Goal: Task Accomplishment & Management: Manage account settings

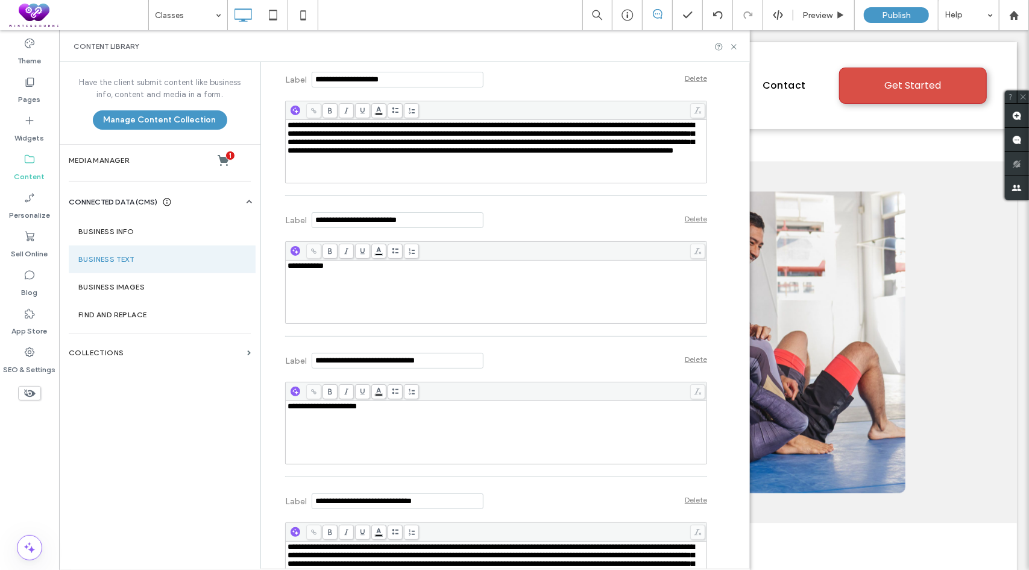
scroll to position [7795, 0]
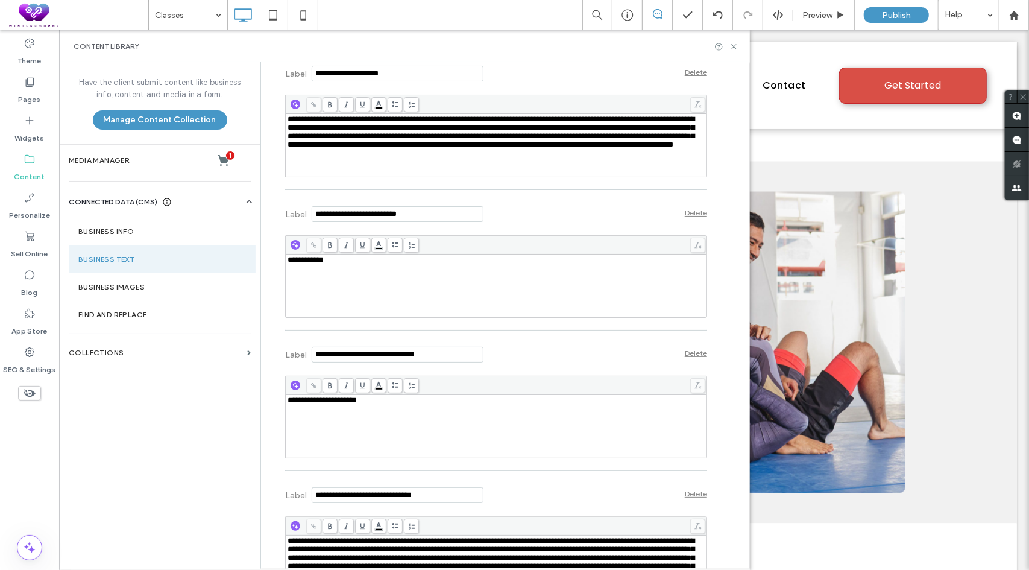
click at [389, 296] on div "**********" at bounding box center [497, 286] width 418 height 60
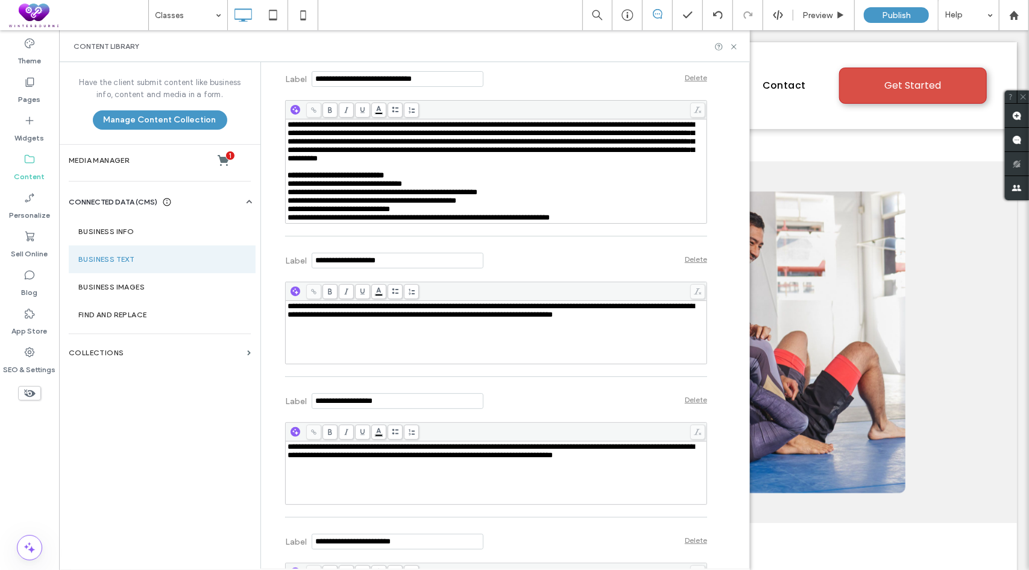
scroll to position [8217, 0]
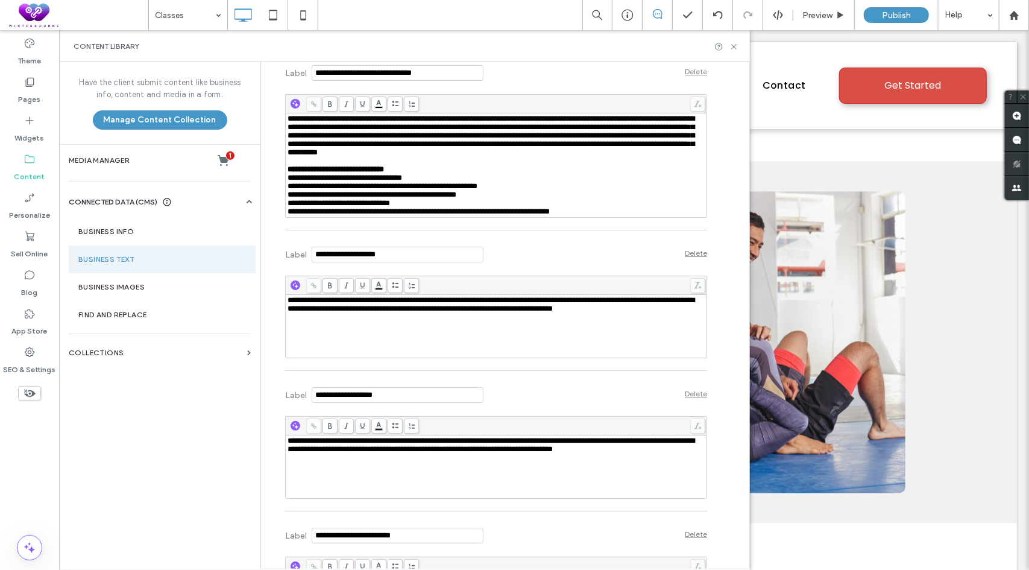
click at [408, 312] on span "**********" at bounding box center [491, 304] width 407 height 16
click at [408, 491] on div "**********" at bounding box center [497, 467] width 418 height 60
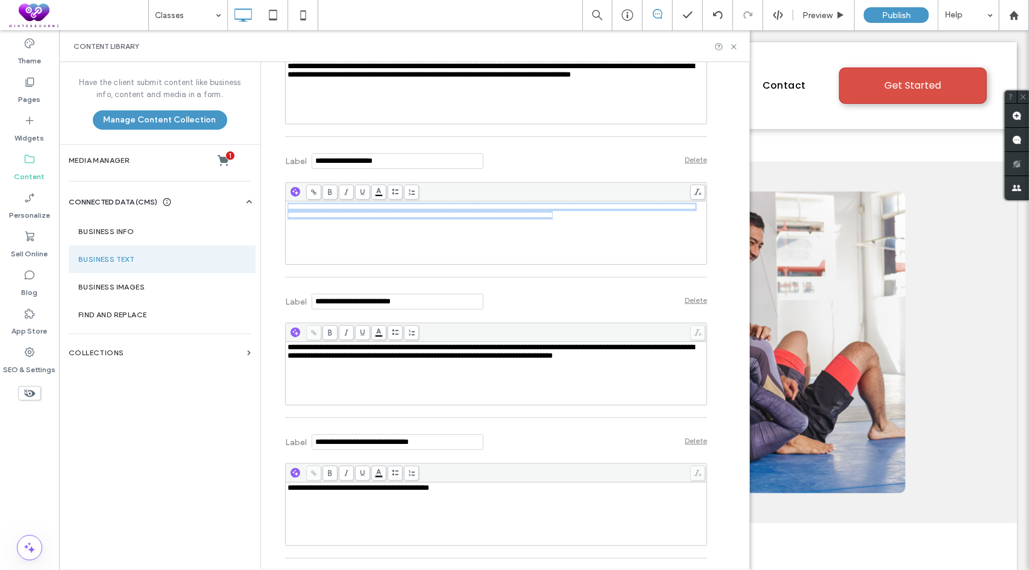
scroll to position [8458, 0]
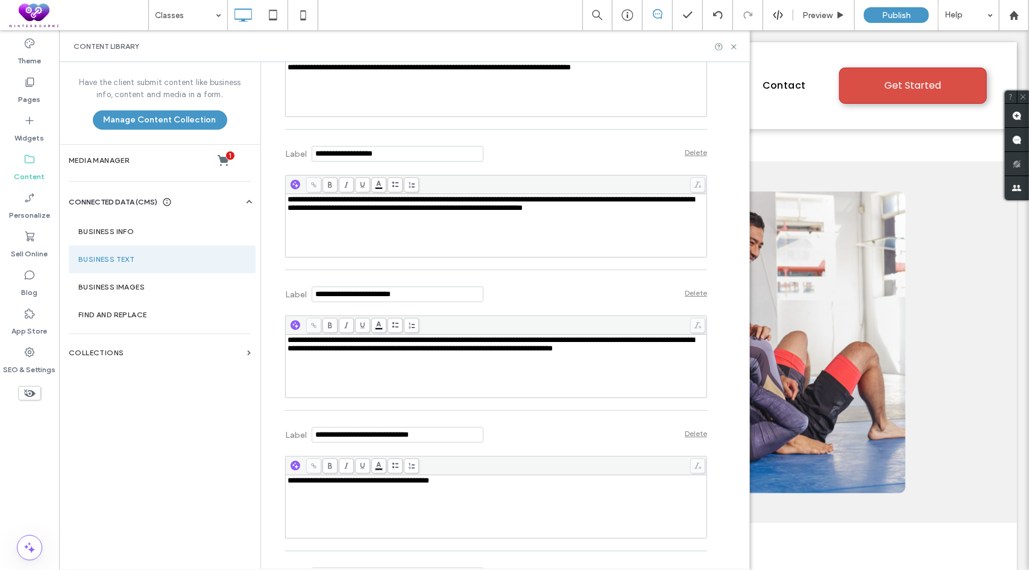
click at [433, 352] on span "**********" at bounding box center [491, 344] width 407 height 16
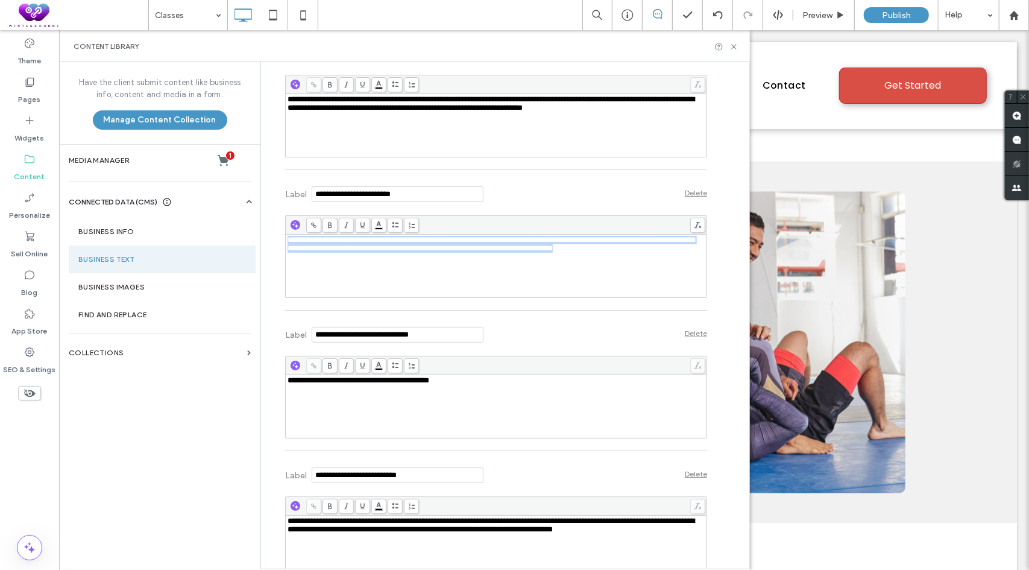
scroll to position [8579, 0]
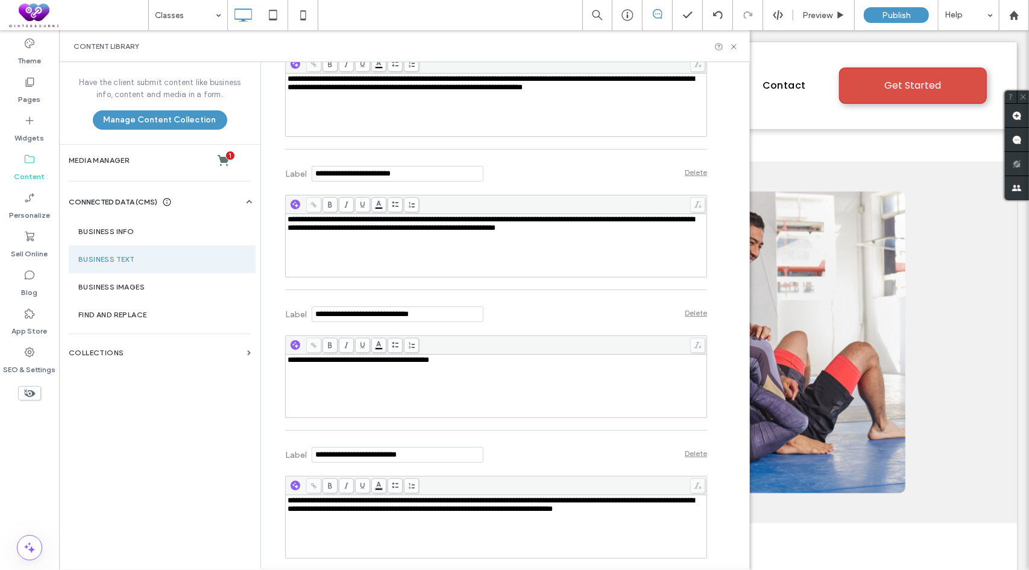
click at [361, 512] on span "**********" at bounding box center [491, 504] width 407 height 16
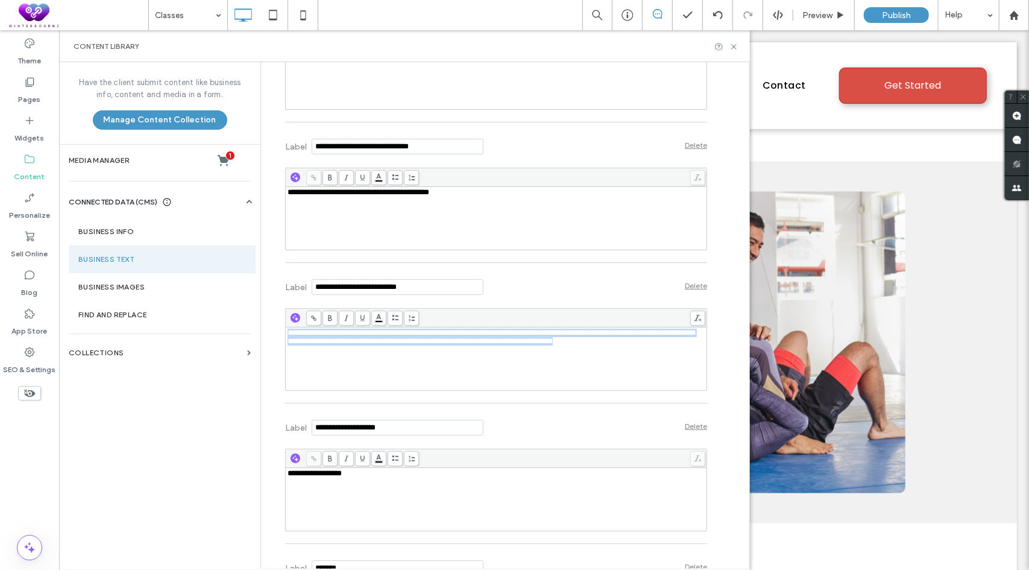
scroll to position [8759, 0]
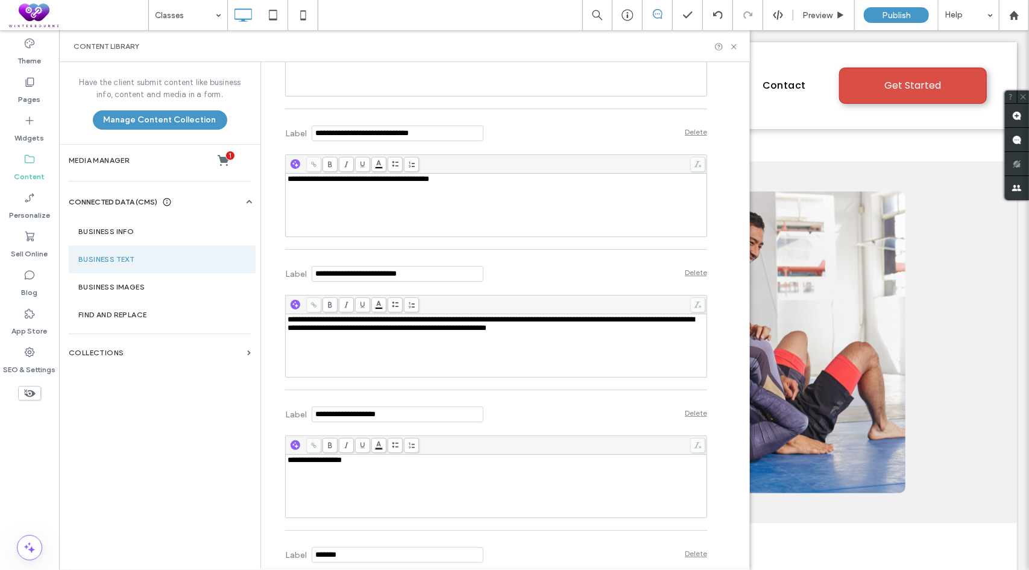
click at [604, 289] on div "Label Delete" at bounding box center [496, 272] width 422 height 33
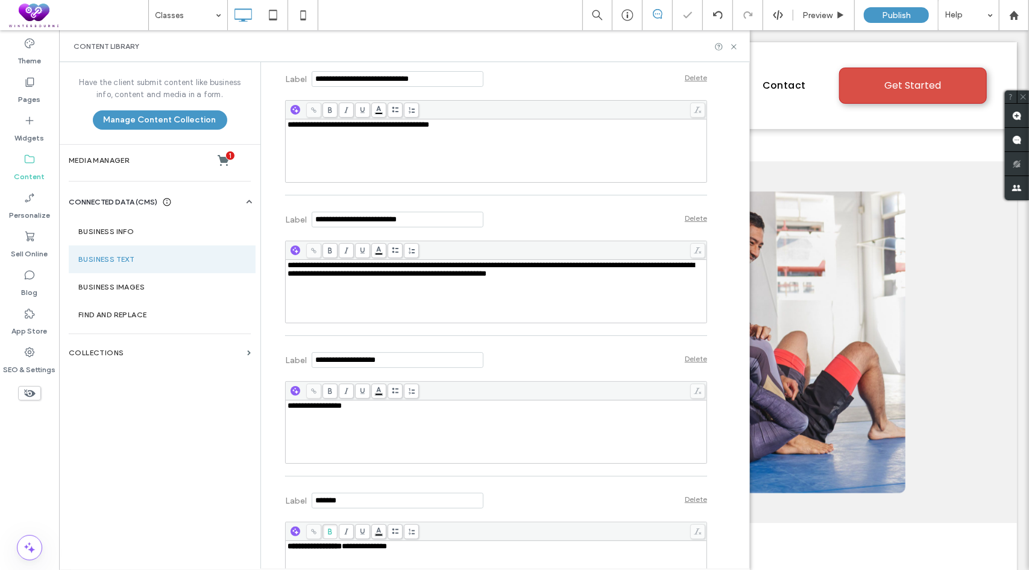
scroll to position [8820, 0]
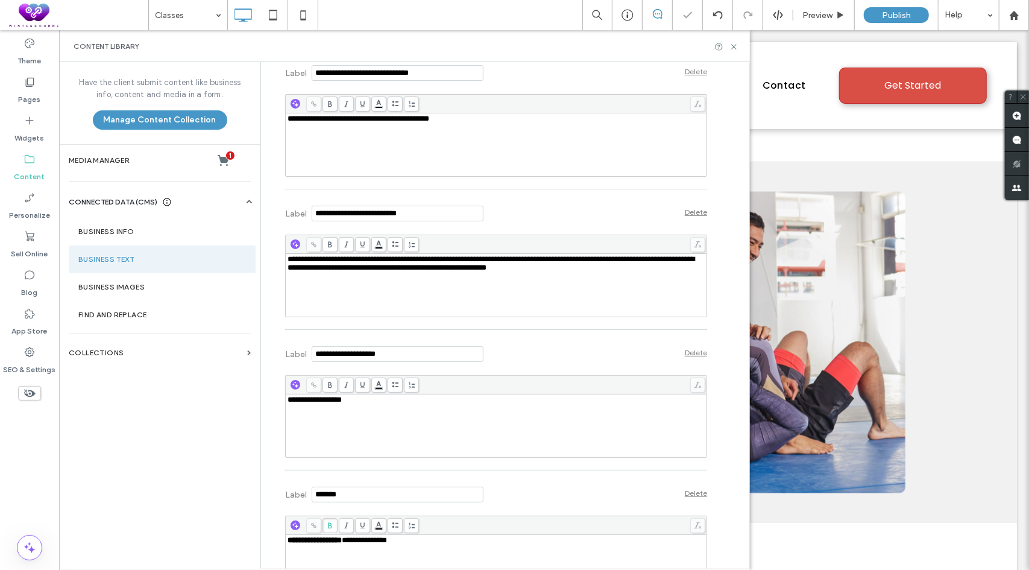
click at [399, 434] on div "**********" at bounding box center [497, 426] width 418 height 60
click at [616, 369] on div "Label Delete" at bounding box center [496, 352] width 422 height 33
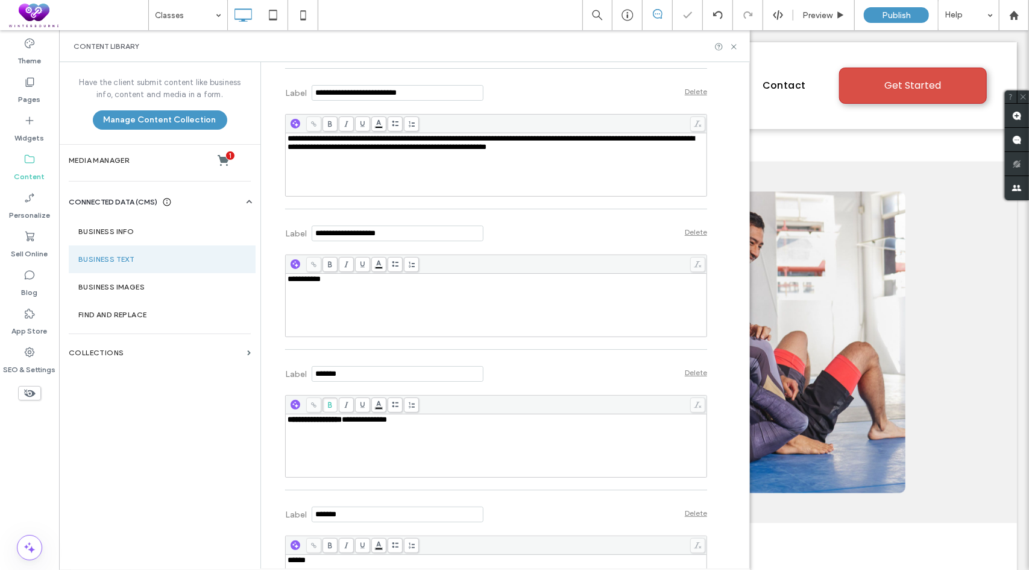
scroll to position [8940, 0]
drag, startPoint x: 418, startPoint y: 449, endPoint x: 259, endPoint y: 449, distance: 158.6
click at [260, 449] on div "**********" at bounding box center [504, 315] width 489 height 506
click at [520, 389] on div "Label Delete" at bounding box center [496, 372] width 422 height 33
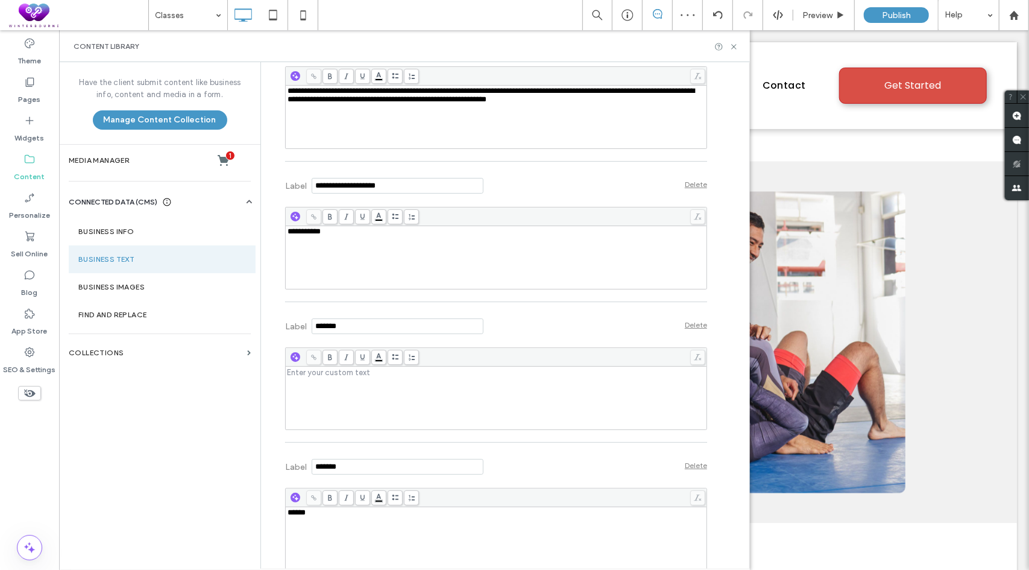
scroll to position [9060, 0]
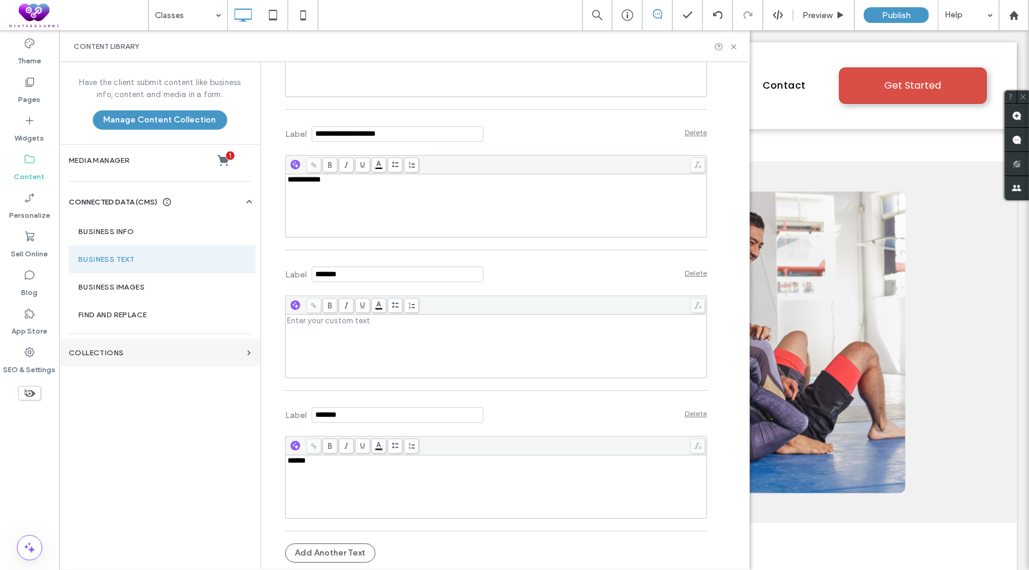
click at [102, 351] on label "Collections" at bounding box center [156, 352] width 174 height 8
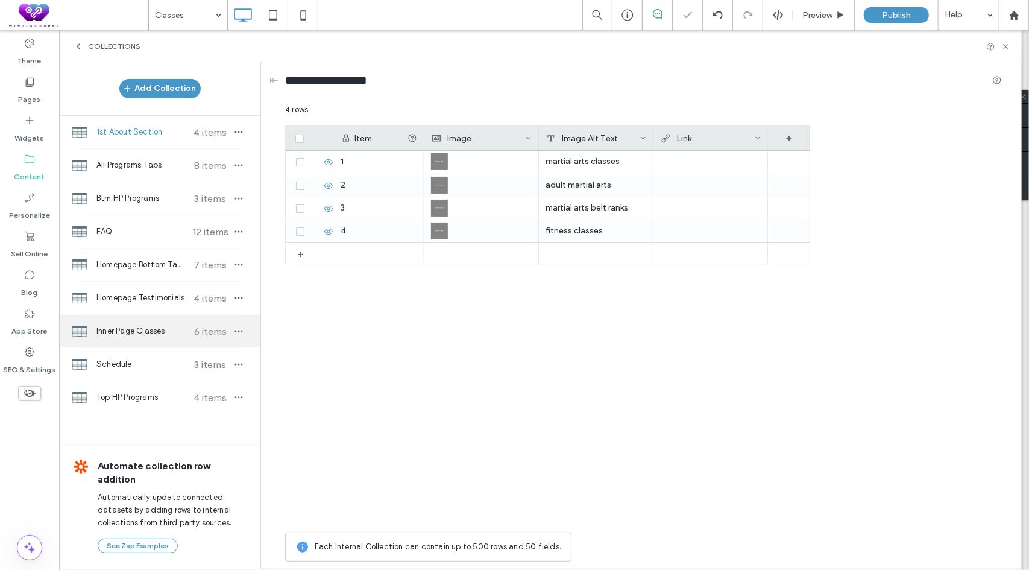
scroll to position [0, 0]
click at [138, 329] on span "Inner Page Classes" at bounding box center [141, 331] width 90 height 12
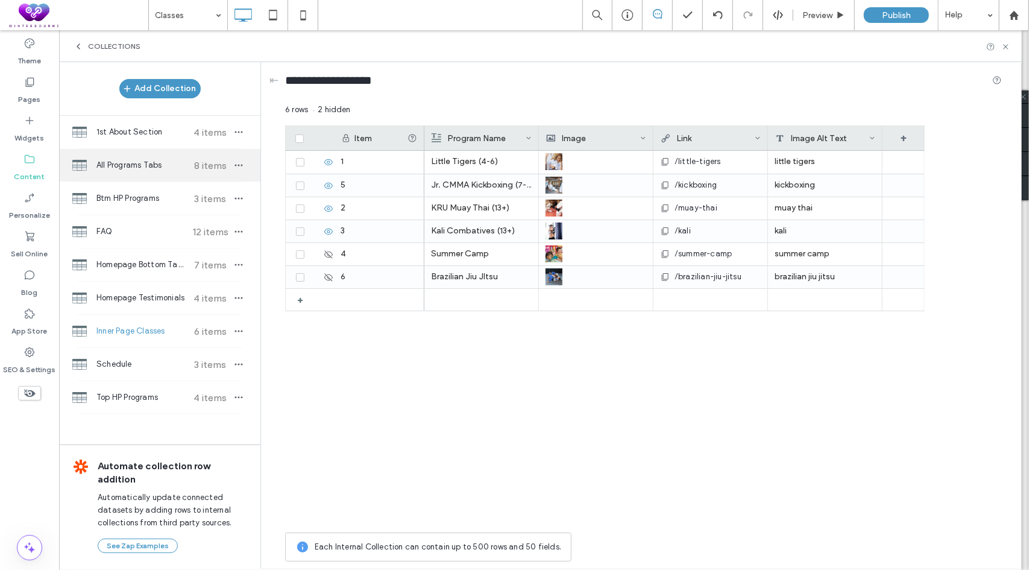
click at [103, 178] on div "All Programs Tabs 8 items" at bounding box center [159, 165] width 201 height 33
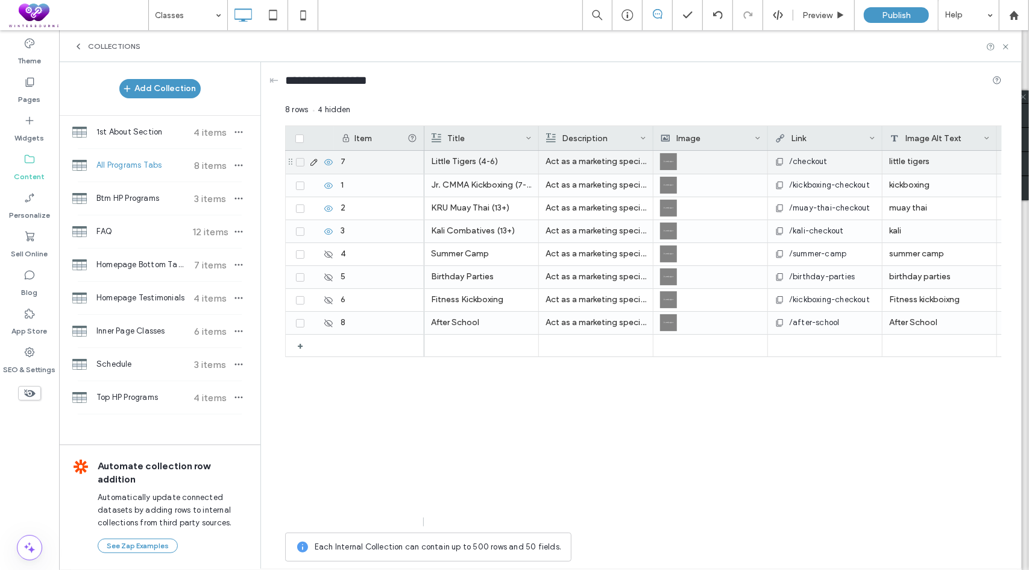
click at [577, 156] on p "Act as a marketing specialist. Write a brief but compelling one-sentence descri…" at bounding box center [596, 162] width 101 height 22
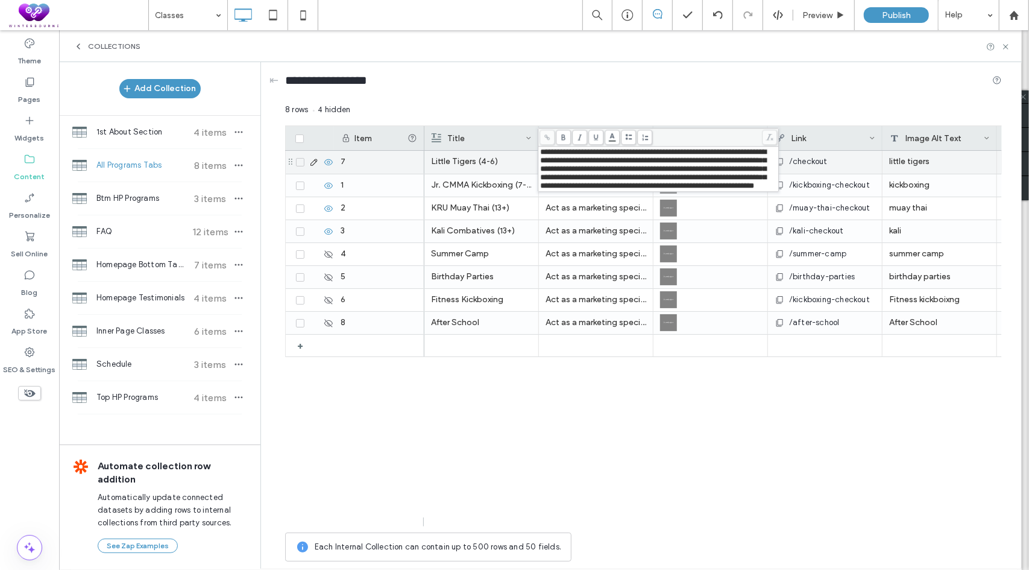
click at [576, 165] on span "**********" at bounding box center [653, 169] width 226 height 42
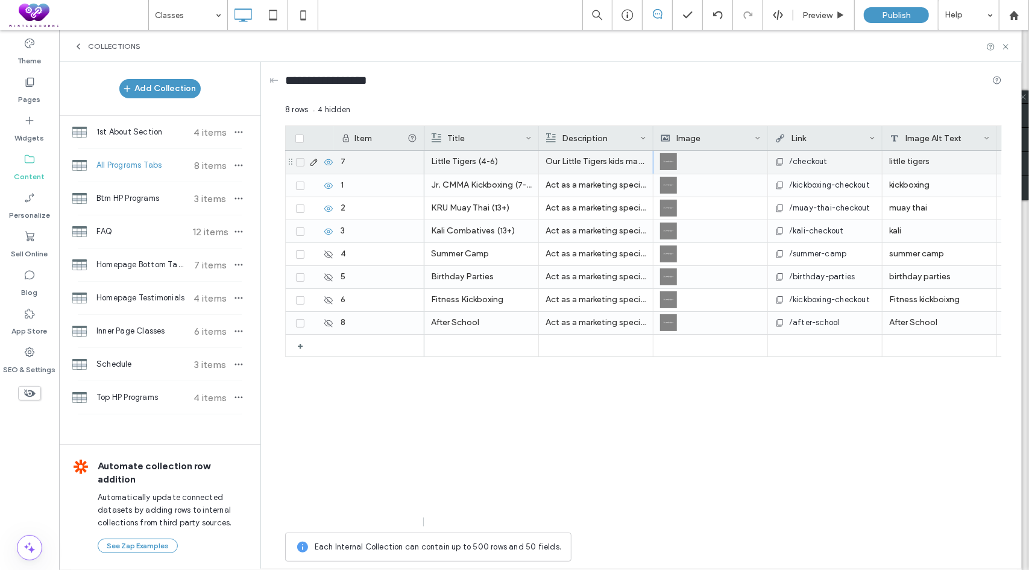
drag, startPoint x: 521, startPoint y: 427, endPoint x: 564, endPoint y: 213, distance: 218.4
click at [522, 426] on div "Little Tigers (4-6) Our Little Tigers kids martial arts classes in Dumont, NJ g…" at bounding box center [713, 339] width 578 height 376
click at [573, 191] on p "Act as a marketing specialist. Write a brief but compelling one-sentence descri…" at bounding box center [596, 185] width 101 height 22
click at [573, 191] on p "Act as a marketing specialist. Write a brief but compelling one-sentence descri…" at bounding box center [596, 186] width 100 height 22
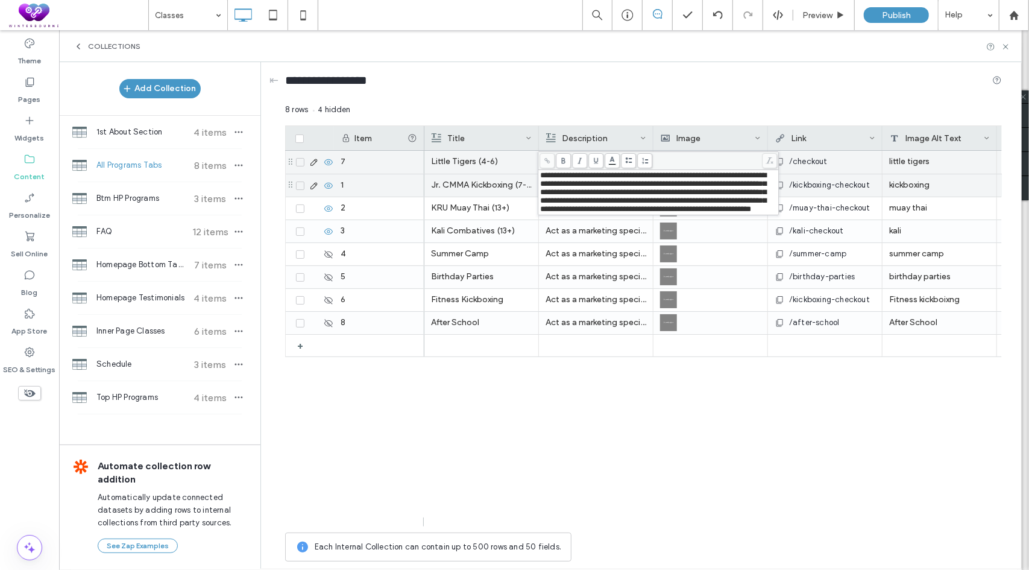
click at [596, 183] on span "**********" at bounding box center [653, 192] width 226 height 42
click at [511, 454] on div "Little Tigers (4-6) Our Little Tigers kids martial arts classes in Dumont, NJ g…" at bounding box center [713, 339] width 578 height 376
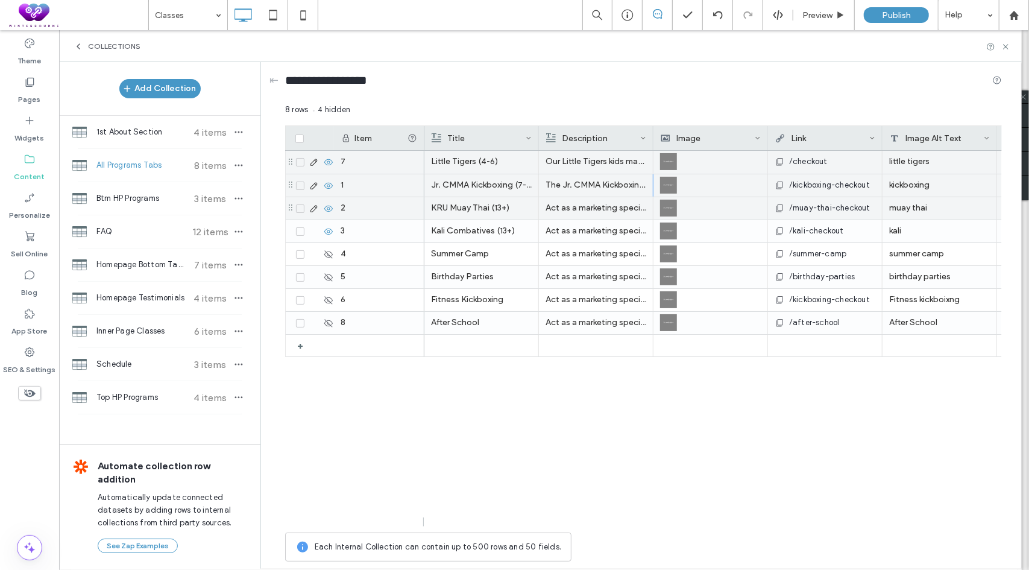
click at [572, 211] on p "Act as a marketing specialist. Write a brief but compelling one-sentence descri…" at bounding box center [596, 208] width 101 height 22
click at [572, 211] on p "Act as a marketing specialist. Write a brief but compelling one-sentence descri…" at bounding box center [596, 209] width 100 height 22
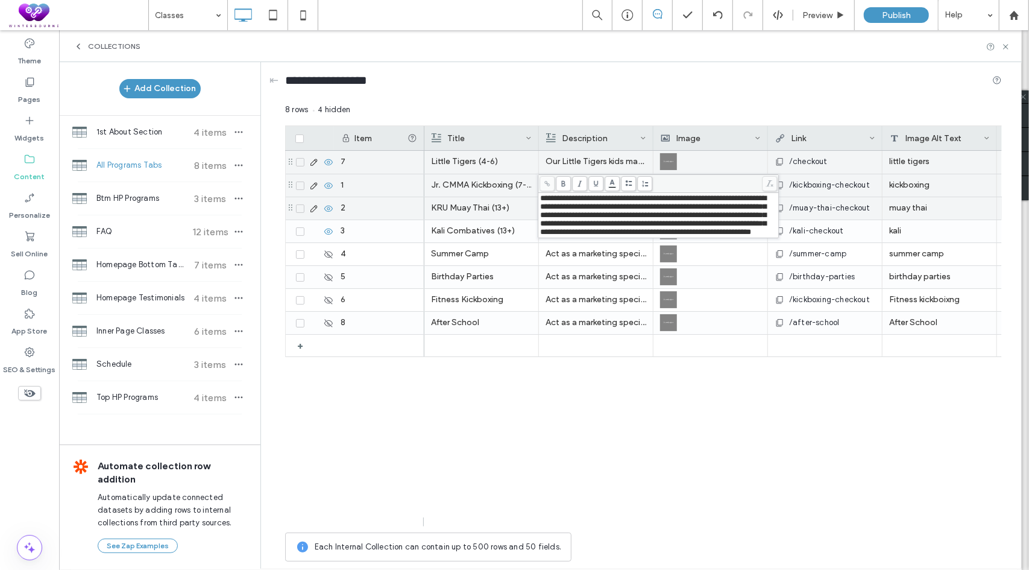
click at [602, 208] on span "**********" at bounding box center [653, 215] width 226 height 42
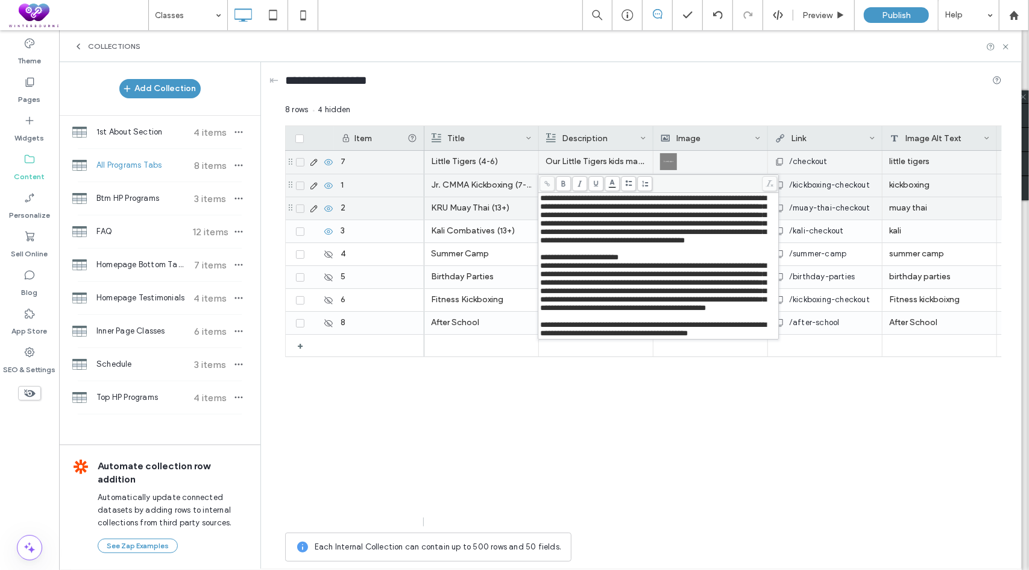
click at [557, 467] on div "Little Tigers (4-6) Our Little Tigers kids martial arts classes in Dumont, NJ g…" at bounding box center [713, 339] width 578 height 376
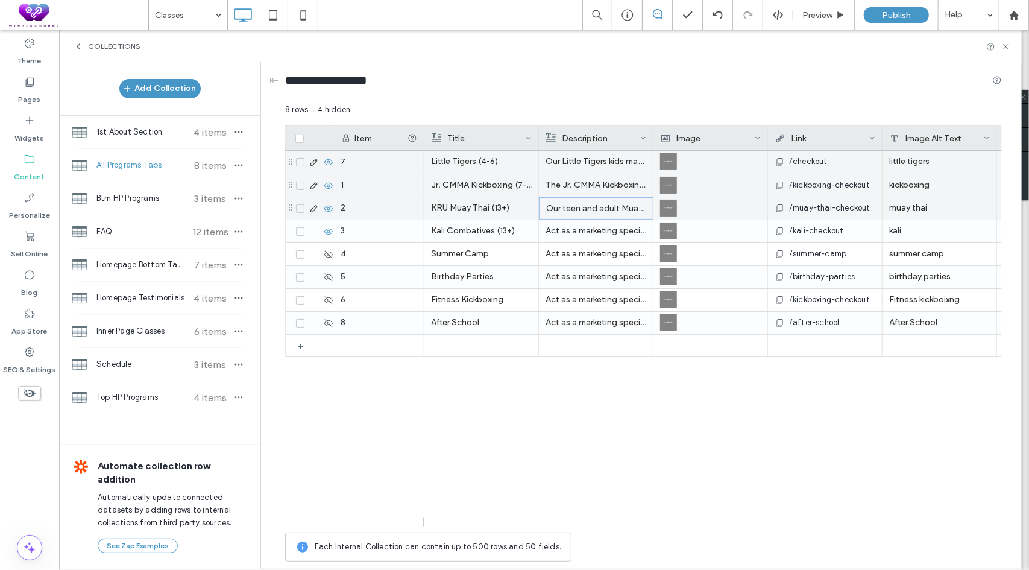
click at [609, 210] on p "Our teen and adult Muay Thai classes in Dumont, NJ teach the authentic “Art of …" at bounding box center [596, 209] width 100 height 22
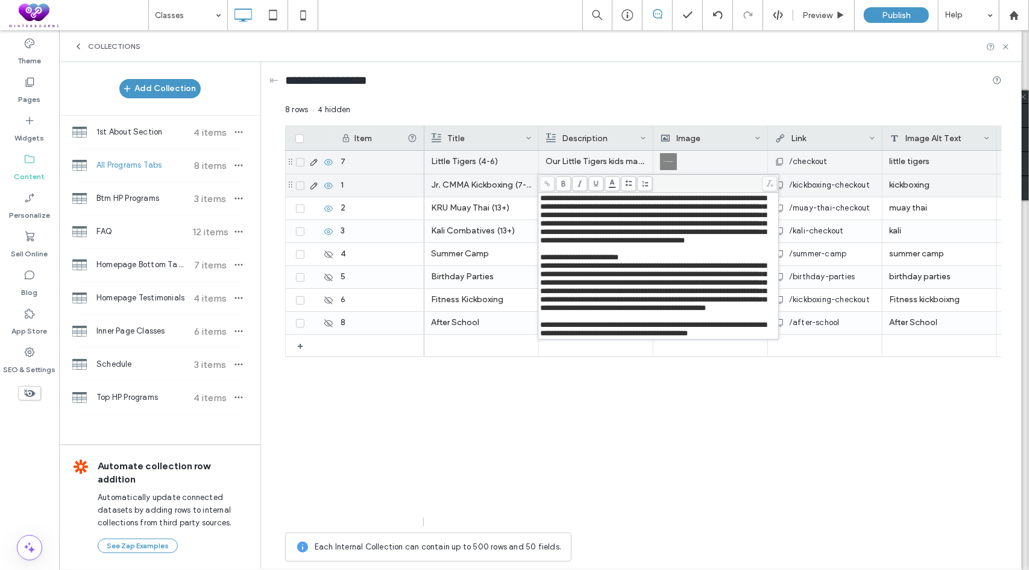
click at [625, 210] on span "**********" at bounding box center [653, 219] width 226 height 50
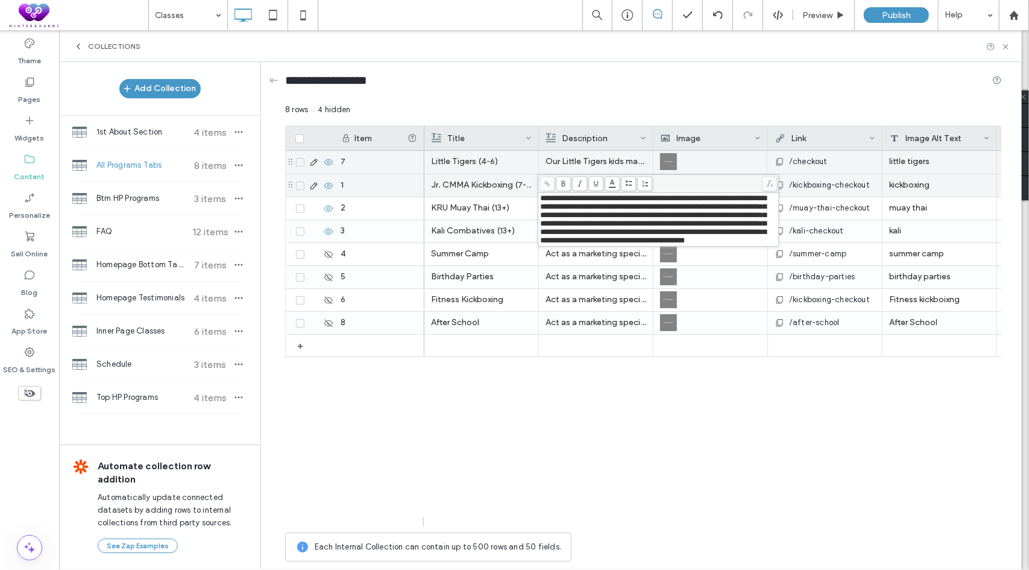
click at [534, 417] on div "Little Tigers (4-6) Our Little Tigers kids martial arts classes in Dumont, NJ g…" at bounding box center [713, 339] width 578 height 376
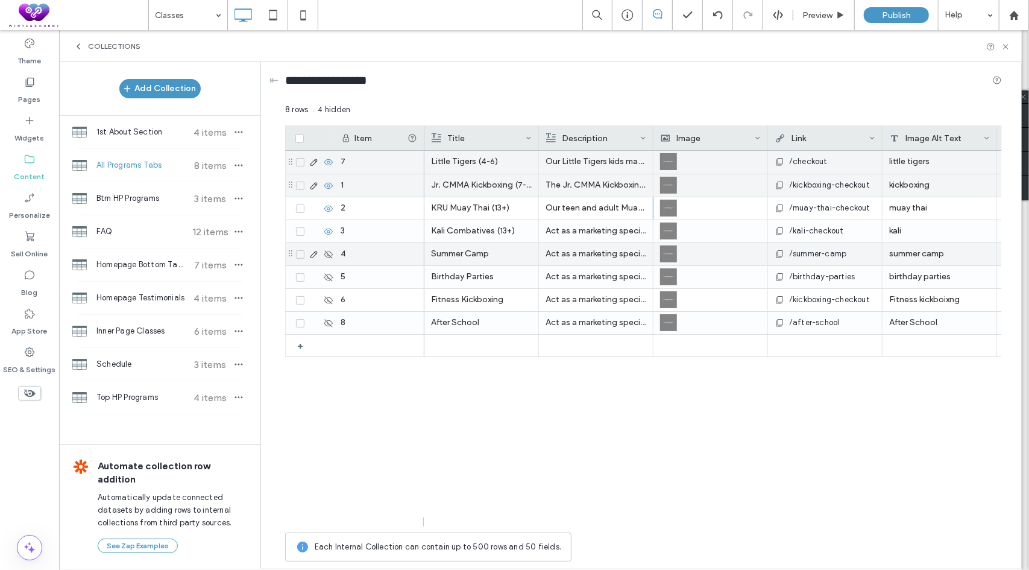
click at [587, 224] on p "Act as a marketing specialist. Write a brief but compelling one-sentence descri…" at bounding box center [596, 231] width 101 height 22
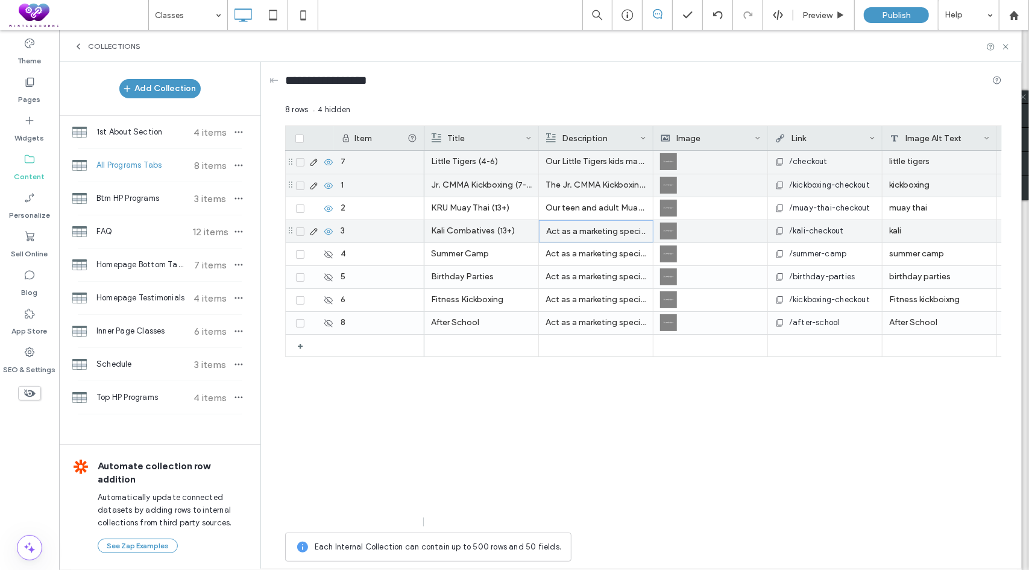
click at [587, 224] on p "Act as a marketing specialist. Write a brief but compelling one-sentence descri…" at bounding box center [596, 232] width 100 height 22
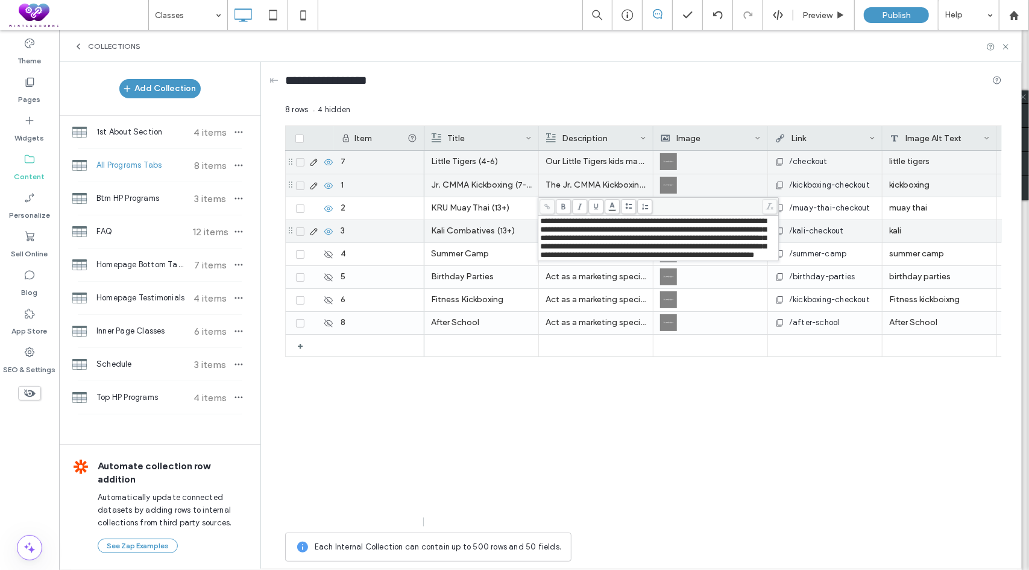
click at [594, 232] on span "**********" at bounding box center [653, 238] width 226 height 42
click at [619, 467] on div "Little Tigers (4-6) Our Little Tigers kids martial arts classes in Dumont, NJ g…" at bounding box center [713, 339] width 578 height 376
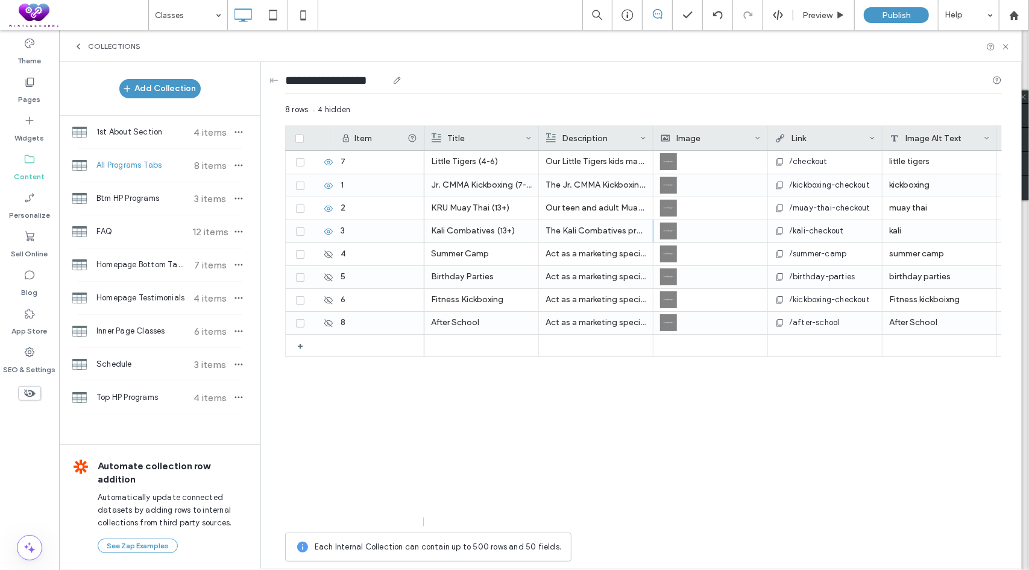
click at [616, 93] on div "**********" at bounding box center [643, 83] width 717 height 22
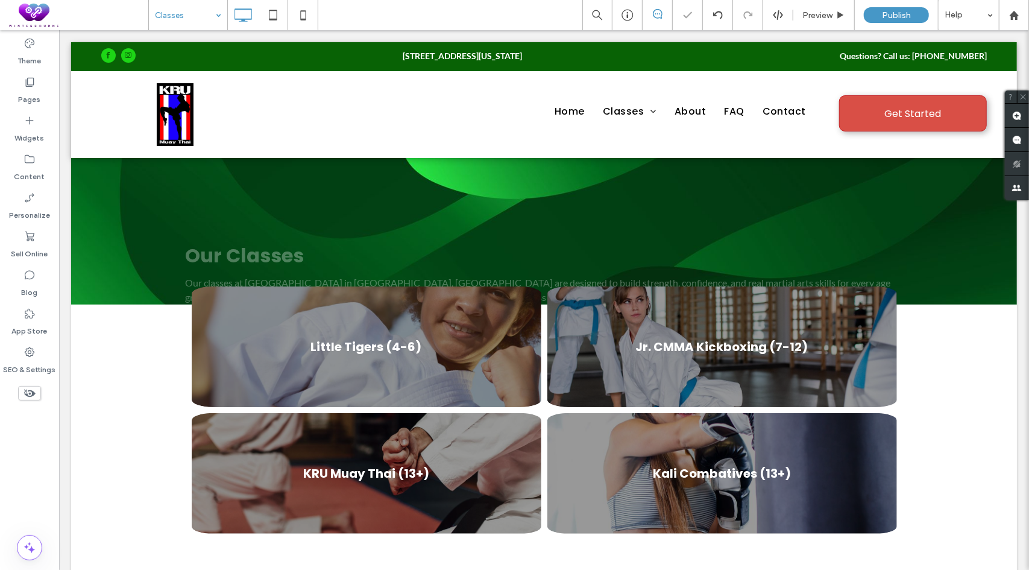
scroll to position [0, 0]
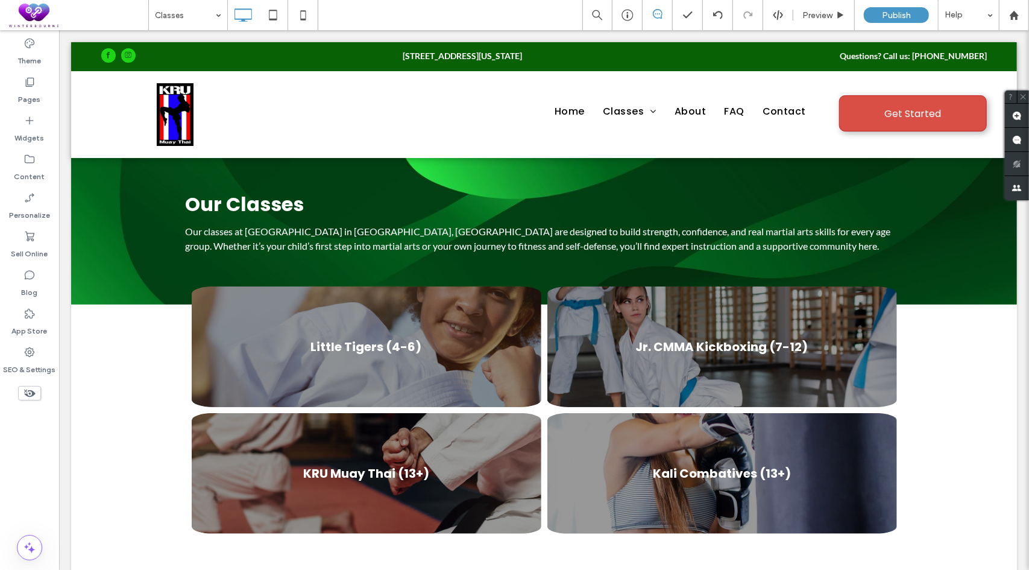
click at [376, 9] on div "Classes Preview Publish Help" at bounding box center [588, 15] width 881 height 30
click at [34, 62] on label "Theme" at bounding box center [30, 57] width 24 height 17
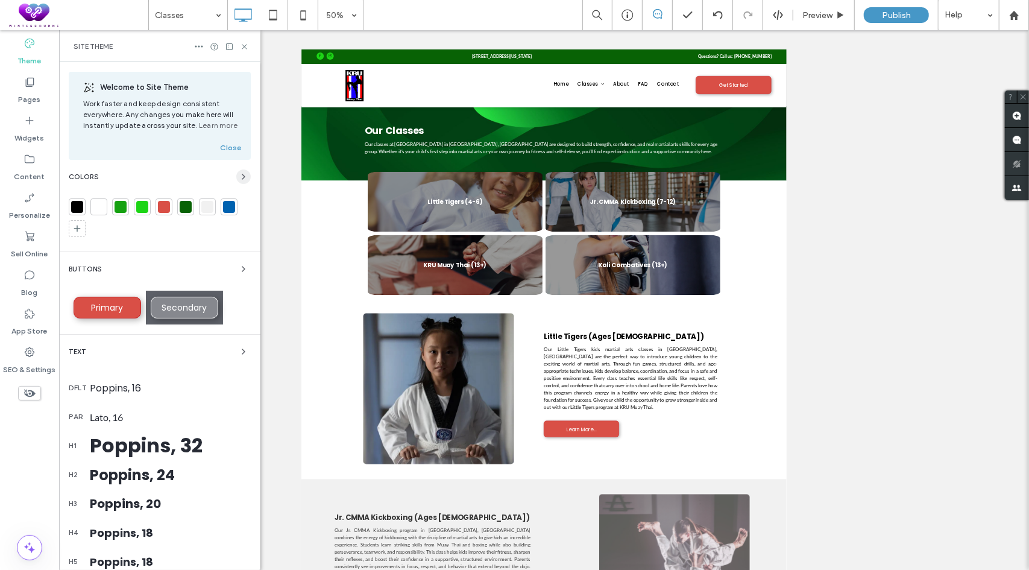
click at [239, 178] on icon "button" at bounding box center [244, 177] width 10 height 10
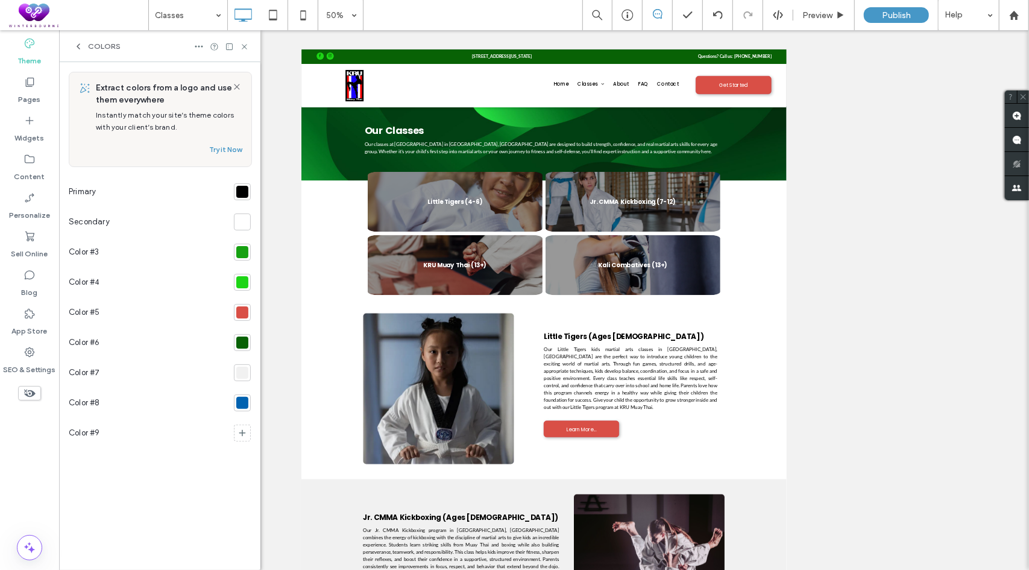
click at [240, 251] on div at bounding box center [242, 252] width 12 height 12
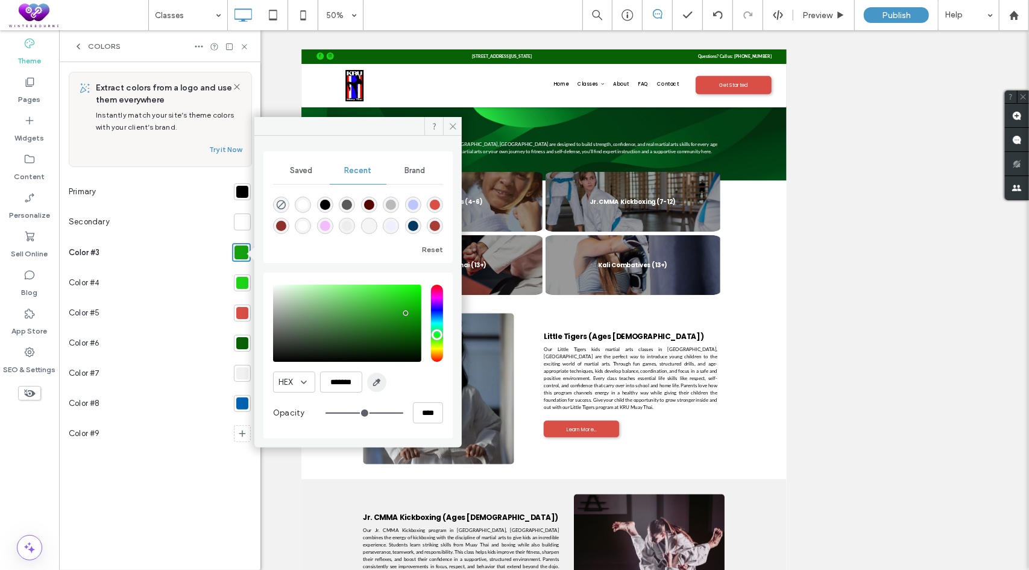
click at [373, 382] on icon "button" at bounding box center [377, 382] width 10 height 10
type input "*******"
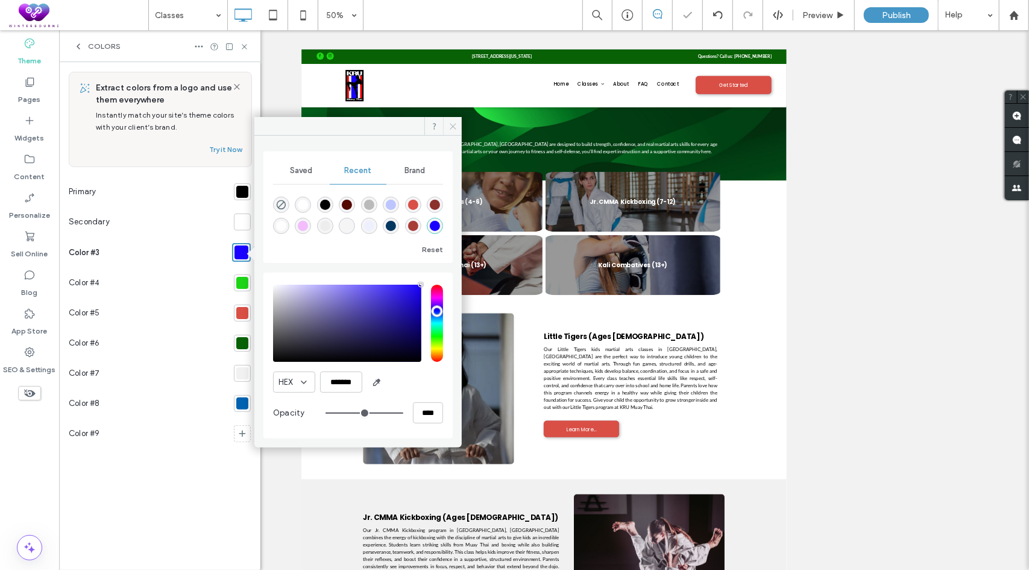
click at [452, 126] on icon at bounding box center [453, 126] width 9 height 9
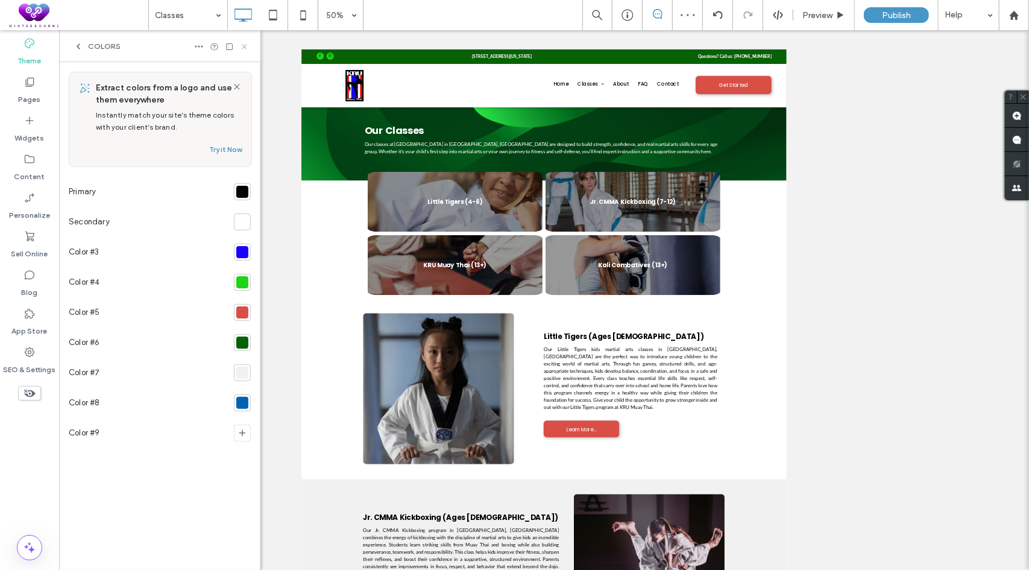
drag, startPoint x: 246, startPoint y: 43, endPoint x: 189, endPoint y: 21, distance: 60.9
click at [246, 43] on icon at bounding box center [244, 46] width 9 height 9
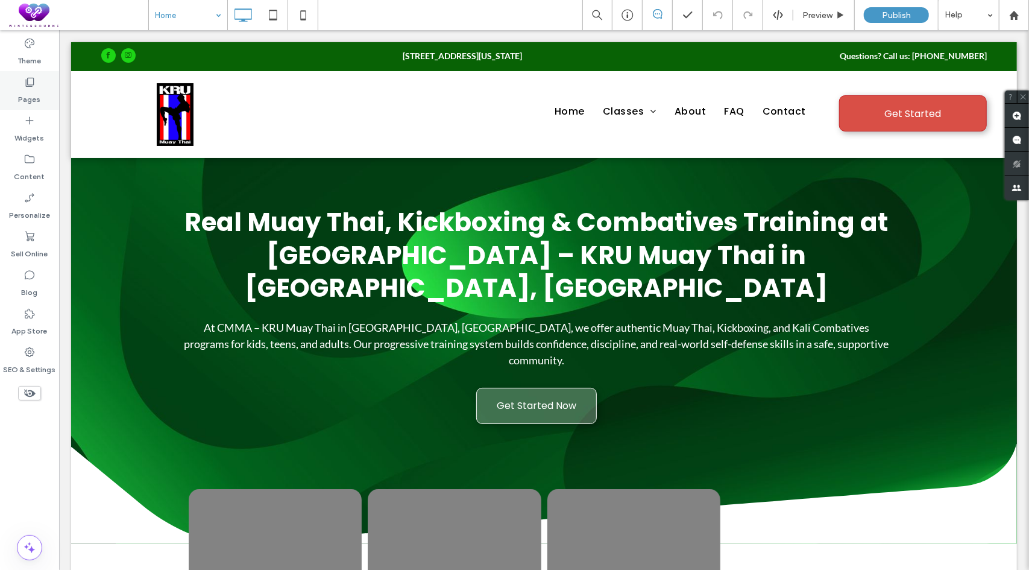
click at [38, 85] on div "Pages" at bounding box center [29, 90] width 59 height 39
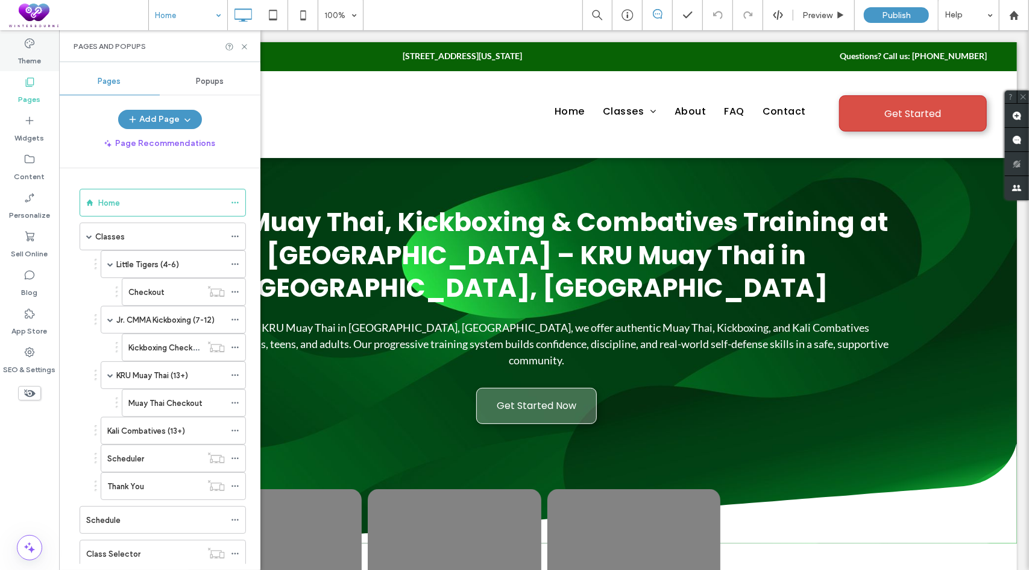
click at [23, 53] on label "Theme" at bounding box center [30, 57] width 24 height 17
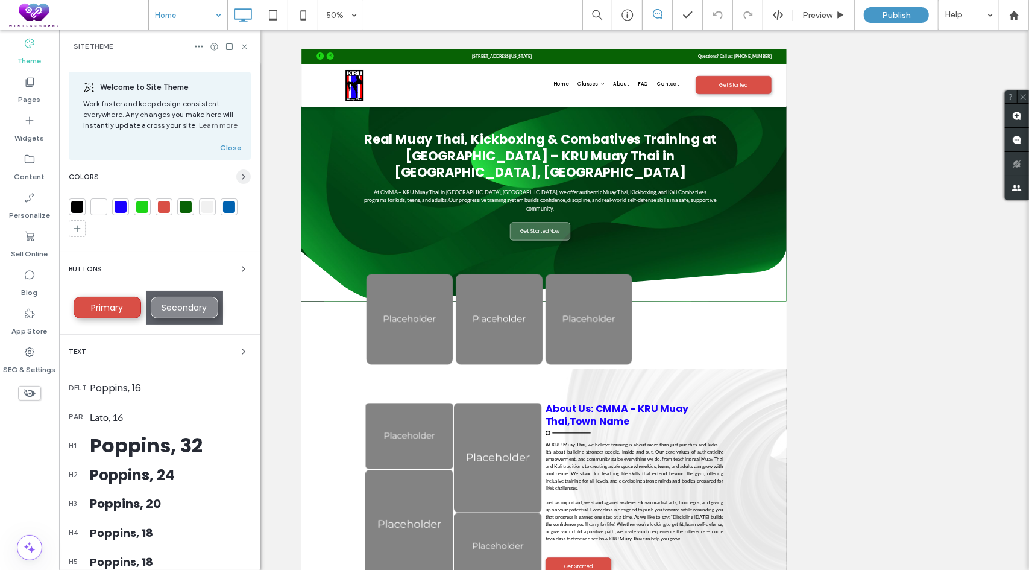
click at [239, 172] on icon "button" at bounding box center [244, 177] width 10 height 10
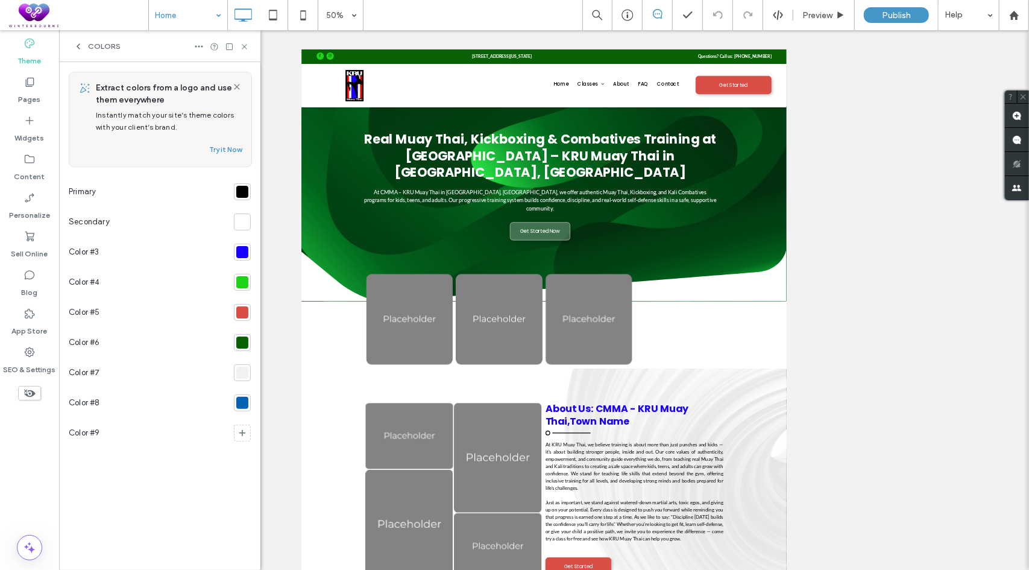
click at [241, 342] on div at bounding box center [242, 342] width 12 height 12
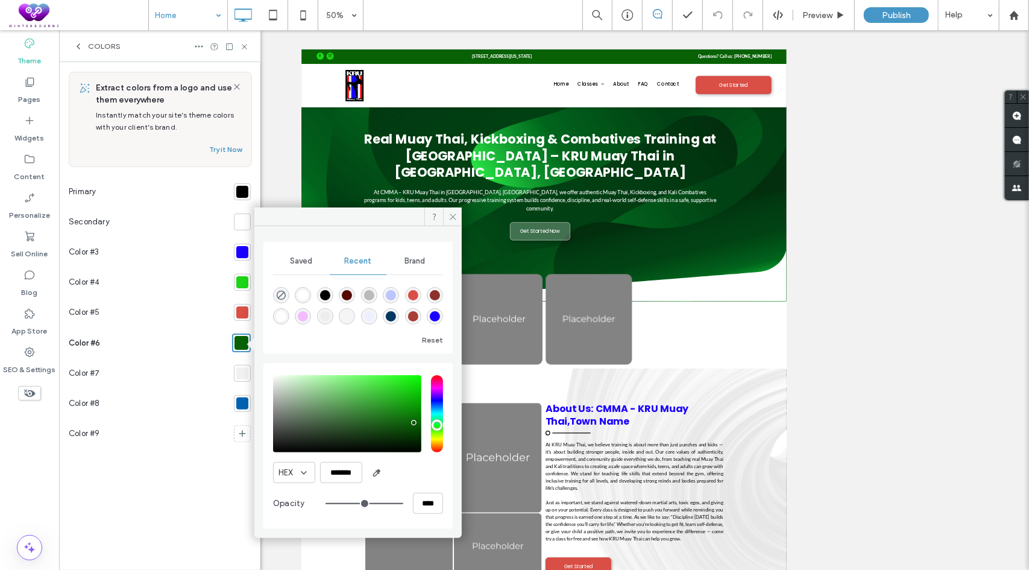
click at [432, 314] on div "rgba(26, 1, 255, 1)" at bounding box center [435, 316] width 10 height 10
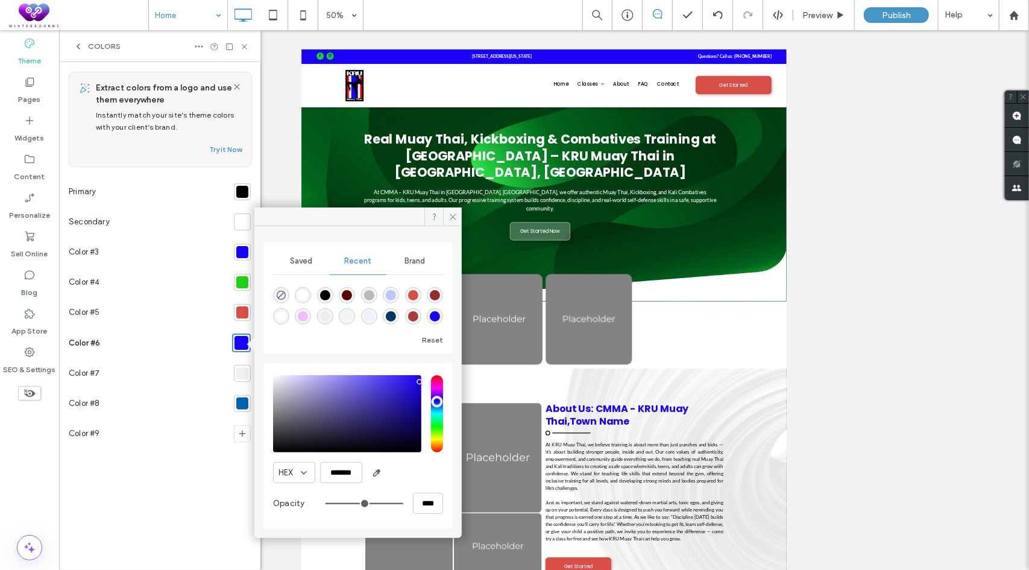
type input "*******"
drag, startPoint x: 418, startPoint y: 376, endPoint x: 420, endPoint y: 395, distance: 18.7
click at [420, 395] on div "saturation and value" at bounding box center [347, 413] width 148 height 77
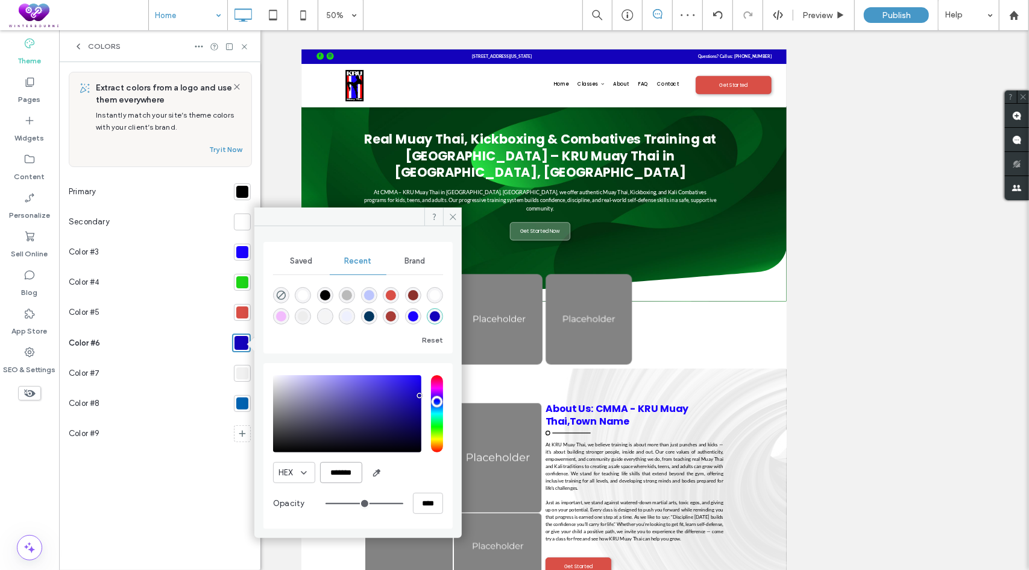
click at [342, 471] on input "*******" at bounding box center [341, 472] width 42 height 21
click at [452, 215] on use at bounding box center [453, 216] width 6 height 6
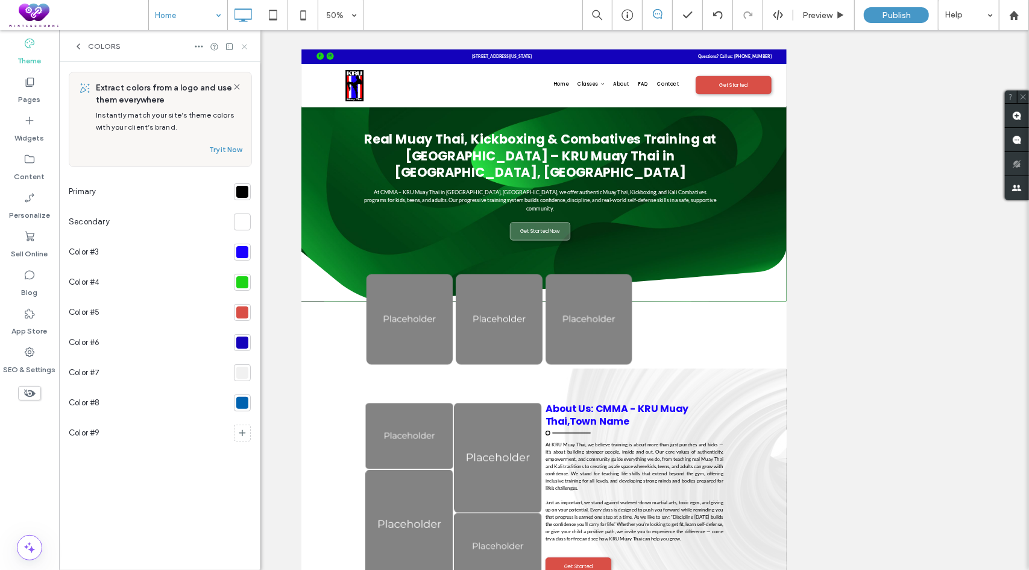
click at [247, 49] on use at bounding box center [244, 46] width 5 height 5
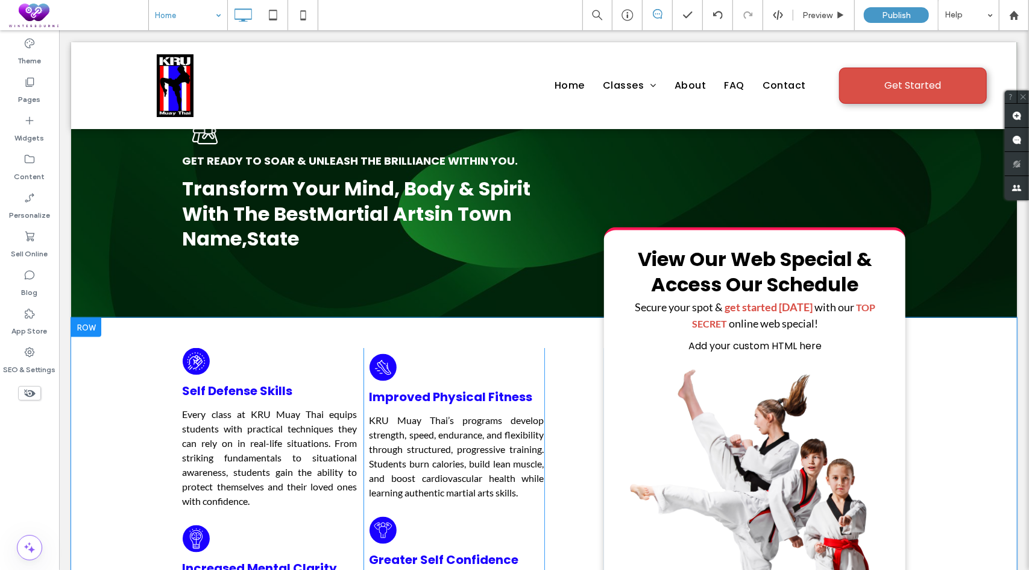
scroll to position [1025, 0]
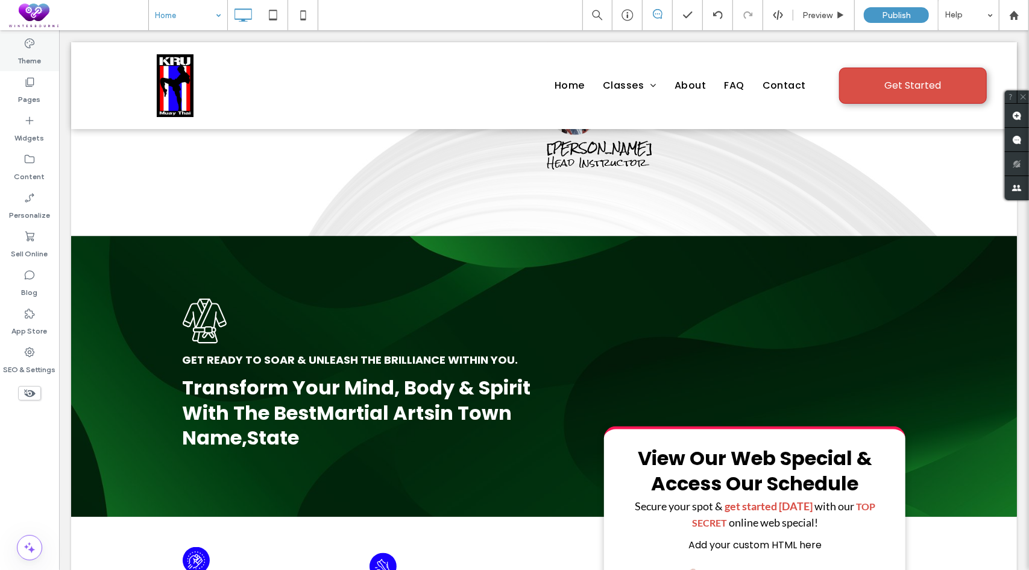
click at [33, 42] on icon at bounding box center [30, 43] width 12 height 12
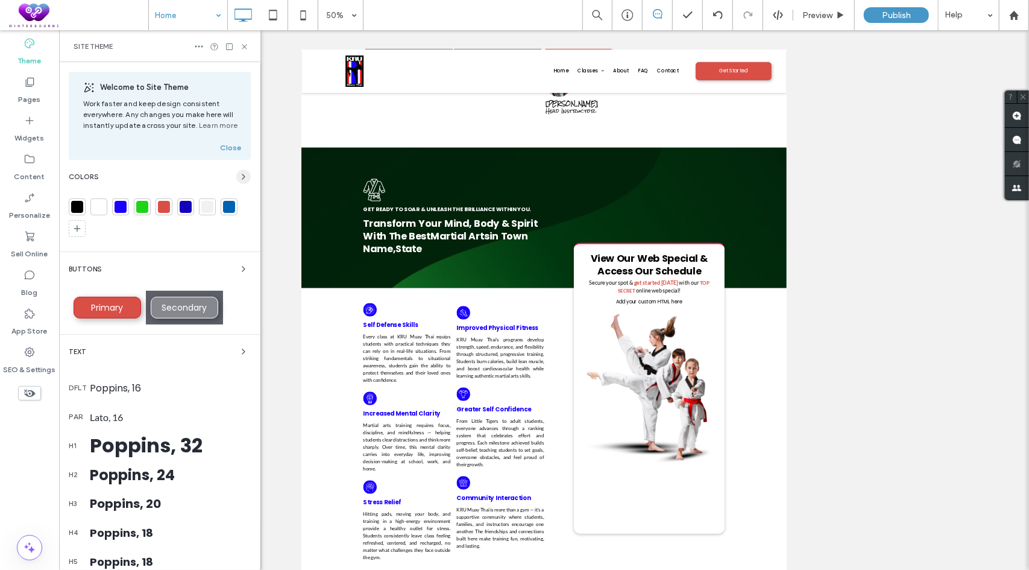
click at [239, 169] on span "button" at bounding box center [243, 176] width 14 height 14
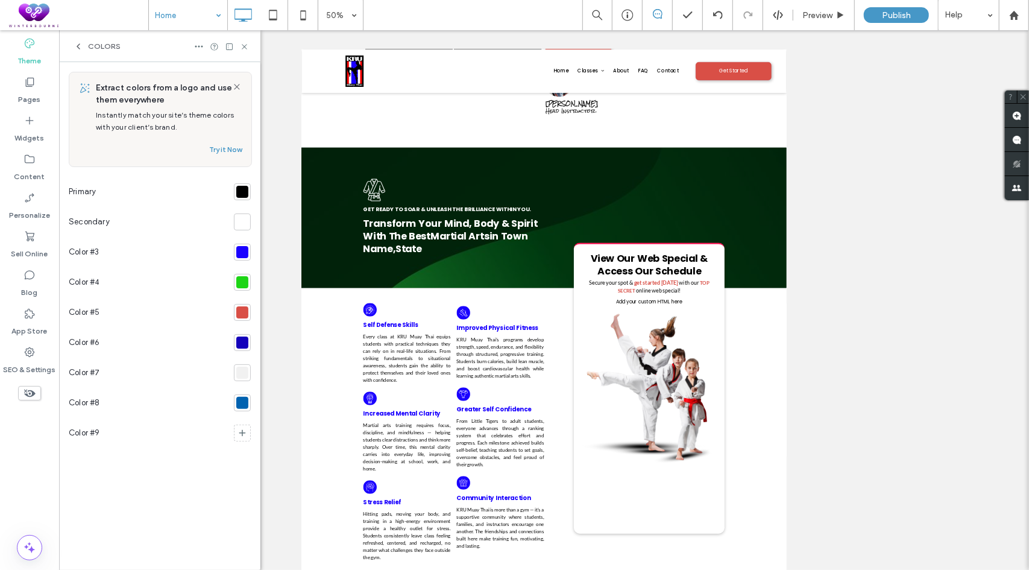
click at [243, 283] on div at bounding box center [242, 282] width 12 height 12
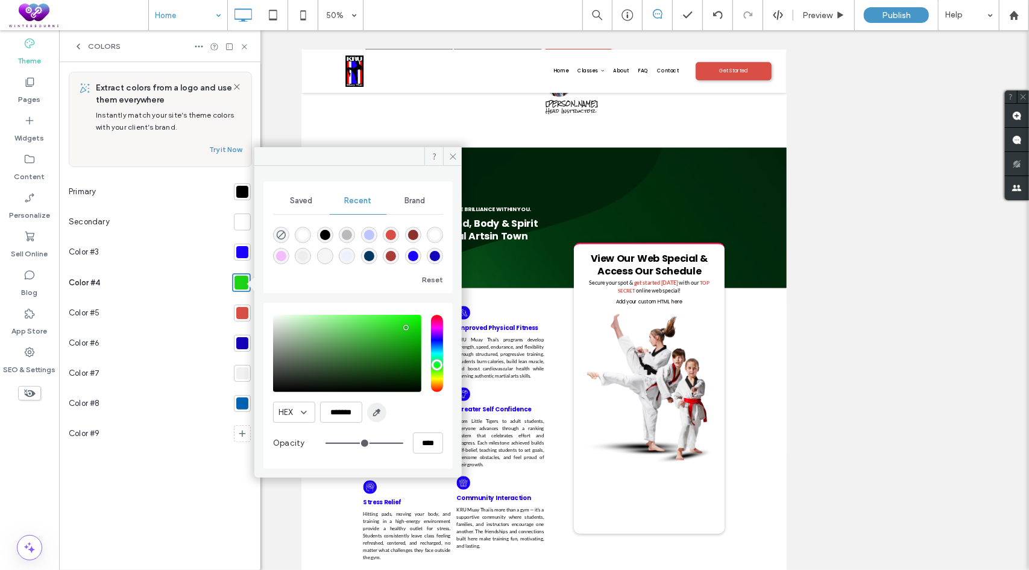
click at [380, 408] on icon "button" at bounding box center [377, 413] width 10 height 10
type input "*******"
click at [243, 46] on icon at bounding box center [244, 46] width 9 height 9
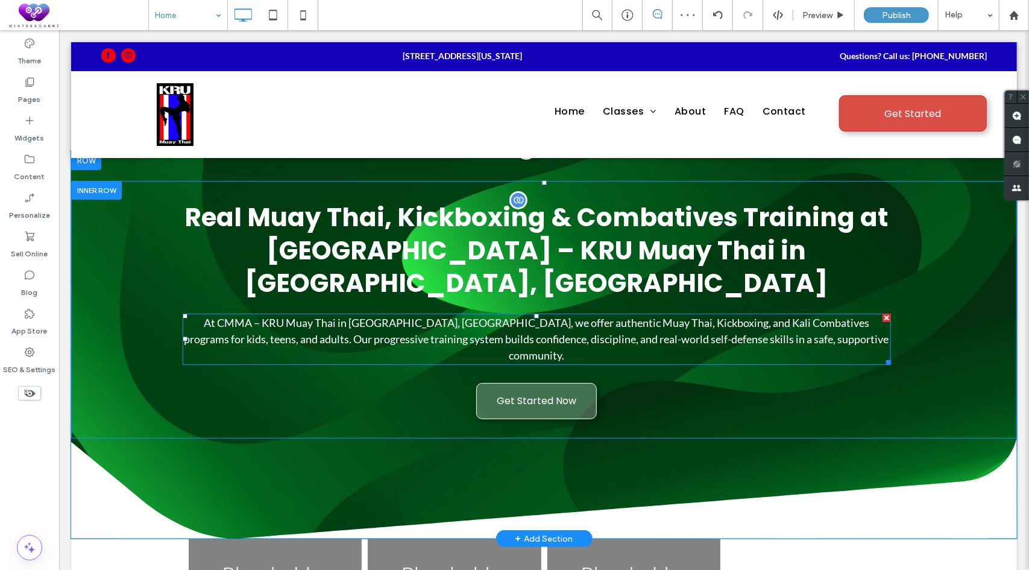
scroll to position [0, 0]
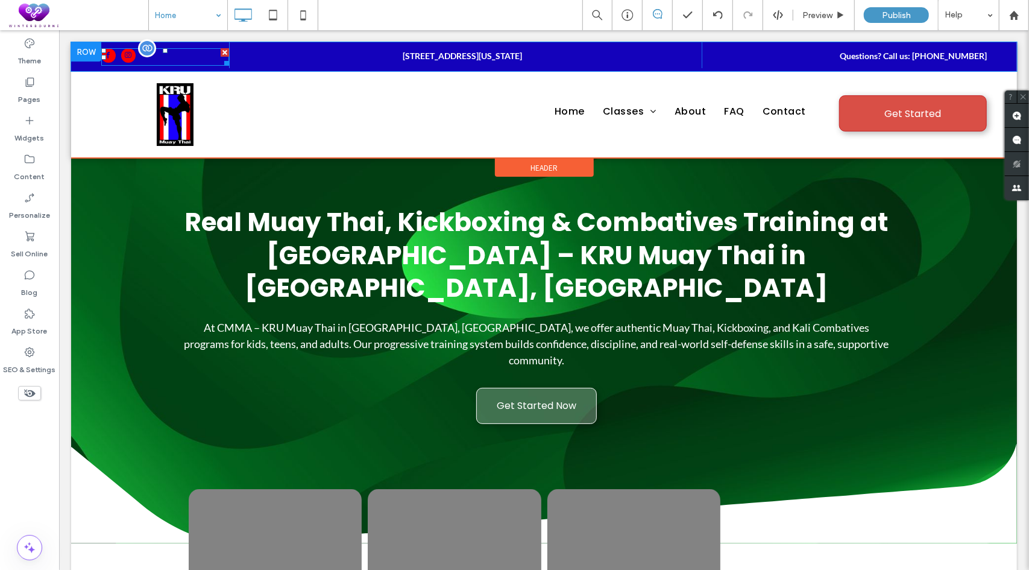
click at [118, 59] on div at bounding box center [118, 56] width 34 height 17
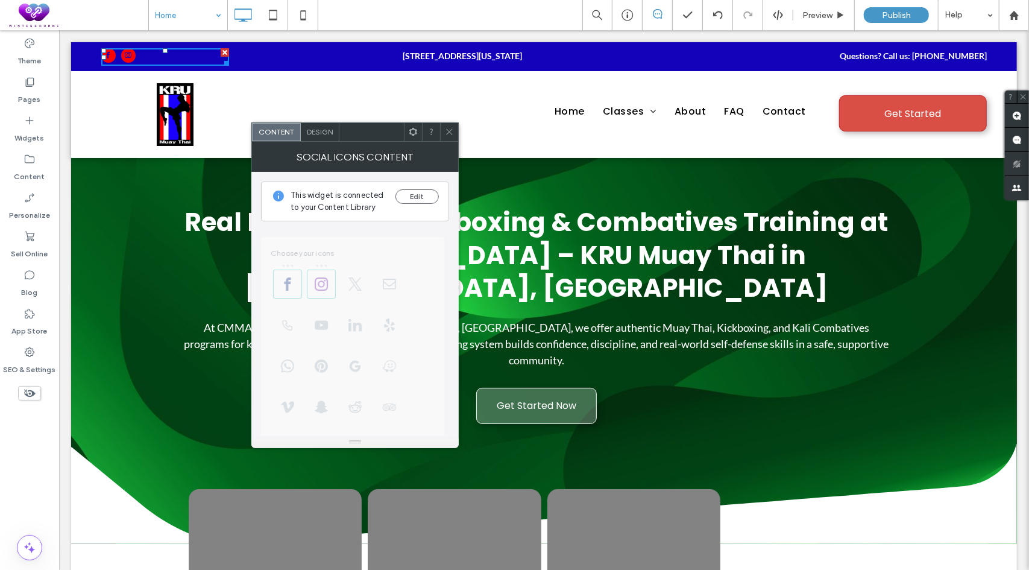
click at [329, 135] on span "Design" at bounding box center [320, 131] width 26 height 9
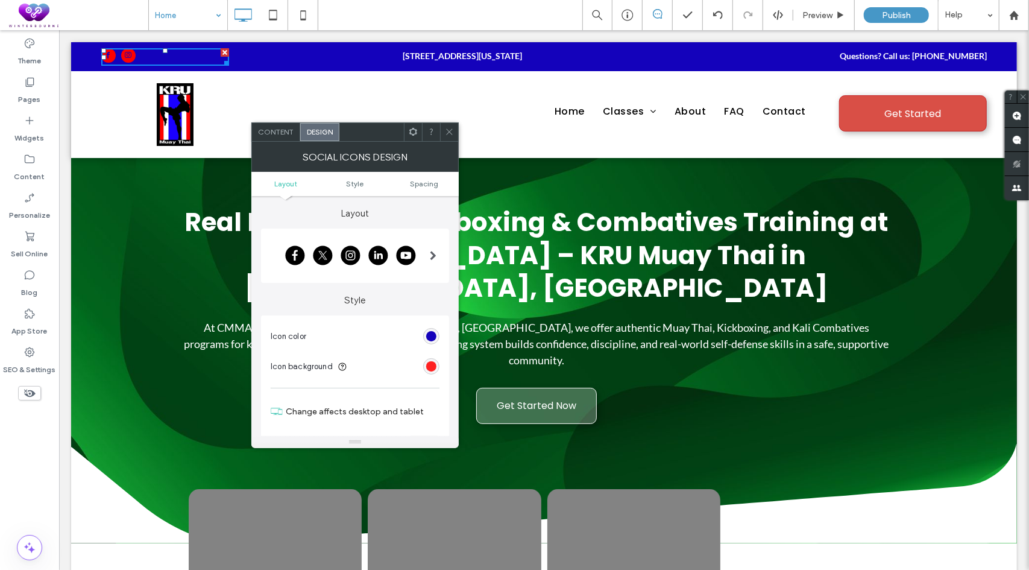
click at [428, 370] on div "rgb(254, 0, 0)" at bounding box center [431, 366] width 10 height 10
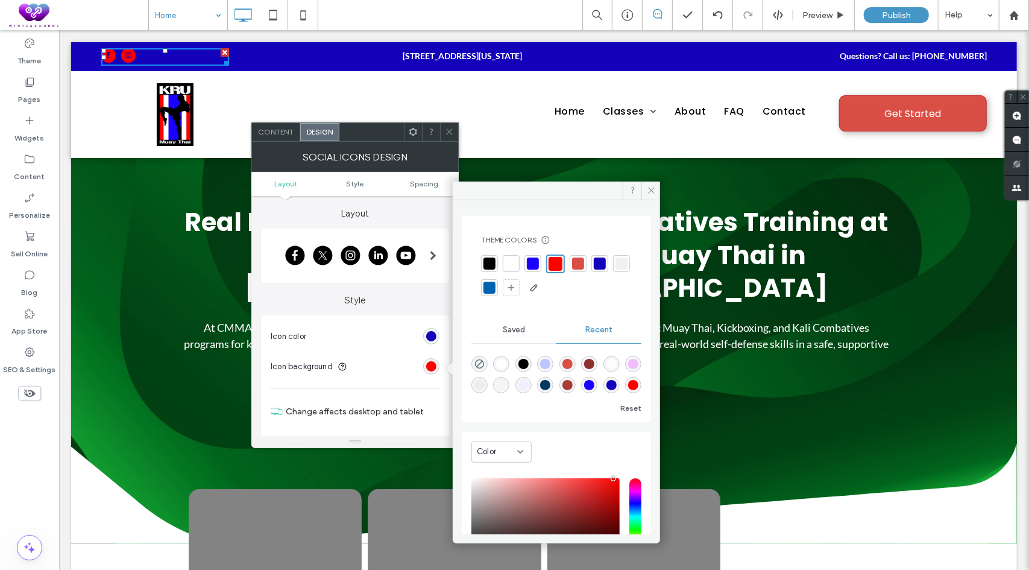
click at [510, 259] on div at bounding box center [511, 263] width 12 height 12
click at [452, 136] on span at bounding box center [449, 132] width 9 height 18
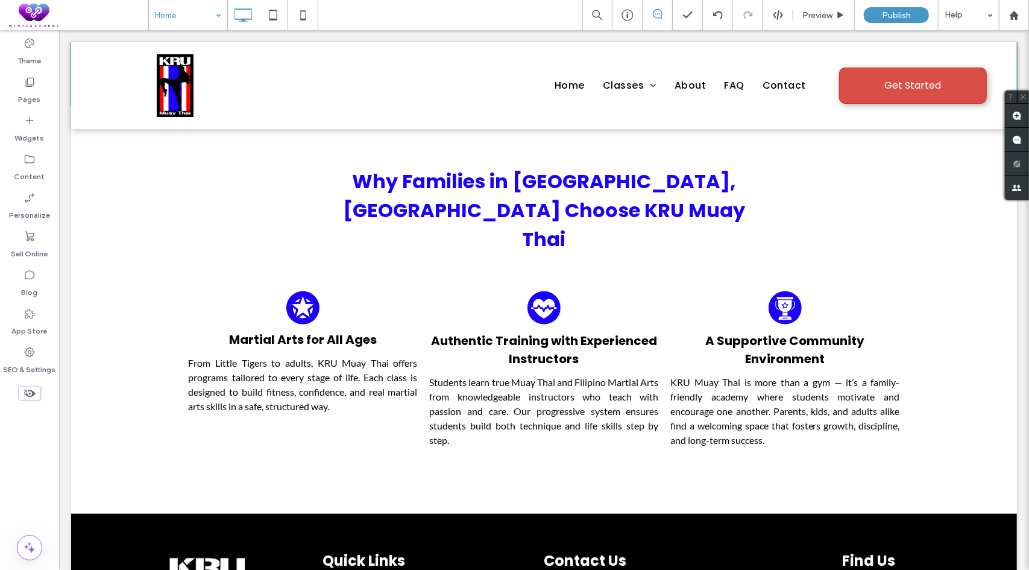
scroll to position [3902, 0]
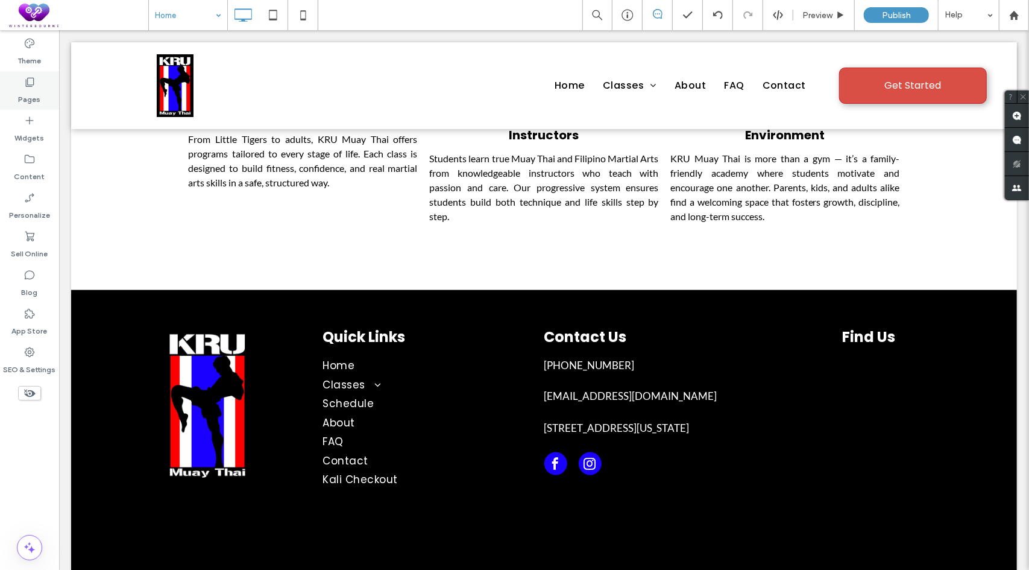
click at [19, 91] on label "Pages" at bounding box center [30, 96] width 22 height 17
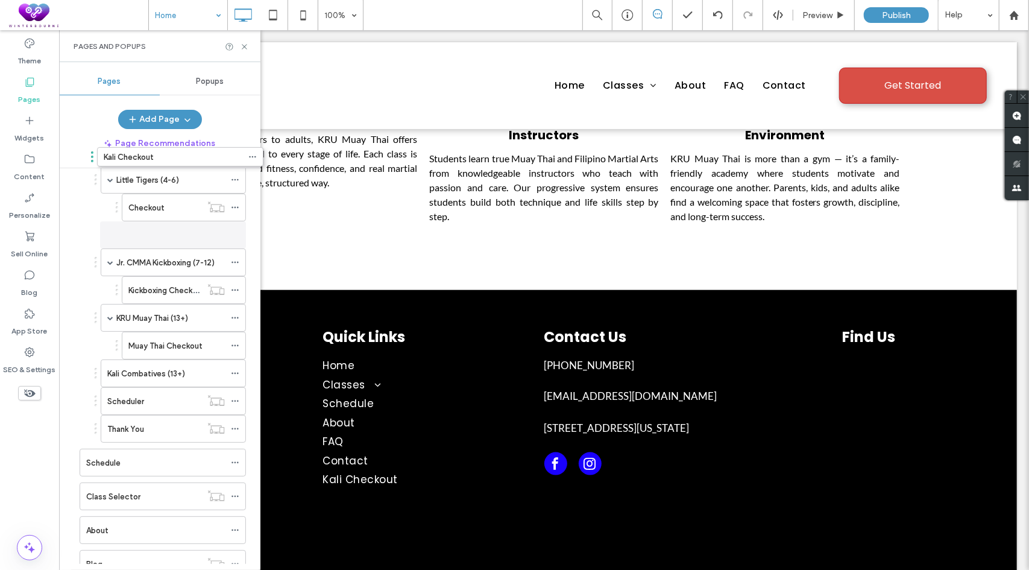
scroll to position [12, 0]
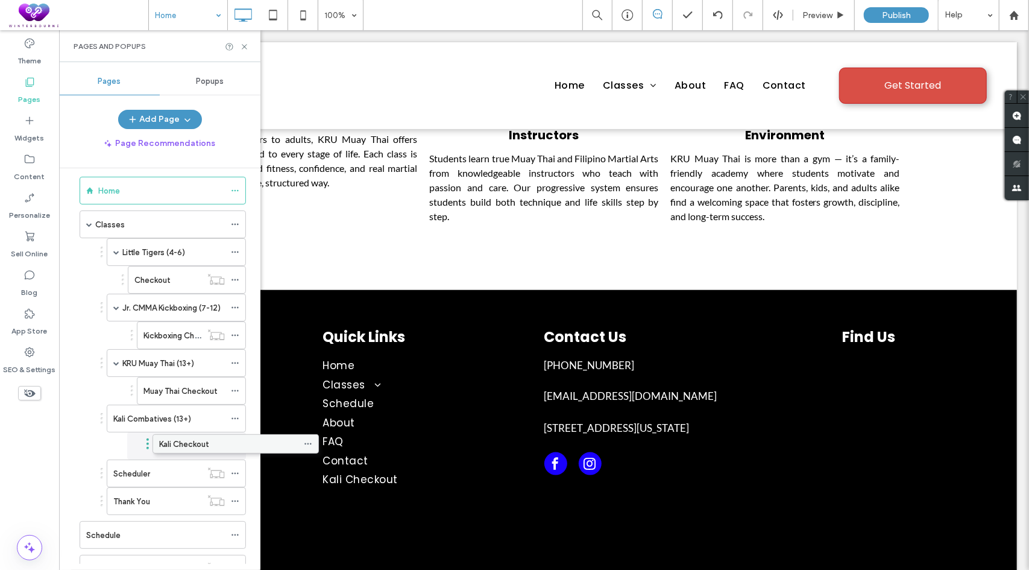
drag, startPoint x: 137, startPoint y: 468, endPoint x: 210, endPoint y: 452, distance: 74.9
click at [236, 443] on icon at bounding box center [235, 446] width 8 height 8
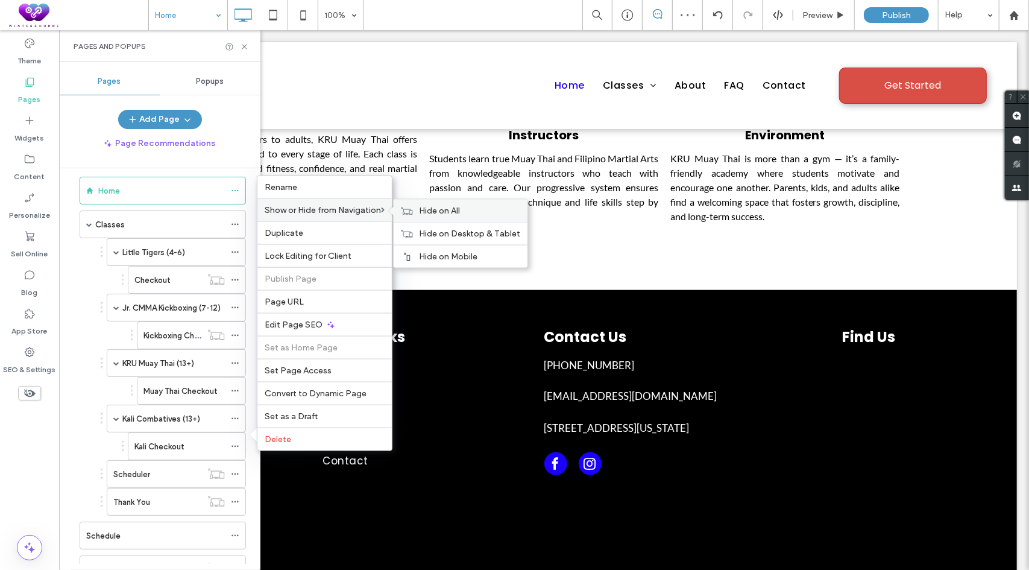
click at [418, 216] on div "Hide on All" at bounding box center [461, 211] width 134 height 22
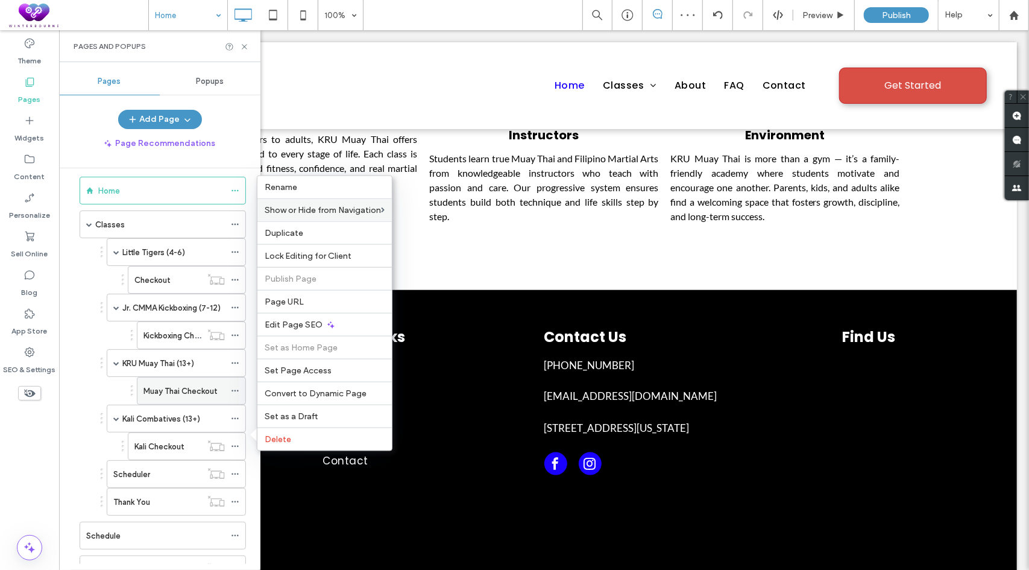
click at [238, 386] on icon at bounding box center [235, 390] width 8 height 8
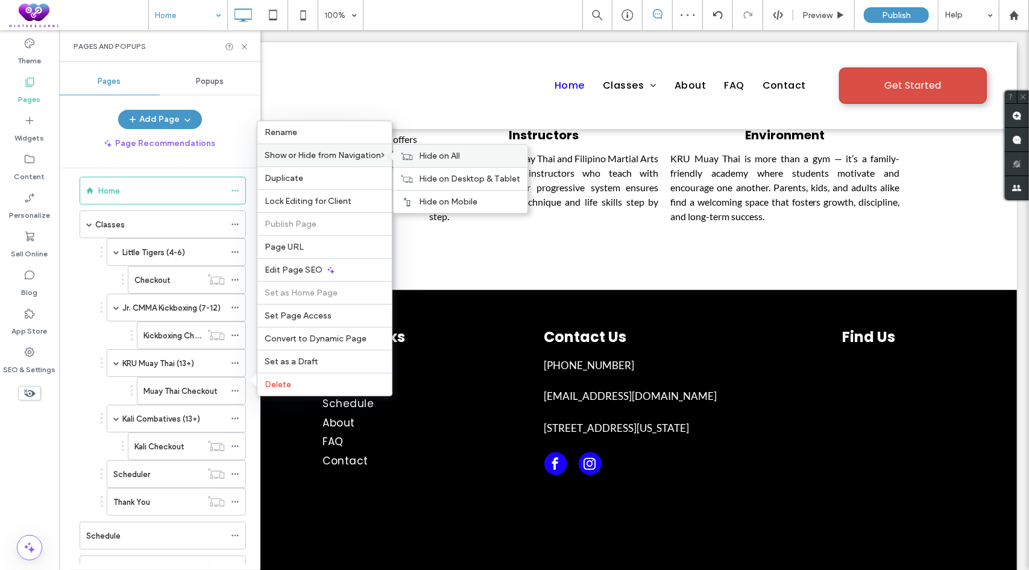
click at [422, 161] on span "Hide on All" at bounding box center [439, 156] width 41 height 10
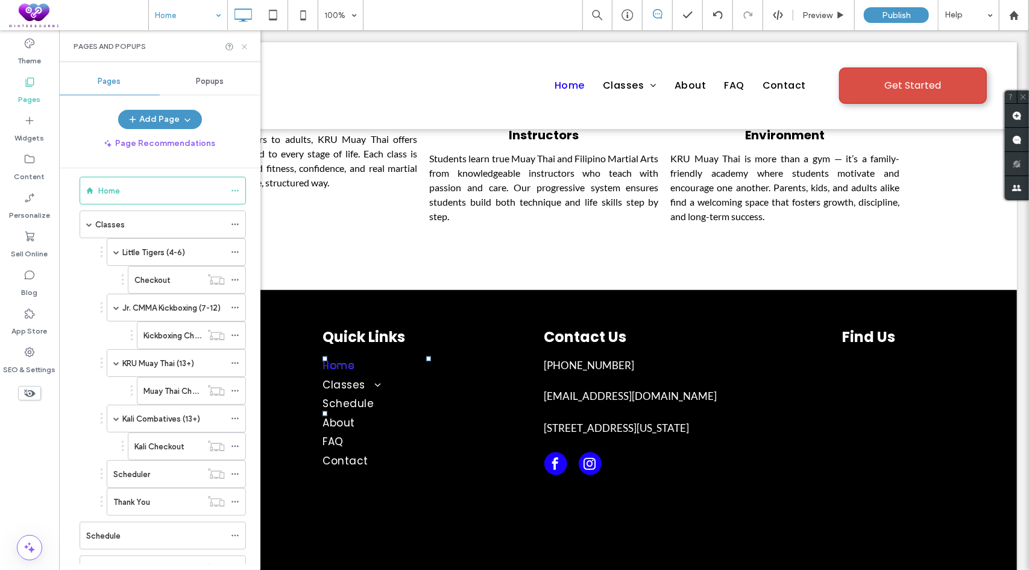
click at [248, 48] on icon at bounding box center [244, 46] width 9 height 9
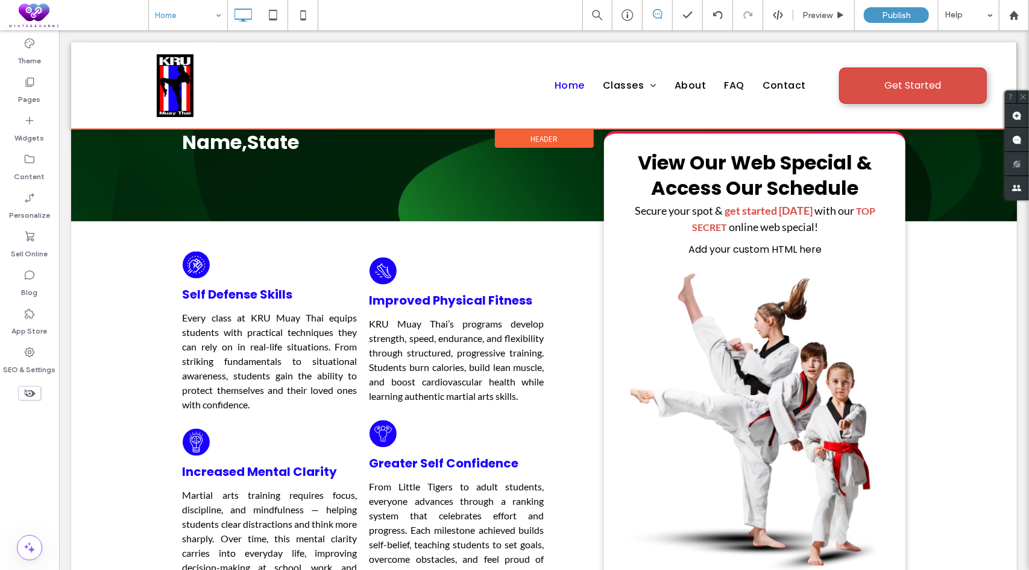
scroll to position [1309, 0]
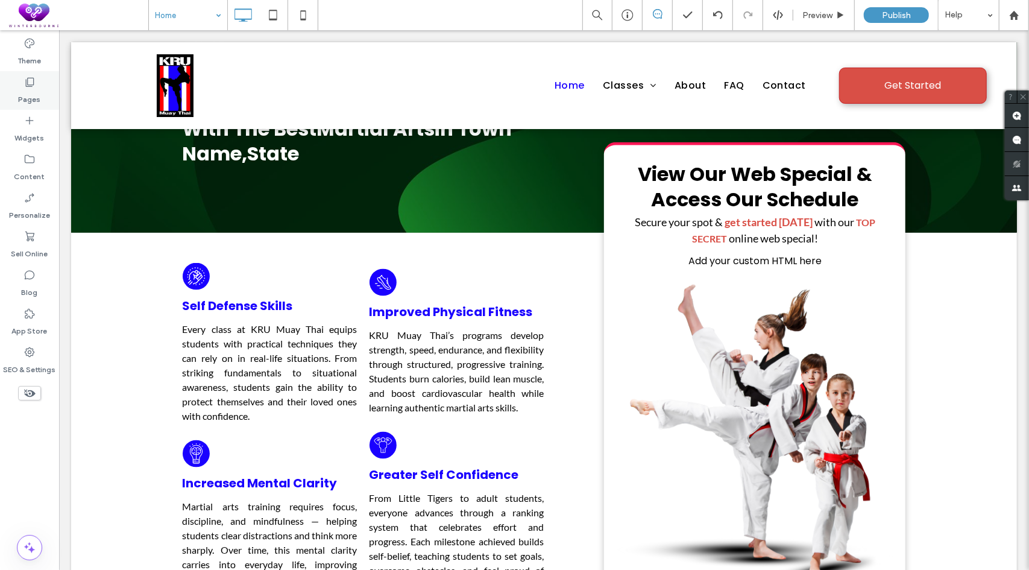
click at [34, 88] on label "Pages" at bounding box center [30, 96] width 22 height 17
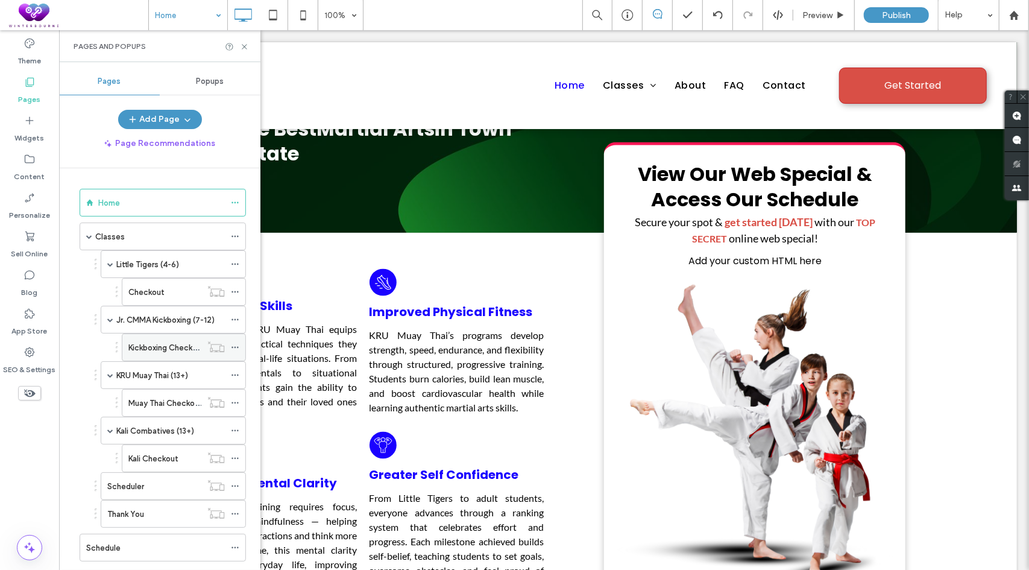
click at [238, 347] on icon at bounding box center [235, 347] width 8 height 8
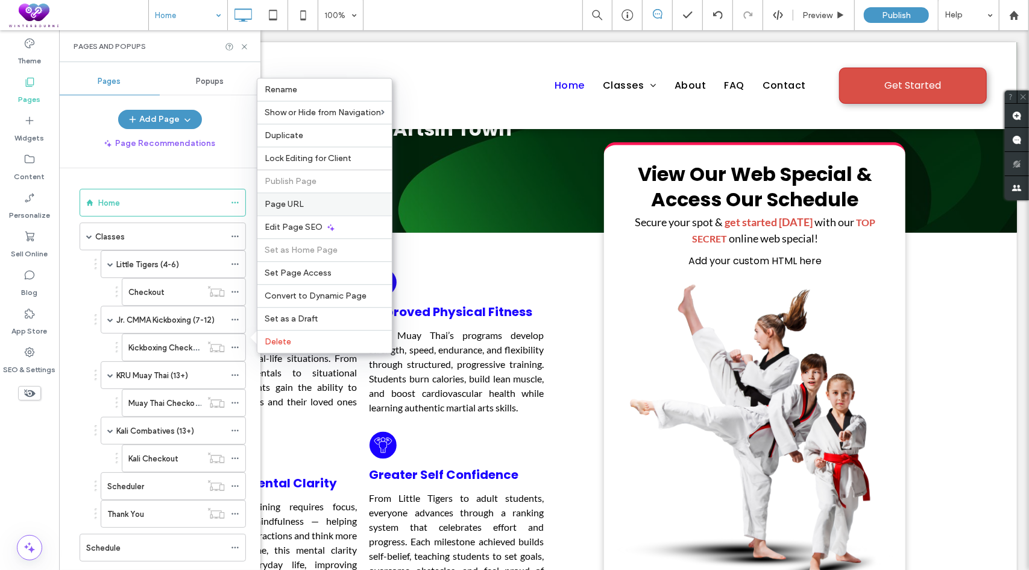
click at [314, 204] on label "Page URL" at bounding box center [325, 204] width 120 height 10
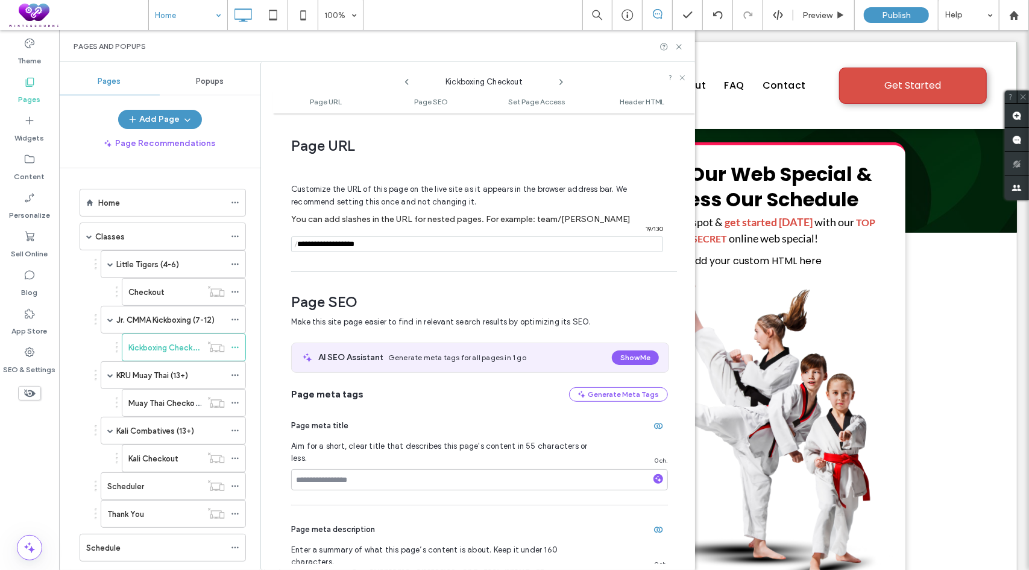
scroll to position [6, 0]
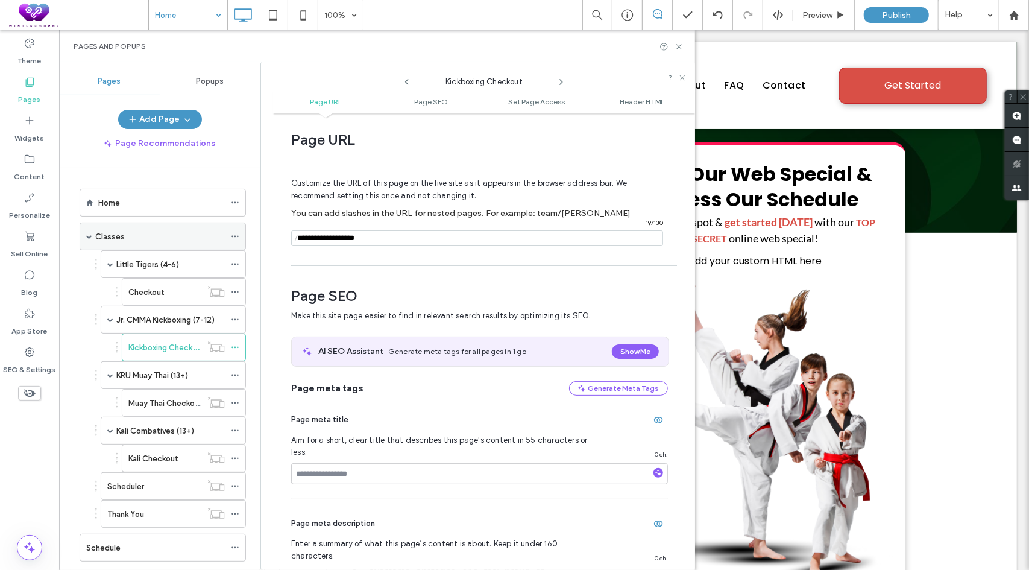
drag, startPoint x: 333, startPoint y: 234, endPoint x: 205, endPoint y: 234, distance: 127.8
click at [205, 234] on div "Pages Popups Add Page Page Recommendations Home Classes Little Tigers (4-6) Che…" at bounding box center [377, 316] width 636 height 508
click at [238, 400] on icon at bounding box center [235, 403] width 8 height 8
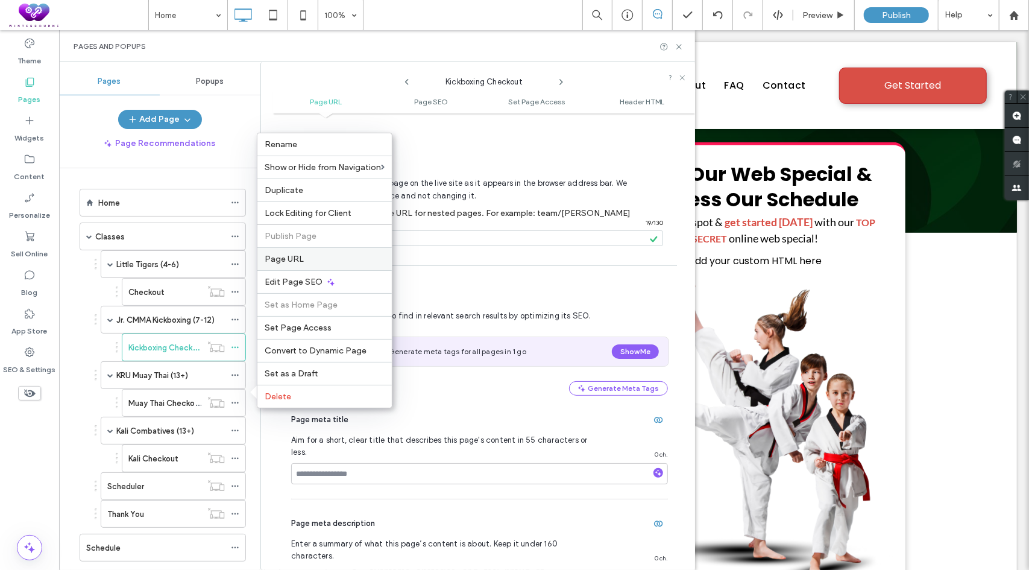
click at [285, 263] on span "Page URL" at bounding box center [284, 259] width 39 height 10
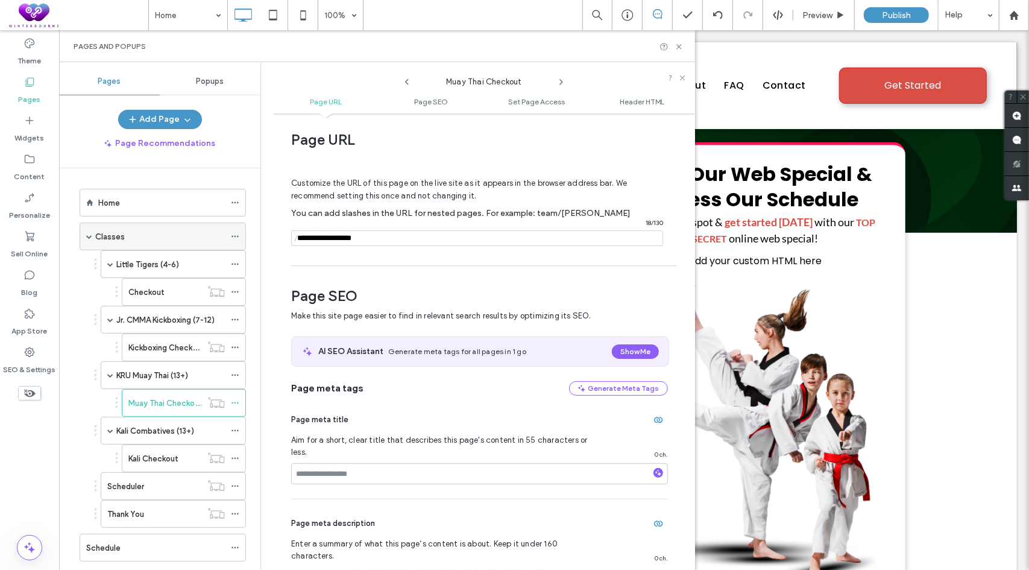
drag, startPoint x: 375, startPoint y: 237, endPoint x: 188, endPoint y: 239, distance: 186.9
click at [188, 241] on div "Pages Popups Add Page Page Recommendations Home Classes Little Tigers (4-6) Che…" at bounding box center [377, 316] width 636 height 508
click at [235, 289] on icon at bounding box center [235, 292] width 8 height 8
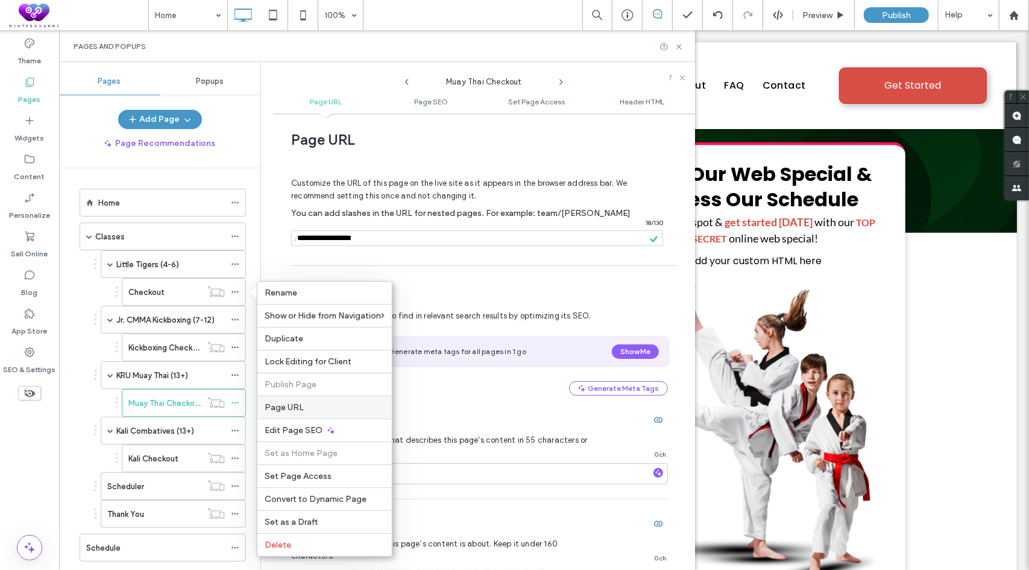
click at [288, 406] on span "Page URL" at bounding box center [284, 407] width 39 height 10
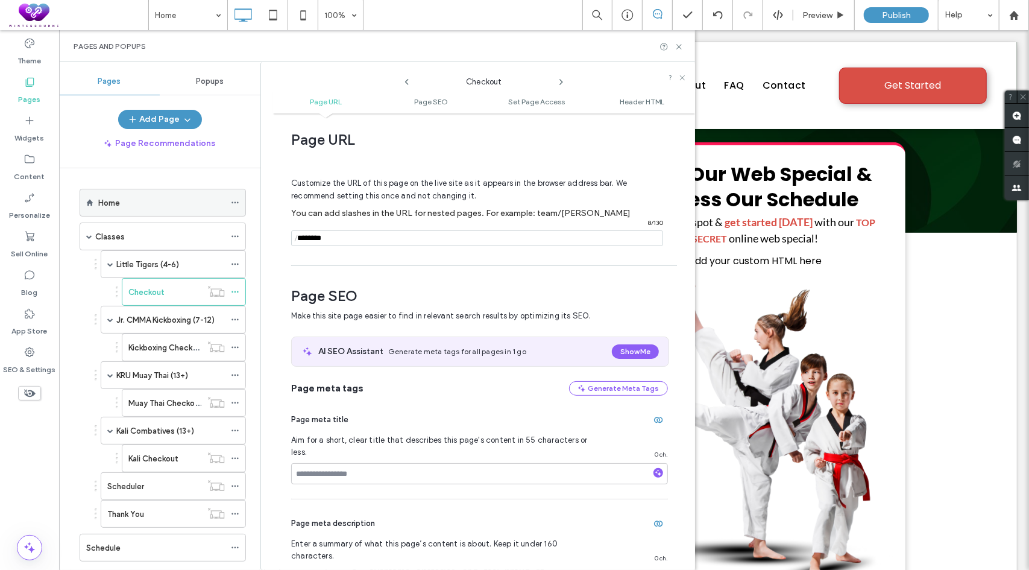
drag, startPoint x: 370, startPoint y: 241, endPoint x: 224, endPoint y: 215, distance: 147.5
click at [230, 233] on div "Pages Popups Add Page Page Recommendations Home Classes Little Tigers (4-6) Che…" at bounding box center [377, 316] width 636 height 508
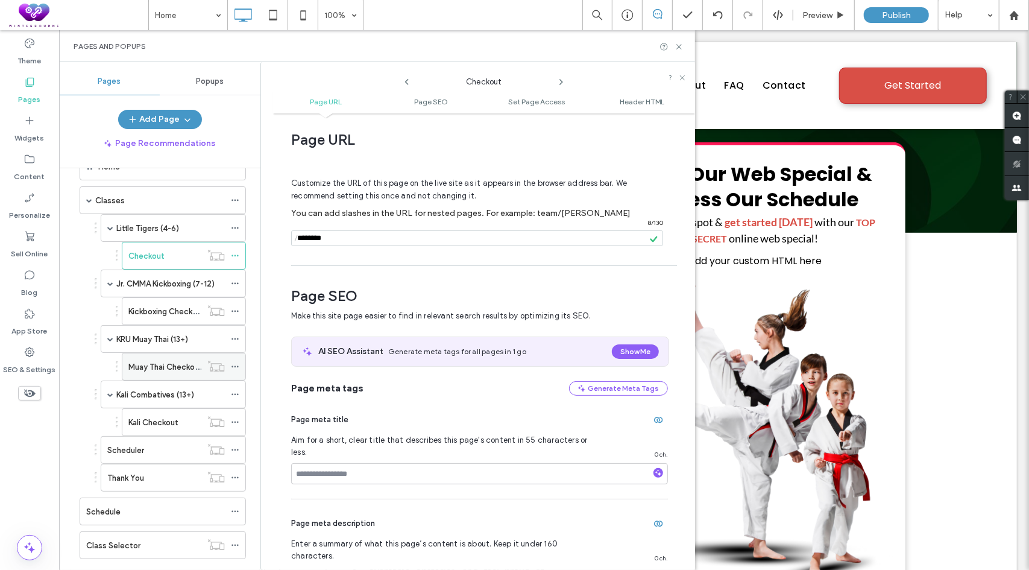
scroll to position [241, 0]
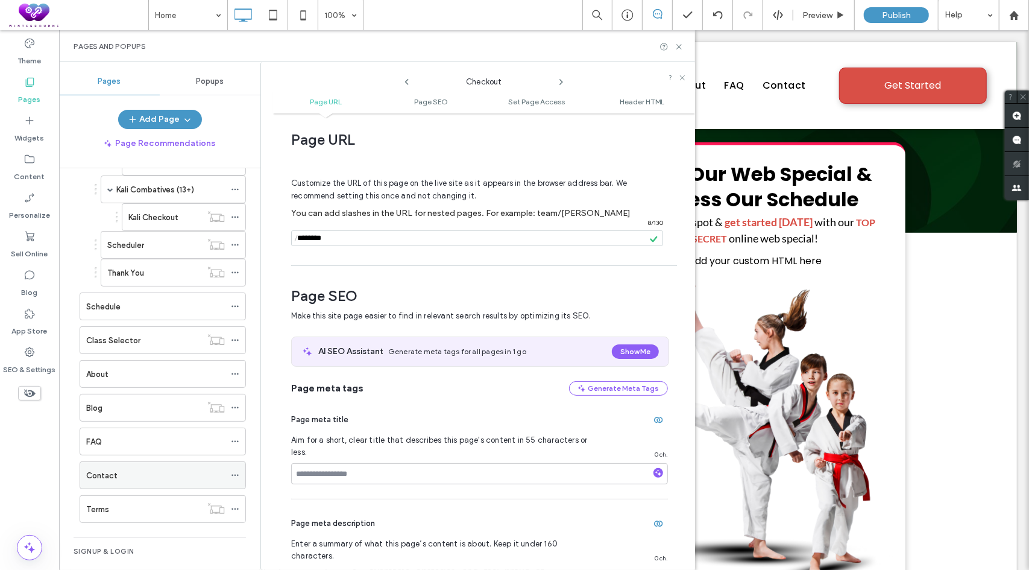
click at [134, 469] on div "Contact" at bounding box center [155, 475] width 139 height 13
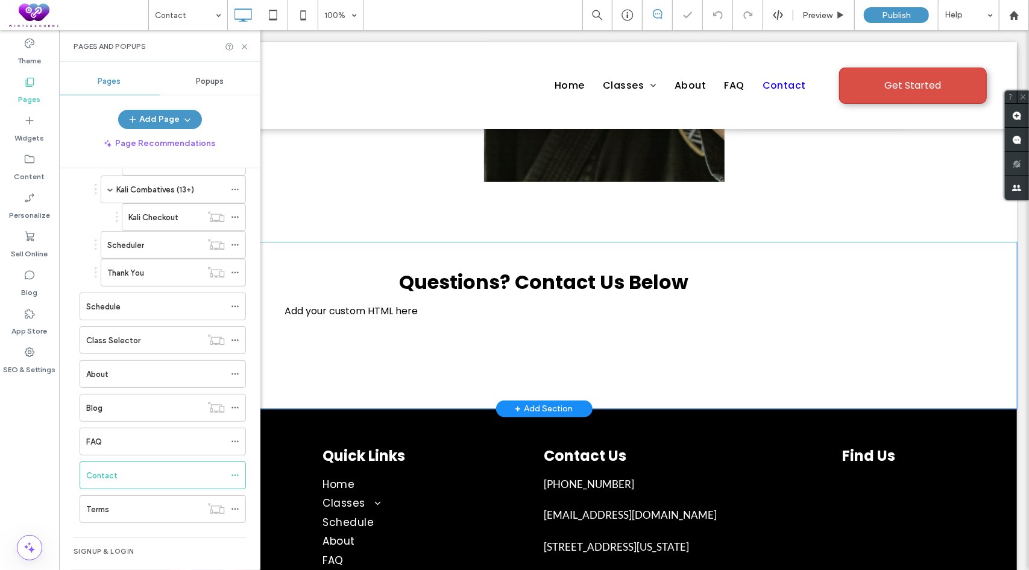
scroll to position [784, 0]
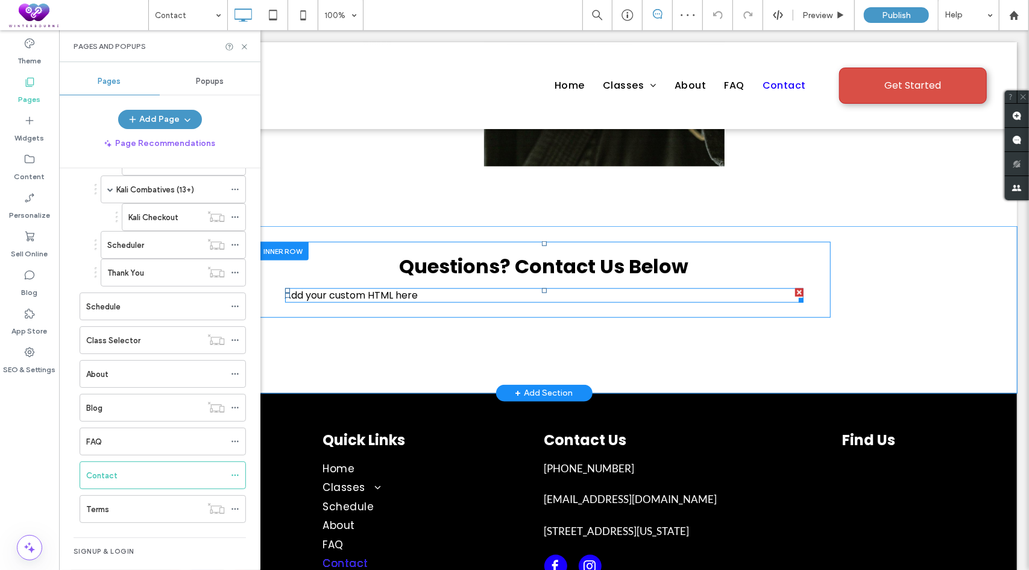
click at [404, 291] on span at bounding box center [544, 295] width 519 height 14
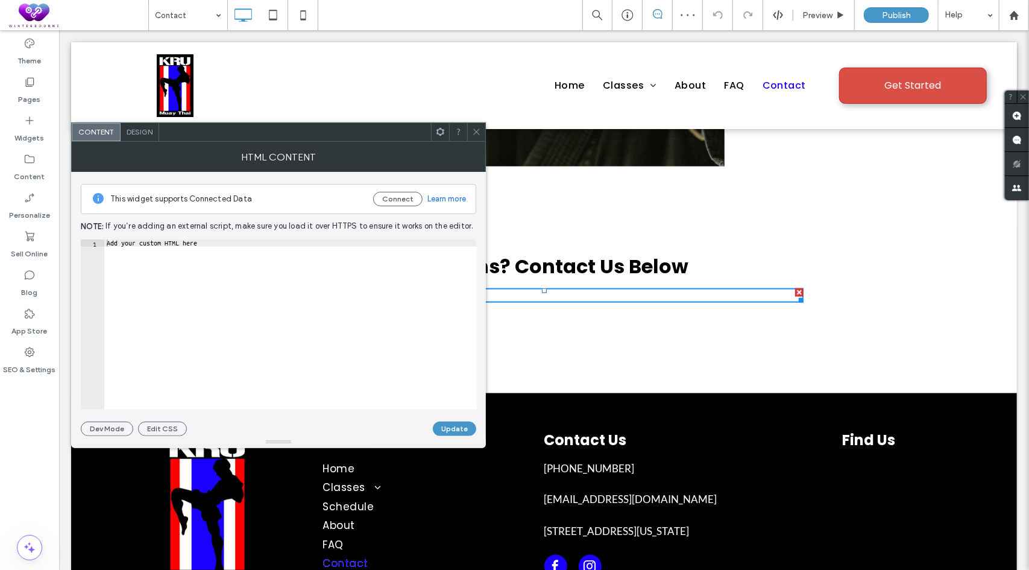
click at [315, 271] on div "Add your custom HTML here" at bounding box center [290, 331] width 373 height 185
paste textarea "**********"
type textarea "**********"
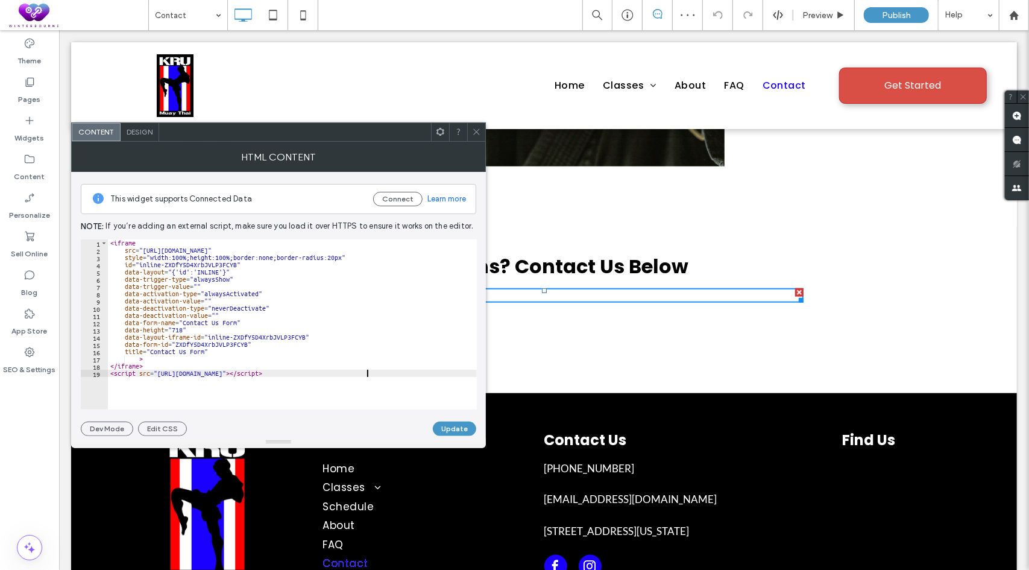
click at [469, 436] on div at bounding box center [278, 442] width 415 height 12
click at [458, 424] on button "Update" at bounding box center [454, 428] width 43 height 14
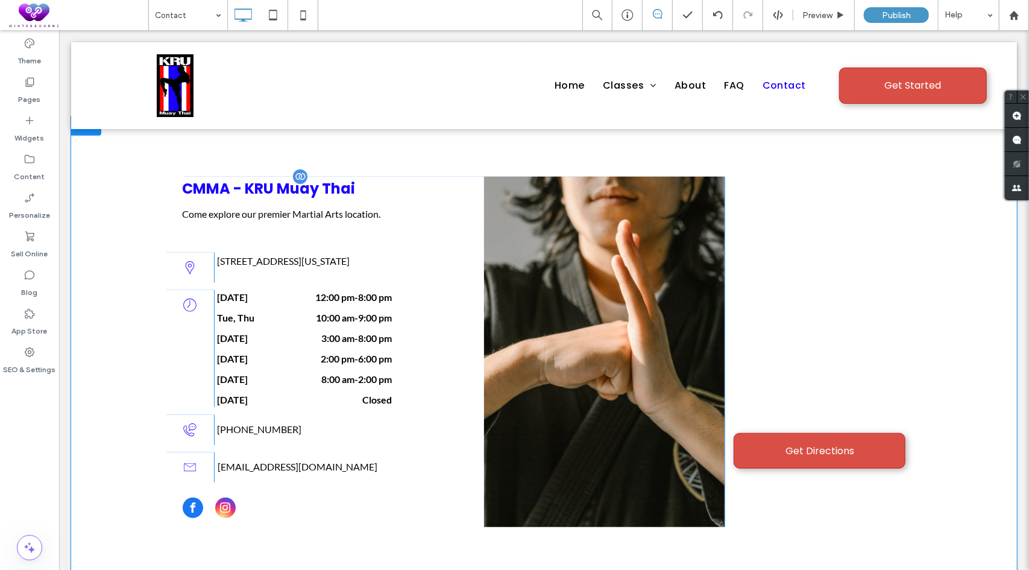
scroll to position [422, 0]
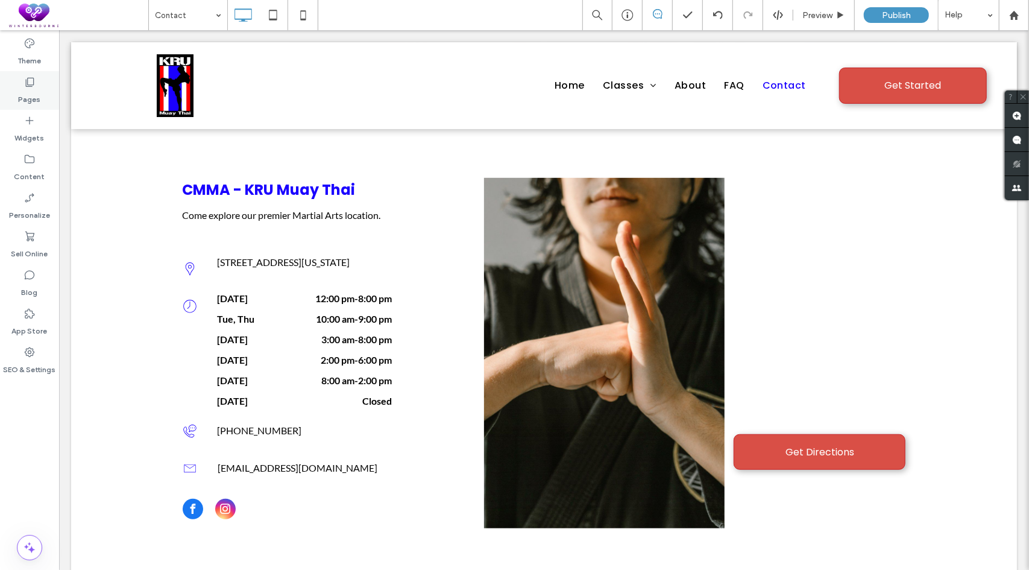
click at [41, 73] on div "Pages" at bounding box center [29, 90] width 59 height 39
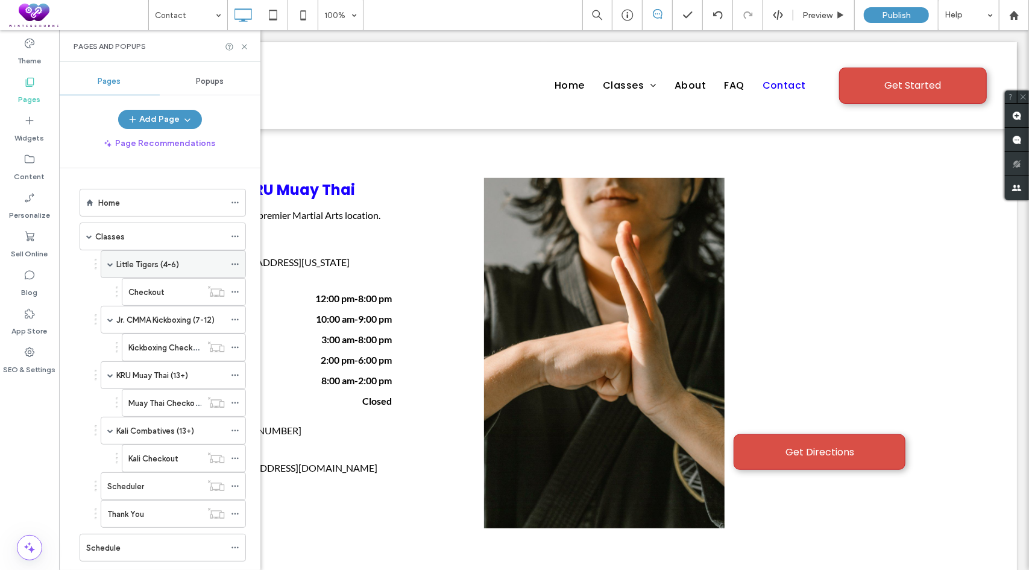
click at [139, 260] on label "Little Tigers (4-6)" at bounding box center [147, 264] width 63 height 21
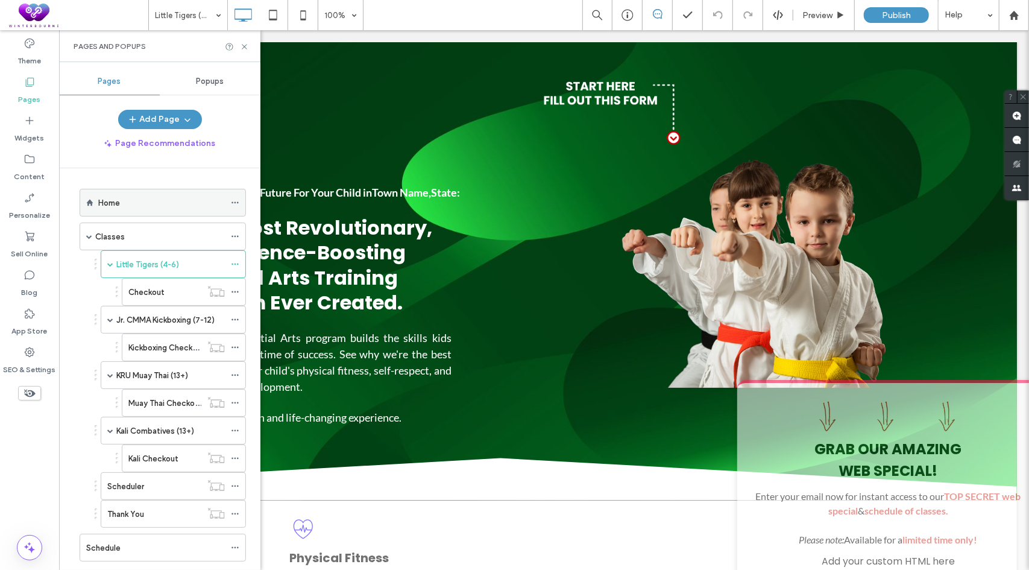
click at [156, 206] on div "Home" at bounding box center [161, 203] width 127 height 13
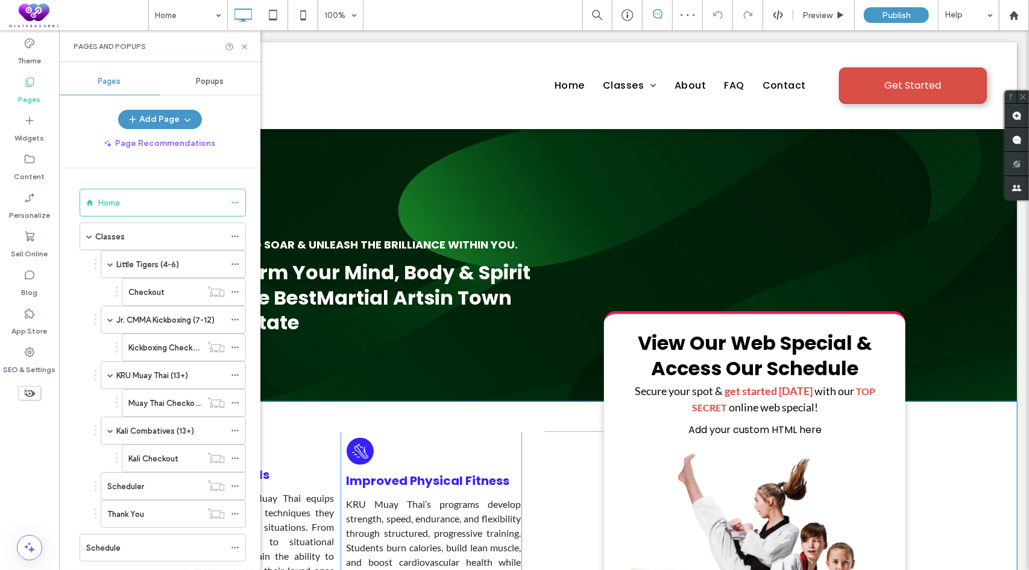
scroll to position [1146, 0]
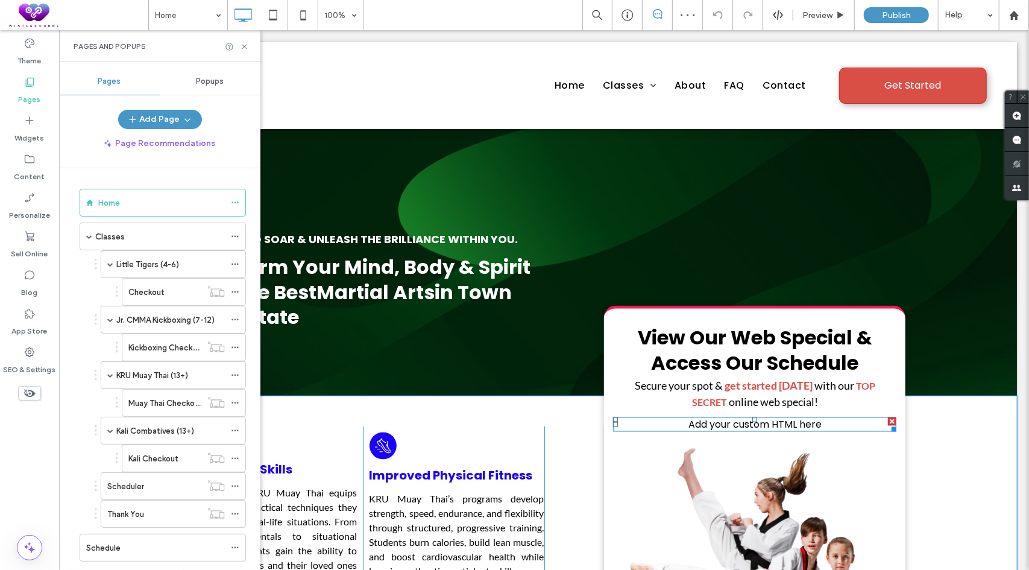
click at [727, 417] on span at bounding box center [754, 424] width 283 height 14
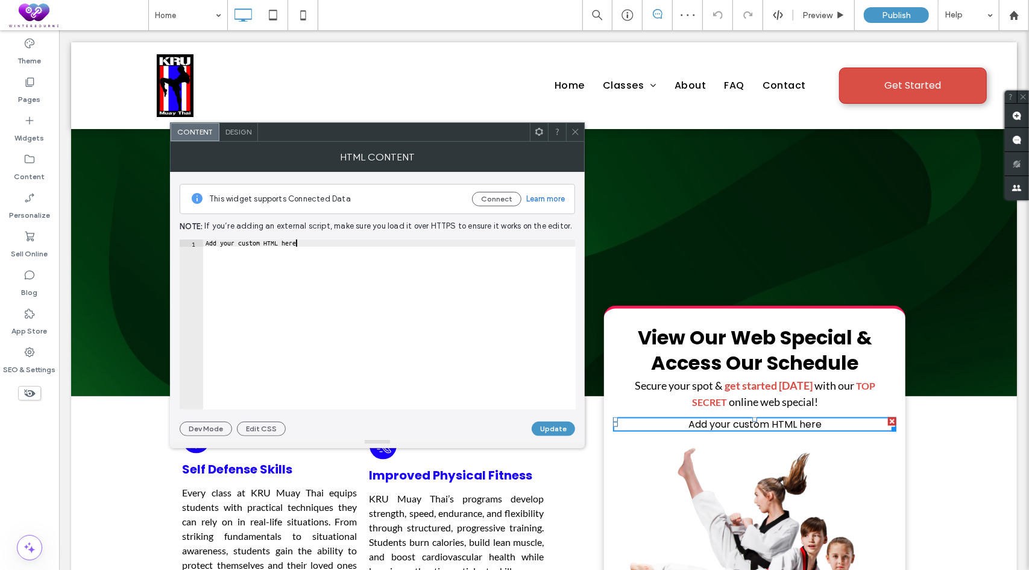
click at [310, 270] on div "Add your custom HTML here" at bounding box center [389, 331] width 373 height 185
paste textarea "**********"
type textarea "**********"
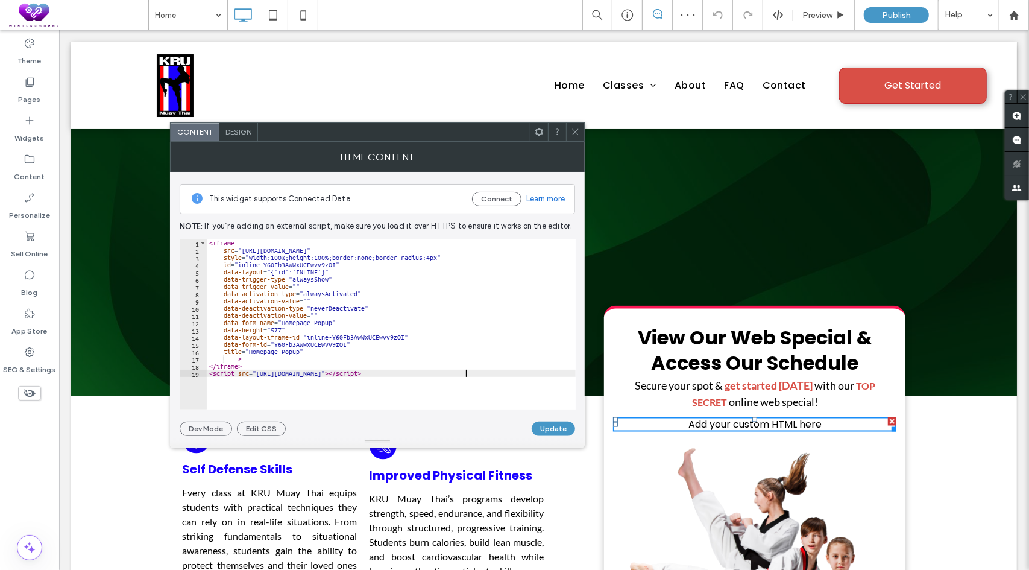
click at [561, 427] on button "Update" at bounding box center [553, 428] width 43 height 14
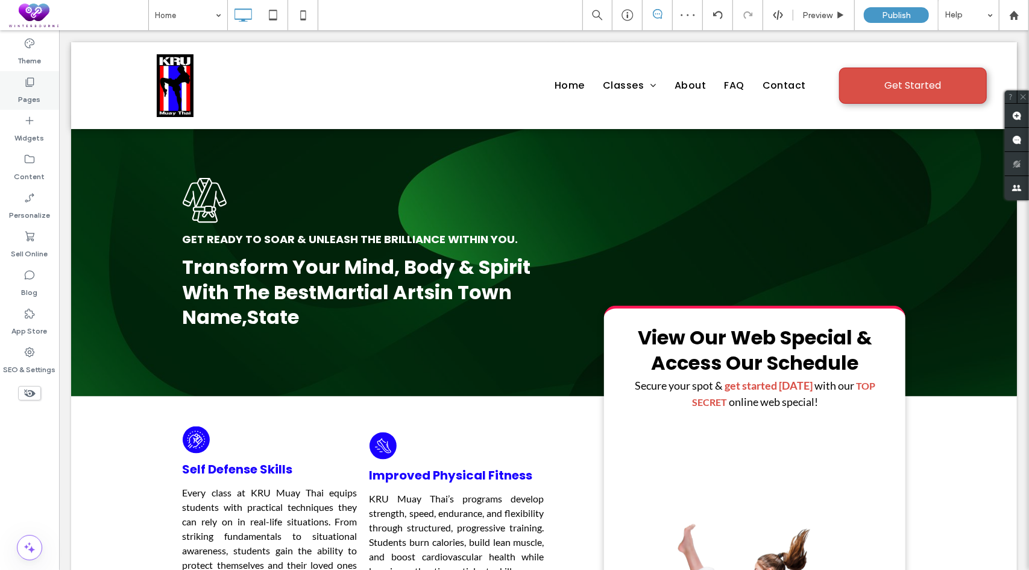
click at [23, 86] on div "Pages" at bounding box center [29, 90] width 59 height 39
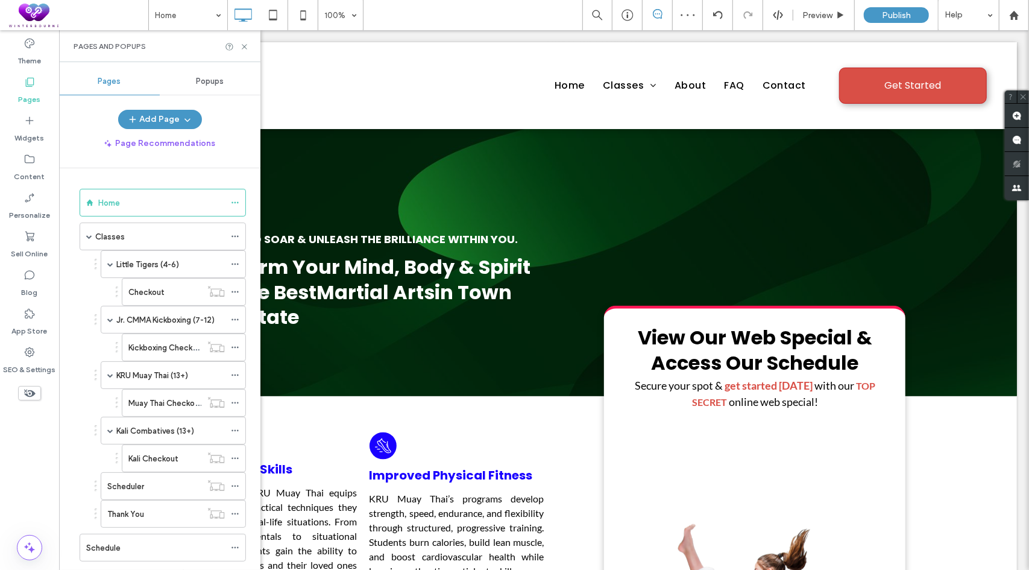
click at [207, 78] on span "Popups" at bounding box center [211, 82] width 28 height 10
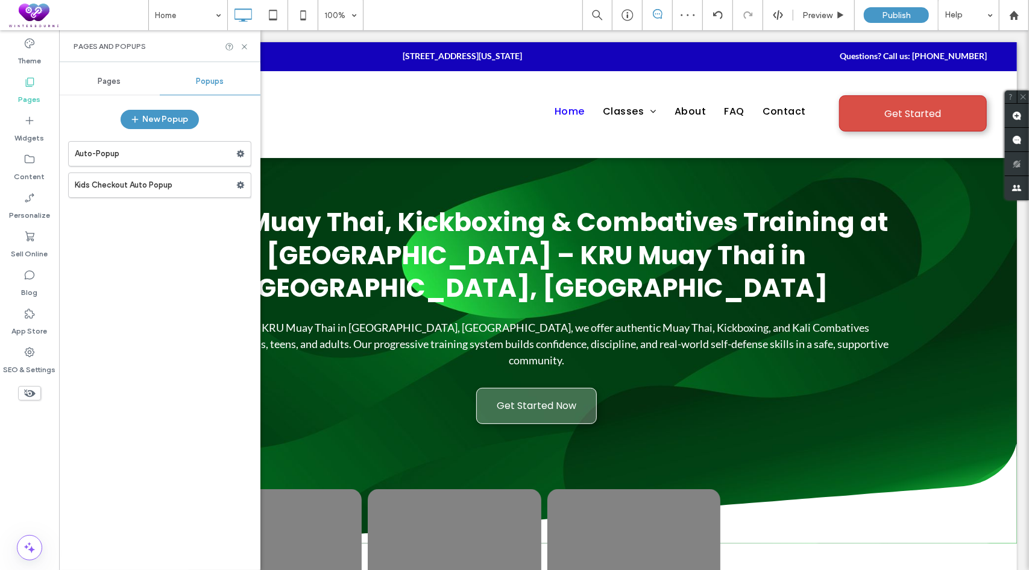
scroll to position [0, 0]
click at [145, 157] on label "Auto-Popup" at bounding box center [156, 154] width 162 height 24
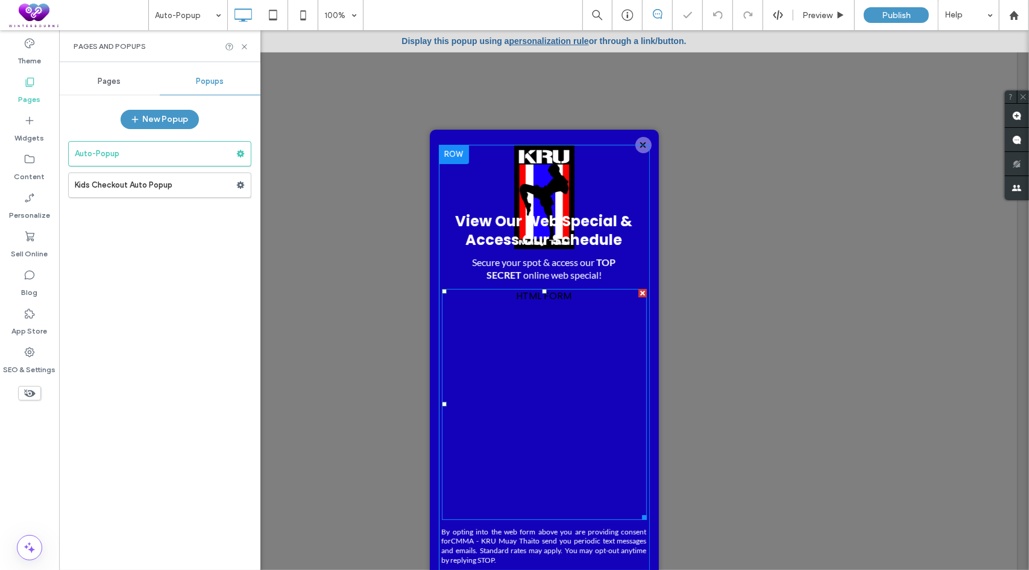
scroll to position [29, 0]
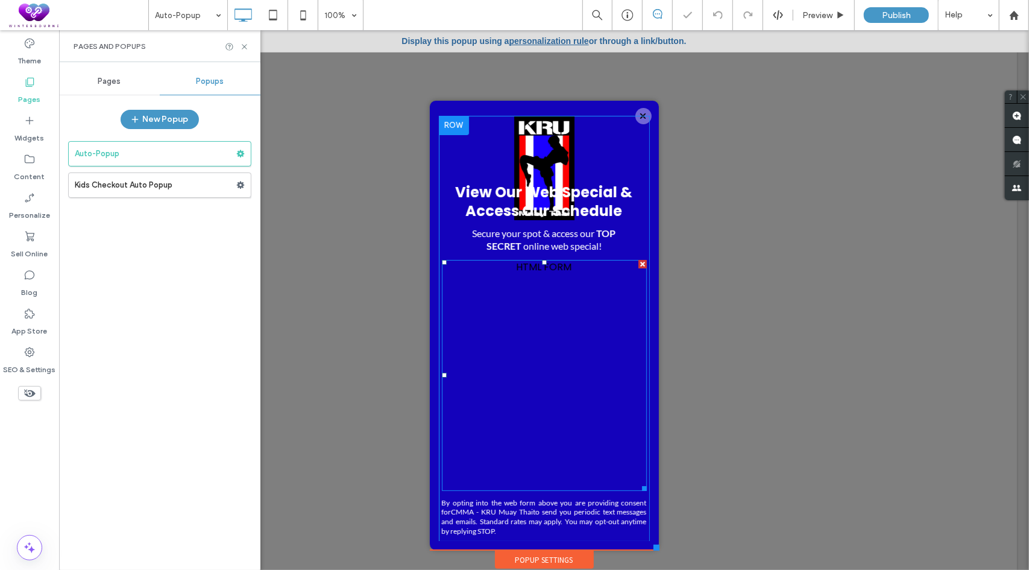
click at [528, 274] on span at bounding box center [543, 374] width 205 height 231
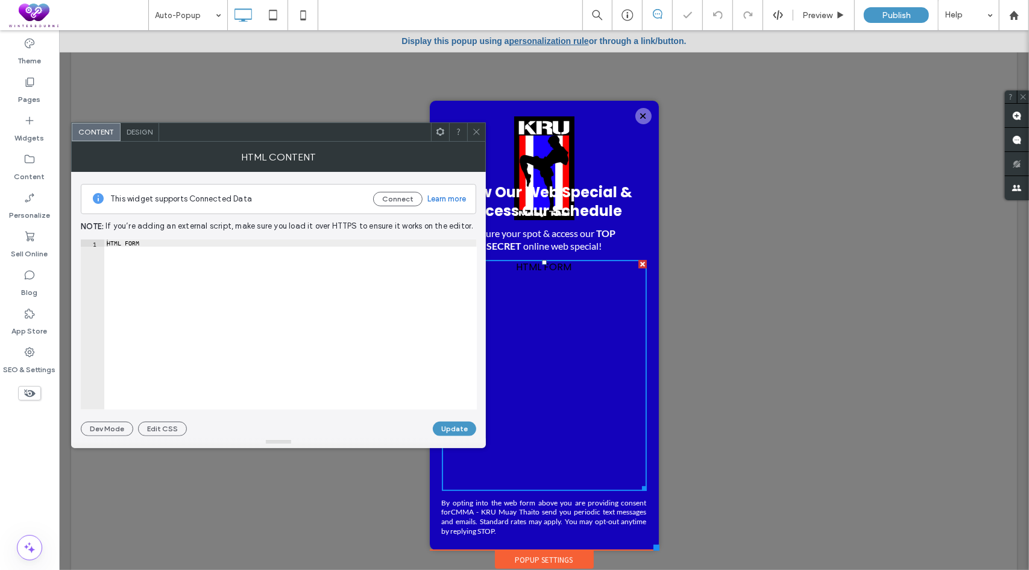
click at [245, 272] on div "HTML FORM" at bounding box center [290, 331] width 373 height 185
paste textarea "**********"
type textarea "**********"
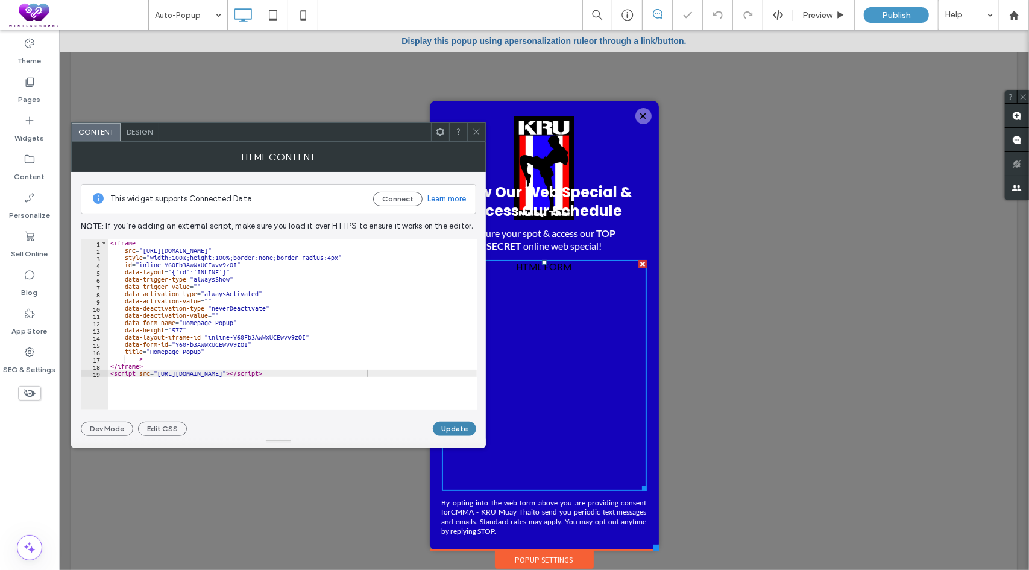
click at [450, 425] on button "Update" at bounding box center [454, 428] width 43 height 14
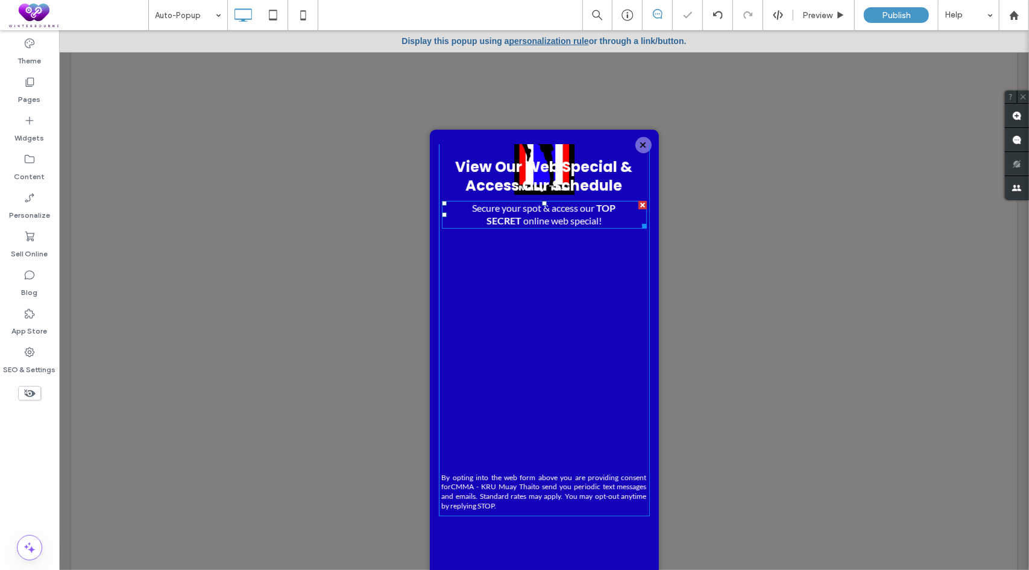
scroll to position [66, 0]
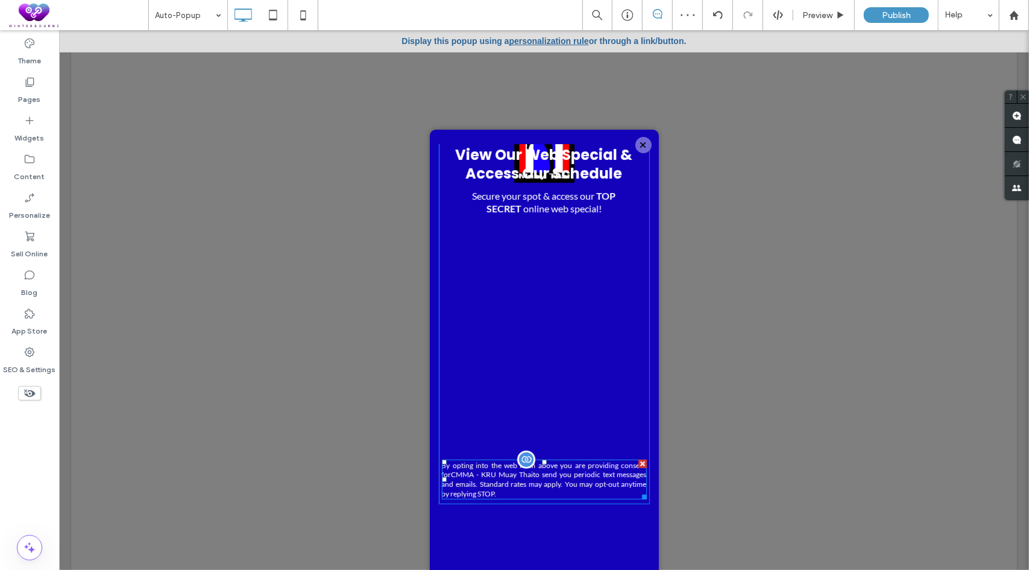
click at [638, 462] on div at bounding box center [642, 463] width 8 height 8
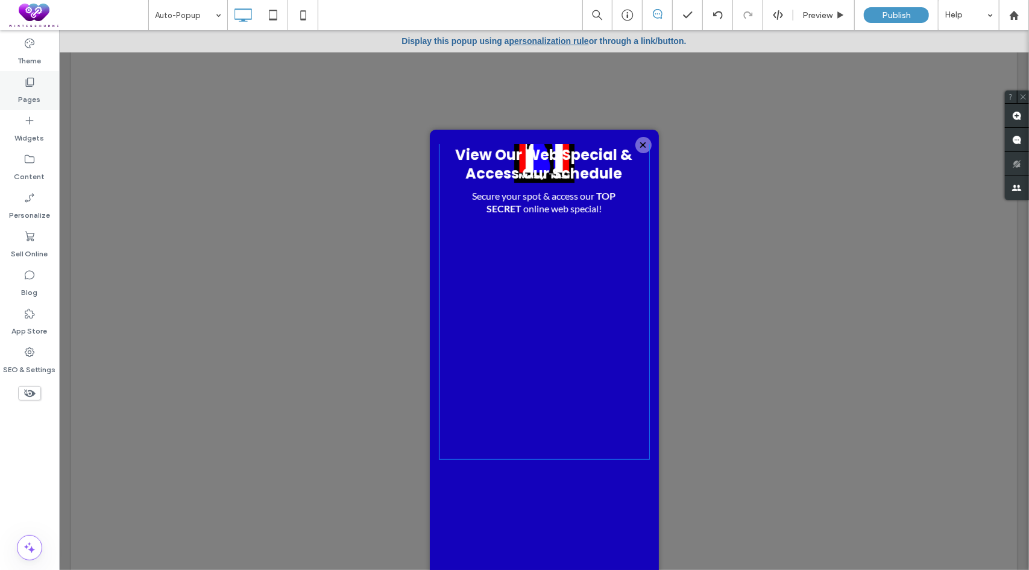
click at [31, 89] on label "Pages" at bounding box center [30, 96] width 22 height 17
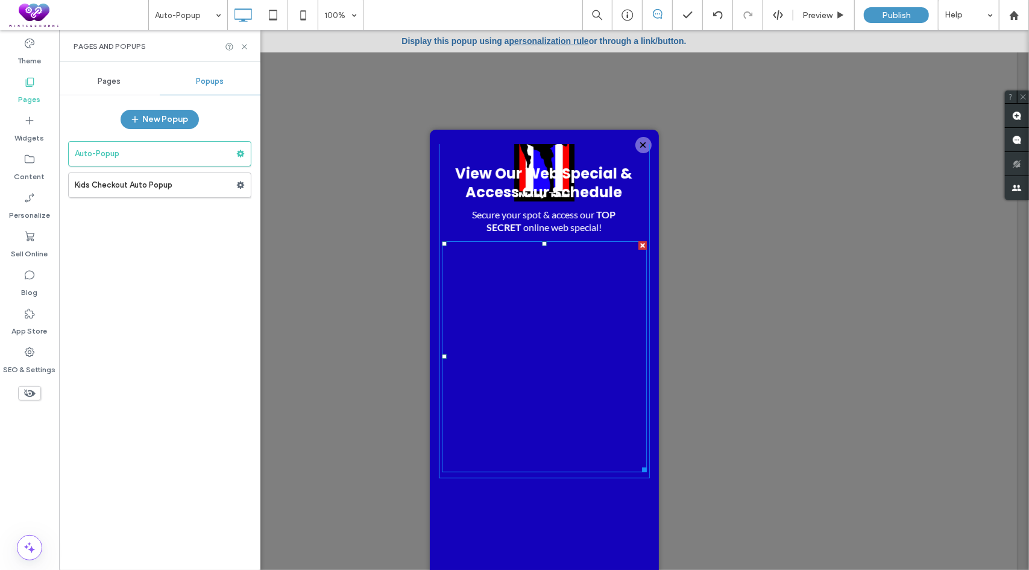
scroll to position [0, 0]
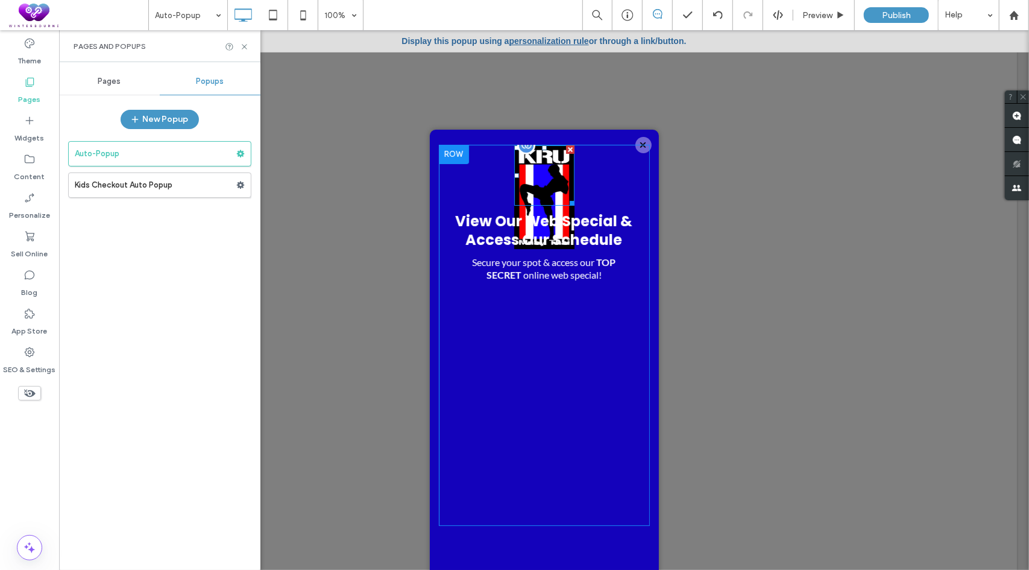
click at [551, 181] on img at bounding box center [544, 197] width 60 height 104
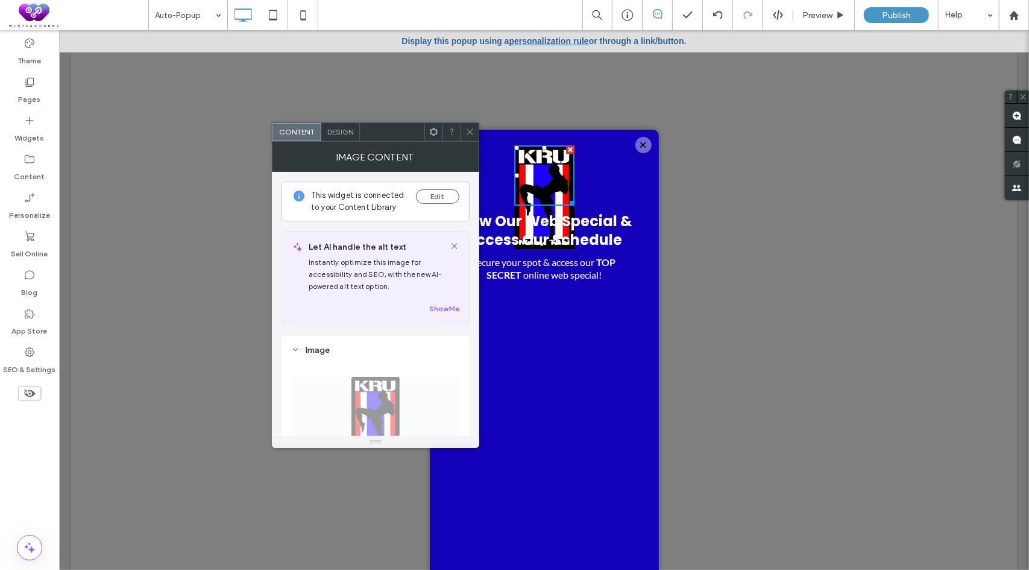
click at [467, 130] on icon at bounding box center [469, 131] width 9 height 9
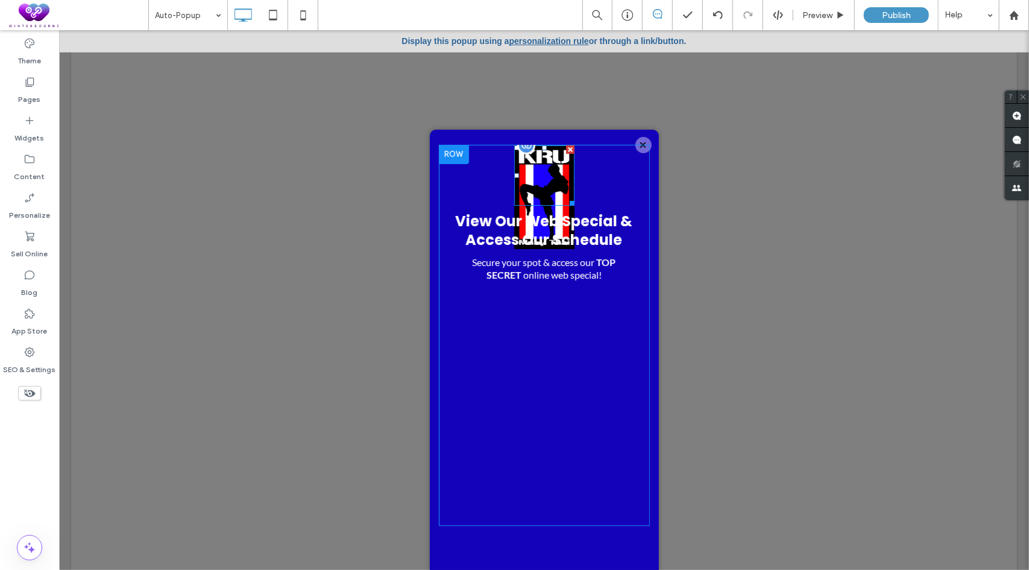
click at [547, 181] on img at bounding box center [544, 197] width 60 height 104
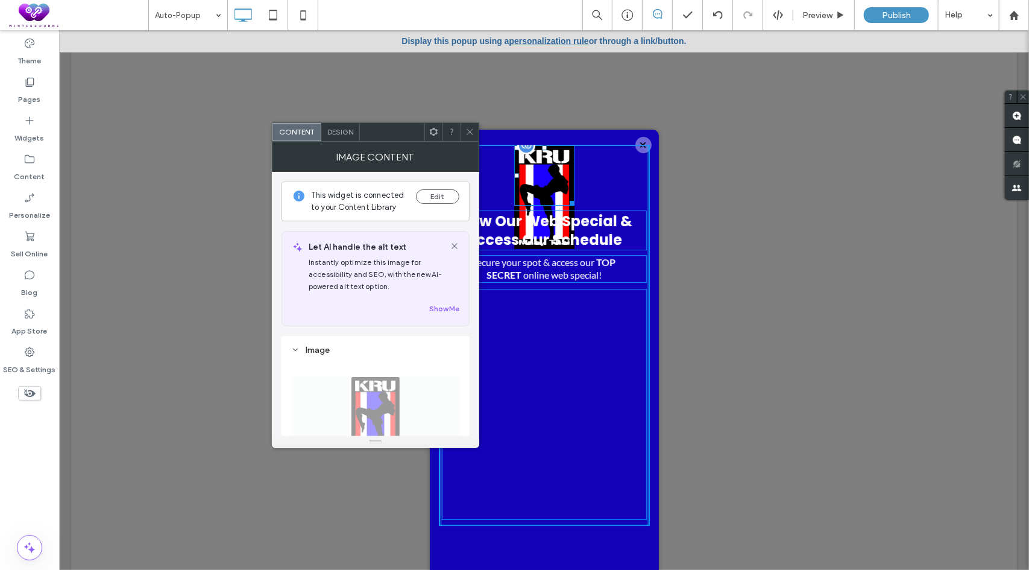
drag, startPoint x: 559, startPoint y: 199, endPoint x: 550, endPoint y: 167, distance: 33.1
click at [550, 167] on div "W:73 H:125" at bounding box center [544, 175] width 60 height 60
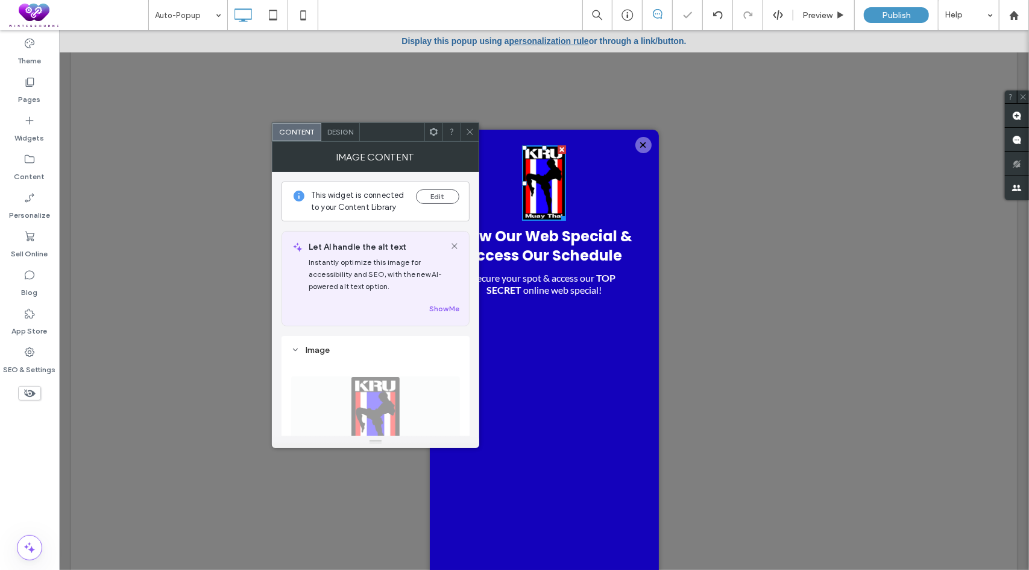
click at [471, 136] on span at bounding box center [469, 132] width 9 height 18
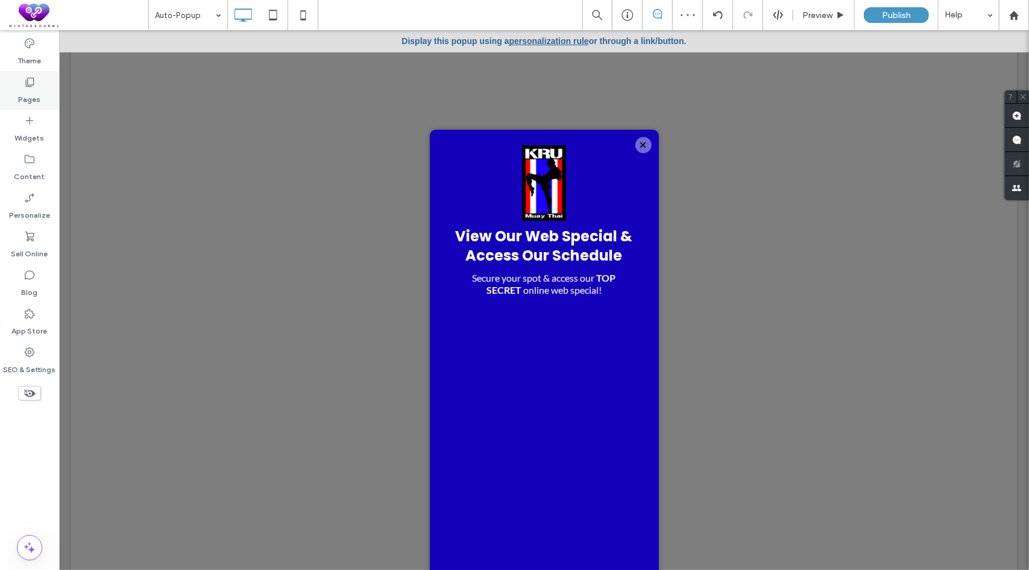
click at [43, 85] on div "Pages" at bounding box center [29, 90] width 59 height 39
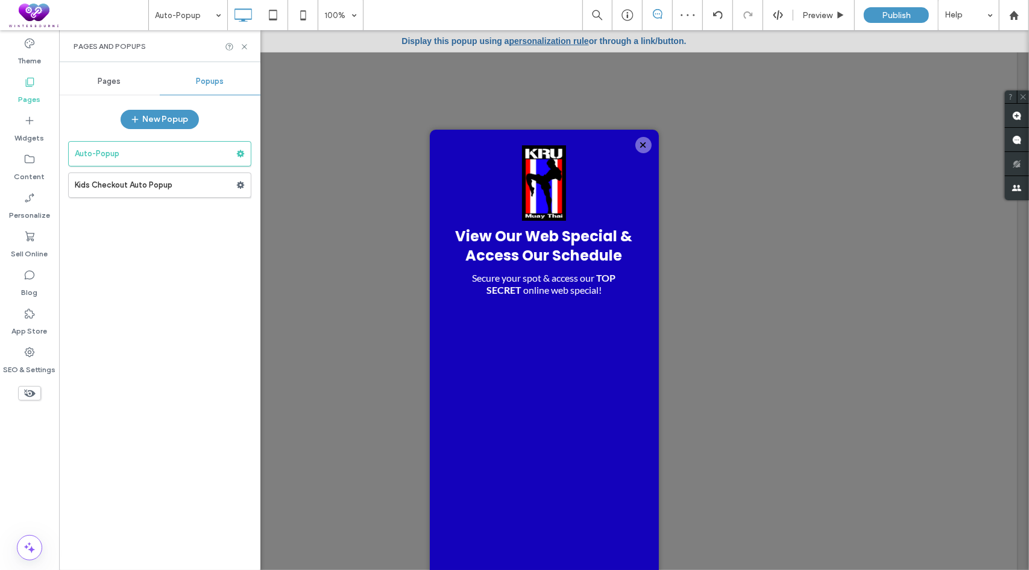
click at [107, 87] on div "Pages" at bounding box center [109, 81] width 101 height 27
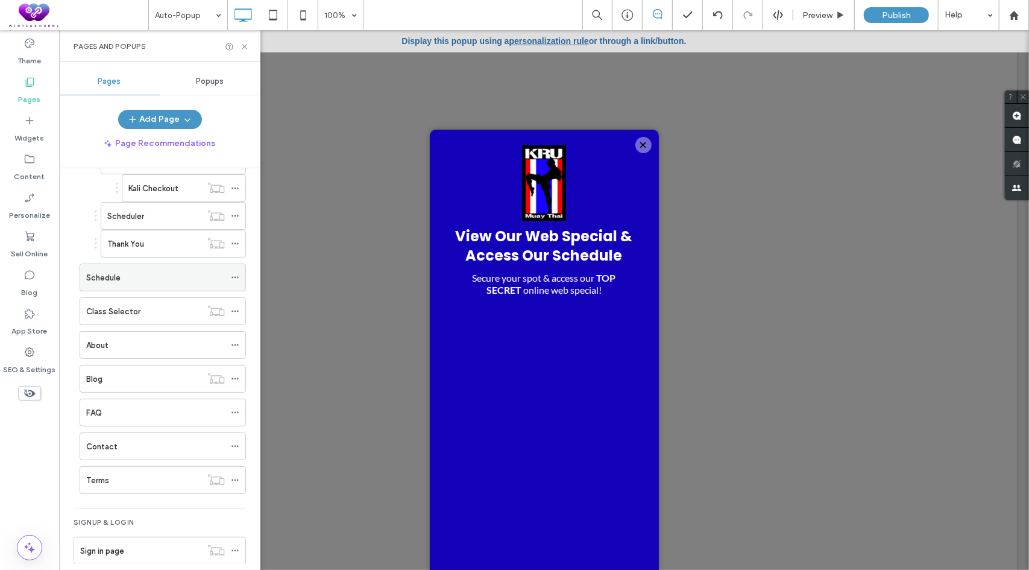
scroll to position [277, 0]
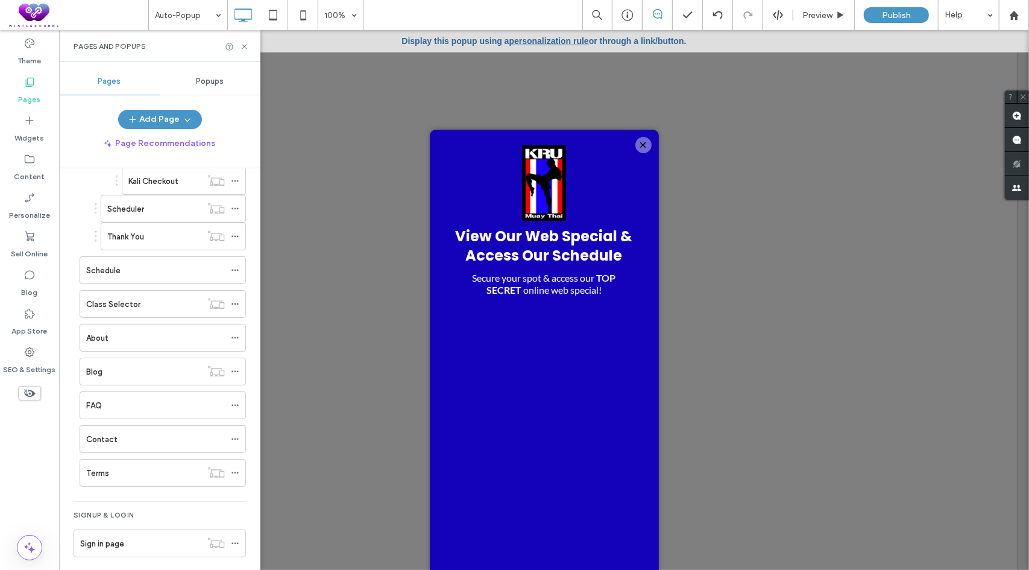
click at [121, 392] on div "FAQ" at bounding box center [155, 405] width 139 height 27
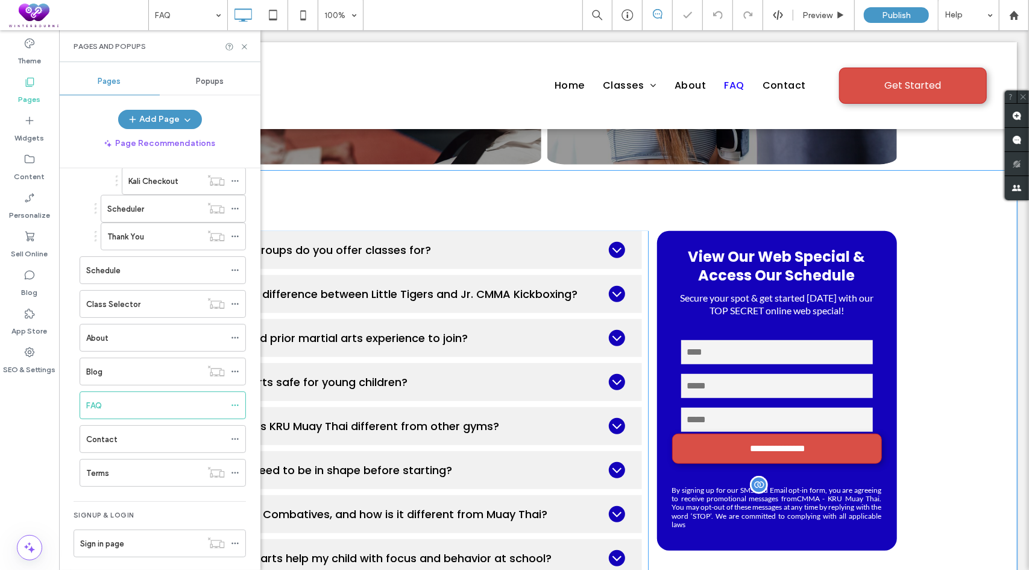
scroll to position [543, 0]
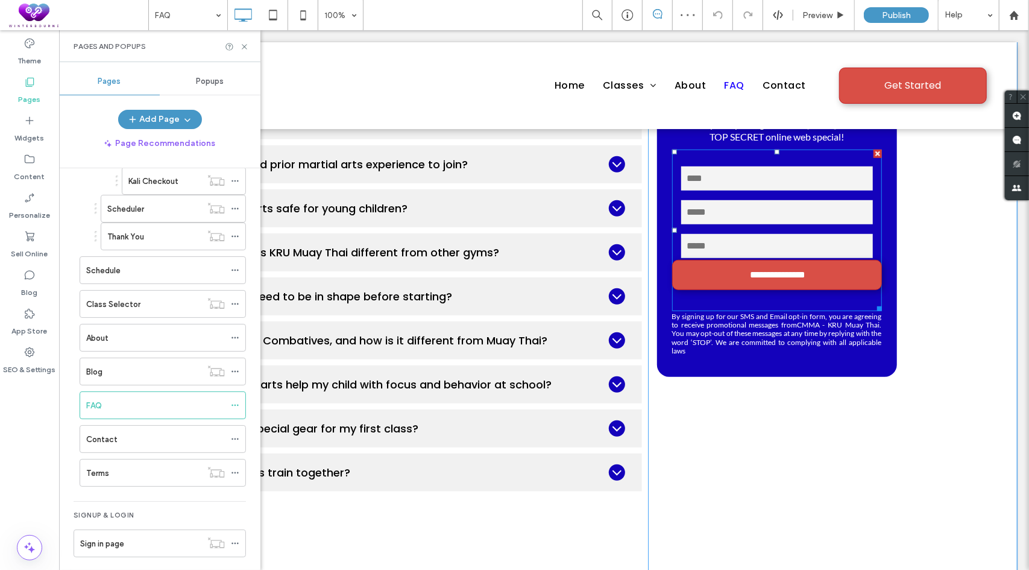
click at [873, 154] on div at bounding box center [877, 153] width 8 height 8
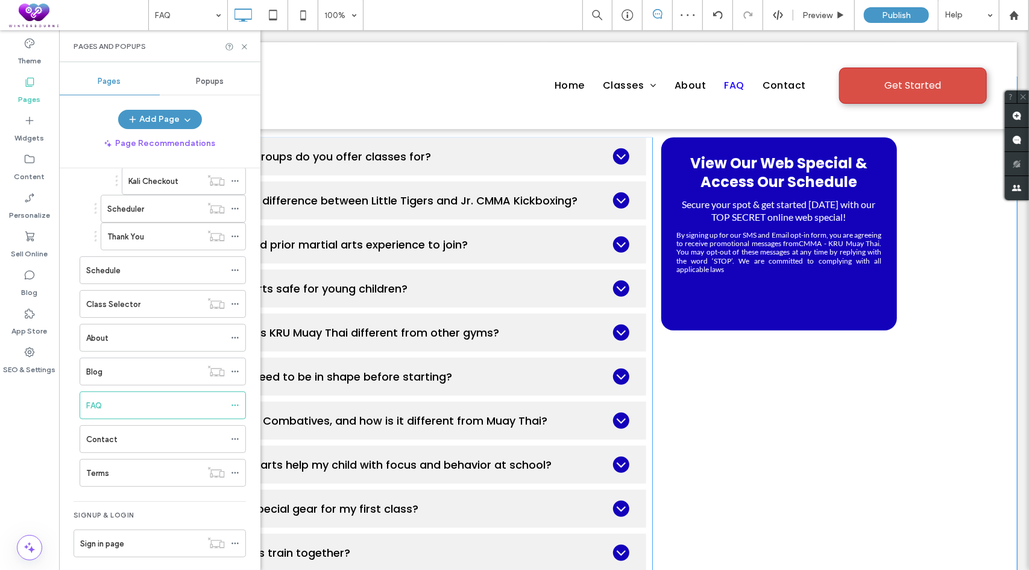
scroll to position [422, 0]
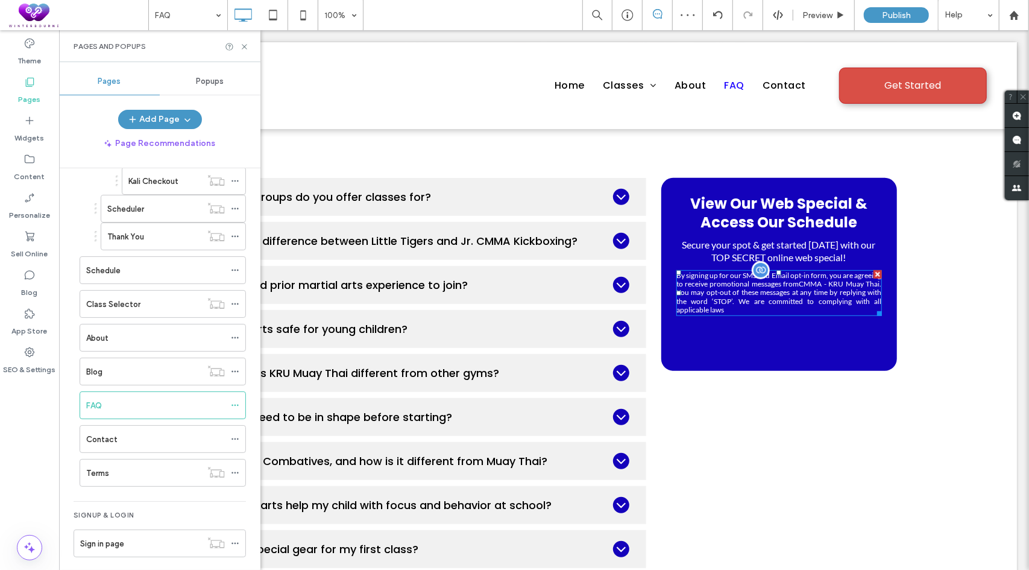
click at [874, 272] on div at bounding box center [877, 274] width 8 height 8
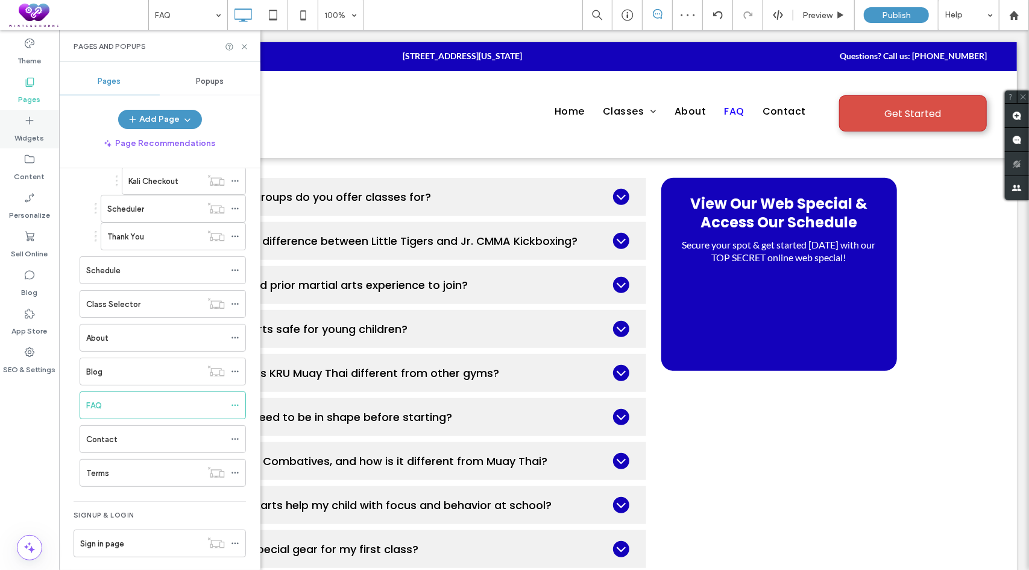
click at [26, 124] on icon at bounding box center [30, 121] width 12 height 12
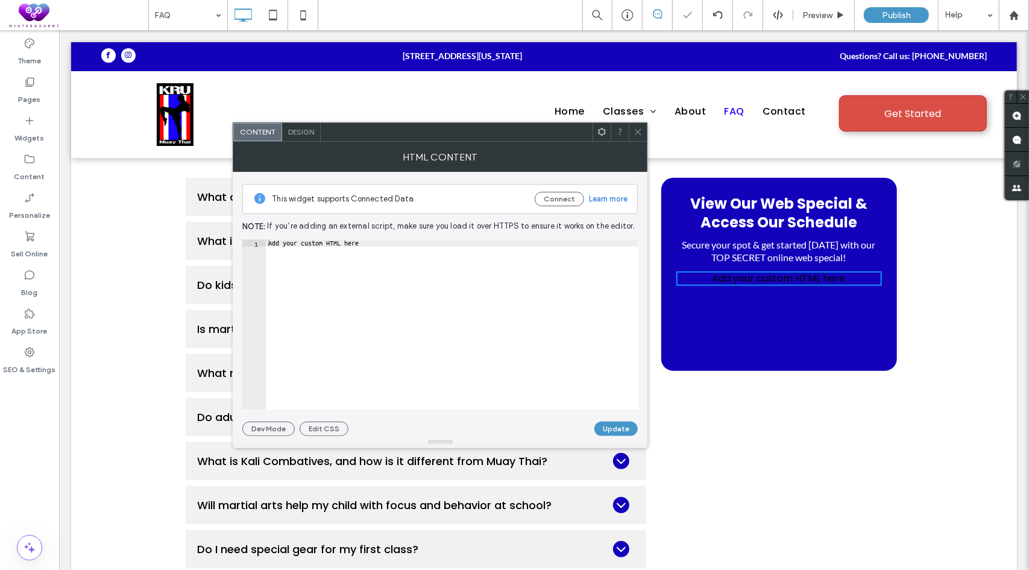
click at [405, 271] on div "Add your custom HTML here" at bounding box center [452, 331] width 373 height 185
paste textarea "**********"
type textarea "**********"
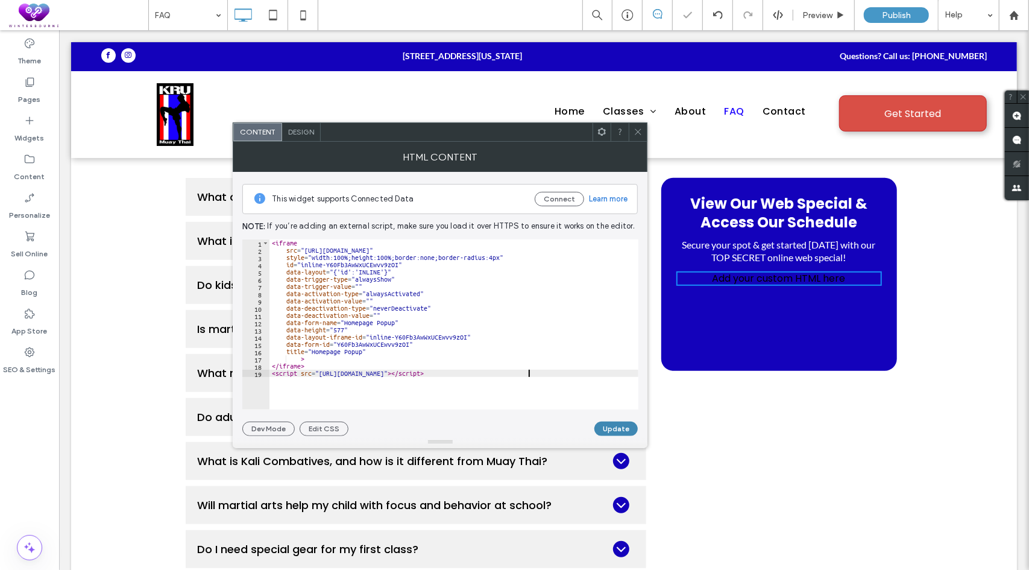
click at [606, 424] on button "Update" at bounding box center [615, 428] width 43 height 14
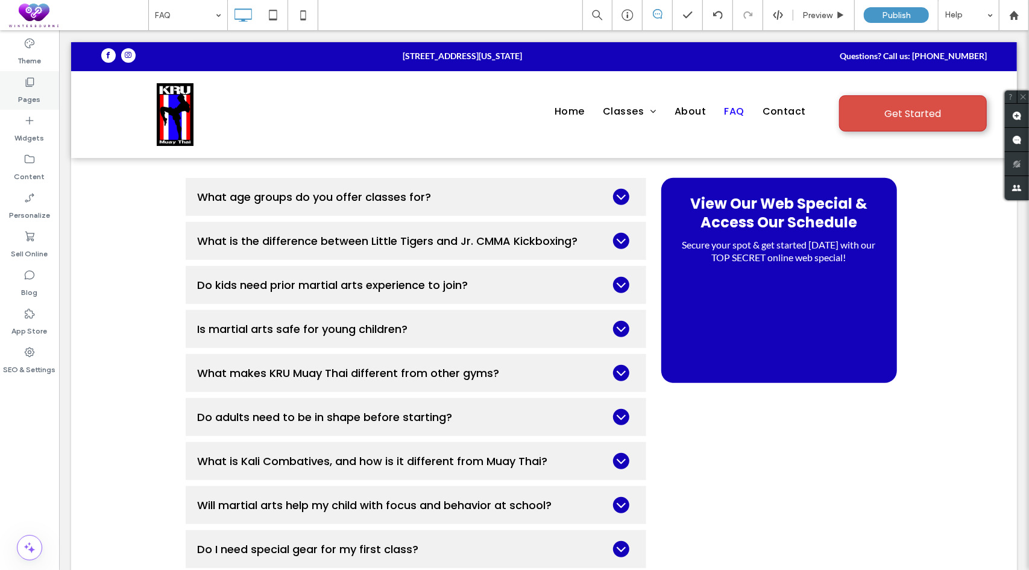
click at [36, 95] on label "Pages" at bounding box center [30, 96] width 22 height 17
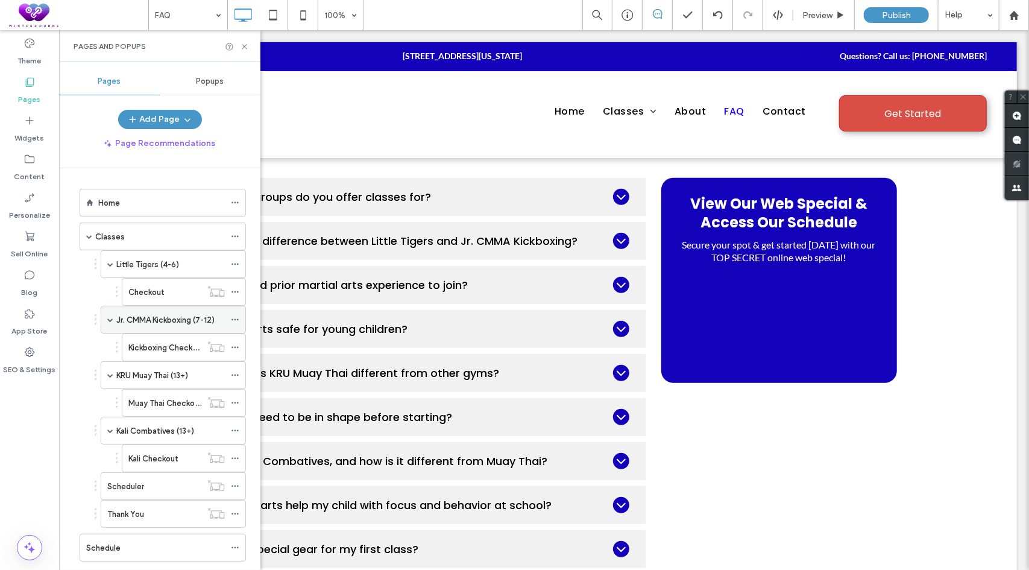
click at [135, 320] on label "Jr. CMMA Kickboxing (7-12)" at bounding box center [165, 319] width 98 height 21
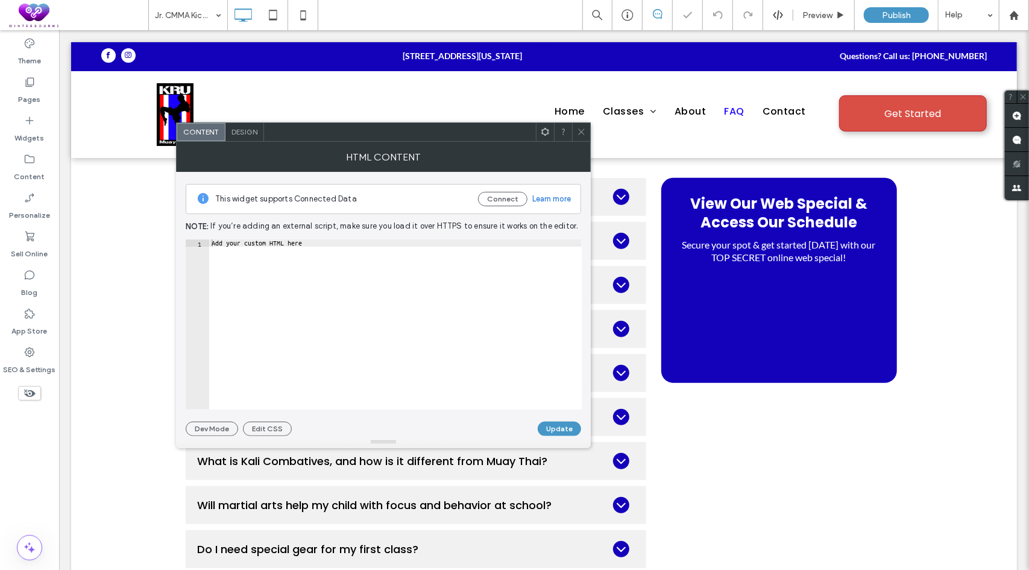
click at [323, 313] on div "Add your custom HTML here" at bounding box center [395, 331] width 373 height 185
paste textarea "**********"
type textarea "**********"
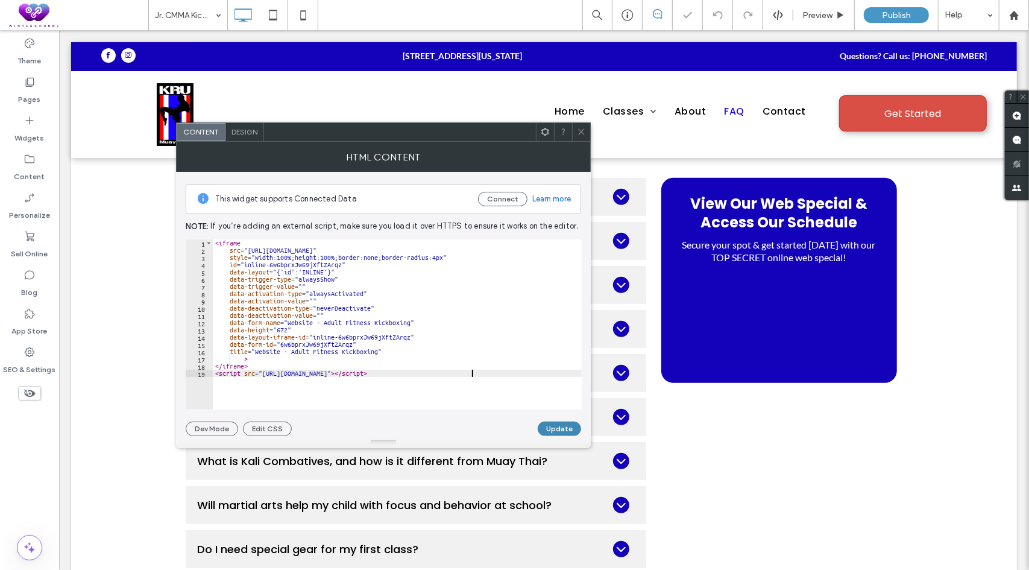
click at [547, 424] on button "Update" at bounding box center [559, 428] width 43 height 14
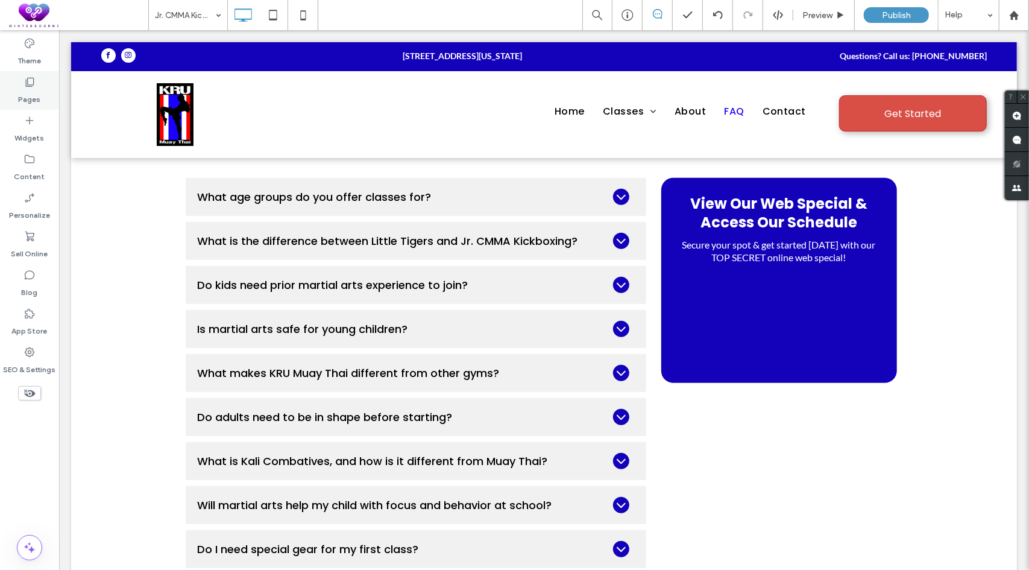
click at [28, 83] on icon at bounding box center [30, 82] width 12 height 12
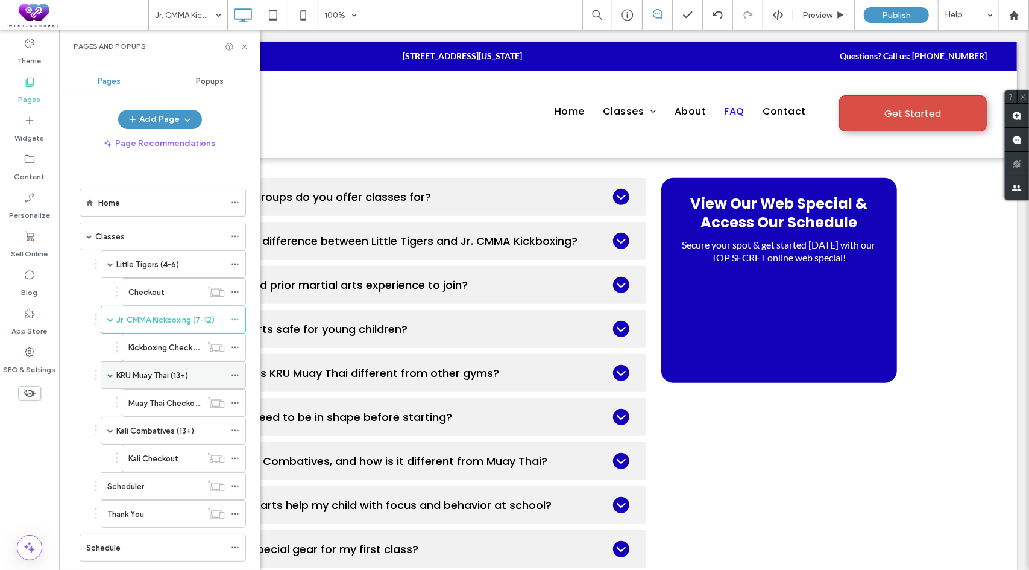
click at [139, 371] on label "KRU Muay Thai (13+)" at bounding box center [152, 375] width 72 height 21
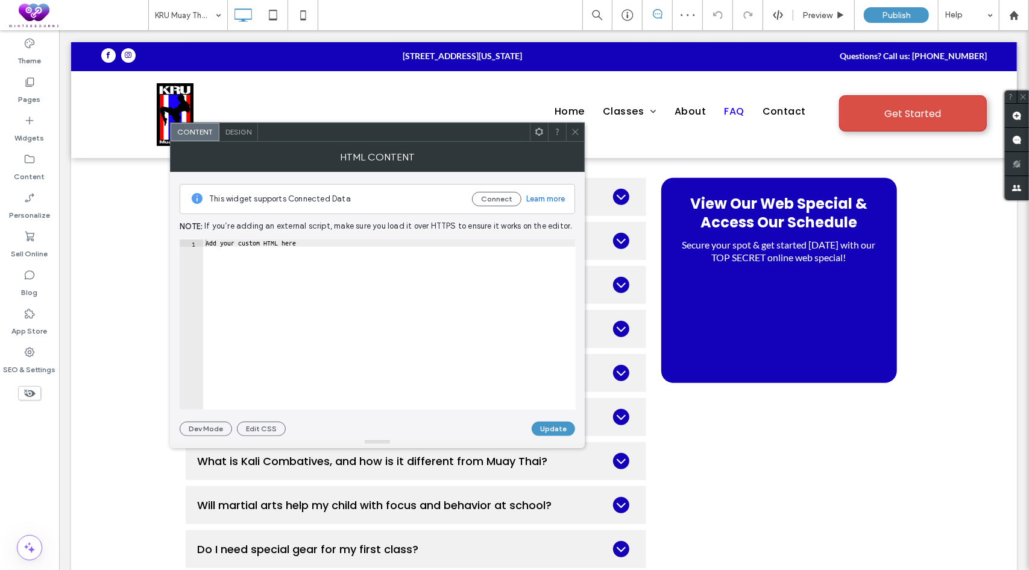
click at [364, 296] on div "Add your custom HTML here" at bounding box center [389, 331] width 373 height 185
paste textarea "**********"
type textarea "**********"
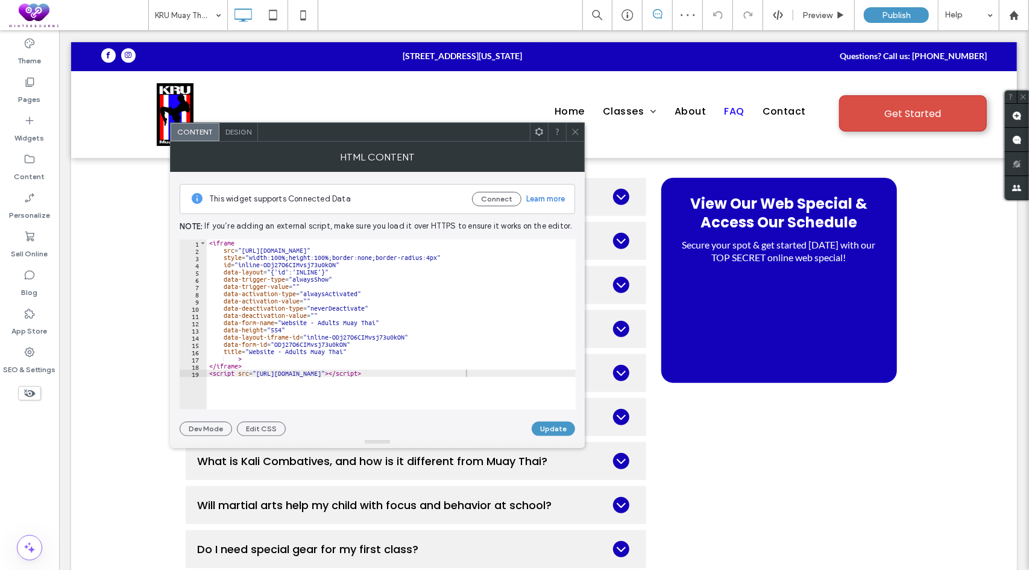
click at [545, 428] on button "Update" at bounding box center [553, 428] width 43 height 14
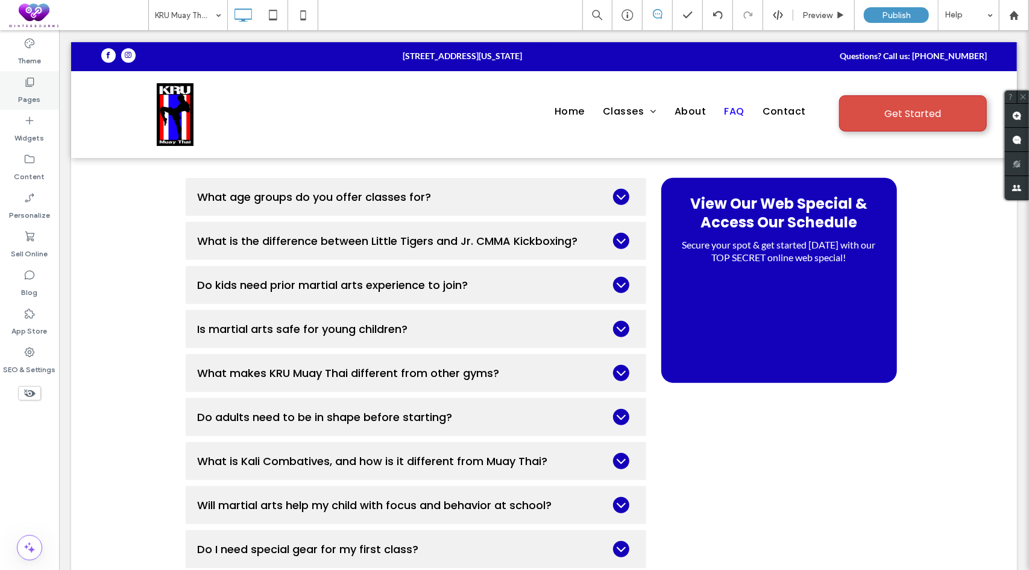
click at [35, 99] on label "Pages" at bounding box center [30, 96] width 22 height 17
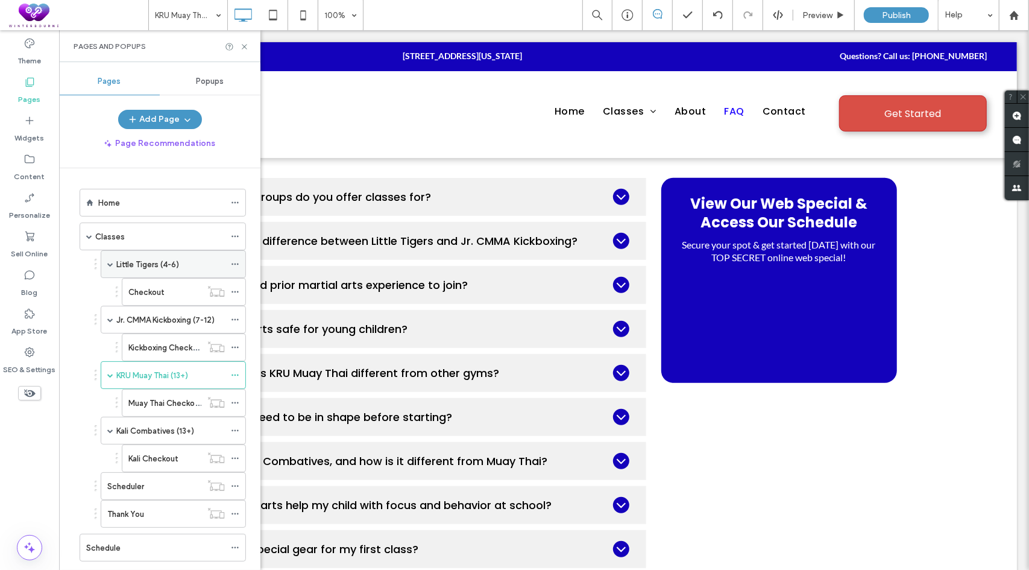
click at [147, 262] on label "Little Tigers (4-6)" at bounding box center [147, 264] width 63 height 21
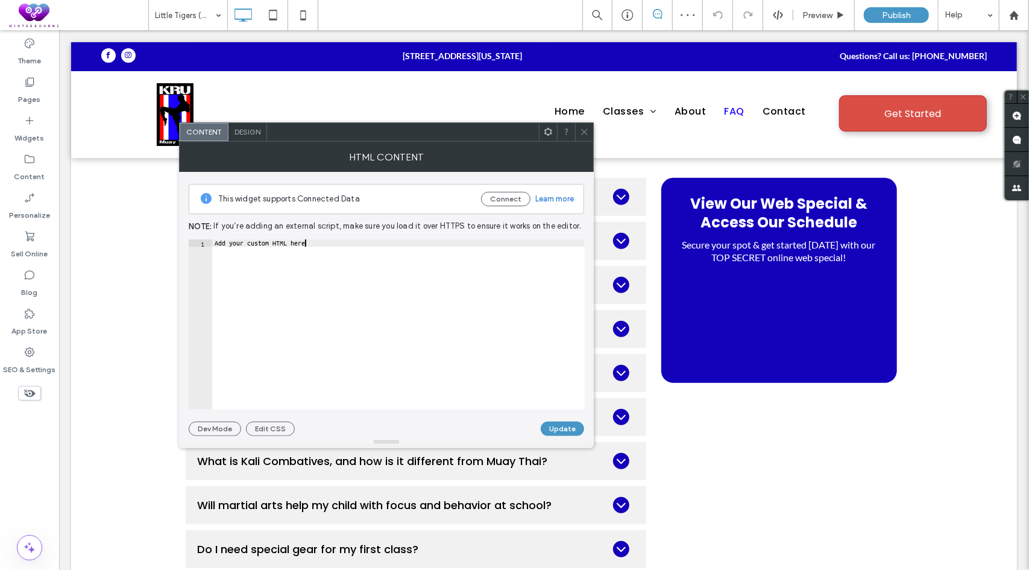
click at [362, 273] on div "Add your custom HTML here" at bounding box center [398, 331] width 373 height 185
paste textarea "**********"
type textarea "**********"
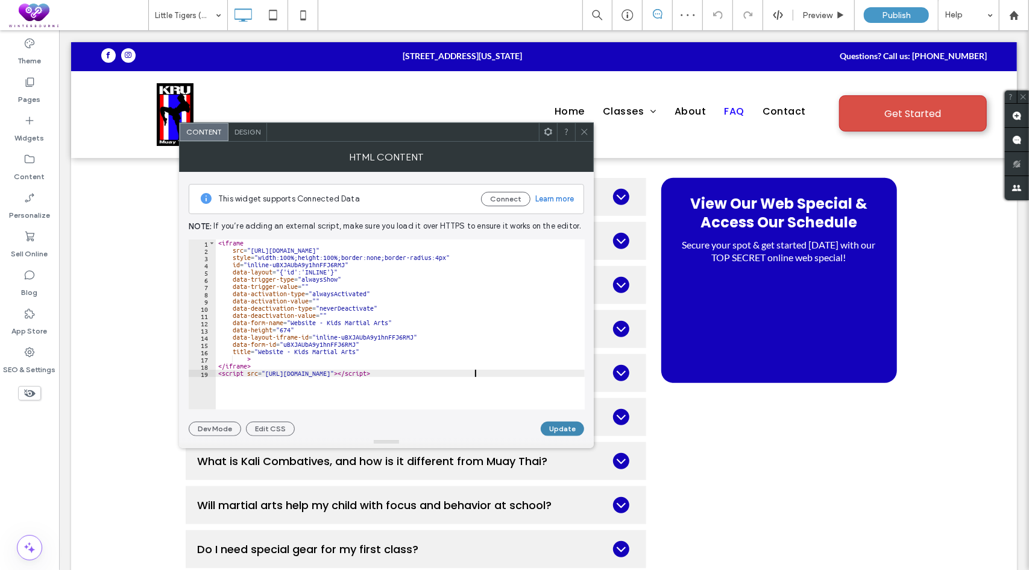
click at [556, 427] on button "Update" at bounding box center [562, 428] width 43 height 14
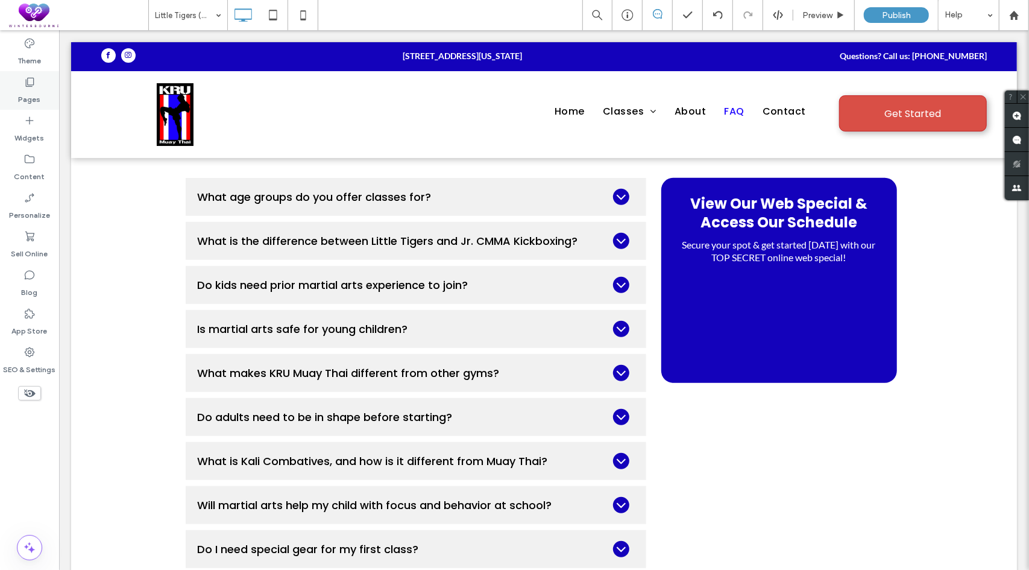
drag, startPoint x: 31, startPoint y: 92, endPoint x: 33, endPoint y: 104, distance: 12.1
click at [31, 92] on label "Pages" at bounding box center [30, 96] width 22 height 17
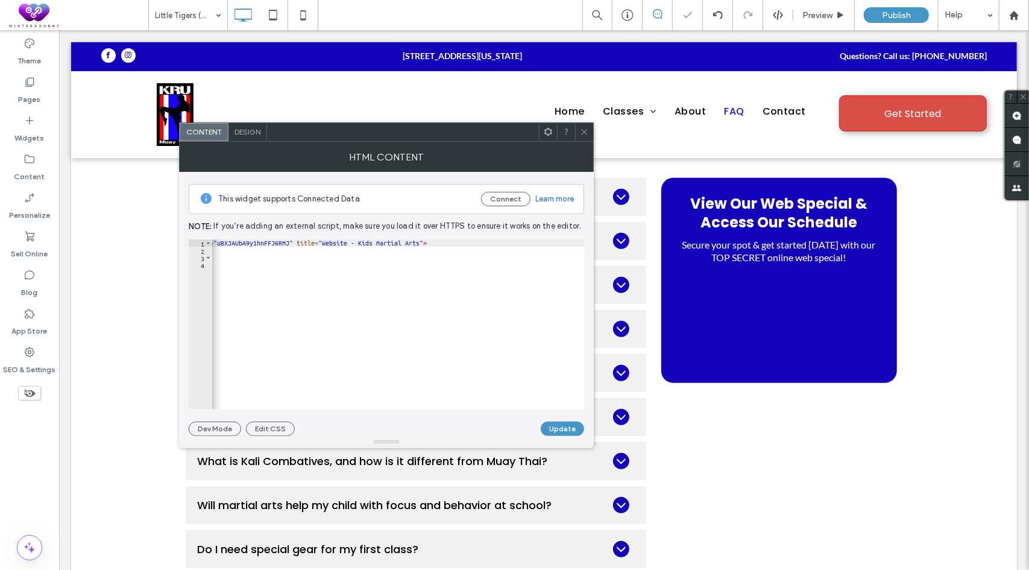
scroll to position [0, 1709]
click at [585, 127] on icon at bounding box center [584, 131] width 9 height 9
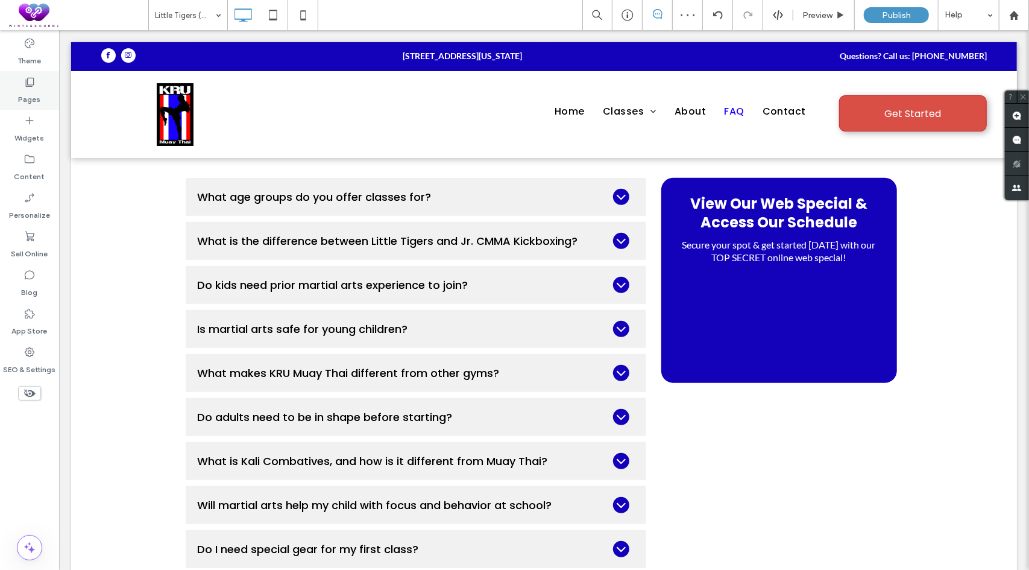
click at [28, 89] on label "Pages" at bounding box center [30, 96] width 22 height 17
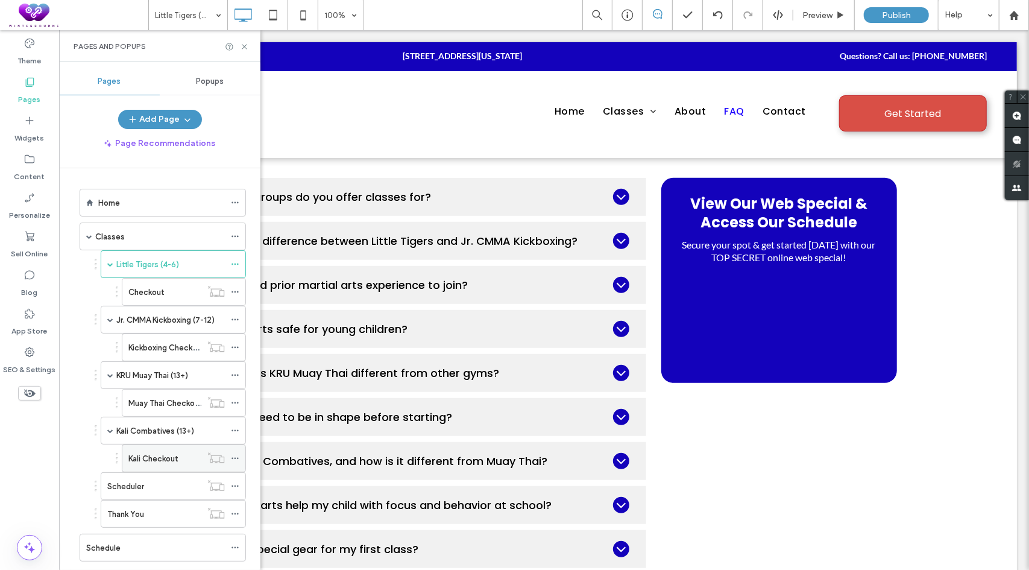
click at [152, 450] on label "Kali Checkout" at bounding box center [153, 458] width 50 height 21
click at [239, 454] on icon at bounding box center [235, 458] width 8 height 8
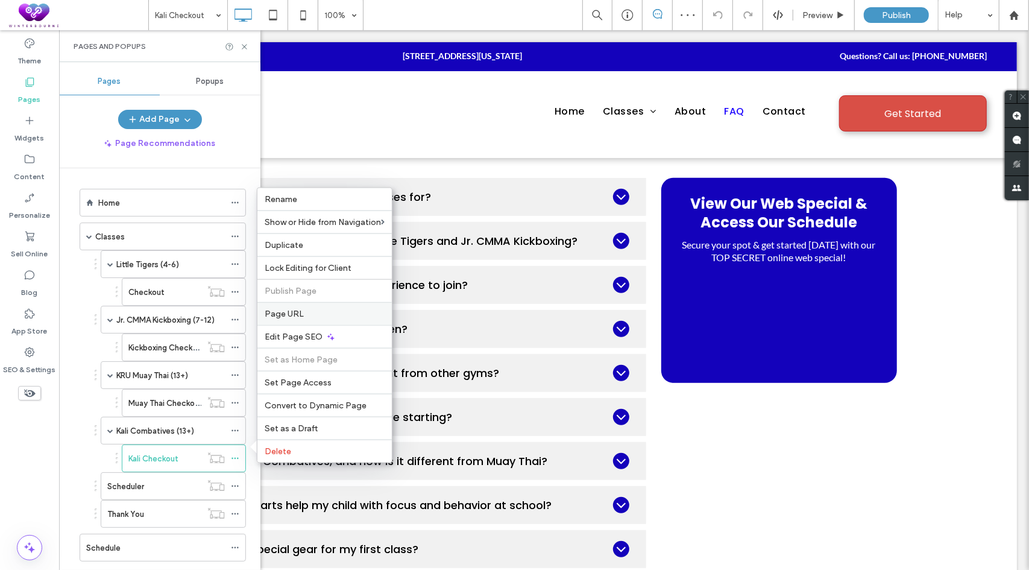
click at [303, 308] on div "Page URL" at bounding box center [324, 313] width 134 height 23
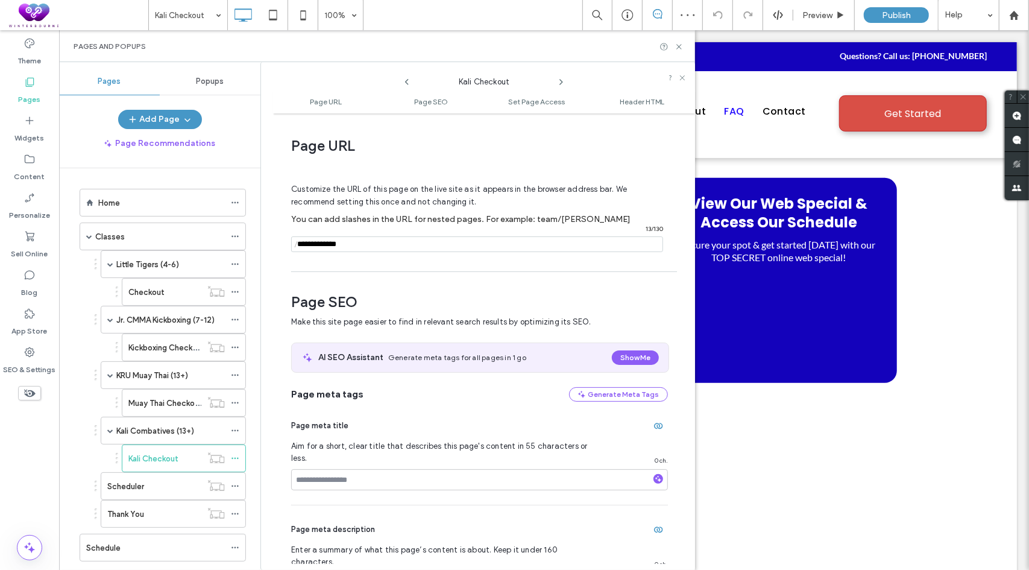
scroll to position [6, 0]
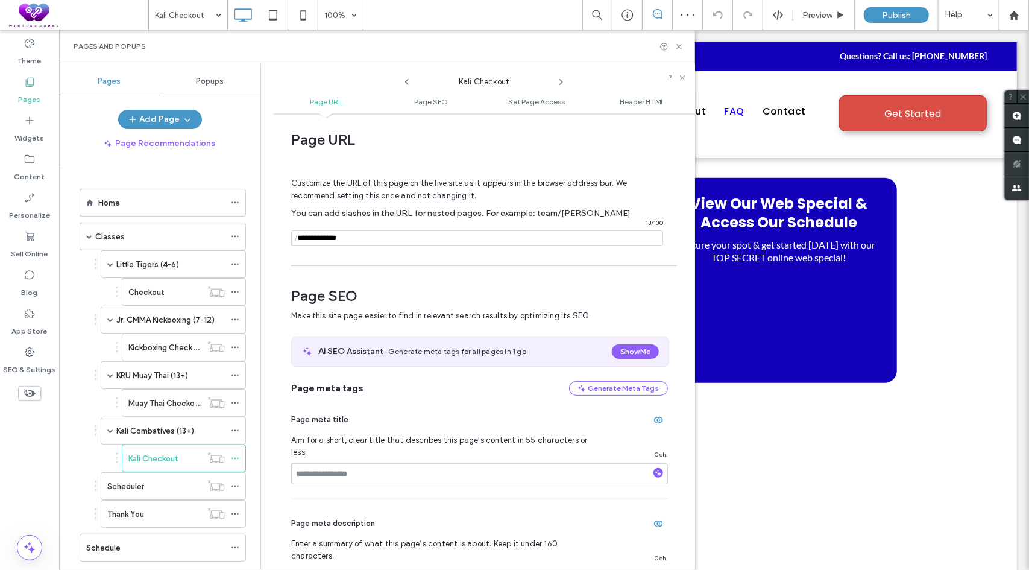
drag, startPoint x: 373, startPoint y: 236, endPoint x: 282, endPoint y: 231, distance: 91.2
click at [281, 239] on div "Page URL Customize the URL of this page on the live site as it appears in the b…" at bounding box center [484, 341] width 422 height 444
click at [679, 43] on icon at bounding box center [679, 46] width 9 height 9
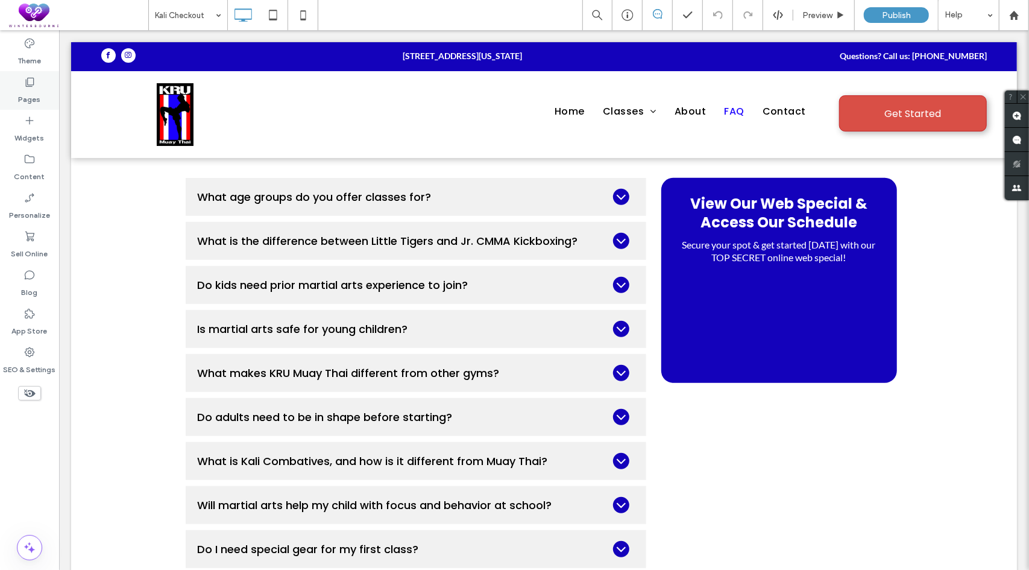
click at [15, 84] on div "Pages" at bounding box center [29, 90] width 59 height 39
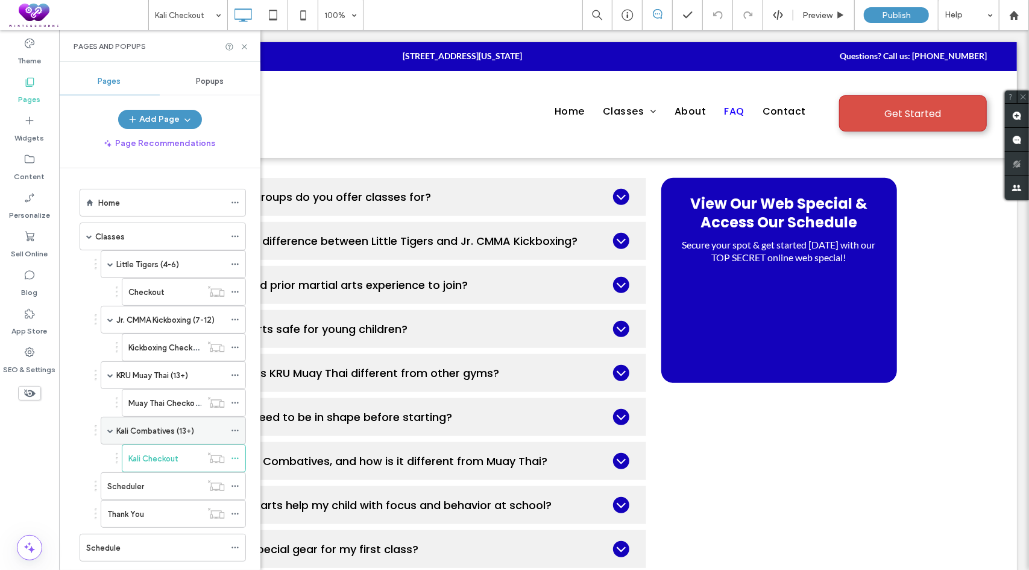
click at [129, 425] on label "Kali Combatives (13+)" at bounding box center [155, 430] width 78 height 21
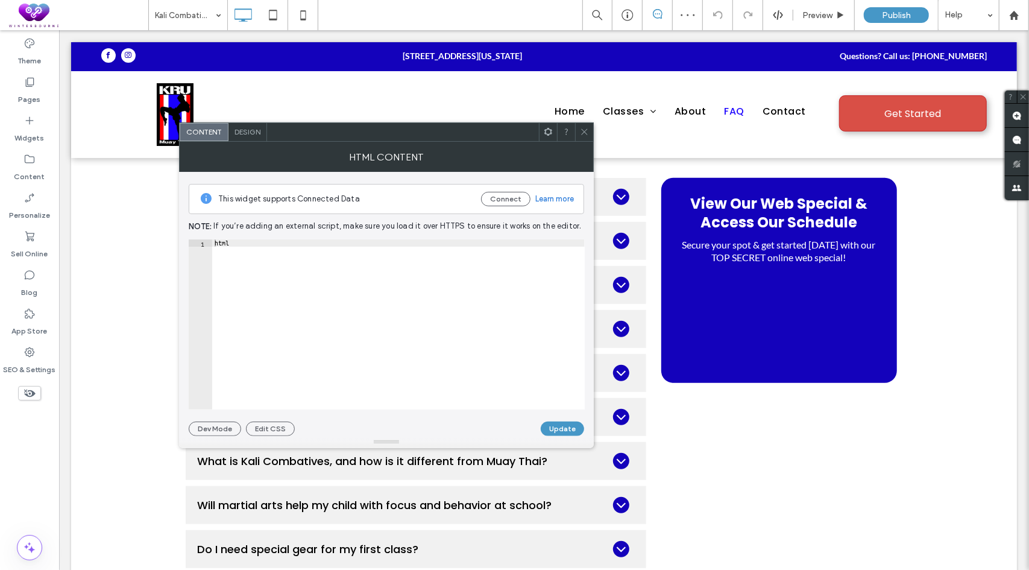
click at [266, 273] on div "html" at bounding box center [398, 331] width 373 height 185
paste textarea "**********"
type textarea "**********"
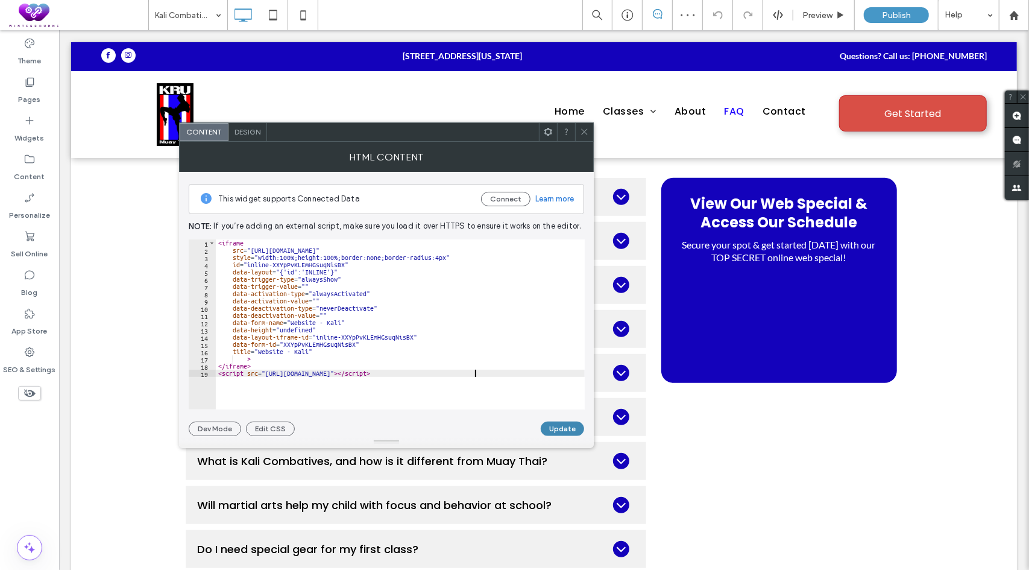
click at [573, 432] on button "Update" at bounding box center [562, 428] width 43 height 14
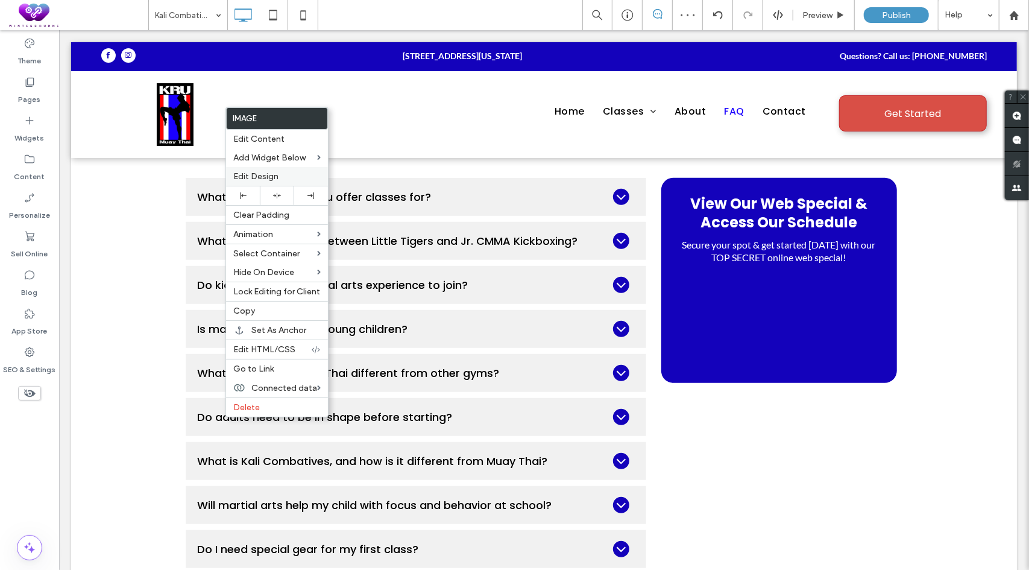
click at [263, 175] on span "Edit Design" at bounding box center [255, 176] width 45 height 10
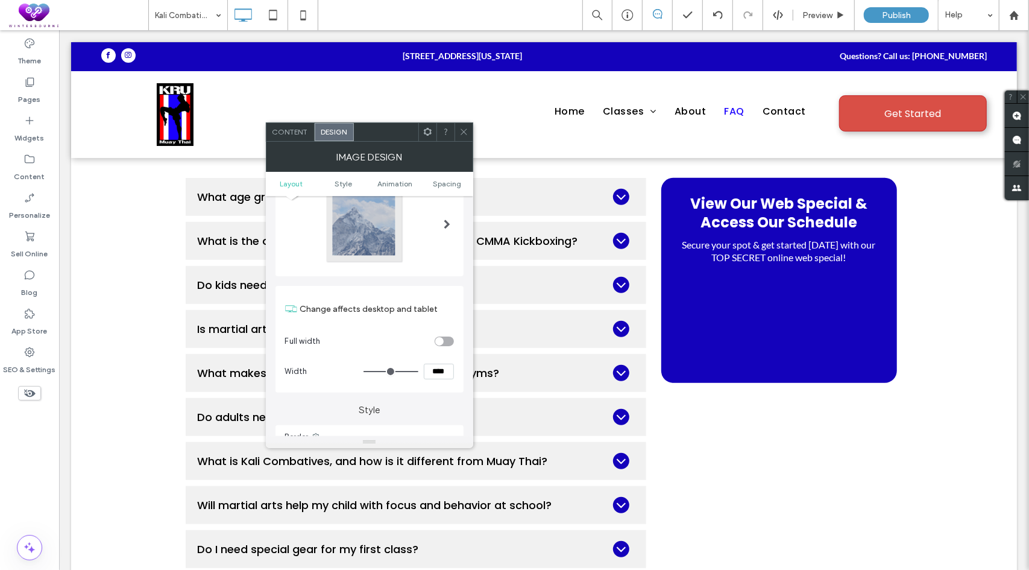
scroll to position [60, 0]
click at [465, 131] on icon at bounding box center [463, 131] width 9 height 9
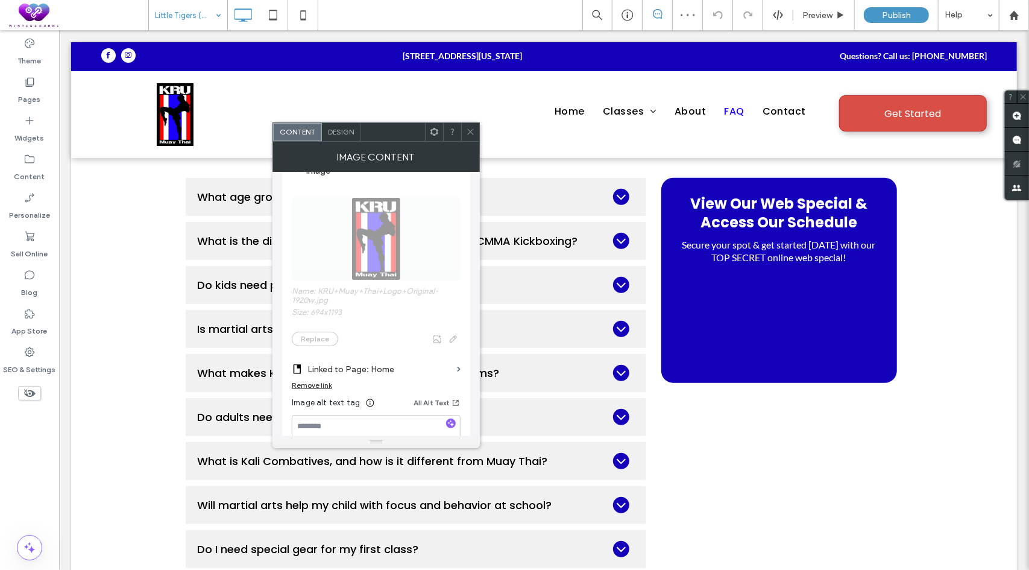
scroll to position [181, 0]
click at [341, 129] on span "Design" at bounding box center [341, 131] width 26 height 9
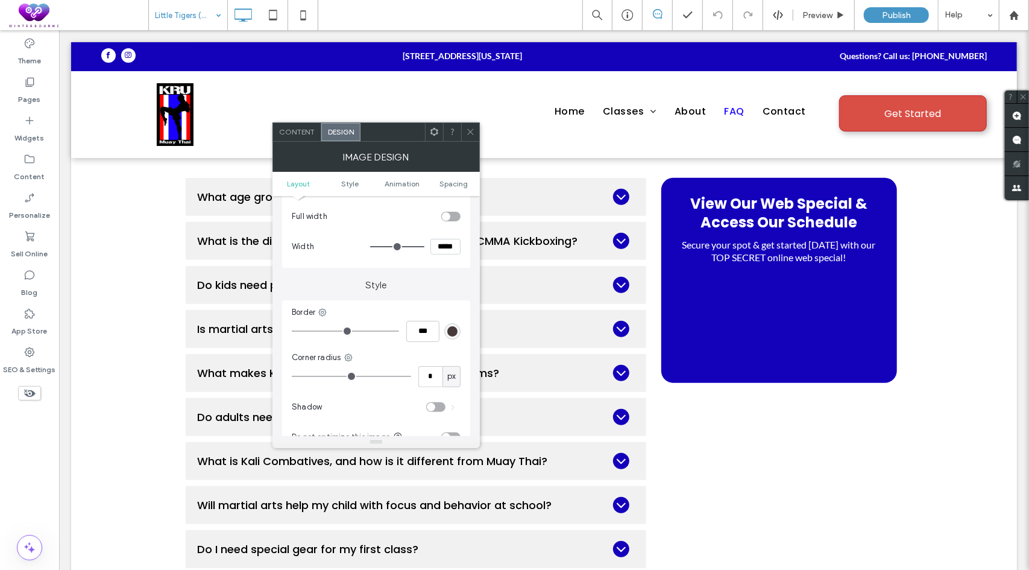
drag, startPoint x: 447, startPoint y: 244, endPoint x: 415, endPoint y: 245, distance: 32.0
click at [415, 245] on div "*****" at bounding box center [415, 247] width 90 height 16
type input "****"
type input "**"
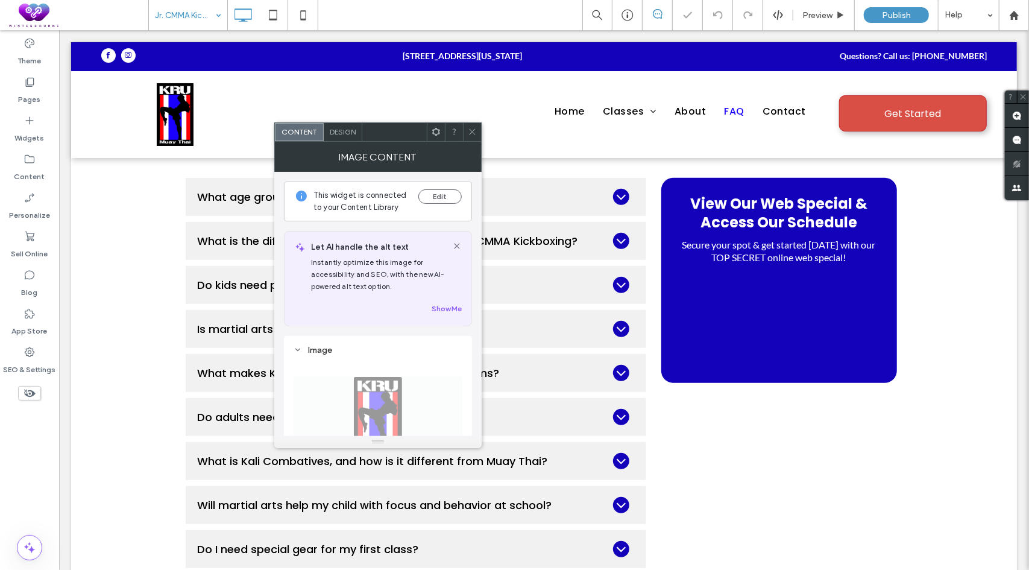
click at [336, 134] on span "Design" at bounding box center [343, 131] width 26 height 9
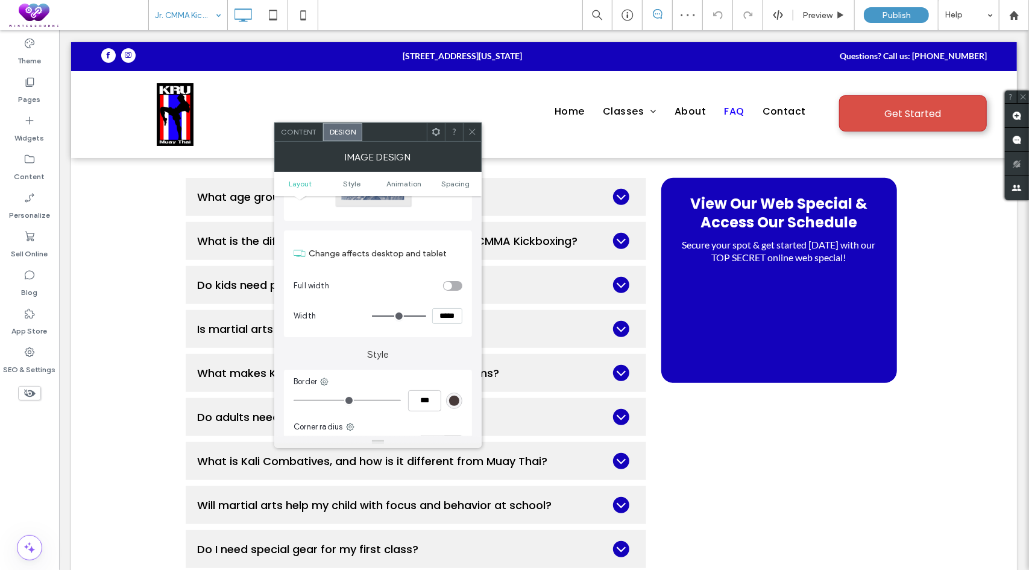
scroll to position [121, 0]
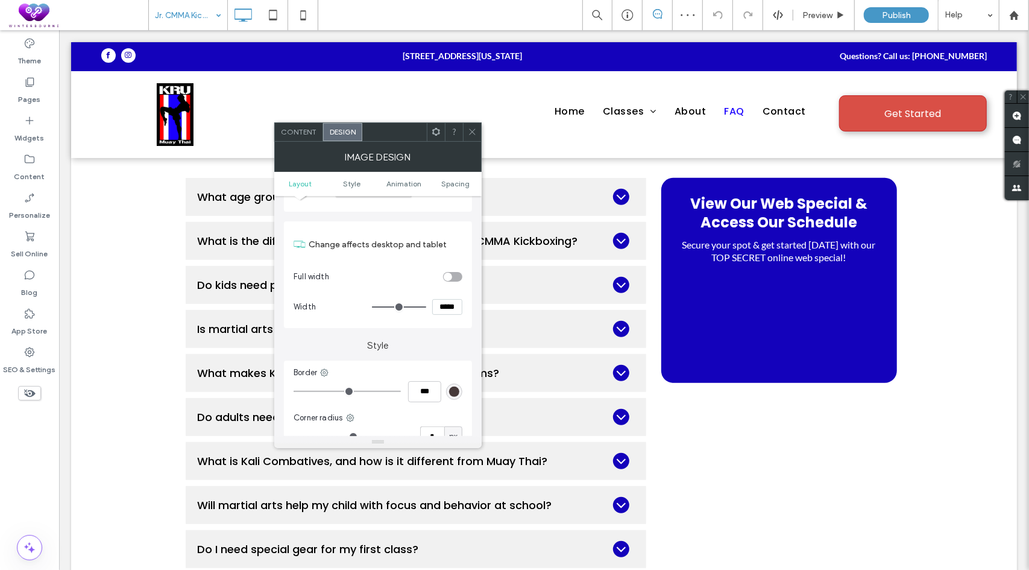
drag, startPoint x: 450, startPoint y: 304, endPoint x: 393, endPoint y: 303, distance: 56.7
click at [394, 304] on div "*****" at bounding box center [417, 307] width 90 height 16
type input "****"
type input "**"
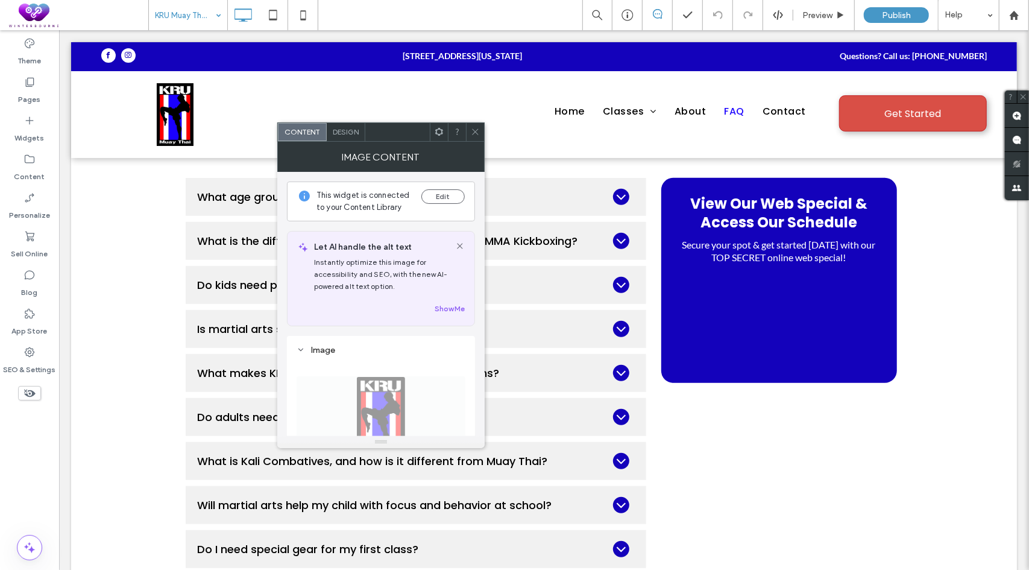
click at [344, 138] on div "Design" at bounding box center [346, 132] width 39 height 18
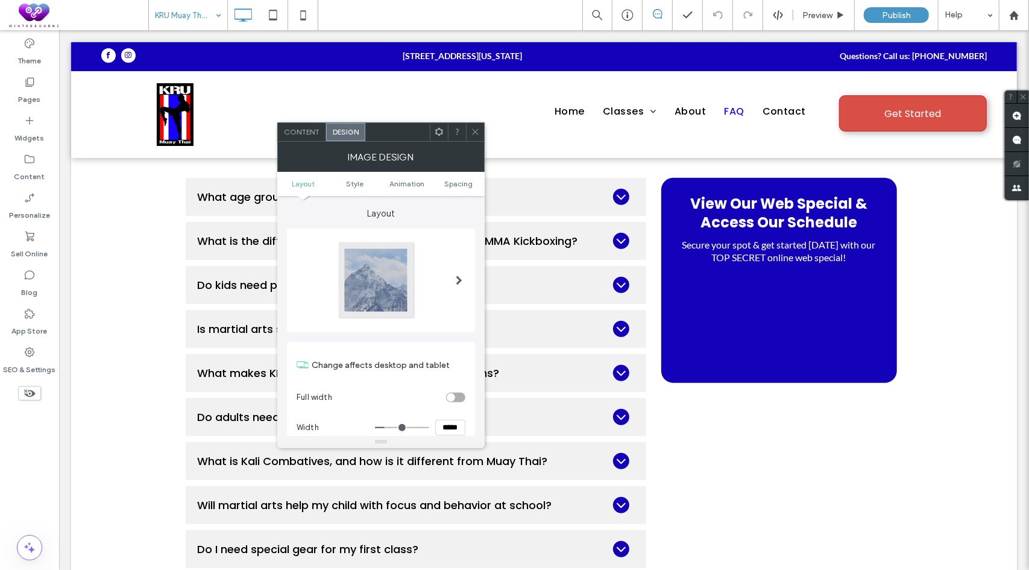
drag, startPoint x: 451, startPoint y: 426, endPoint x: 437, endPoint y: 426, distance: 14.5
click at [437, 426] on input "*****" at bounding box center [450, 428] width 30 height 16
type input "****"
type input "**"
click at [471, 132] on icon at bounding box center [475, 131] width 9 height 9
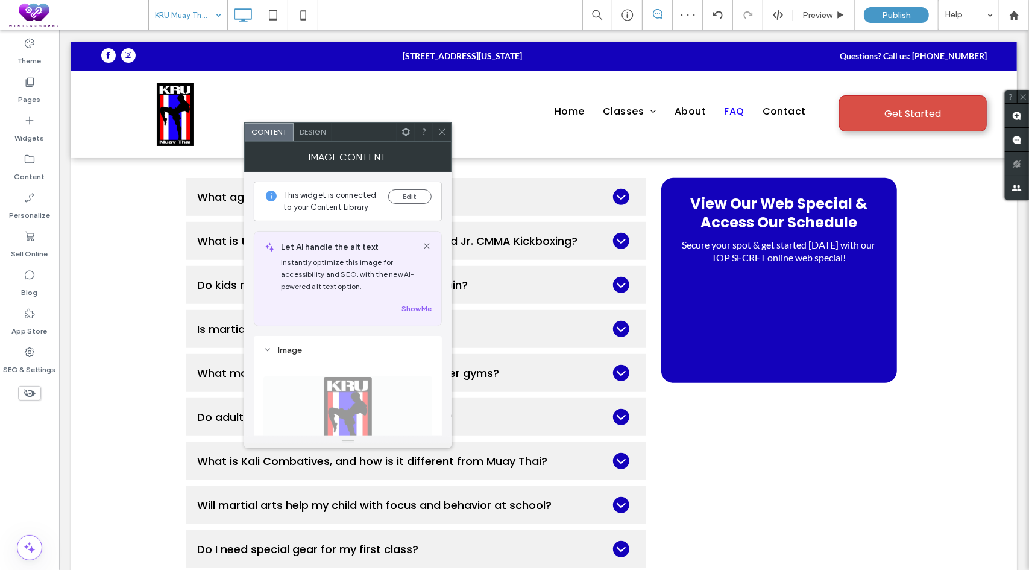
click at [314, 127] on span "Design" at bounding box center [313, 131] width 26 height 9
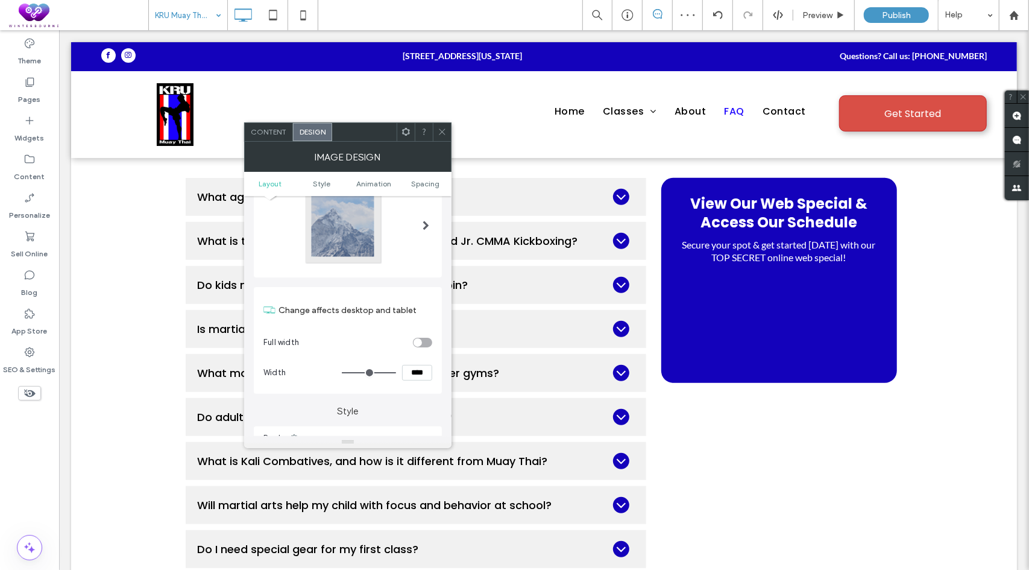
scroll to position [60, 0]
drag, startPoint x: 416, startPoint y: 370, endPoint x: 404, endPoint y: 368, distance: 12.2
click at [404, 368] on input "****" at bounding box center [417, 367] width 30 height 16
type input "****"
click at [379, 326] on section "Full width" at bounding box center [347, 337] width 169 height 30
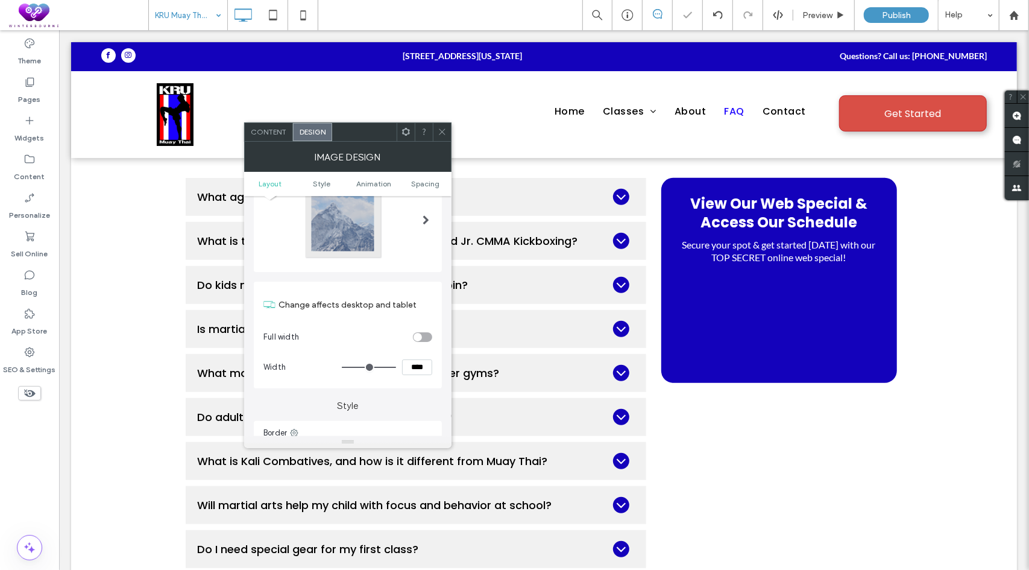
click at [440, 132] on icon at bounding box center [442, 131] width 9 height 9
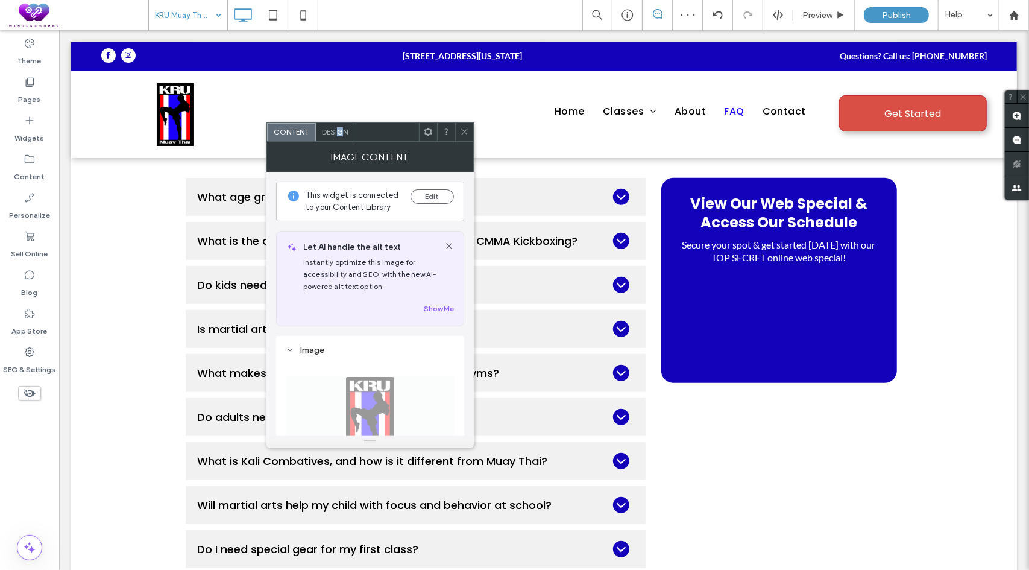
click at [340, 136] on div "Design" at bounding box center [335, 132] width 39 height 18
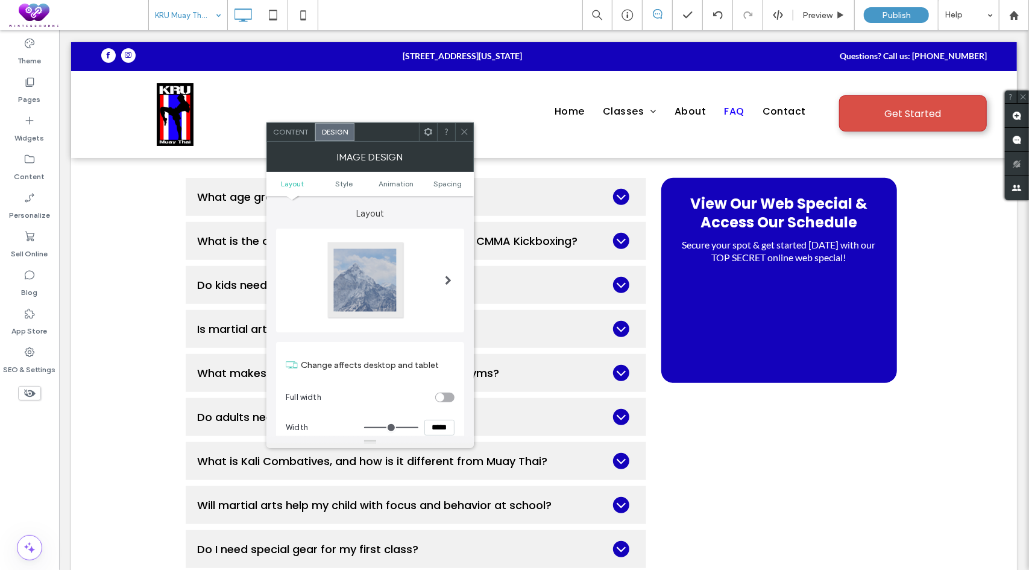
drag, startPoint x: 441, startPoint y: 426, endPoint x: 388, endPoint y: 419, distance: 53.5
click at [386, 420] on div "*****" at bounding box center [409, 428] width 90 height 16
type input "****"
type input "**"
click at [460, 123] on span at bounding box center [464, 132] width 9 height 18
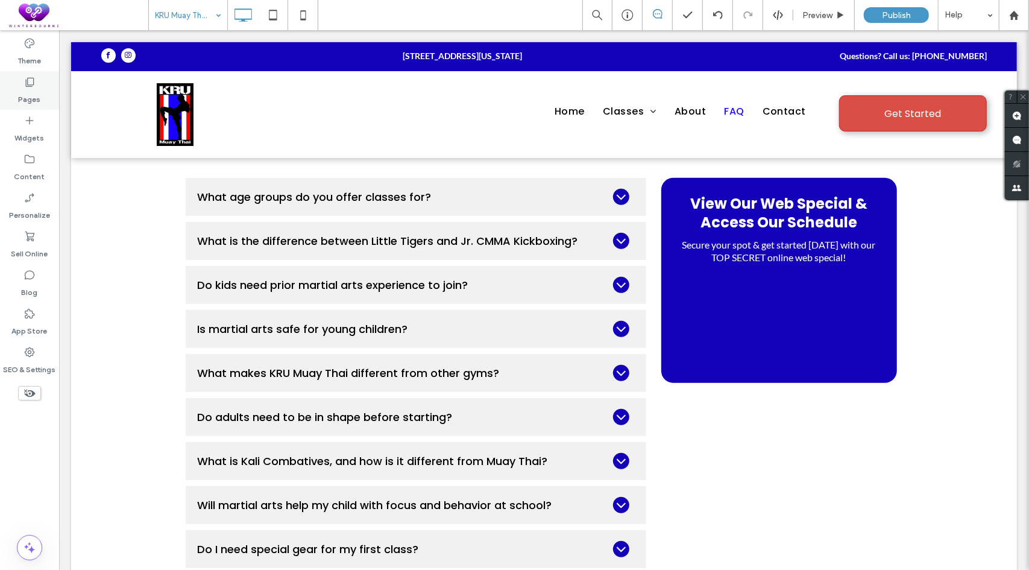
click at [18, 86] on div "Pages" at bounding box center [29, 90] width 59 height 39
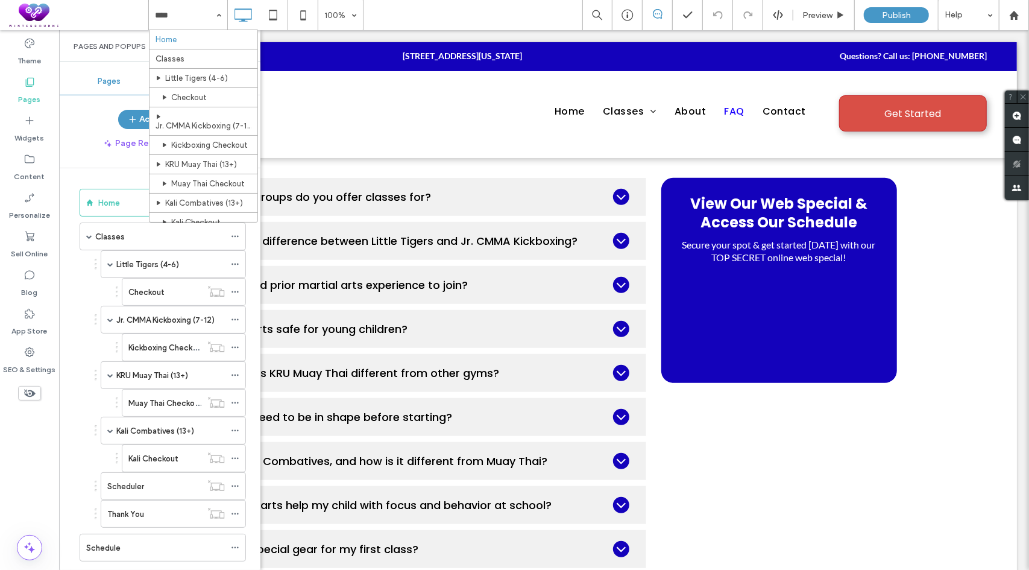
click at [92, 117] on div "Add Page" at bounding box center [159, 119] width 201 height 19
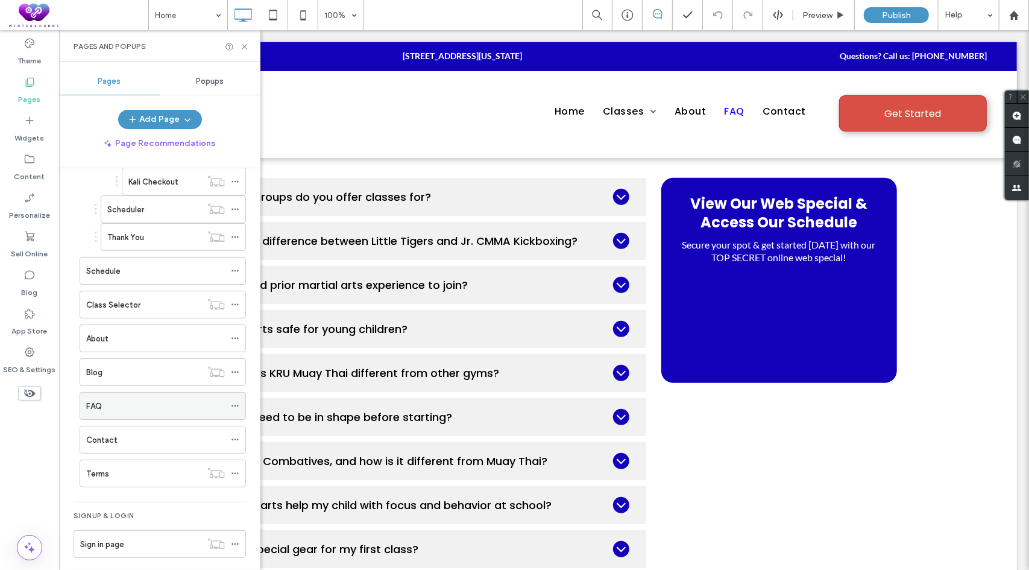
scroll to position [277, 0]
click at [166, 114] on button "Add Page" at bounding box center [160, 119] width 84 height 19
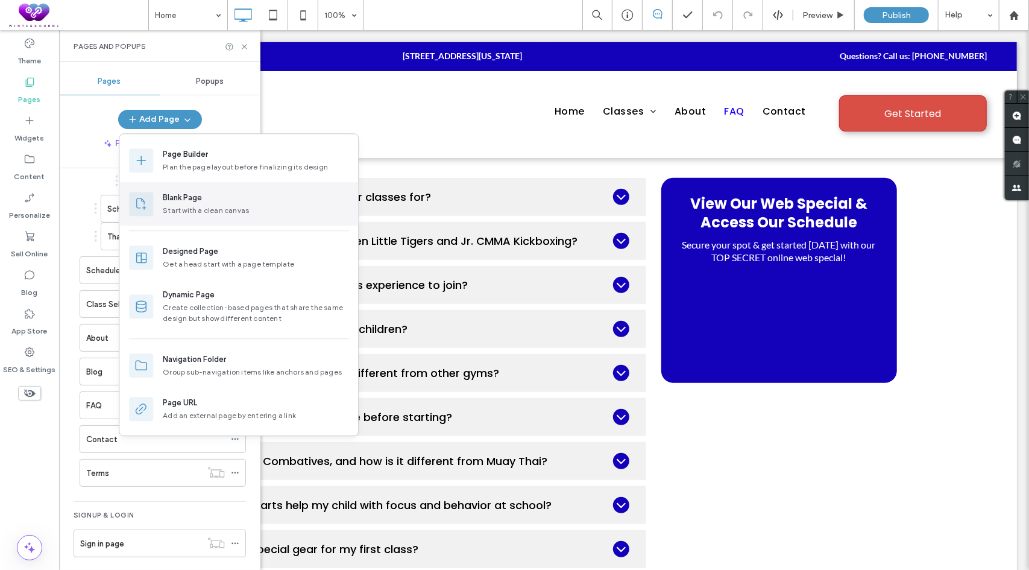
click at [192, 200] on div "Blank Page" at bounding box center [182, 198] width 39 height 12
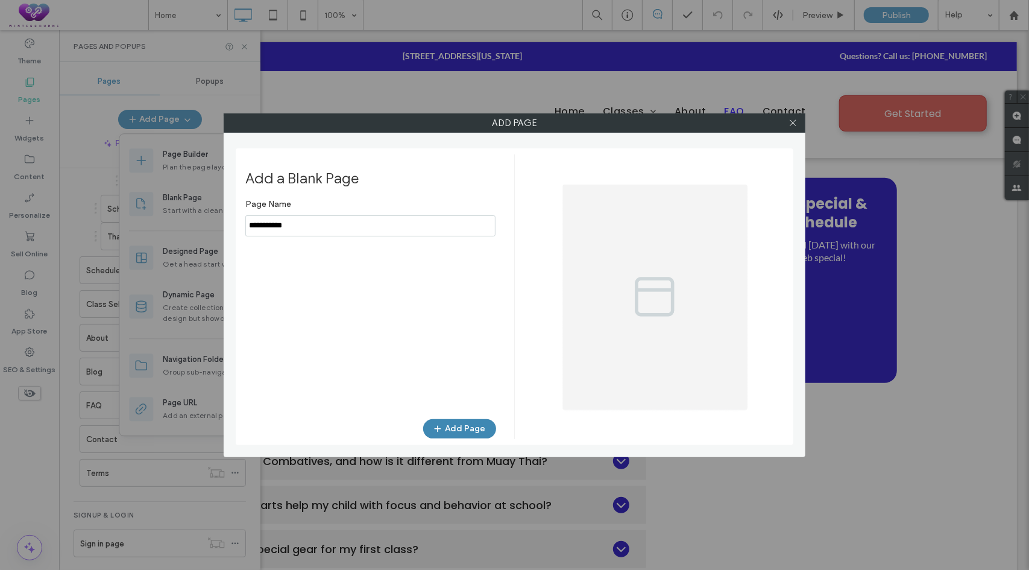
type input "**********"
click at [459, 426] on button "Add Page" at bounding box center [459, 428] width 73 height 19
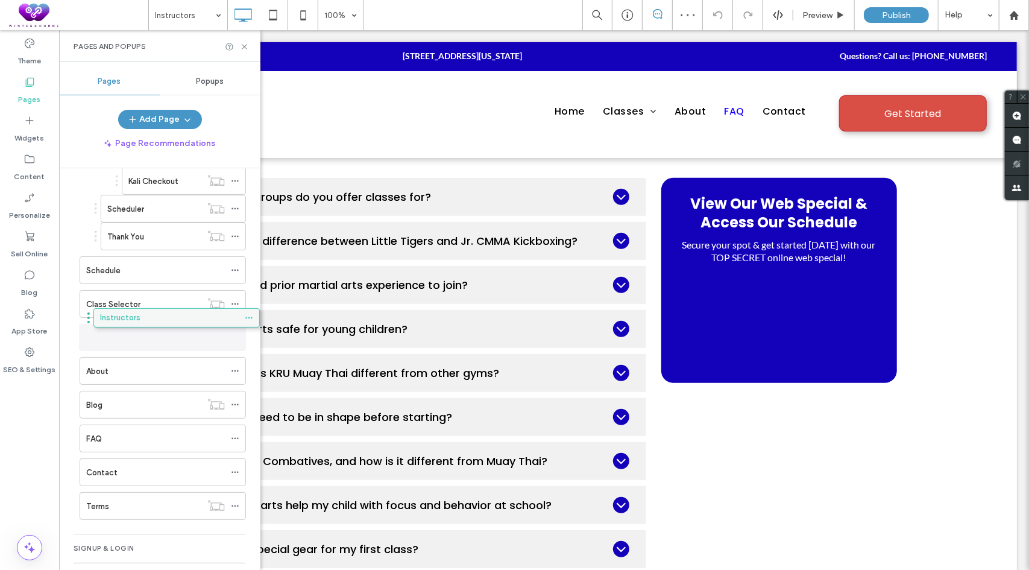
drag, startPoint x: 120, startPoint y: 498, endPoint x: 134, endPoint y: 321, distance: 177.2
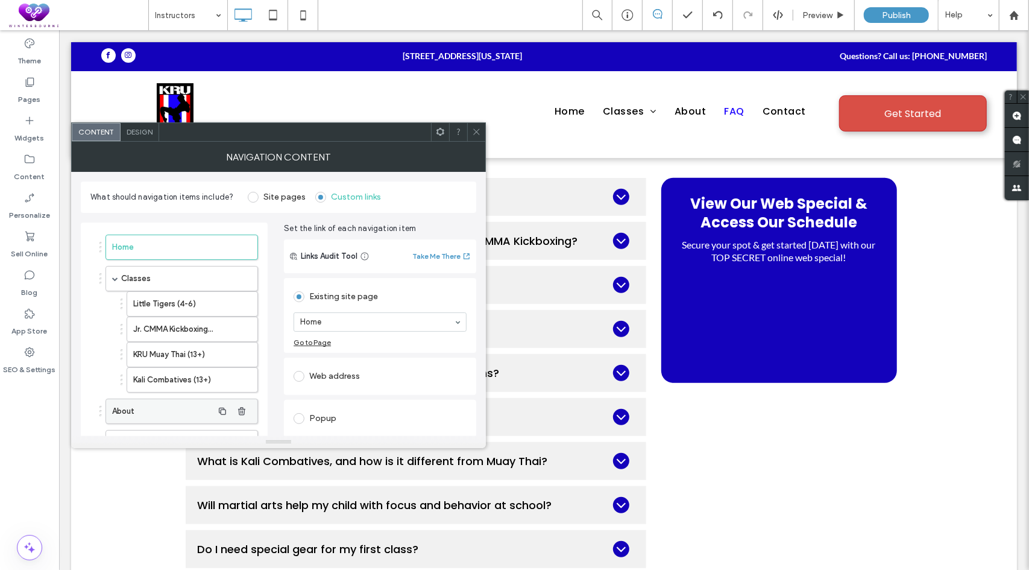
click at [153, 414] on label "About" at bounding box center [162, 411] width 101 height 24
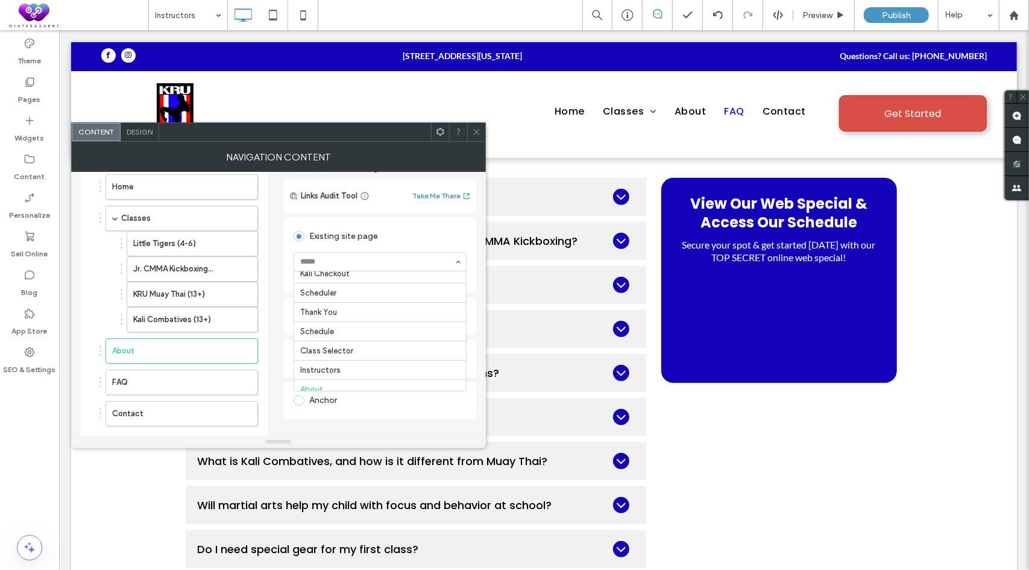
scroll to position [173, 0]
click at [475, 135] on icon at bounding box center [476, 131] width 9 height 9
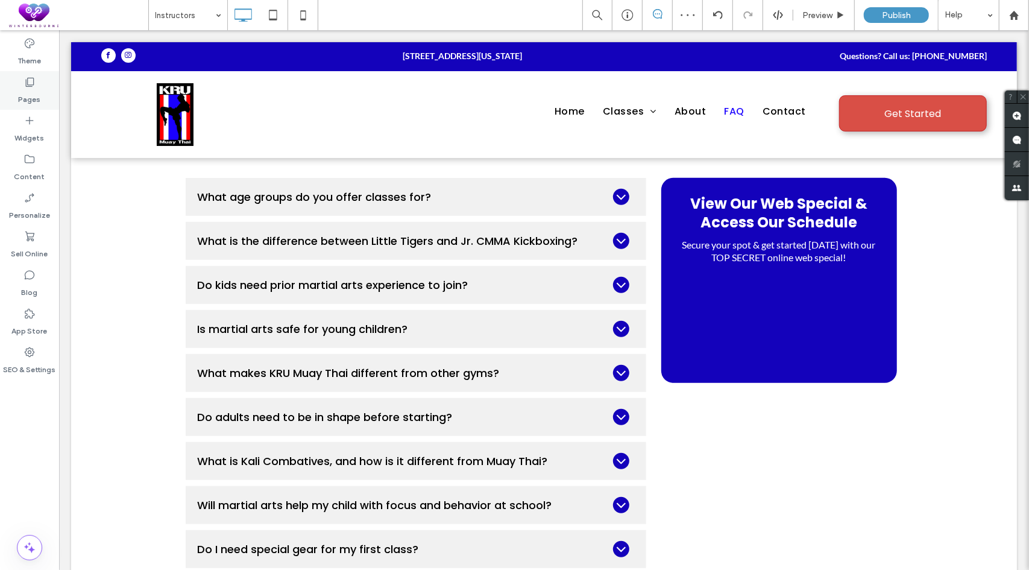
click at [29, 82] on icon at bounding box center [30, 82] width 12 height 12
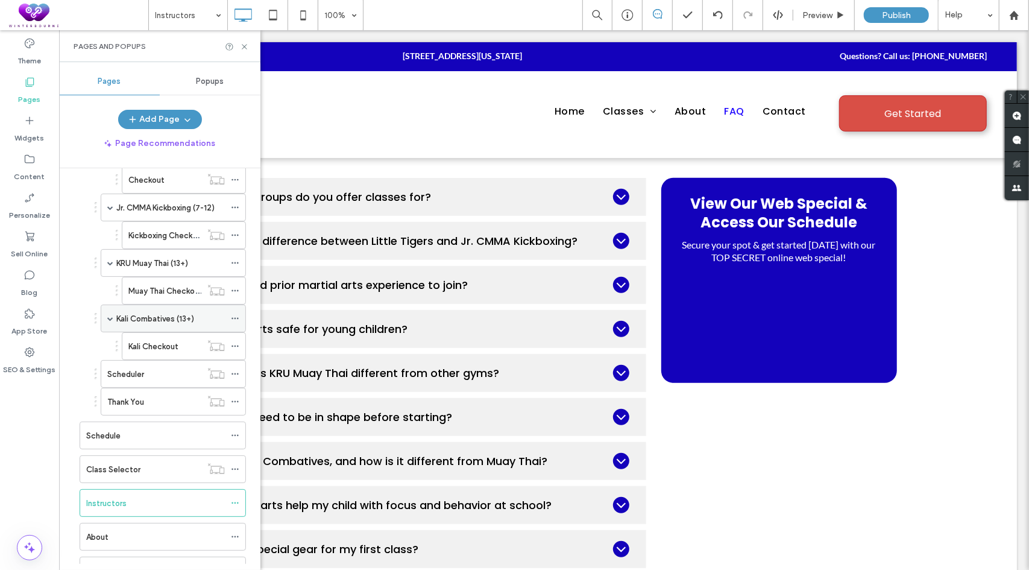
scroll to position [121, 0]
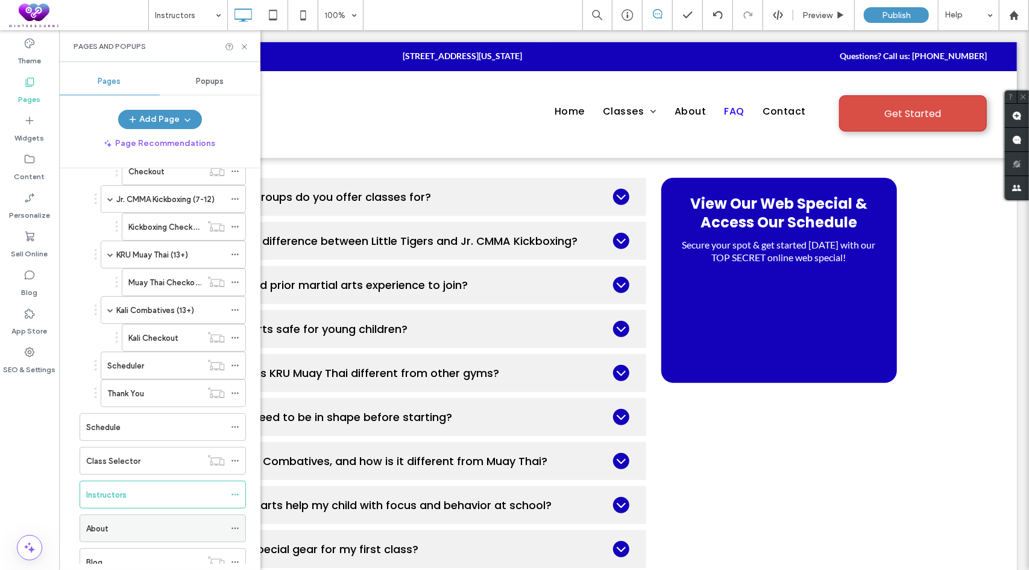
click at [235, 524] on icon at bounding box center [235, 528] width 8 height 8
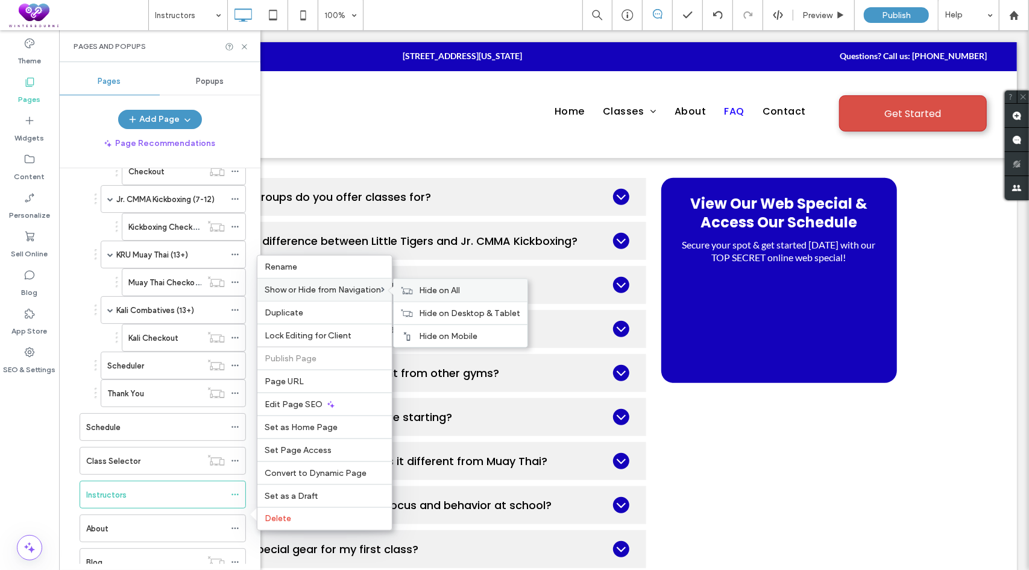
click at [422, 292] on span "Hide on All" at bounding box center [439, 290] width 41 height 10
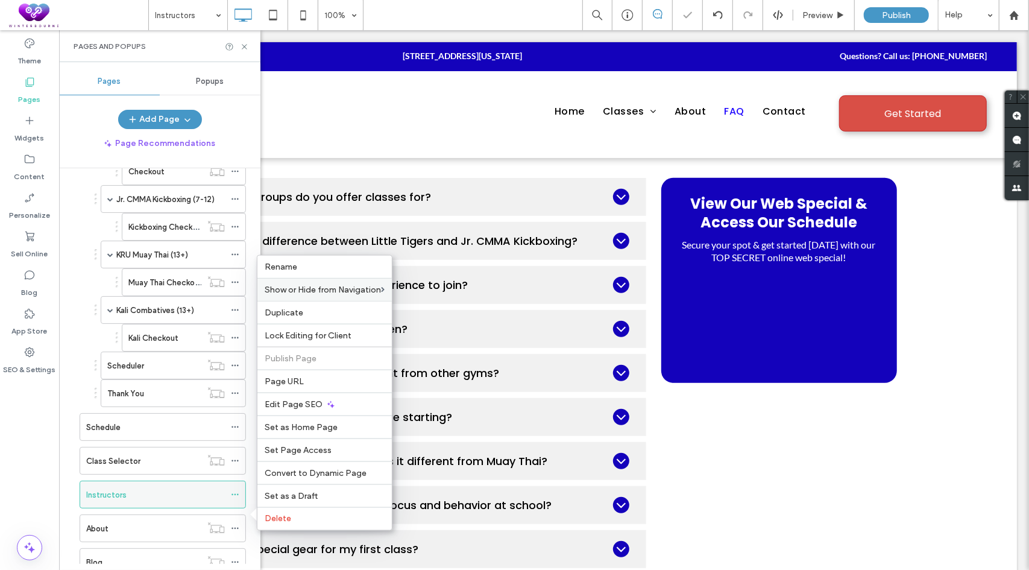
click at [156, 488] on div "Instructors" at bounding box center [155, 494] width 139 height 13
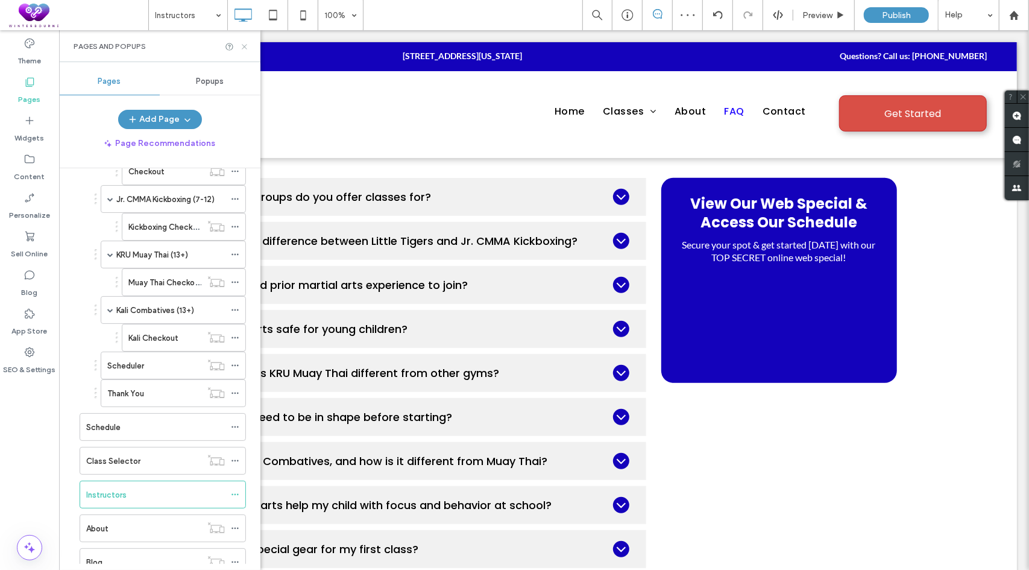
click at [245, 48] on icon at bounding box center [244, 46] width 9 height 9
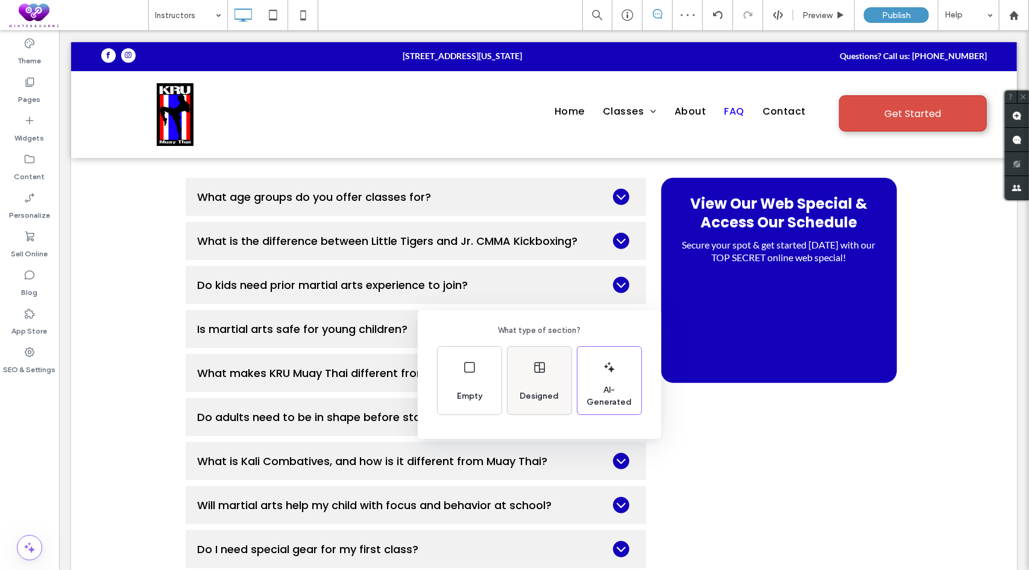
click at [560, 380] on div "Designed" at bounding box center [540, 381] width 64 height 68
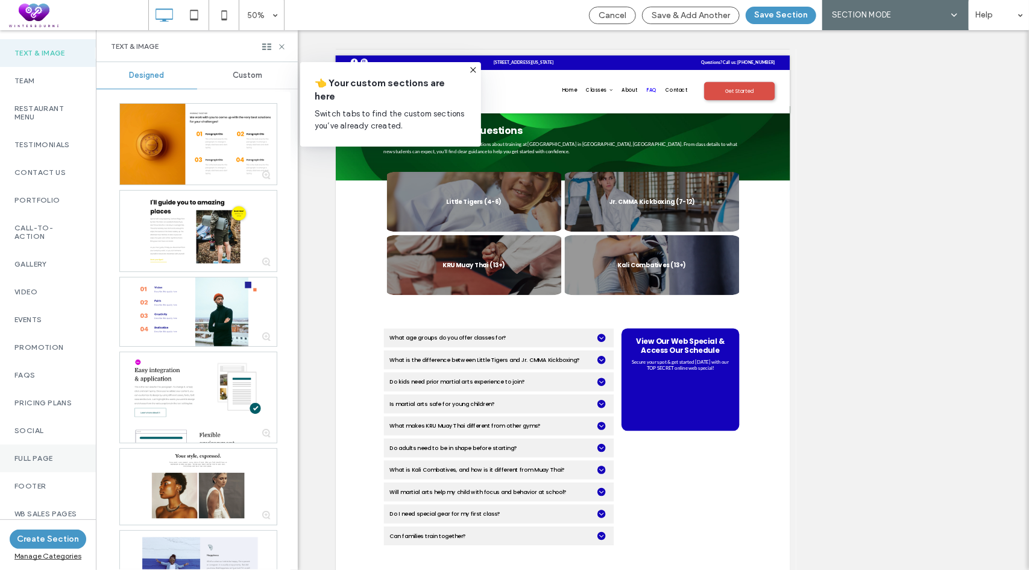
scroll to position [369, 0]
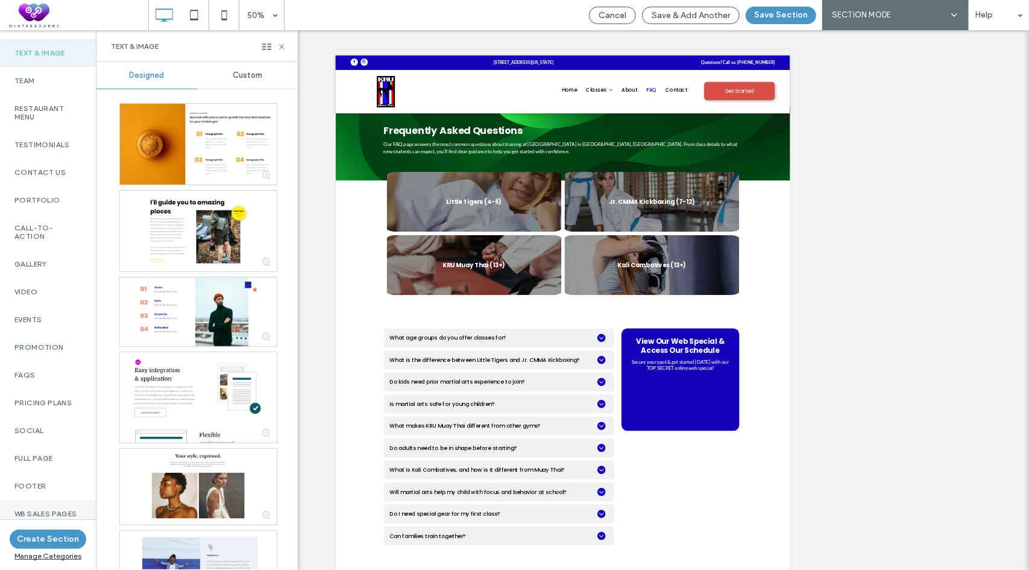
click at [61, 509] on label "WB Sales Pages" at bounding box center [47, 513] width 67 height 8
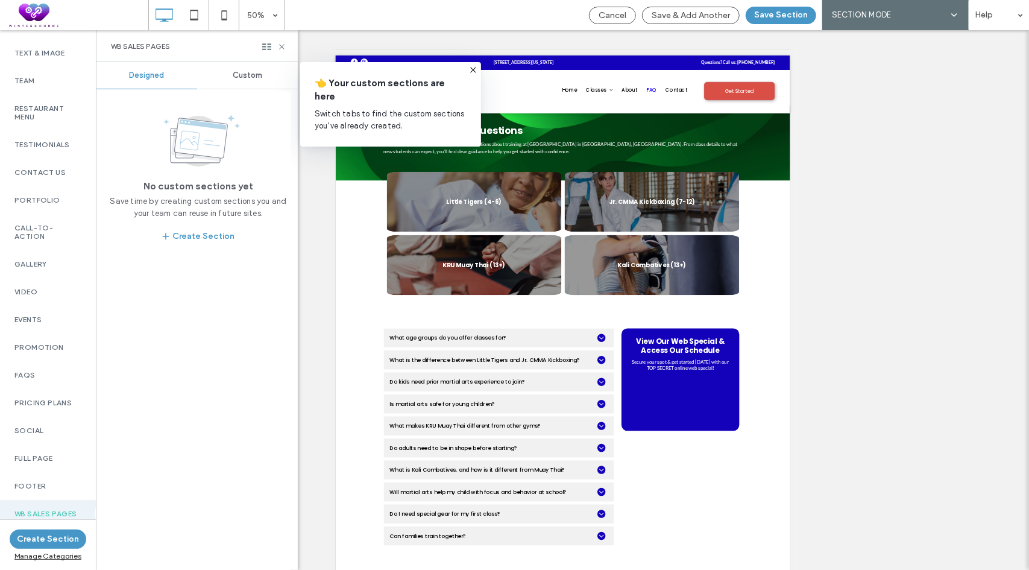
click at [236, 77] on span "Custom" at bounding box center [248, 76] width 30 height 10
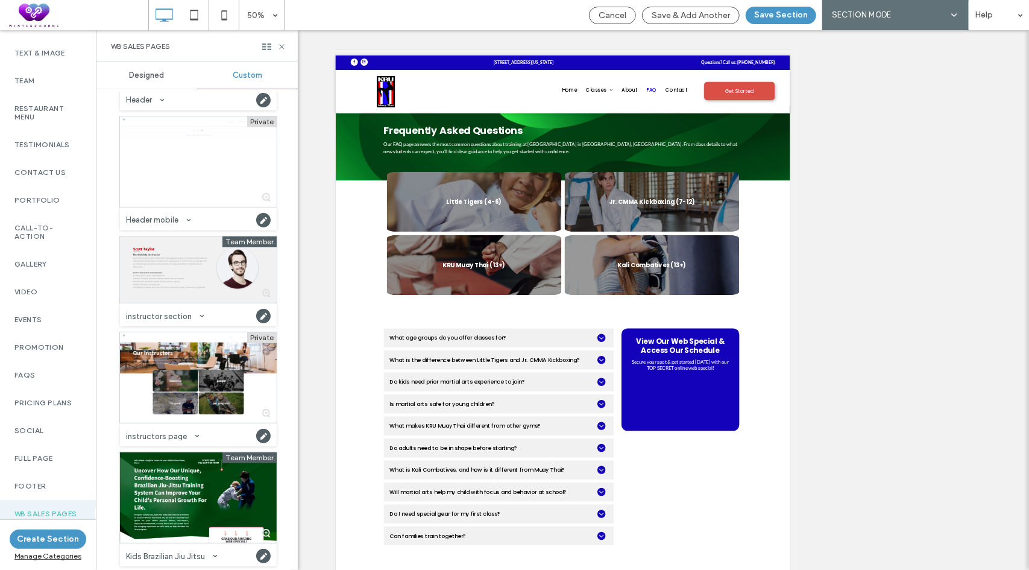
scroll to position [3196, 0]
click at [203, 371] on div at bounding box center [198, 377] width 157 height 90
click at [795, 12] on button "Save Section" at bounding box center [781, 15] width 71 height 17
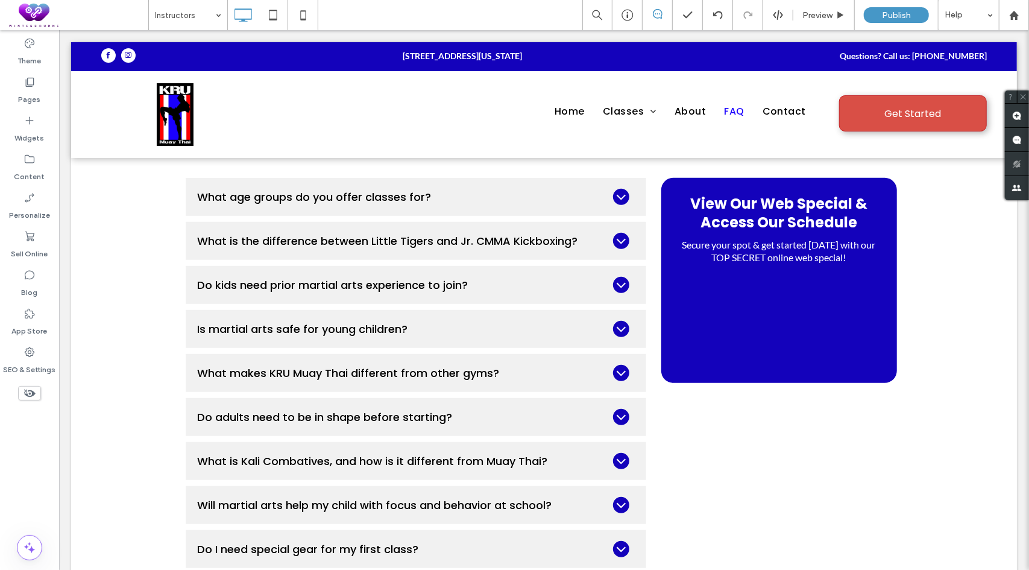
type input "****"
type input "**"
type input "****"
type input "**"
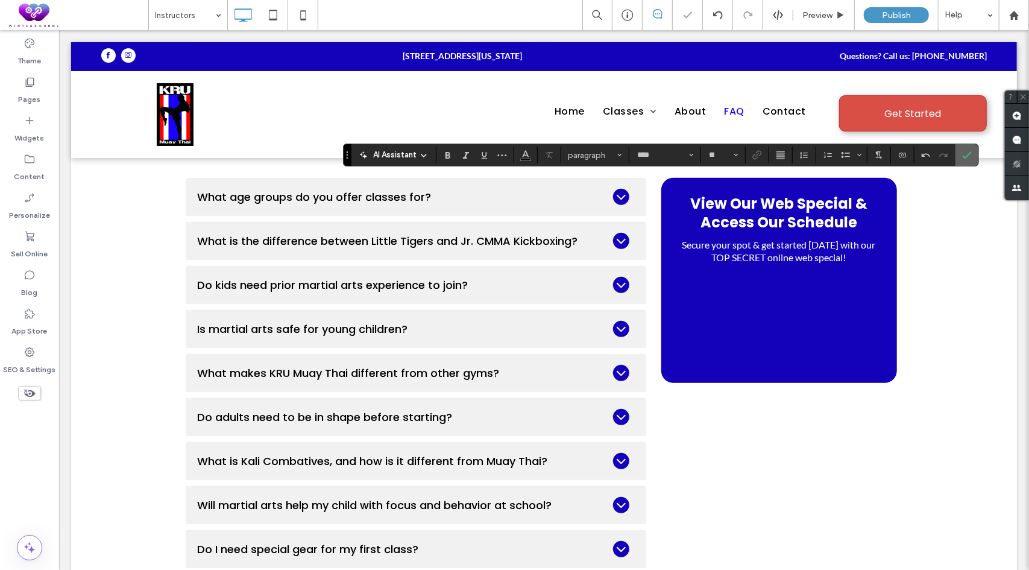
click at [963, 151] on icon "Confirm" at bounding box center [967, 155] width 10 height 10
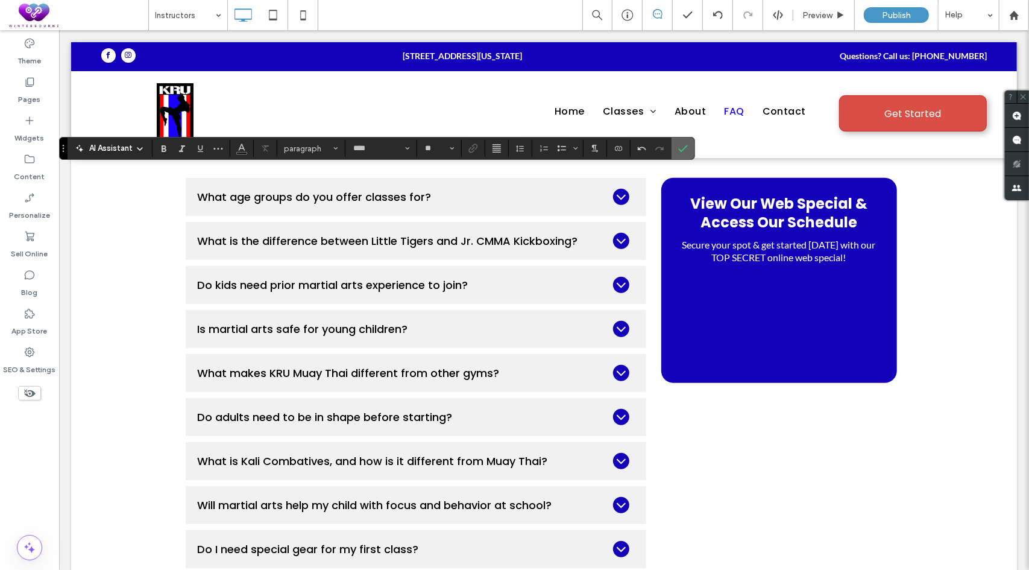
click at [687, 151] on label "Confirm" at bounding box center [683, 148] width 18 height 22
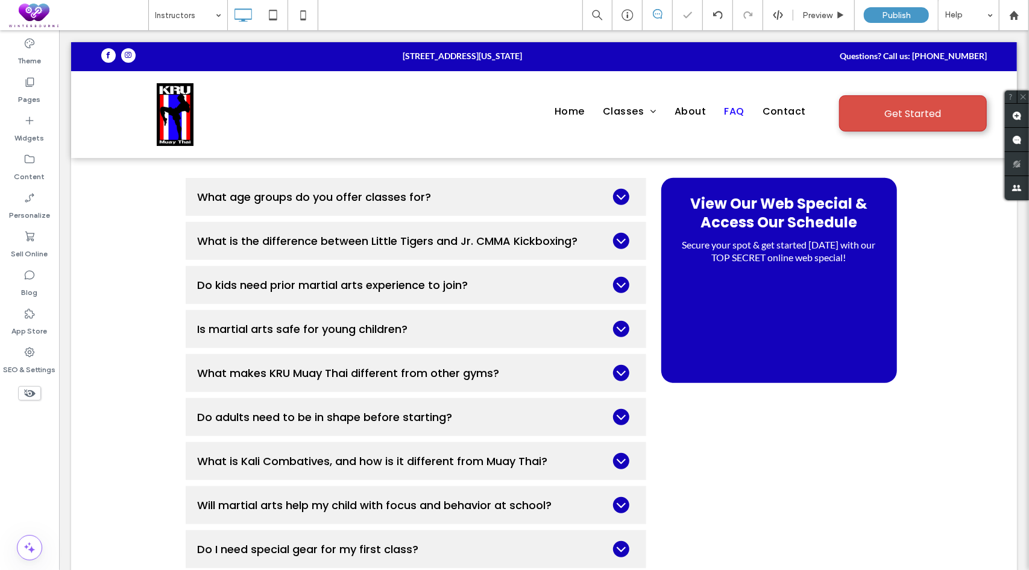
type input "****"
type input "**"
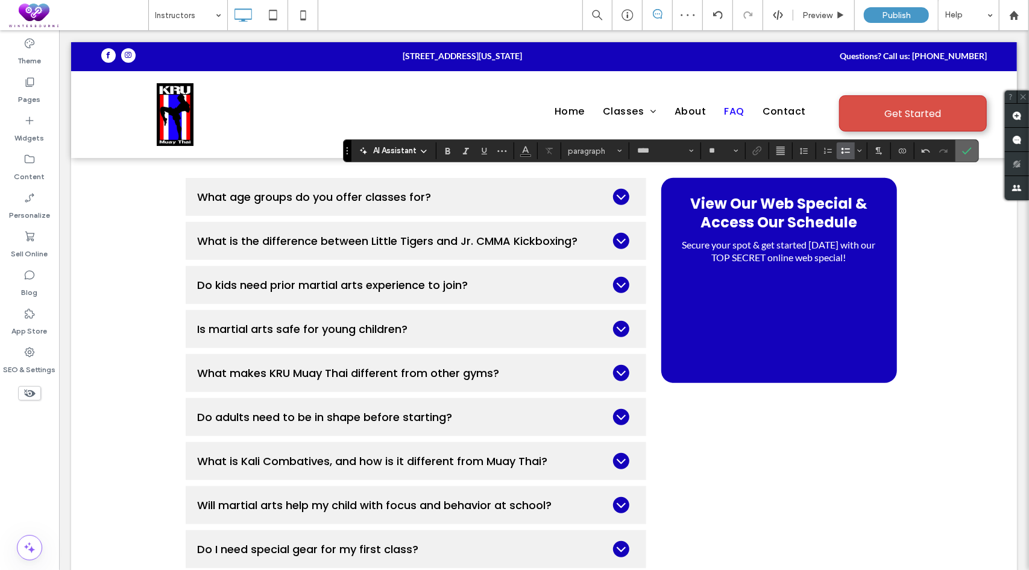
click at [967, 147] on icon "Confirm" at bounding box center [967, 151] width 10 height 10
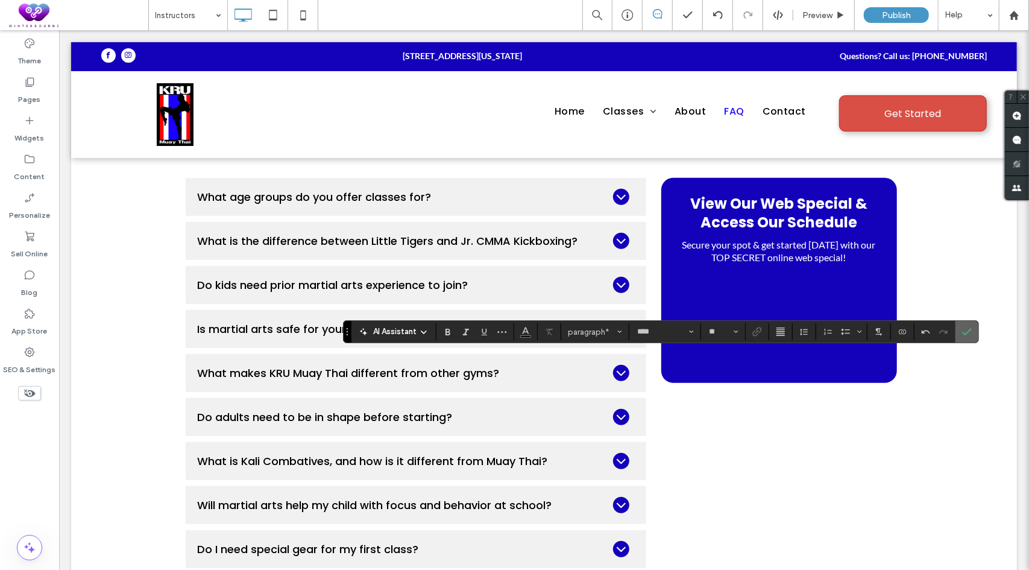
click at [963, 333] on use "Confirm" at bounding box center [968, 332] width 10 height 7
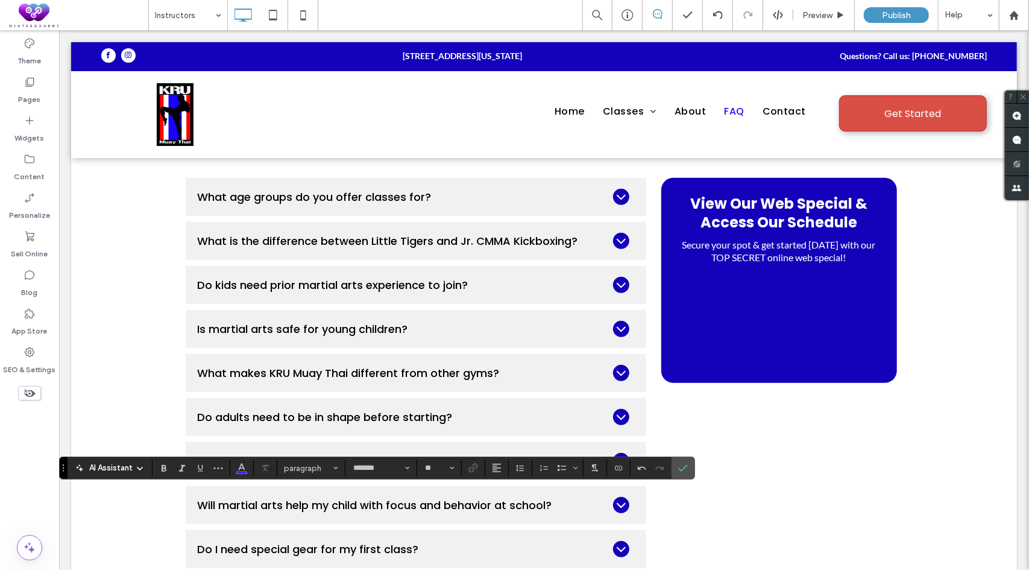
type input "**"
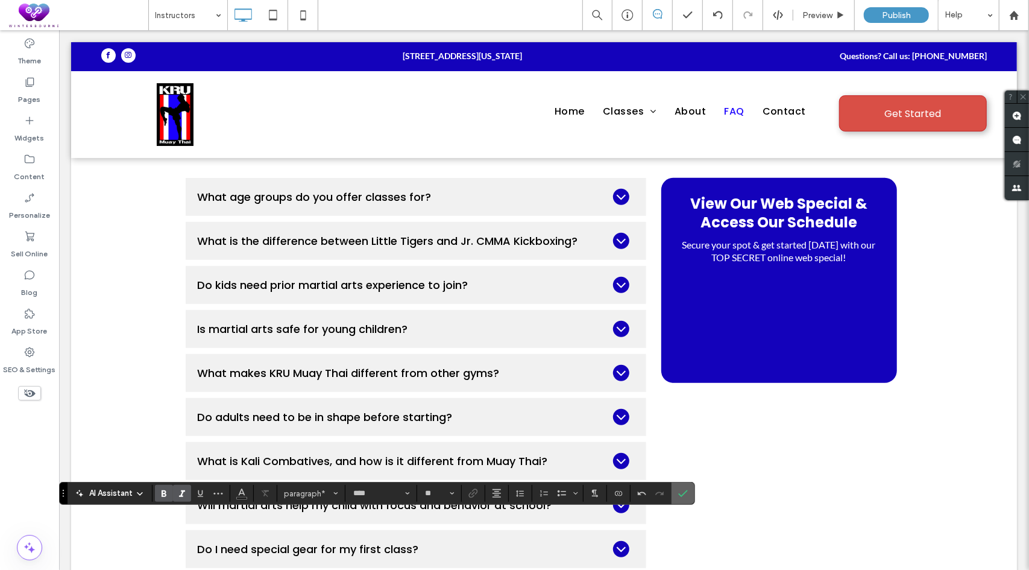
click at [685, 493] on label "Confirm" at bounding box center [683, 493] width 18 height 22
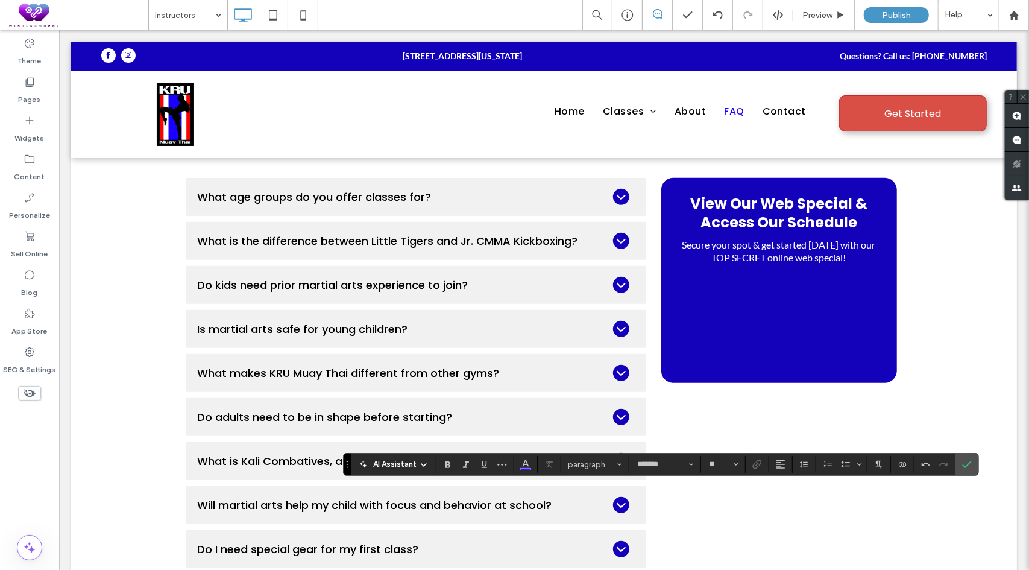
type input "**"
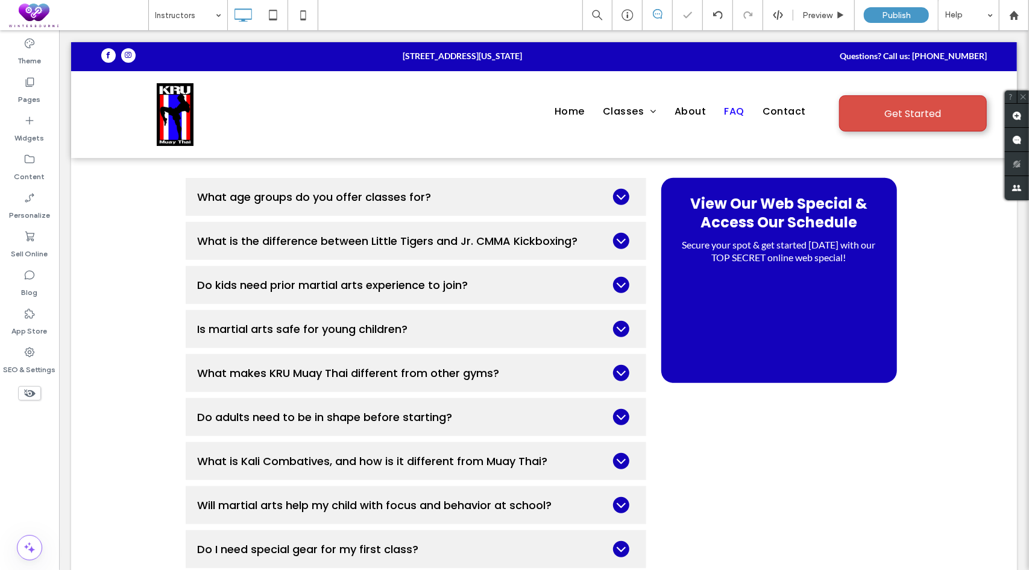
type input "****"
type input "**"
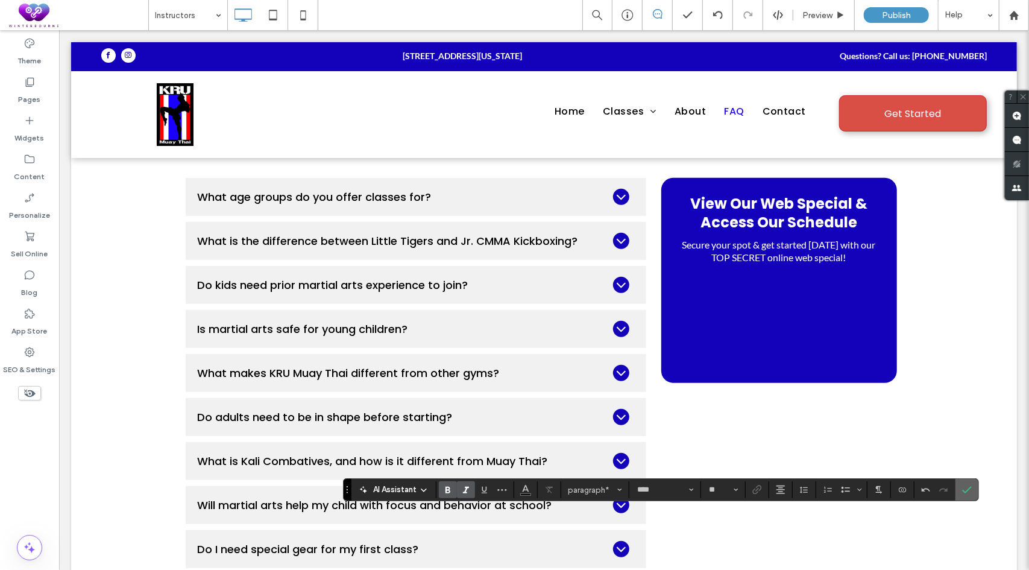
click at [970, 491] on label "Confirm" at bounding box center [967, 490] width 18 height 22
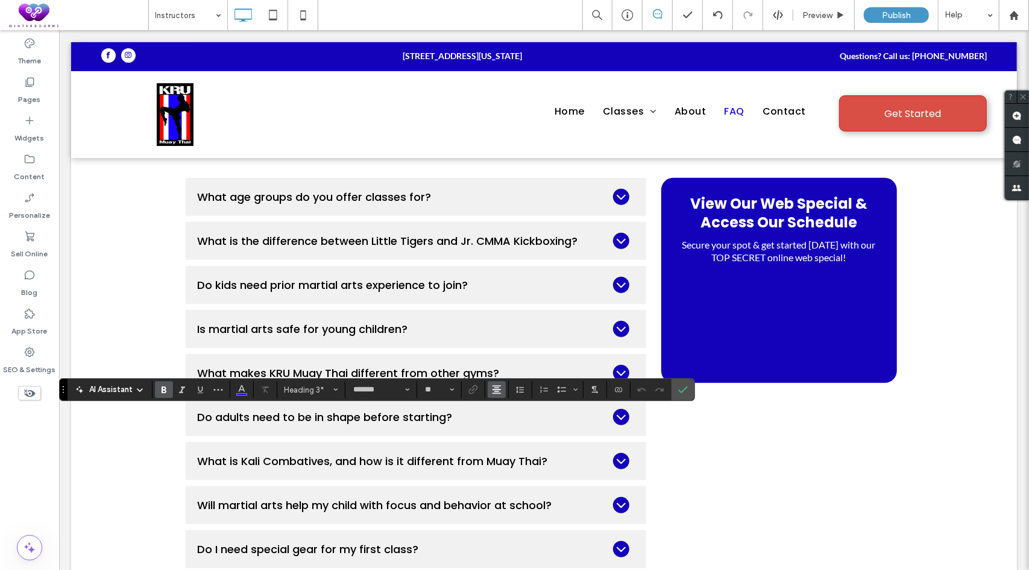
type input "**"
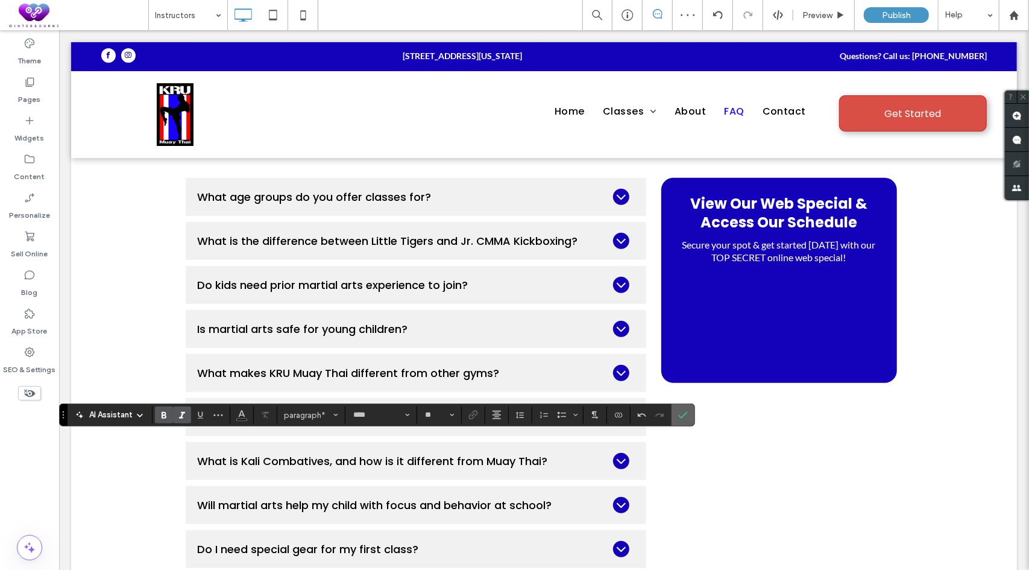
click at [672, 412] on section at bounding box center [683, 415] width 23 height 22
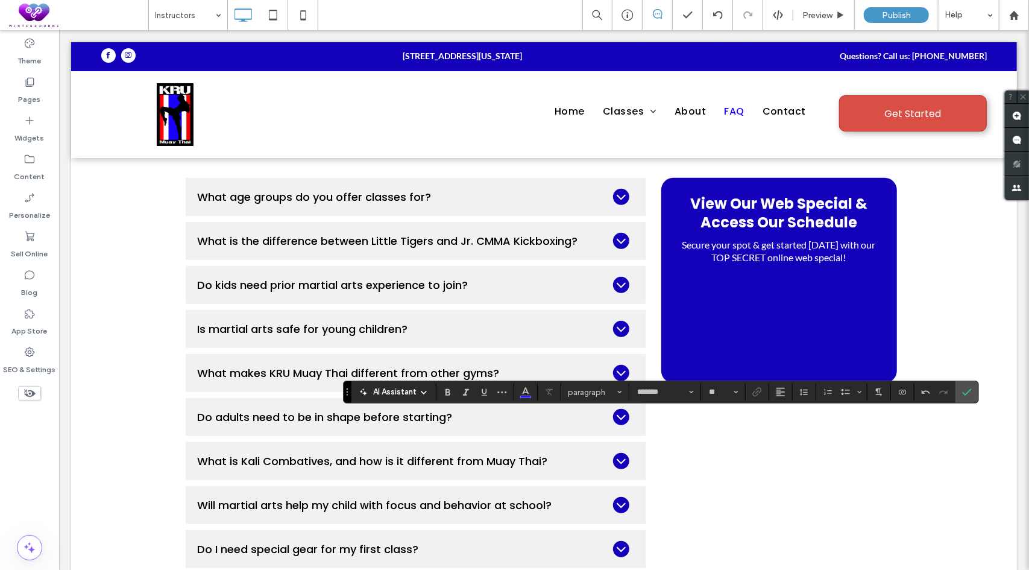
type input "**"
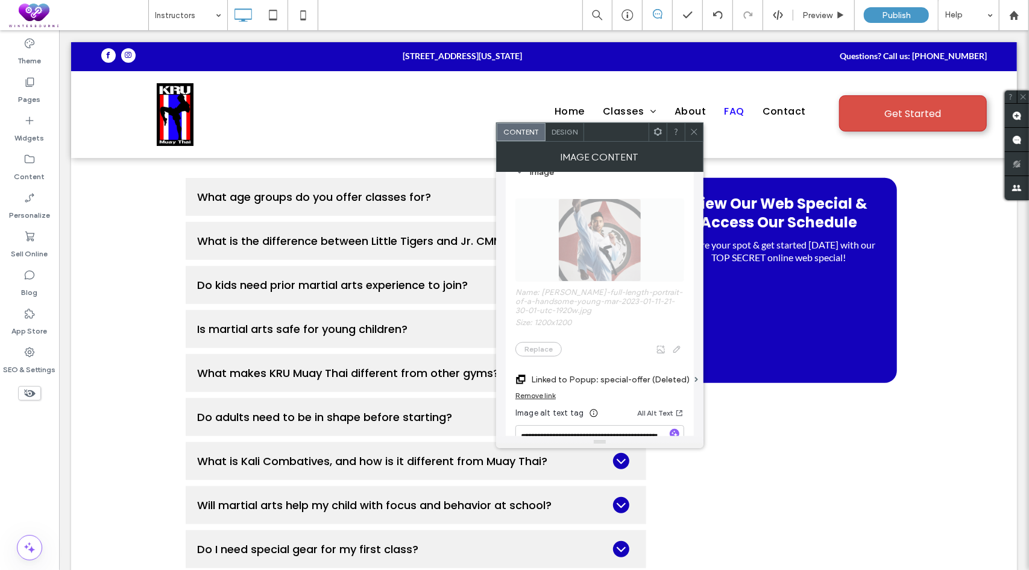
scroll to position [60, 0]
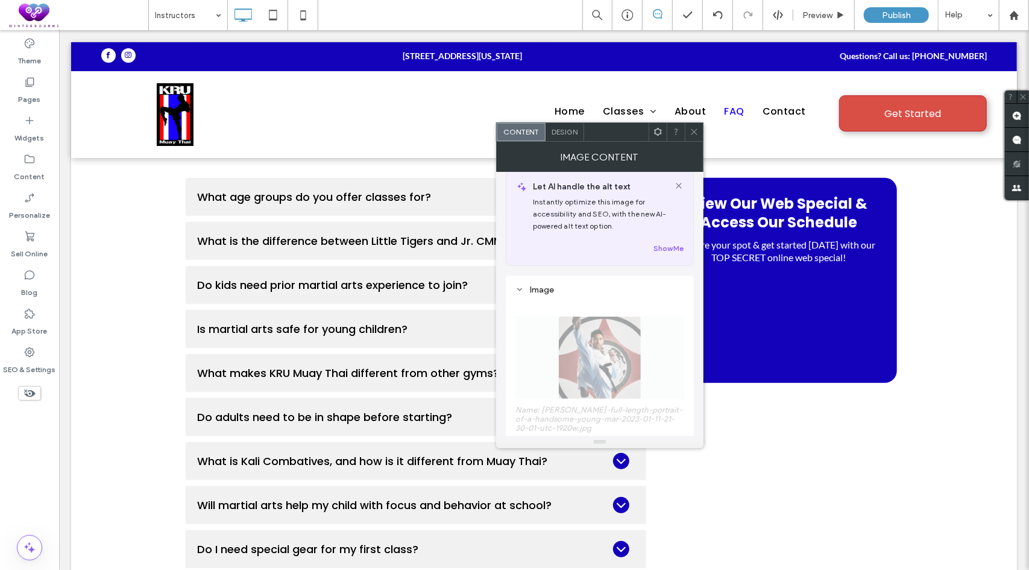
click at [678, 186] on icon at bounding box center [679, 186] width 10 height 10
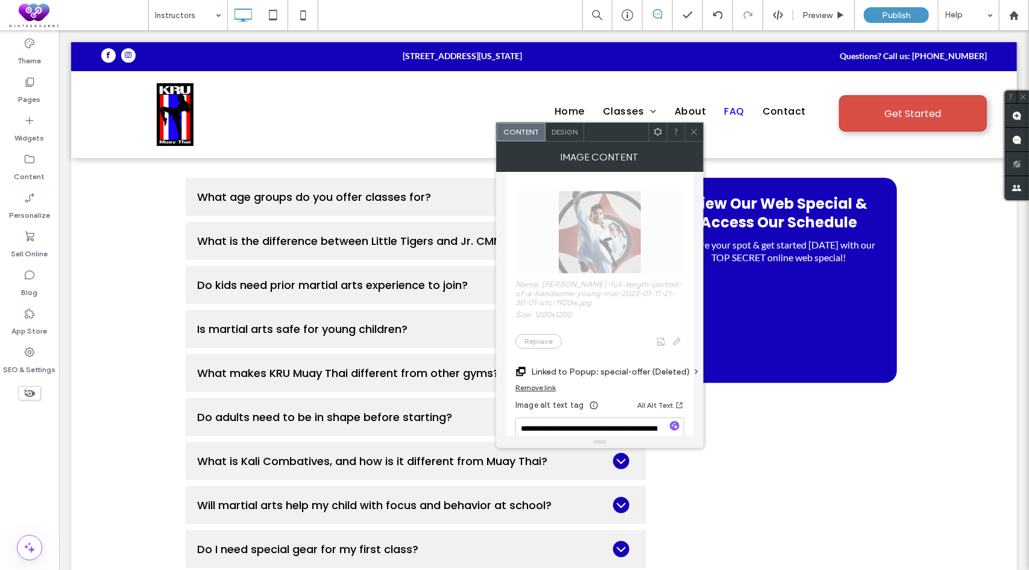
scroll to position [0, 0]
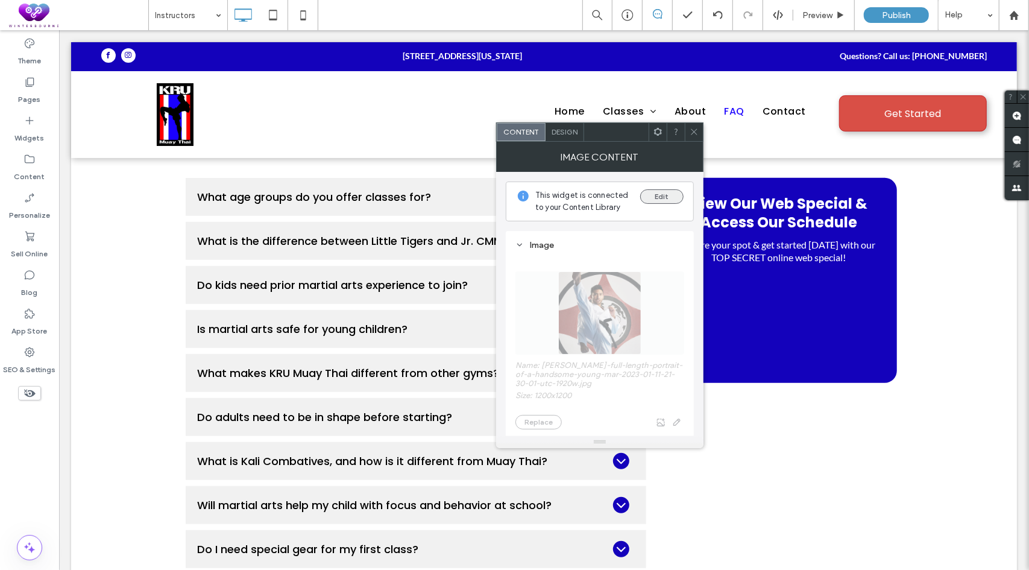
click at [660, 191] on button "Edit" at bounding box center [661, 196] width 43 height 14
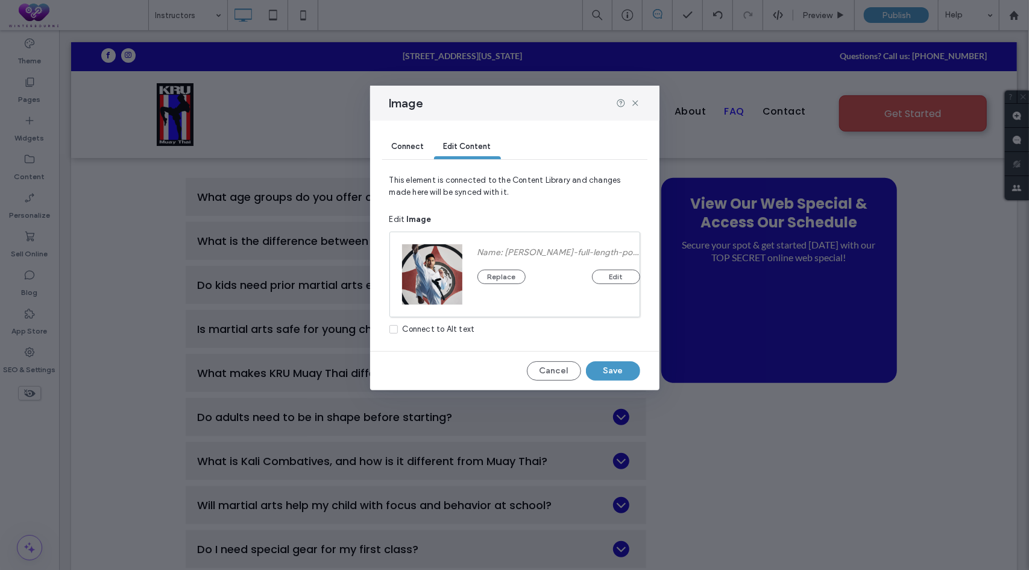
click at [507, 268] on div "Replace Edit" at bounding box center [559, 270] width 163 height 27
click at [502, 274] on button "Replace" at bounding box center [502, 277] width 48 height 14
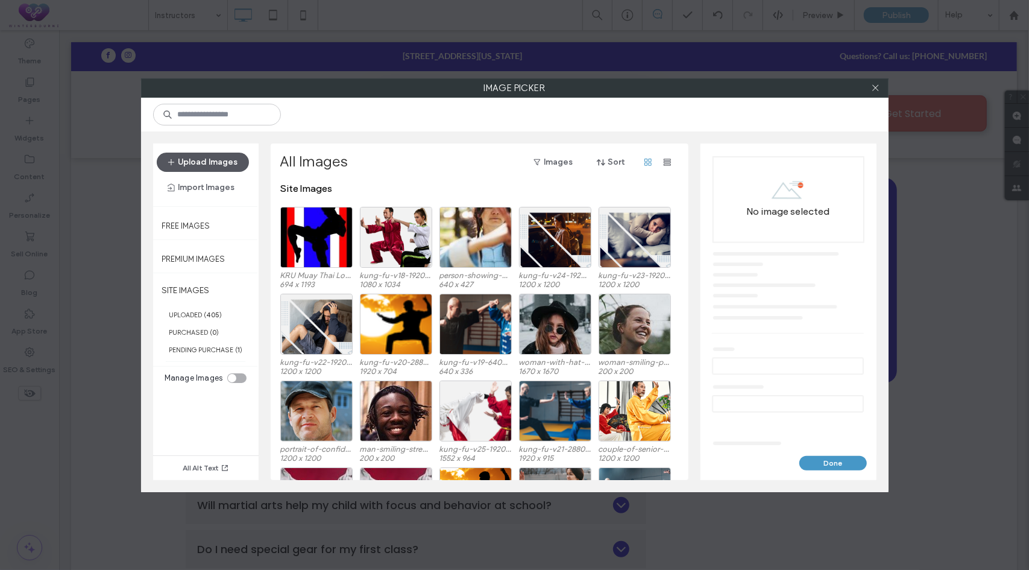
click at [224, 166] on button "Upload Images" at bounding box center [203, 162] width 92 height 19
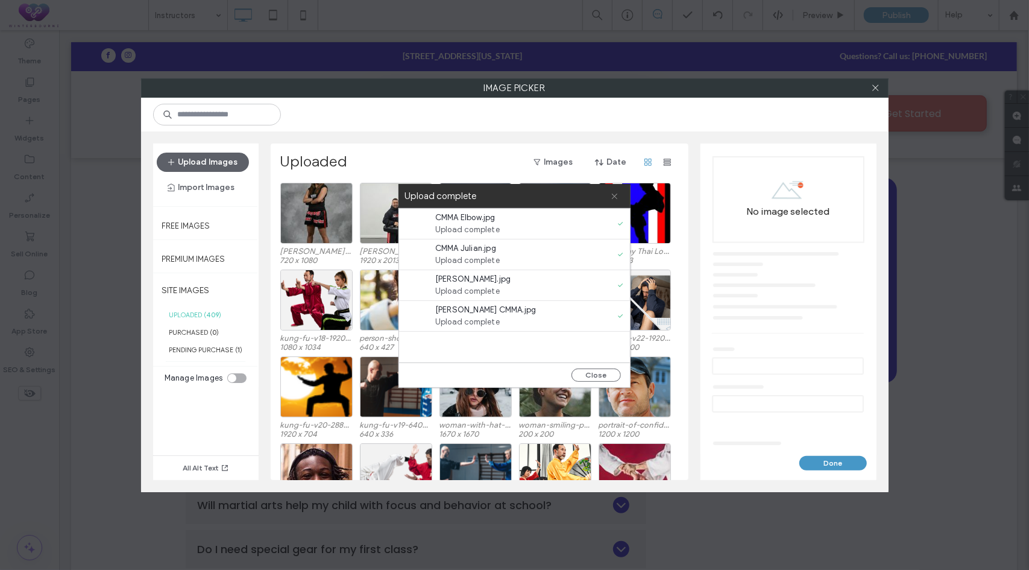
click at [614, 201] on span at bounding box center [615, 196] width 8 height 24
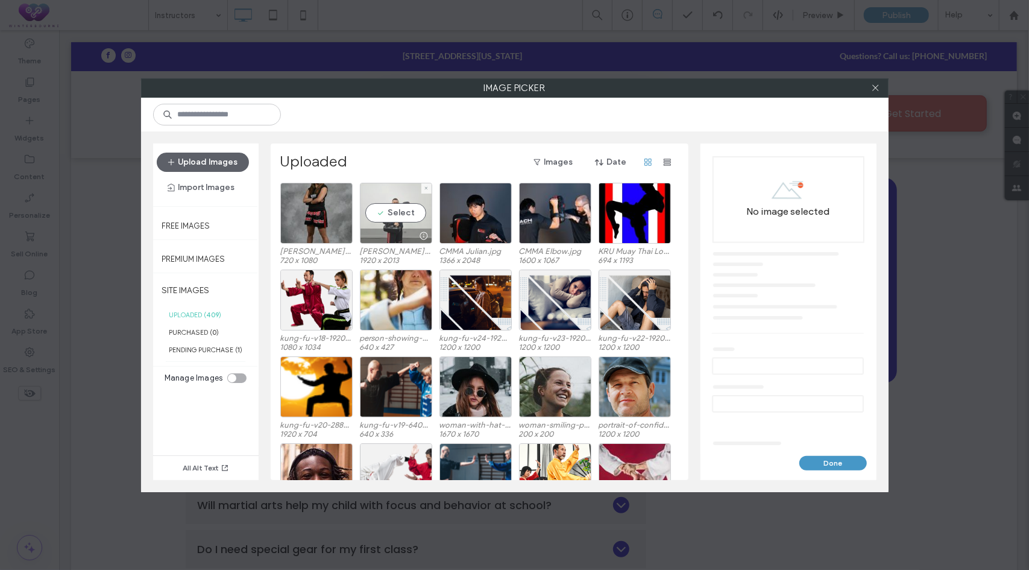
click at [398, 215] on div "Select" at bounding box center [396, 213] width 72 height 61
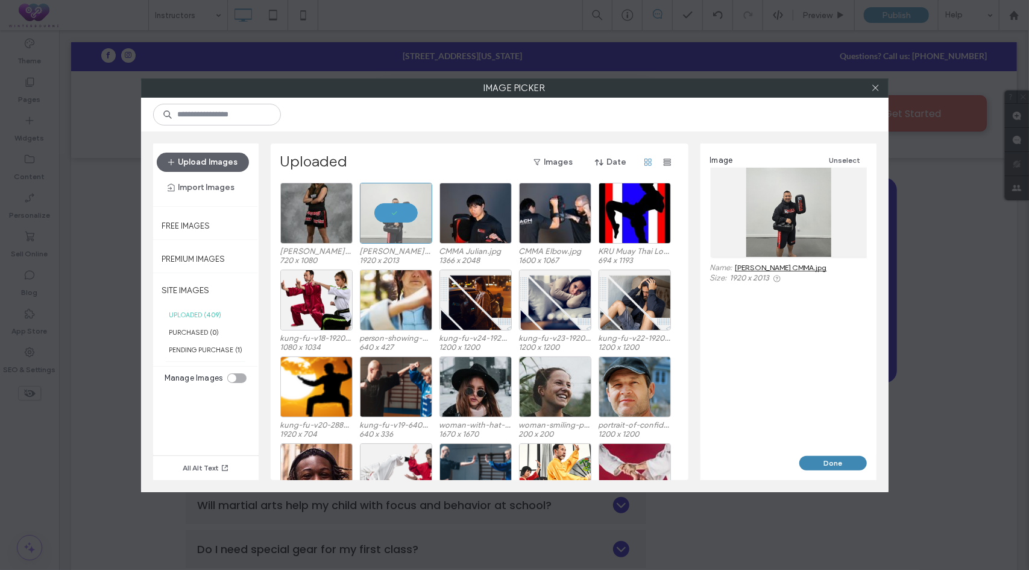
click at [819, 464] on button "Done" at bounding box center [833, 463] width 68 height 14
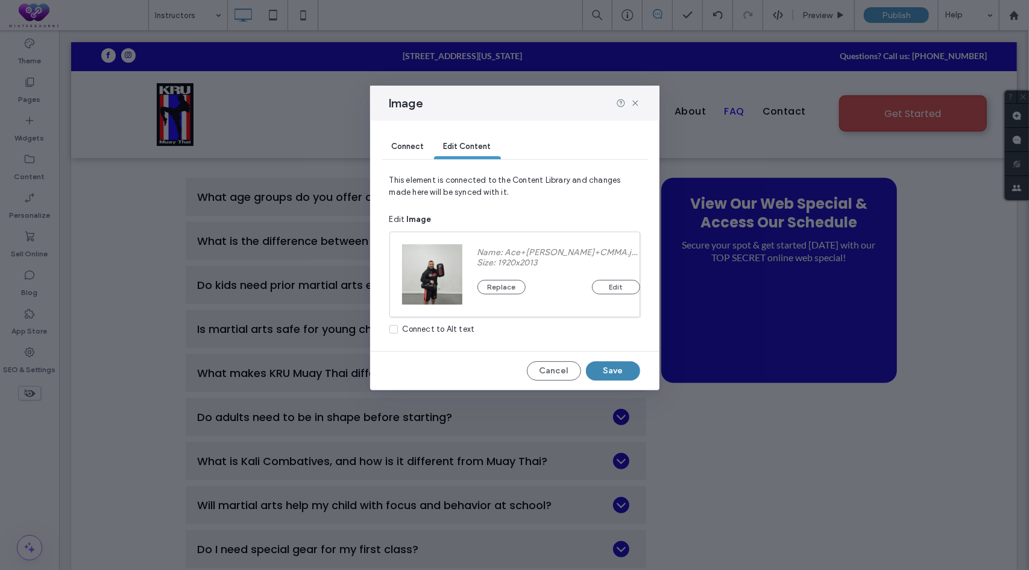
click at [625, 377] on button "Save" at bounding box center [613, 370] width 54 height 19
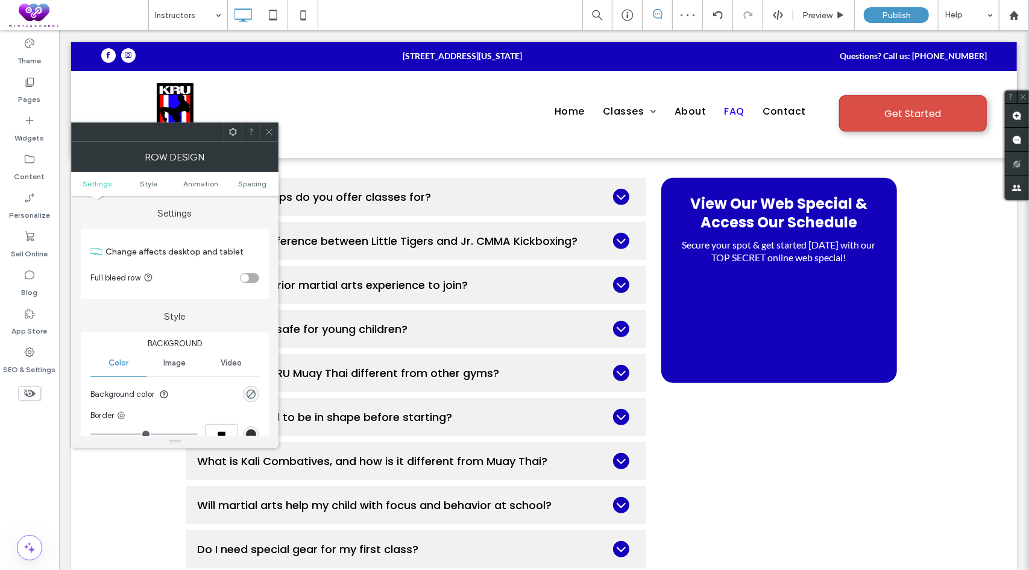
click at [236, 129] on icon at bounding box center [233, 131] width 9 height 9
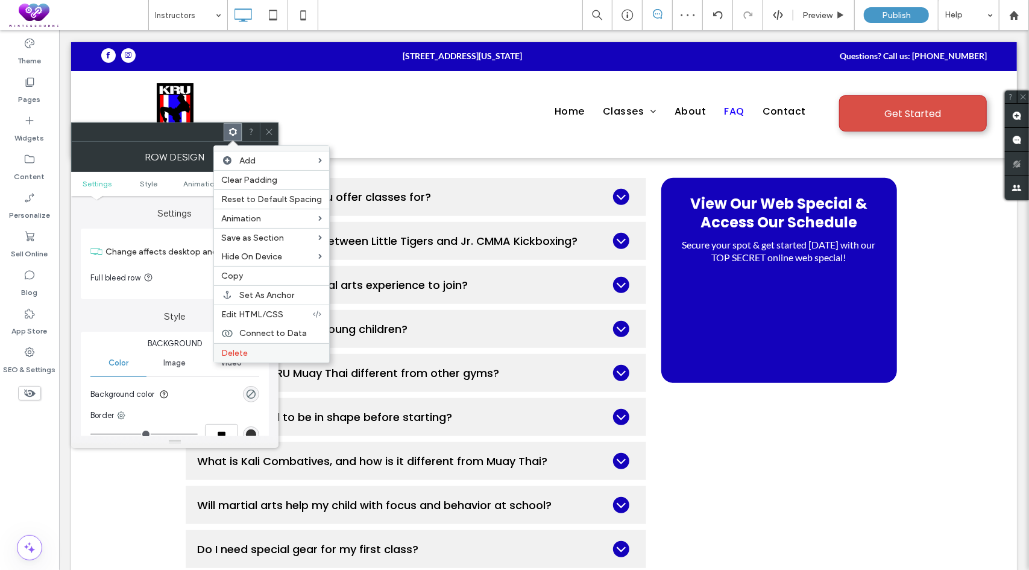
click at [269, 348] on label "Delete" at bounding box center [271, 353] width 101 height 10
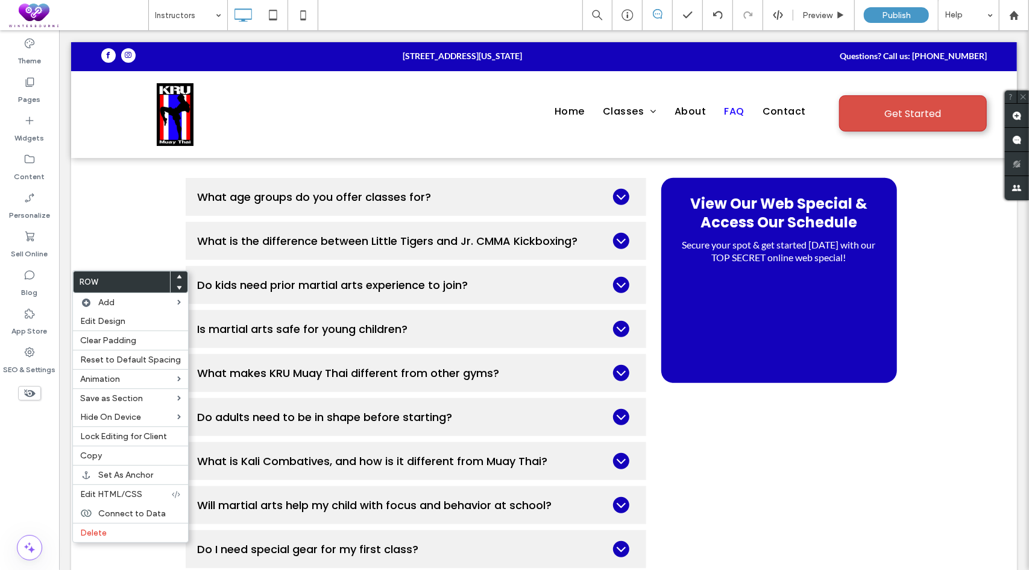
click at [177, 274] on icon at bounding box center [179, 276] width 5 height 5
click at [178, 279] on div at bounding box center [179, 276] width 17 height 11
click at [177, 276] on icon at bounding box center [179, 276] width 5 height 5
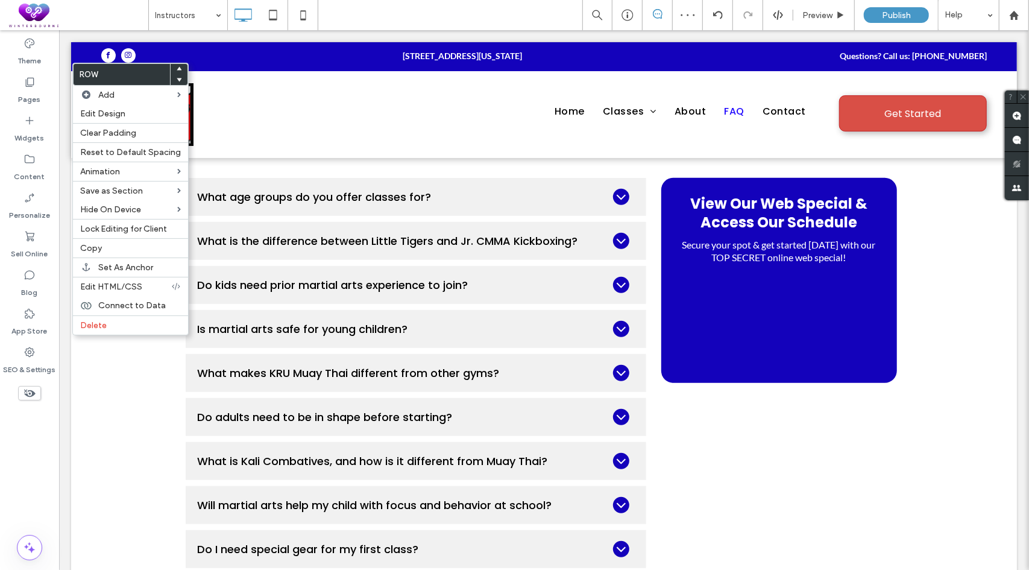
click at [177, 69] on use at bounding box center [179, 69] width 5 height 4
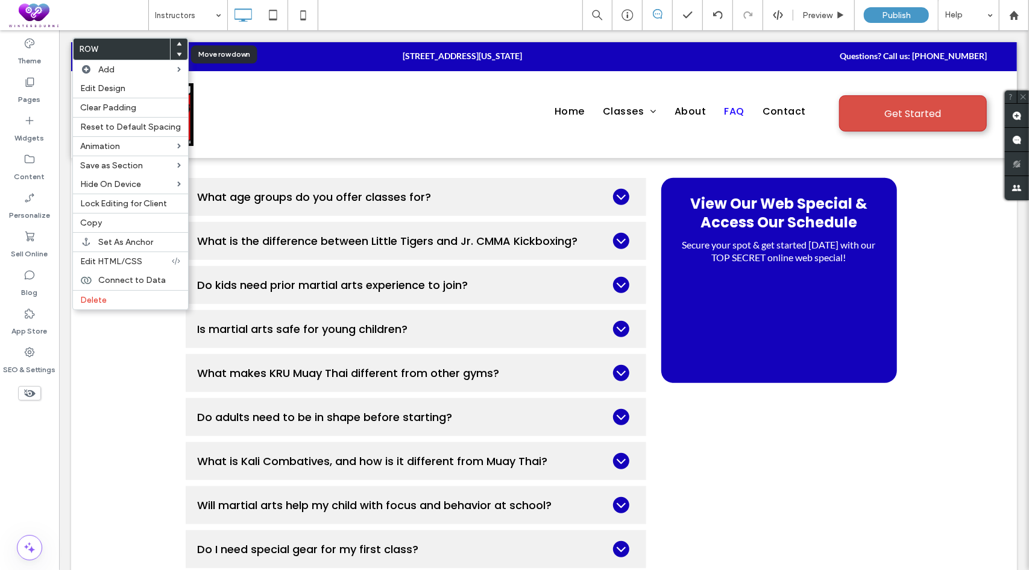
click at [177, 50] on span at bounding box center [179, 54] width 5 height 11
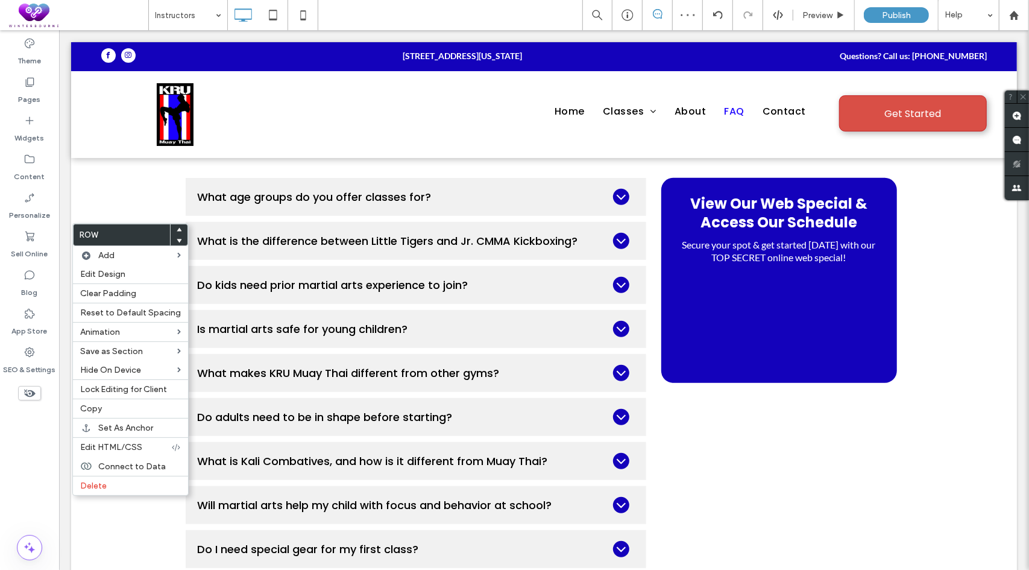
click at [177, 239] on use at bounding box center [179, 241] width 5 height 4
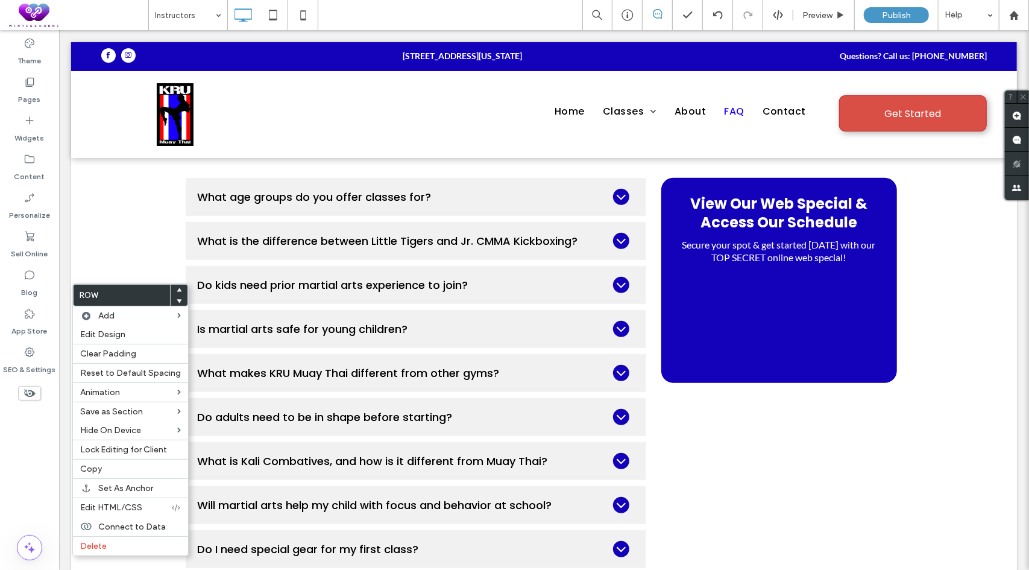
click at [178, 300] on div at bounding box center [179, 300] width 17 height 11
click at [177, 300] on icon at bounding box center [179, 300] width 5 height 5
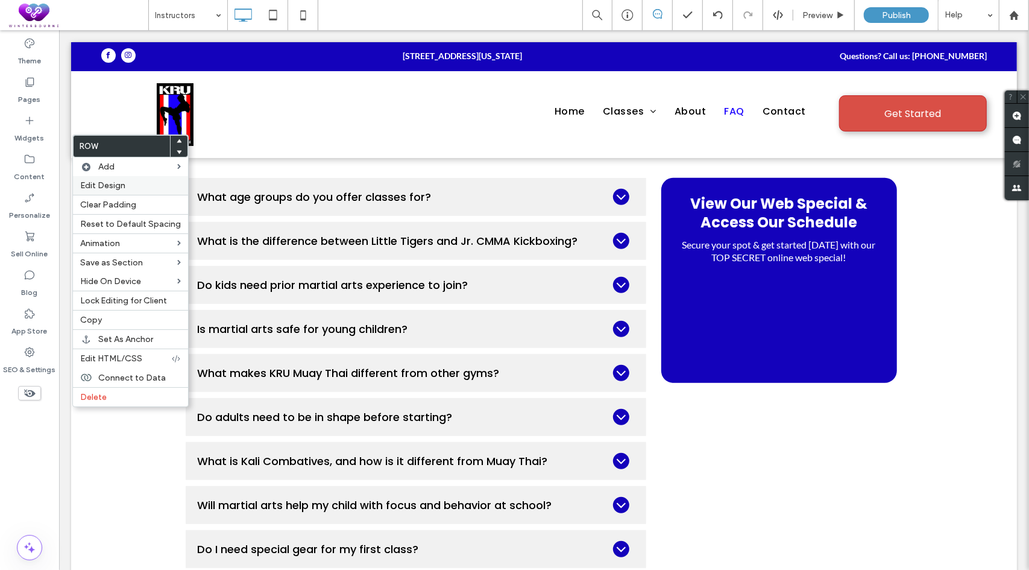
click at [118, 184] on span "Edit Design" at bounding box center [102, 185] width 45 height 10
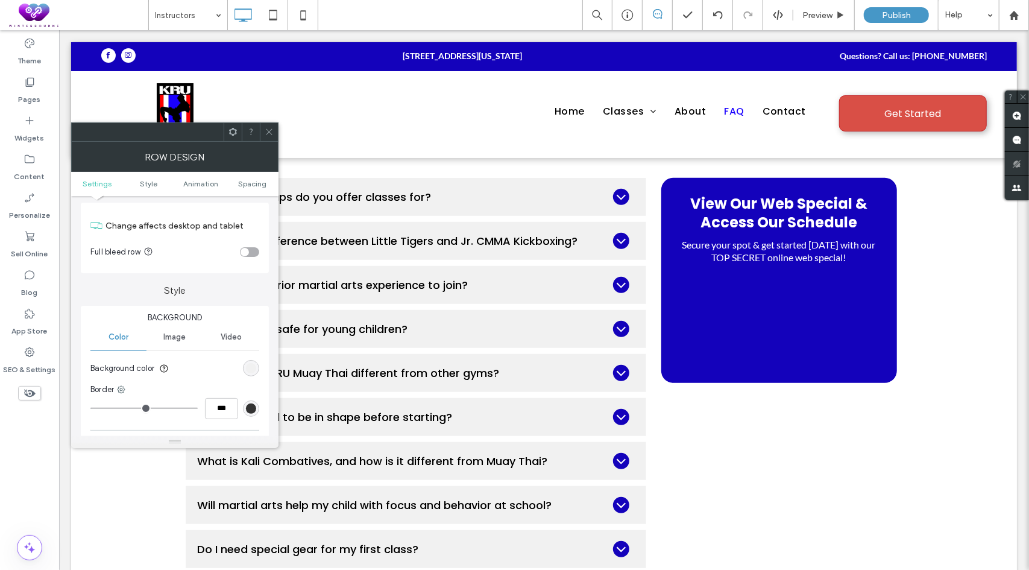
scroll to position [121, 0]
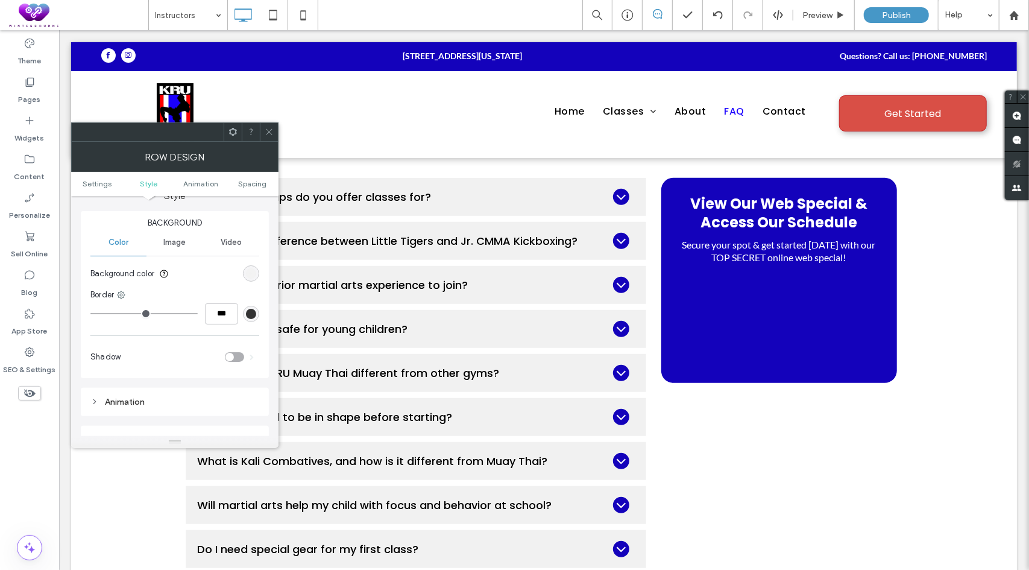
click at [251, 274] on div "rgb(241, 241, 241)" at bounding box center [251, 273] width 10 height 10
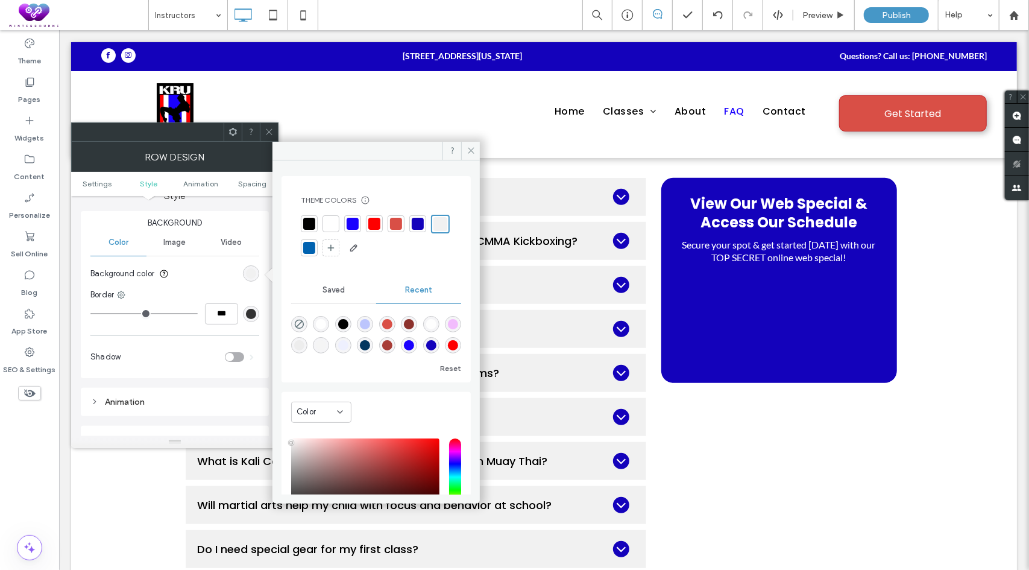
click at [333, 218] on div at bounding box center [331, 224] width 12 height 12
click at [475, 152] on icon at bounding box center [471, 150] width 9 height 9
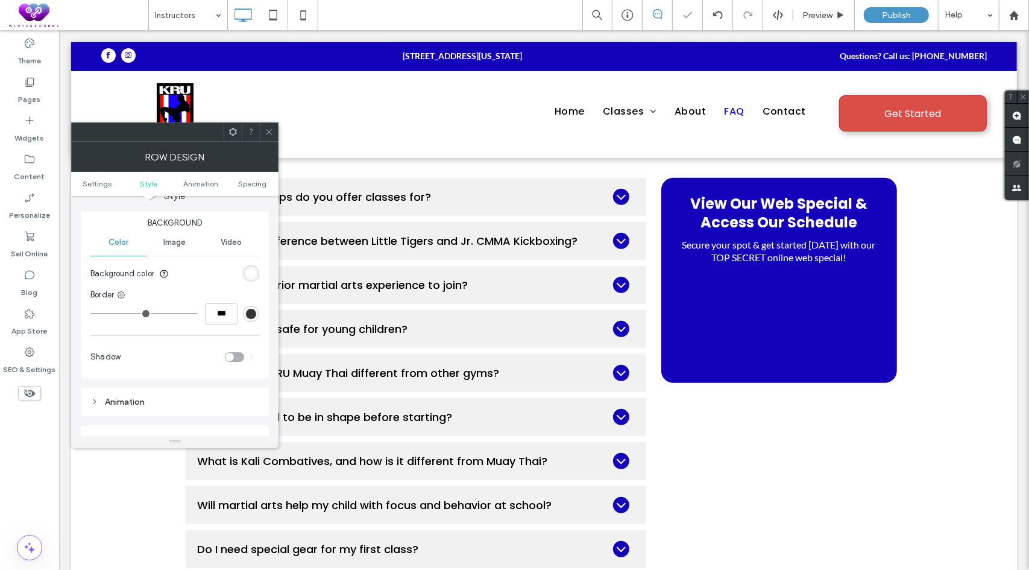
click at [273, 131] on icon at bounding box center [269, 131] width 9 height 9
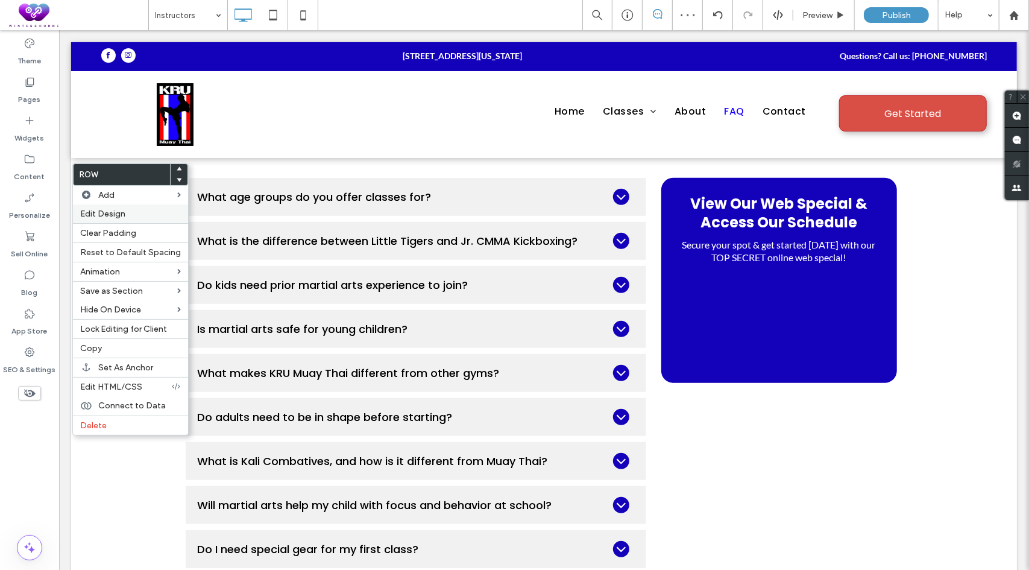
click at [120, 215] on span "Edit Design" at bounding box center [102, 214] width 45 height 10
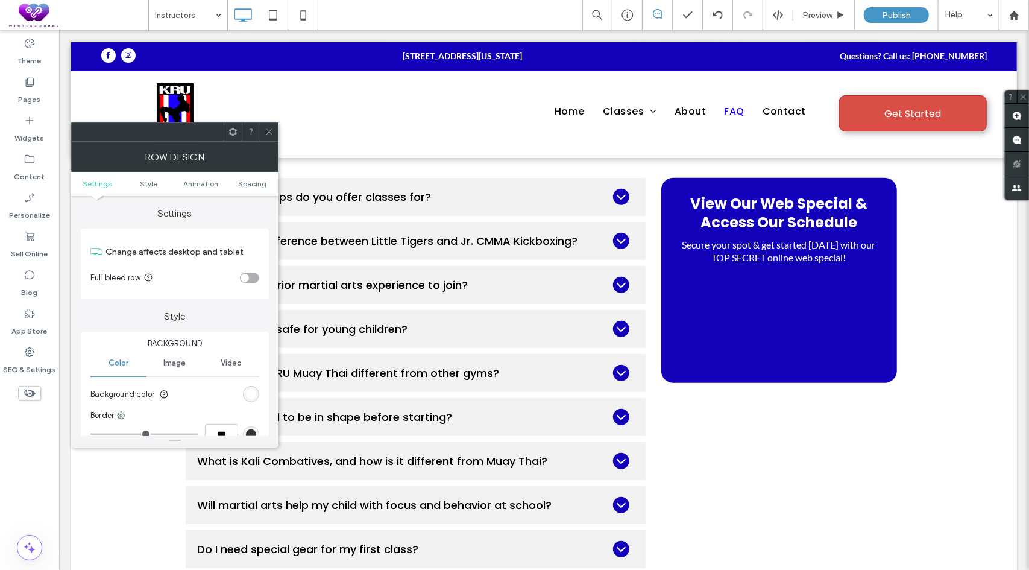
click at [246, 393] on div "rgb(255, 255, 255)" at bounding box center [251, 394] width 10 height 10
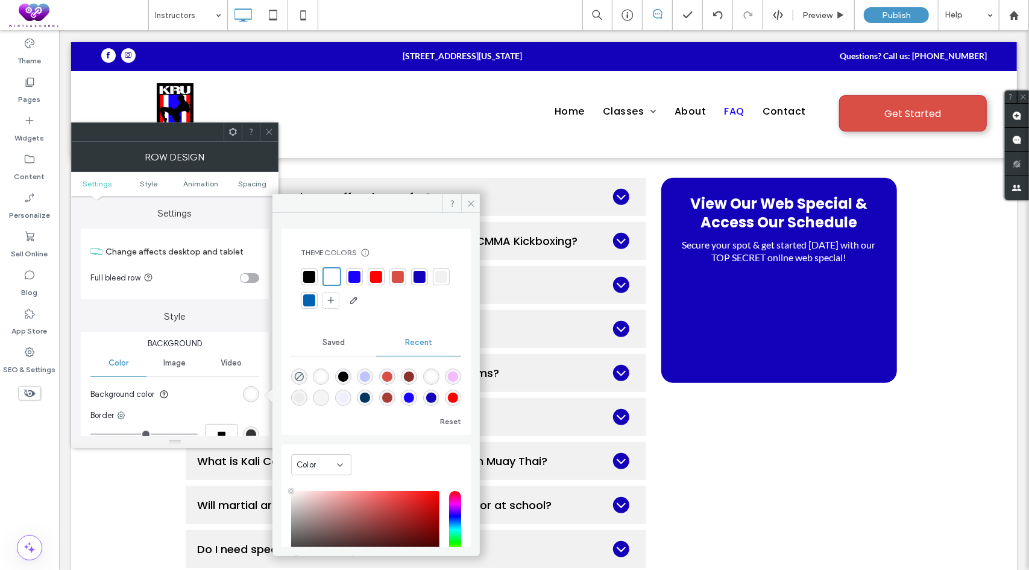
click at [435, 283] on div at bounding box center [441, 277] width 12 height 12
click at [469, 204] on icon at bounding box center [471, 203] width 9 height 9
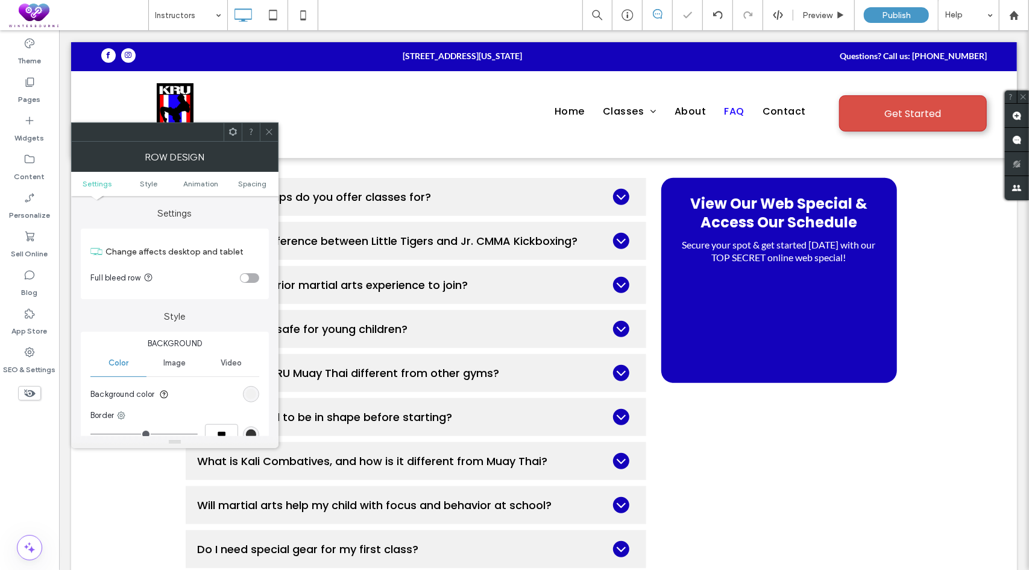
click at [274, 132] on div at bounding box center [269, 132] width 18 height 18
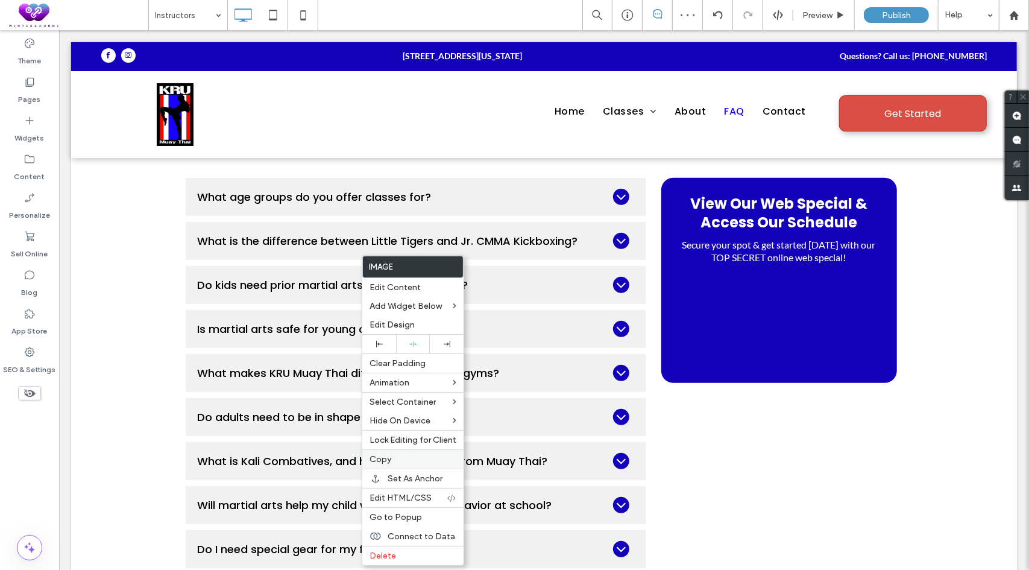
click at [386, 454] on span "Copy" at bounding box center [381, 459] width 22 height 10
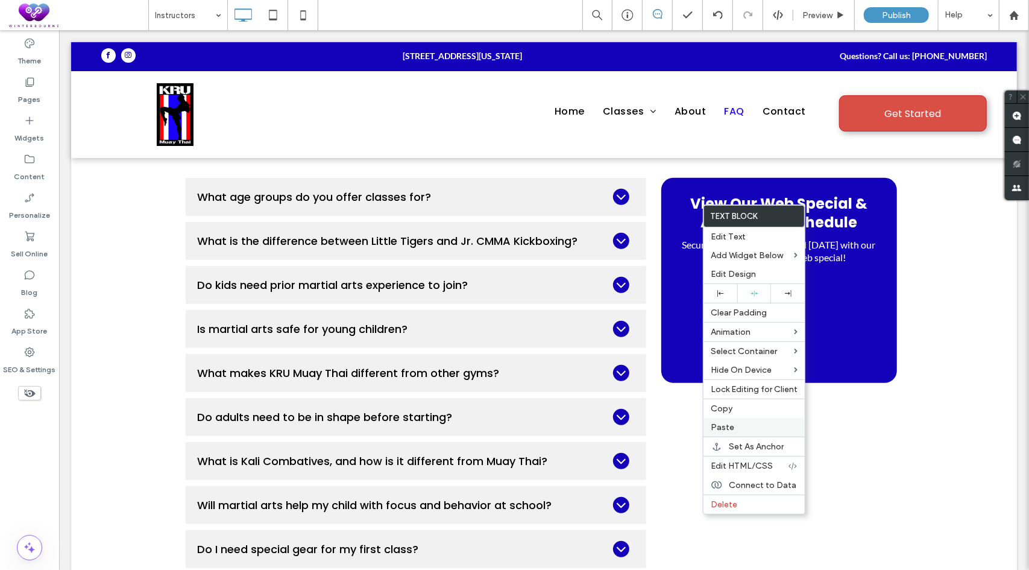
click at [725, 424] on span "Paste" at bounding box center [723, 427] width 24 height 10
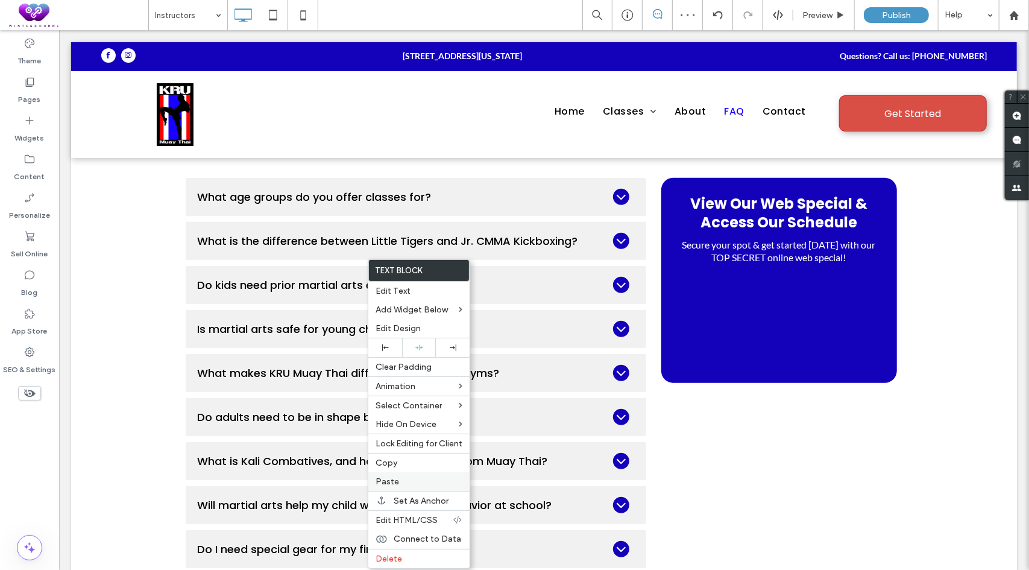
click at [406, 479] on label "Paste" at bounding box center [419, 481] width 87 height 10
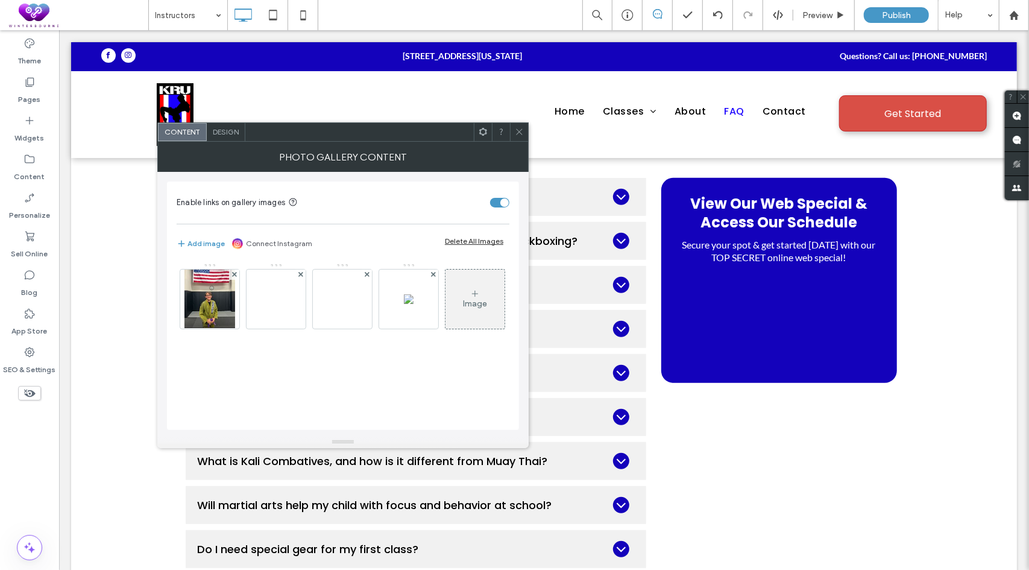
drag, startPoint x: 520, startPoint y: 127, endPoint x: 525, endPoint y: 133, distance: 7.7
click at [520, 127] on icon at bounding box center [519, 131] width 9 height 9
click at [522, 128] on icon at bounding box center [519, 131] width 9 height 9
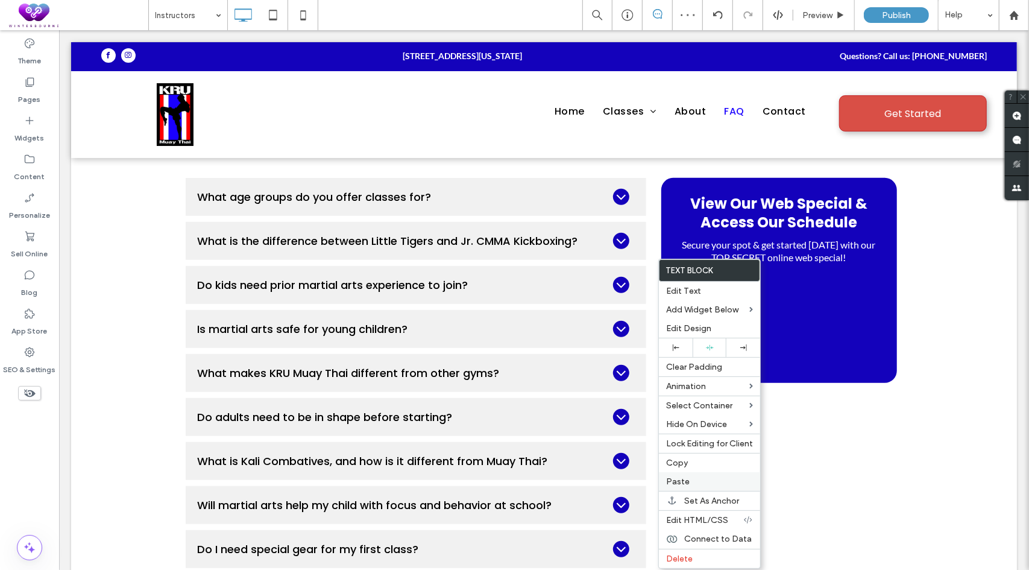
click at [681, 472] on div "Paste" at bounding box center [709, 481] width 101 height 19
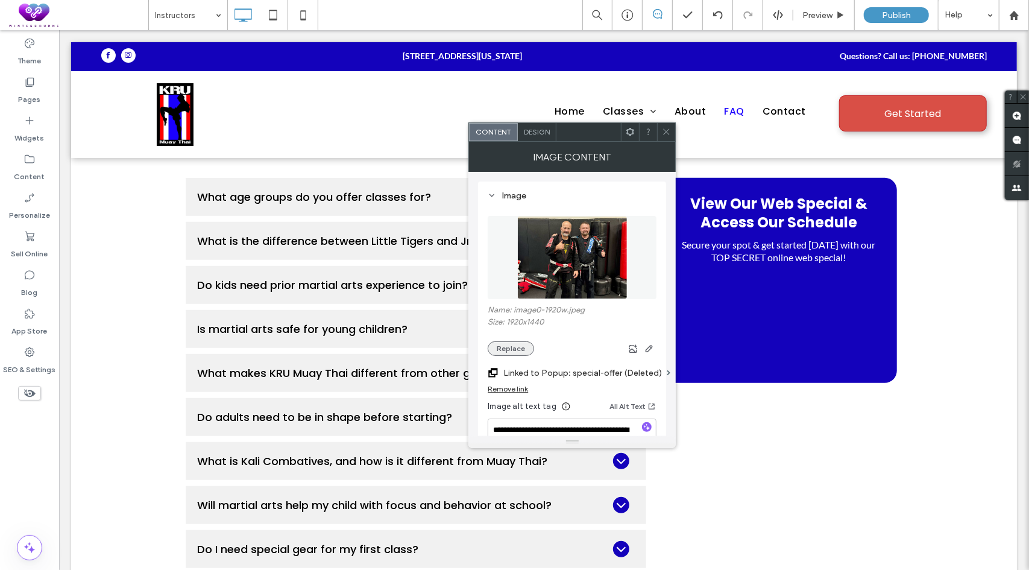
click at [506, 342] on button "Replace" at bounding box center [511, 348] width 46 height 14
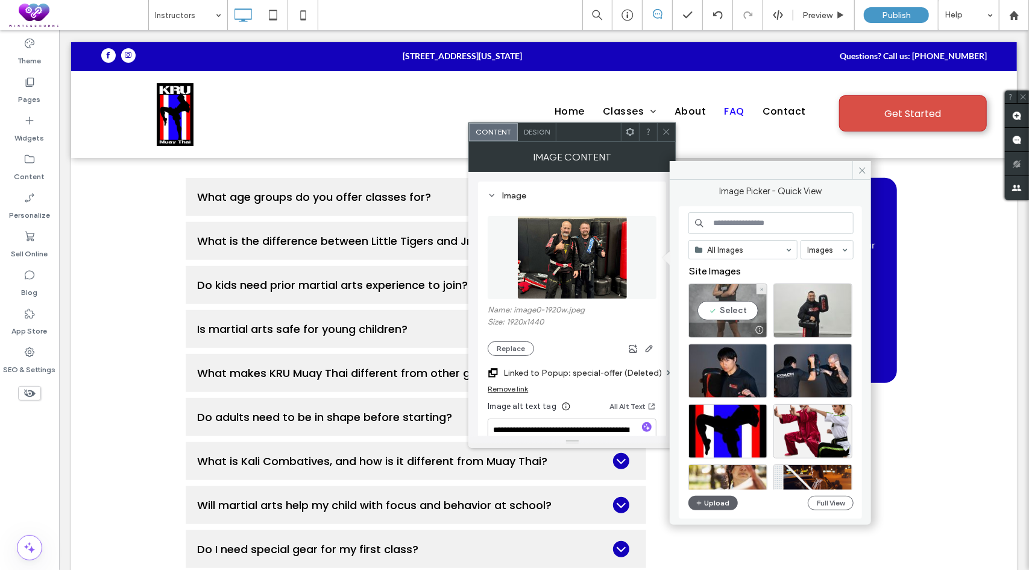
click at [717, 308] on div "Select" at bounding box center [728, 310] width 79 height 54
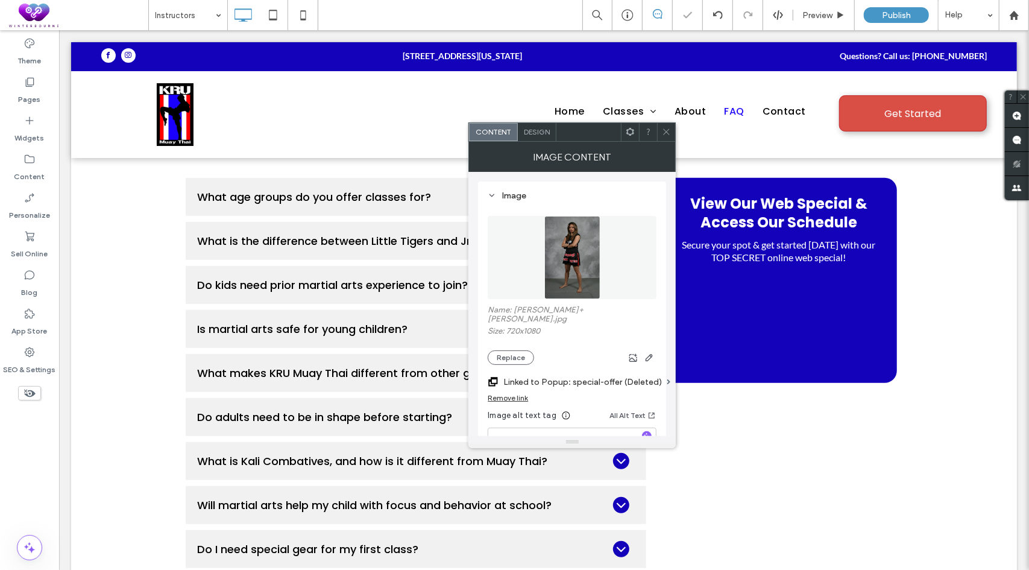
click at [669, 132] on icon at bounding box center [666, 131] width 9 height 9
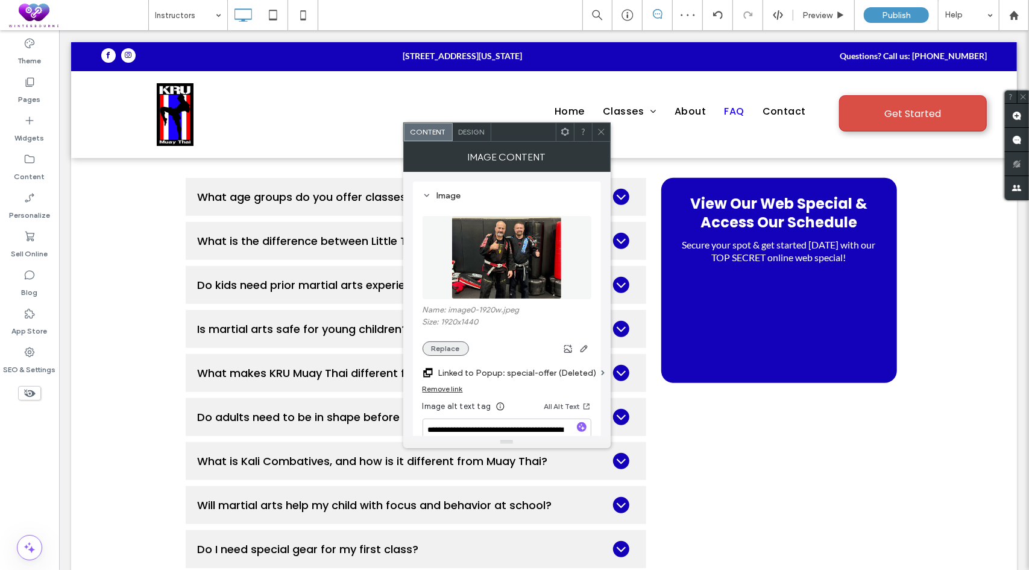
click at [461, 347] on button "Replace" at bounding box center [446, 348] width 46 height 14
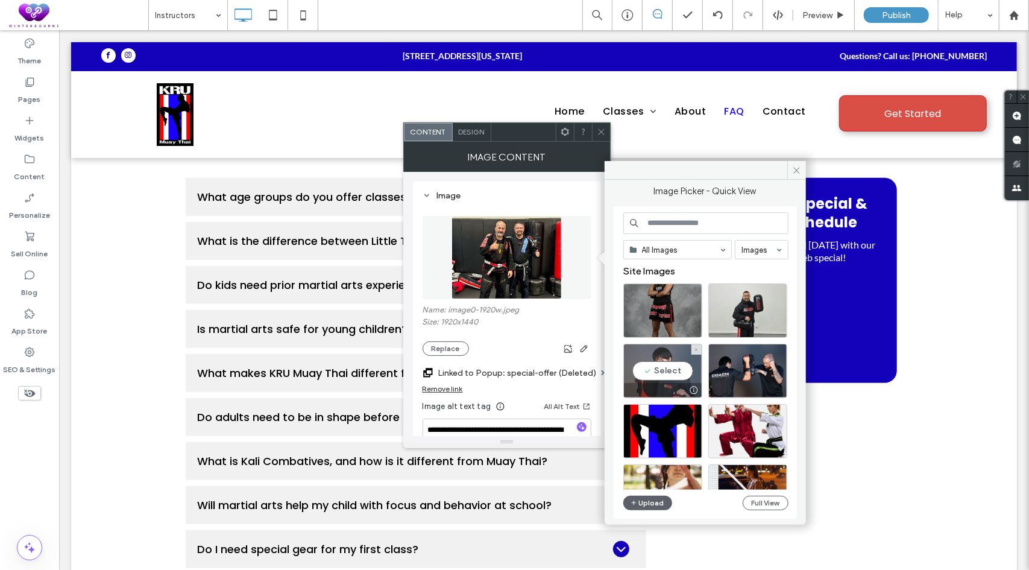
click at [669, 373] on div "Select" at bounding box center [662, 371] width 79 height 54
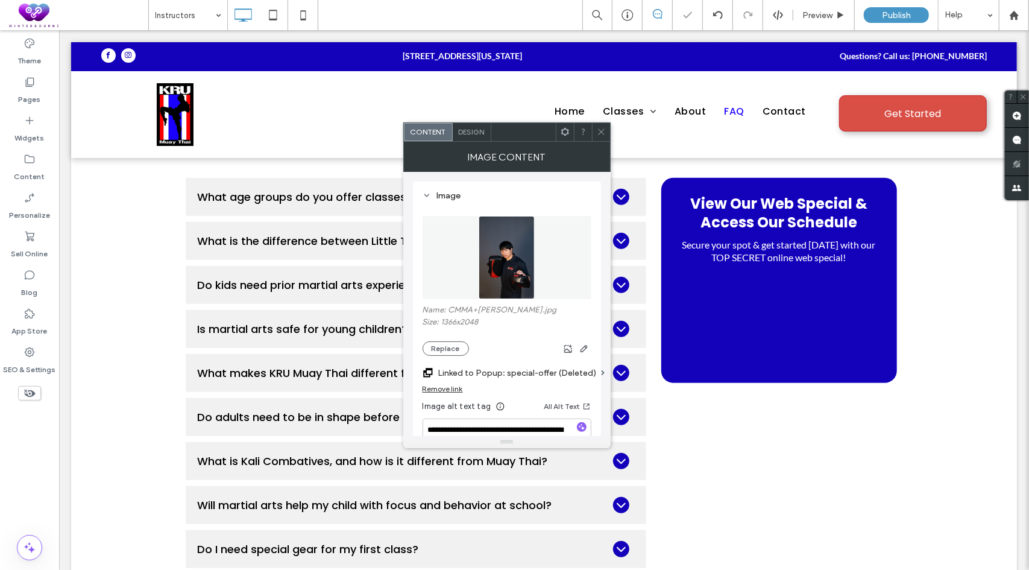
click at [602, 125] on span at bounding box center [601, 132] width 9 height 18
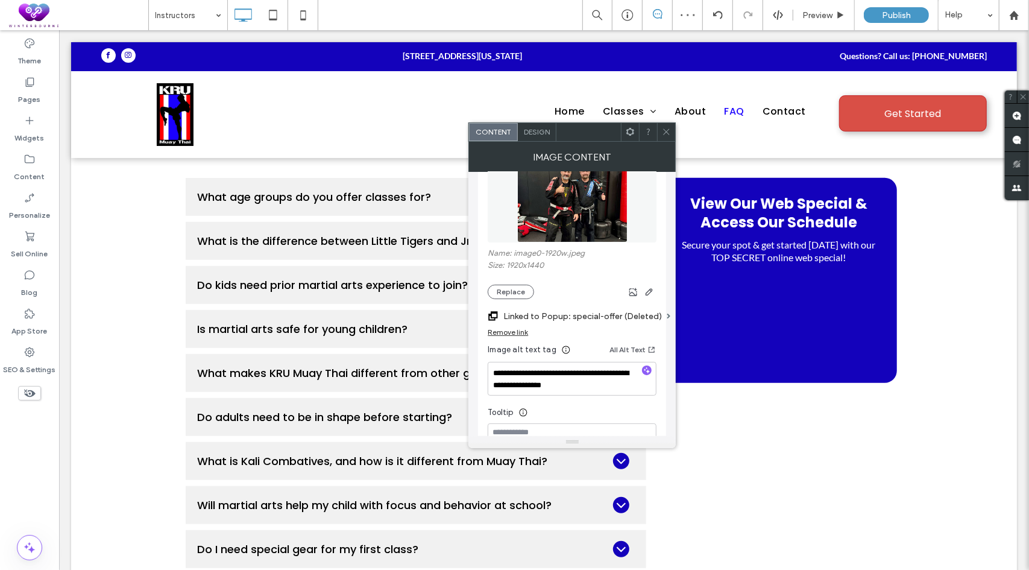
scroll to position [60, 0]
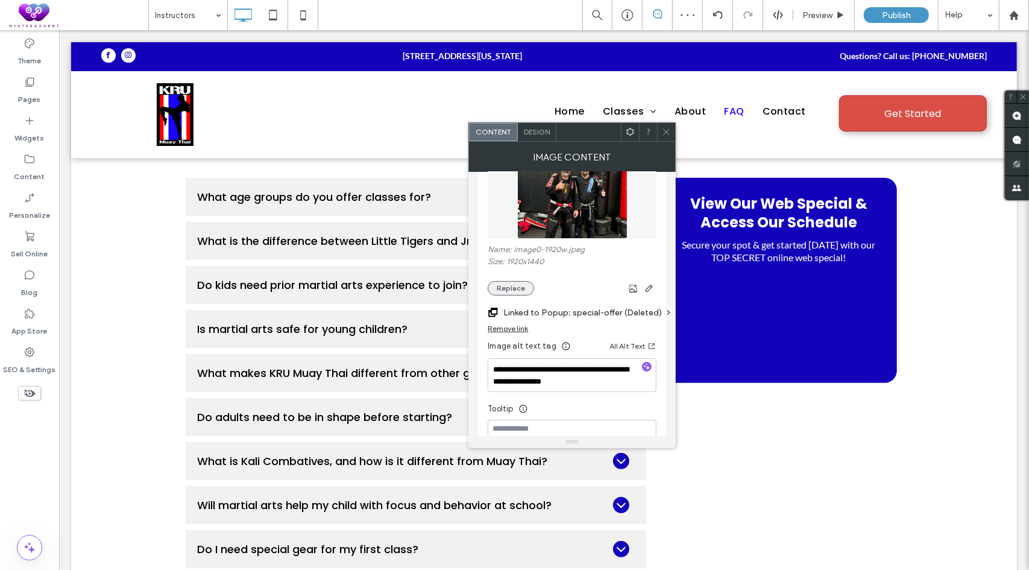
click at [517, 290] on button "Replace" at bounding box center [511, 288] width 46 height 14
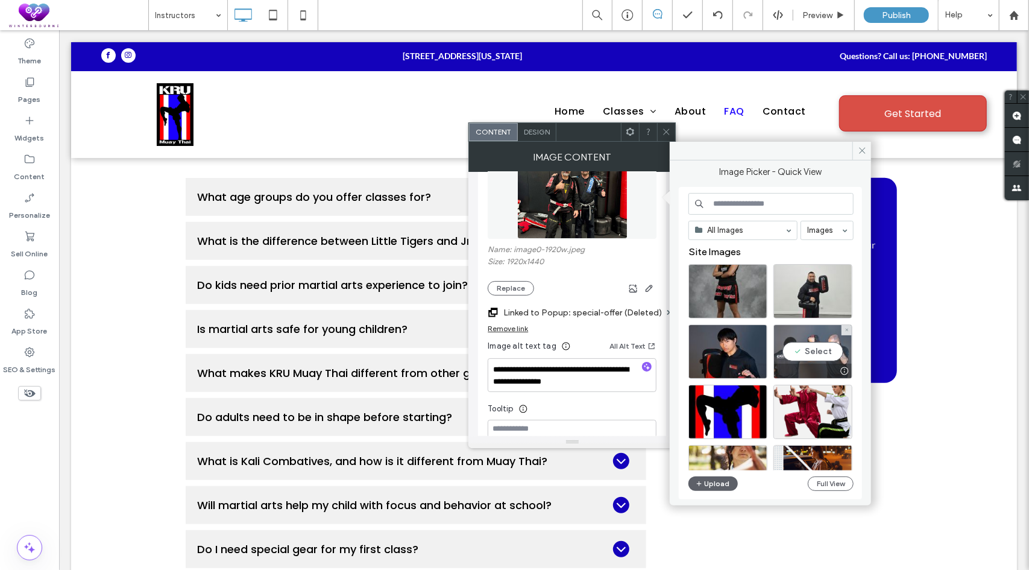
click at [832, 344] on div "Select" at bounding box center [813, 351] width 79 height 54
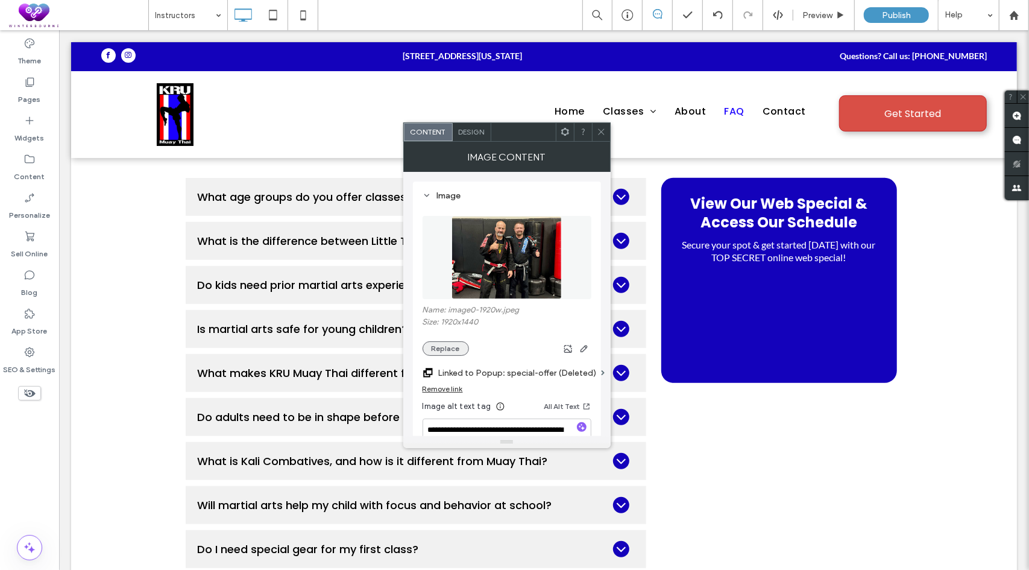
click at [432, 344] on button "Replace" at bounding box center [446, 348] width 46 height 14
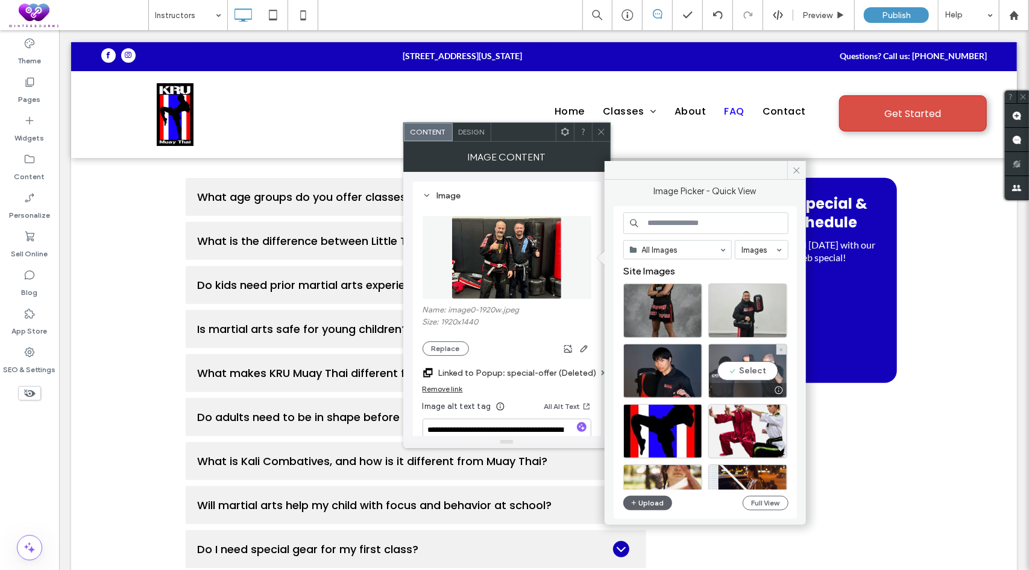
click at [761, 370] on div "Select" at bounding box center [747, 371] width 79 height 54
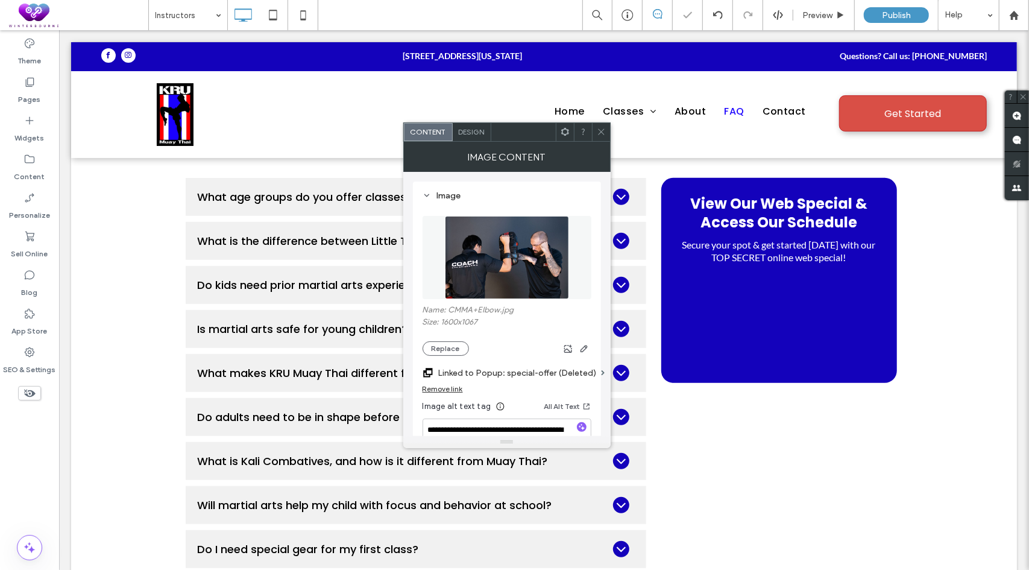
click at [604, 127] on icon at bounding box center [601, 131] width 9 height 9
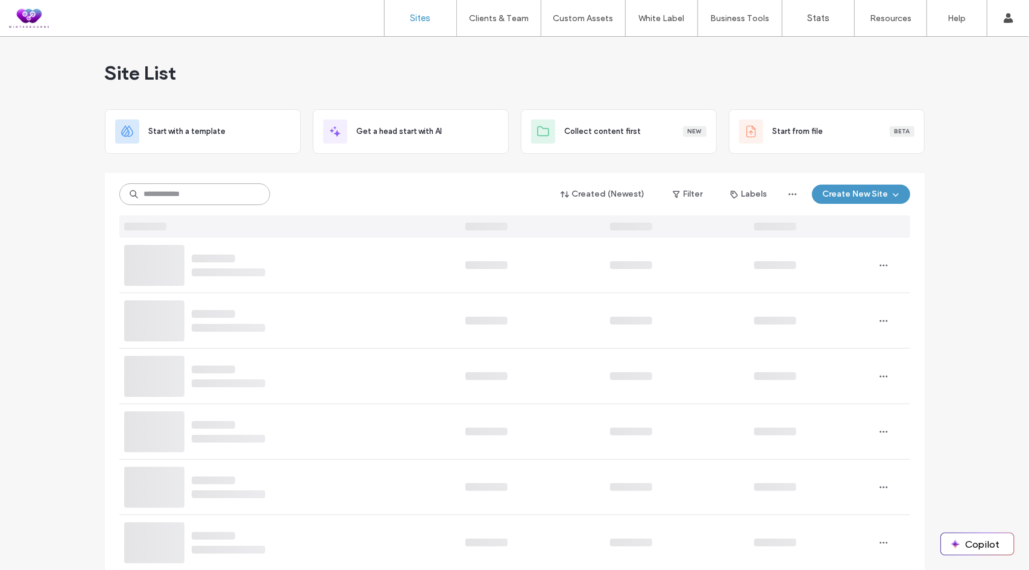
click at [170, 190] on input at bounding box center [194, 194] width 151 height 22
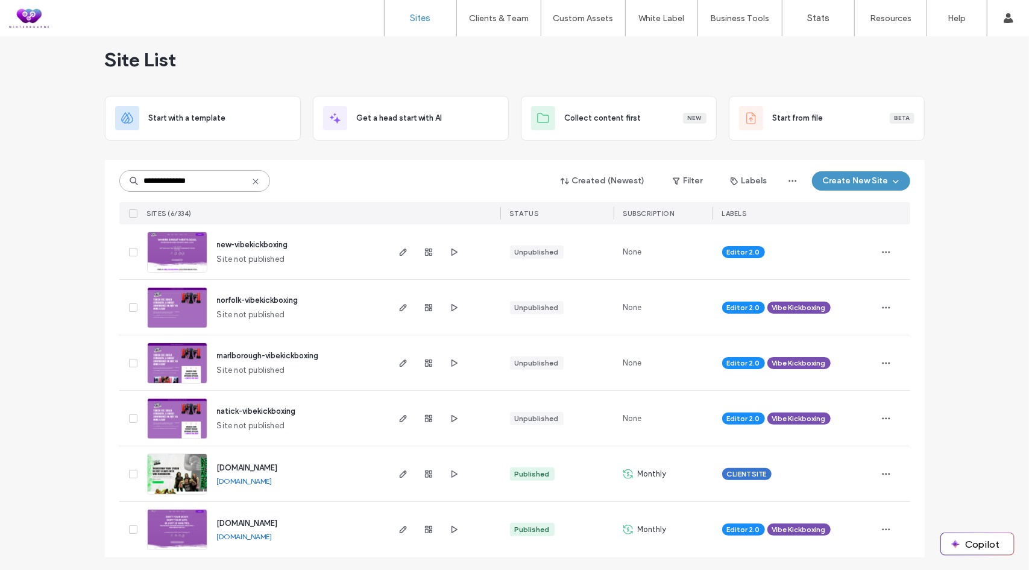
scroll to position [14, 0]
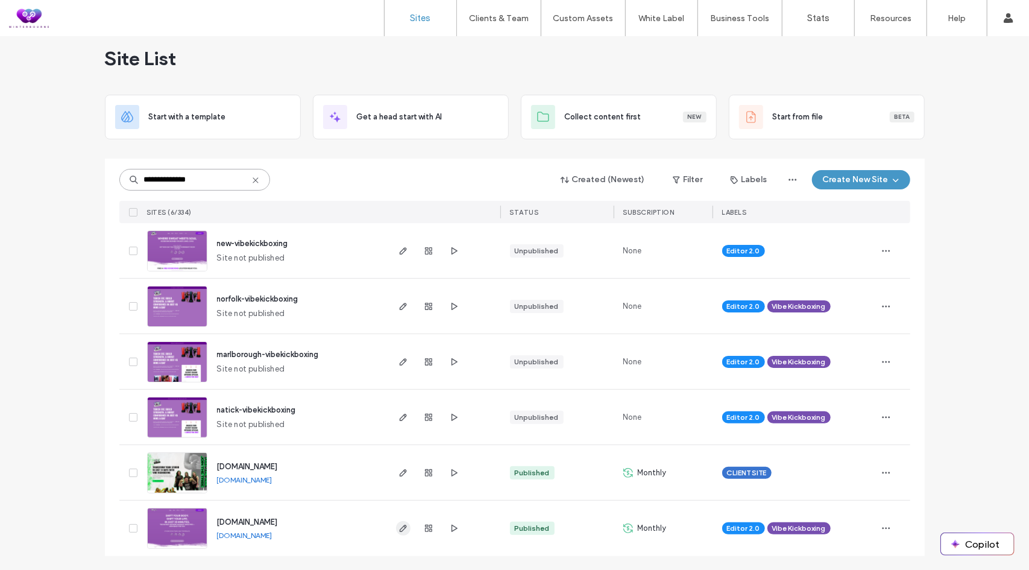
type input "**********"
click at [396, 532] on span "button" at bounding box center [403, 528] width 14 height 14
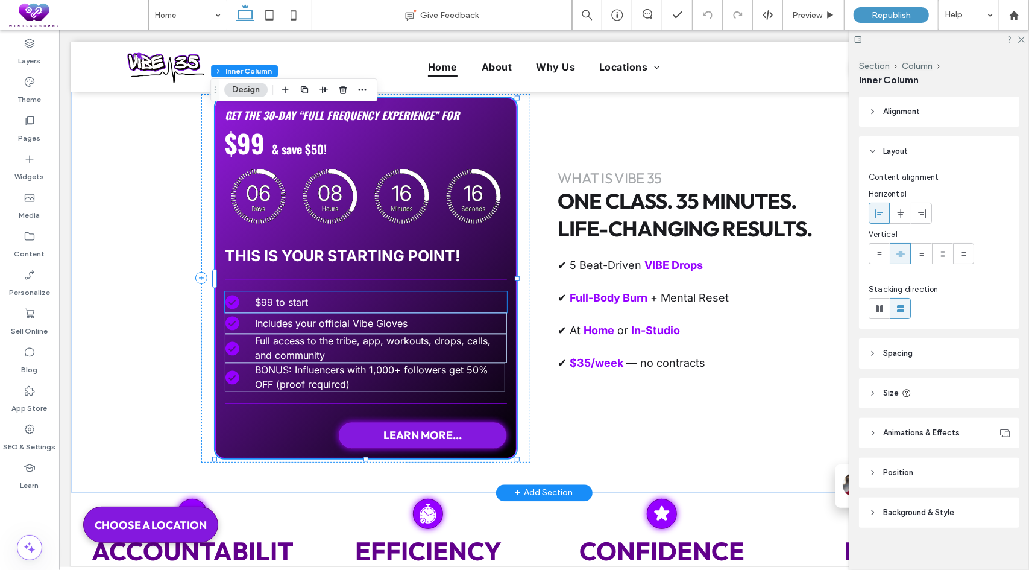
click at [342, 306] on p "$99 to start" at bounding box center [372, 301] width 237 height 14
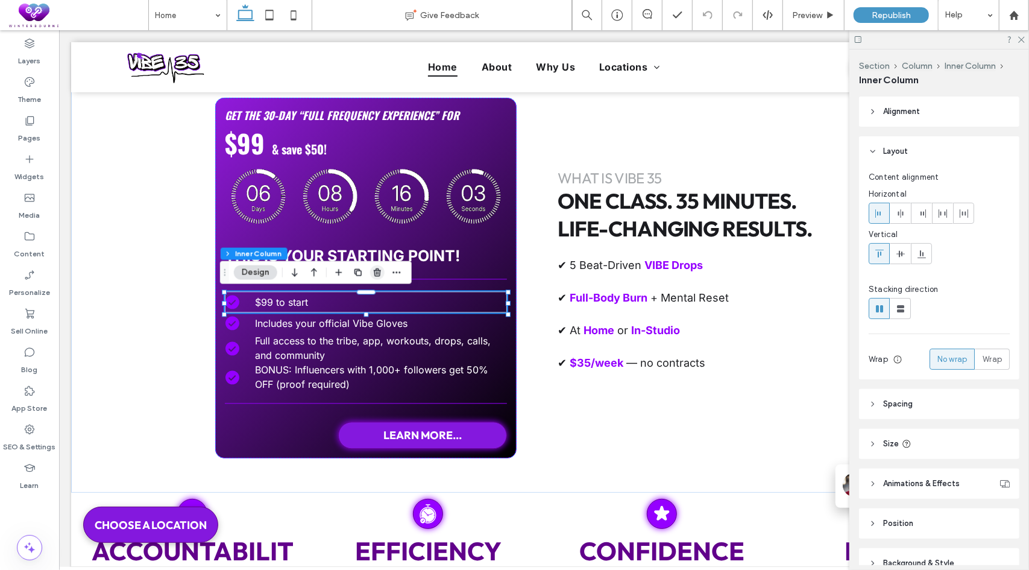
drag, startPoint x: 378, startPoint y: 276, endPoint x: 319, endPoint y: 253, distance: 63.4
click at [378, 276] on use "button" at bounding box center [377, 272] width 7 height 8
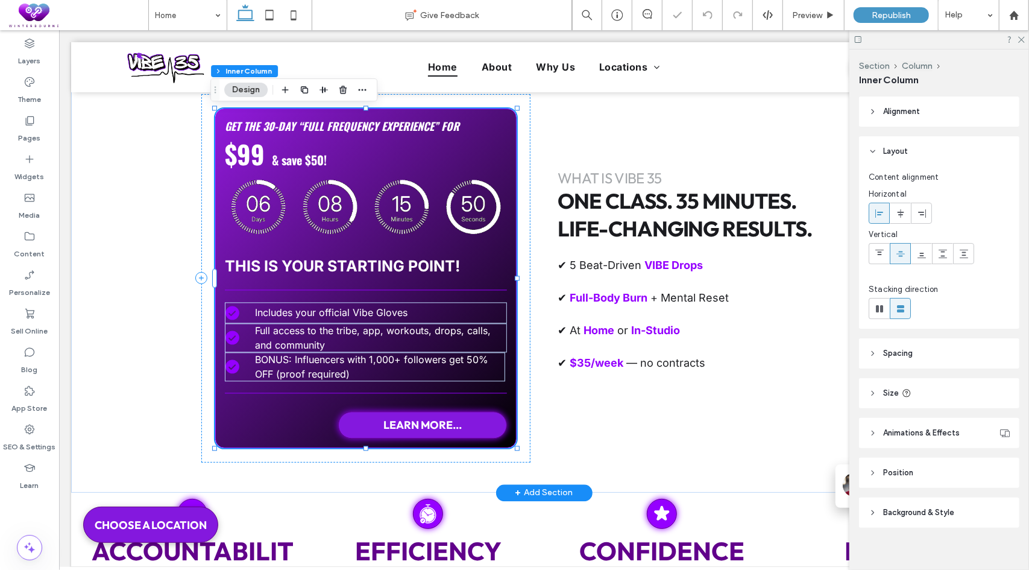
type input "**"
click at [376, 311] on span "Includes your official Vibe Gloves" at bounding box center [330, 312] width 153 height 12
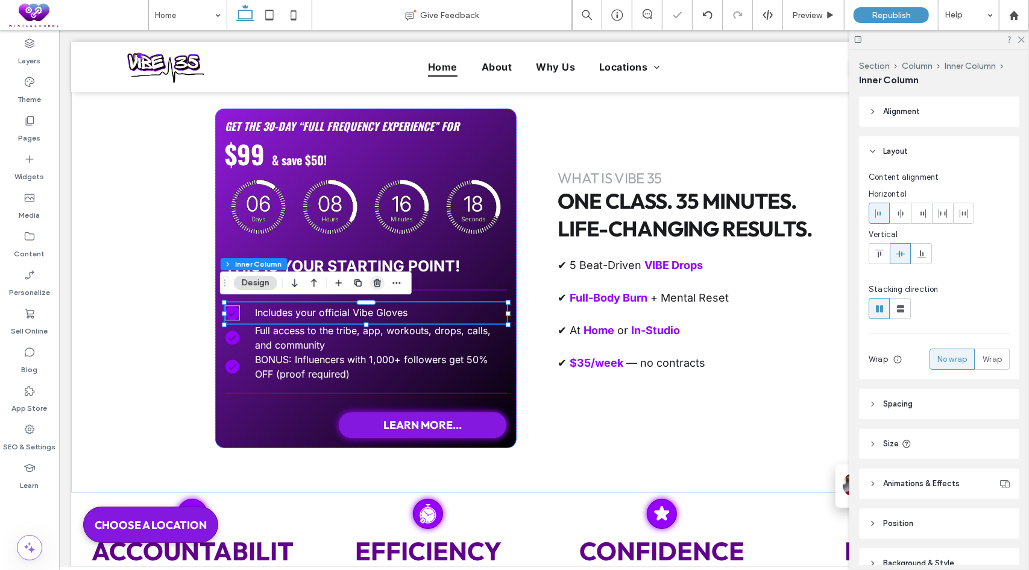
click at [375, 285] on icon "button" at bounding box center [378, 283] width 10 height 10
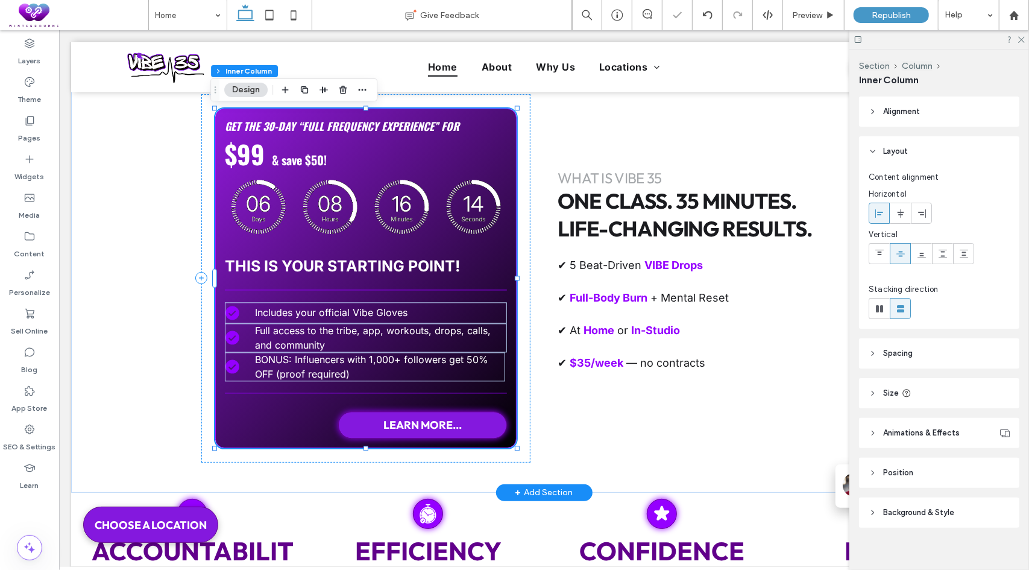
type input "**"
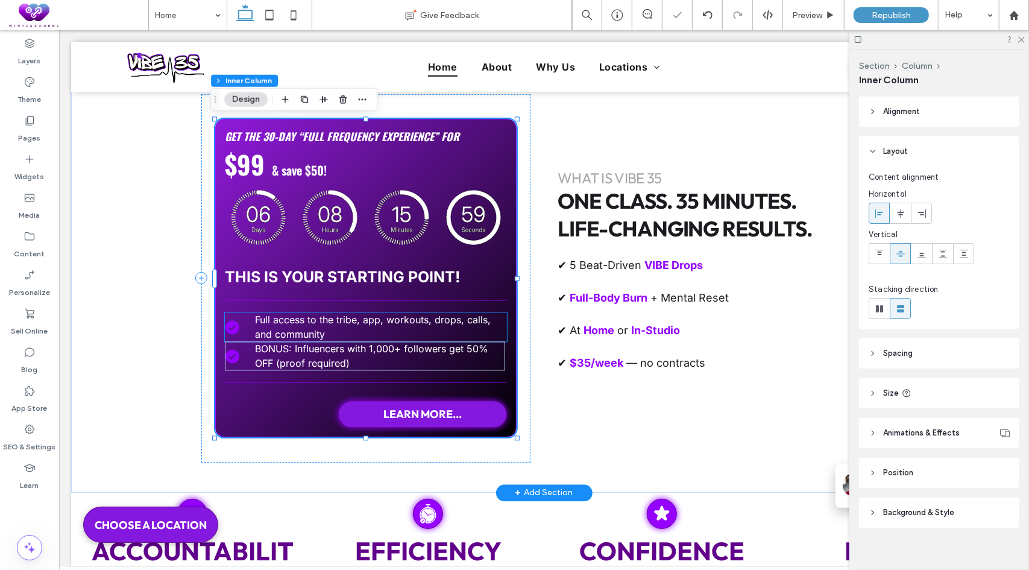
click at [382, 316] on span "Full access to the tribe, app, workouts, drops, calls, and community" at bounding box center [372, 326] width 236 height 27
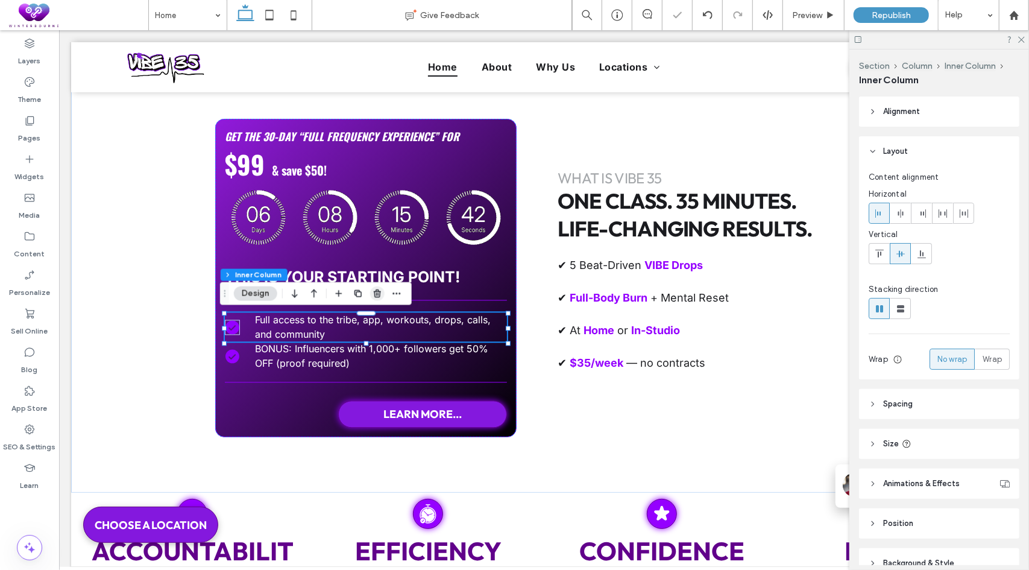
click at [377, 295] on icon "button" at bounding box center [378, 294] width 10 height 10
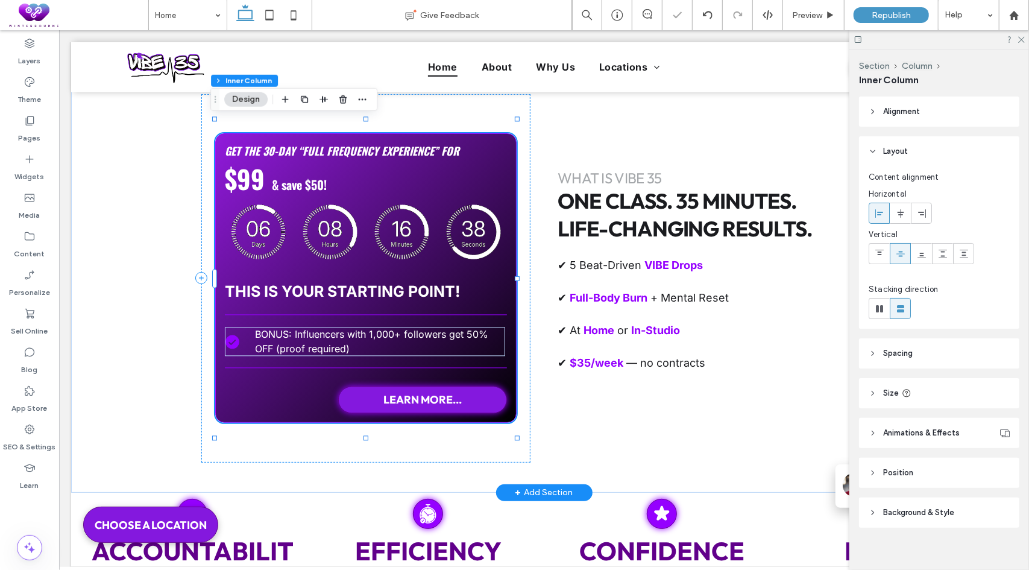
type input "**"
click at [380, 342] on p "BONUS: Influencers with 1,000+ followers get 50% OFF (proof required)" at bounding box center [372, 340] width 236 height 29
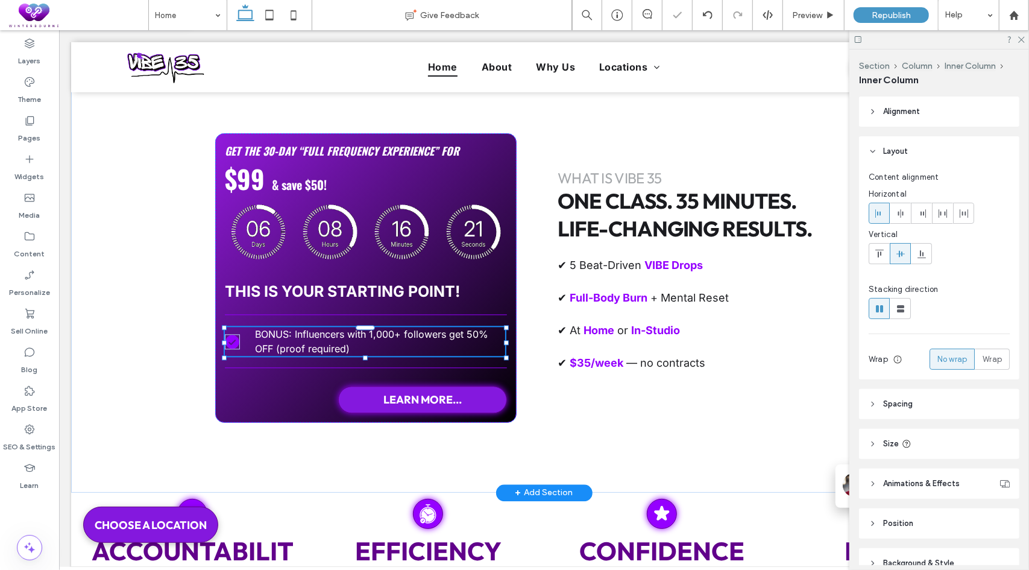
type input "**"
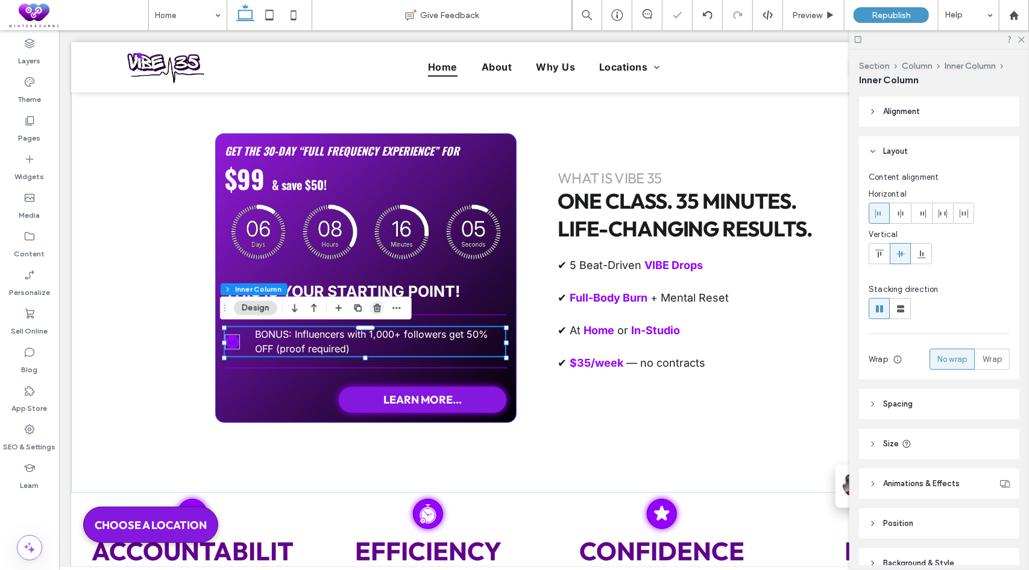
click at [377, 310] on icon "button" at bounding box center [378, 308] width 10 height 10
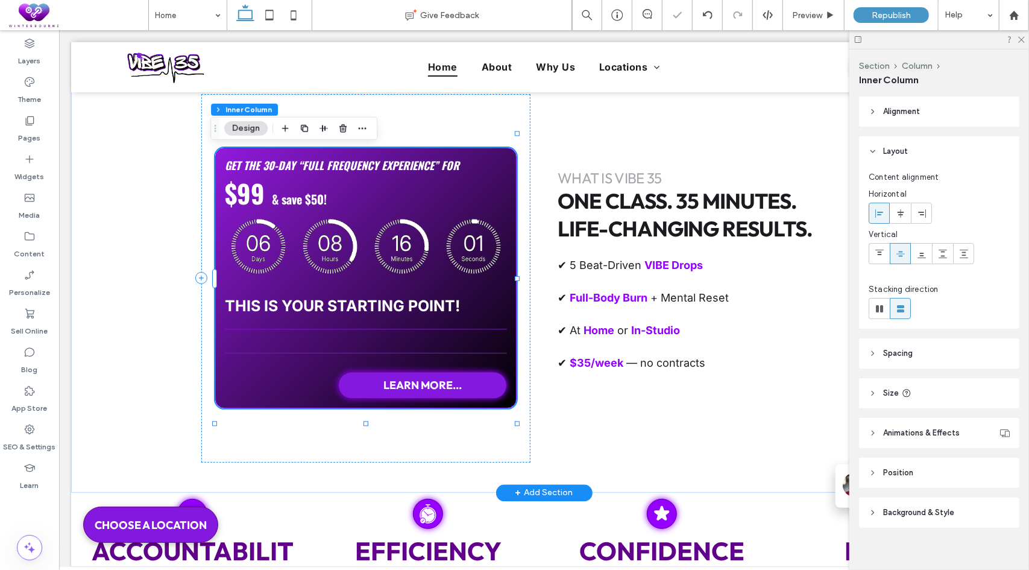
type input "**"
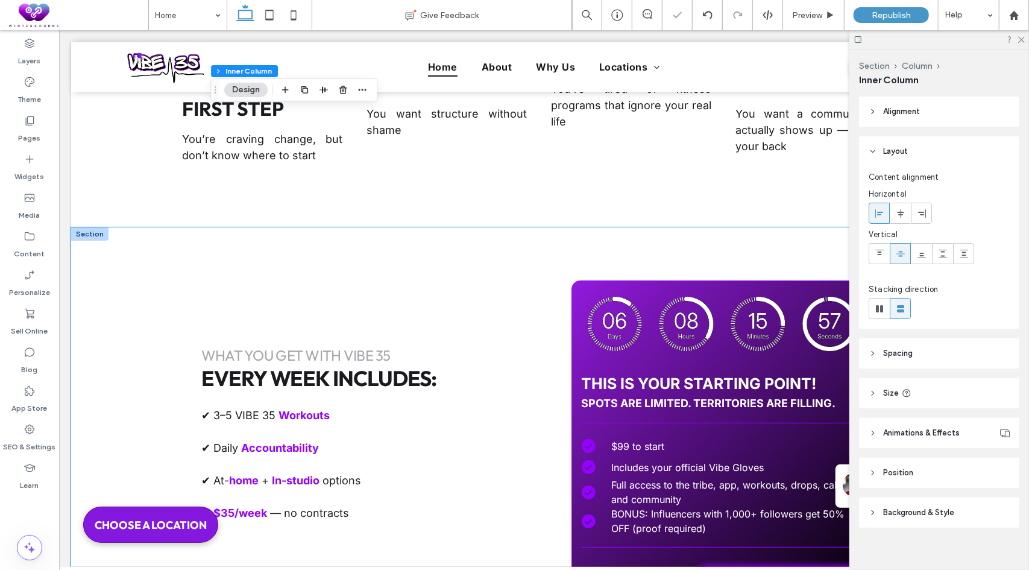
scroll to position [3437, 0]
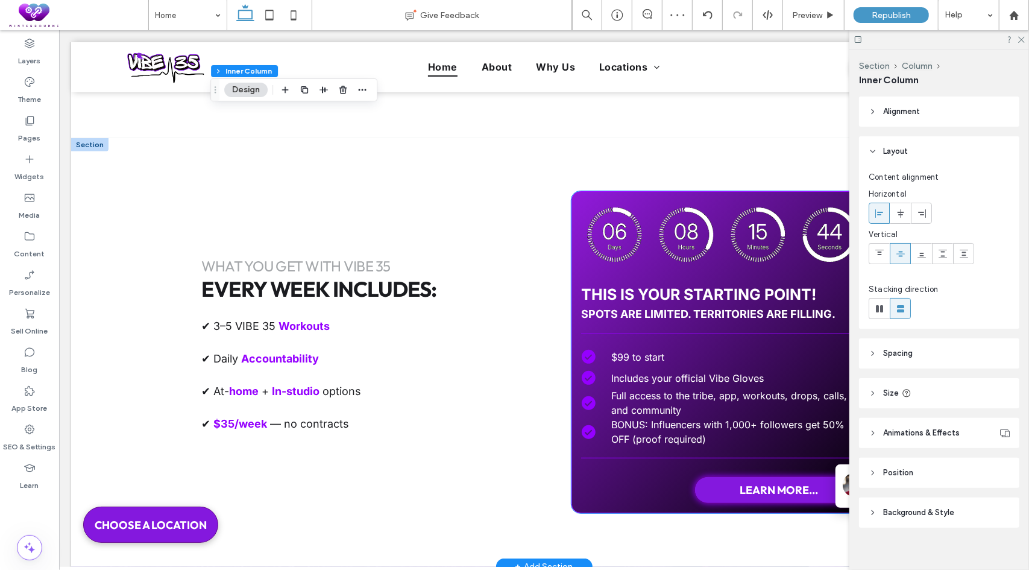
click at [666, 369] on div "A white check mark in a black circle on a white background. Includes your offic…" at bounding box center [722, 377] width 282 height 21
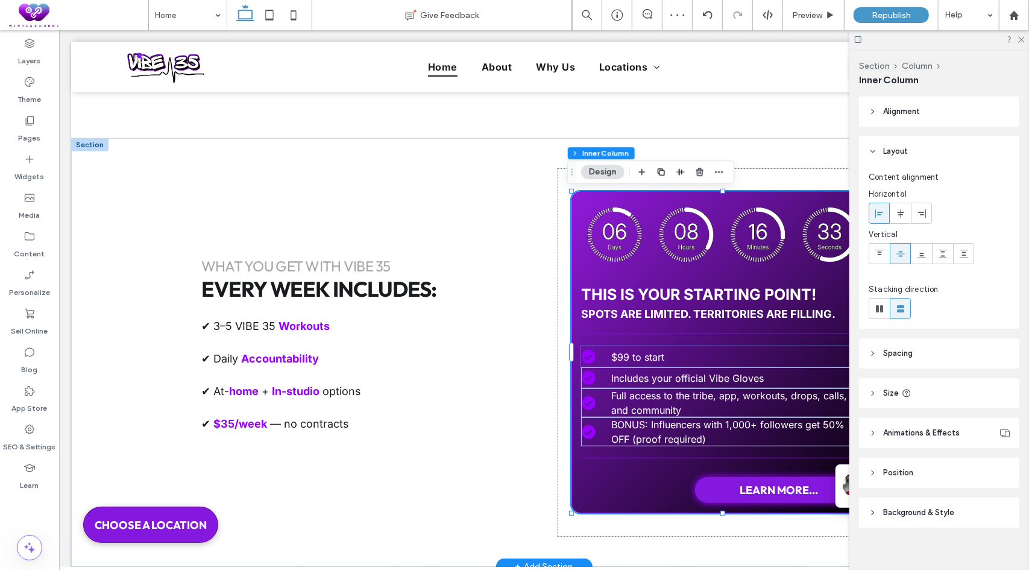
click at [672, 357] on p "$99 to start" at bounding box center [729, 356] width 237 height 14
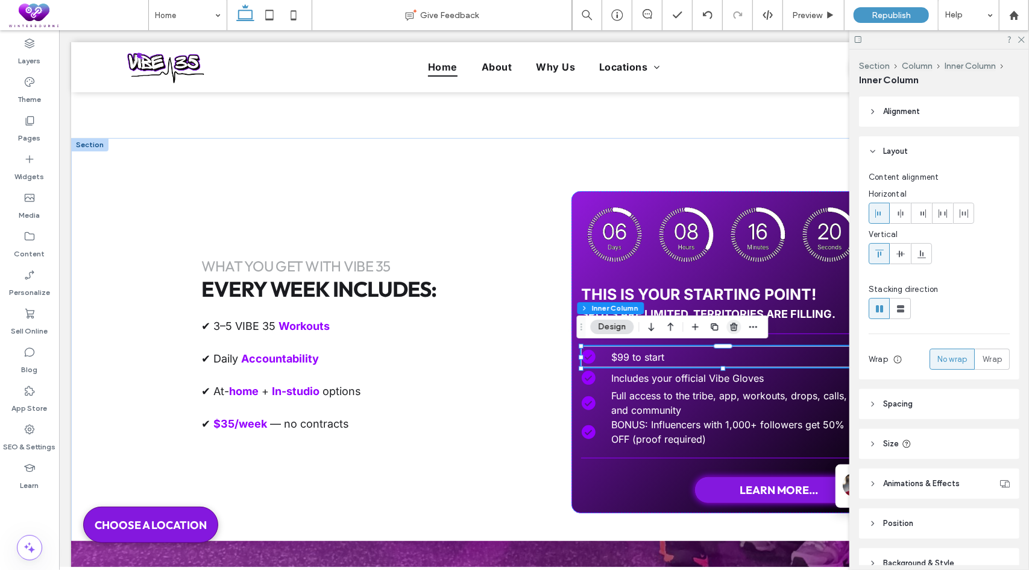
drag, startPoint x: 735, startPoint y: 326, endPoint x: 669, endPoint y: 309, distance: 67.9
click at [735, 326] on icon "button" at bounding box center [735, 327] width 10 height 10
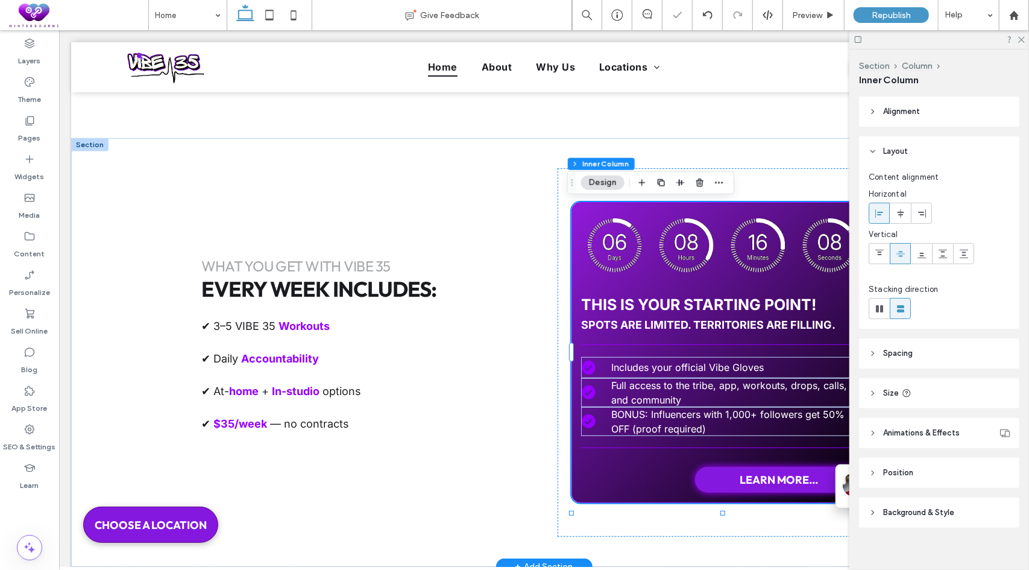
type input "**"
click at [710, 368] on span "Includes your official Vibe Gloves" at bounding box center [687, 367] width 153 height 12
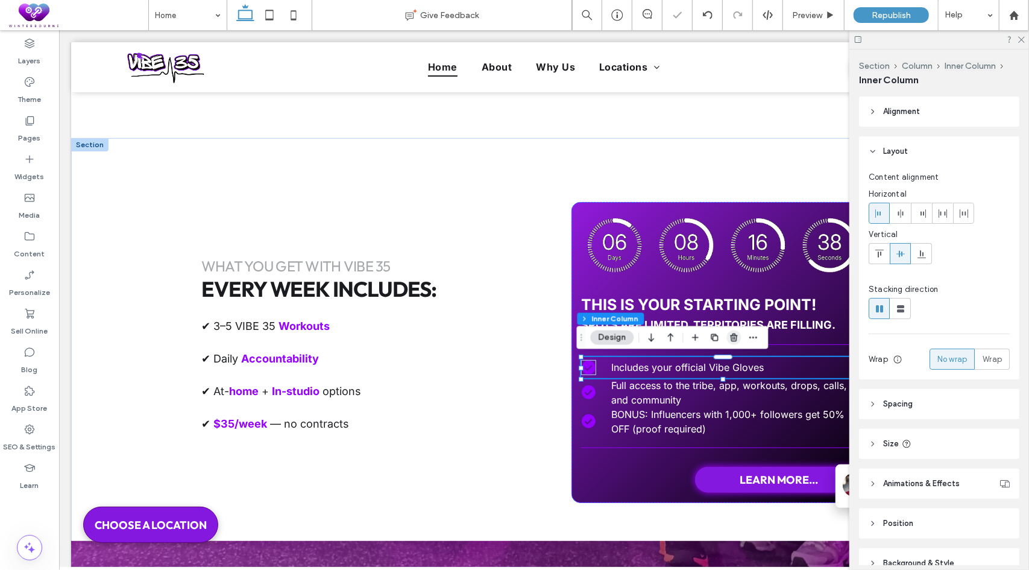
click at [735, 343] on span "button" at bounding box center [734, 337] width 14 height 14
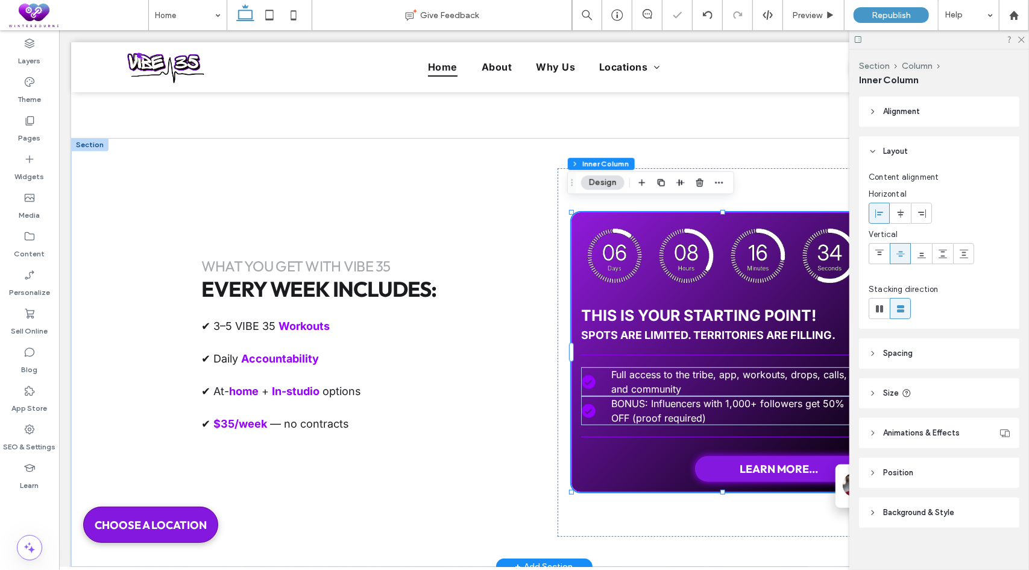
type input "**"
click at [725, 375] on span "Full access to the tribe, app, workouts, drops, calls, and community" at bounding box center [729, 381] width 236 height 27
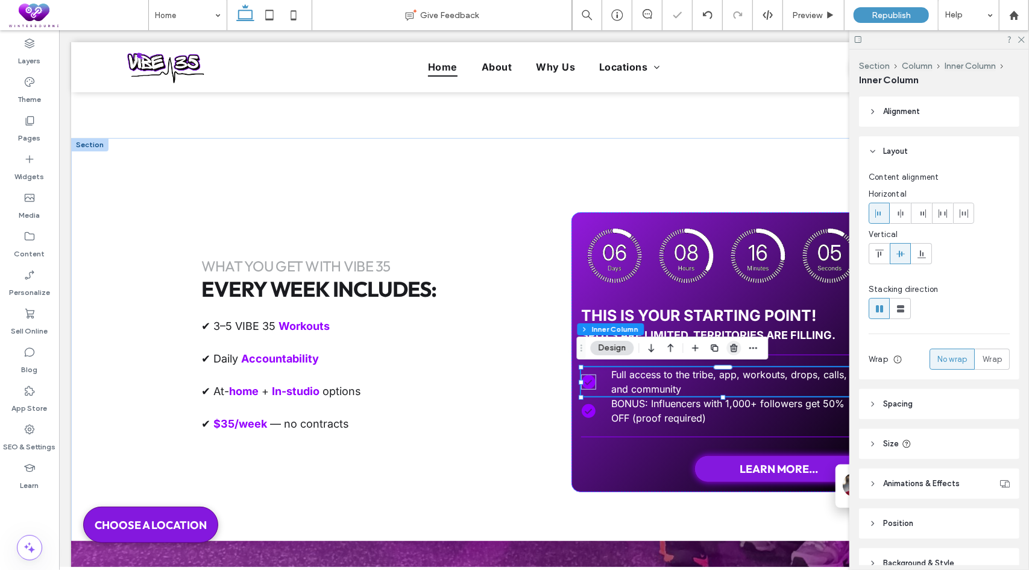
click at [734, 344] on use "button" at bounding box center [733, 348] width 7 height 8
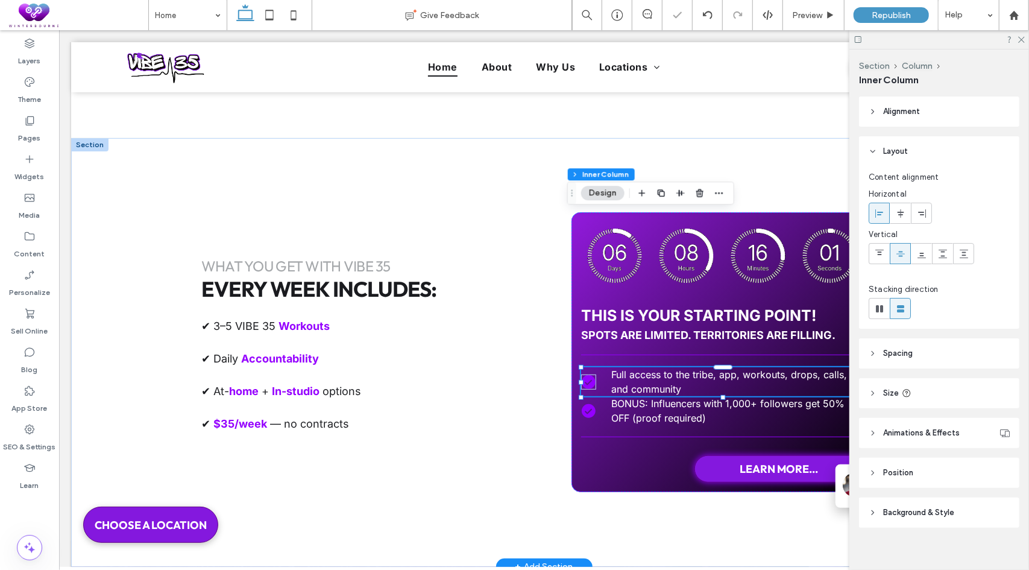
type input "**"
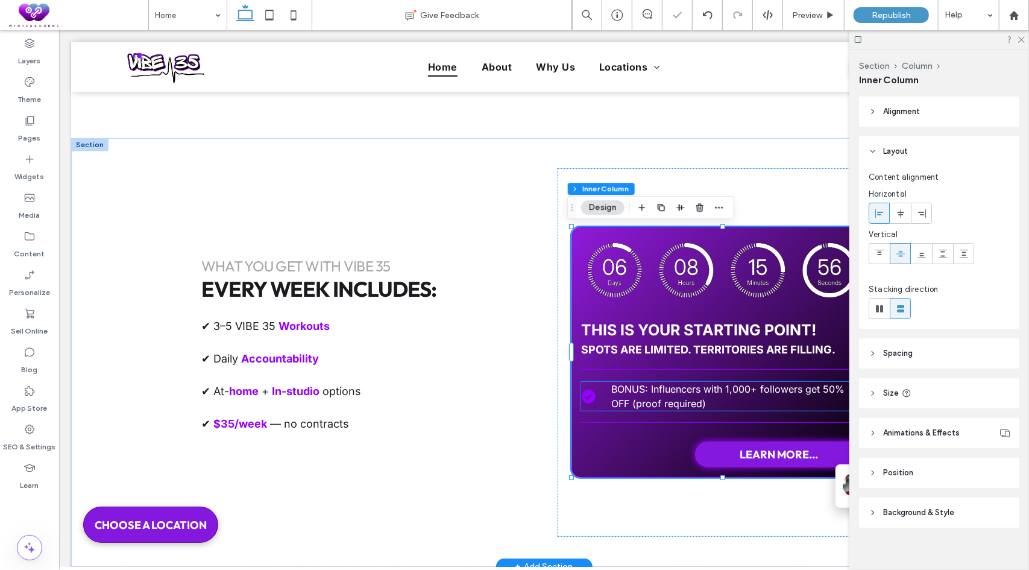
click at [719, 392] on span "BONUS: Influencers with 1,000+ followers get 50% OFF (proof required)" at bounding box center [727, 395] width 233 height 27
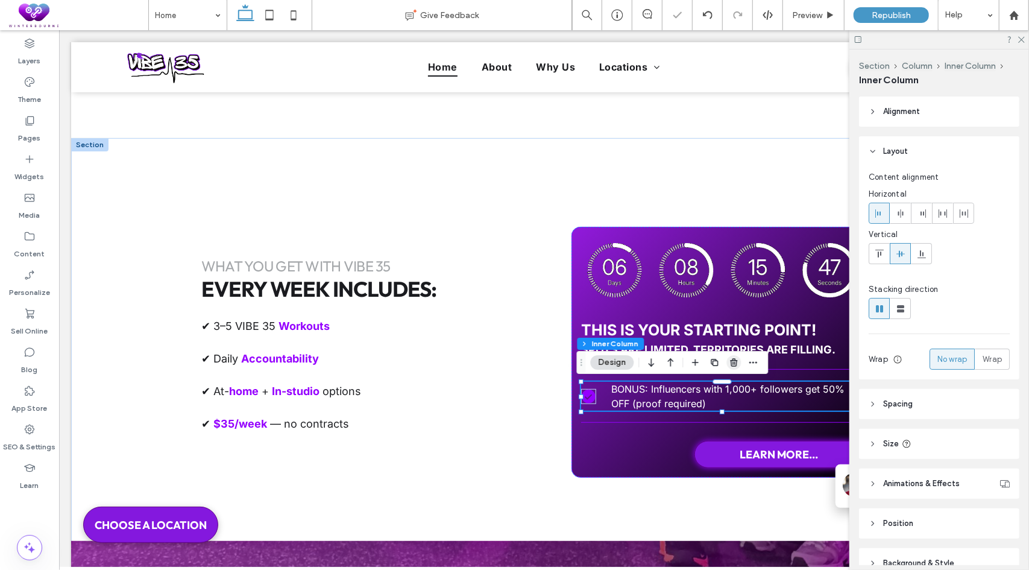
drag, startPoint x: 732, startPoint y: 364, endPoint x: 673, endPoint y: 333, distance: 66.3
click at [732, 364] on icon "button" at bounding box center [735, 363] width 10 height 10
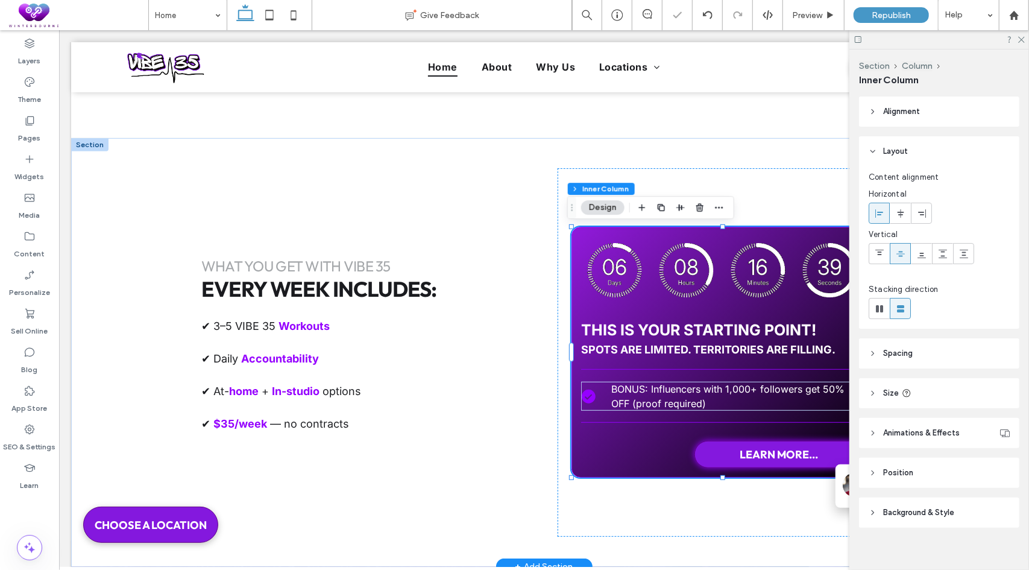
type input "**"
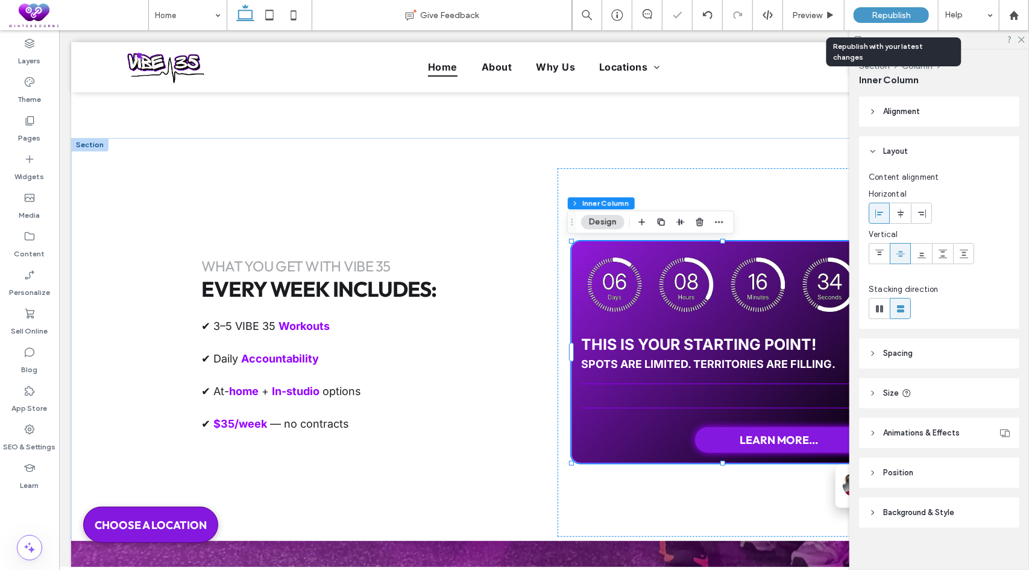
click at [888, 16] on span "Republish" at bounding box center [891, 15] width 39 height 10
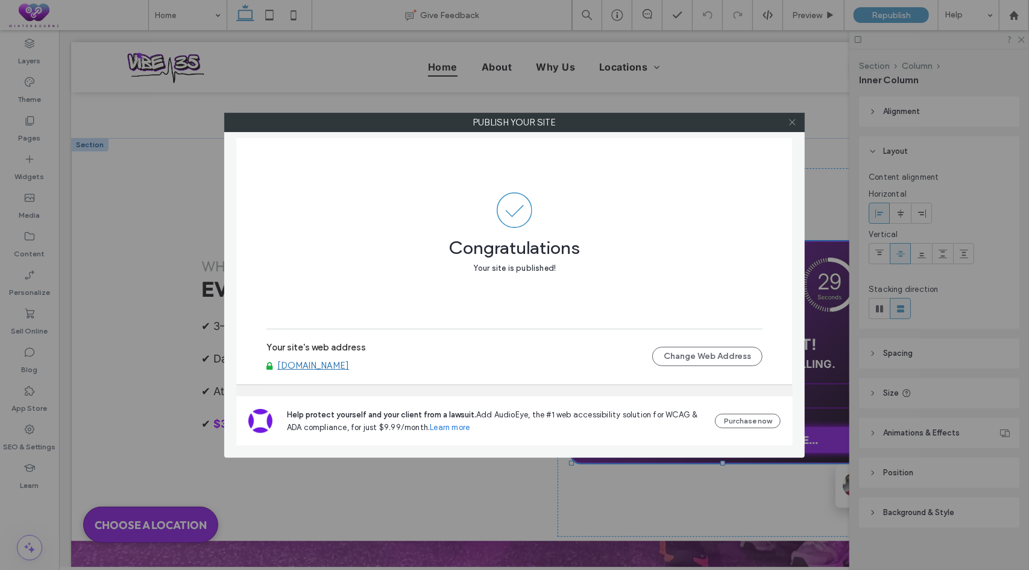
click at [796, 124] on icon at bounding box center [792, 122] width 9 height 9
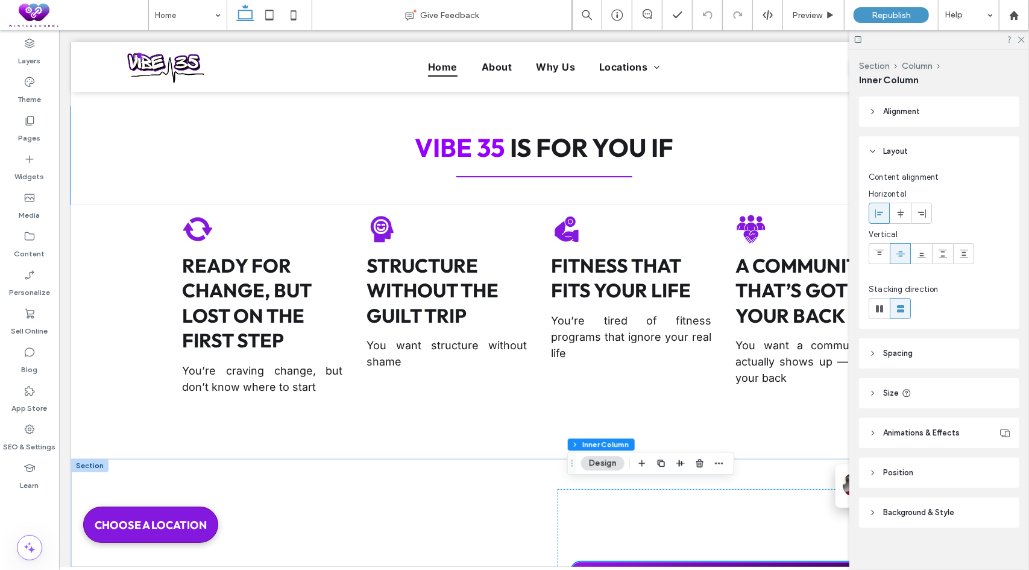
scroll to position [2954, 0]
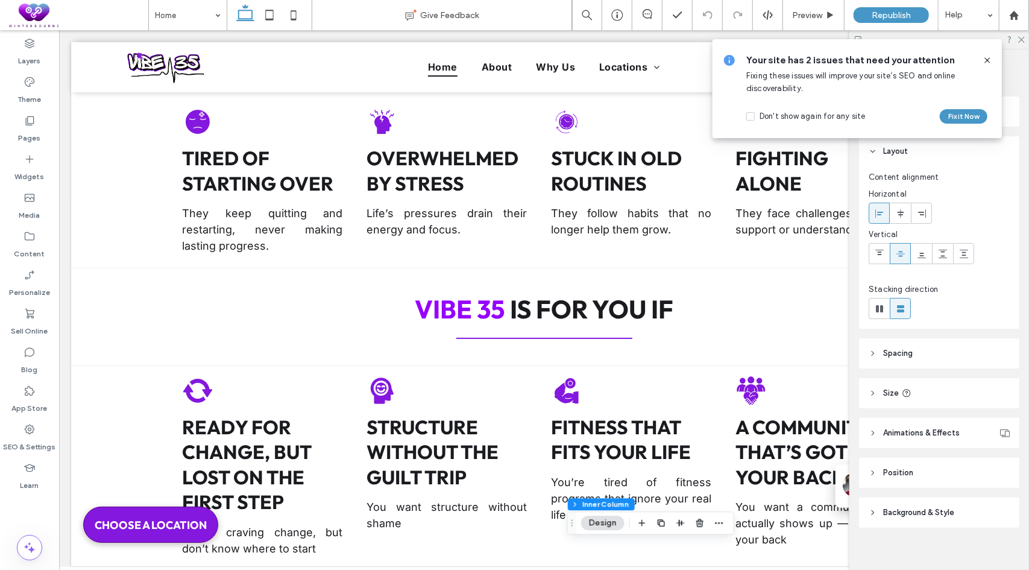
click at [985, 57] on use at bounding box center [987, 59] width 5 height 5
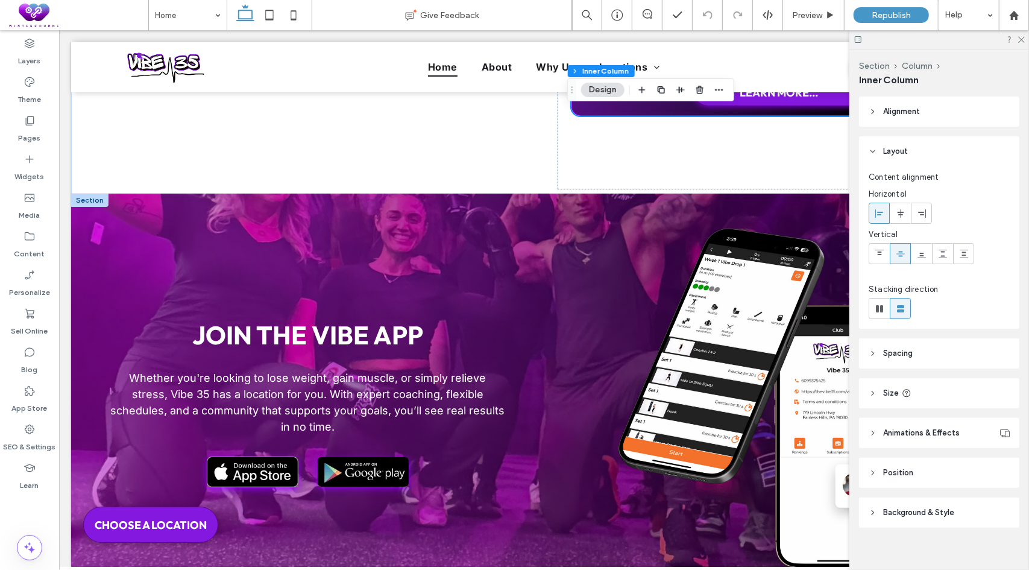
scroll to position [3794, 0]
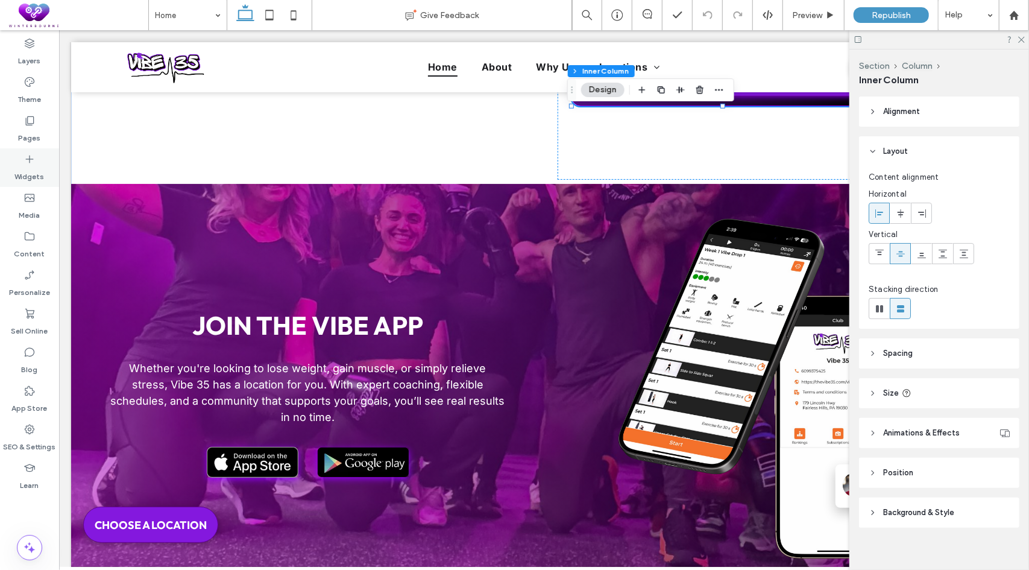
click at [30, 172] on label "Widgets" at bounding box center [30, 173] width 30 height 17
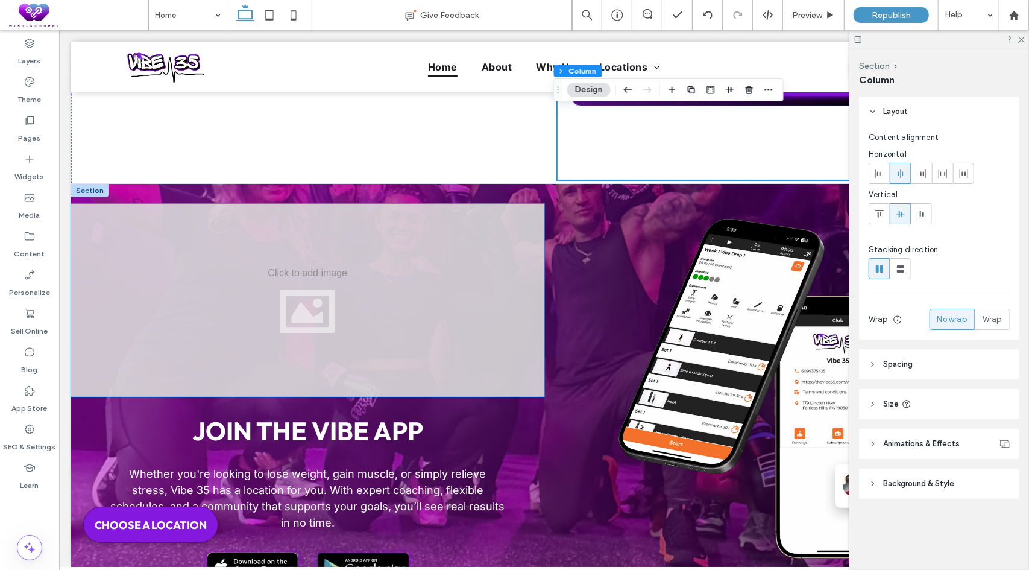
click at [471, 280] on div at bounding box center [307, 299] width 473 height 193
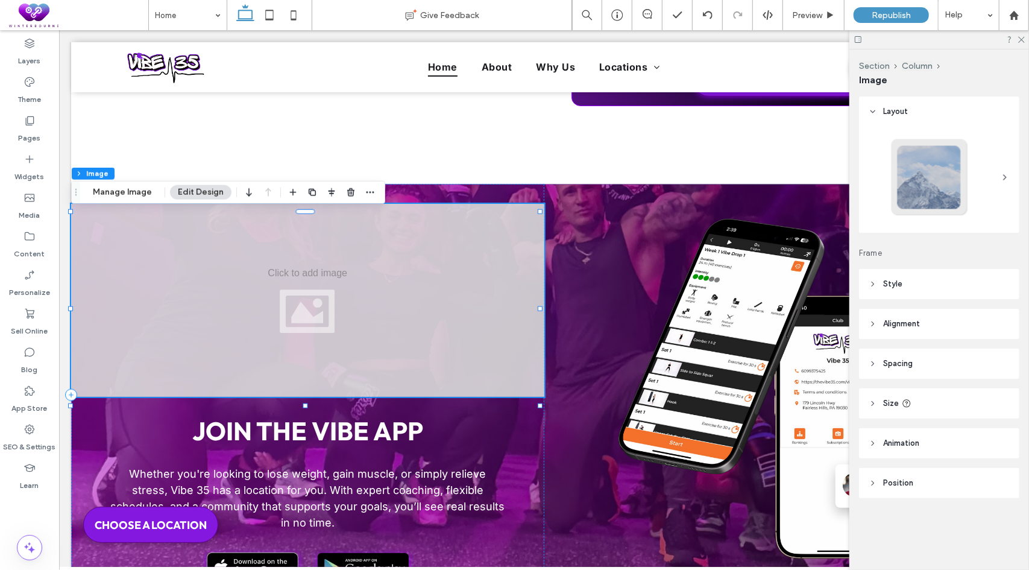
click at [186, 191] on button "Edit Design" at bounding box center [200, 192] width 61 height 14
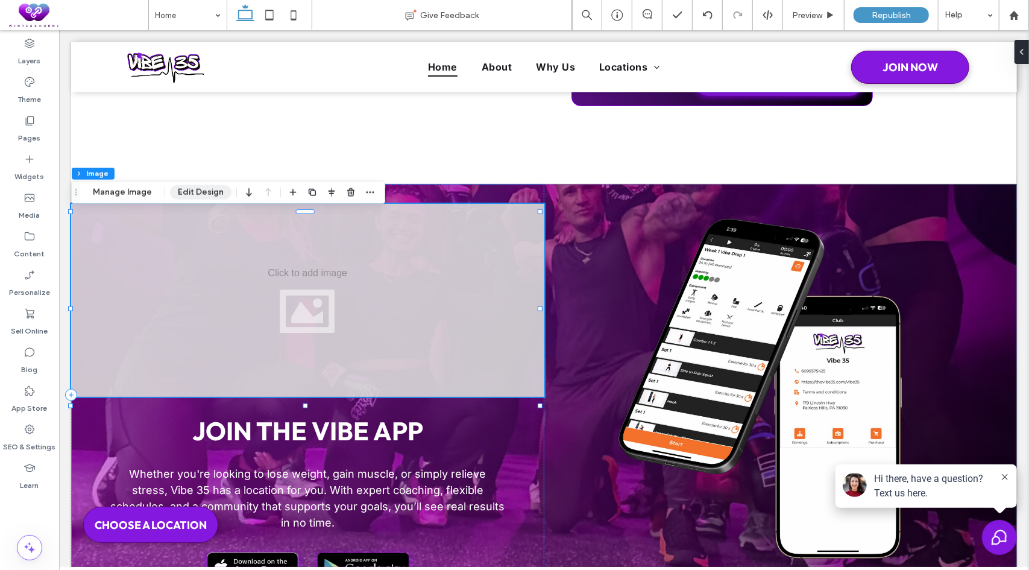
click at [205, 195] on button "Edit Design" at bounding box center [200, 192] width 61 height 14
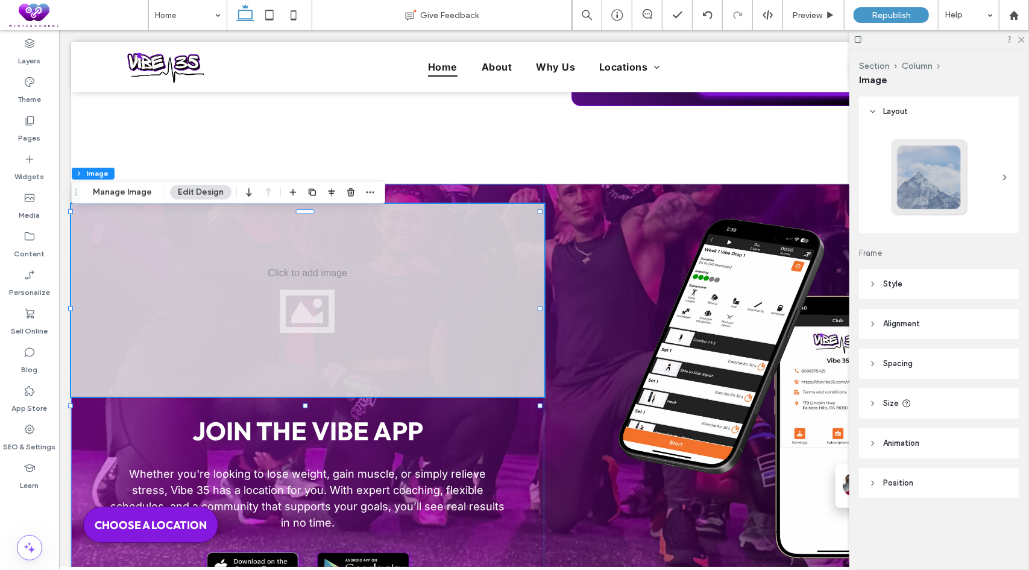
click at [895, 364] on span "Spacing" at bounding box center [898, 364] width 30 height 12
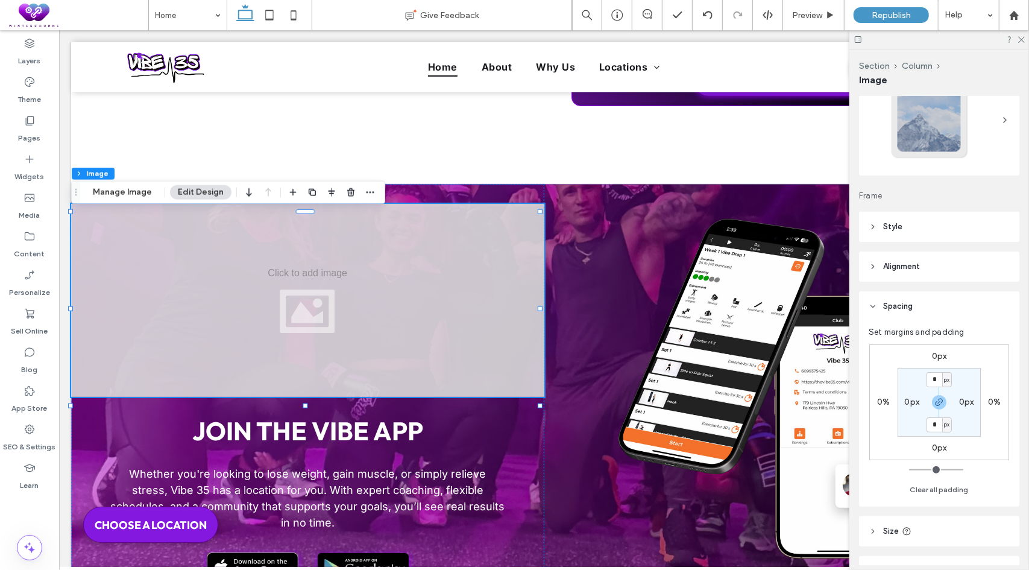
scroll to position [60, 0]
click at [885, 397] on label "0%" at bounding box center [883, 399] width 13 height 10
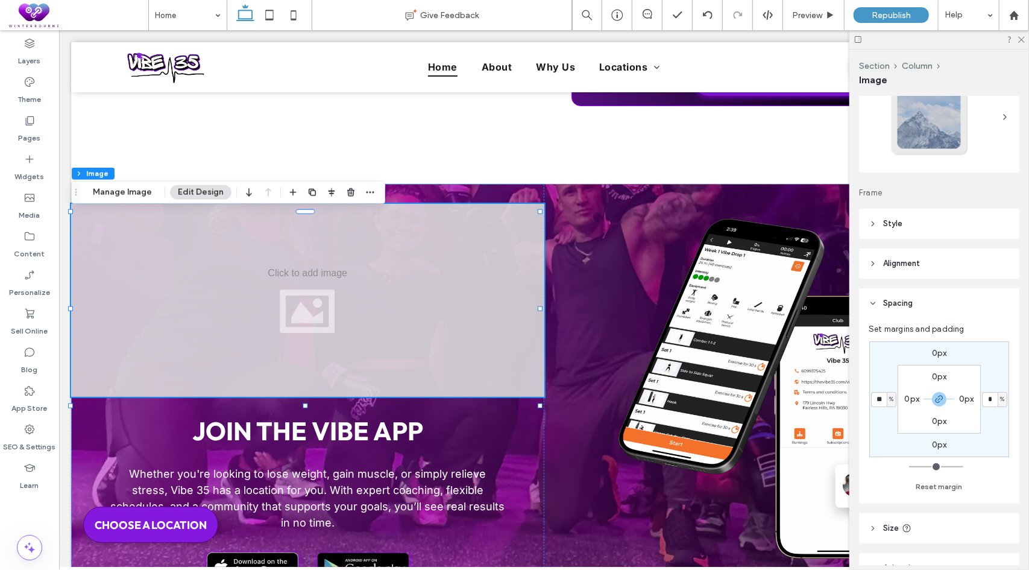
type input "**"
click at [880, 376] on div "0px ** % 0px ** % 0px 0px 0px 0px" at bounding box center [939, 399] width 140 height 116
click at [342, 316] on div at bounding box center [307, 299] width 473 height 193
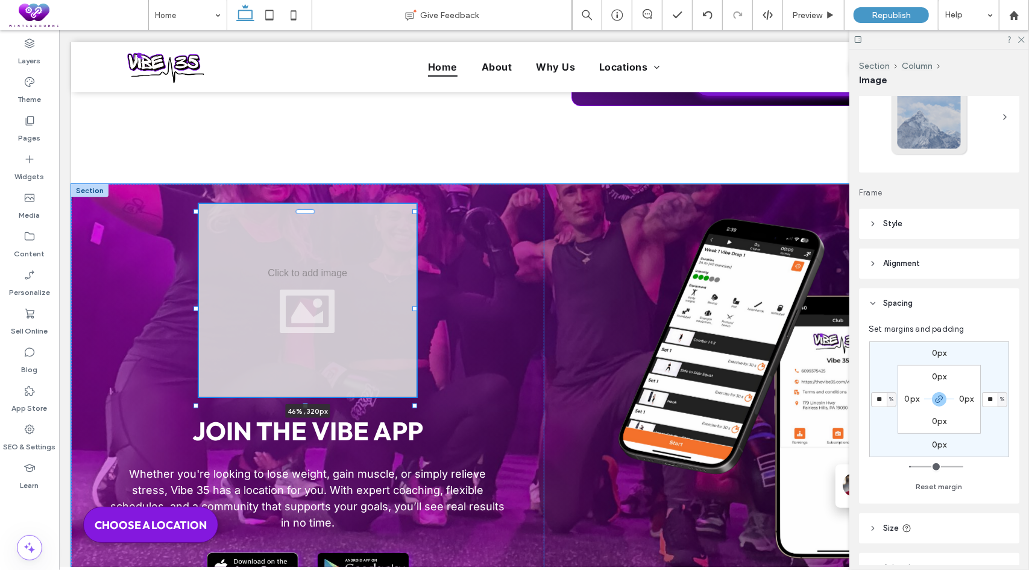
drag, startPoint x: 541, startPoint y: 309, endPoint x: 415, endPoint y: 304, distance: 126.1
click at [415, 304] on div "46% , 320px Join the Vibe app Whether you're looking to lose weight, gain muscl…" at bounding box center [544, 394] width 946 height 423
type input "**"
type input "****"
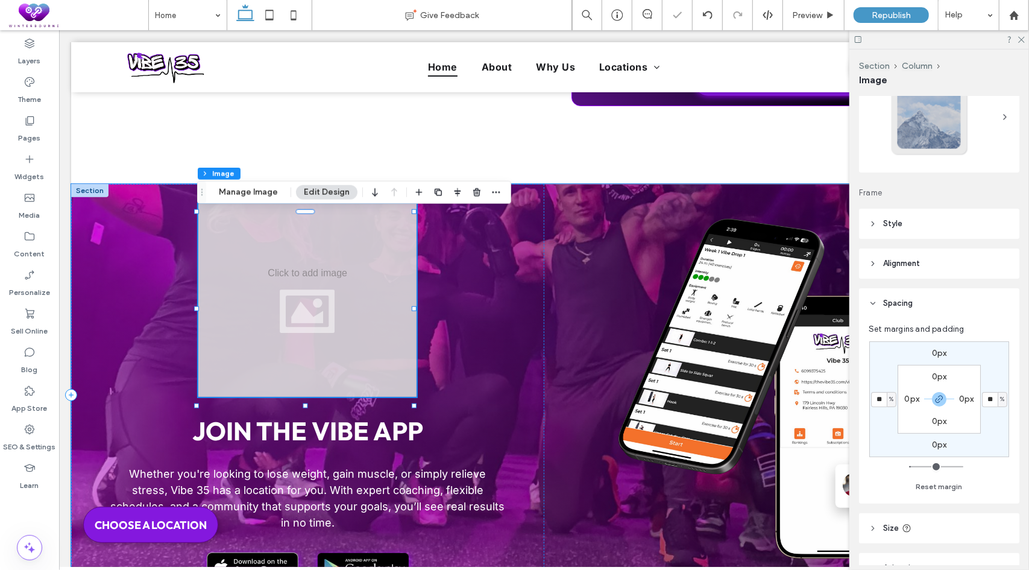
click at [347, 303] on div at bounding box center [307, 299] width 218 height 193
click at [253, 198] on button "Manage Image" at bounding box center [248, 192] width 75 height 14
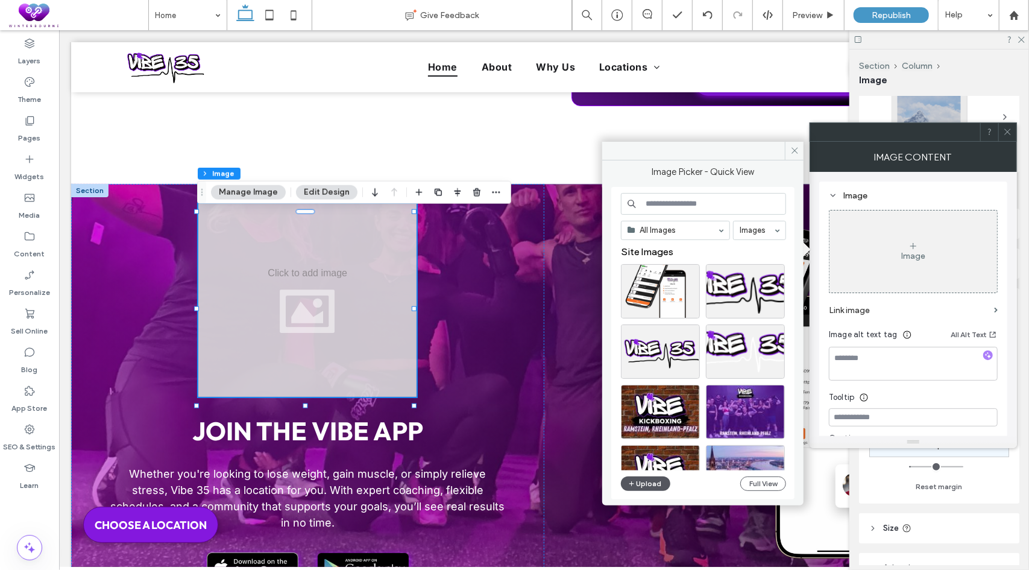
click at [644, 479] on button "Upload" at bounding box center [645, 483] width 49 height 14
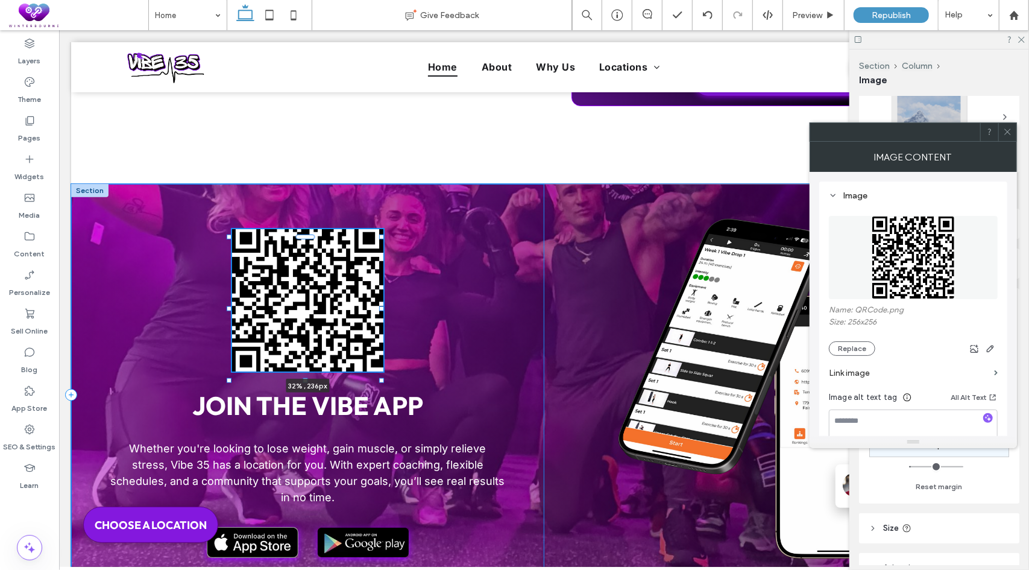
drag, startPoint x: 413, startPoint y: 403, endPoint x: 380, endPoint y: 378, distance: 41.2
click at [380, 378] on div at bounding box center [381, 379] width 5 height 5
type input "**"
type input "****"
type input "***"
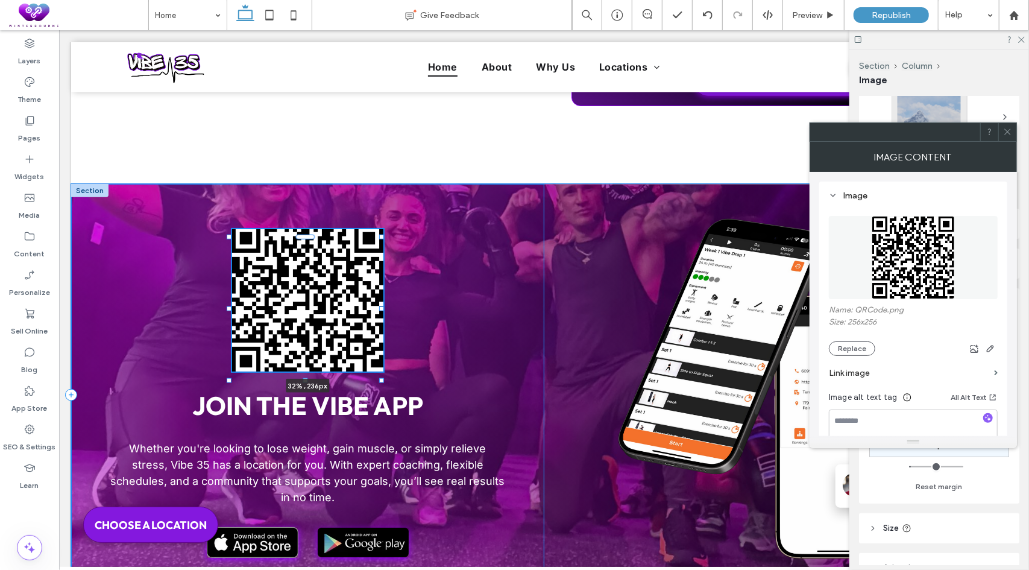
type input "***"
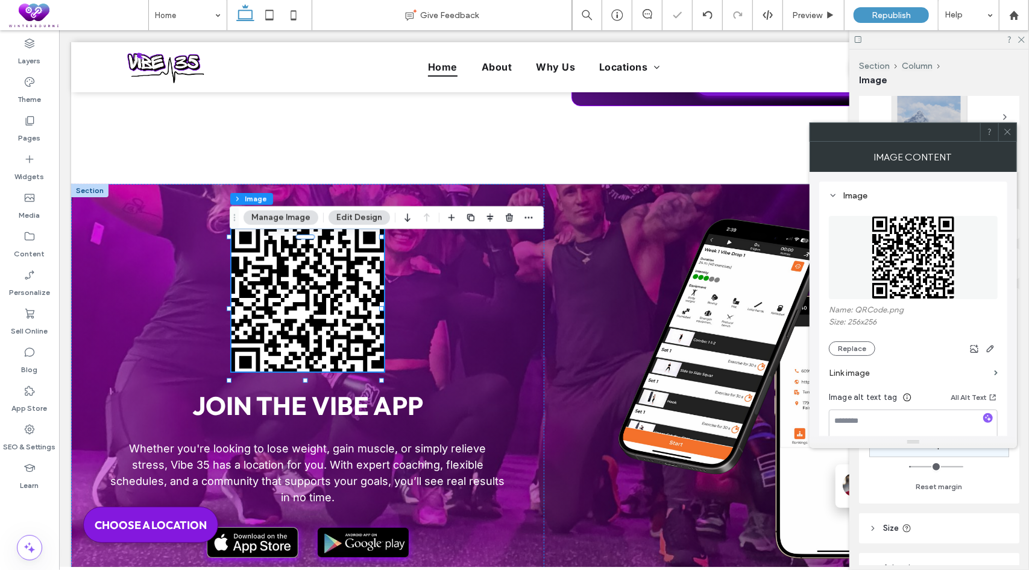
click at [1008, 133] on icon at bounding box center [1007, 131] width 9 height 9
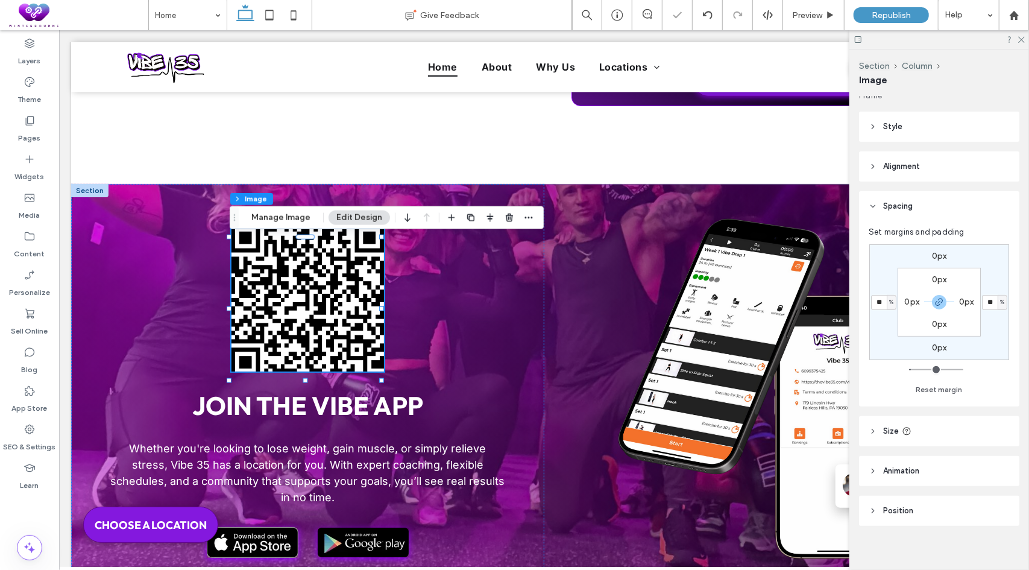
scroll to position [166, 0]
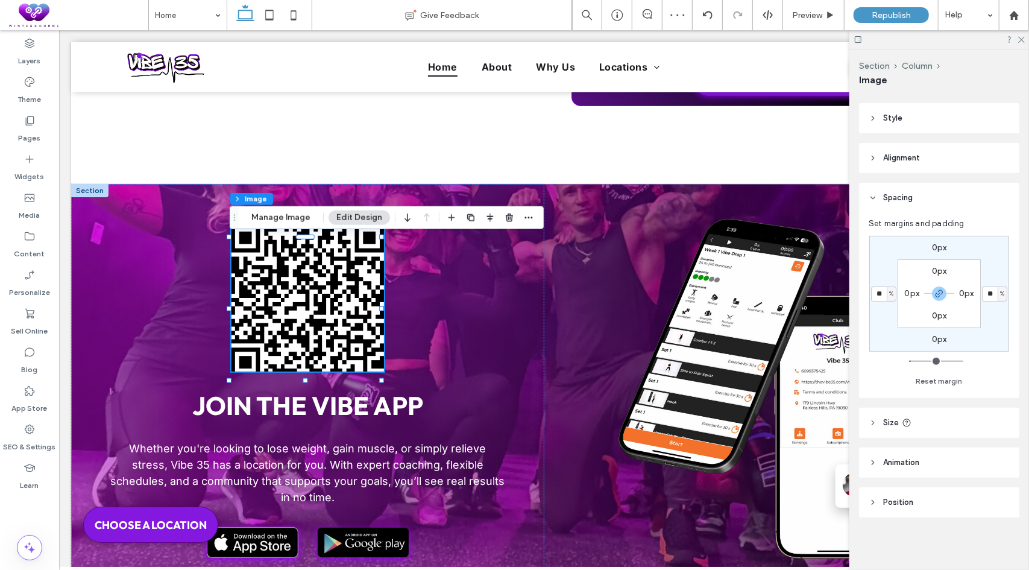
click at [922, 418] on header "Size" at bounding box center [939, 423] width 160 height 30
click at [991, 452] on div "toggle" at bounding box center [995, 453] width 8 height 8
type input "*"
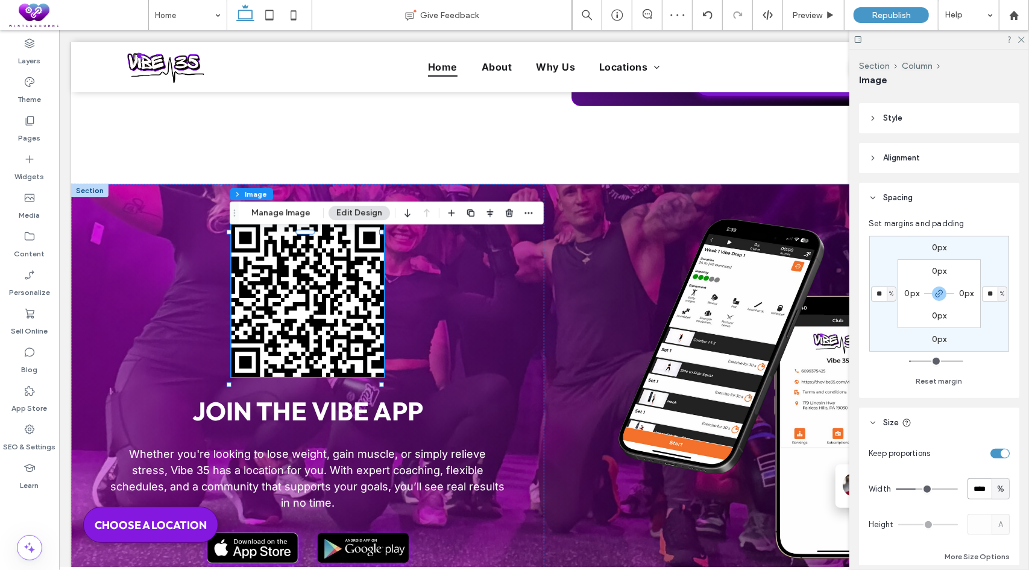
drag, startPoint x: 980, startPoint y: 484, endPoint x: 966, endPoint y: 483, distance: 14.5
click at [968, 483] on input "****" at bounding box center [980, 488] width 24 height 21
type input "**"
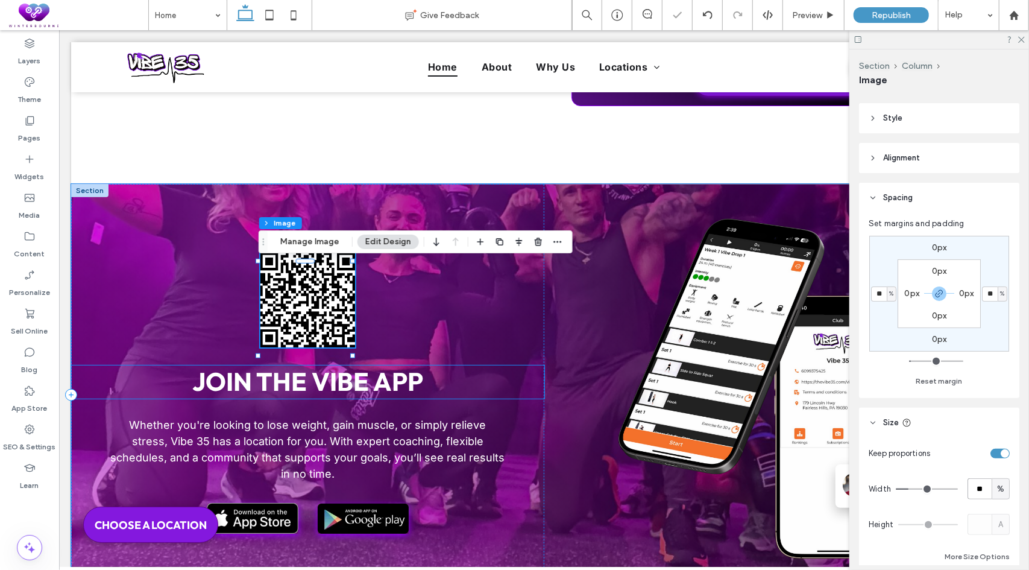
click at [274, 389] on span "Join the Vibe app" at bounding box center [307, 381] width 231 height 32
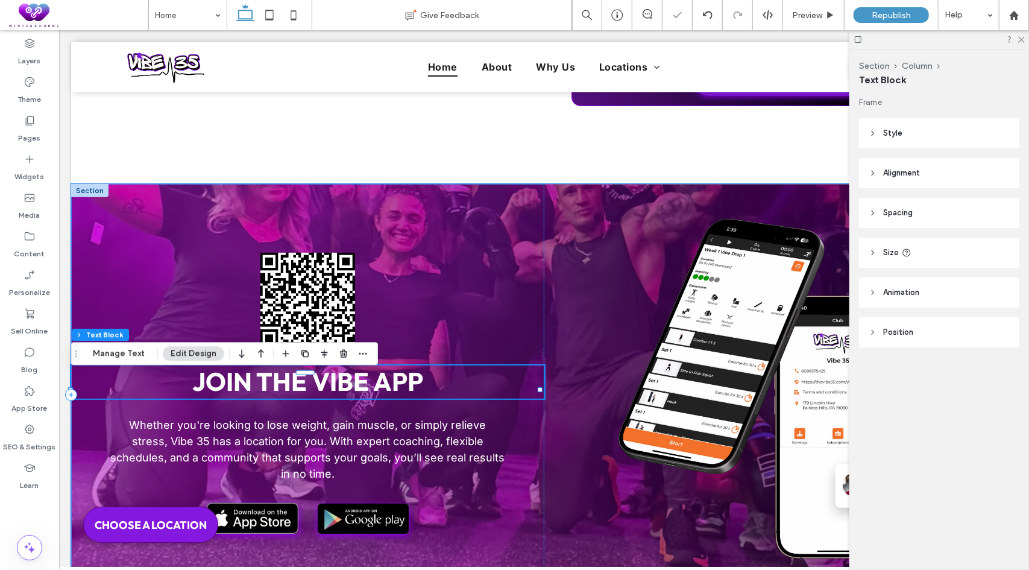
click at [247, 393] on span "Join the Vibe app" at bounding box center [307, 381] width 231 height 32
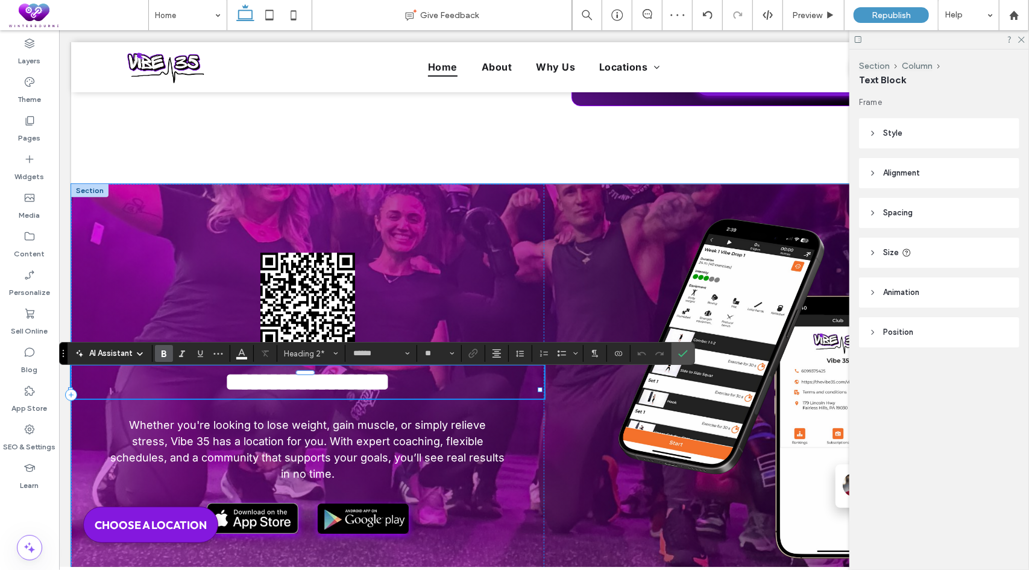
click at [224, 390] on span "**********" at bounding box center [306, 380] width 165 height 25
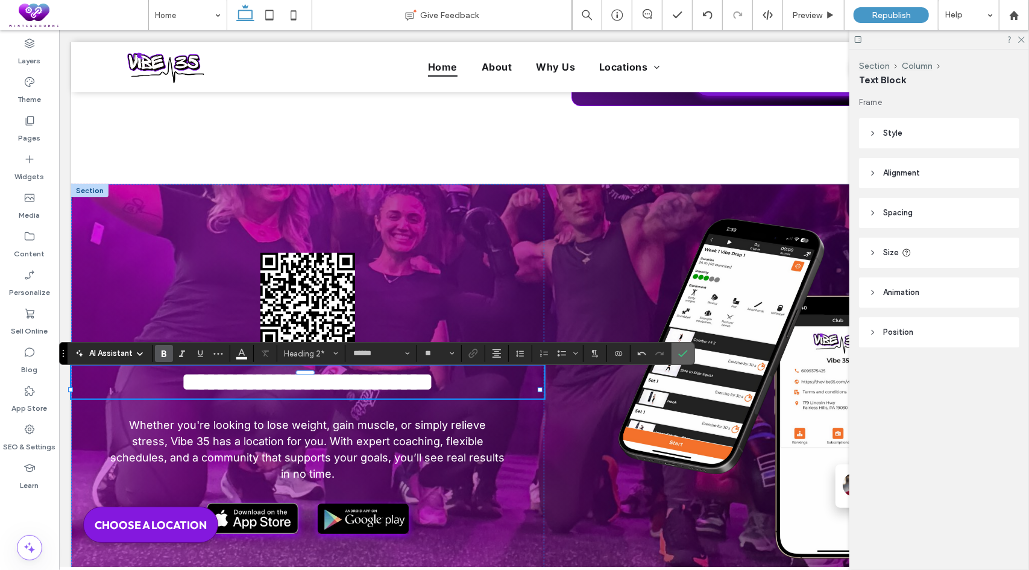
drag, startPoint x: 686, startPoint y: 350, endPoint x: 625, endPoint y: 322, distance: 67.2
click at [686, 351] on label "Confirm" at bounding box center [683, 353] width 18 height 22
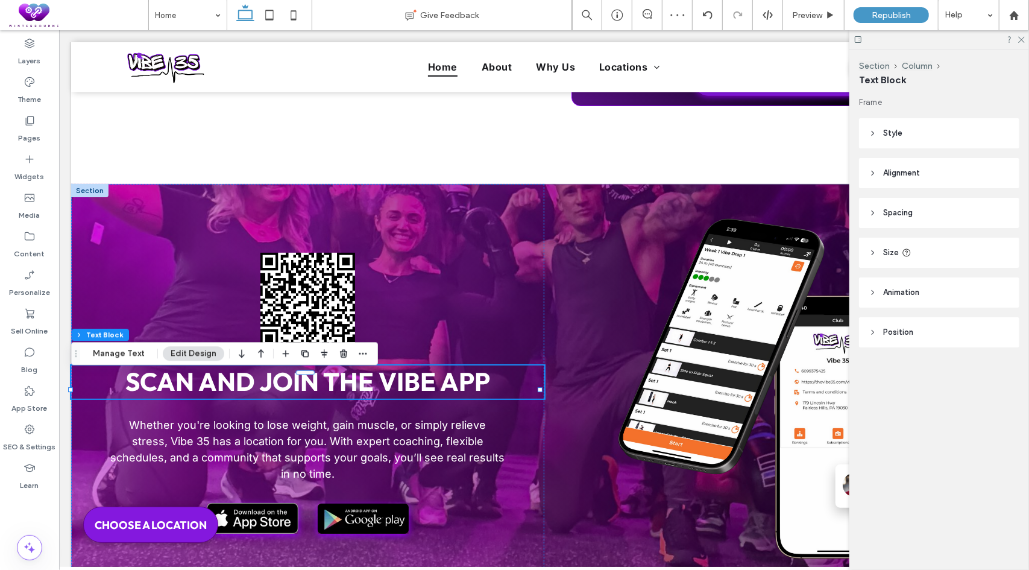
click at [1028, 38] on div at bounding box center [940, 39] width 180 height 19
click at [1020, 40] on icon at bounding box center [1021, 39] width 8 height 8
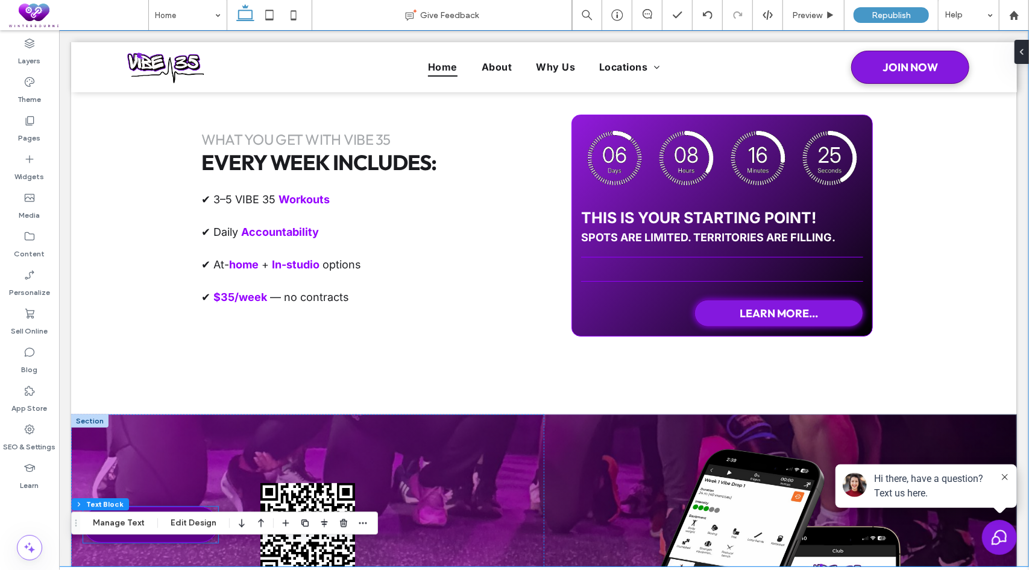
scroll to position [3794, 0]
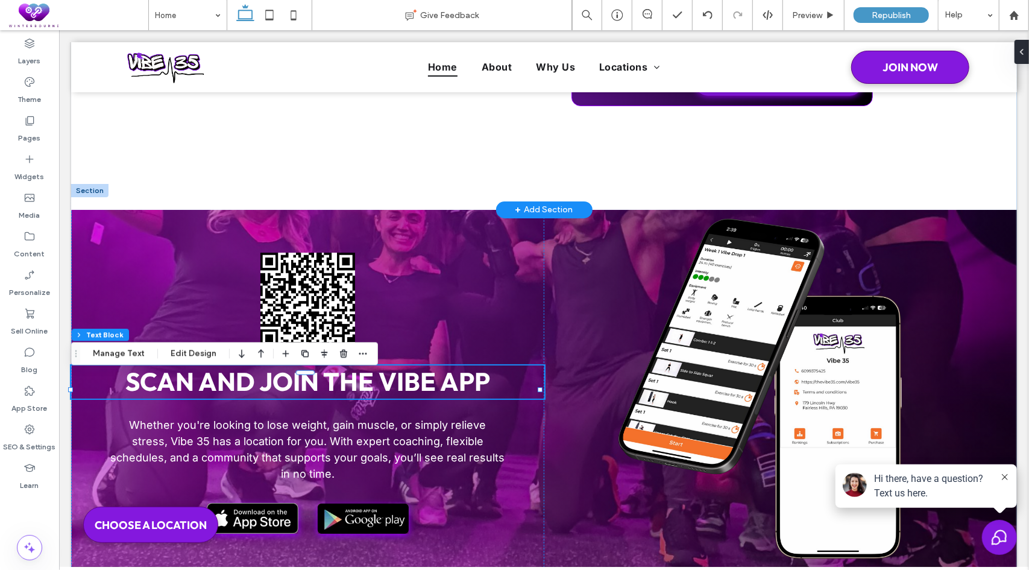
click at [529, 213] on div "+ Add Section" at bounding box center [544, 209] width 58 height 13
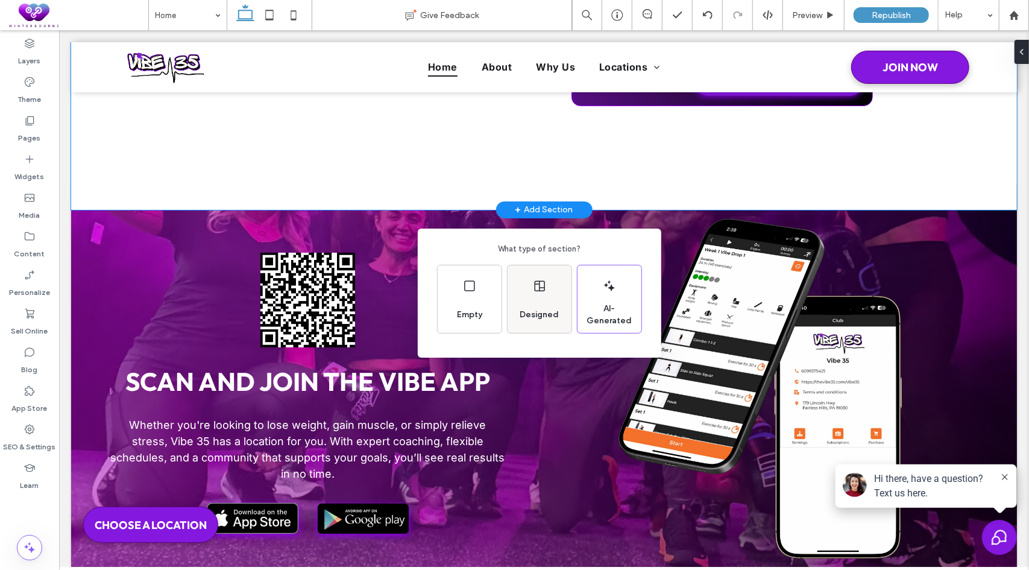
click at [532, 295] on div "Designed" at bounding box center [540, 299] width 64 height 68
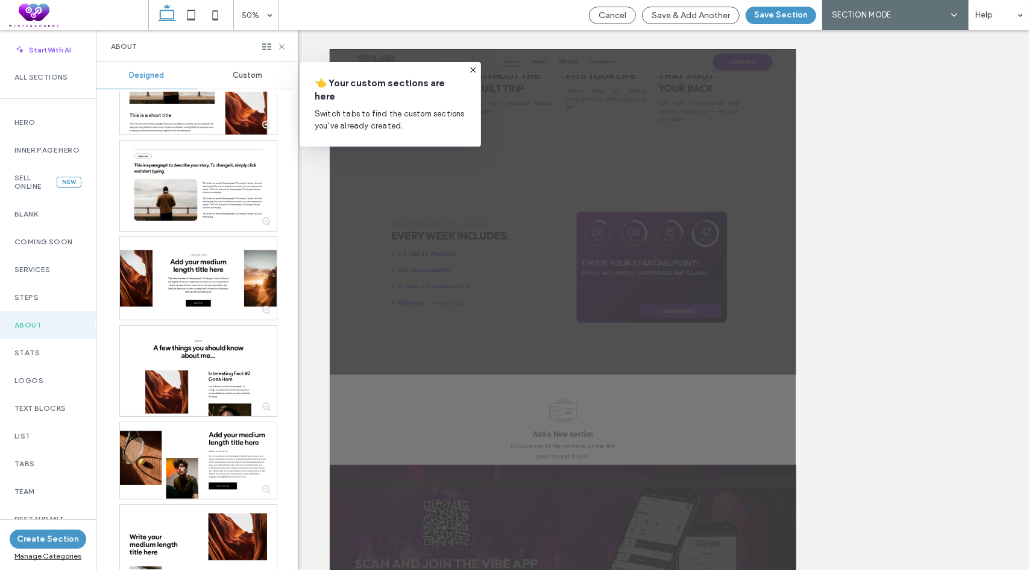
scroll to position [543, 0]
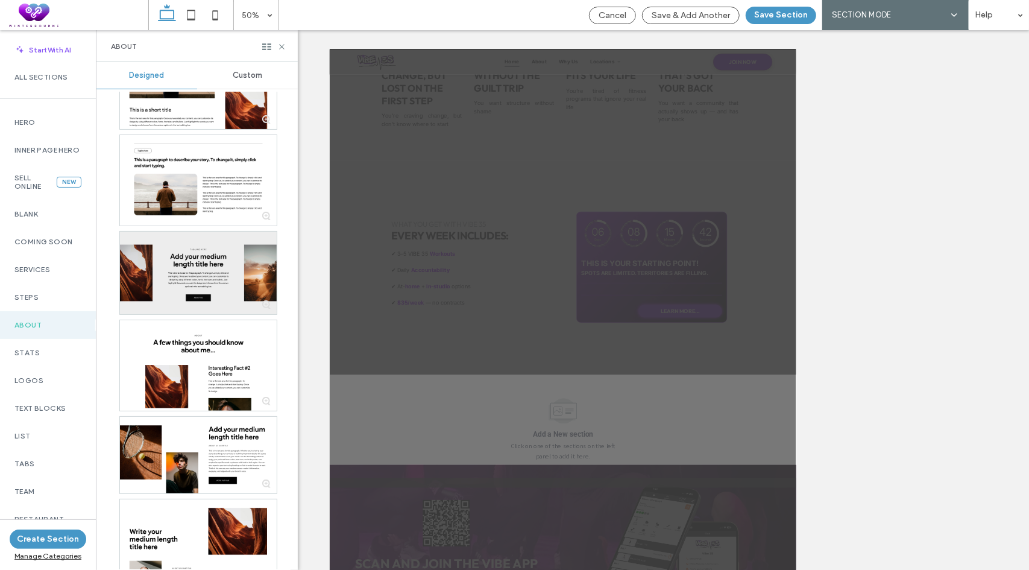
click at [224, 283] on div at bounding box center [198, 273] width 157 height 83
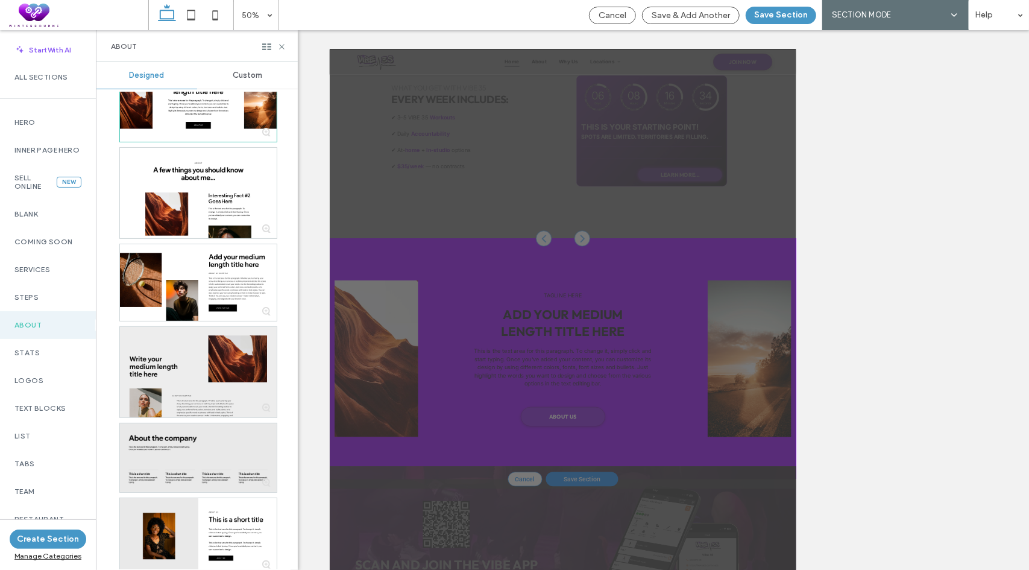
scroll to position [724, 0]
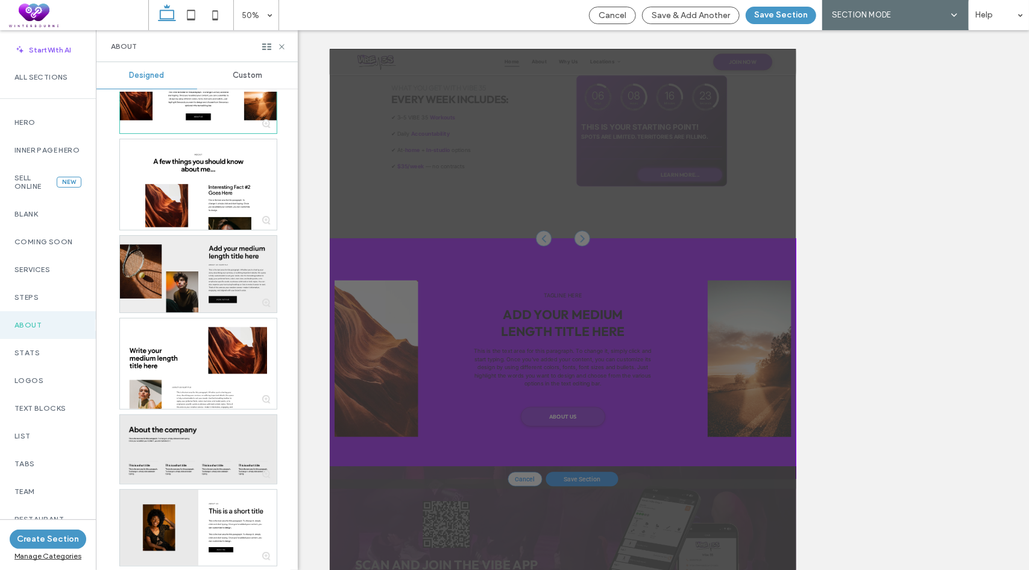
click at [222, 273] on div at bounding box center [198, 274] width 157 height 77
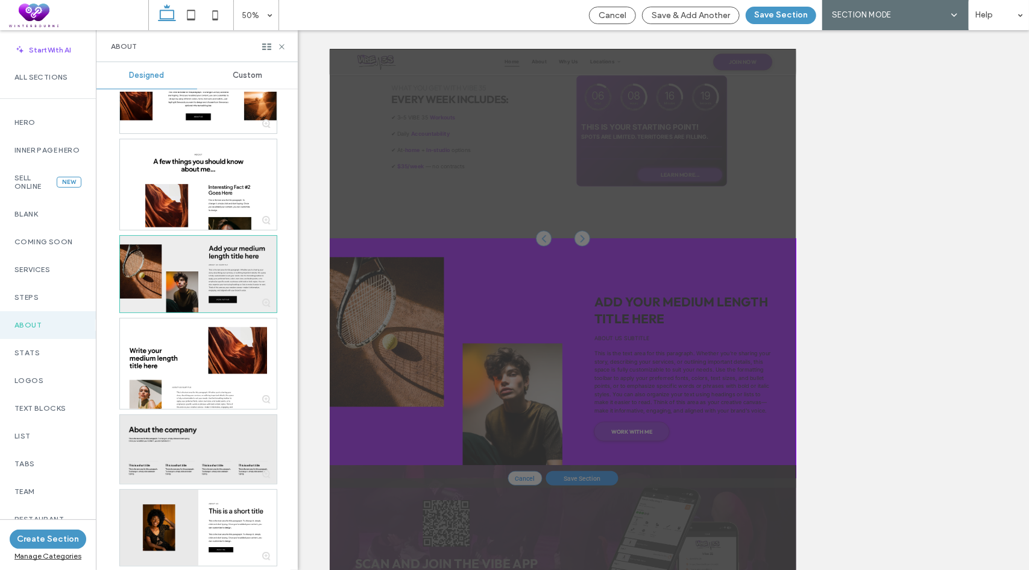
scroll to position [3585, 0]
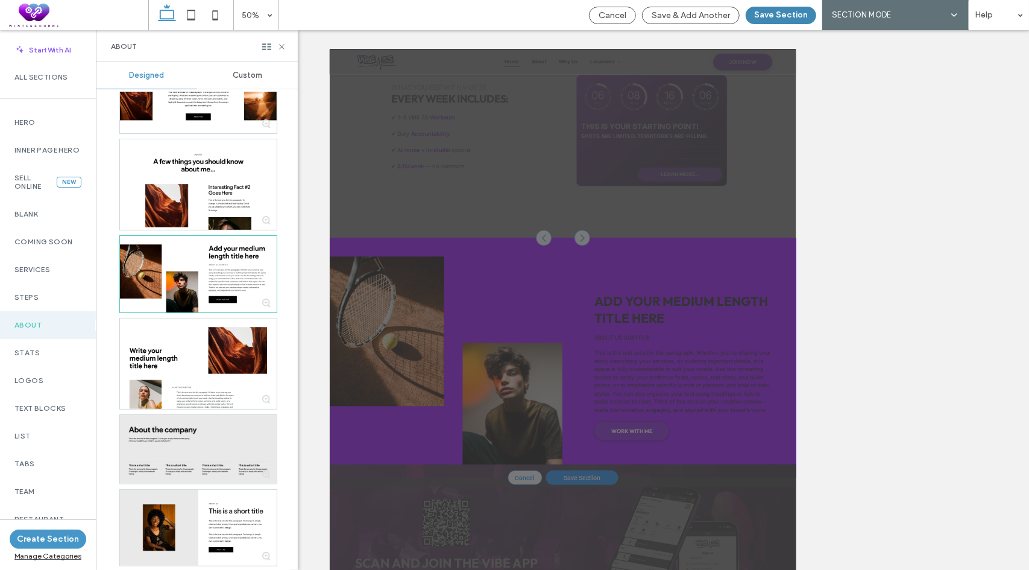
click at [796, 15] on button "Save Section" at bounding box center [781, 15] width 71 height 17
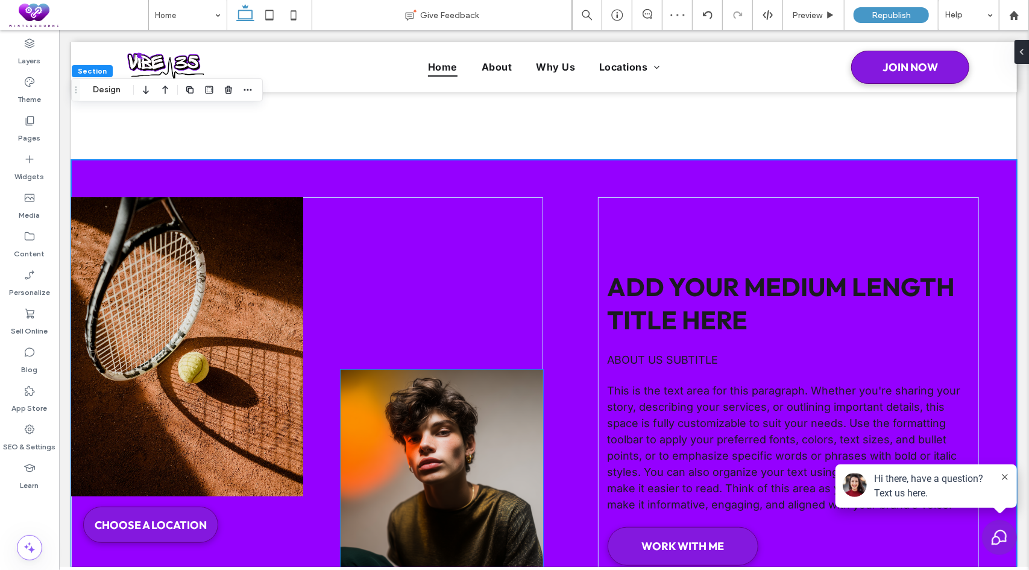
scroll to position [3826, 0]
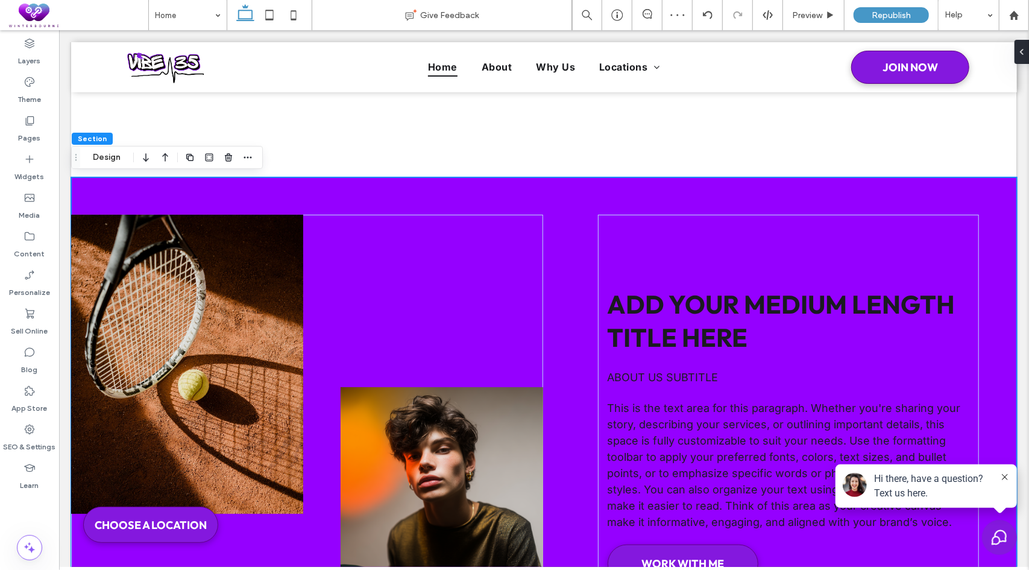
click at [304, 190] on div "Add your medium length title here About us subtitle This is the text area for t…" at bounding box center [544, 416] width 946 height 479
click at [113, 156] on button "Design" at bounding box center [106, 157] width 43 height 14
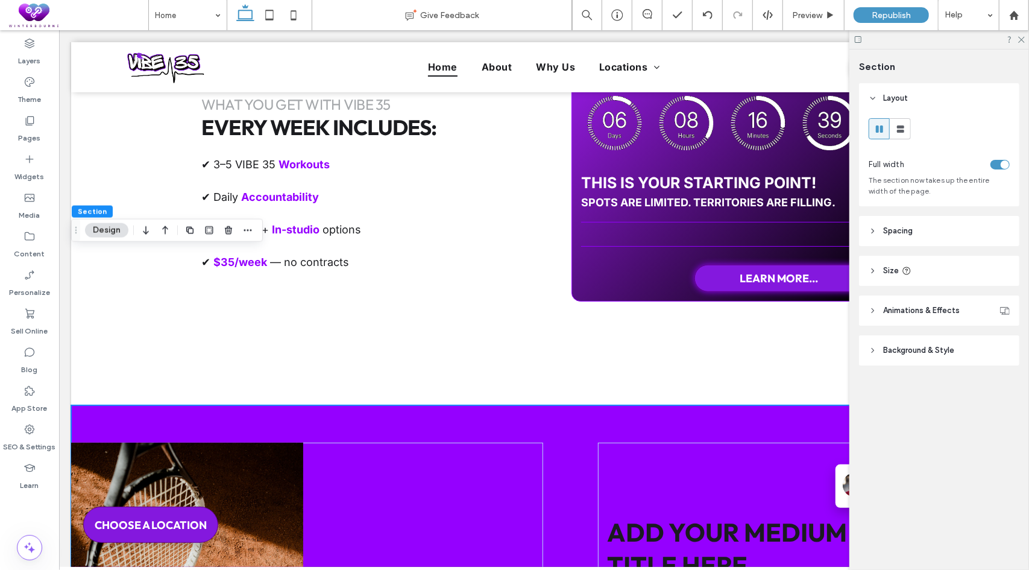
scroll to position [3766, 0]
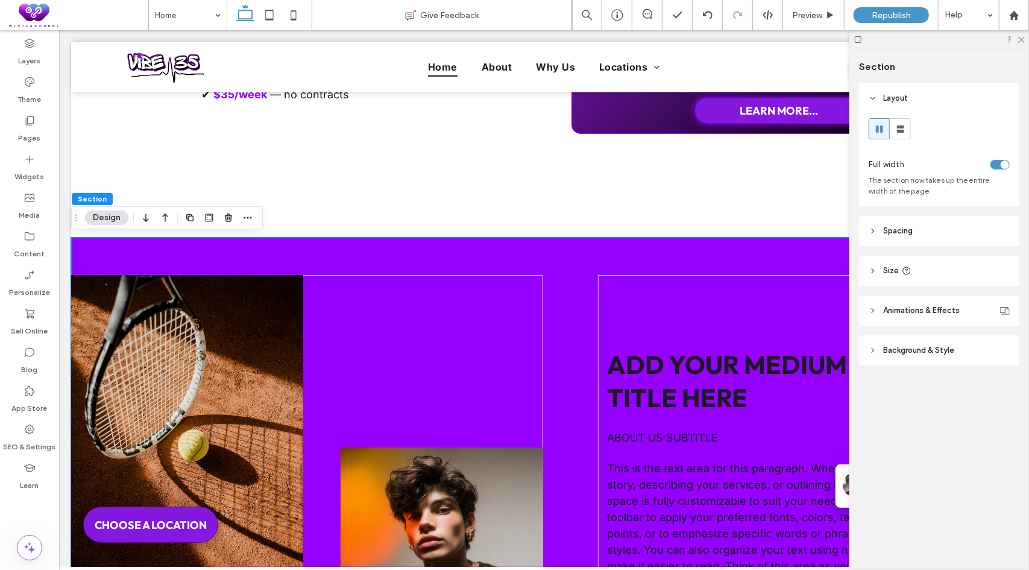
click at [927, 364] on header "Background & Style" at bounding box center [939, 350] width 160 height 30
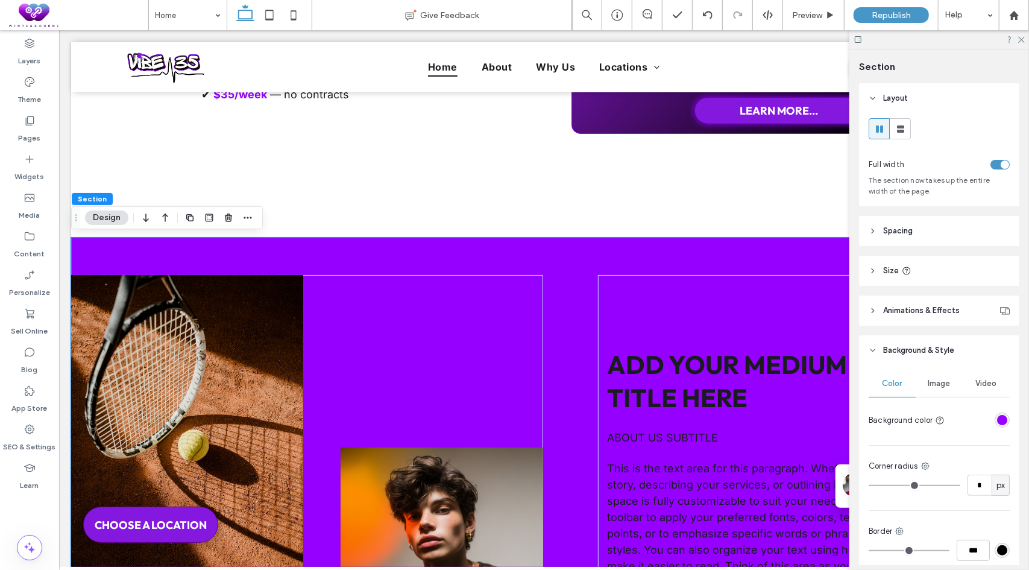
click at [1000, 415] on div "rgba(149, 0, 255, 1)" at bounding box center [1002, 420] width 10 height 10
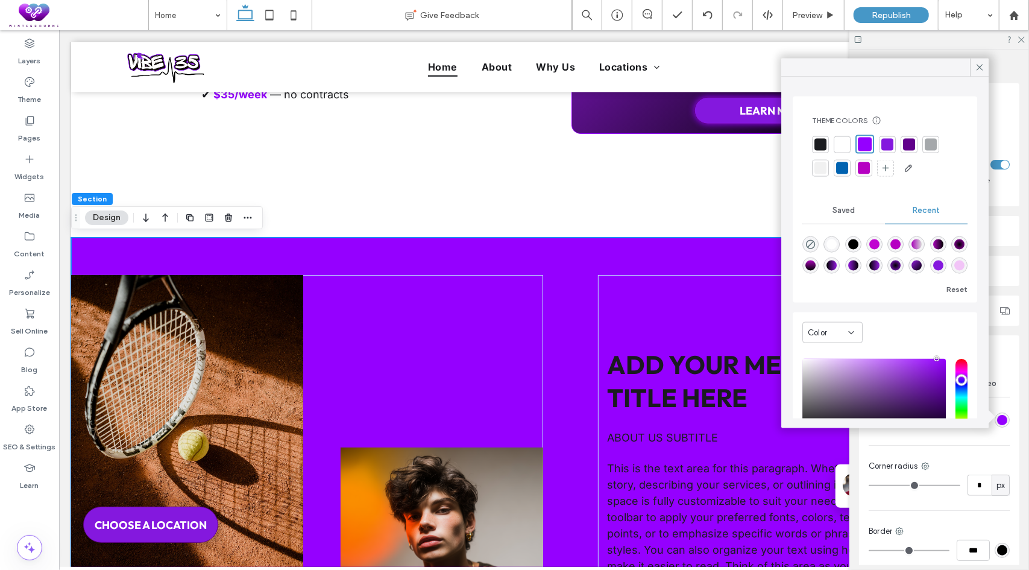
click at [842, 143] on div at bounding box center [842, 144] width 12 height 12
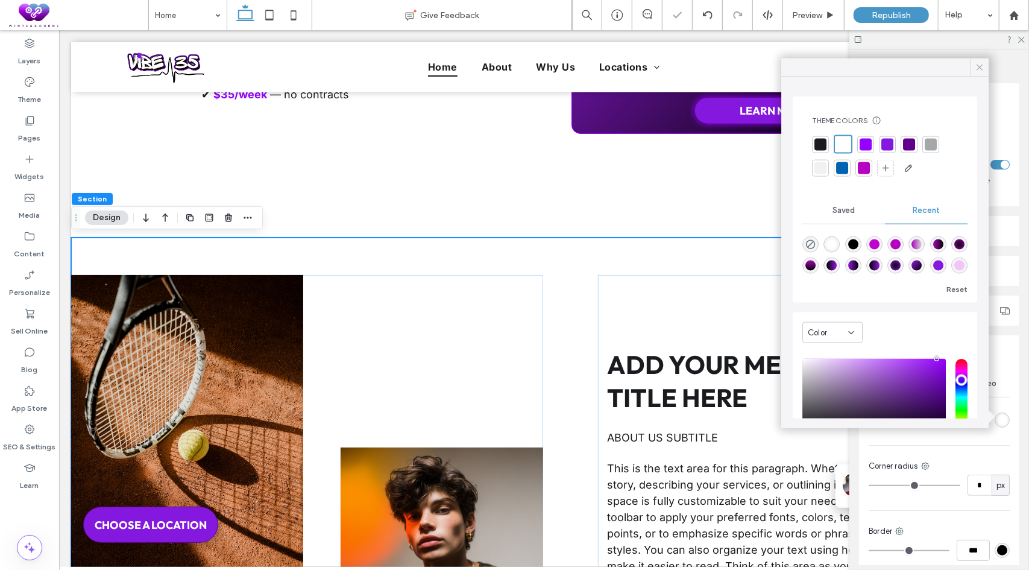
drag, startPoint x: 982, startPoint y: 66, endPoint x: 714, endPoint y: 119, distance: 273.0
click at [982, 66] on icon at bounding box center [979, 67] width 11 height 11
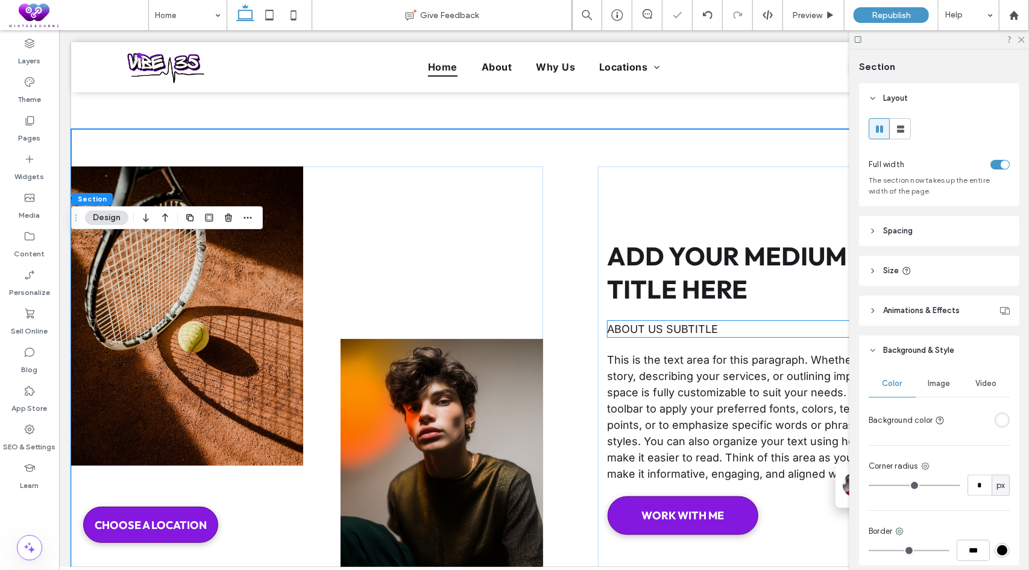
scroll to position [3887, 0]
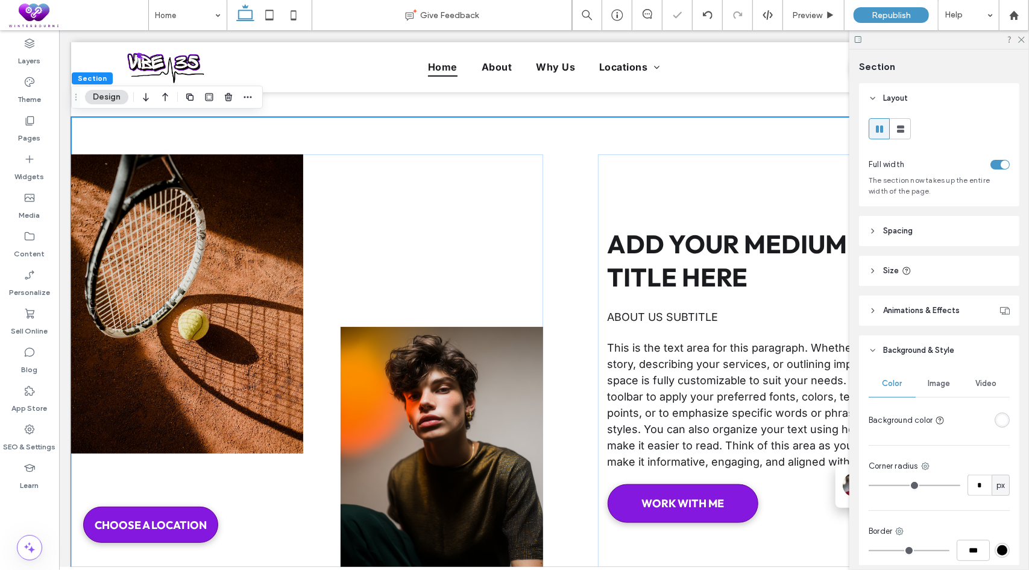
click at [1023, 45] on div at bounding box center [940, 39] width 180 height 19
drag, startPoint x: 417, startPoint y: 423, endPoint x: 426, endPoint y: 449, distance: 26.7
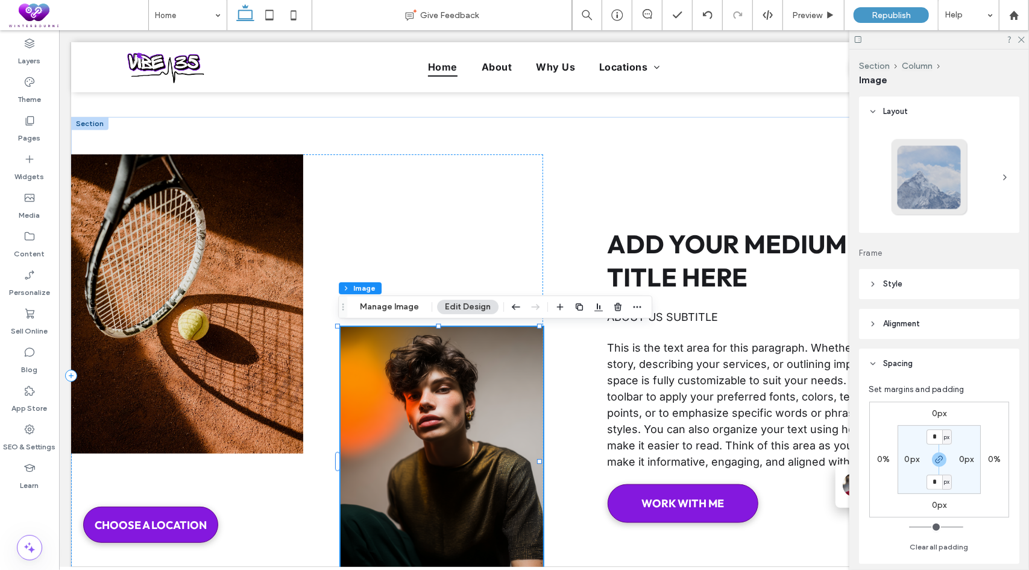
click at [431, 443] on img at bounding box center [441, 461] width 203 height 270
click at [617, 307] on icon "button" at bounding box center [618, 307] width 10 height 10
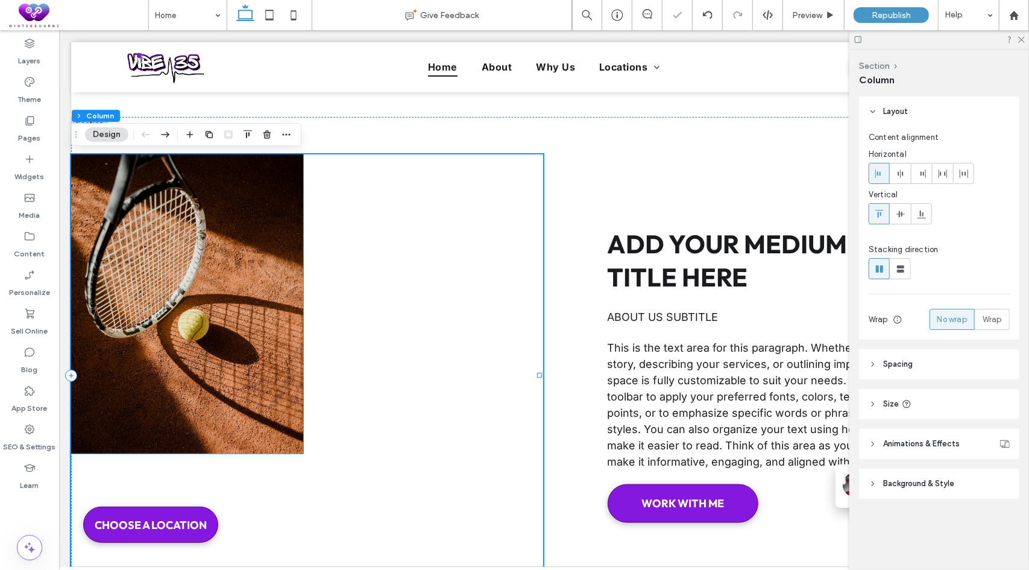
click at [267, 282] on img at bounding box center [187, 303] width 232 height 299
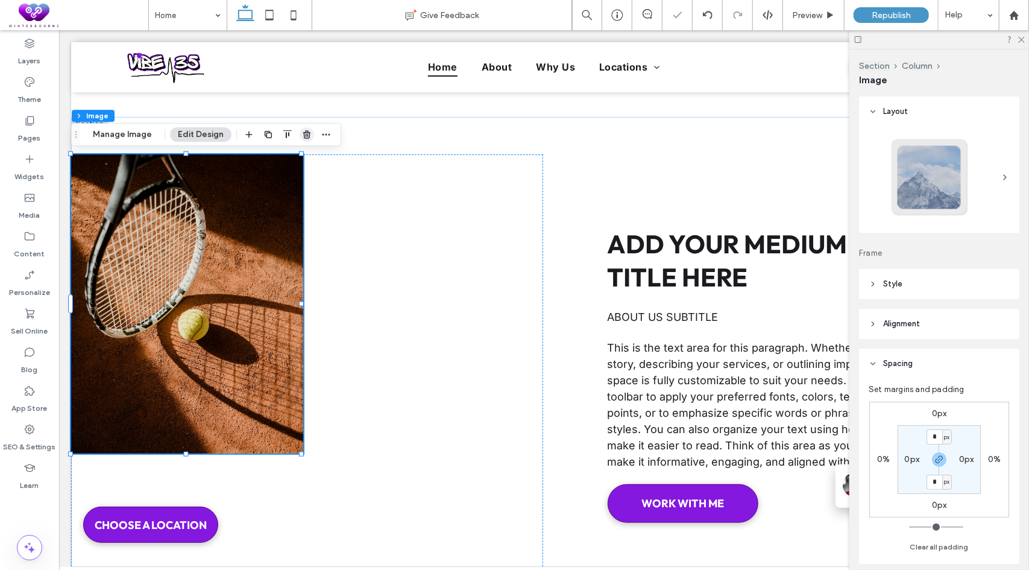
click at [307, 132] on use "button" at bounding box center [306, 134] width 7 height 8
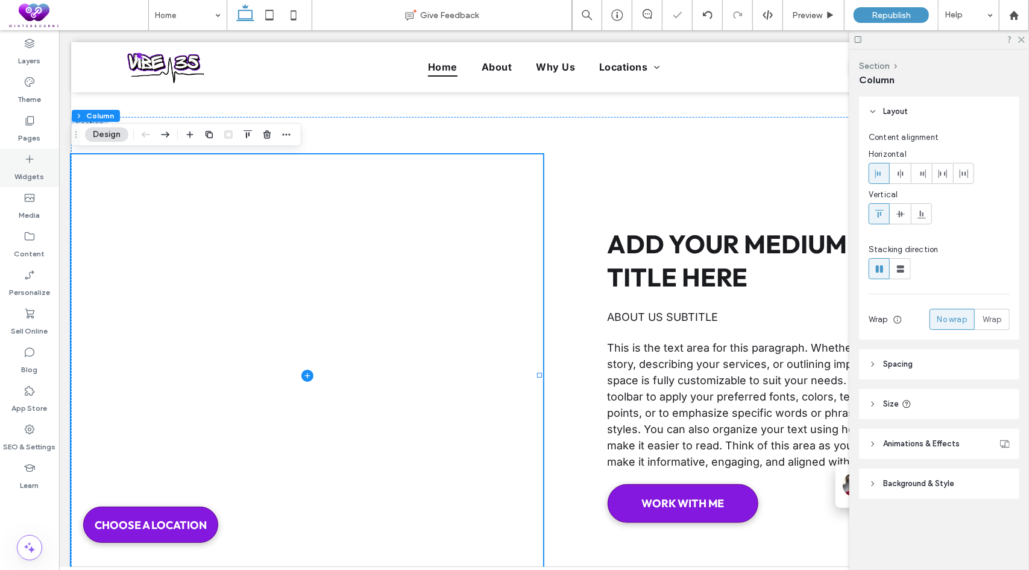
click at [36, 159] on div "Widgets" at bounding box center [29, 167] width 59 height 39
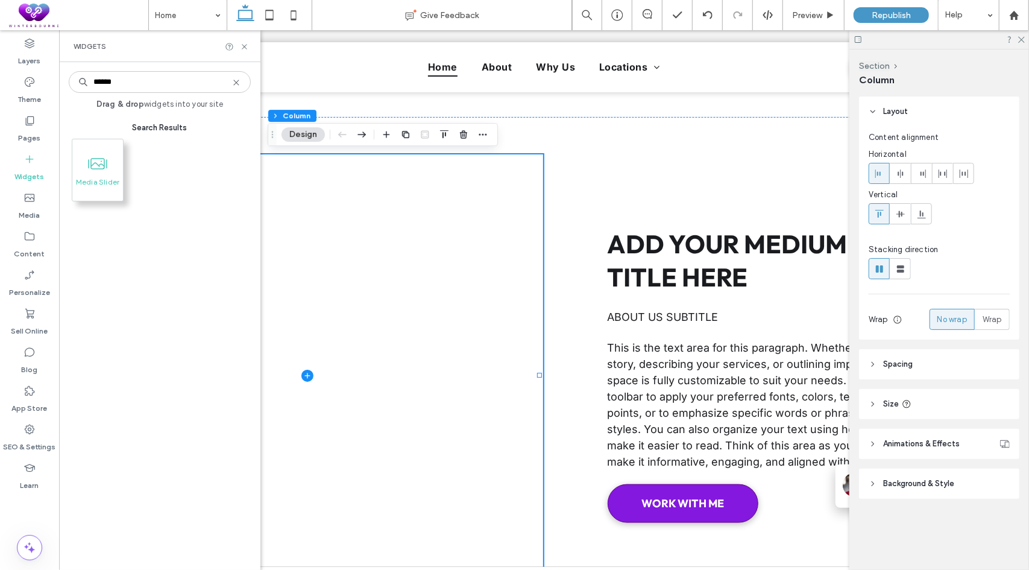
type input "******"
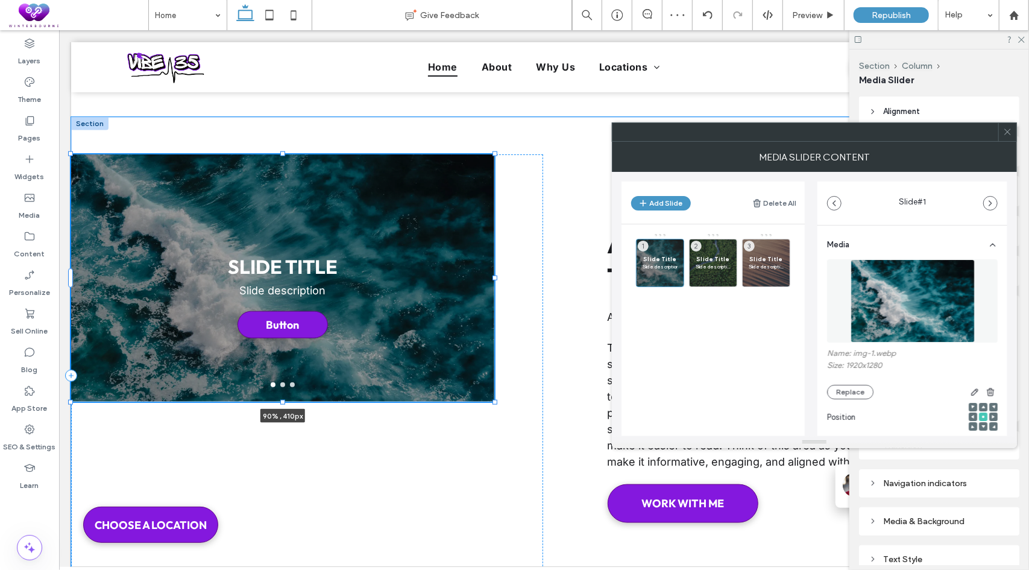
drag, startPoint x: 538, startPoint y: 278, endPoint x: 494, endPoint y: 277, distance: 44.6
click at [494, 277] on div at bounding box center [494, 277] width 5 height 5
type input "**"
type input "****"
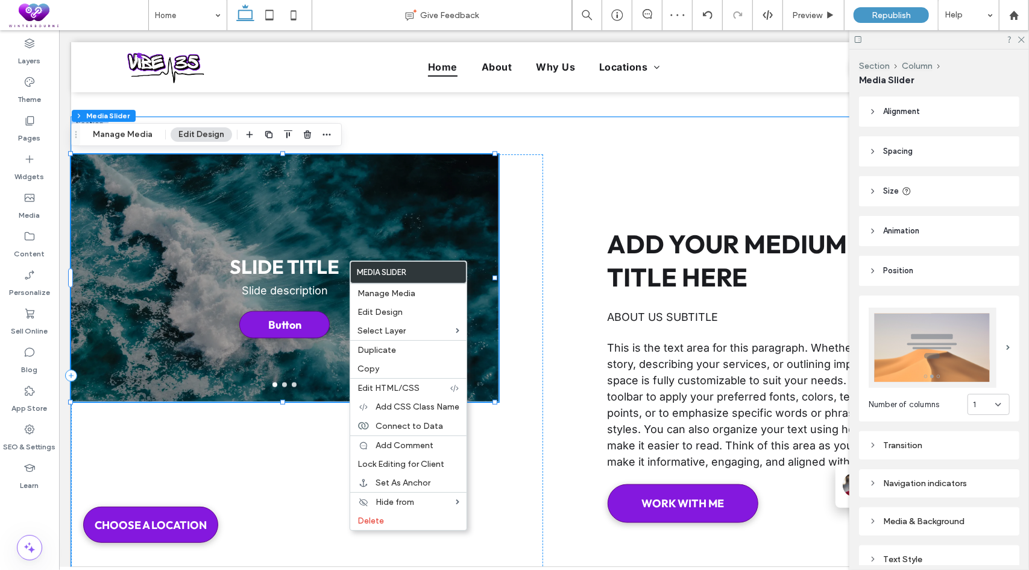
click at [307, 249] on div "Slide Title Slide description Button Button" at bounding box center [284, 285] width 427 height 190
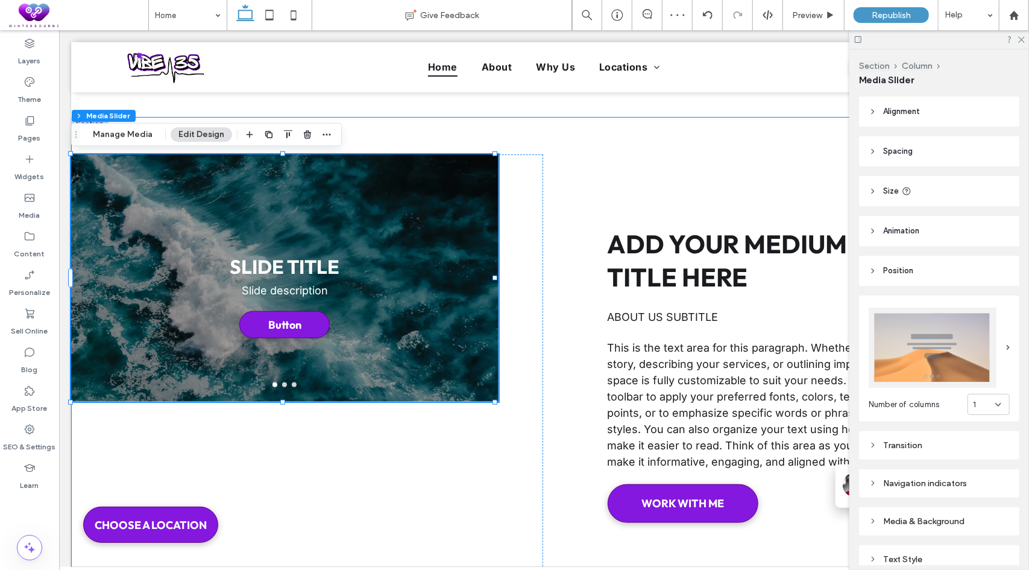
click at [898, 112] on span "Alignment" at bounding box center [901, 112] width 37 height 12
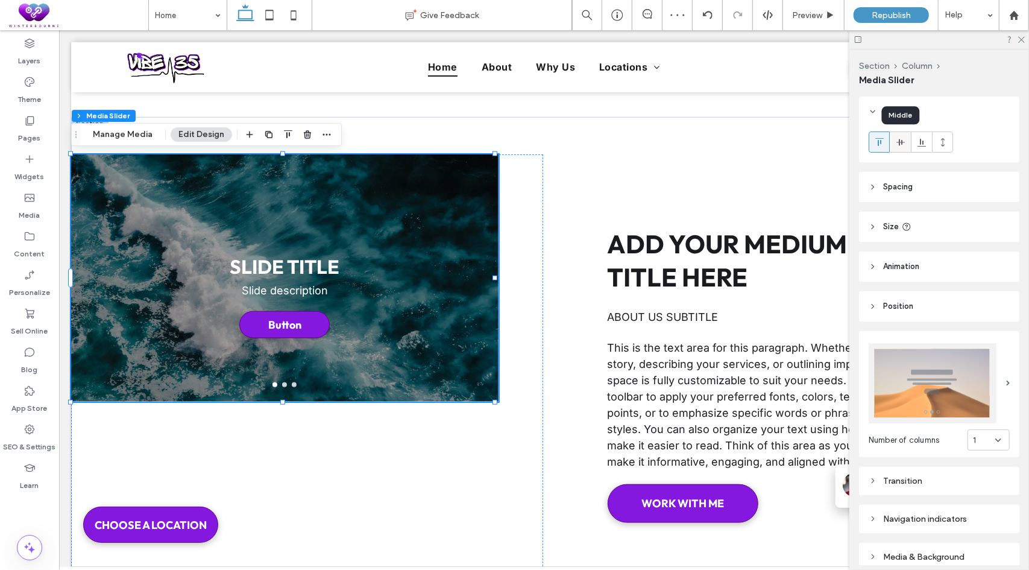
click at [902, 144] on icon at bounding box center [901, 142] width 10 height 10
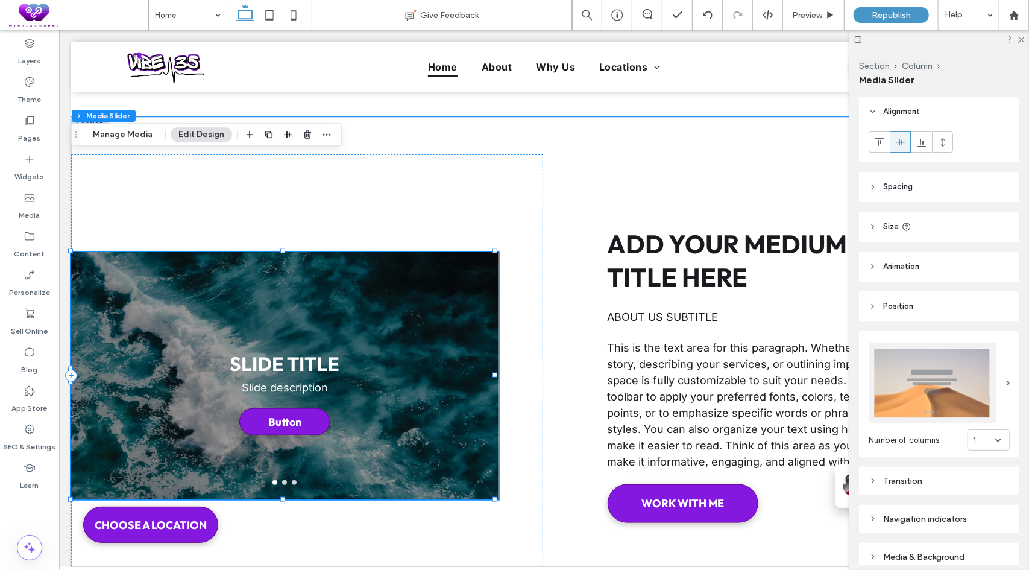
click at [89, 297] on div "Slide Title Slide description Button Button" at bounding box center [284, 383] width 427 height 190
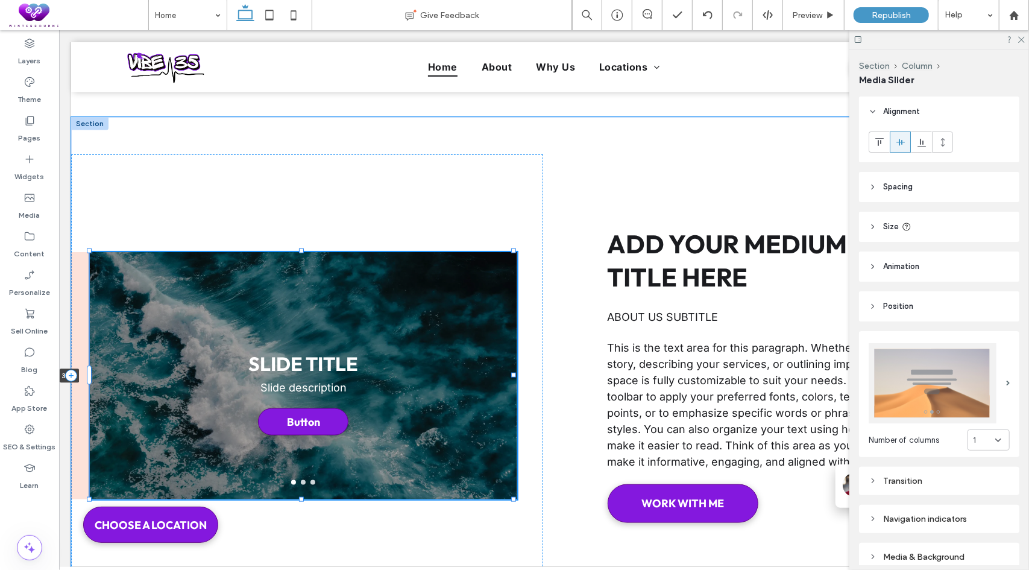
drag, startPoint x: 70, startPoint y: 366, endPoint x: 89, endPoint y: 358, distance: 20.3
click at [89, 251] on div at bounding box center [89, 251] width 1 height 1
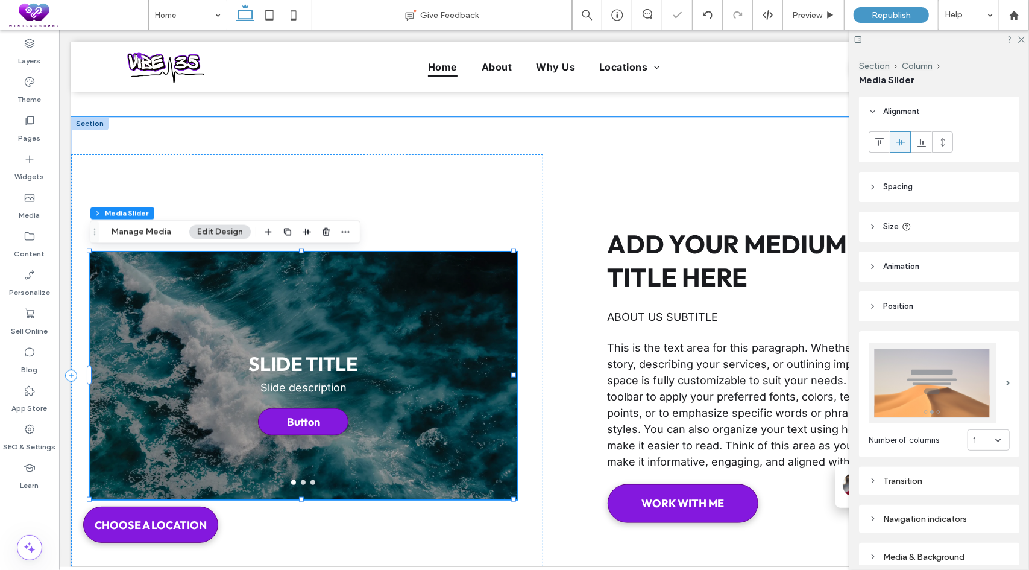
click at [300, 303] on div "Slide Title Slide description Button Button" at bounding box center [302, 383] width 427 height 190
click at [448, 163] on div "Slide Title Slide description Button Button Slide Title Slide description Butto…" at bounding box center [307, 374] width 472 height 441
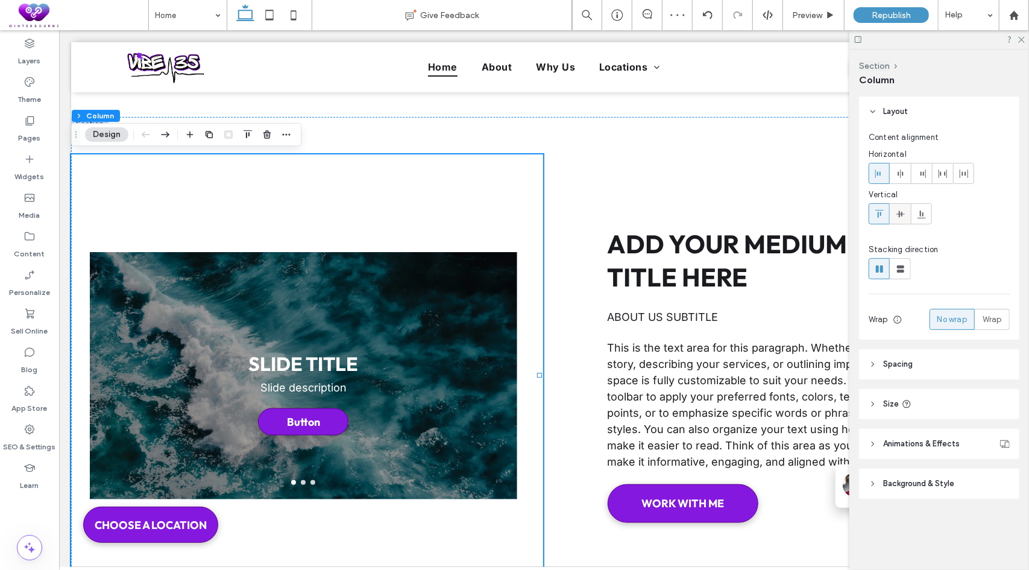
click at [899, 219] on span at bounding box center [901, 214] width 10 height 20
click at [901, 170] on icon at bounding box center [901, 174] width 10 height 10
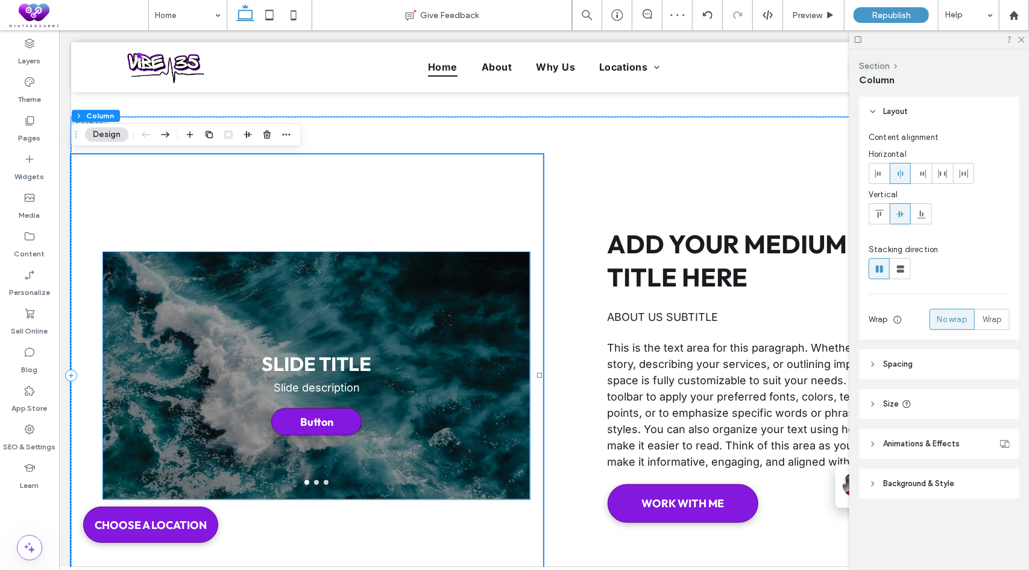
click at [347, 294] on div "Slide Title Slide description Button Button" at bounding box center [315, 383] width 427 height 190
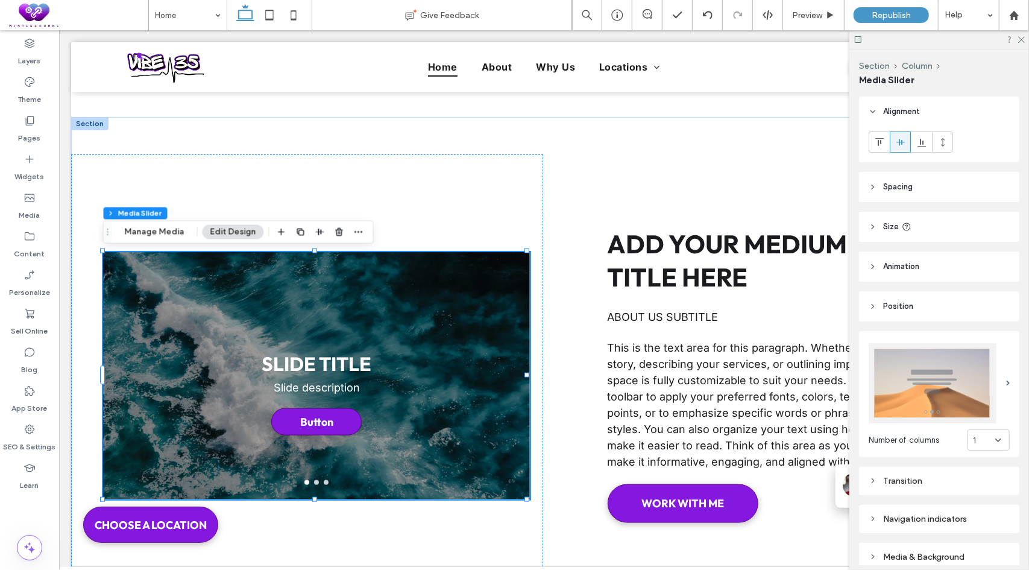
click at [927, 188] on header "Spacing" at bounding box center [939, 187] width 160 height 30
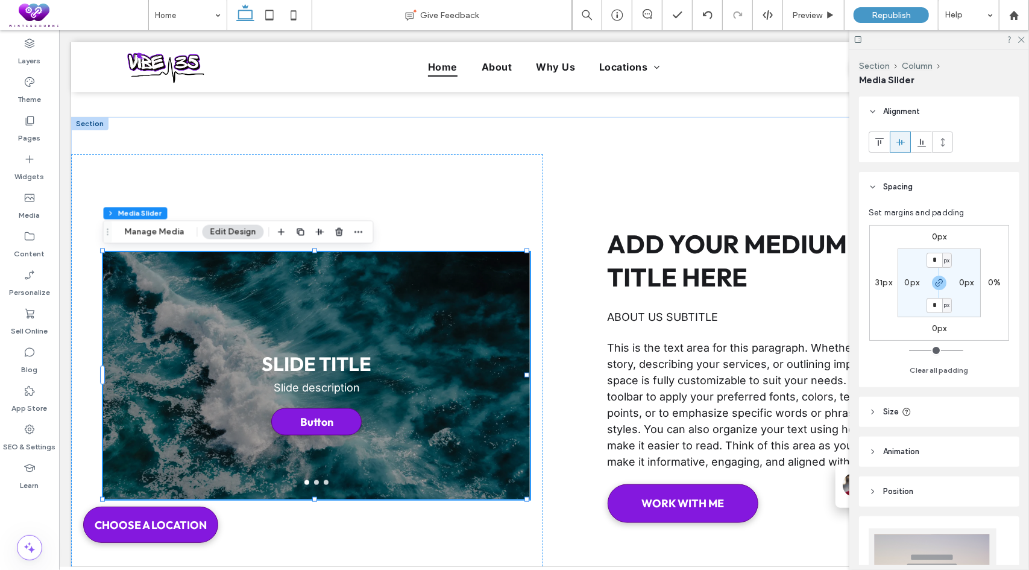
click at [886, 280] on label "31px" at bounding box center [883, 282] width 17 height 10
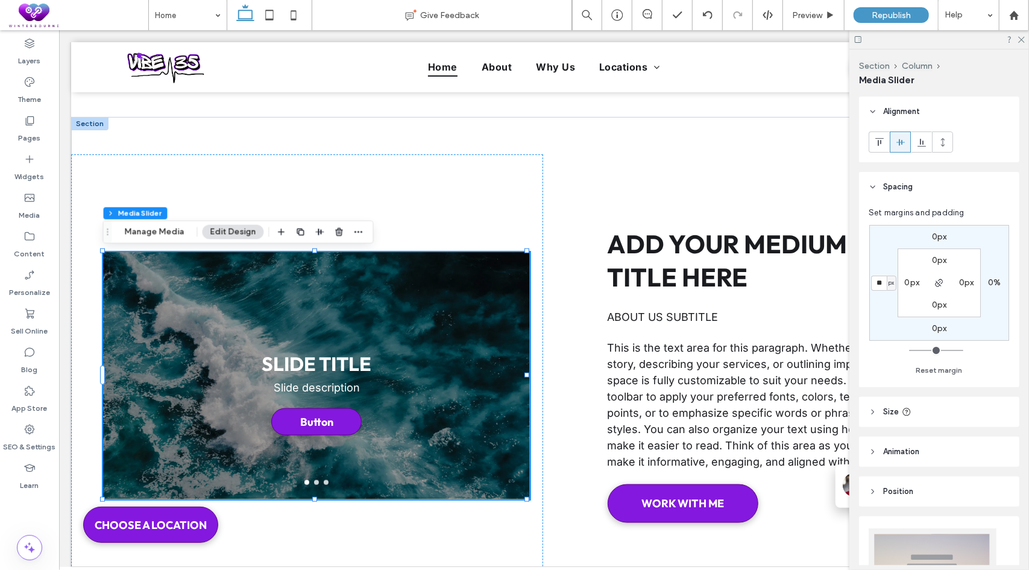
type input "**"
type input "*"
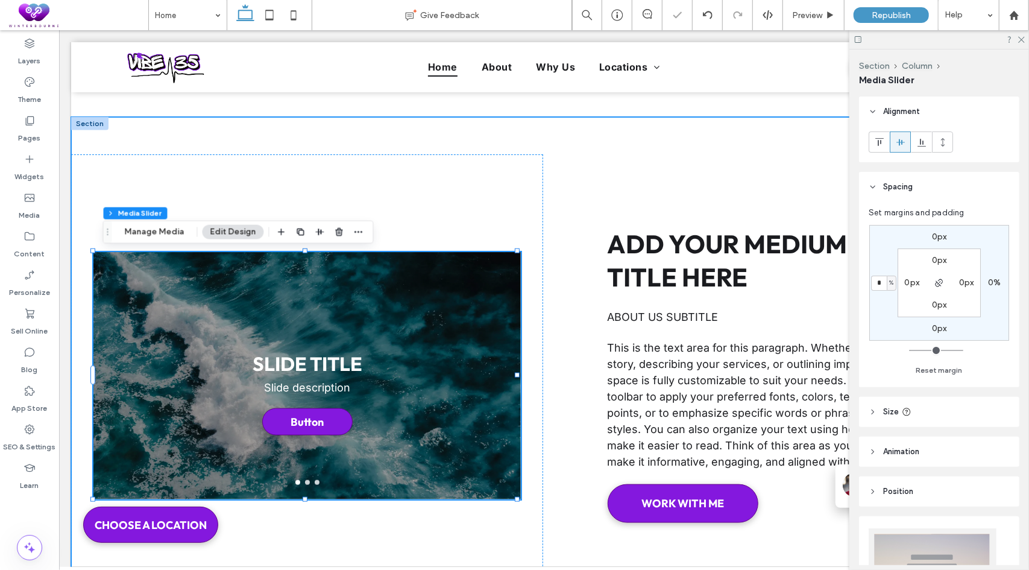
click at [460, 198] on div "Slide Title Slide description Button Button Slide Title Slide description Butto…" at bounding box center [307, 374] width 472 height 441
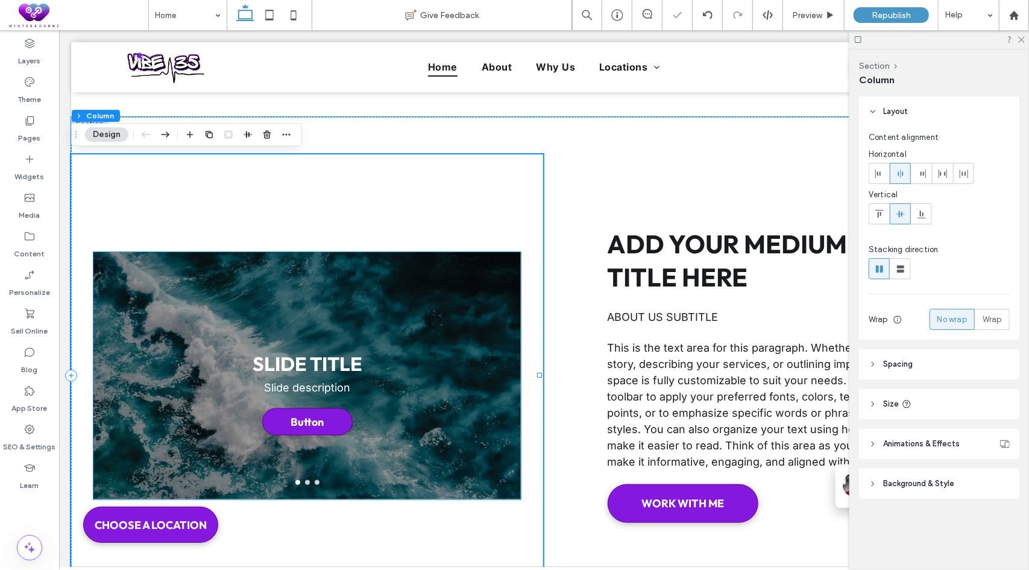
click at [359, 333] on div "Slide Title Slide description Button Button" at bounding box center [306, 383] width 427 height 190
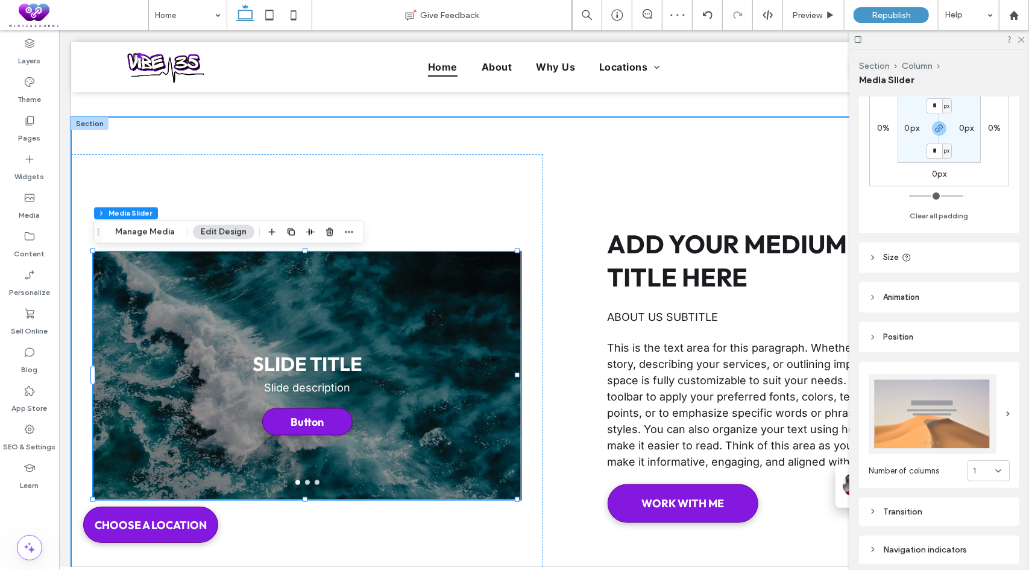
scroll to position [181, 0]
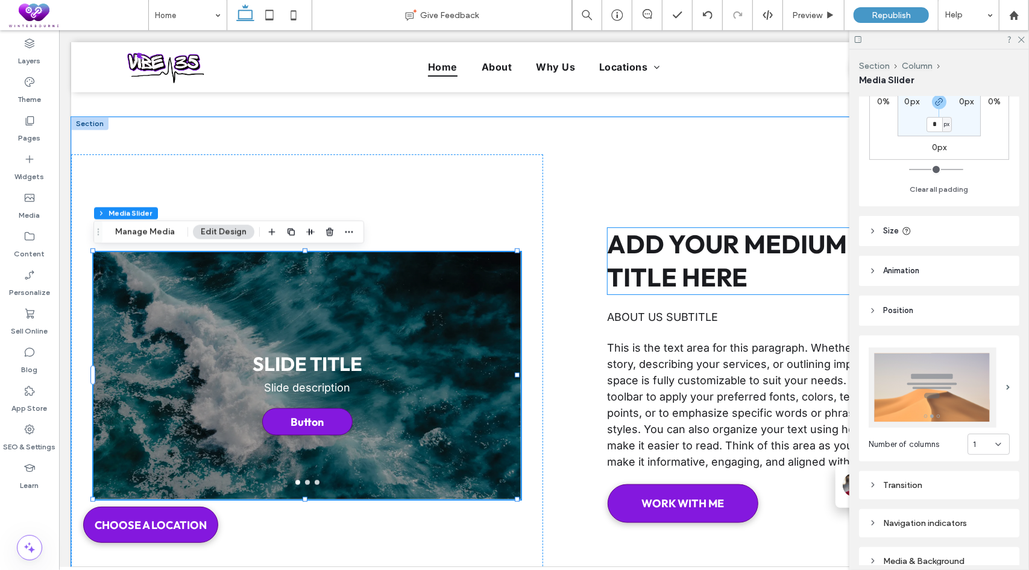
click at [711, 249] on span "Add your medium length title here" at bounding box center [781, 259] width 348 height 65
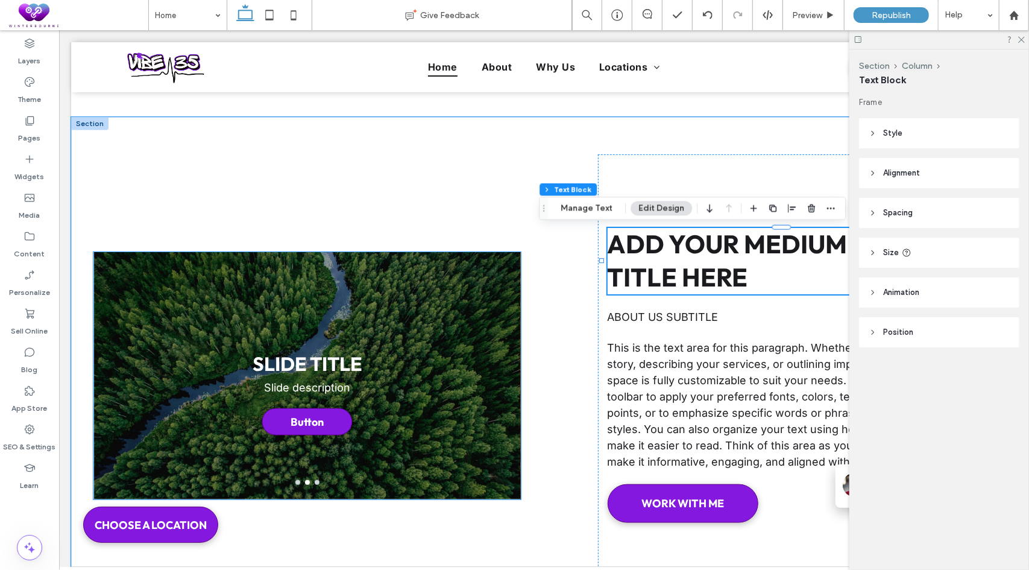
click at [434, 358] on div "Slide Title Slide description Button Button" at bounding box center [306, 383] width 427 height 190
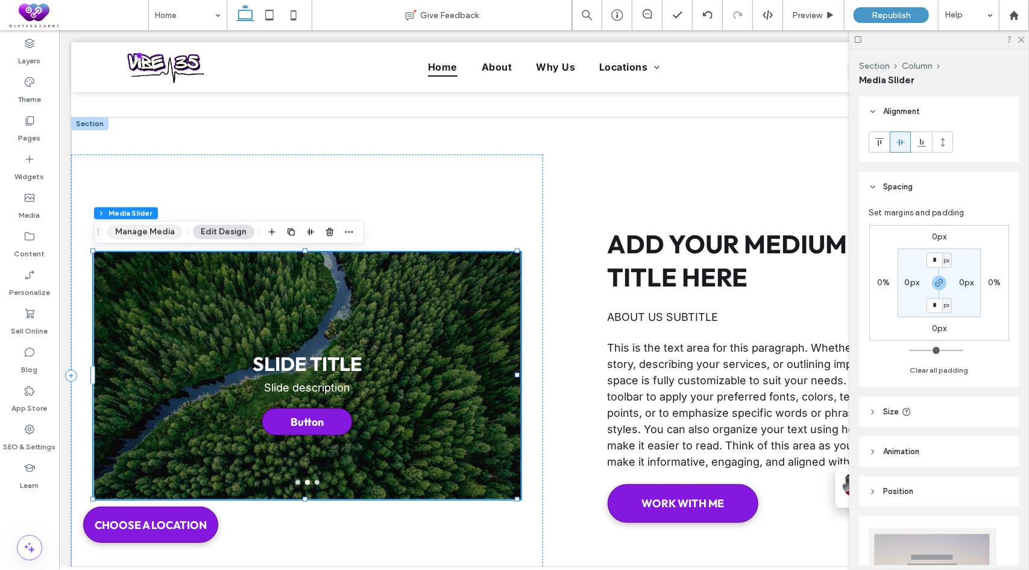
click at [126, 235] on button "Manage Media" at bounding box center [144, 232] width 75 height 14
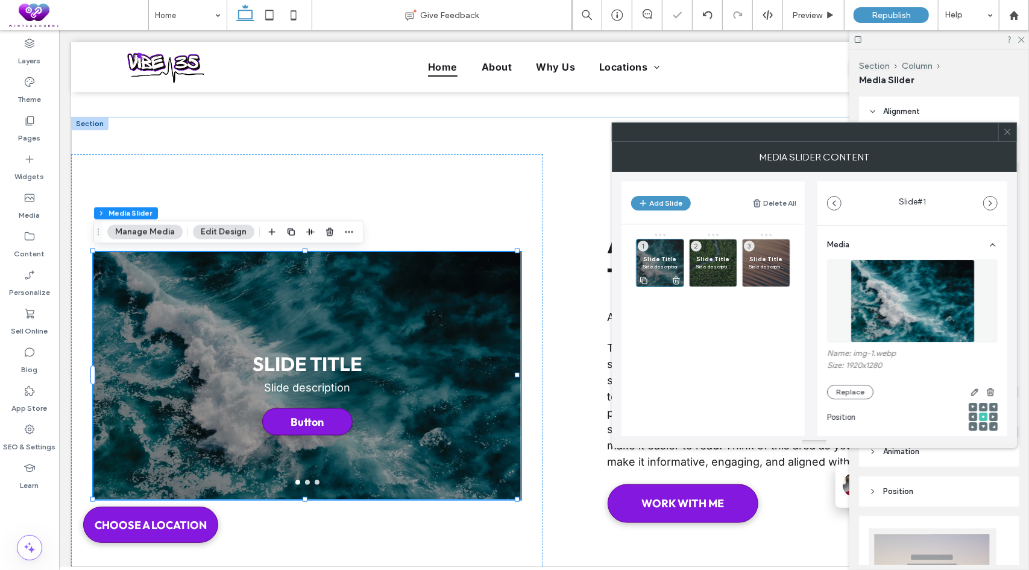
click at [663, 263] on p "Slide description" at bounding box center [660, 266] width 35 height 7
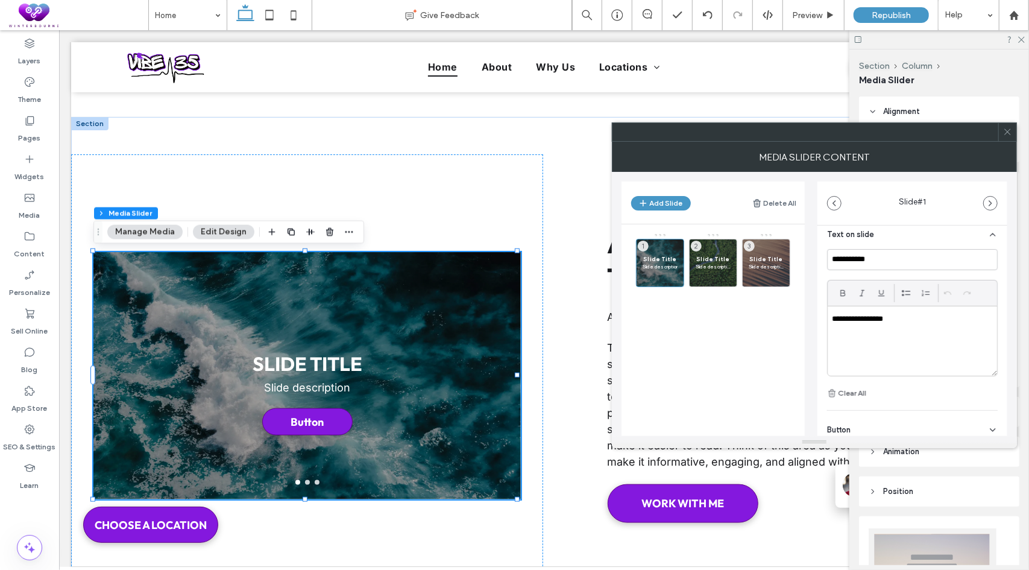
scroll to position [210, 0]
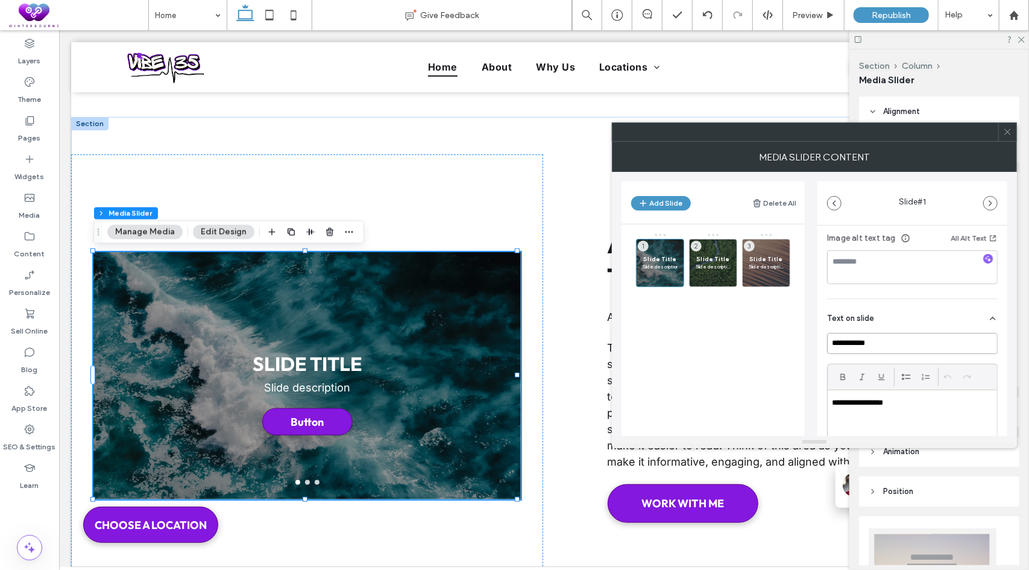
drag, startPoint x: 879, startPoint y: 347, endPoint x: 816, endPoint y: 336, distance: 63.5
click at [816, 336] on div "**********" at bounding box center [815, 304] width 386 height 264
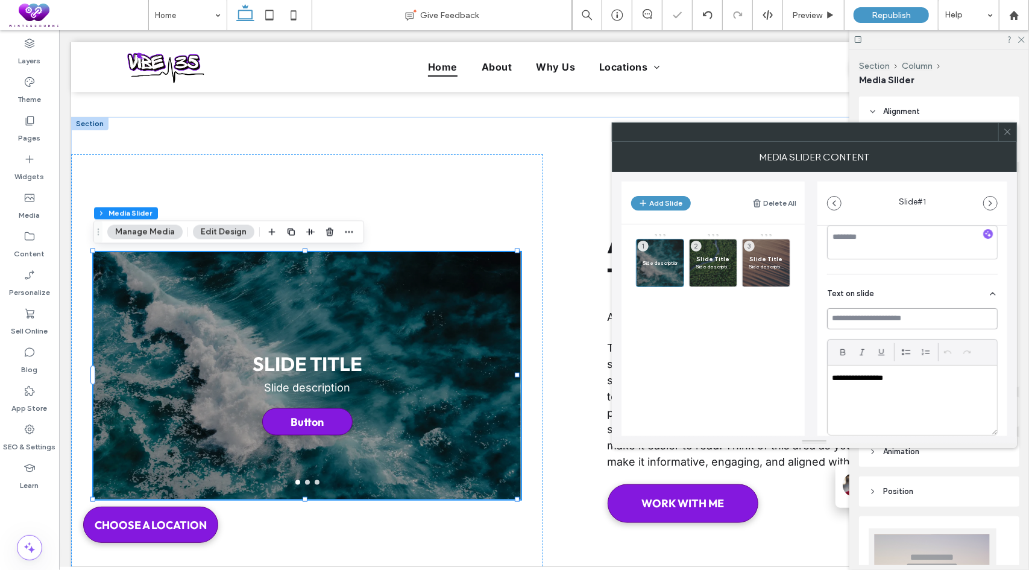
scroll to position [331, 0]
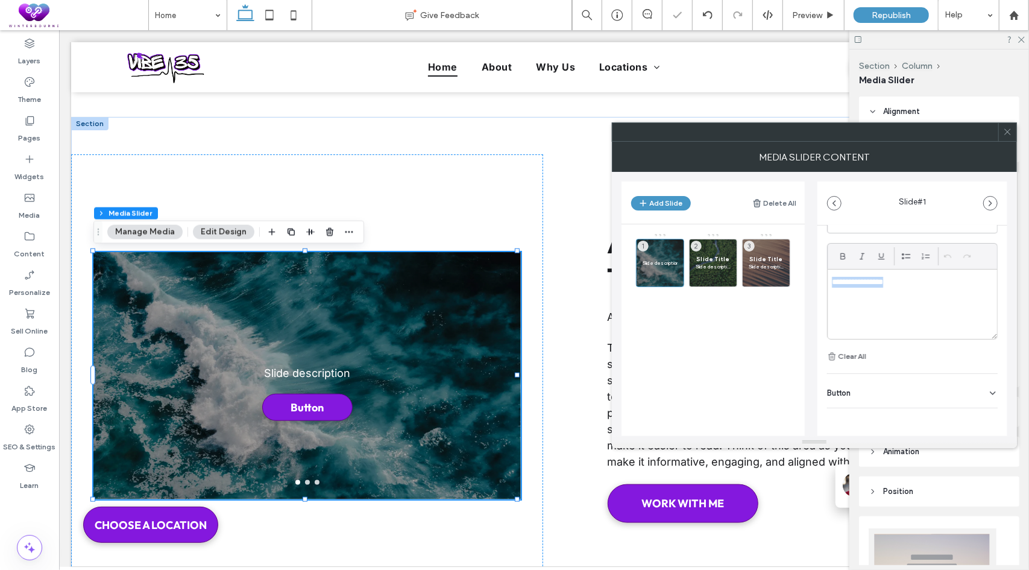
drag, startPoint x: 906, startPoint y: 280, endPoint x: 804, endPoint y: 279, distance: 102.5
click at [804, 279] on div "**********" at bounding box center [815, 304] width 386 height 264
click at [707, 256] on span "Slide Title" at bounding box center [713, 259] width 35 height 8
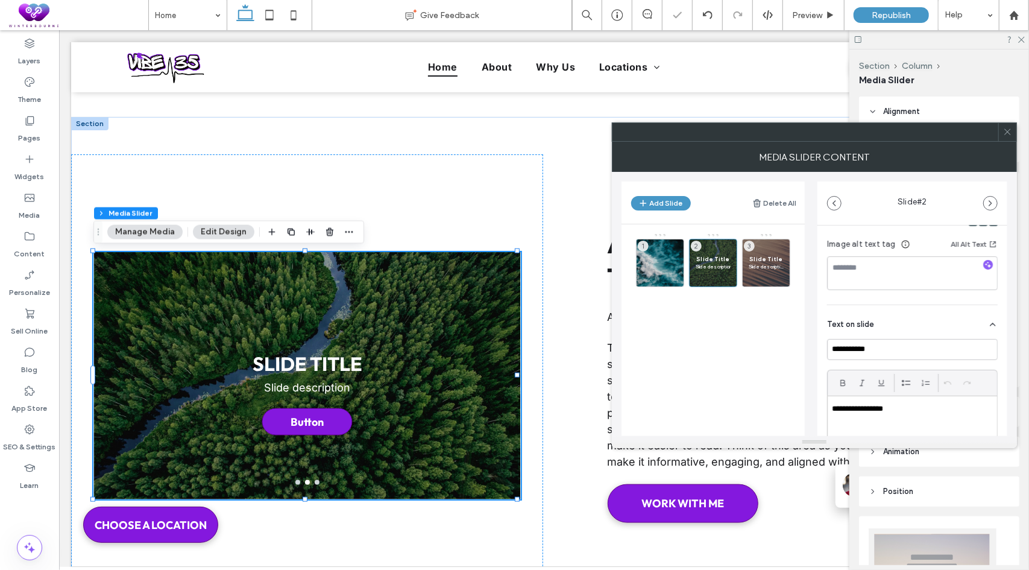
scroll to position [241, 0]
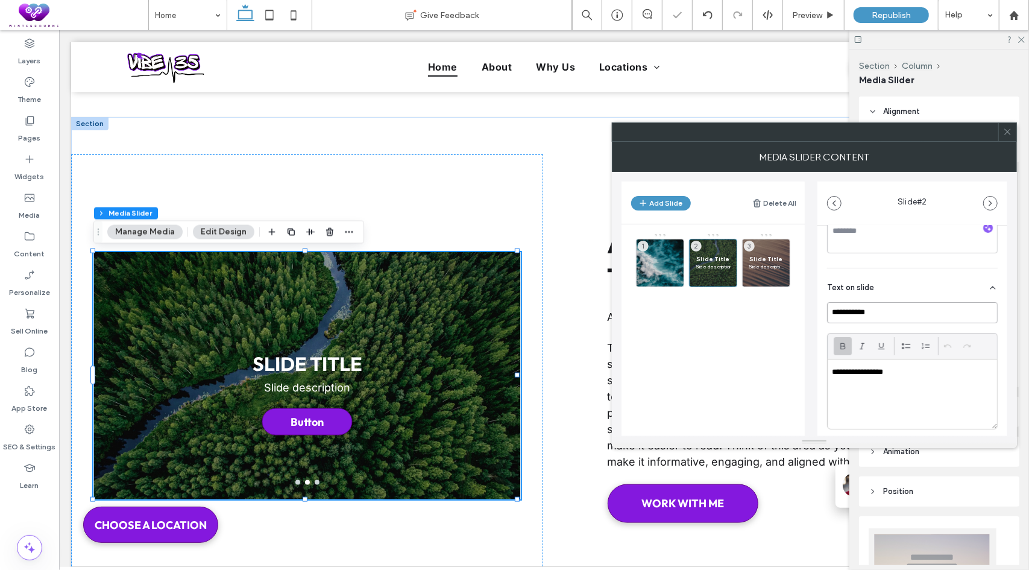
drag, startPoint x: 874, startPoint y: 317, endPoint x: 839, endPoint y: 350, distance: 48.2
click at [792, 306] on div "**********" at bounding box center [815, 304] width 386 height 264
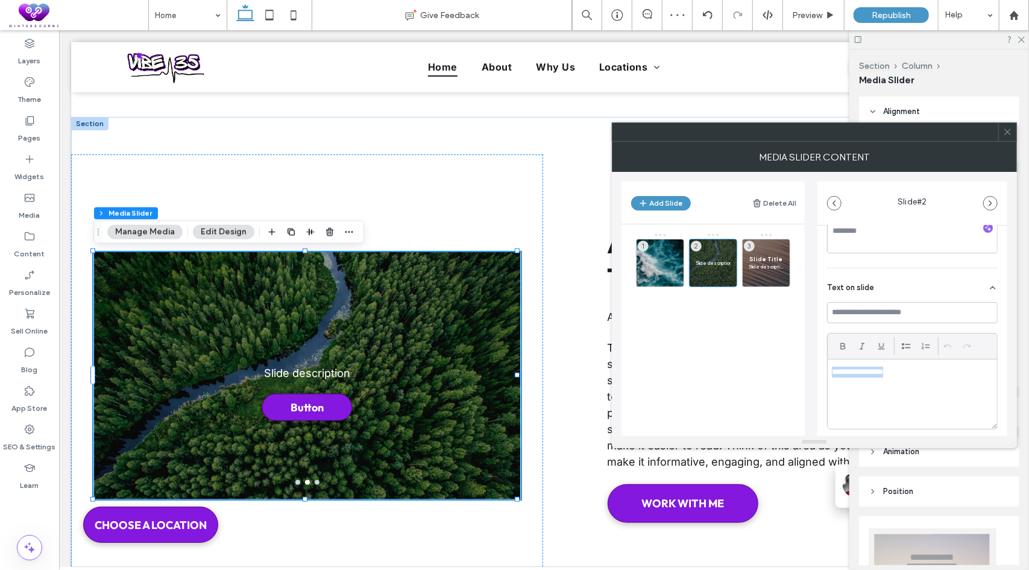
drag, startPoint x: 845, startPoint y: 365, endPoint x: 831, endPoint y: 339, distance: 29.7
click at [831, 364] on div "**********" at bounding box center [912, 393] width 169 height 69
click at [778, 251] on div "Slide Title Slide description 3" at bounding box center [766, 263] width 48 height 48
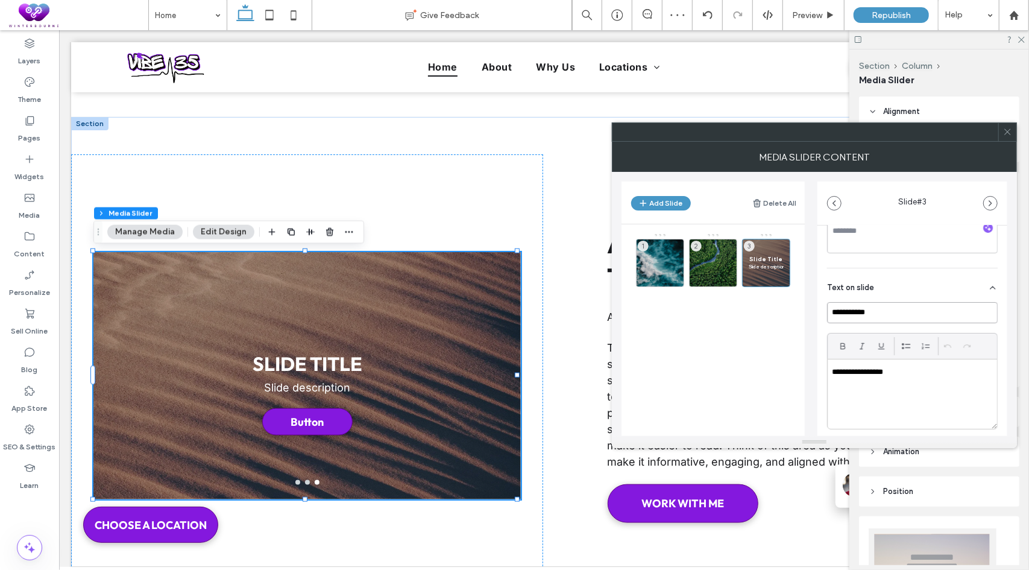
drag, startPoint x: 840, startPoint y: 307, endPoint x: 818, endPoint y: 303, distance: 22.0
click at [818, 303] on div "**********" at bounding box center [913, 277] width 190 height 586
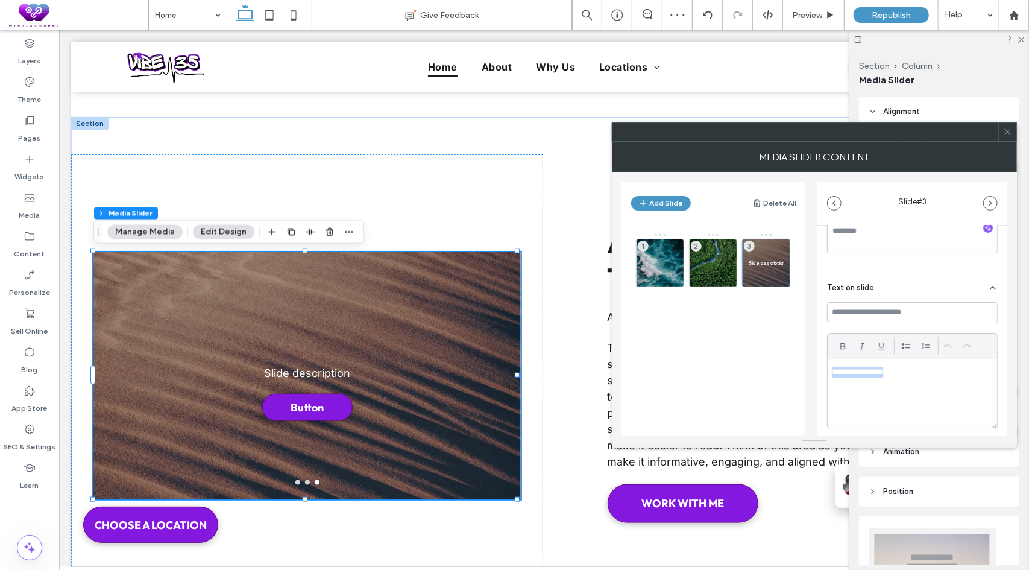
drag, startPoint x: 819, startPoint y: 368, endPoint x: 791, endPoint y: 367, distance: 28.4
click at [790, 367] on div "**********" at bounding box center [815, 304] width 386 height 264
click at [774, 329] on div "1 2 3" at bounding box center [720, 296] width 169 height 127
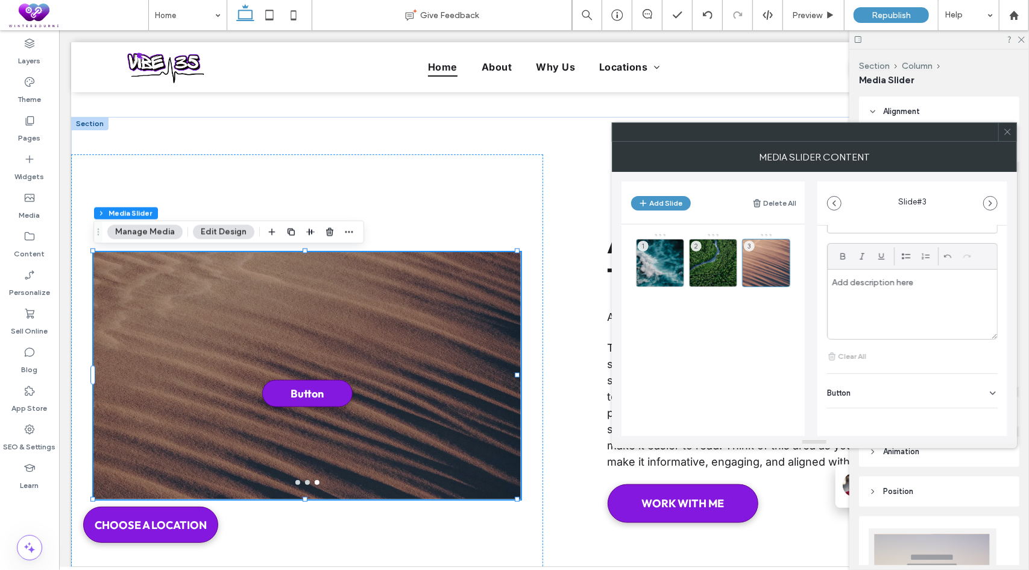
click at [877, 390] on div "Button" at bounding box center [912, 391] width 171 height 34
click at [983, 359] on icon at bounding box center [987, 364] width 11 height 11
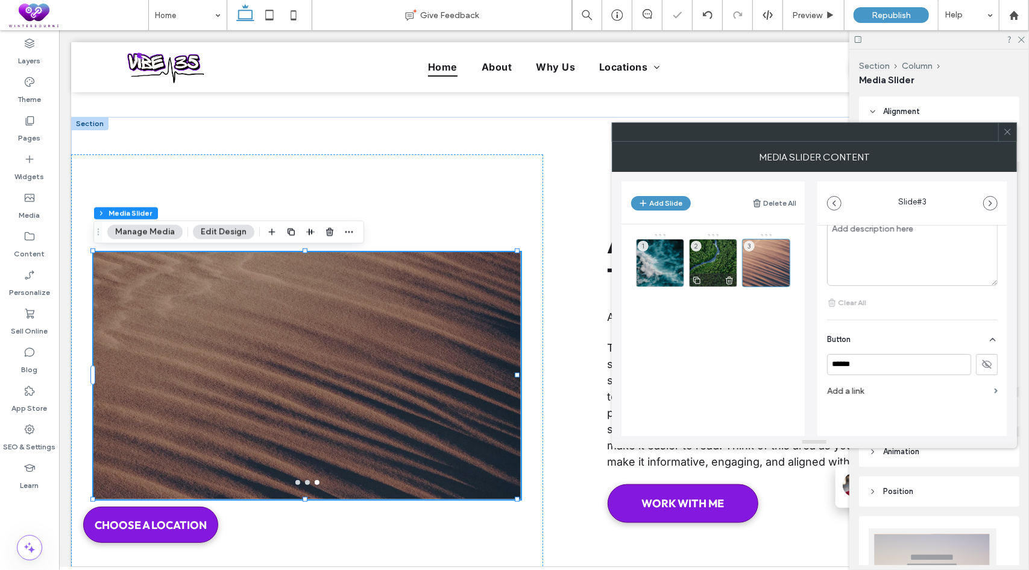
click at [724, 262] on div "2" at bounding box center [713, 263] width 48 height 48
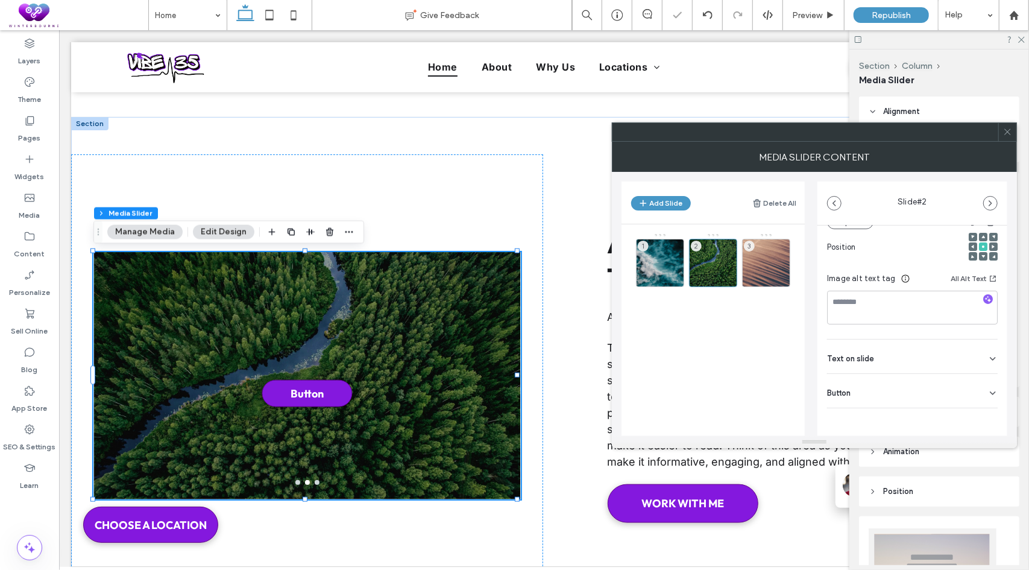
click at [960, 387] on div "Button" at bounding box center [912, 391] width 171 height 34
click at [982, 418] on use at bounding box center [987, 417] width 10 height 7
click at [654, 259] on div "1" at bounding box center [660, 263] width 48 height 48
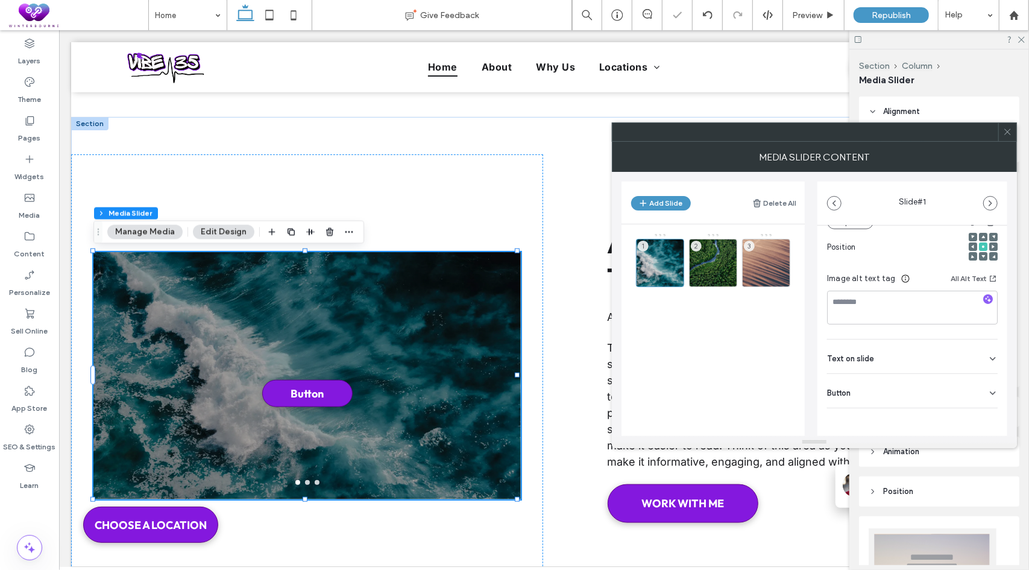
click at [971, 389] on div "Button" at bounding box center [912, 391] width 171 height 34
click at [982, 414] on icon at bounding box center [987, 417] width 11 height 11
click at [667, 328] on div "1 2 3" at bounding box center [720, 296] width 169 height 127
click at [1017, 128] on div at bounding box center [814, 131] width 405 height 19
click at [1013, 131] on div at bounding box center [1007, 132] width 18 height 18
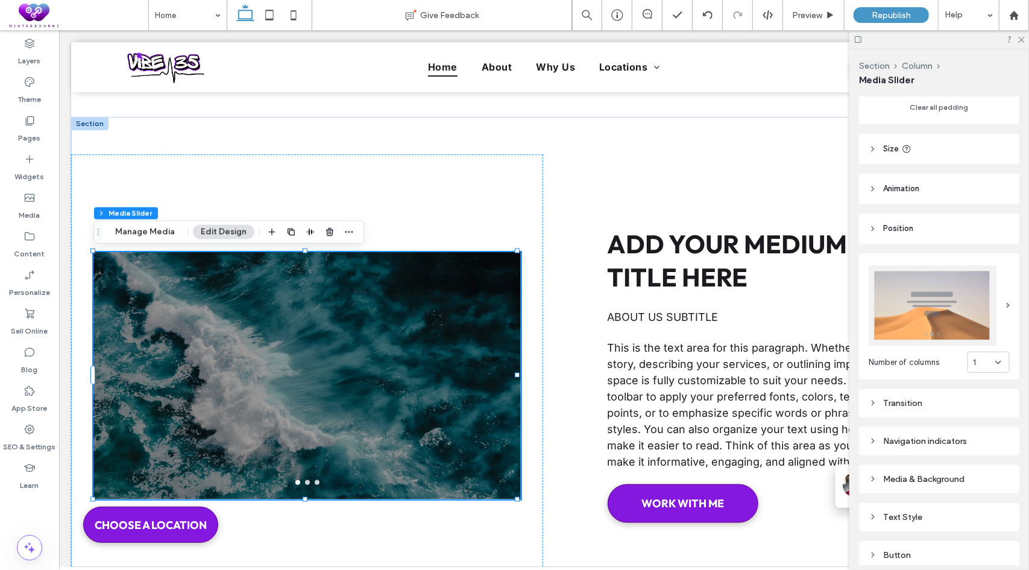
scroll to position [347, 0]
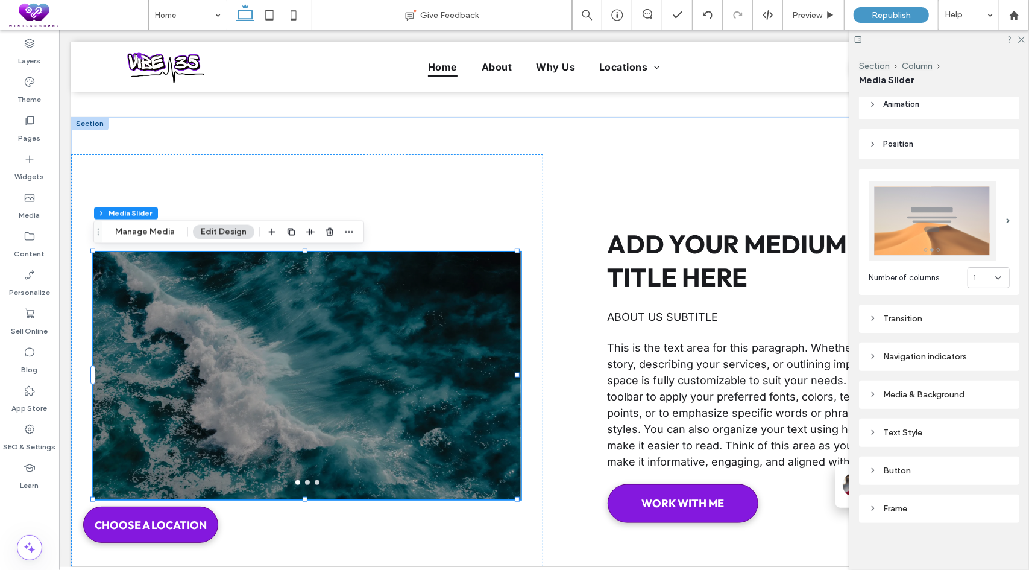
click at [914, 394] on div "Media & Background" at bounding box center [939, 394] width 141 height 10
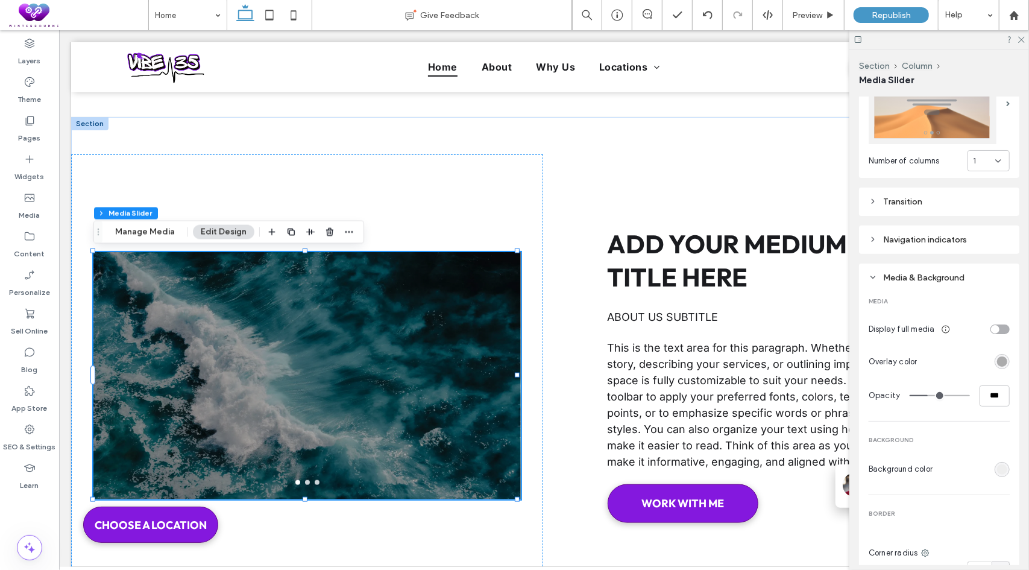
scroll to position [468, 0]
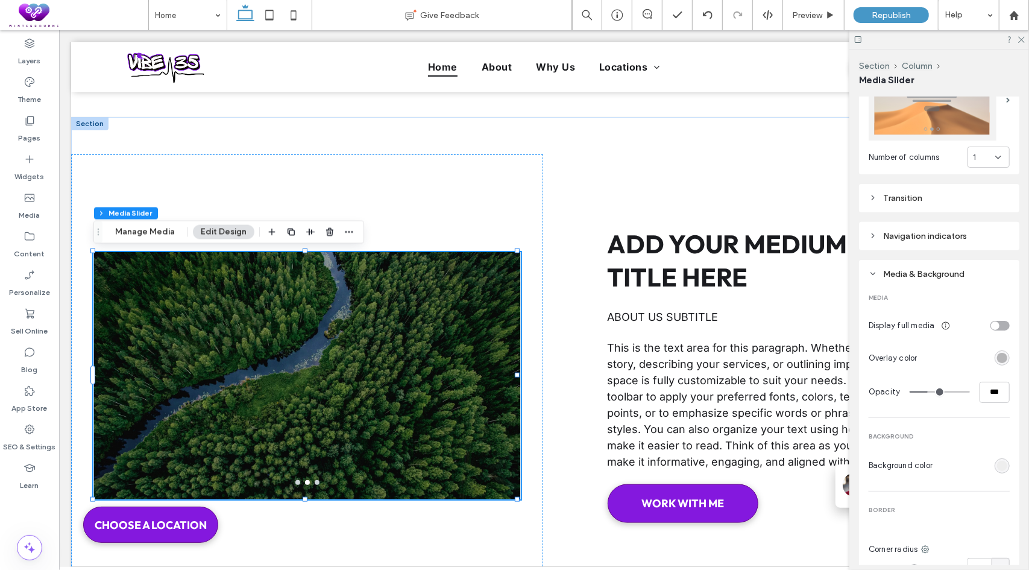
click at [997, 353] on div "rgba(0, 0, 0, 0.3)" at bounding box center [1002, 358] width 10 height 10
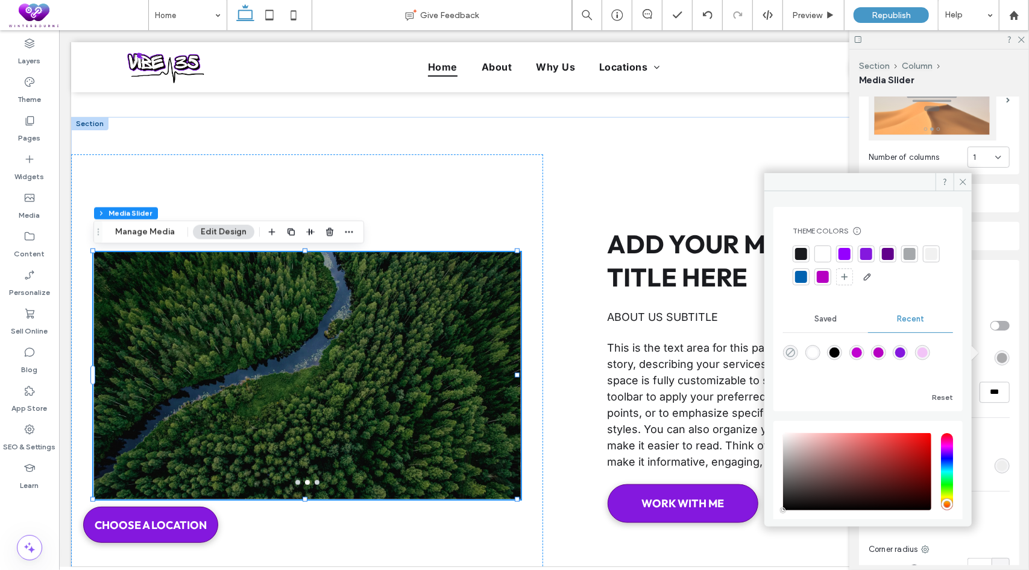
click at [795, 353] on use "rgba(0, 0, 0, 0)" at bounding box center [790, 352] width 9 height 9
type input "*"
type input "**"
type input "*"
type input "**"
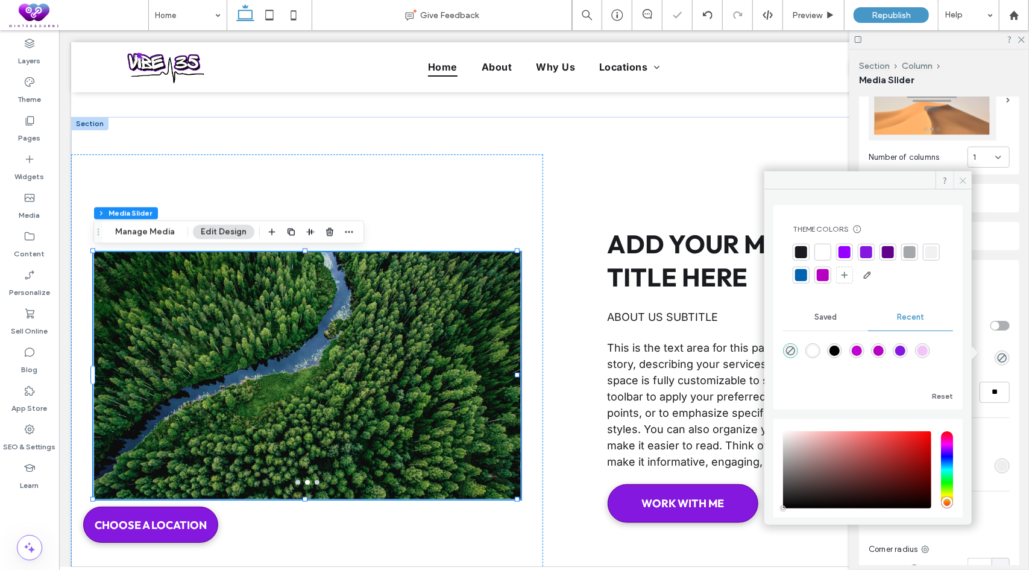
click at [960, 180] on icon at bounding box center [963, 180] width 9 height 9
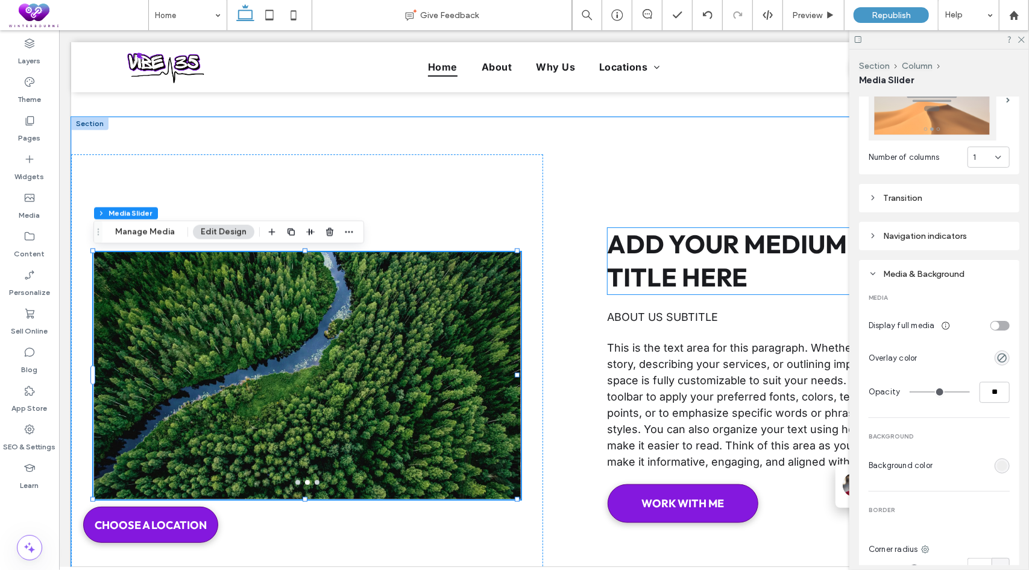
click at [708, 271] on span "Add your medium length title here" at bounding box center [781, 259] width 348 height 65
click at [708, 271] on div "Add your medium length title here" at bounding box center [788, 260] width 362 height 66
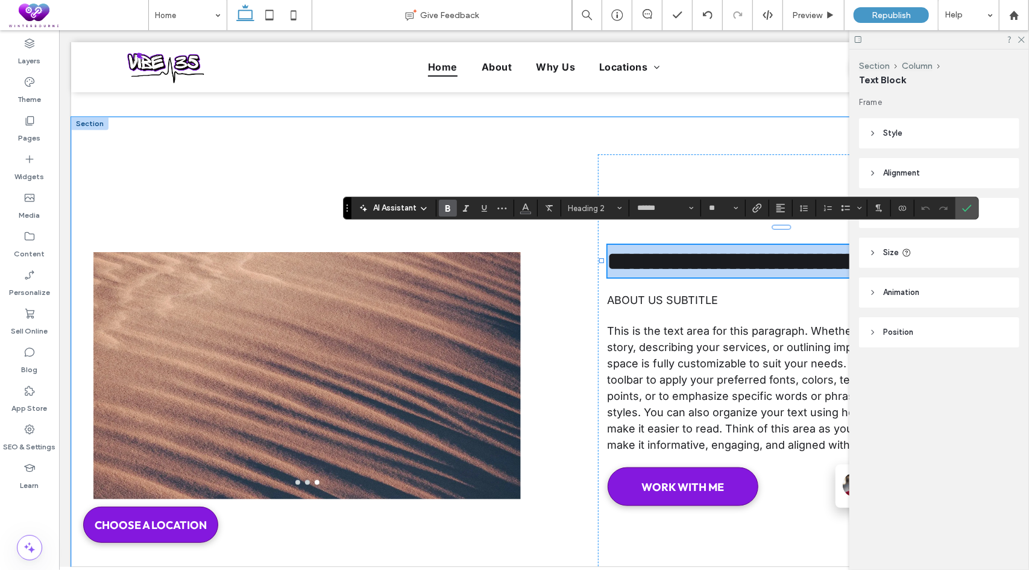
type input "*****"
type input "**"
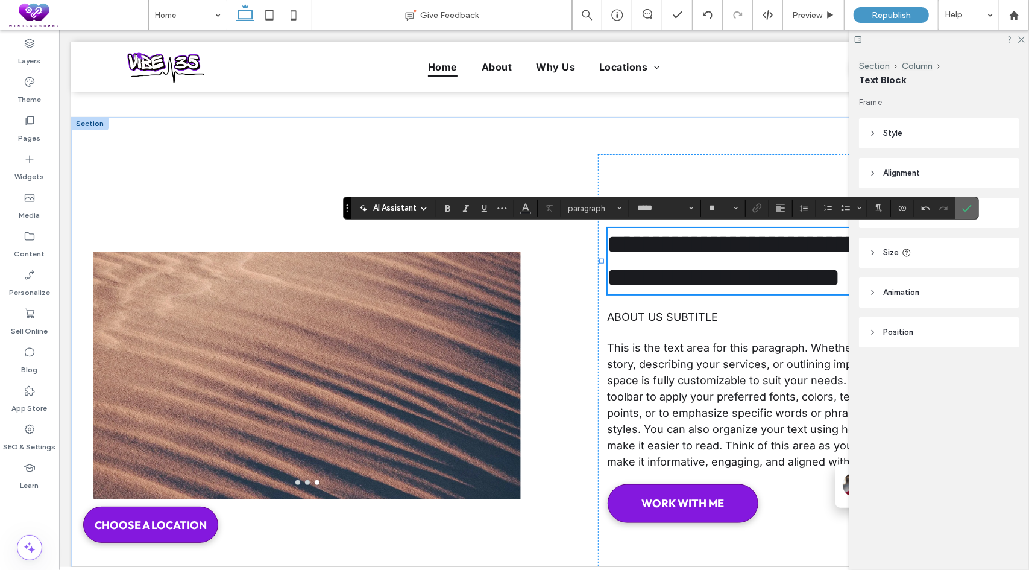
click at [965, 207] on icon "Confirm" at bounding box center [967, 208] width 10 height 10
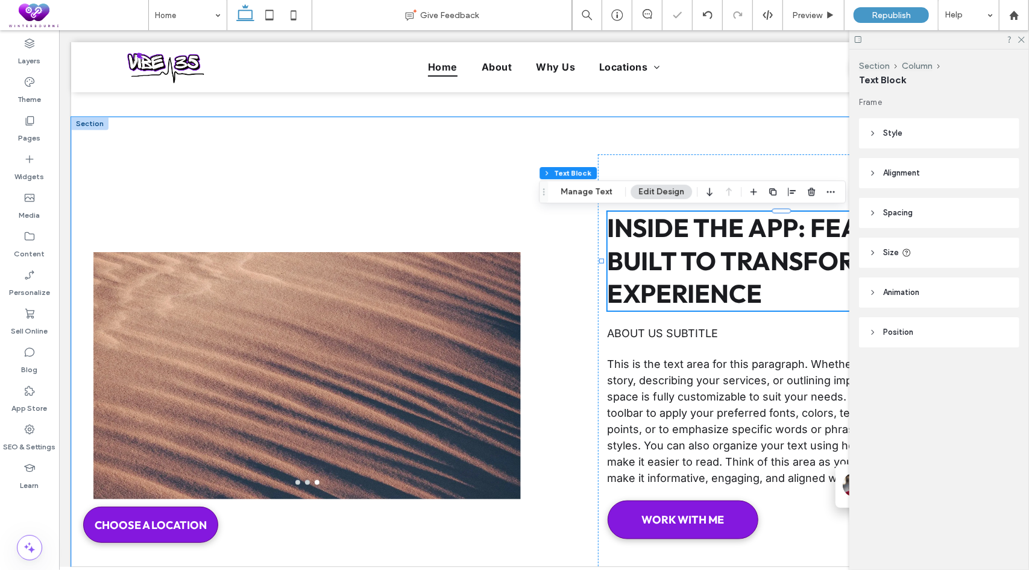
click at [755, 229] on span "Inside the App: Features Built to Transform Your Experience" at bounding box center [779, 260] width 344 height 98
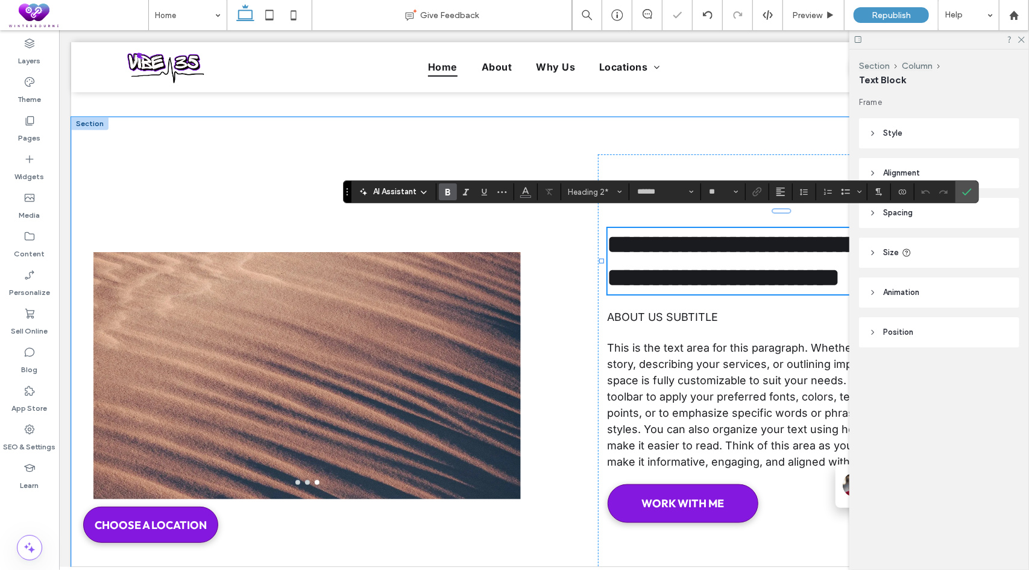
click at [744, 231] on span "**********" at bounding box center [776, 260] width 338 height 58
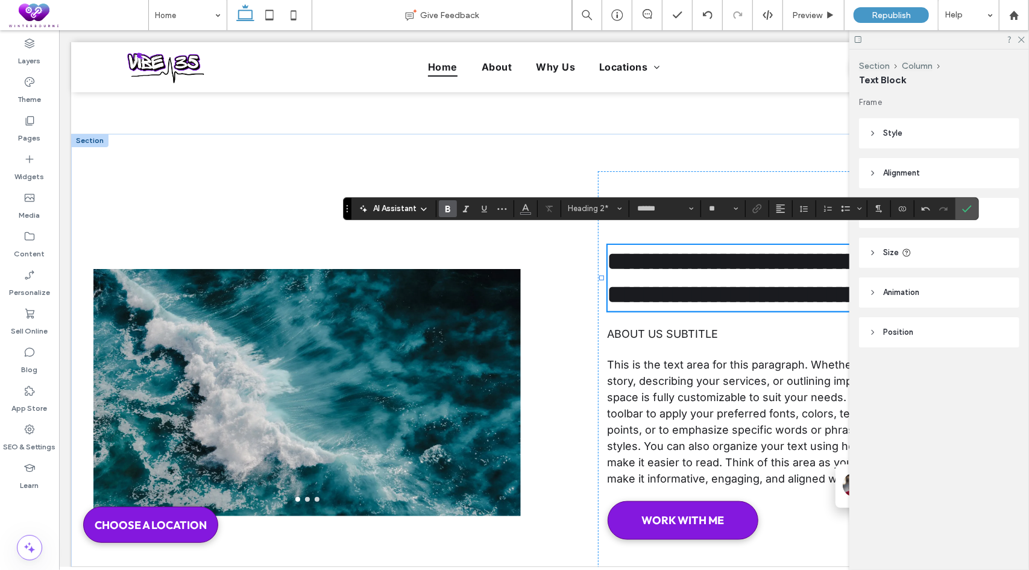
click at [956, 192] on div "Frame Style Color Image Background color Border *** Corner radius * px Alignmen…" at bounding box center [943, 245] width 168 height 299
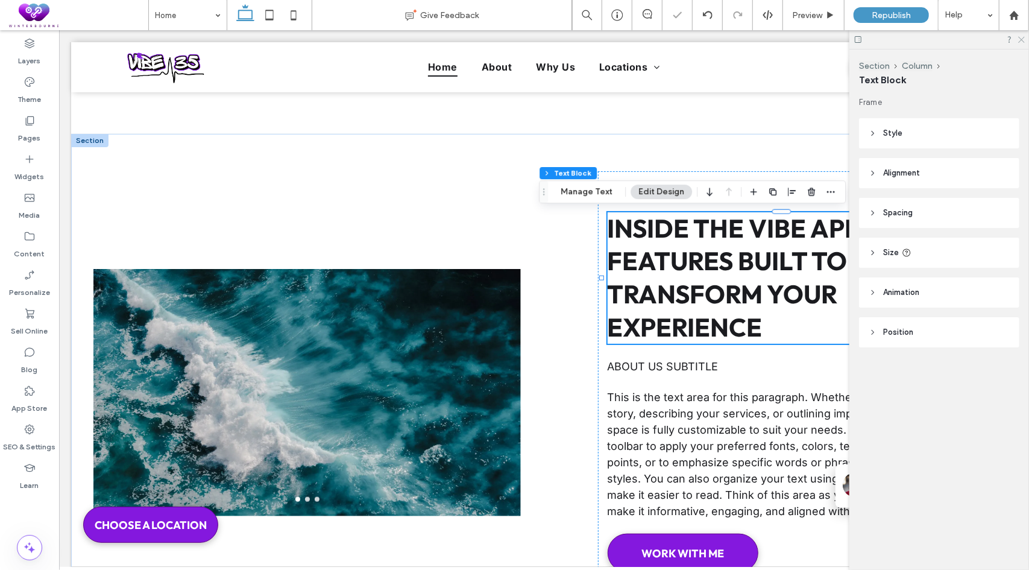
click at [1021, 40] on icon at bounding box center [1021, 39] width 8 height 8
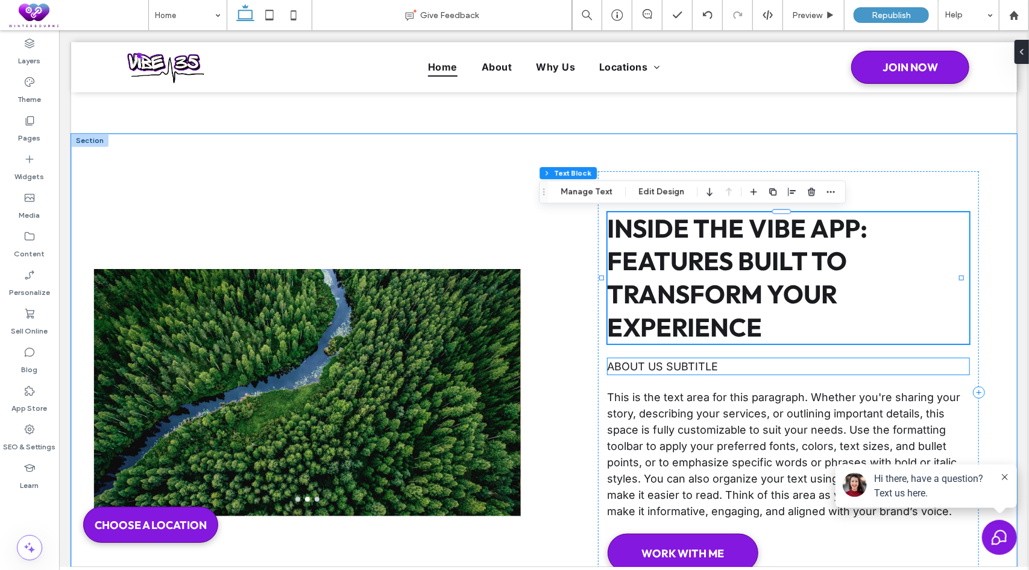
click at [729, 368] on p "About us subtitle" at bounding box center [788, 366] width 362 height 16
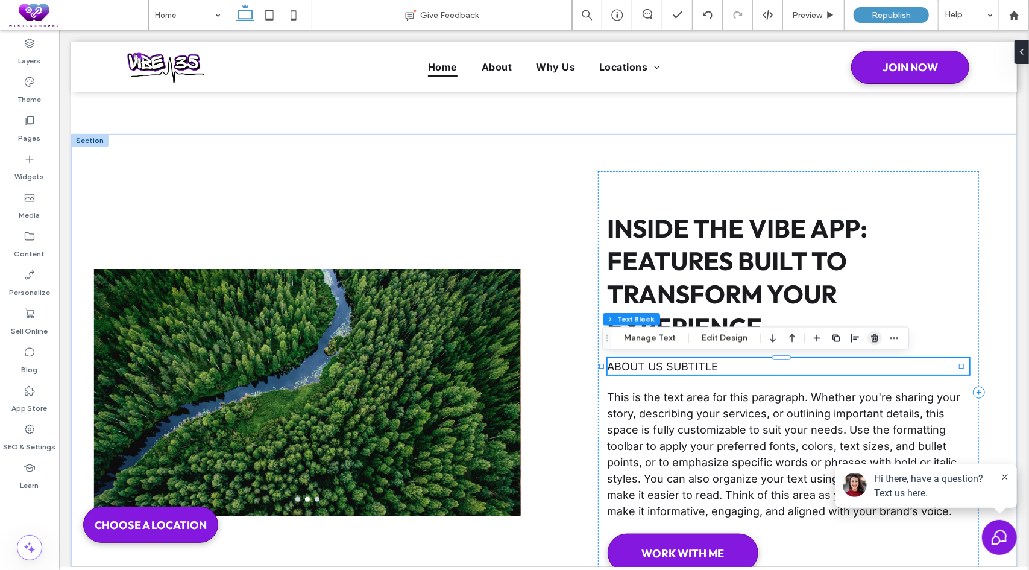
click at [877, 339] on span "button" at bounding box center [875, 338] width 14 height 14
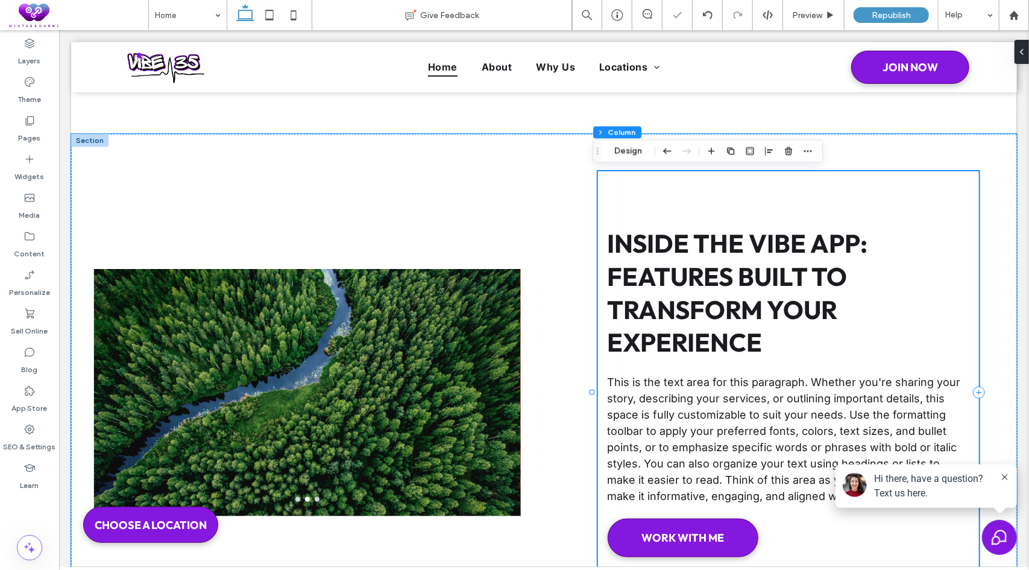
click at [713, 396] on span "This is the text area for this paragraph. Whether you're sharing your story, de…" at bounding box center [783, 438] width 353 height 127
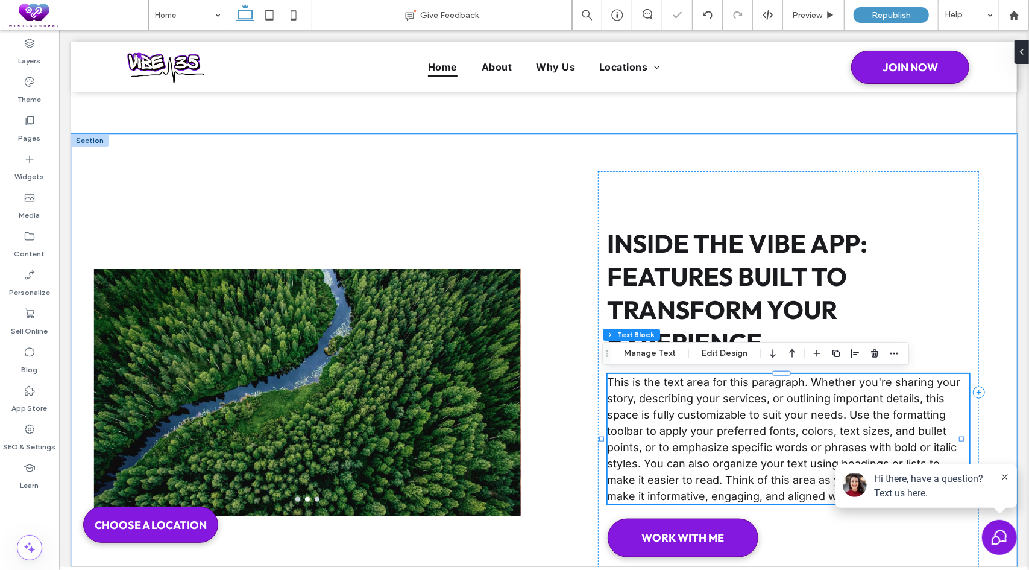
click at [791, 408] on span "This is the text area for this paragraph. Whether you're sharing your story, de…" at bounding box center [783, 438] width 353 height 127
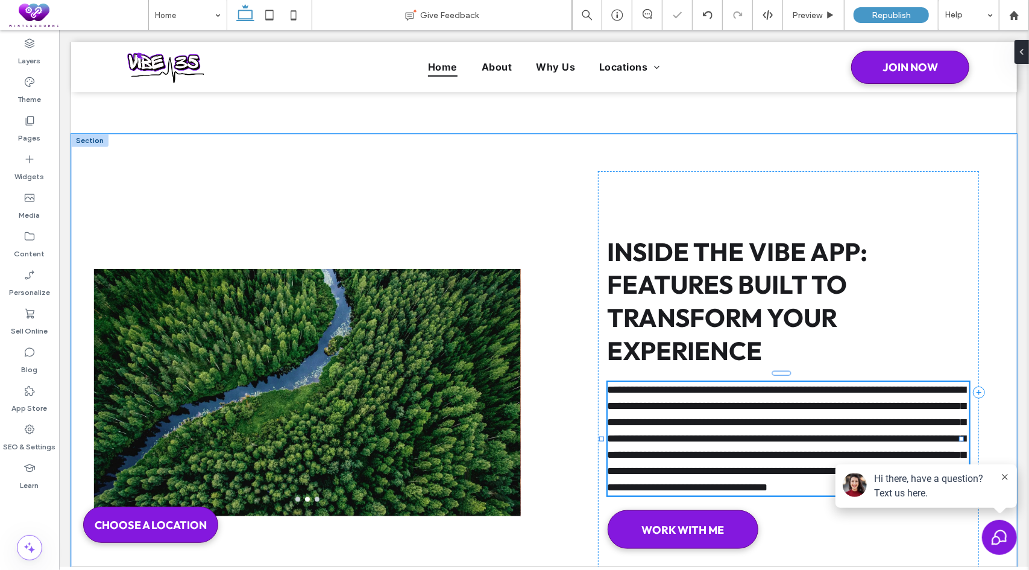
type input "*****"
type input "**"
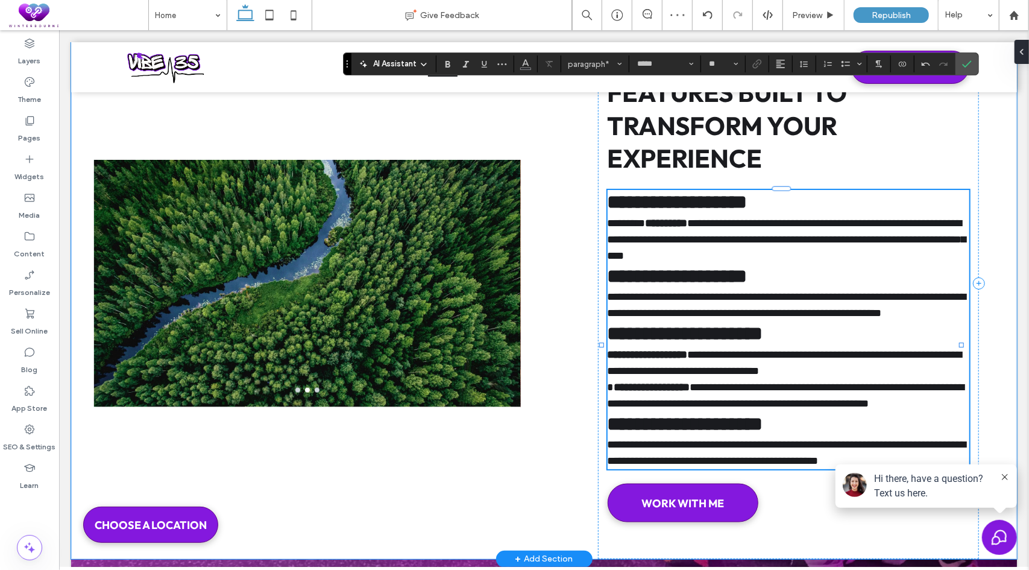
scroll to position [3918, 0]
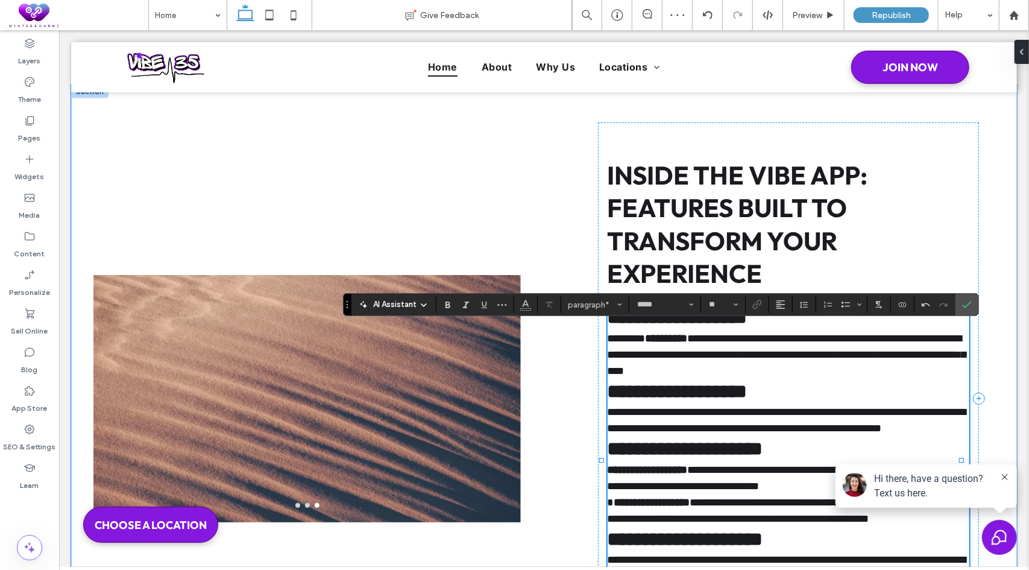
drag, startPoint x: 829, startPoint y: 363, endPoint x: 839, endPoint y: 361, distance: 9.9
click at [829, 363] on p "**********" at bounding box center [788, 354] width 362 height 49
click at [963, 304] on icon "Confirm" at bounding box center [967, 305] width 10 height 10
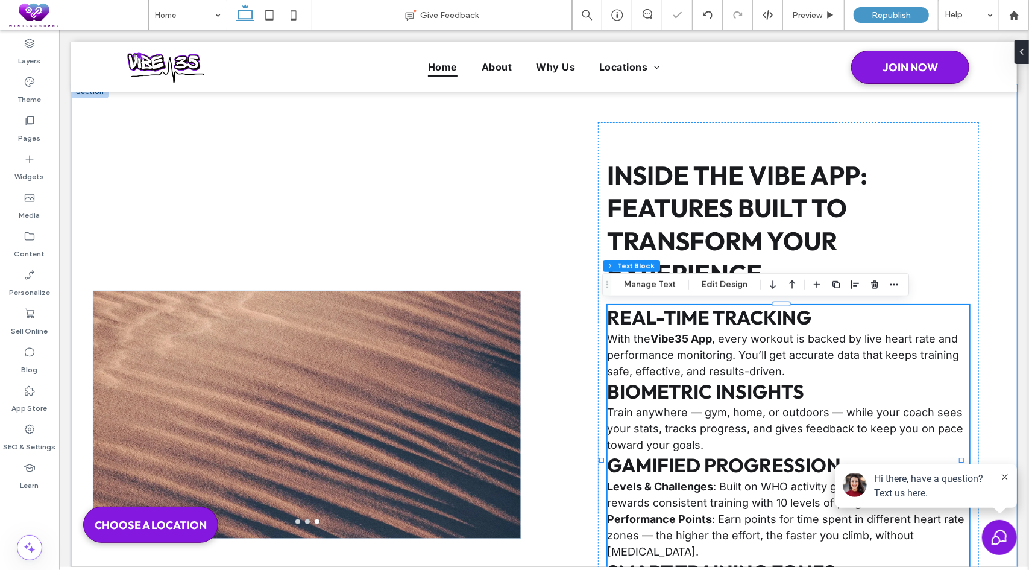
click at [385, 352] on div at bounding box center [306, 422] width 427 height 190
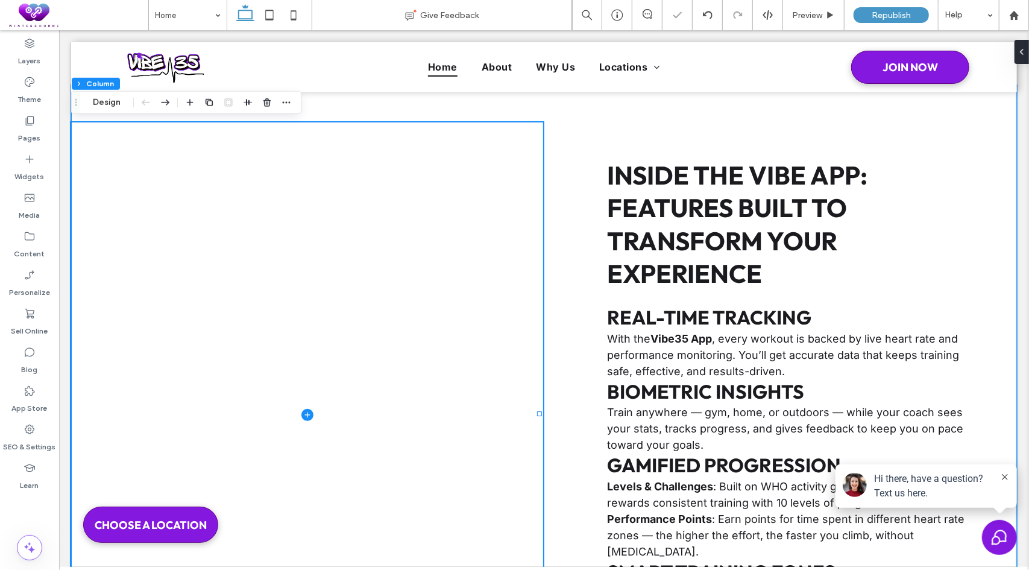
click at [569, 239] on div "Inside the VIBE App: Features Built to Transform Your Experience Real-Time Trac…" at bounding box center [544, 395] width 946 height 622
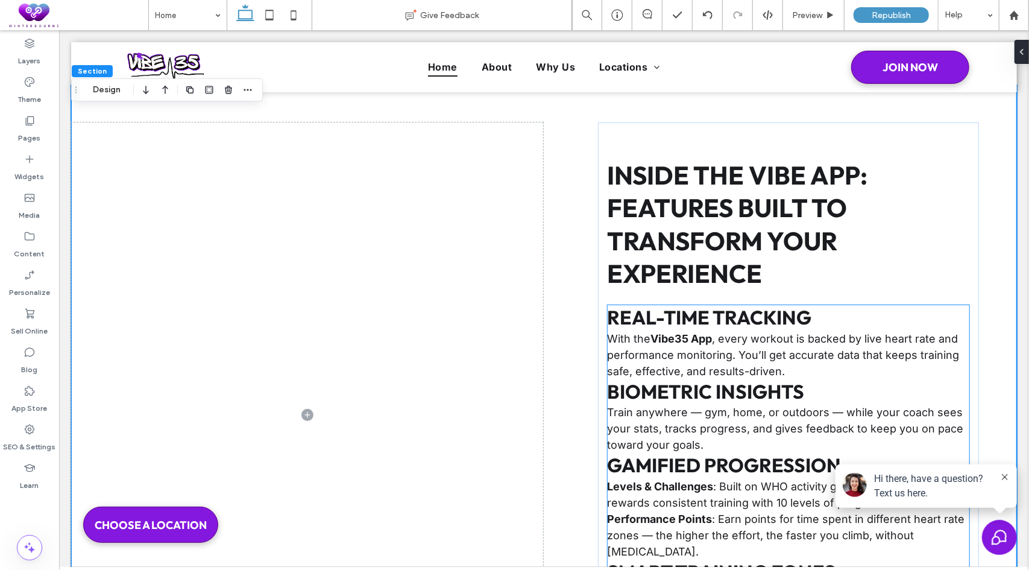
click at [607, 303] on div "Inside the VIBE App: Features Built to Transform Your Experience Real-Time Trac…" at bounding box center [789, 414] width 382 height 584
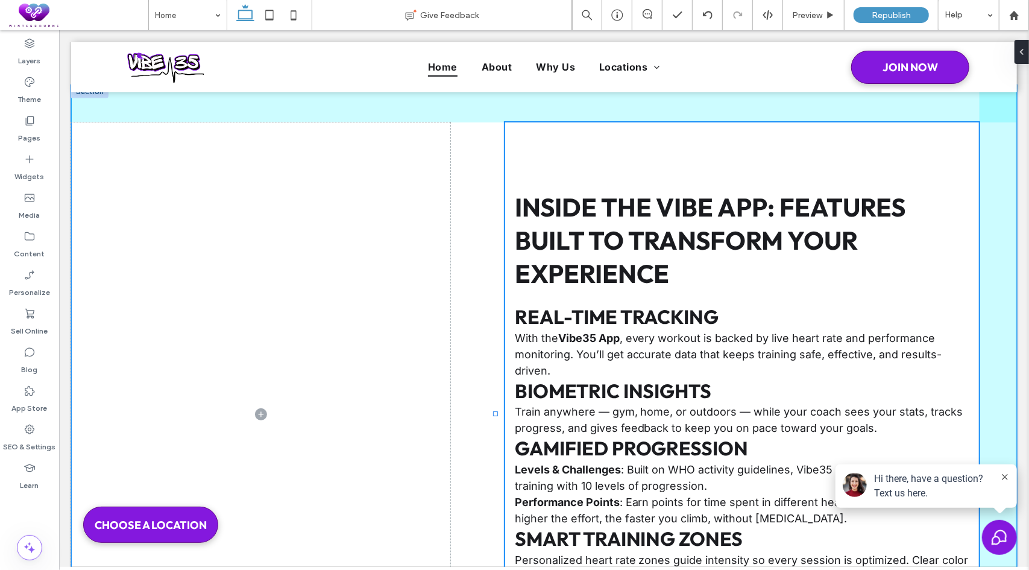
drag, startPoint x: 591, startPoint y: 416, endPoint x: 495, endPoint y: 379, distance: 103.2
click at [496, 122] on div at bounding box center [496, 122] width 1 height 1
type input "**"
type input "*****"
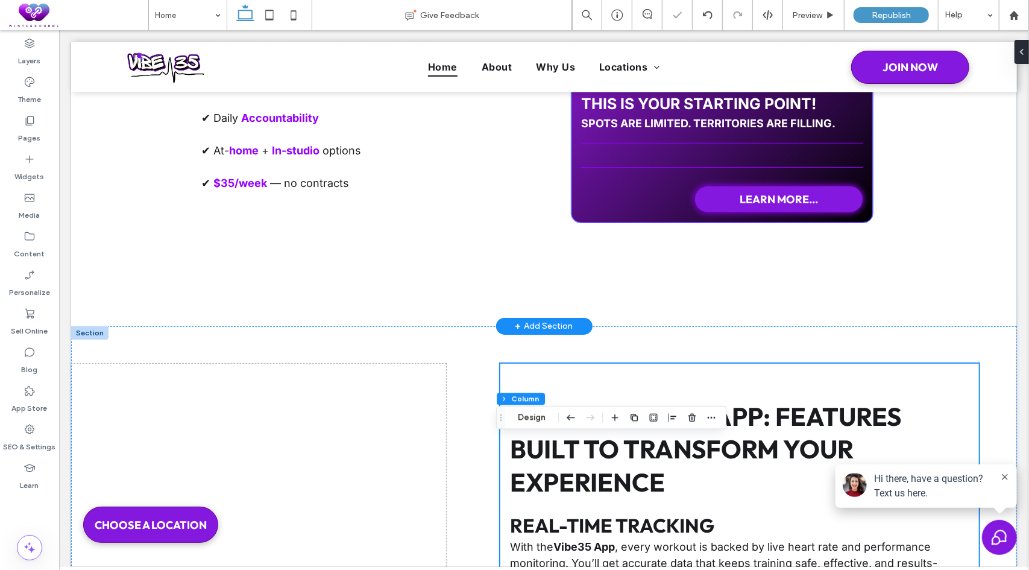
scroll to position [3979, 0]
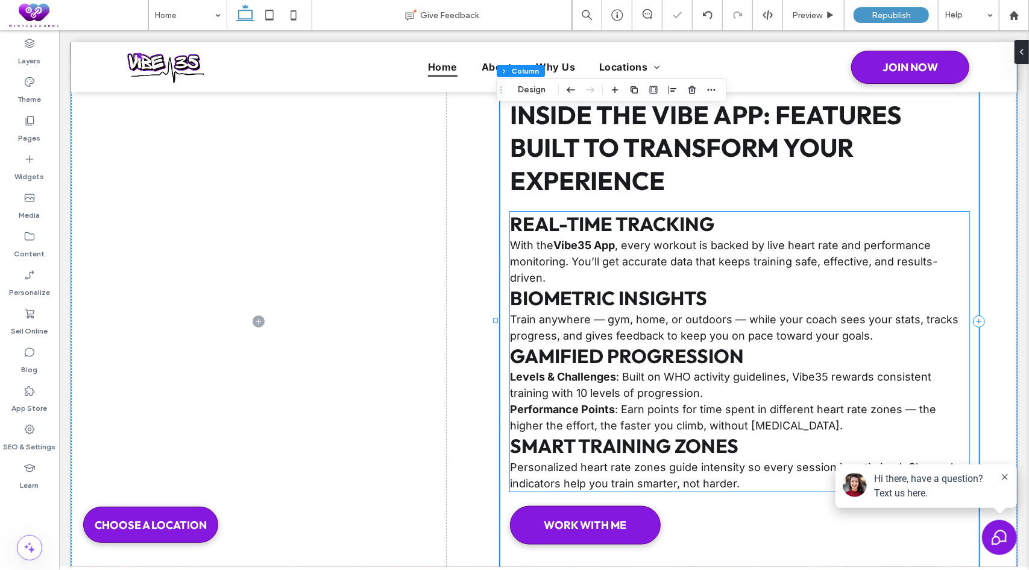
click at [816, 259] on span ", every workout is backed by live heart rate and performance monitoring. You’ll…" at bounding box center [722, 260] width 427 height 45
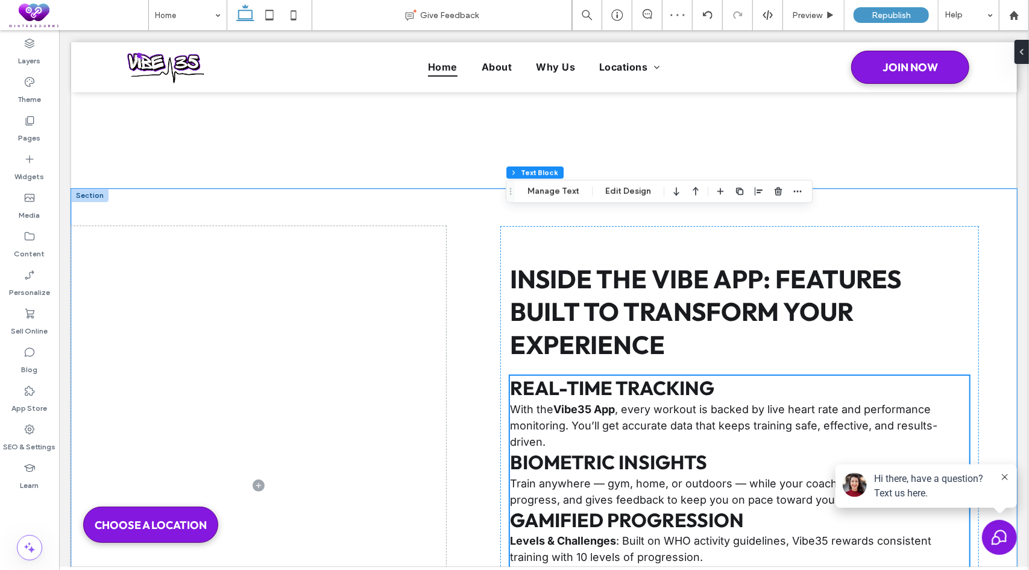
scroll to position [3677, 0]
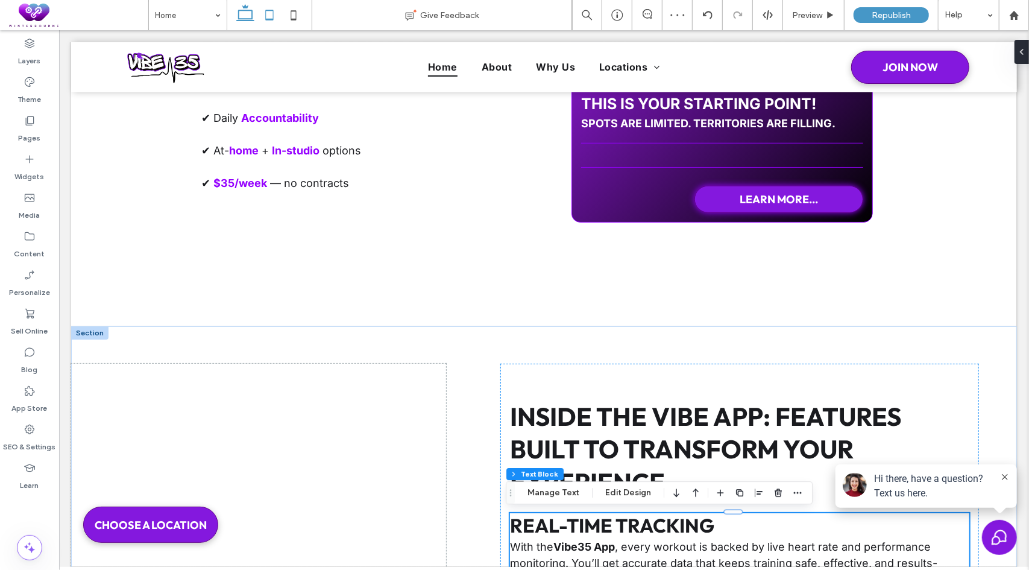
click at [273, 15] on use at bounding box center [269, 15] width 8 height 10
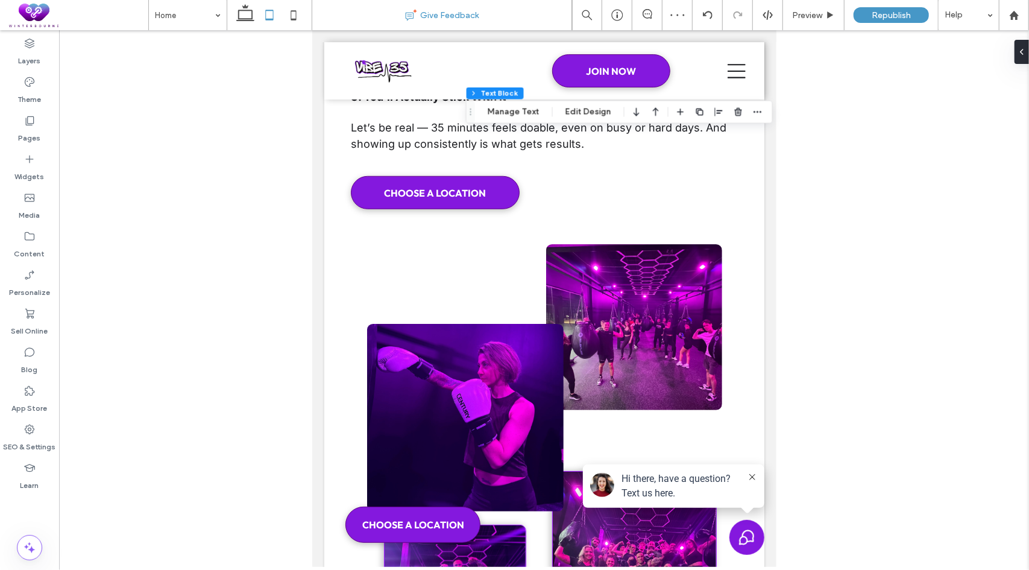
scroll to position [5734, 0]
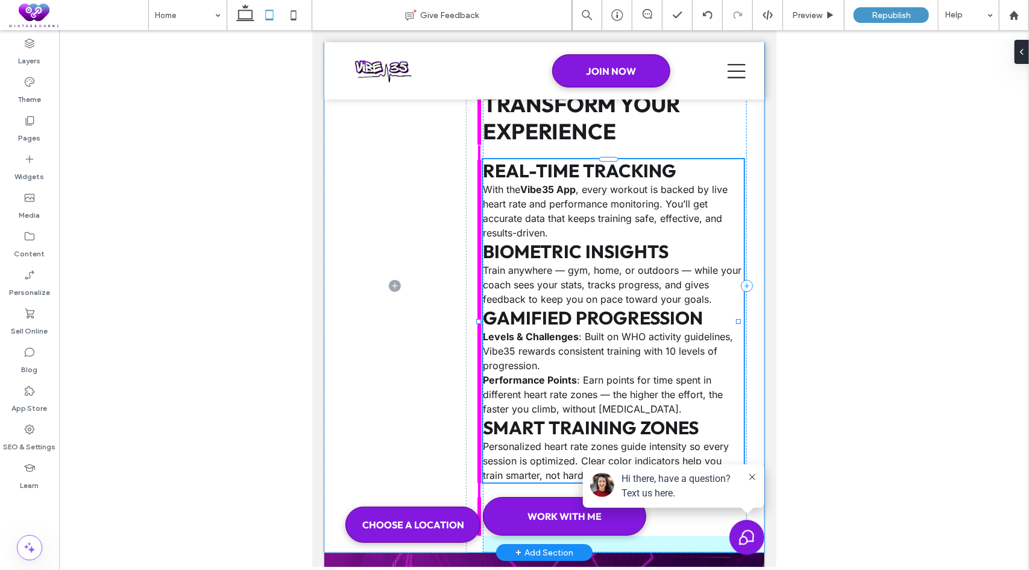
click at [477, 318] on div at bounding box center [478, 320] width 5 height 5
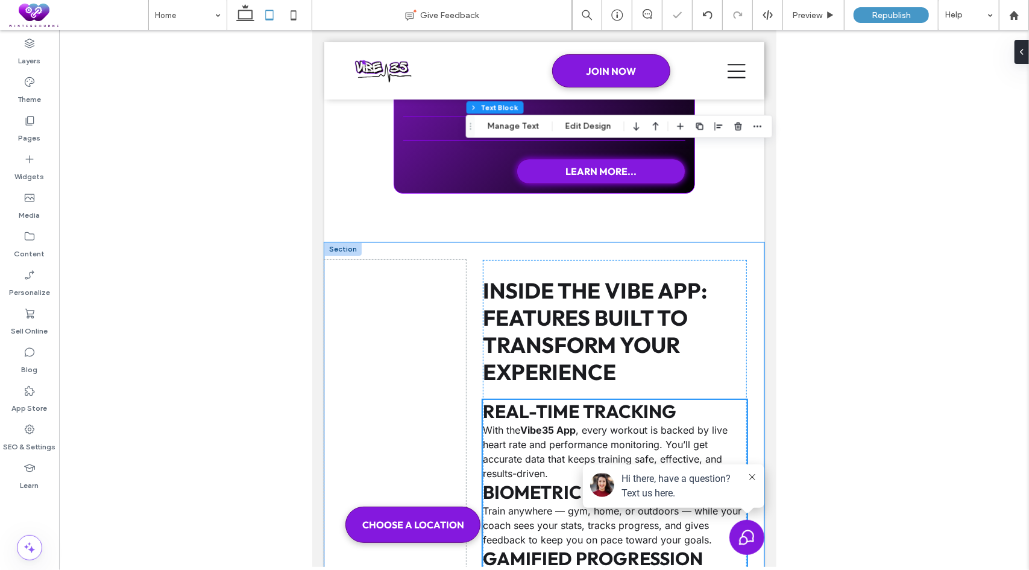
scroll to position [5493, 0]
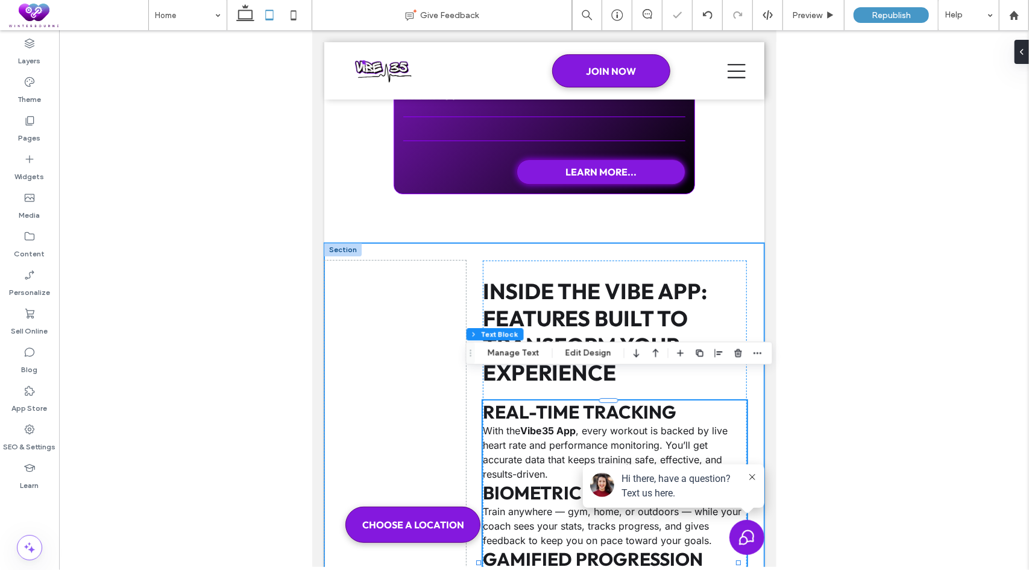
click at [471, 242] on div "Inside the VIBE App: Features Built to Transform Your Experience Real-Time Trac…" at bounding box center [544, 517] width 440 height 550
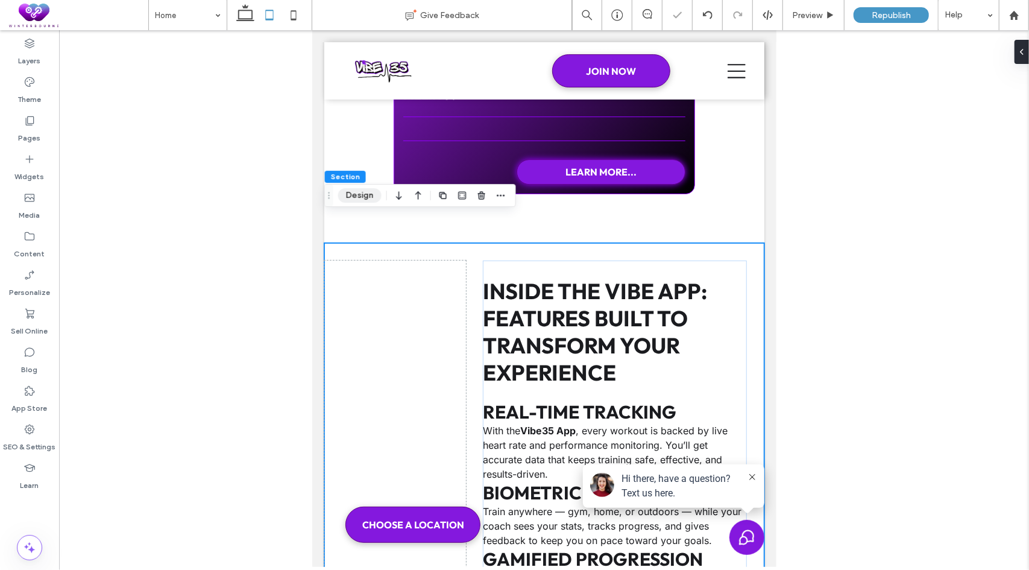
click at [367, 192] on button "Design" at bounding box center [359, 195] width 43 height 14
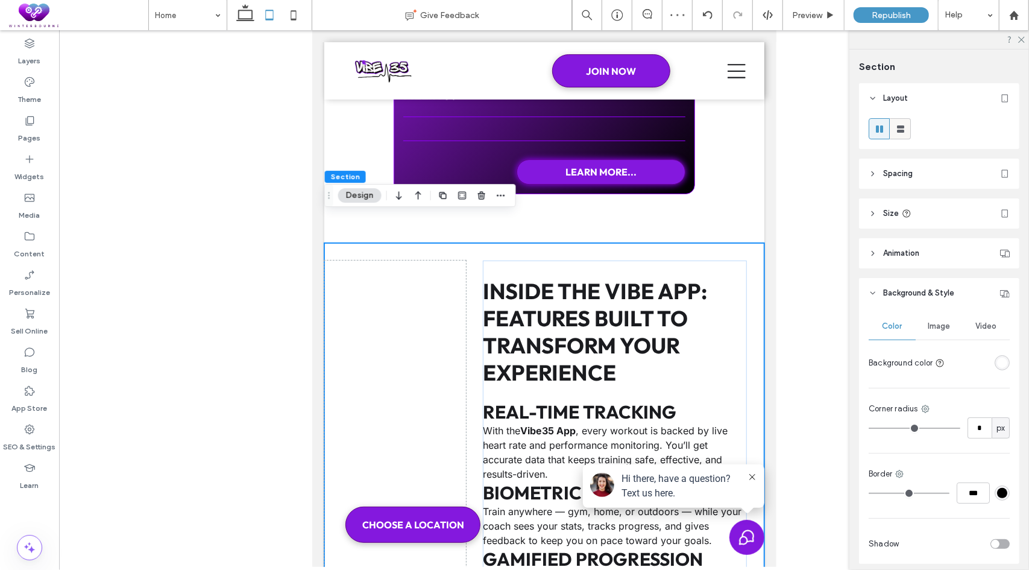
click at [903, 130] on use at bounding box center [900, 128] width 7 height 7
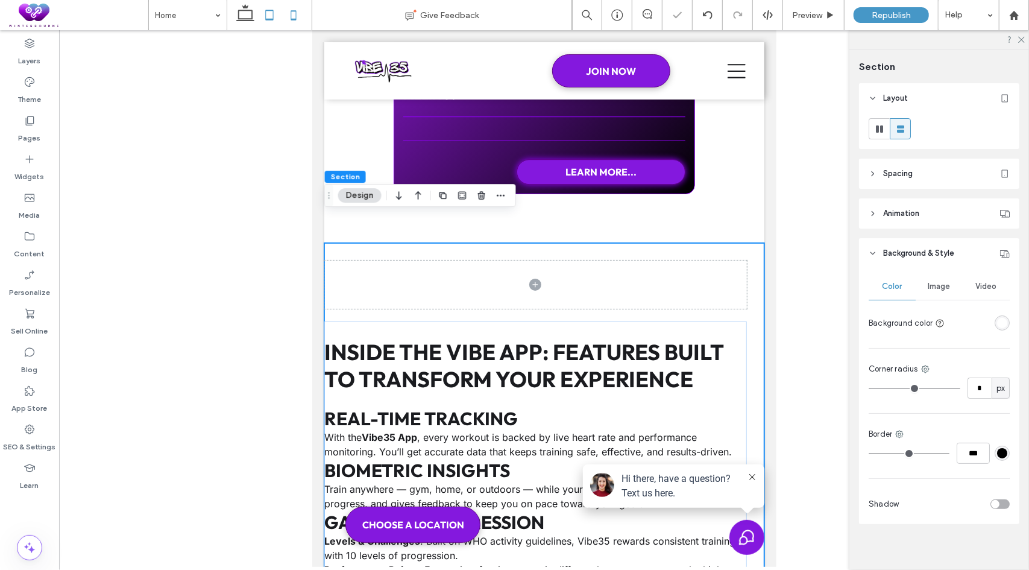
click at [303, 8] on icon at bounding box center [294, 15] width 24 height 24
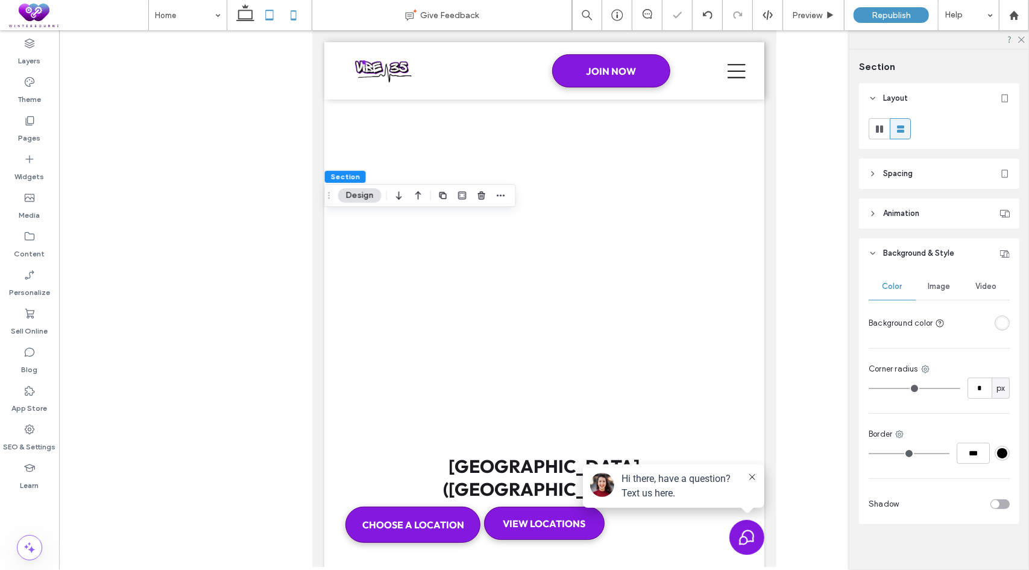
type input "**"
type input "*"
type input "**"
type input "*"
type input "***"
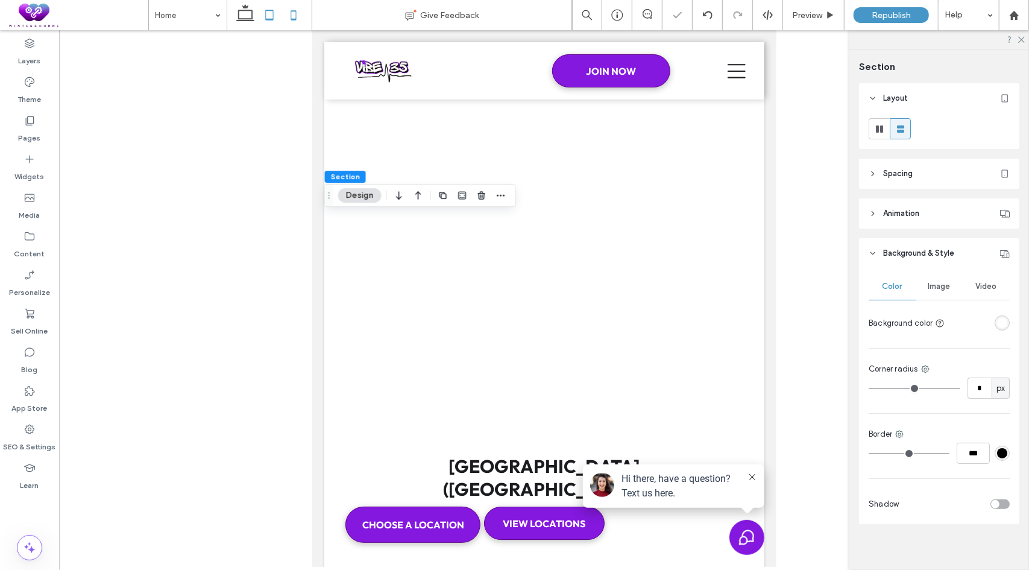
scroll to position [7484, 0]
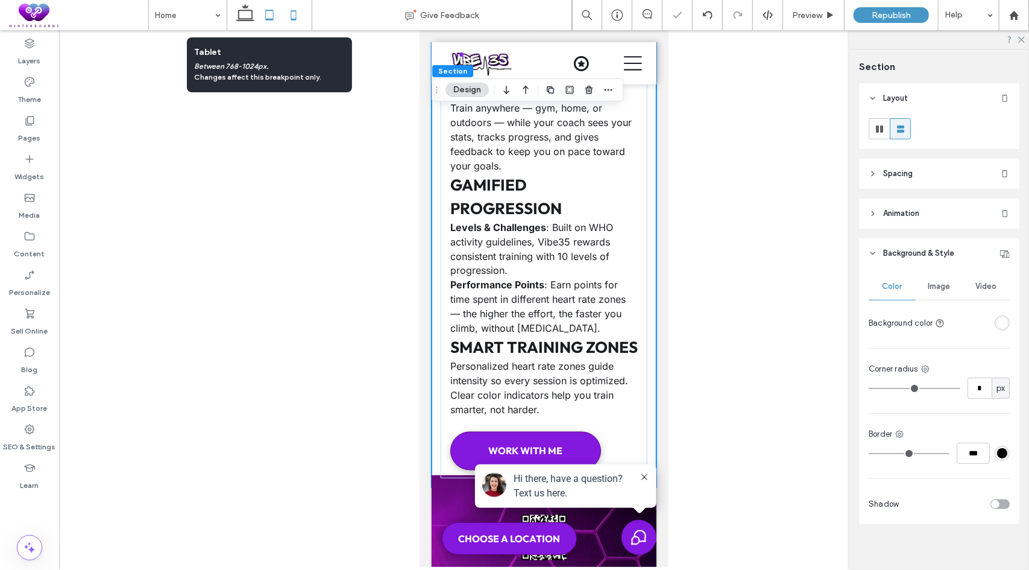
drag, startPoint x: 270, startPoint y: 11, endPoint x: 87, endPoint y: 97, distance: 201.8
click at [270, 11] on icon at bounding box center [269, 15] width 24 height 24
type input "*"
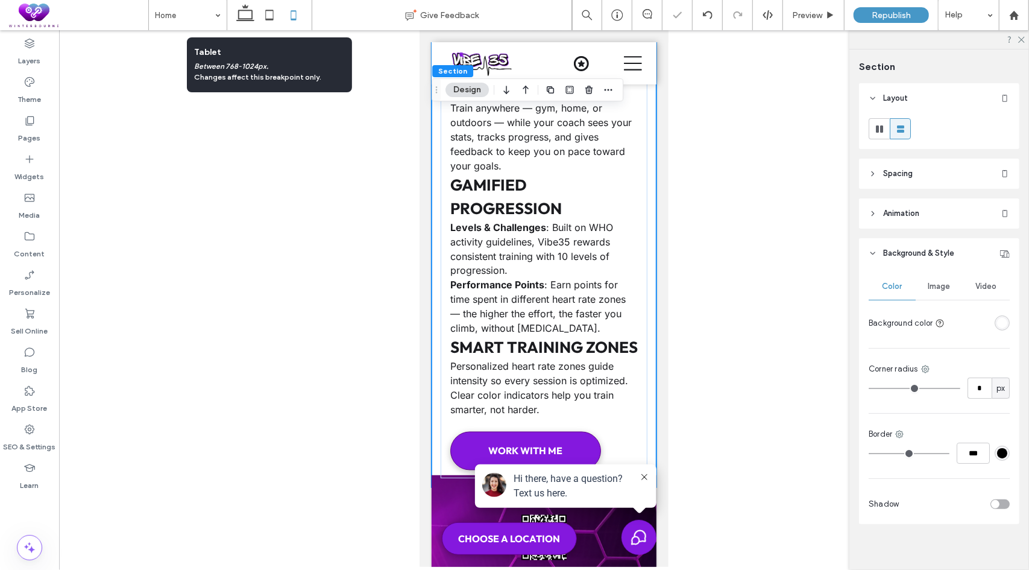
type input "**"
type input "****"
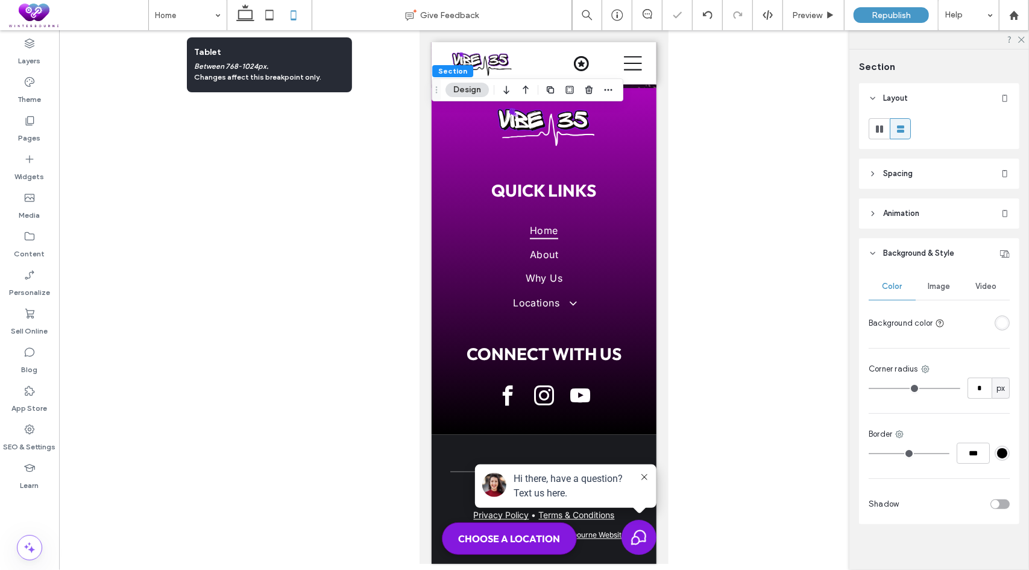
scroll to position [5645, 0]
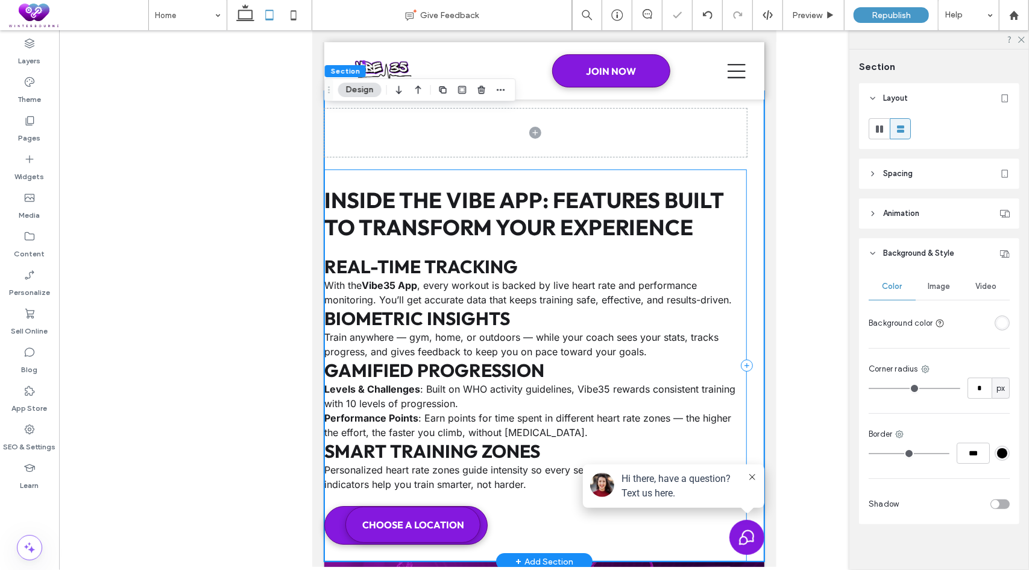
click at [353, 169] on div "Inside the VIBE App: Features Built to Transform Your Experience Real-Time Trac…" at bounding box center [535, 365] width 423 height 392
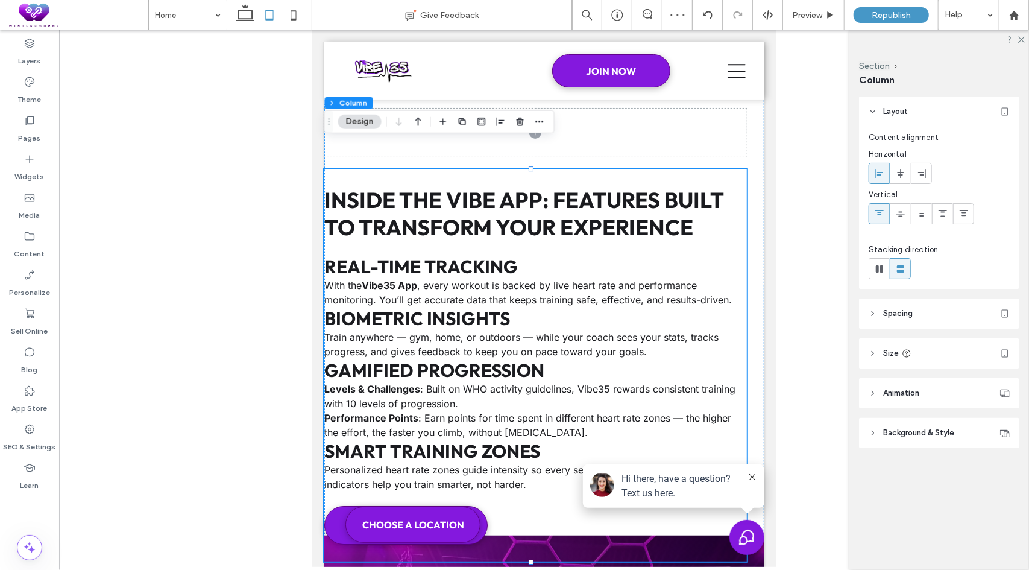
click at [900, 317] on span "Spacing" at bounding box center [898, 313] width 30 height 12
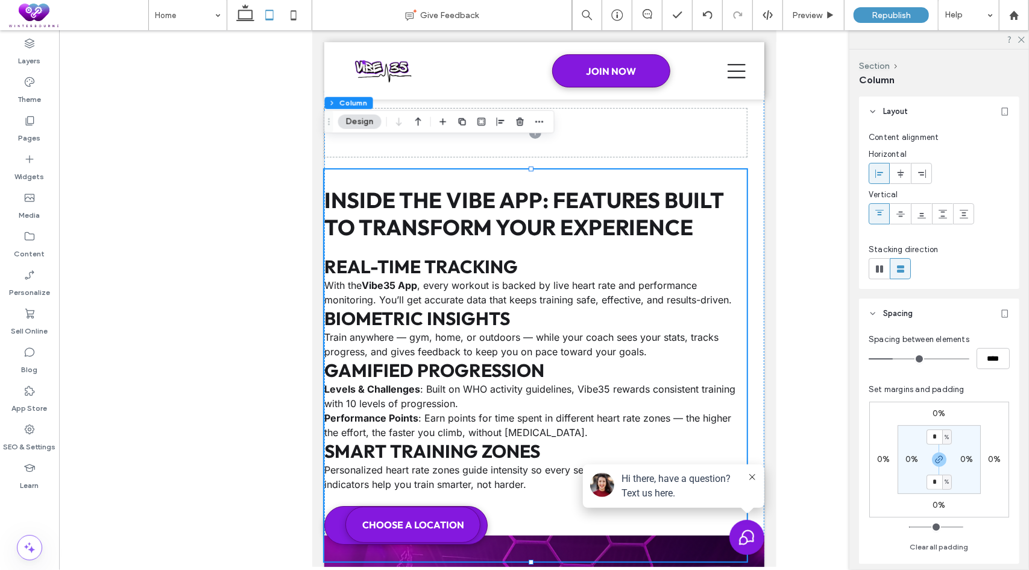
click at [907, 462] on label "0%" at bounding box center [912, 459] width 13 height 10
type input "*"
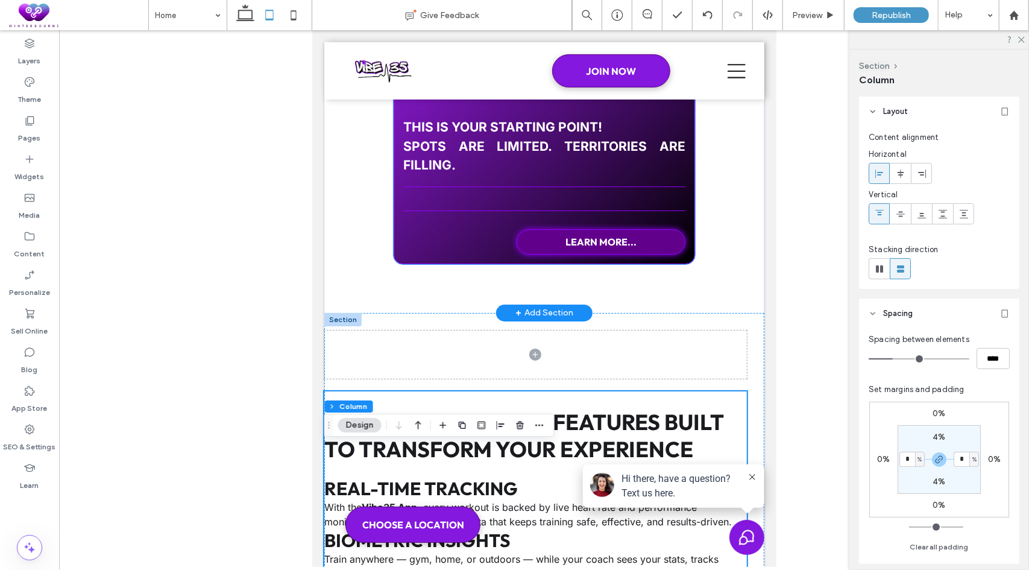
scroll to position [5584, 0]
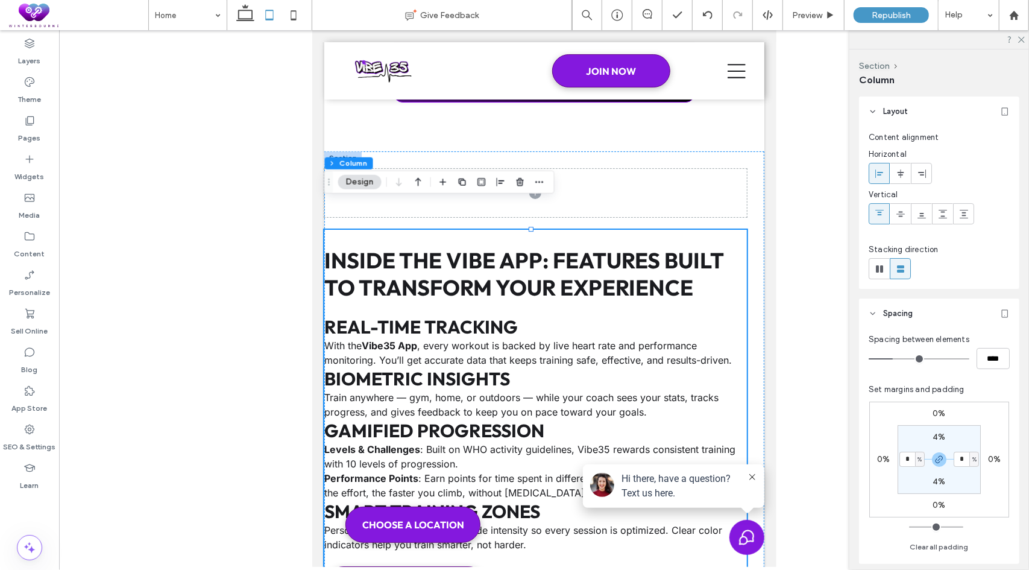
type input "*"
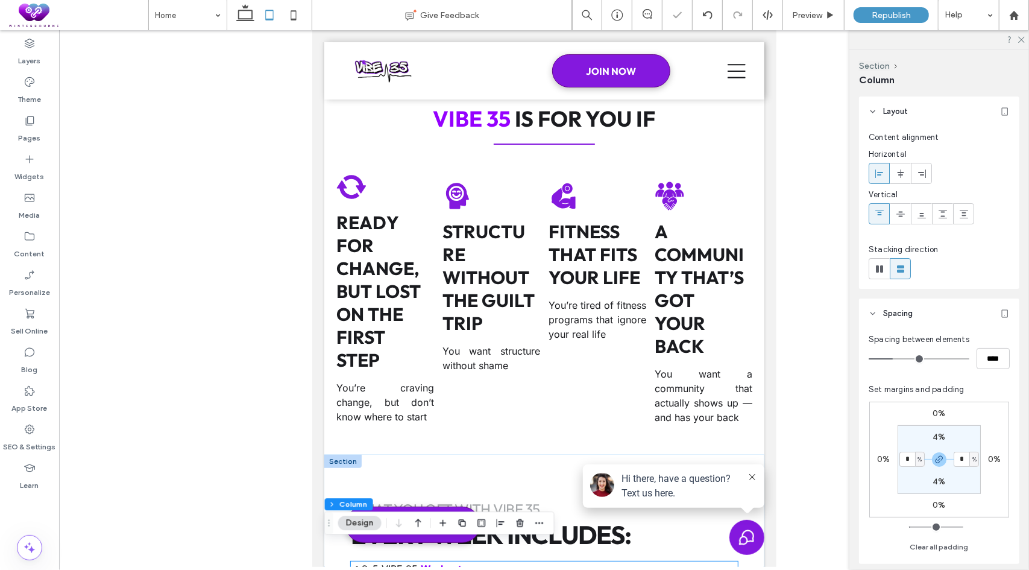
scroll to position [4740, 0]
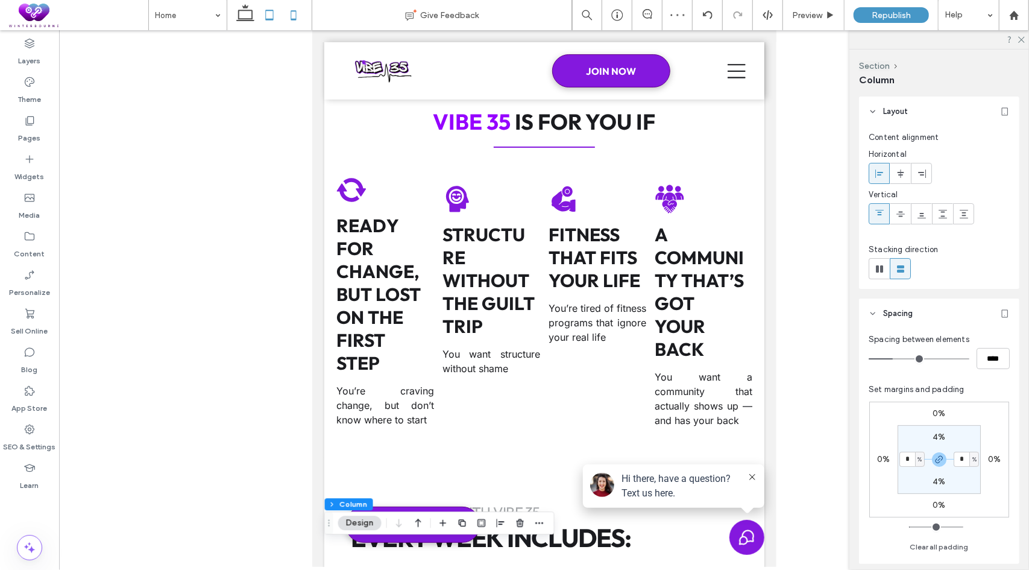
click at [292, 13] on icon at bounding box center [294, 15] width 24 height 24
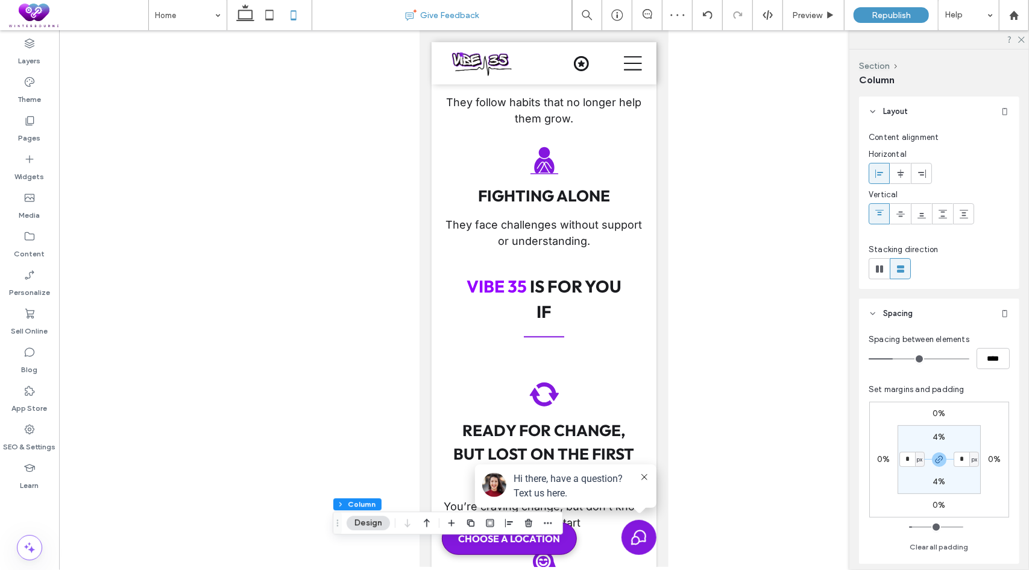
type input "**"
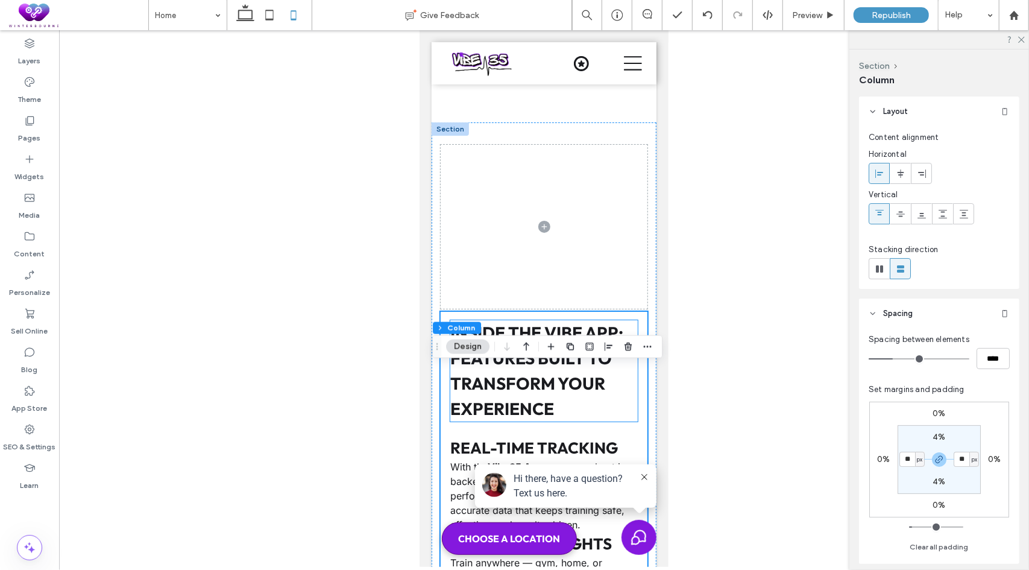
scroll to position [7018, 0]
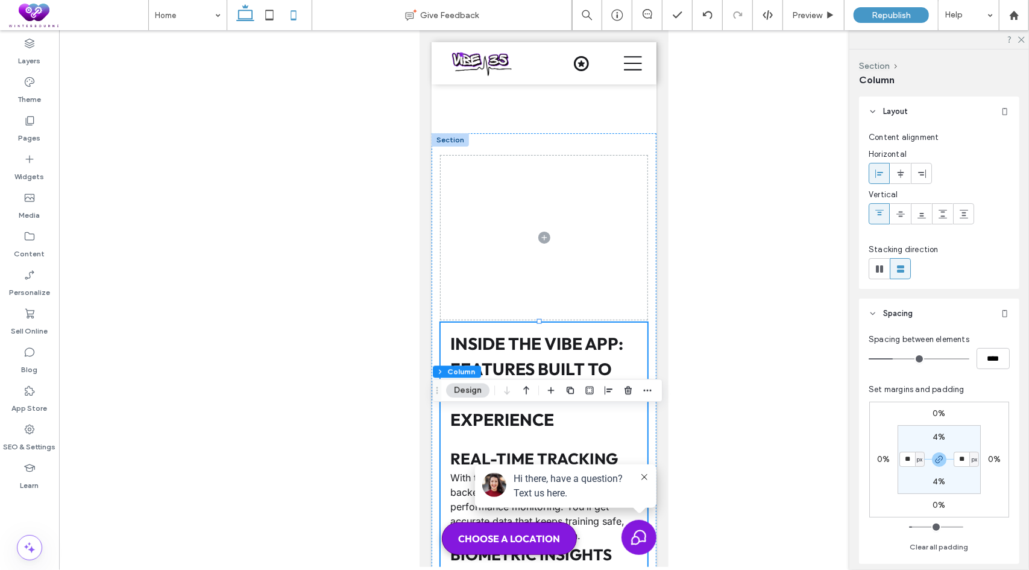
click at [251, 19] on icon at bounding box center [245, 15] width 24 height 24
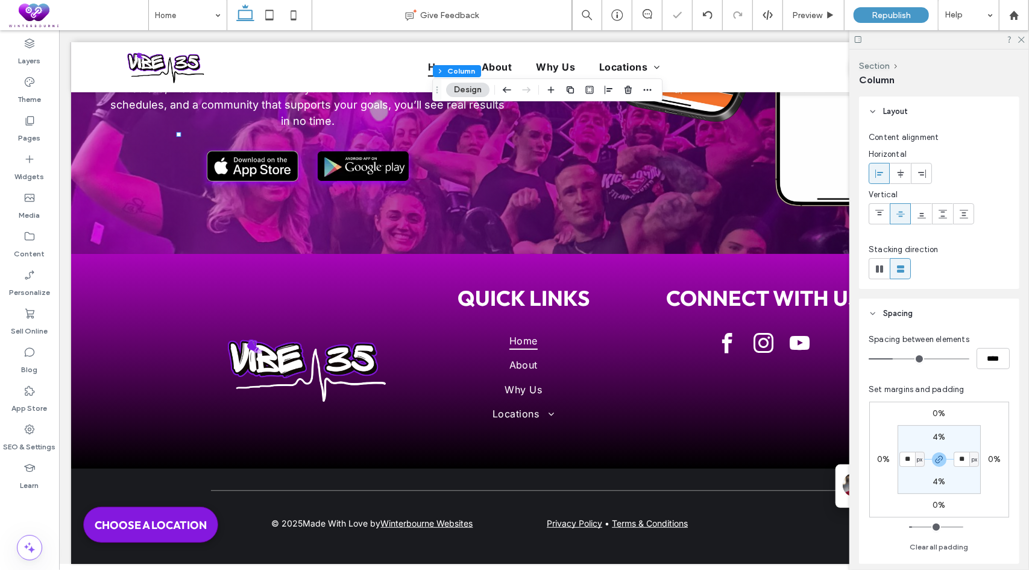
type input "**"
type input "*****"
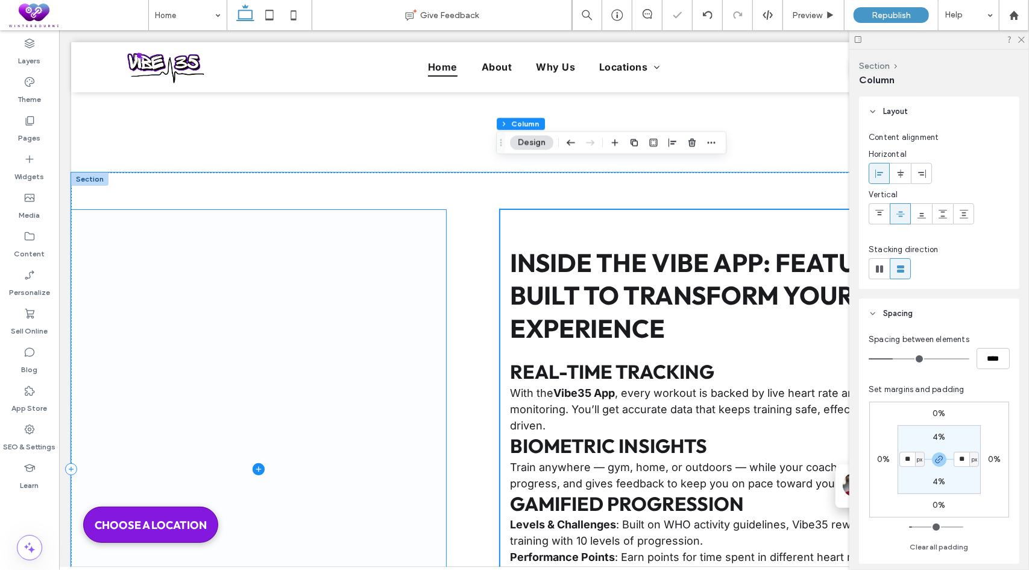
scroll to position [3946, 0]
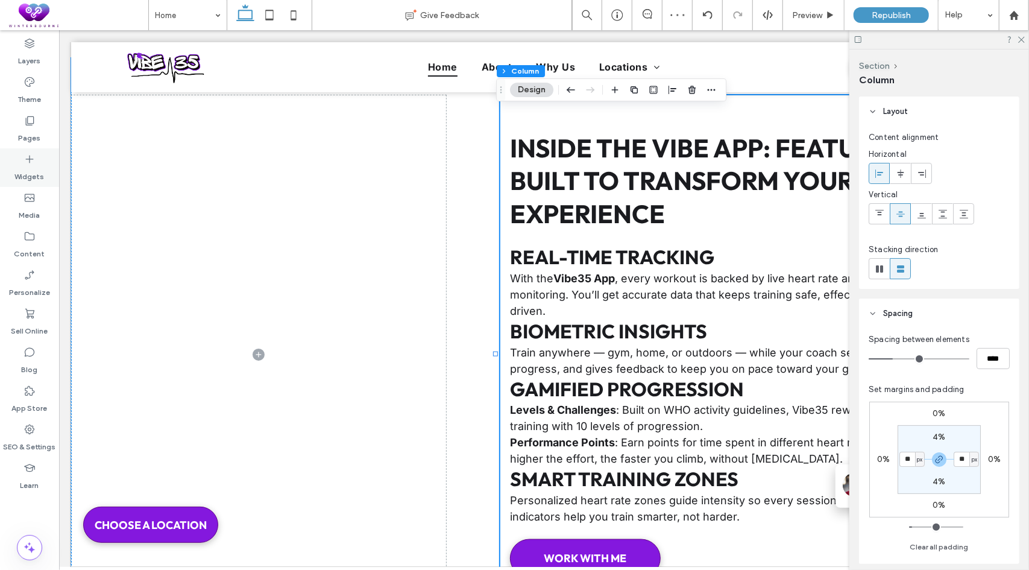
click at [27, 163] on icon at bounding box center [30, 159] width 12 height 12
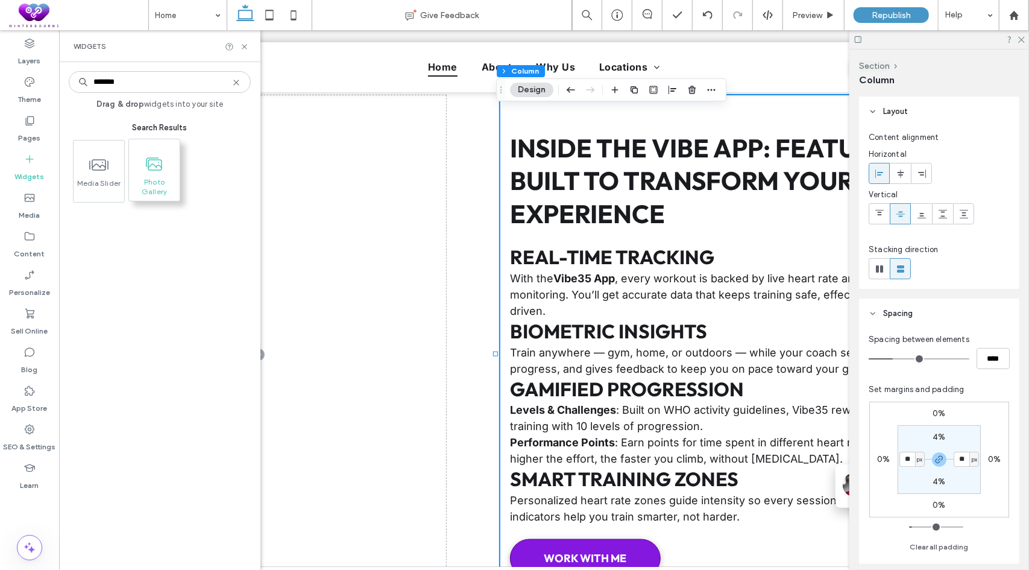
type input "*******"
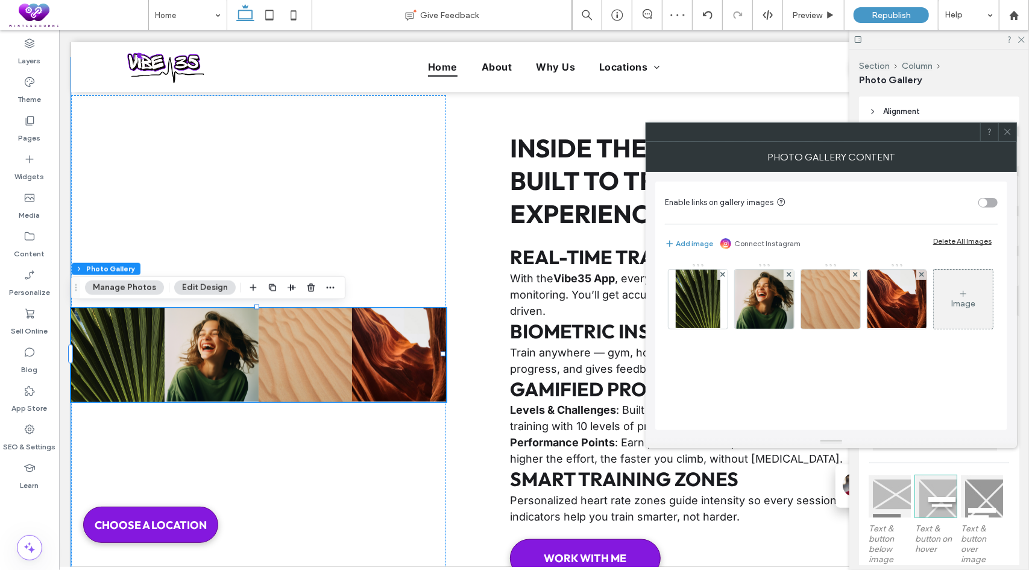
click at [1004, 128] on icon at bounding box center [1007, 131] width 9 height 9
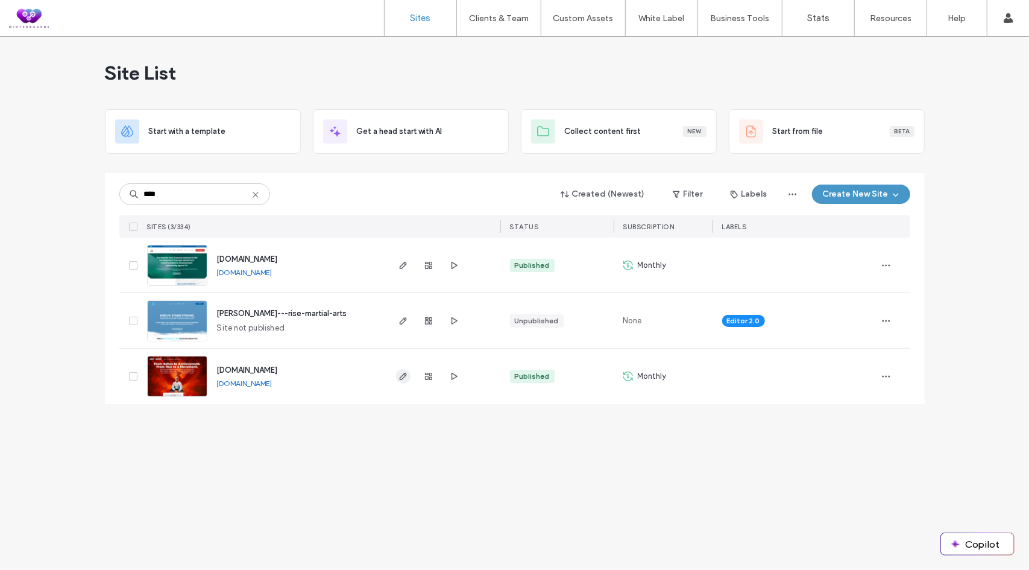
type input "****"
click at [404, 377] on icon "button" at bounding box center [404, 376] width 10 height 10
click at [403, 263] on icon "button" at bounding box center [404, 265] width 10 height 10
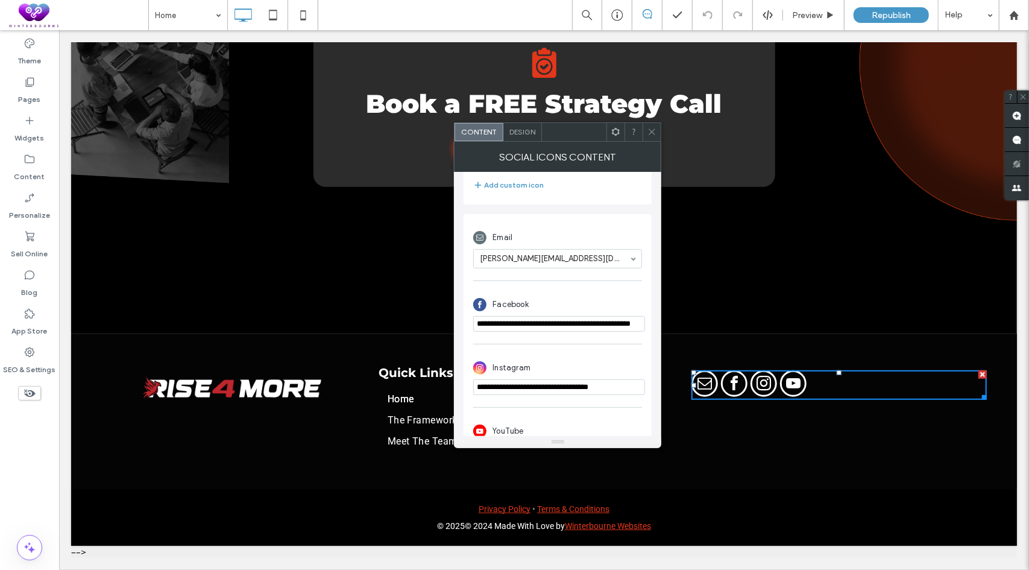
scroll to position [276, 0]
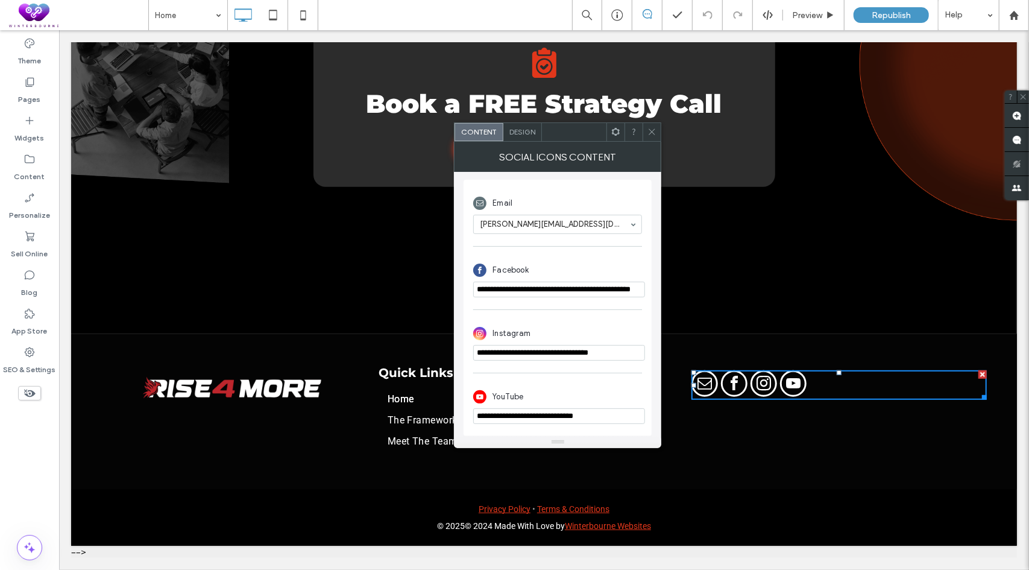
drag, startPoint x: 611, startPoint y: 415, endPoint x: 580, endPoint y: 415, distance: 31.4
click at [580, 415] on input "**********" at bounding box center [559, 416] width 172 height 16
paste input "**********"
drag, startPoint x: 606, startPoint y: 417, endPoint x: 646, endPoint y: 385, distance: 51.1
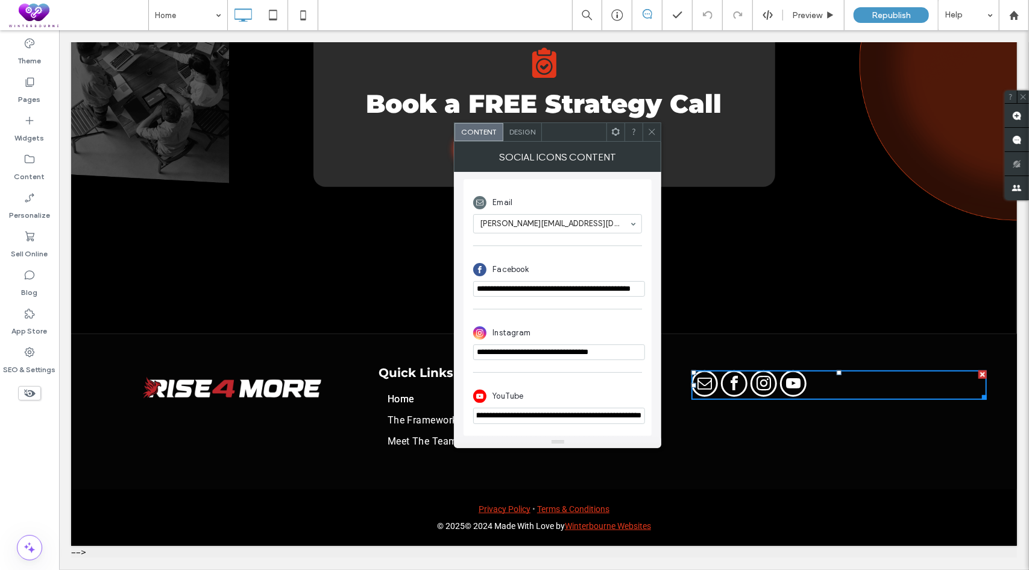
click at [633, 420] on input "**********" at bounding box center [559, 416] width 172 height 16
type input "**********"
click at [654, 134] on icon at bounding box center [652, 131] width 9 height 9
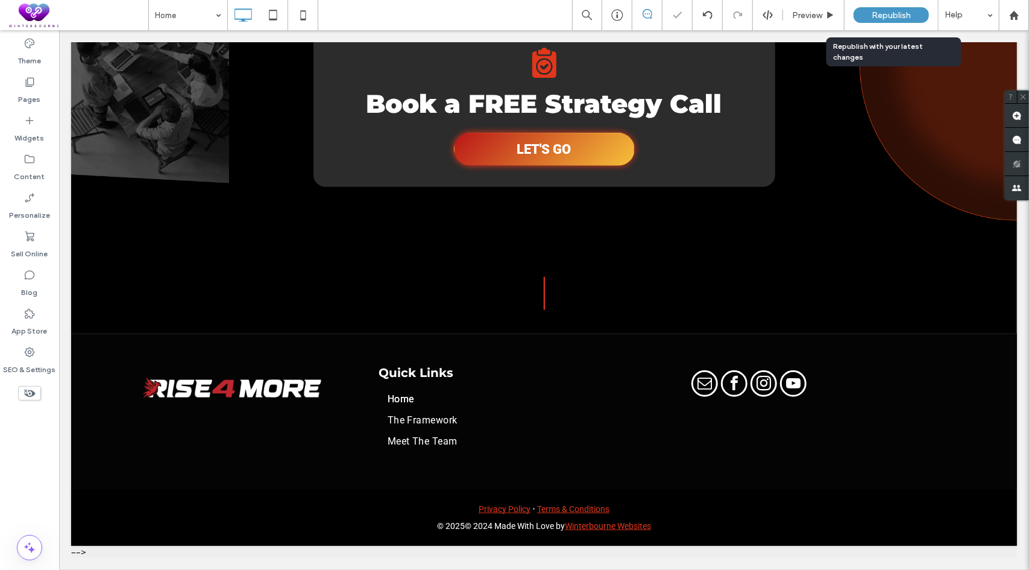
click at [895, 10] on span "Republish" at bounding box center [891, 15] width 39 height 10
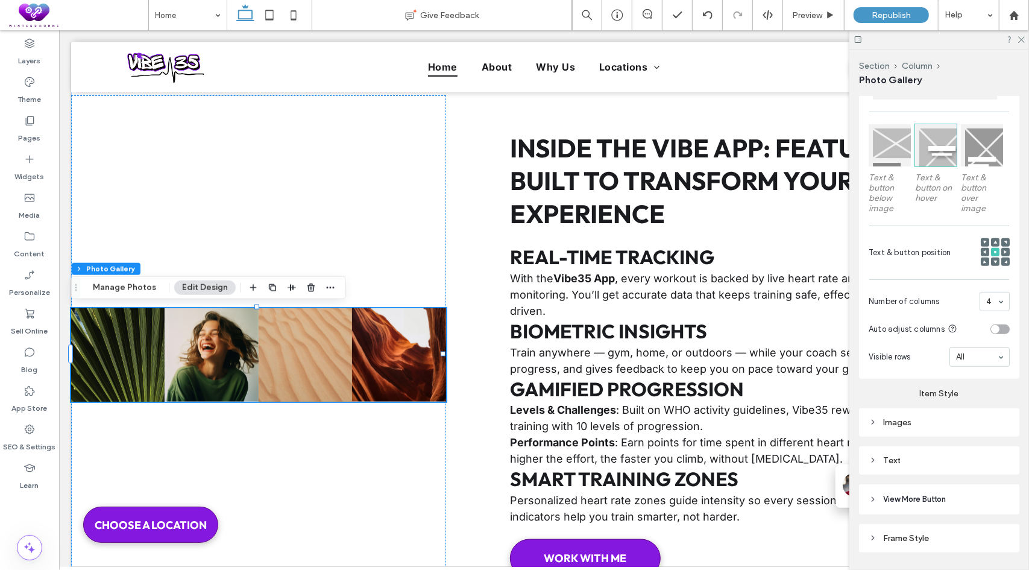
scroll to position [362, 0]
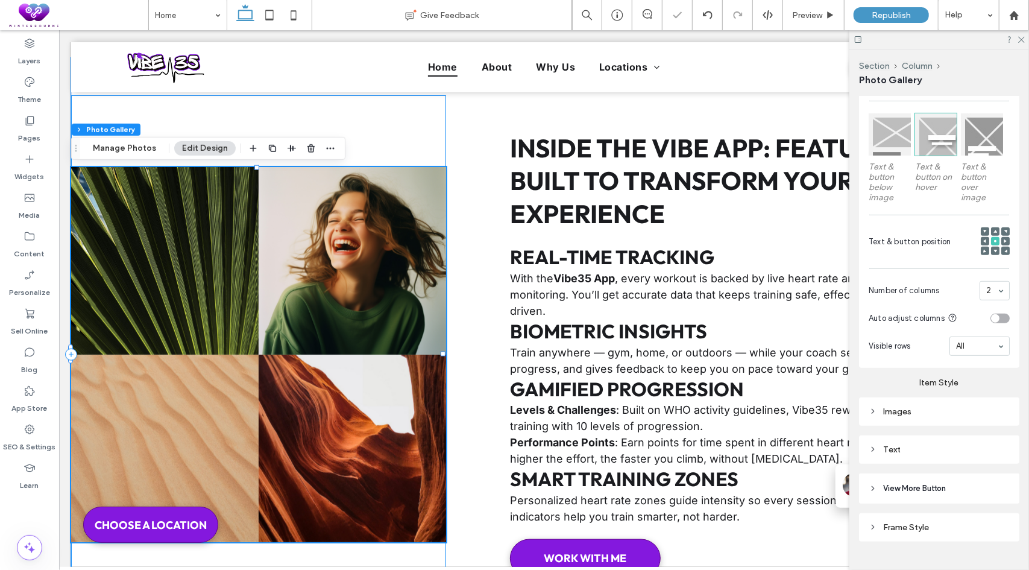
click at [399, 147] on div "Nature's Symphony Breathtaking colors of our planet Button Faces of Humanity Po…" at bounding box center [258, 354] width 375 height 519
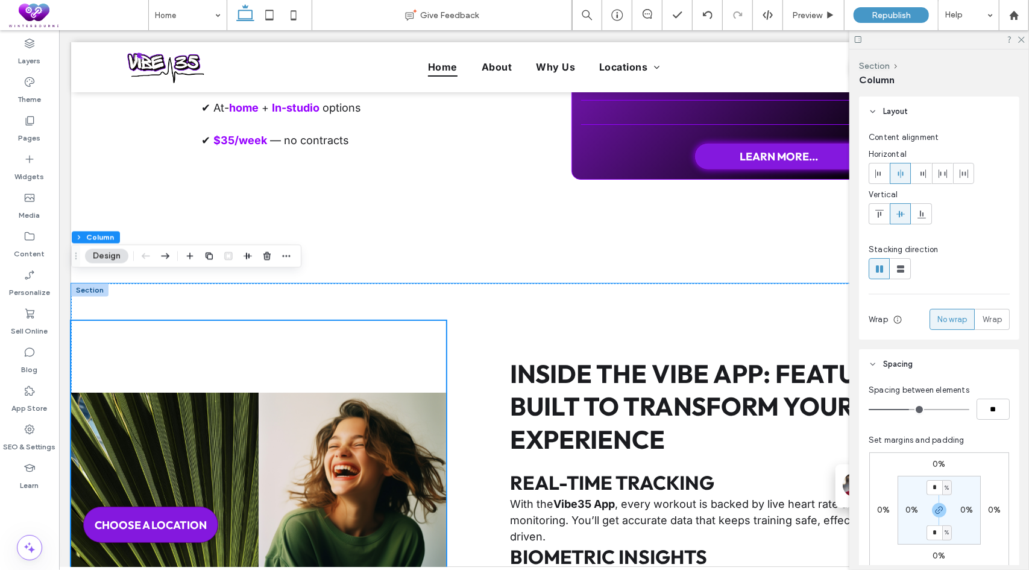
scroll to position [3644, 0]
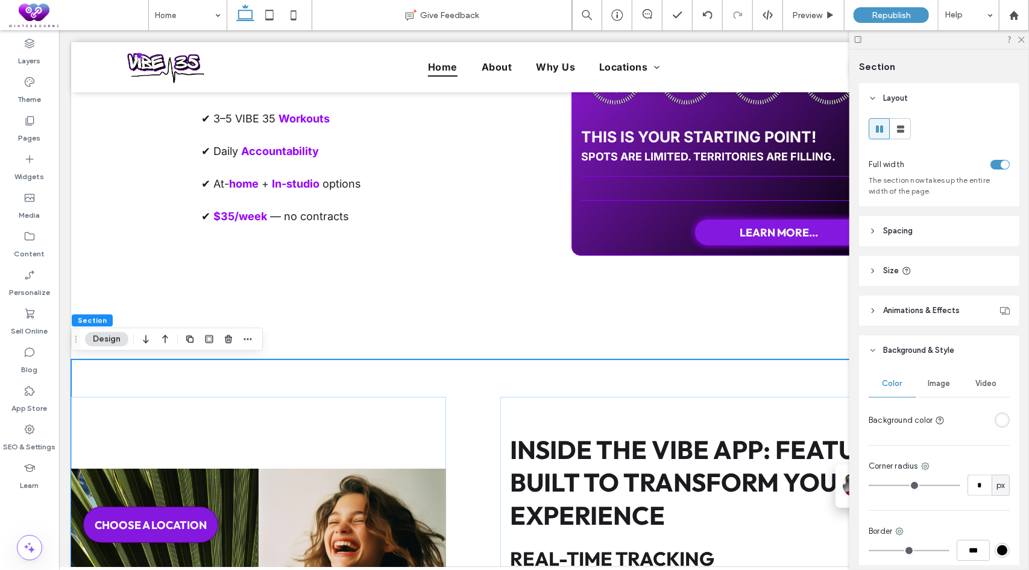
click at [991, 165] on div "toggle" at bounding box center [1000, 165] width 19 height 10
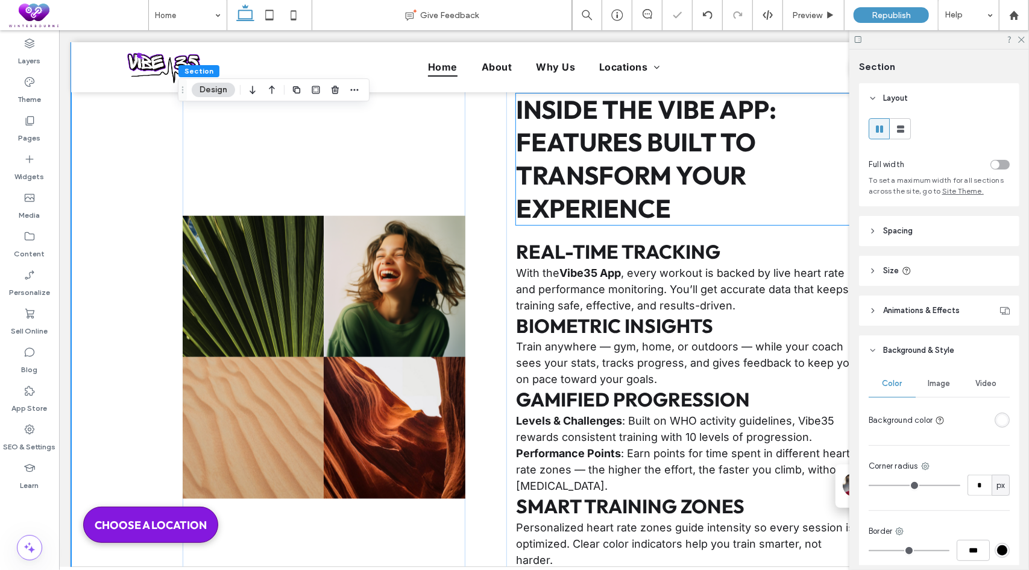
scroll to position [4006, 0]
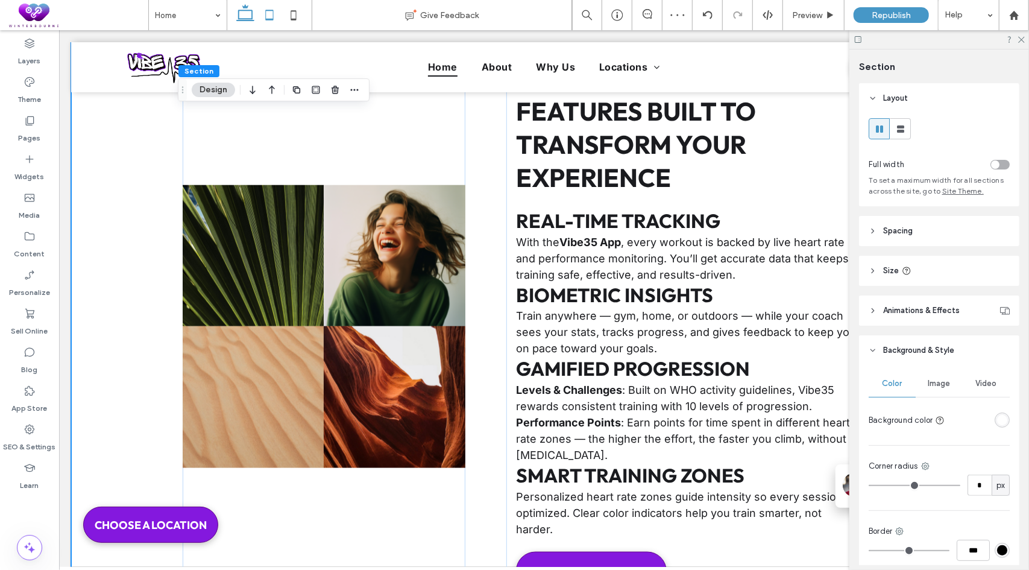
click at [266, 7] on icon at bounding box center [269, 15] width 24 height 24
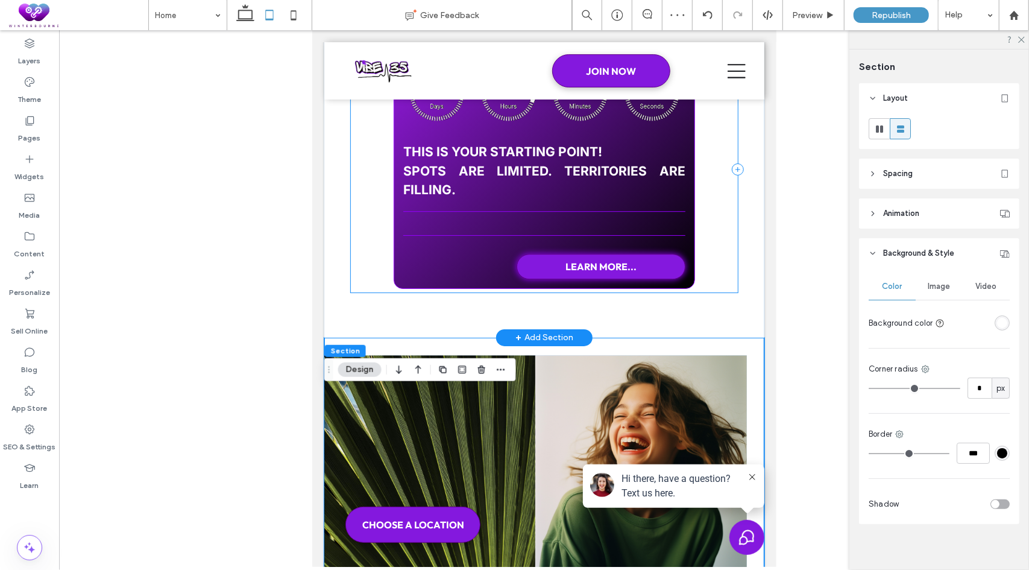
scroll to position [5426, 0]
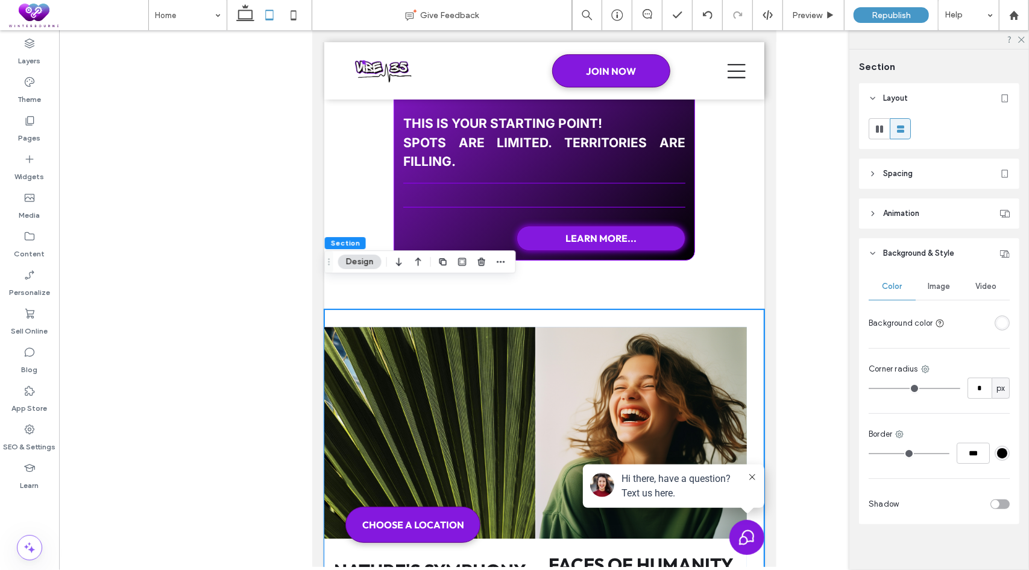
click at [904, 169] on span "Spacing" at bounding box center [898, 174] width 30 height 12
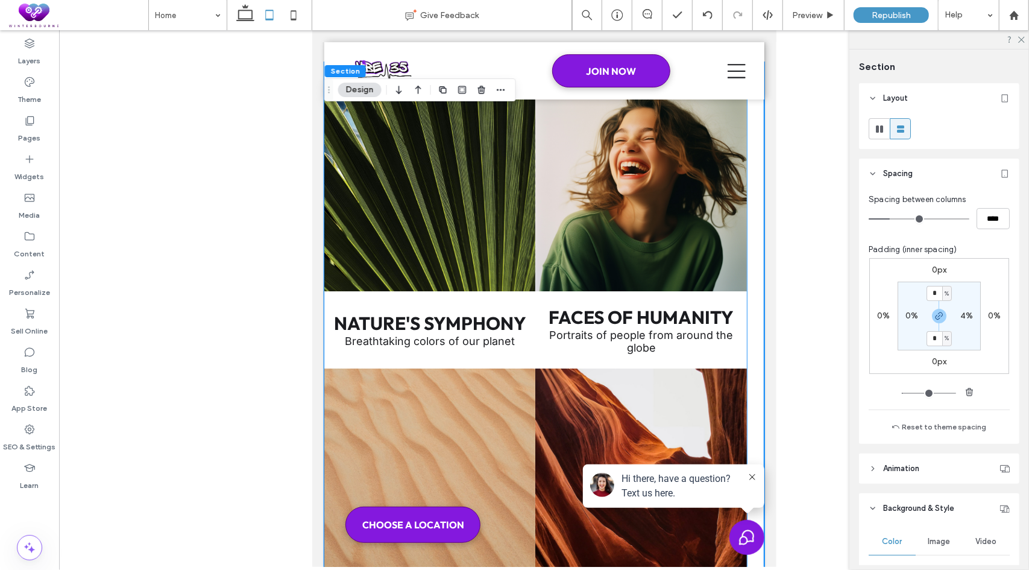
scroll to position [5547, 0]
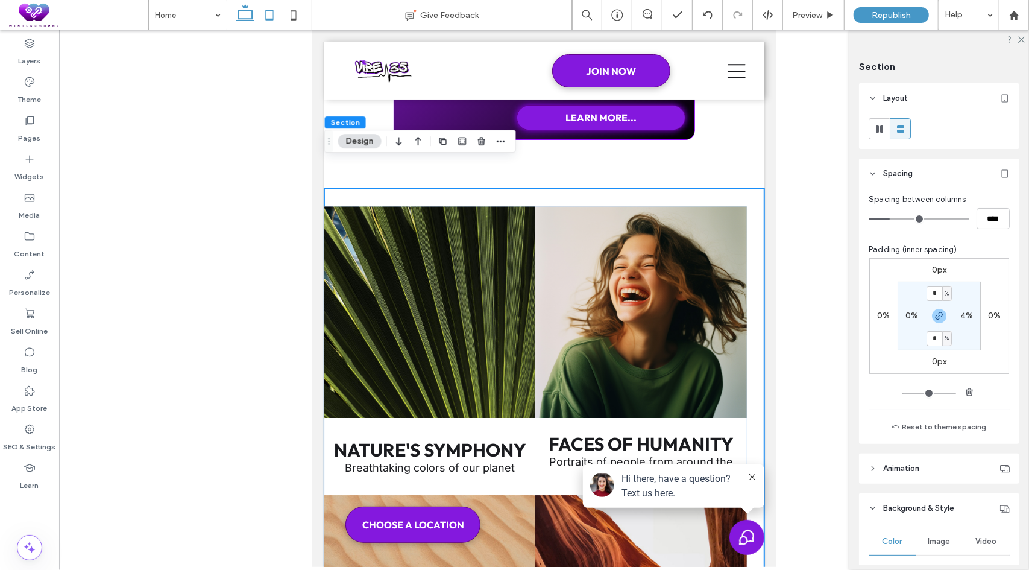
click at [240, 11] on icon at bounding box center [245, 15] width 24 height 24
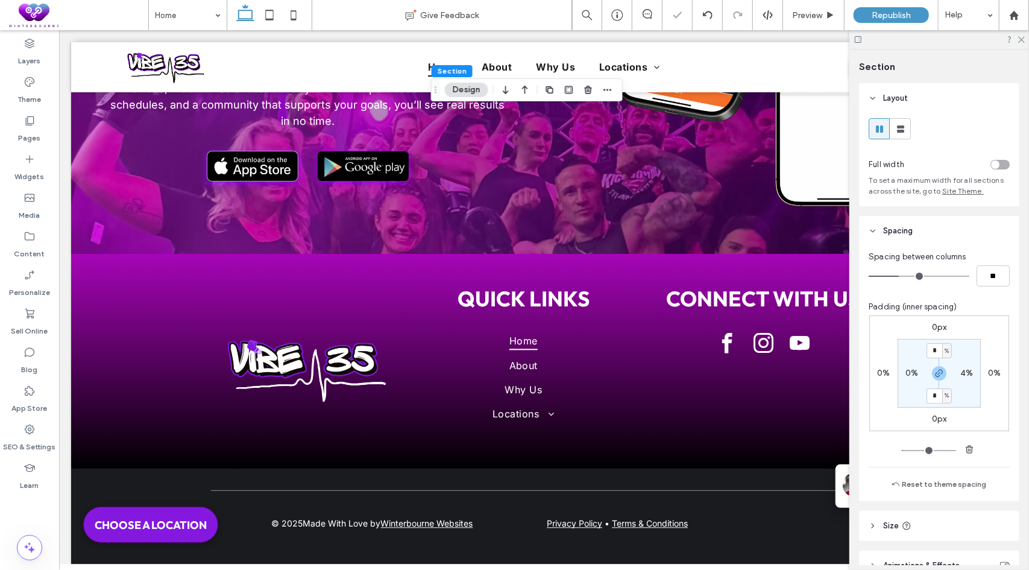
scroll to position [4089, 0]
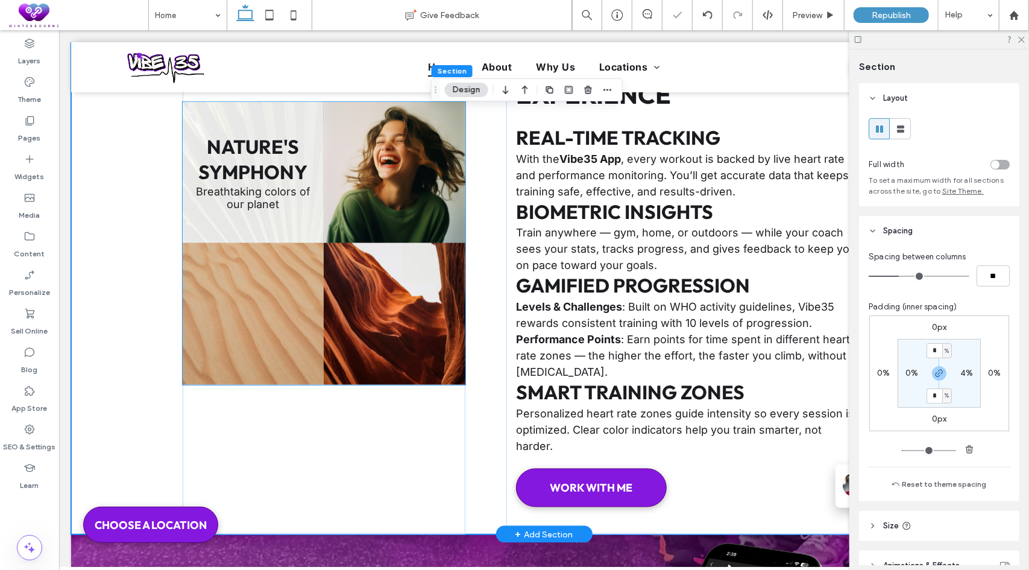
click at [302, 182] on link at bounding box center [253, 172] width 142 height 142
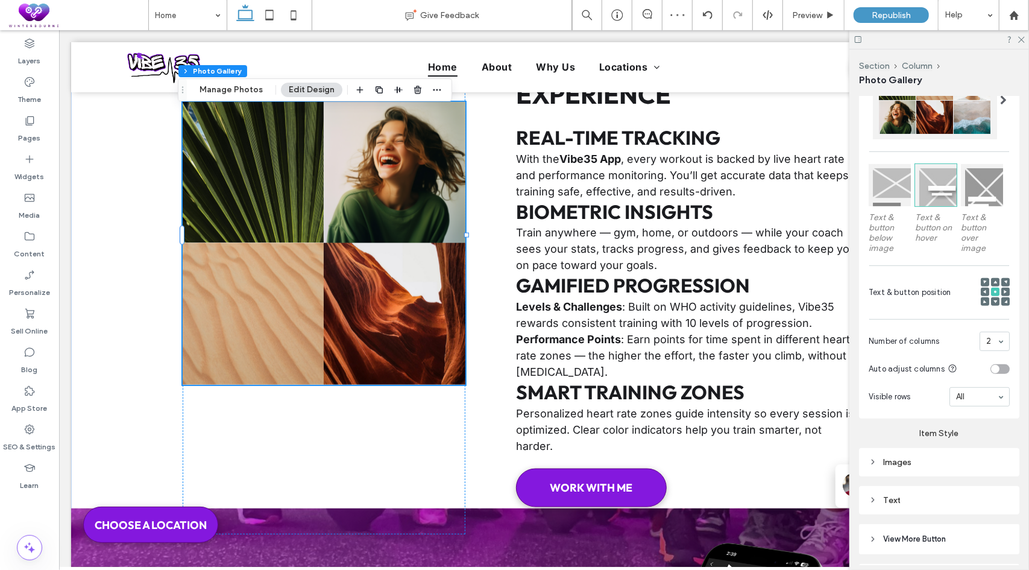
scroll to position [362, 0]
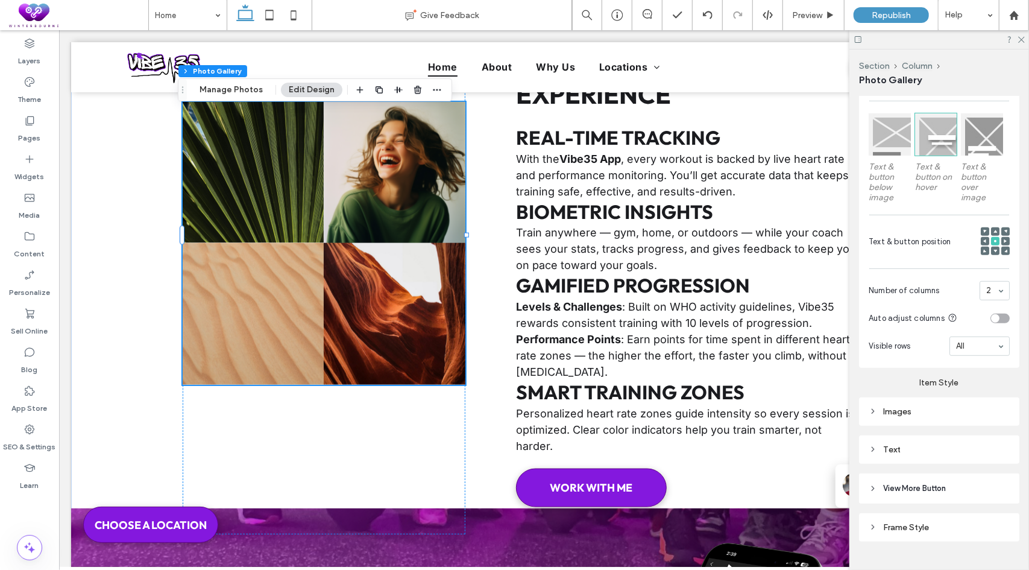
click at [912, 403] on div "Images" at bounding box center [939, 411] width 141 height 16
click at [986, 382] on label "Item Style" at bounding box center [939, 378] width 160 height 20
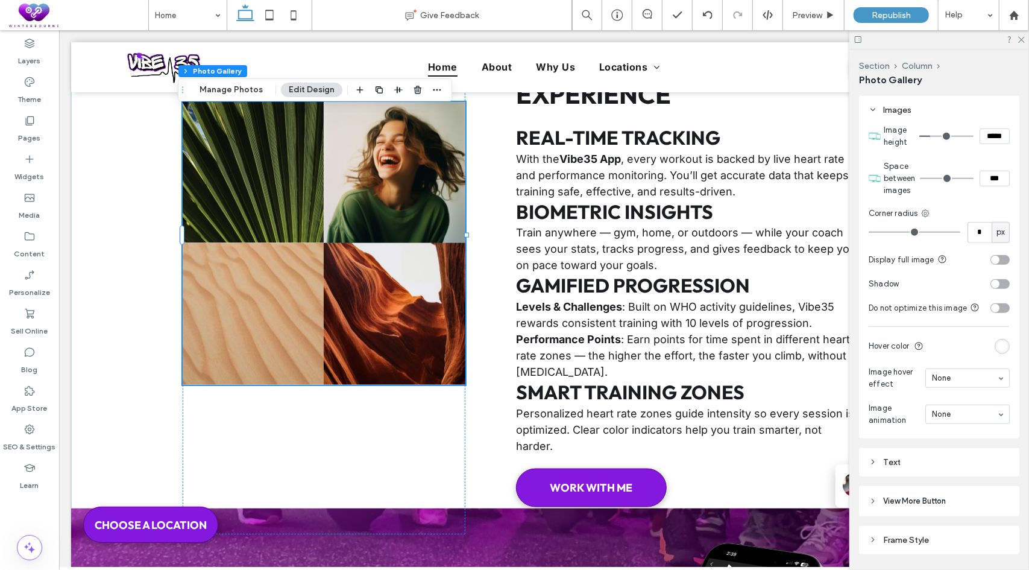
drag, startPoint x: 988, startPoint y: 172, endPoint x: 977, endPoint y: 174, distance: 11.0
click at [980, 174] on input "***" at bounding box center [995, 179] width 30 height 16
type input "****"
type input "**"
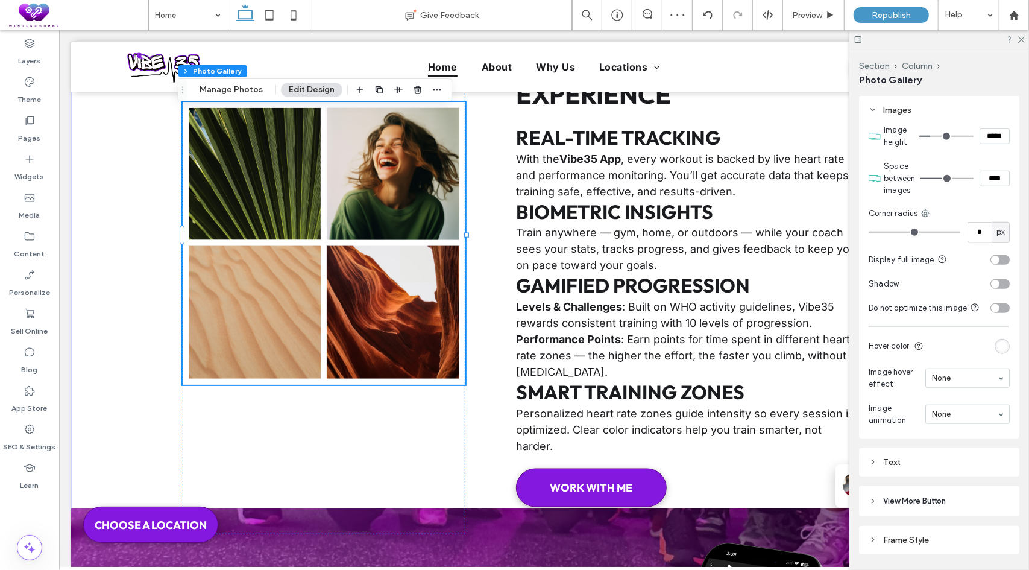
drag, startPoint x: 985, startPoint y: 171, endPoint x: 969, endPoint y: 169, distance: 16.4
click at [969, 171] on div "****" at bounding box center [965, 179] width 90 height 16
type input "***"
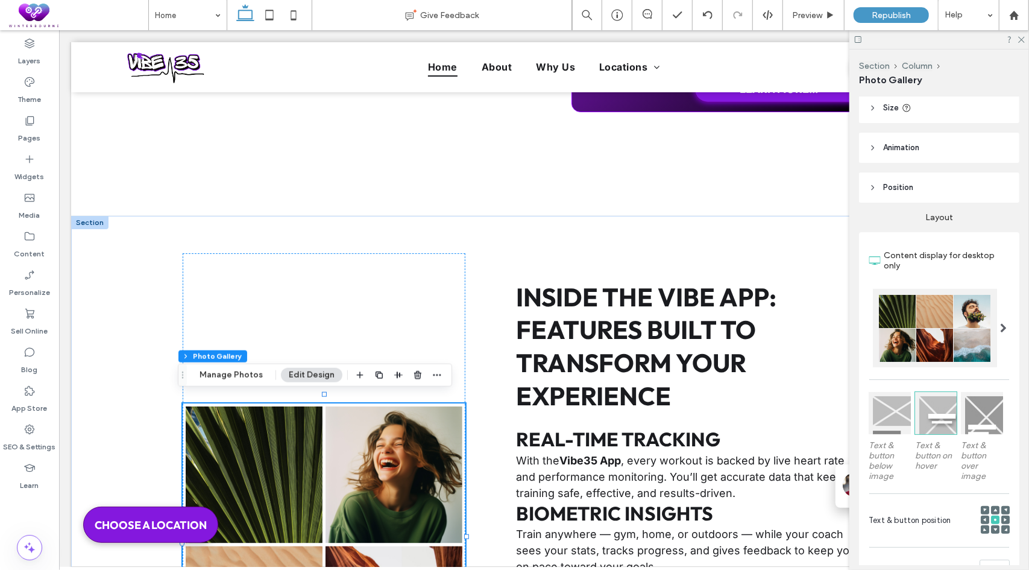
scroll to position [60, 0]
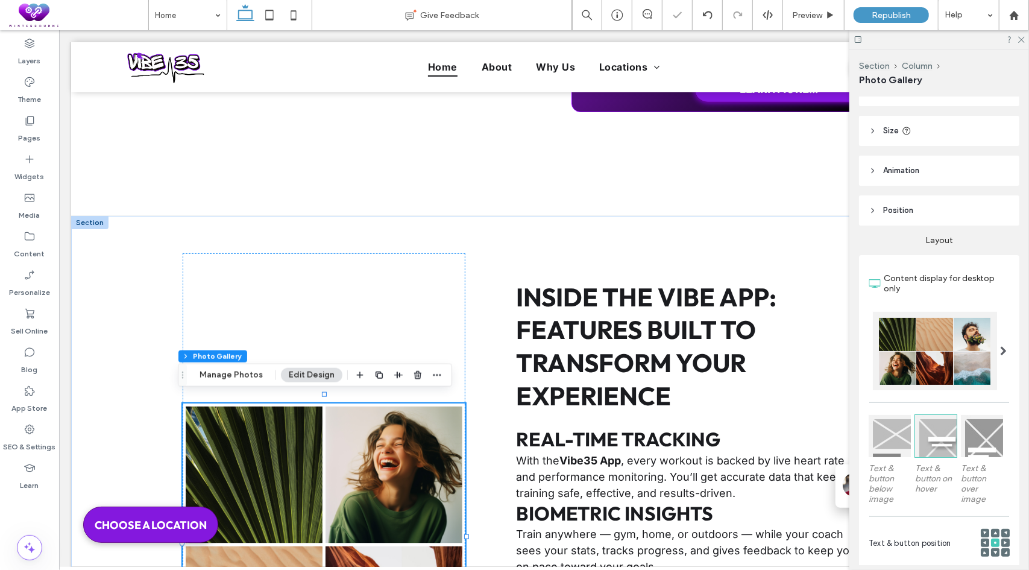
click at [1000, 351] on span at bounding box center [1003, 351] width 7 height 10
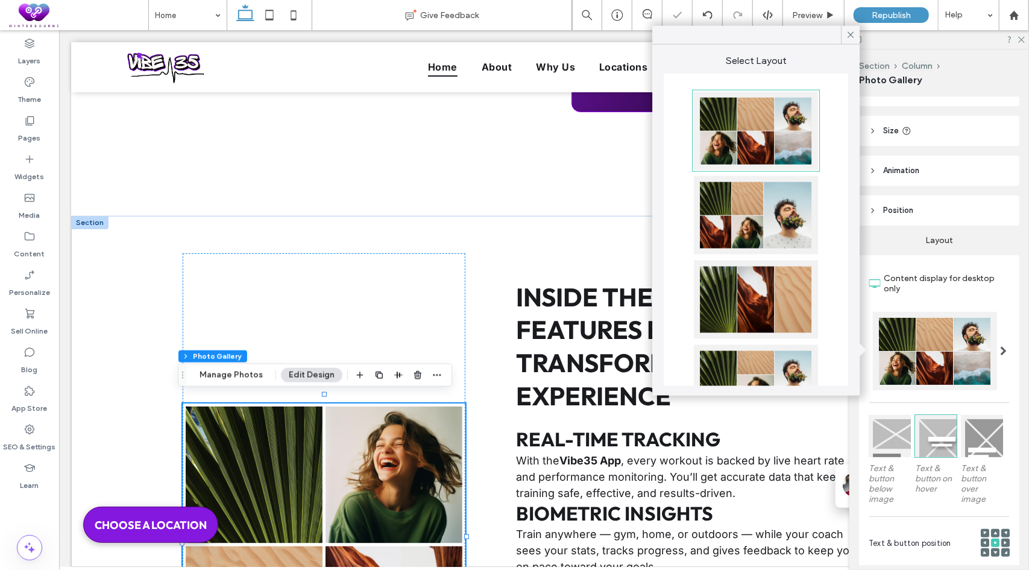
click at [850, 34] on use at bounding box center [851, 35] width 6 height 6
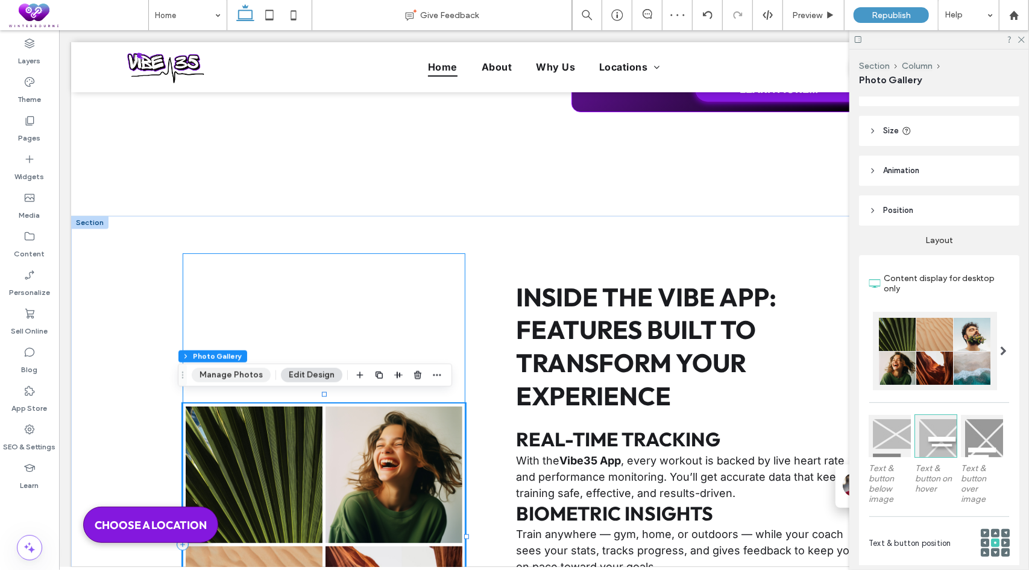
click at [241, 373] on button "Manage Photos" at bounding box center [231, 375] width 79 height 14
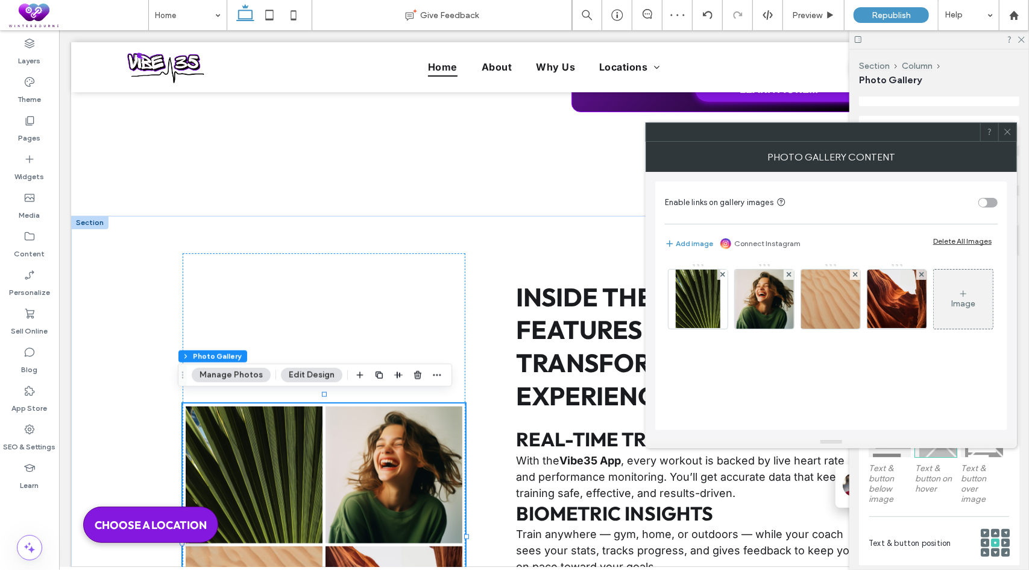
click at [1014, 128] on div at bounding box center [1007, 132] width 18 height 18
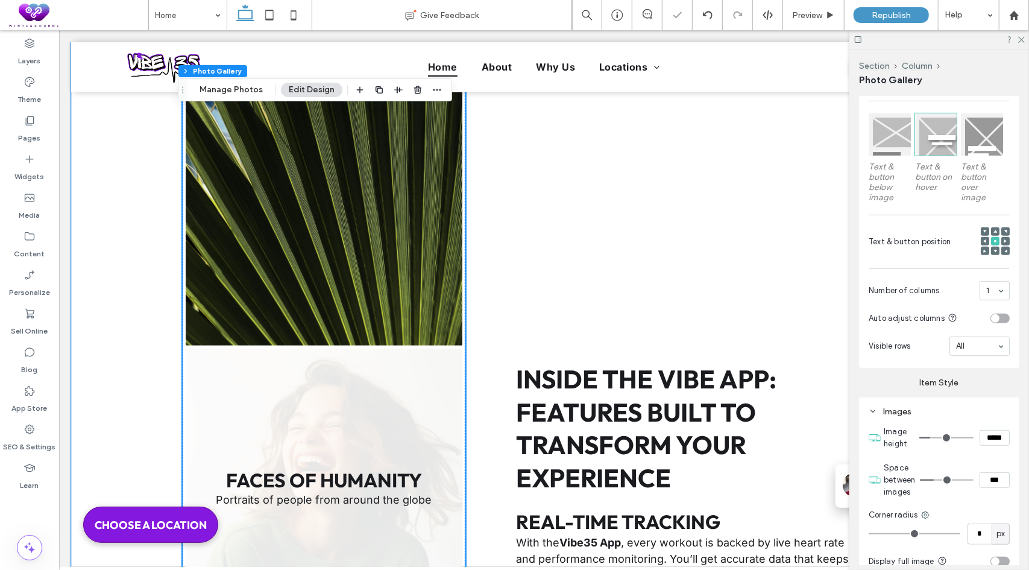
scroll to position [3969, 0]
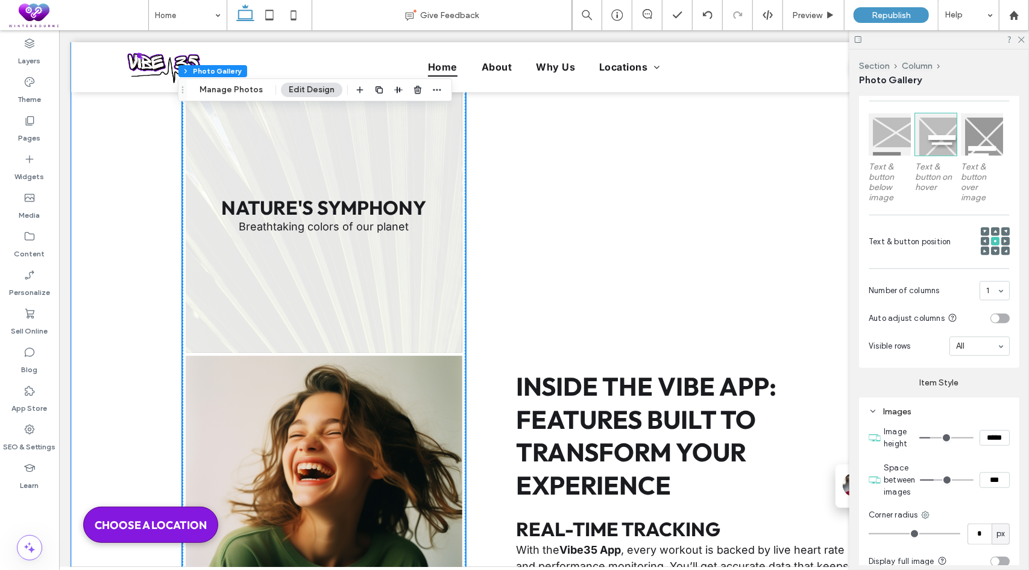
click at [299, 257] on link at bounding box center [323, 213] width 277 height 277
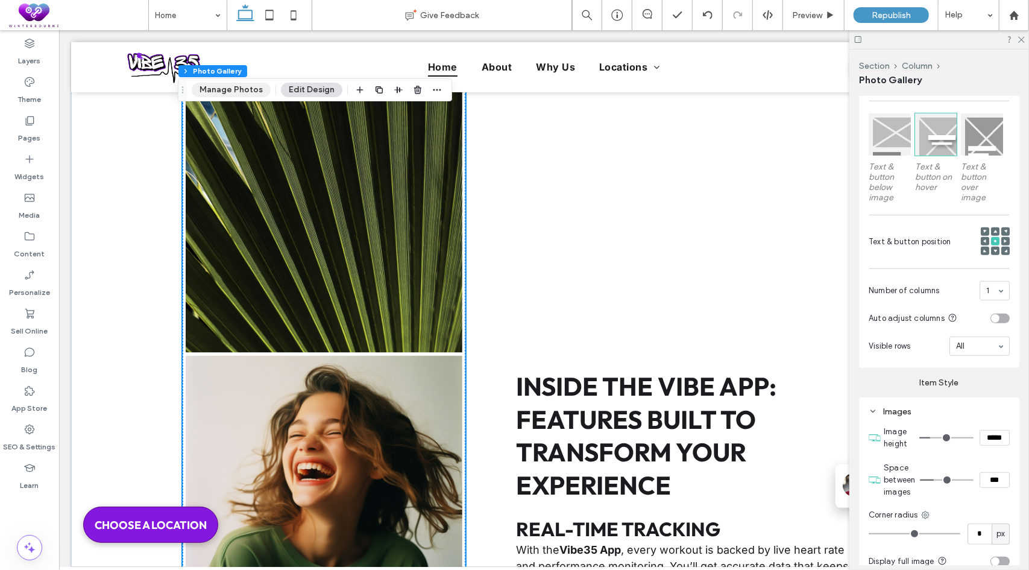
click at [227, 95] on button "Manage Photos" at bounding box center [231, 90] width 79 height 14
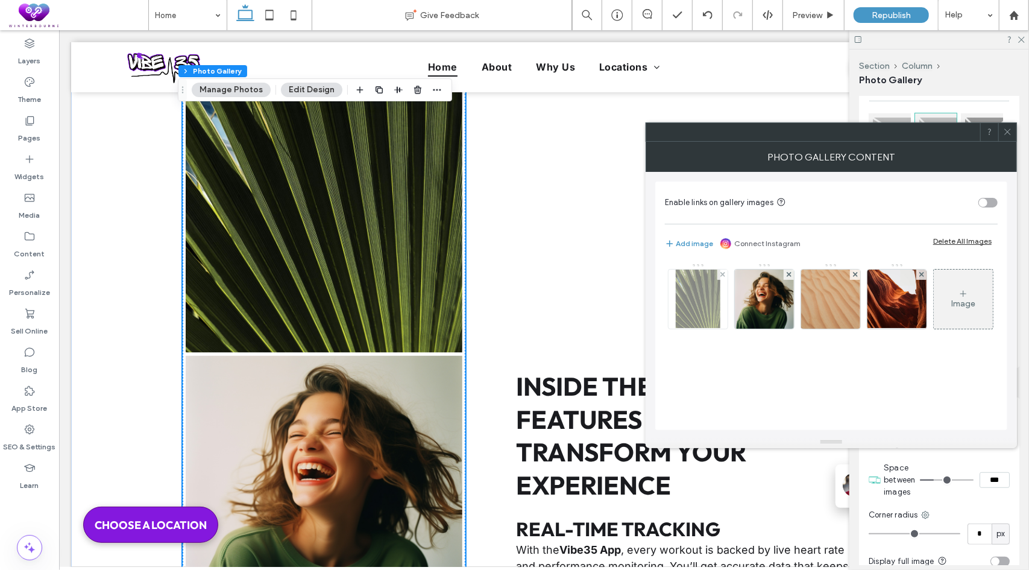
click at [692, 296] on img at bounding box center [698, 299] width 45 height 59
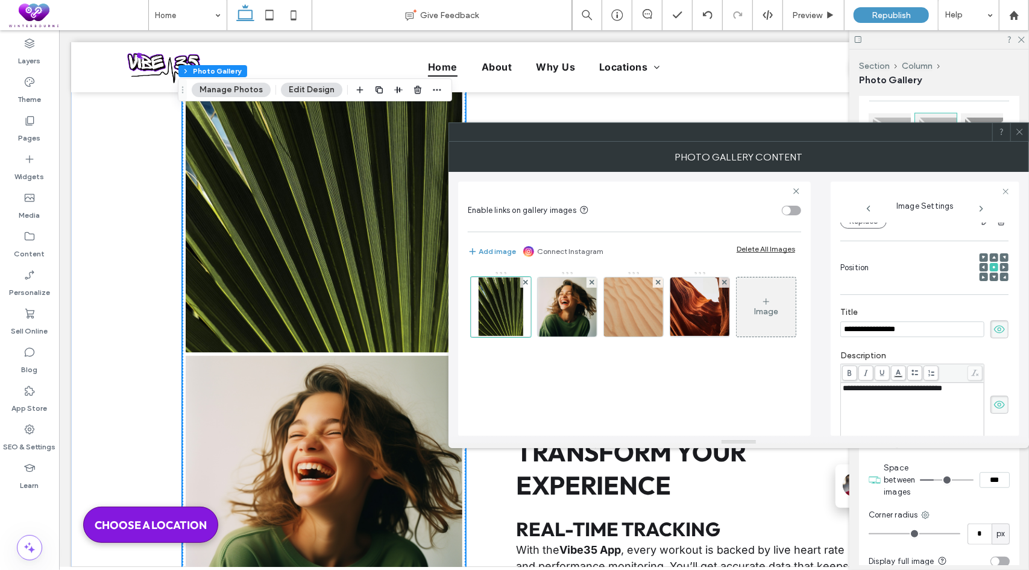
scroll to position [0, 0]
click at [994, 329] on icon at bounding box center [1000, 329] width 12 height 13
click at [994, 401] on use at bounding box center [999, 405] width 11 height 8
click at [579, 300] on img at bounding box center [567, 306] width 59 height 59
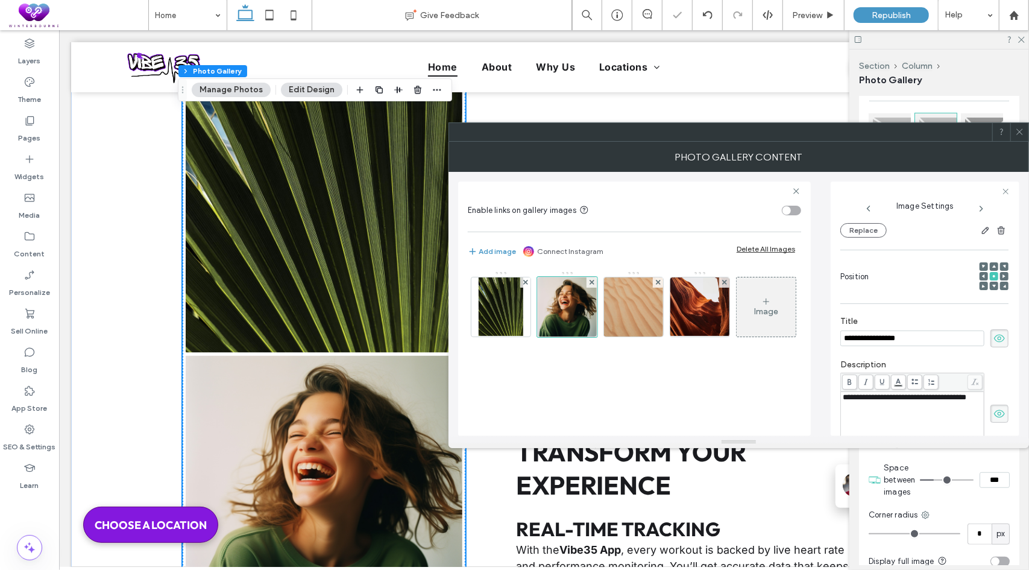
scroll to position [150, 0]
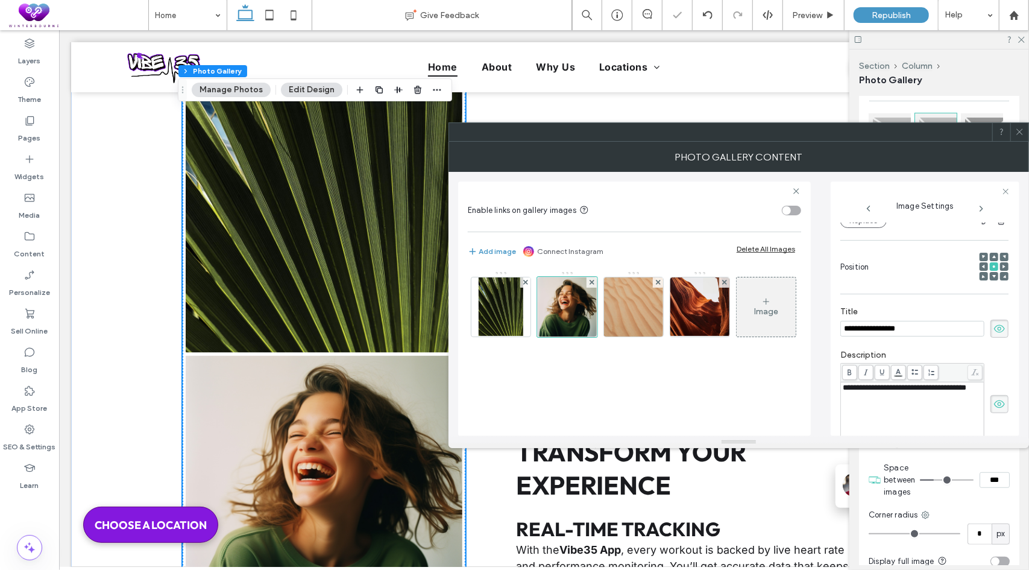
click at [994, 329] on icon at bounding box center [1000, 328] width 12 height 13
click at [994, 406] on icon at bounding box center [1000, 403] width 12 height 13
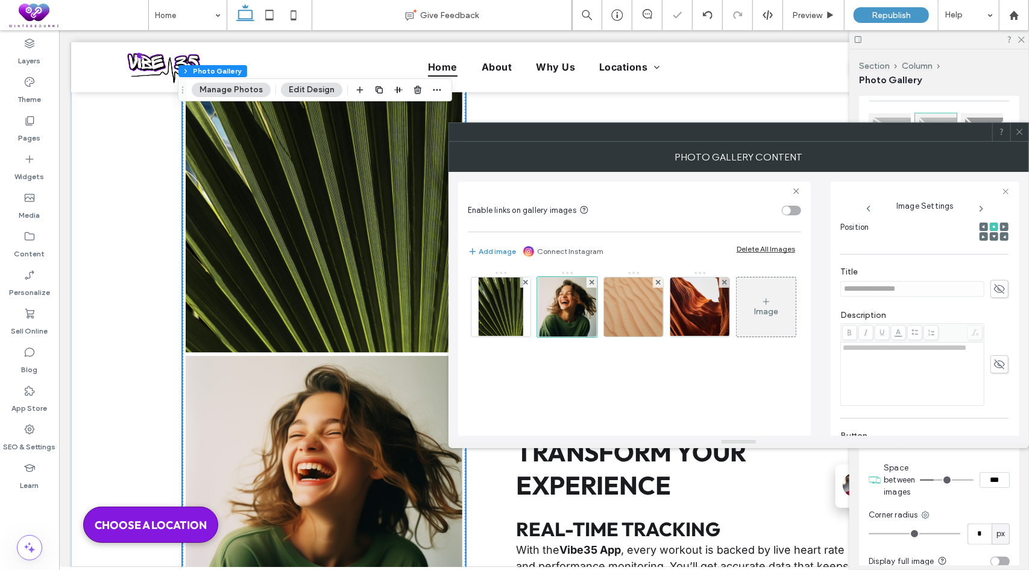
scroll to position [311, 0]
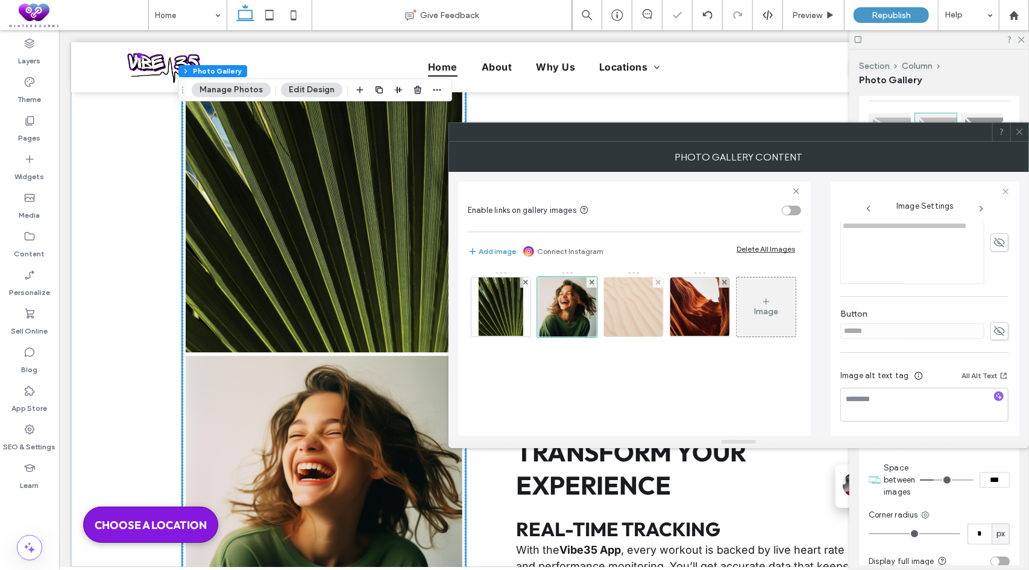
click at [628, 303] on img at bounding box center [633, 306] width 59 height 59
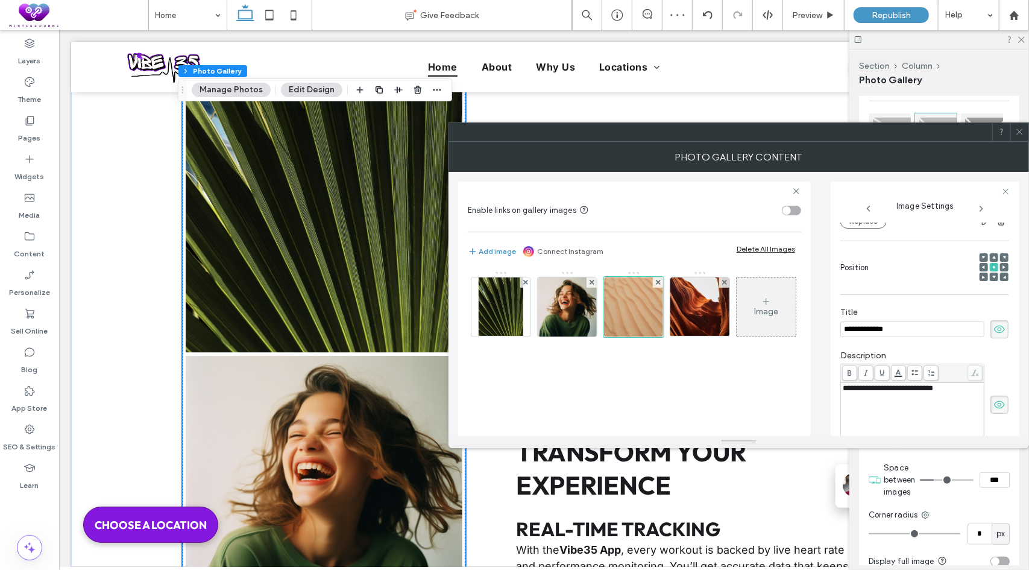
drag, startPoint x: 995, startPoint y: 325, endPoint x: 983, endPoint y: 409, distance: 84.7
click at [995, 326] on icon at bounding box center [1000, 329] width 12 height 13
click at [994, 402] on icon at bounding box center [1000, 404] width 12 height 13
click at [711, 304] on img at bounding box center [700, 306] width 76 height 59
click at [994, 330] on icon at bounding box center [1000, 329] width 12 height 13
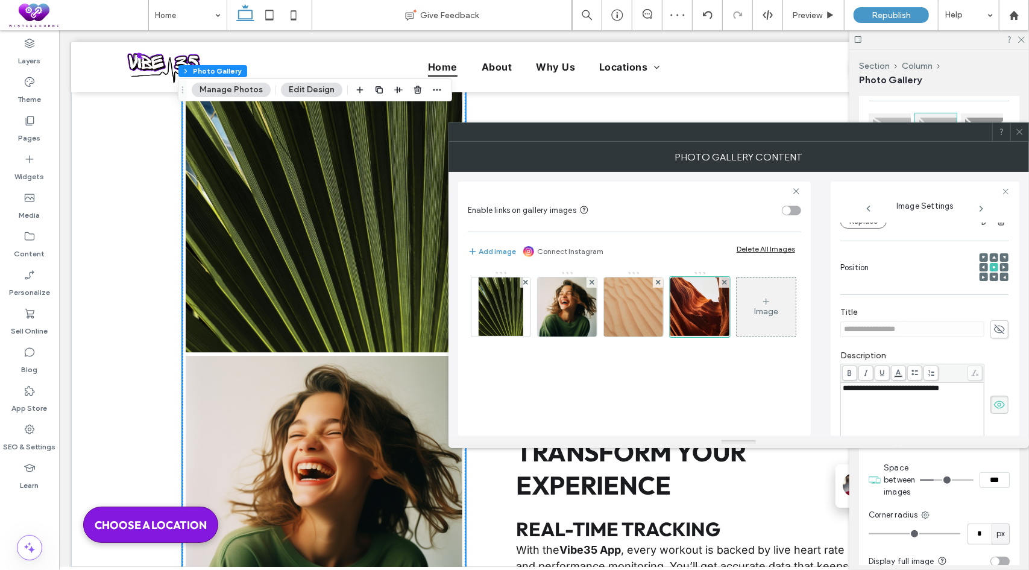
drag, startPoint x: 989, startPoint y: 400, endPoint x: 947, endPoint y: 378, distance: 48.0
click at [994, 400] on icon at bounding box center [1000, 404] width 12 height 13
click at [500, 311] on img at bounding box center [501, 306] width 45 height 59
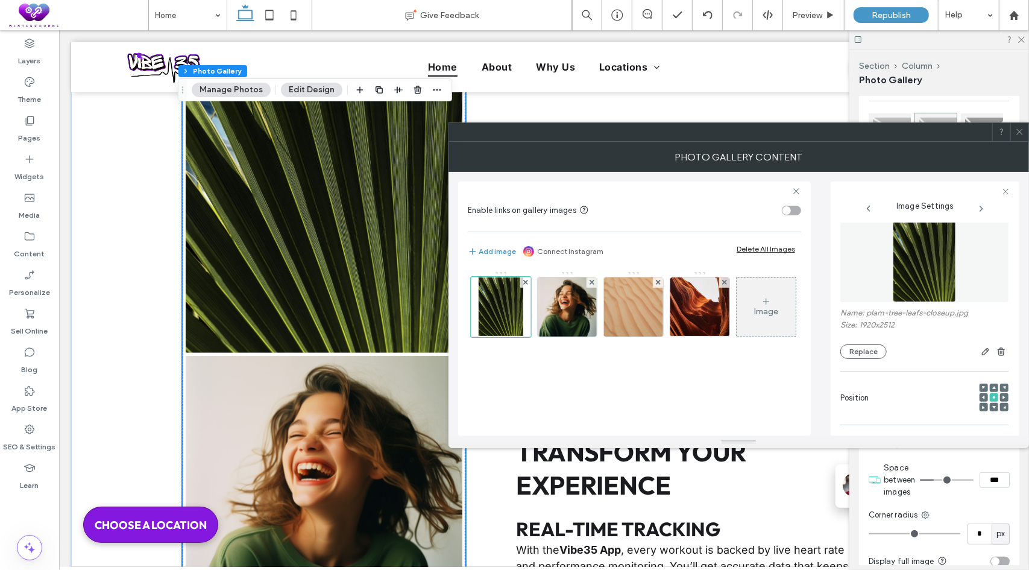
scroll to position [0, 0]
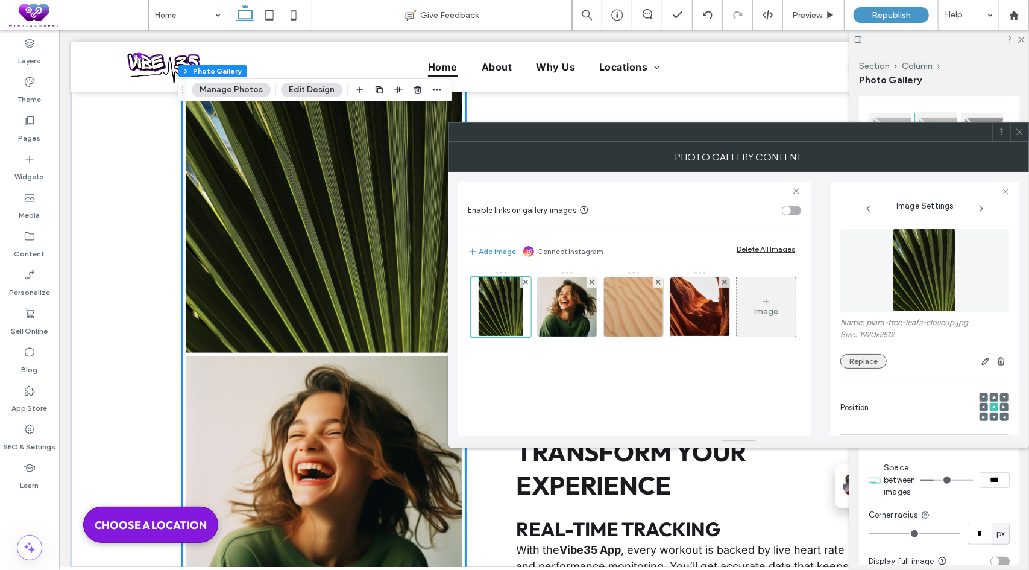
click at [854, 362] on button "Replace" at bounding box center [863, 361] width 46 height 14
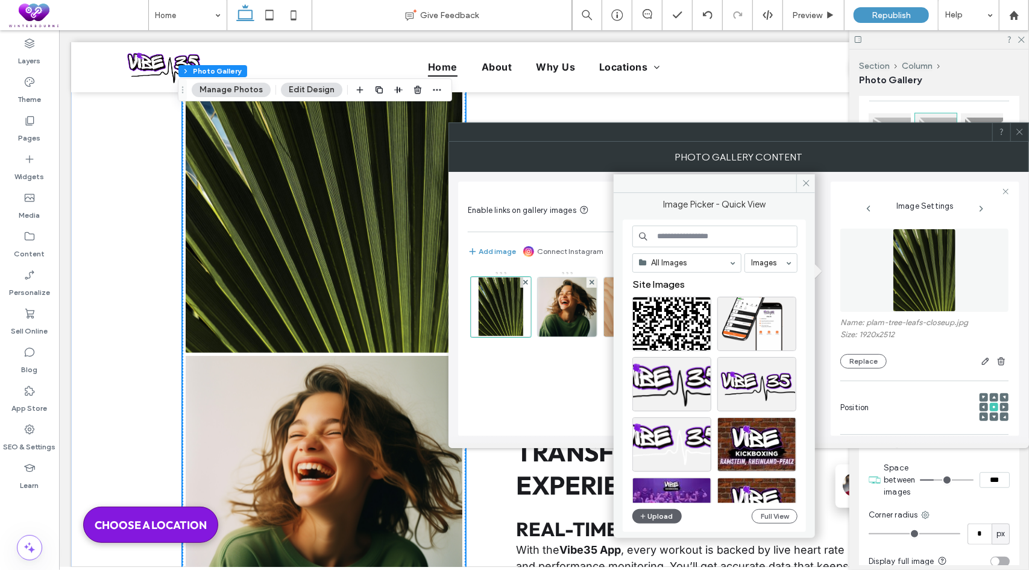
click at [660, 524] on div "All Images Images Site Images Upload Full View" at bounding box center [714, 375] width 165 height 301
click at [662, 516] on button "Upload" at bounding box center [656, 516] width 49 height 14
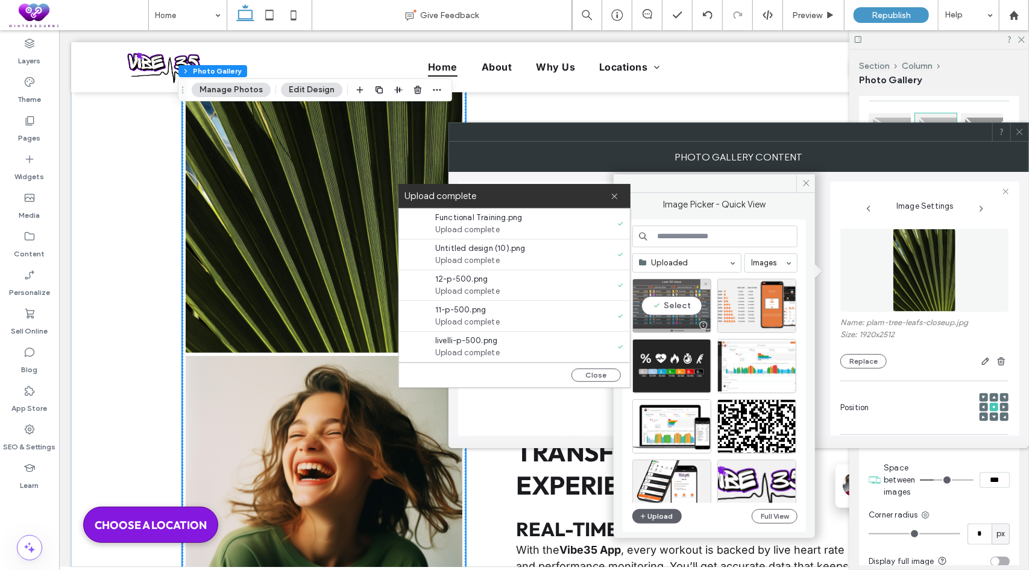
click at [699, 302] on div "Select" at bounding box center [671, 306] width 79 height 54
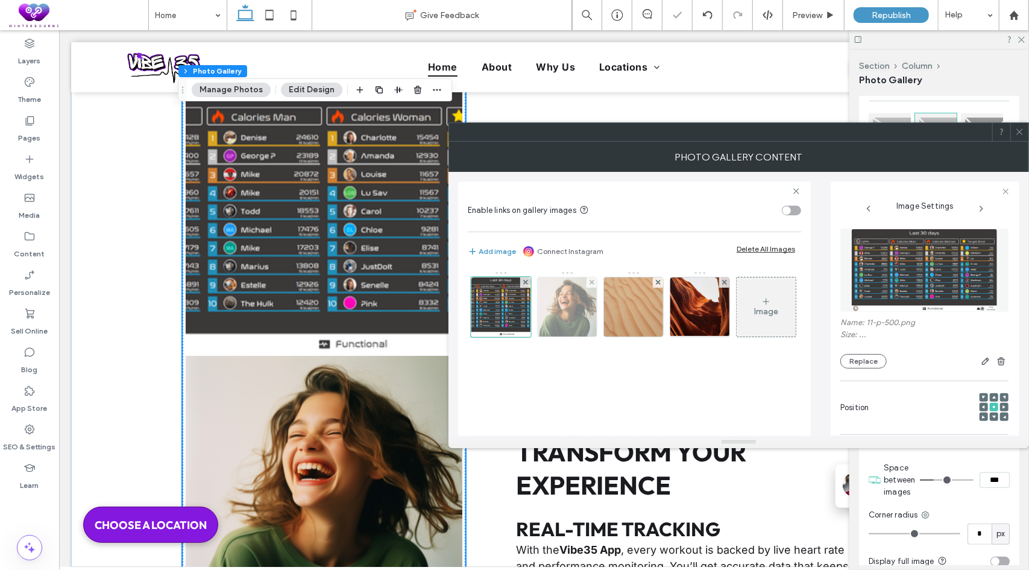
click at [569, 307] on img at bounding box center [567, 306] width 59 height 59
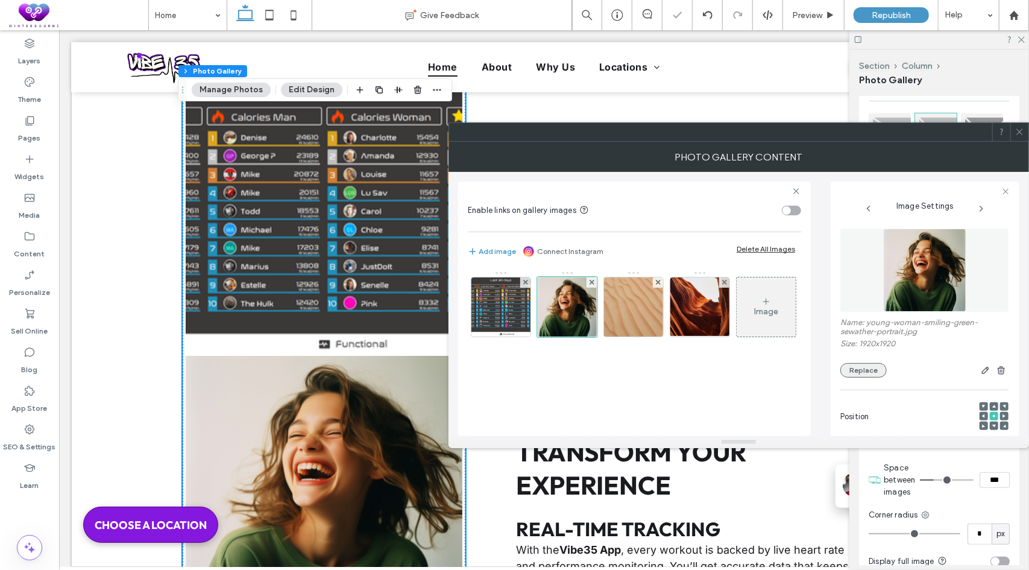
click at [854, 367] on button "Replace" at bounding box center [863, 370] width 46 height 14
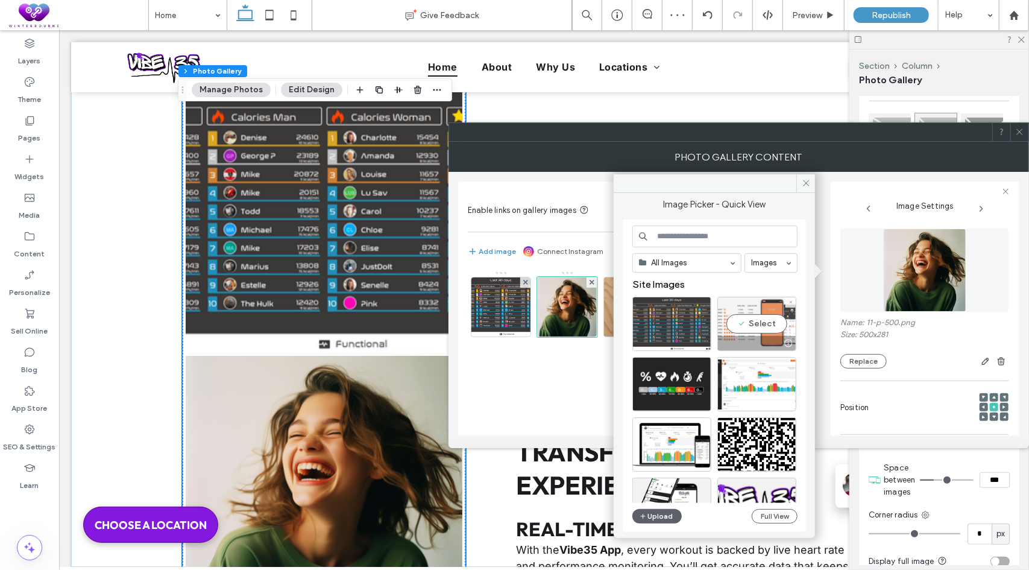
click at [749, 324] on div "Select" at bounding box center [756, 324] width 79 height 54
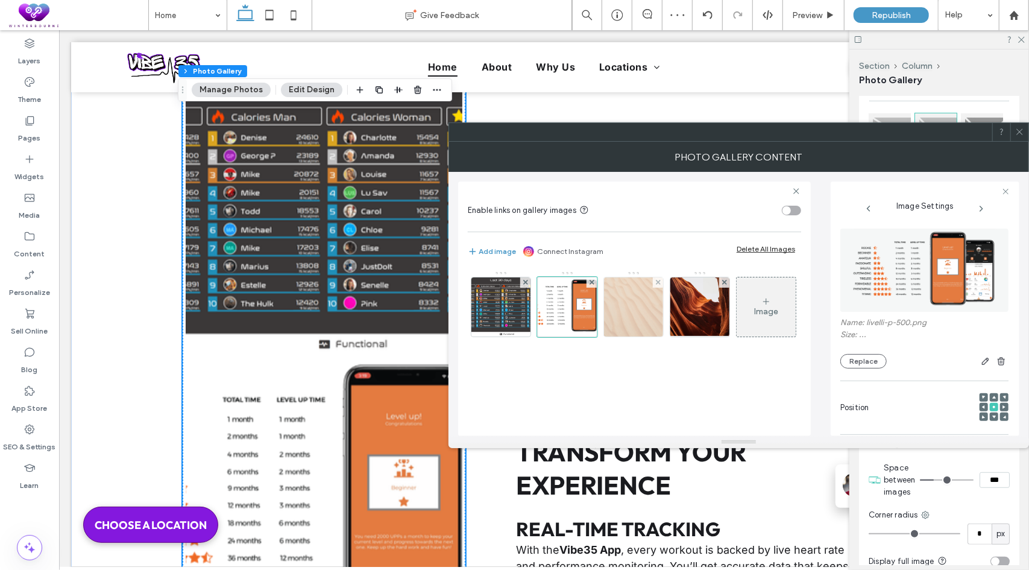
click at [622, 309] on img at bounding box center [633, 306] width 59 height 59
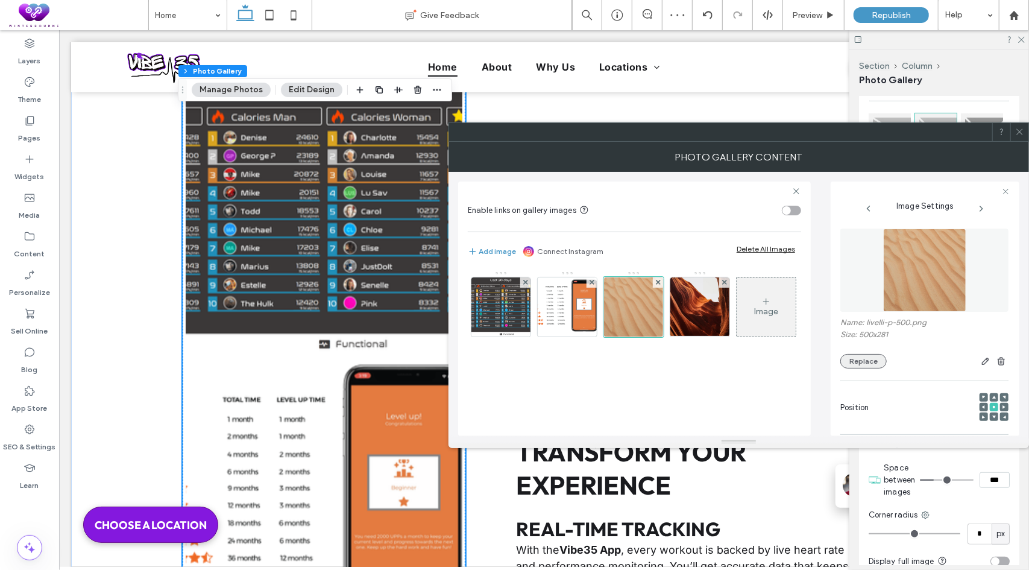
click at [873, 366] on button "Replace" at bounding box center [863, 361] width 46 height 14
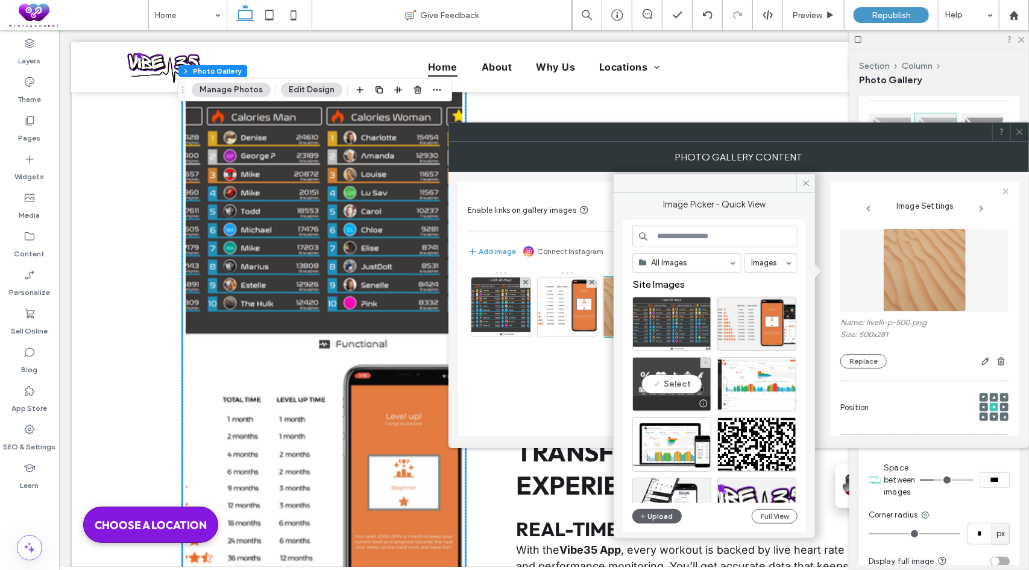
click at [664, 384] on div "Select" at bounding box center [671, 384] width 79 height 54
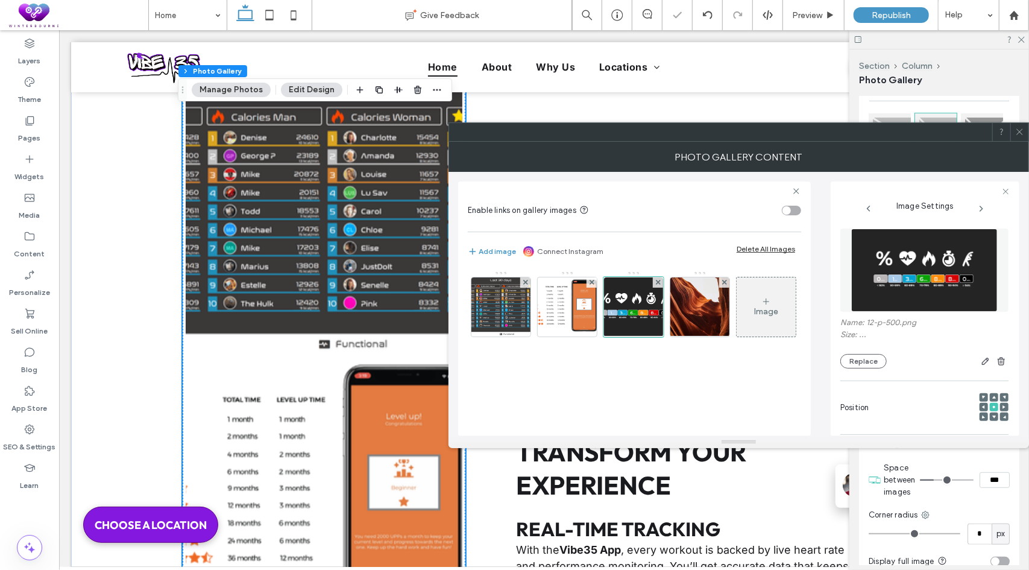
drag, startPoint x: 701, startPoint y: 303, endPoint x: 732, endPoint y: 309, distance: 31.9
click at [701, 303] on img at bounding box center [700, 306] width 76 height 59
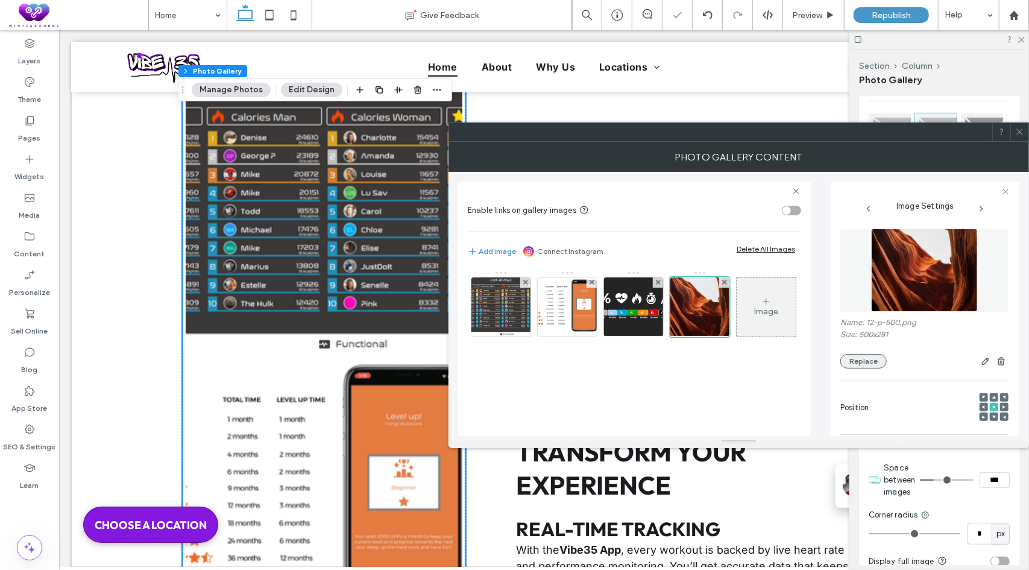
click at [871, 364] on button "Replace" at bounding box center [863, 361] width 46 height 14
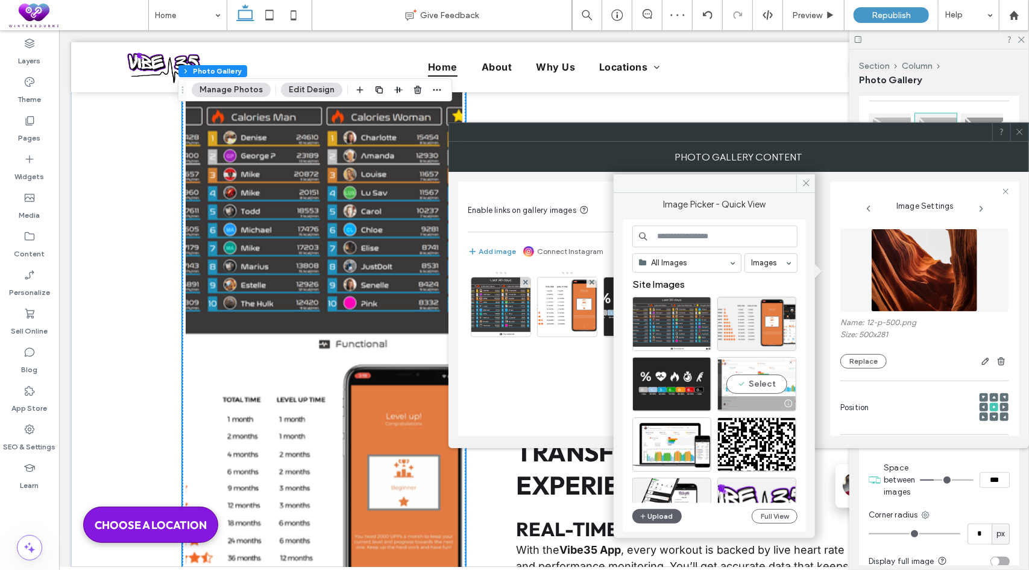
click at [761, 374] on div "Select" at bounding box center [756, 384] width 79 height 54
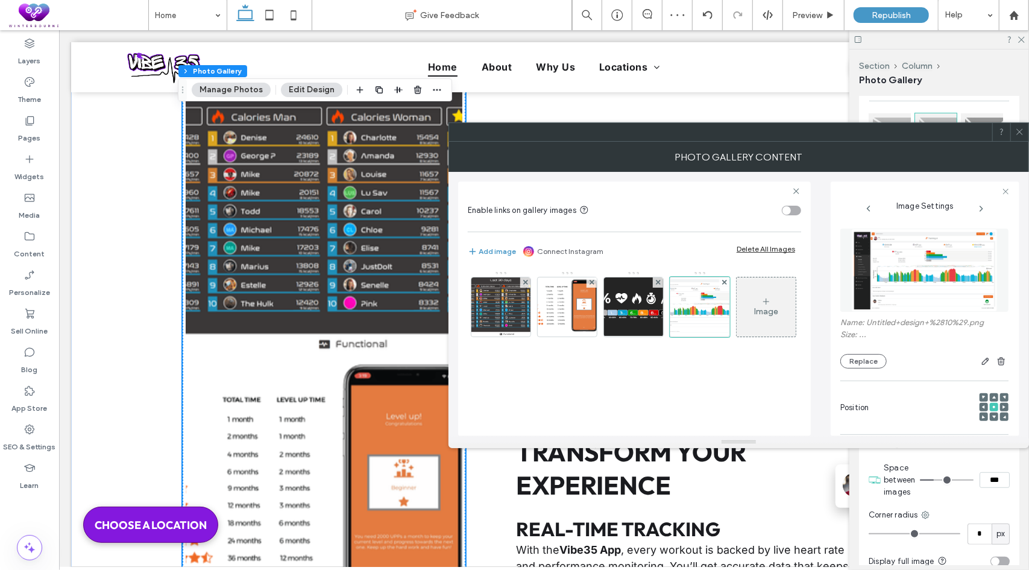
click at [1024, 133] on icon at bounding box center [1019, 131] width 9 height 9
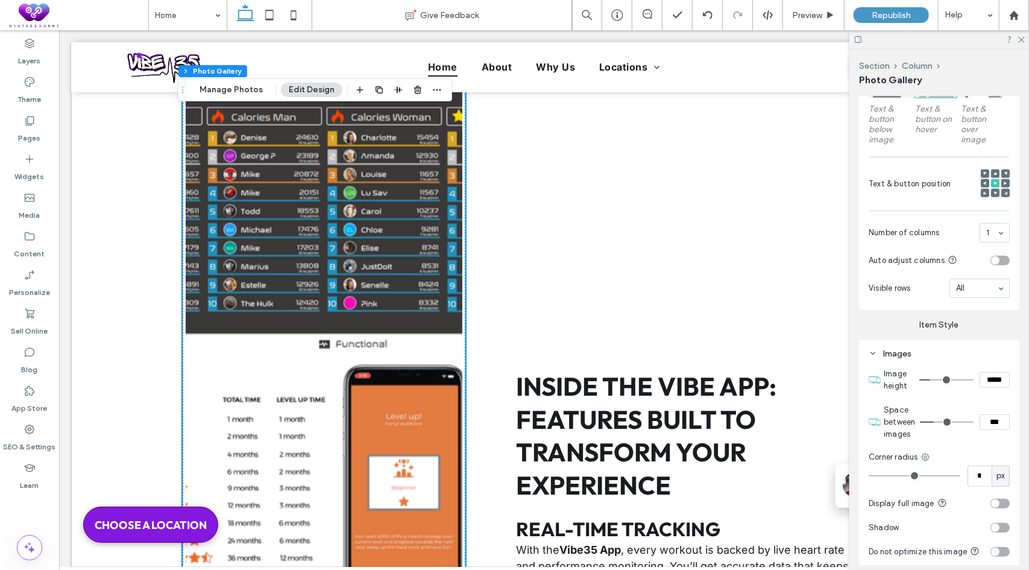
scroll to position [422, 0]
click at [1001, 496] on div "toggle" at bounding box center [1000, 501] width 19 height 10
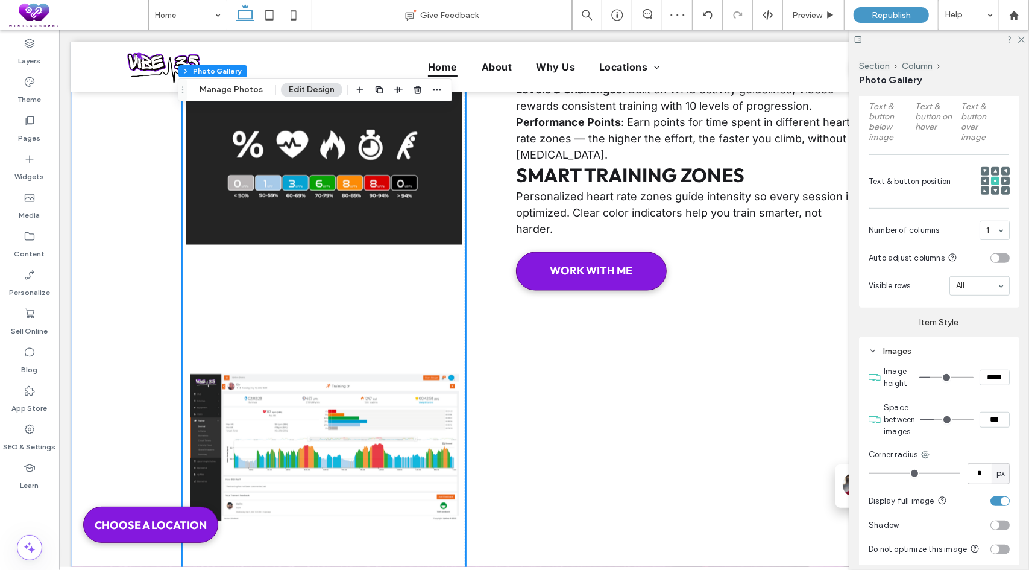
scroll to position [4752, 0]
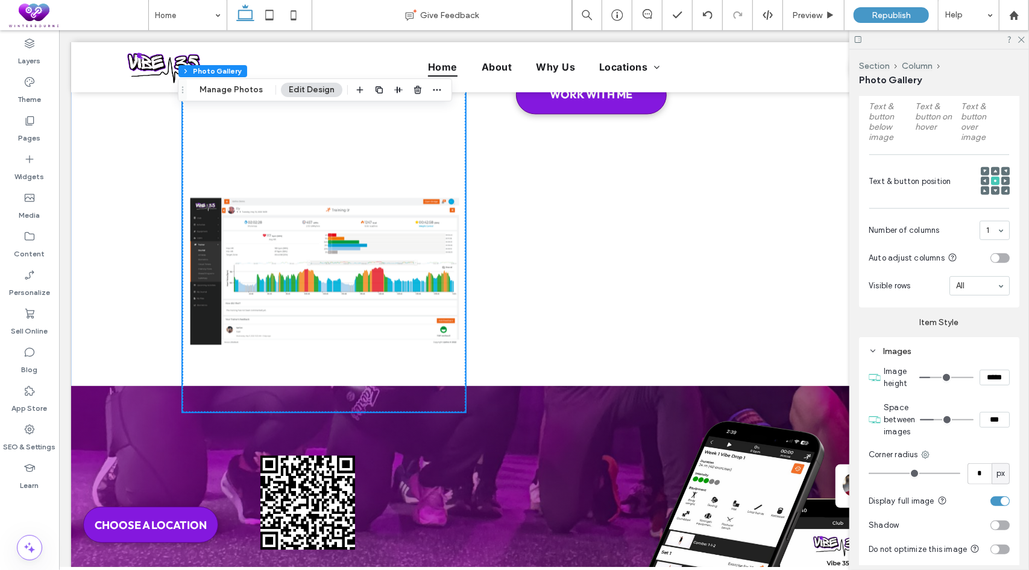
type input "*"
type input "***"
type input "*"
type input "***"
type input "*"
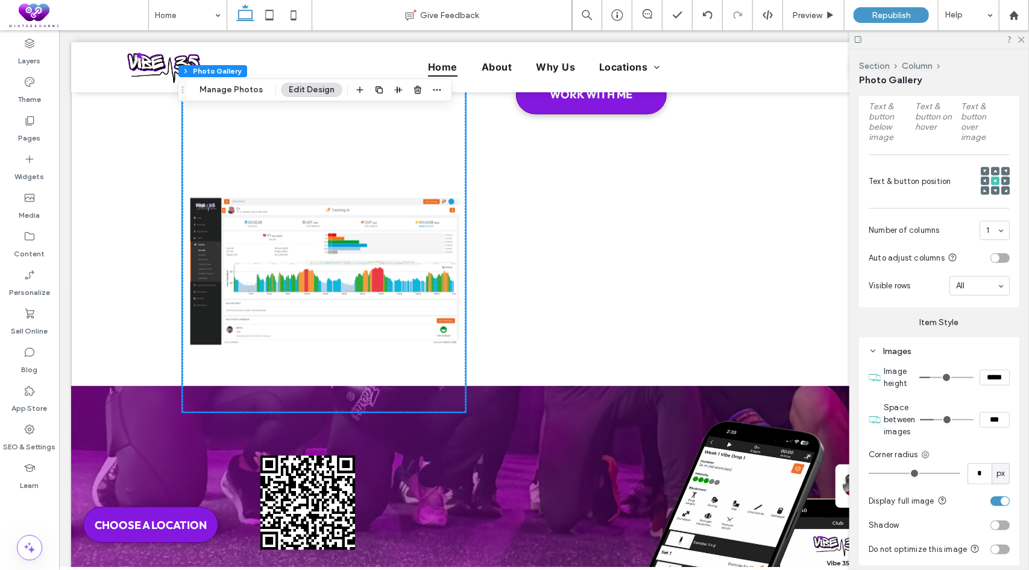
type input "***"
type input "*"
type input "***"
drag, startPoint x: 935, startPoint y: 414, endPoint x: 916, endPoint y: 413, distance: 18.7
type input "*"
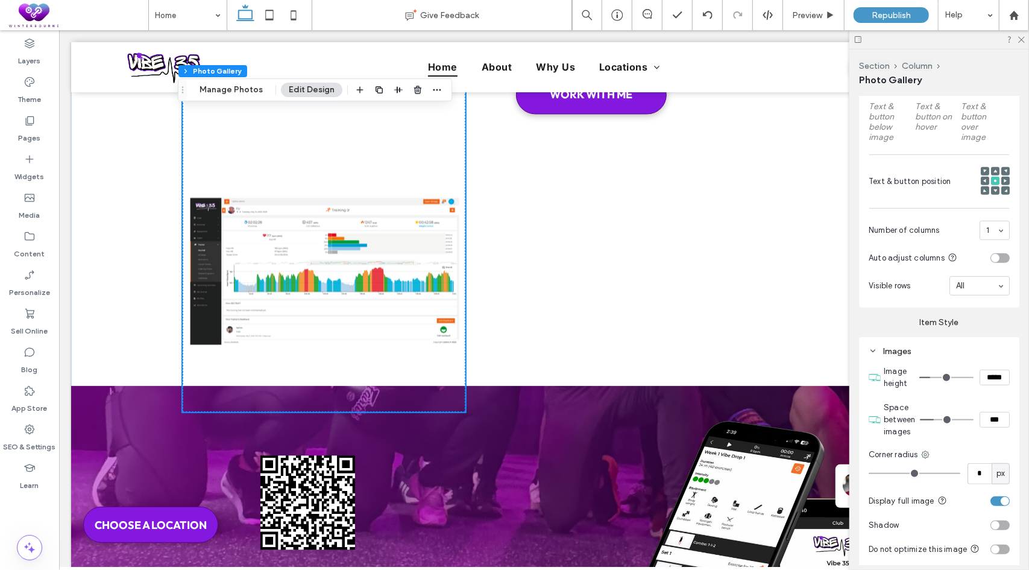
click at [920, 419] on input "range" at bounding box center [947, 419] width 54 height 1
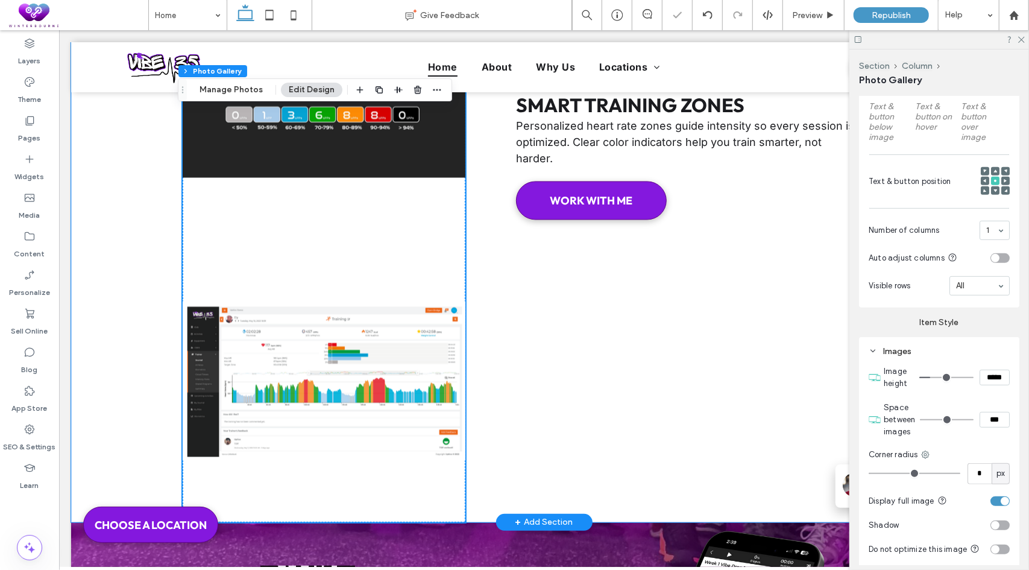
scroll to position [4632, 0]
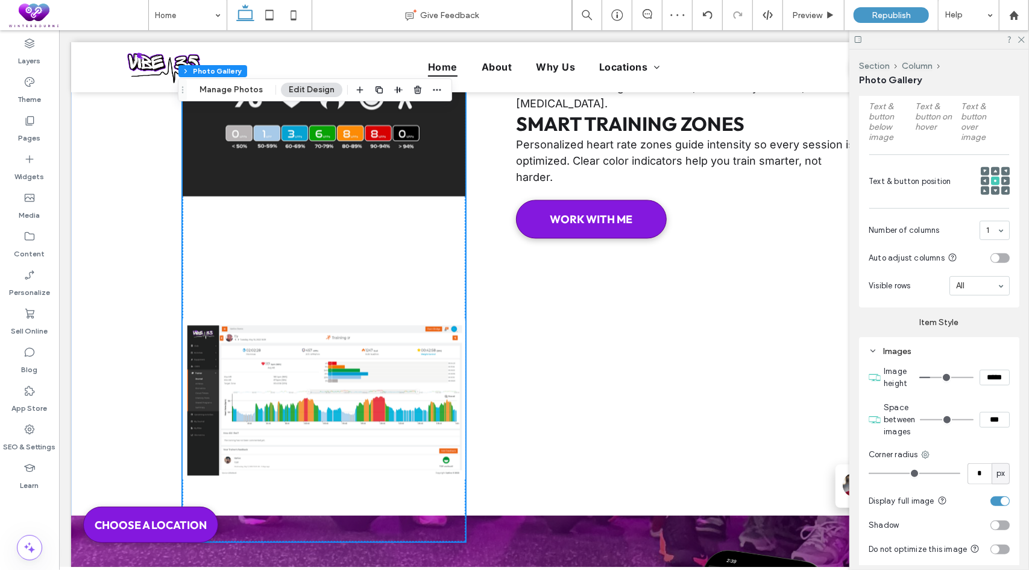
drag, startPoint x: 986, startPoint y: 415, endPoint x: 971, endPoint y: 414, distance: 15.7
click at [971, 414] on div "***" at bounding box center [965, 420] width 90 height 16
type input "***"
type input "*"
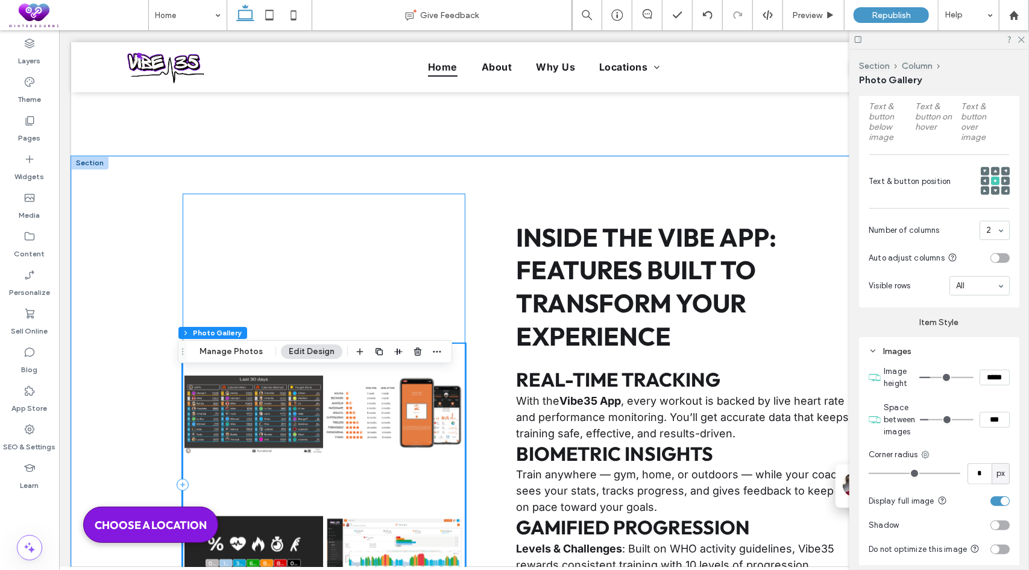
scroll to position [3915, 0]
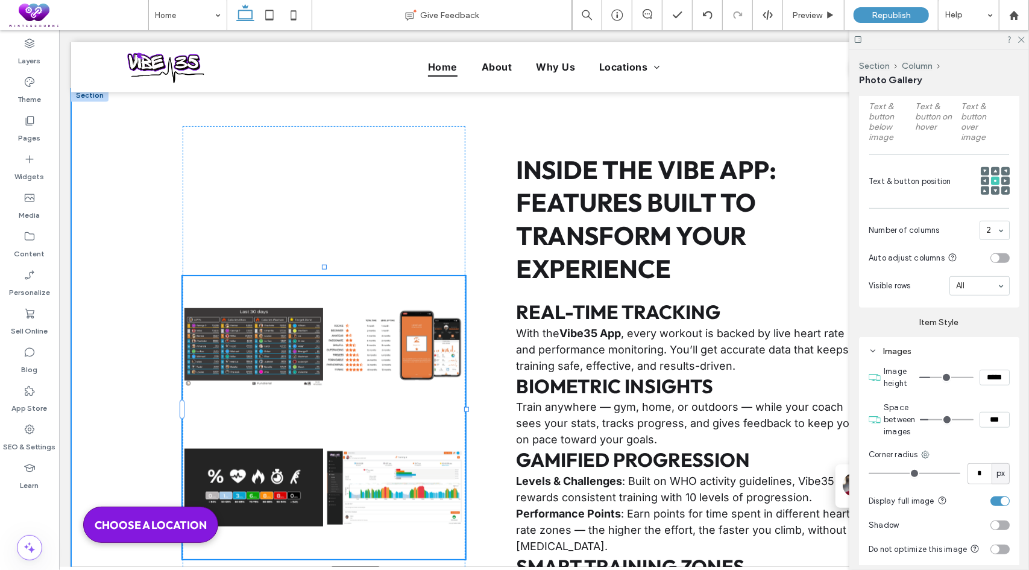
drag, startPoint x: 462, startPoint y: 409, endPoint x: 493, endPoint y: 409, distance: 31.4
click at [493, 409] on div "Nature's Symphony Breathtaking colors of our planet Button Faces of Humanity Po…" at bounding box center [544, 398] width 724 height 620
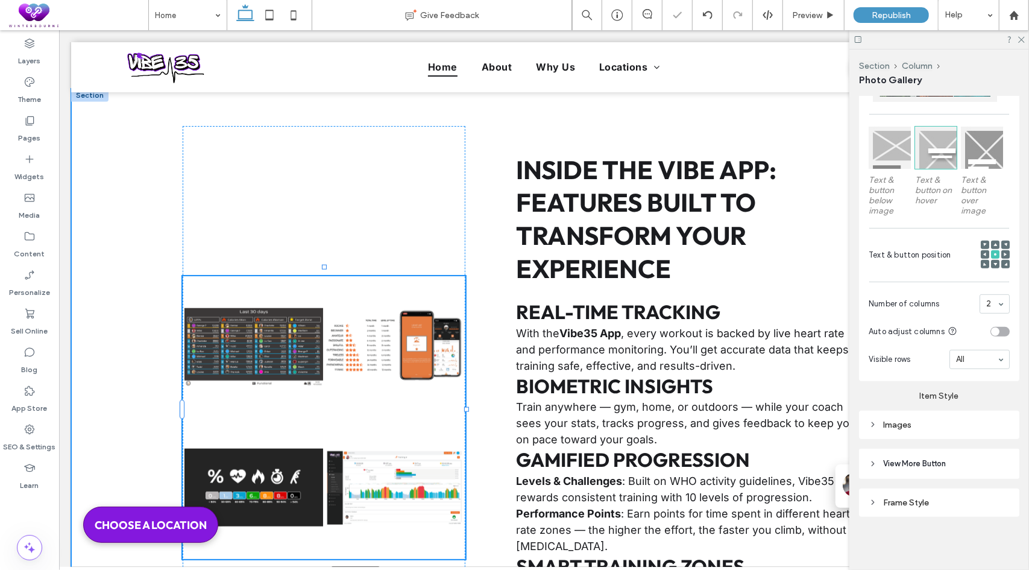
scroll to position [342, 0]
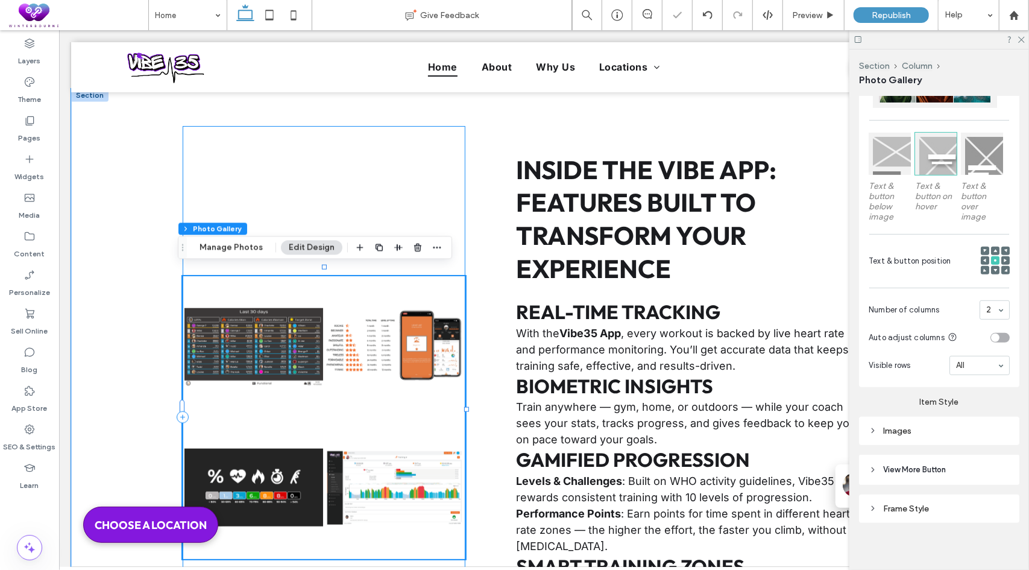
click at [447, 209] on div "Nature's Symphony Breathtaking colors of our planet Button Faces of Humanity Po…" at bounding box center [323, 416] width 283 height 582
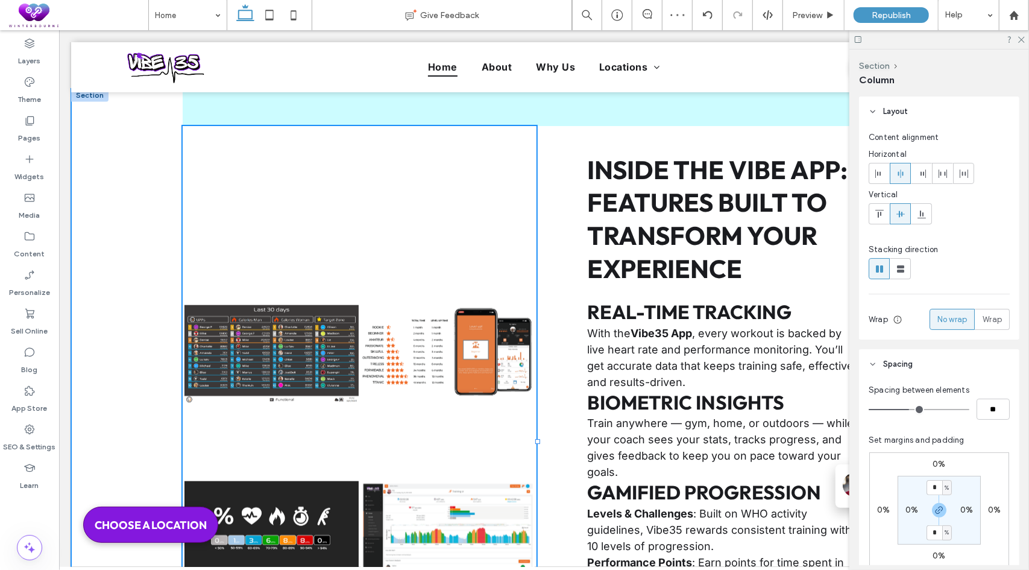
drag, startPoint x: 461, startPoint y: 408, endPoint x: 532, endPoint y: 382, distance: 75.5
click at [532, 382] on div "Nature's Symphony Breathtaking colors of our planet Button Faces of Humanity Po…" at bounding box center [544, 422] width 724 height 669
type input "**"
type input "*****"
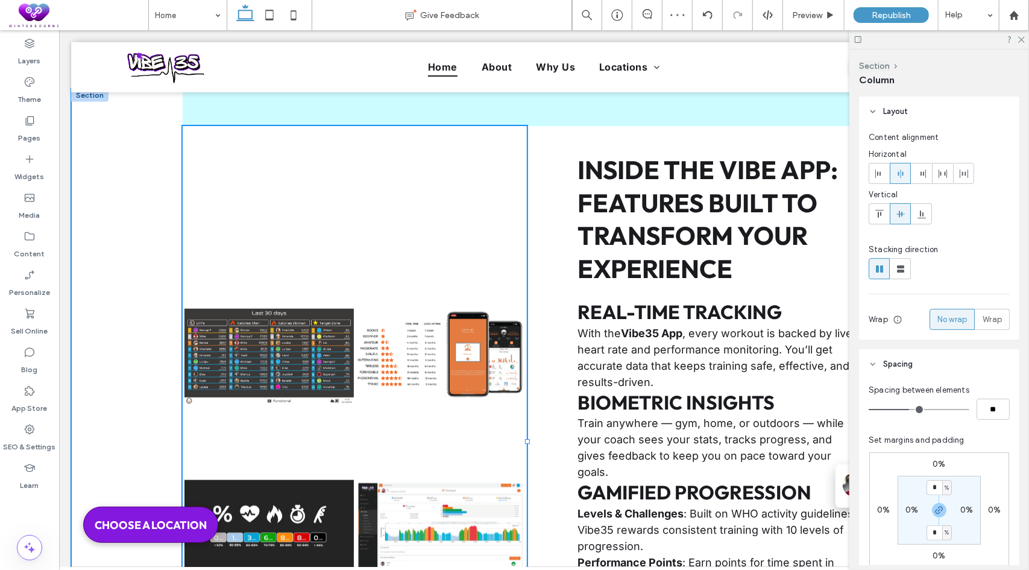
drag, startPoint x: 532, startPoint y: 439, endPoint x: 522, endPoint y: 439, distance: 10.2
click at [525, 439] on div at bounding box center [527, 440] width 5 height 5
type input "**"
type input "*****"
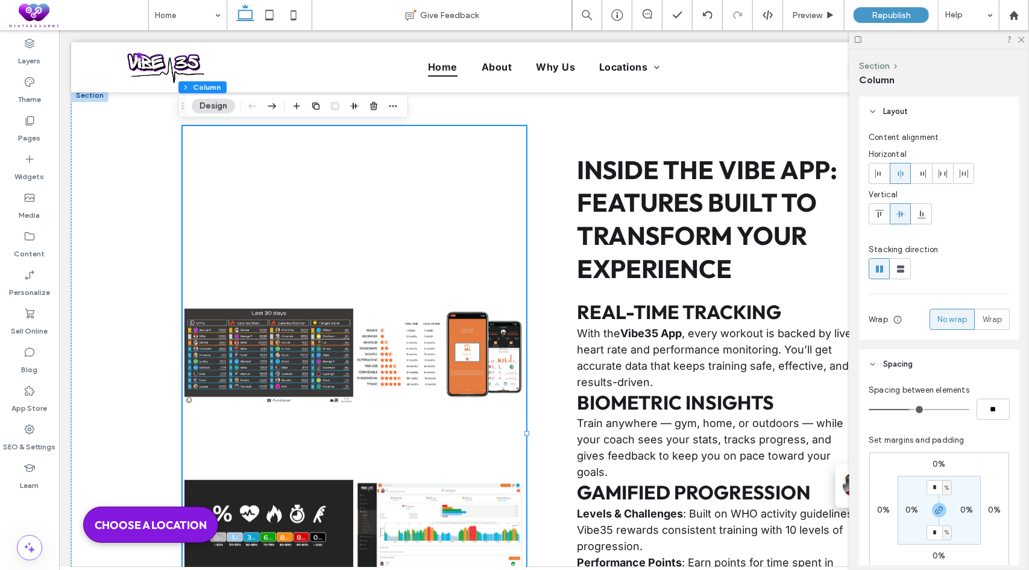
type input "*"
type input "**"
type input "*"
type input "**"
type input "*"
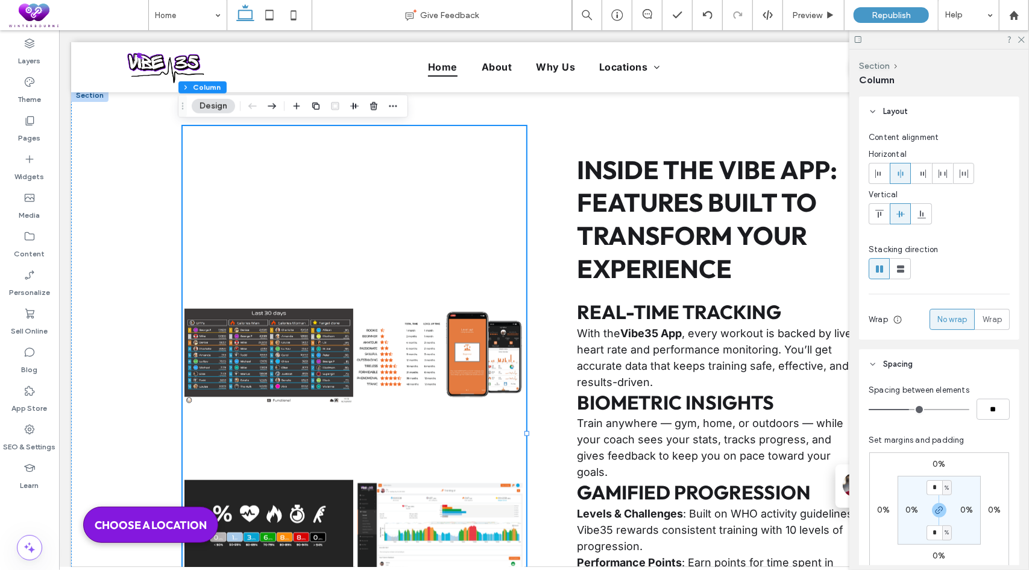
type input "**"
type input "*"
type input "**"
type input "*"
type input "**"
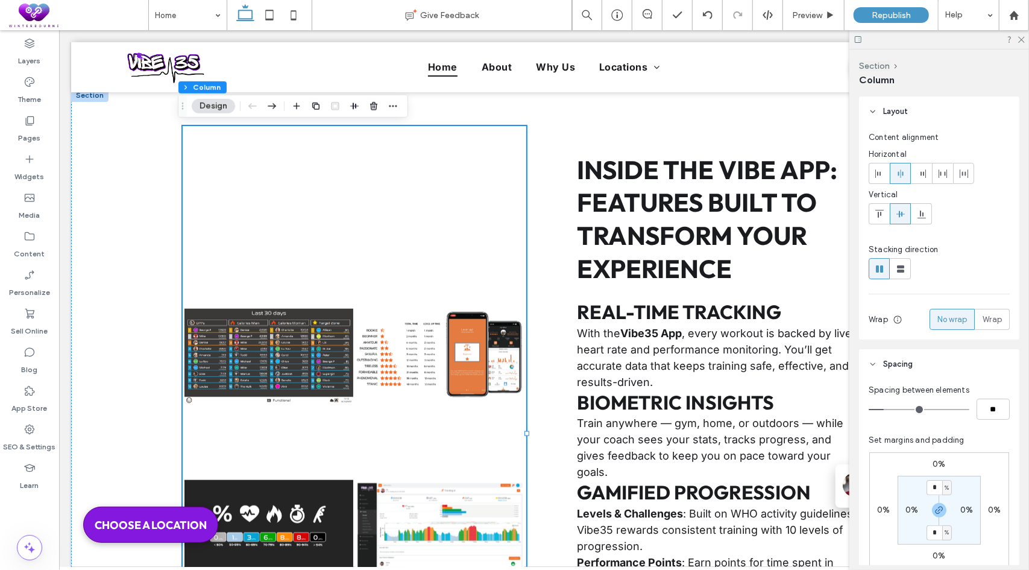
drag, startPoint x: 907, startPoint y: 408, endPoint x: 886, endPoint y: 409, distance: 20.5
type input "*"
click at [886, 409] on input "range" at bounding box center [919, 409] width 101 height 1
click at [397, 293] on link at bounding box center [439, 355] width 169 height 169
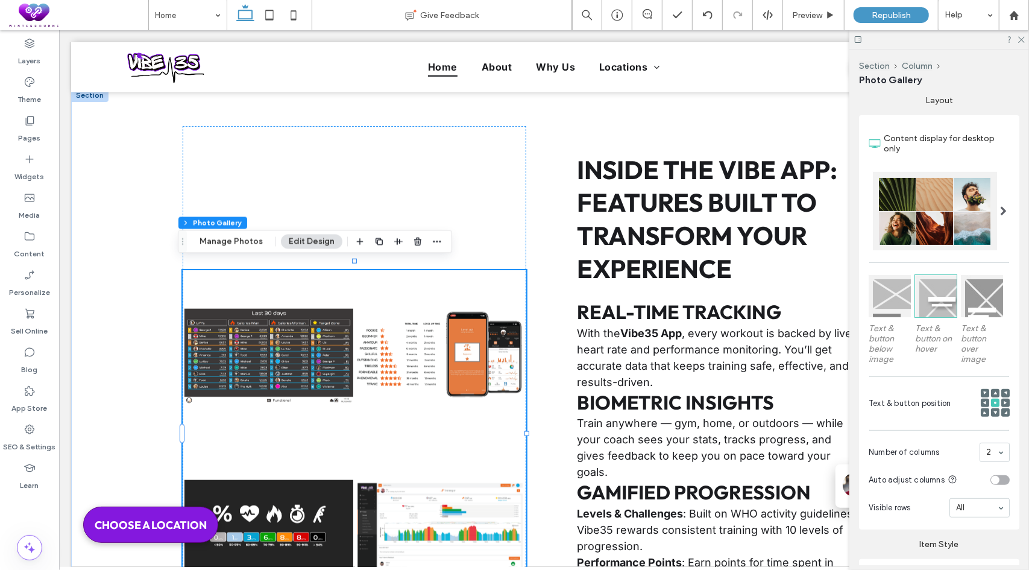
scroll to position [301, 0]
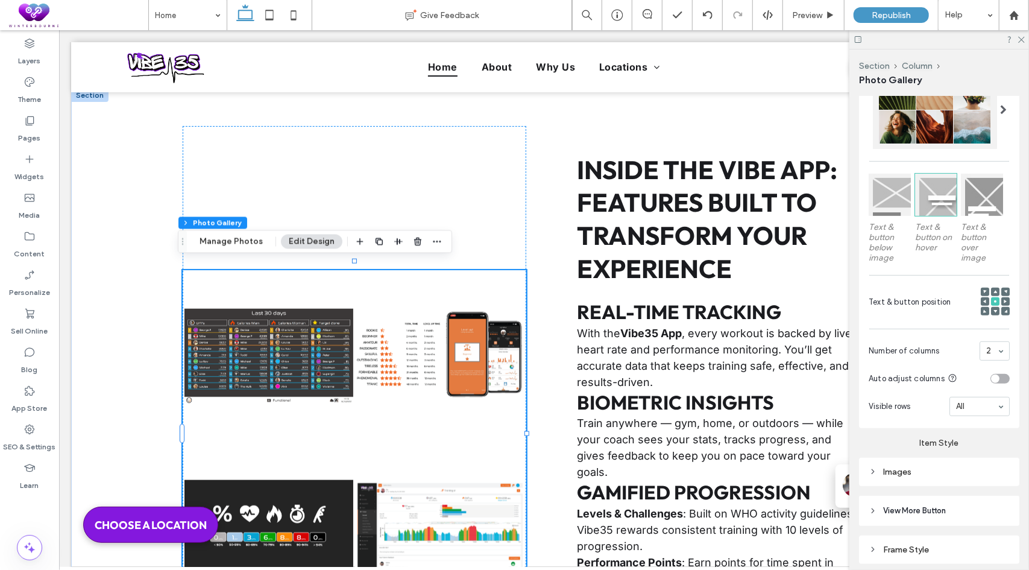
click at [1000, 113] on span at bounding box center [1003, 110] width 7 height 10
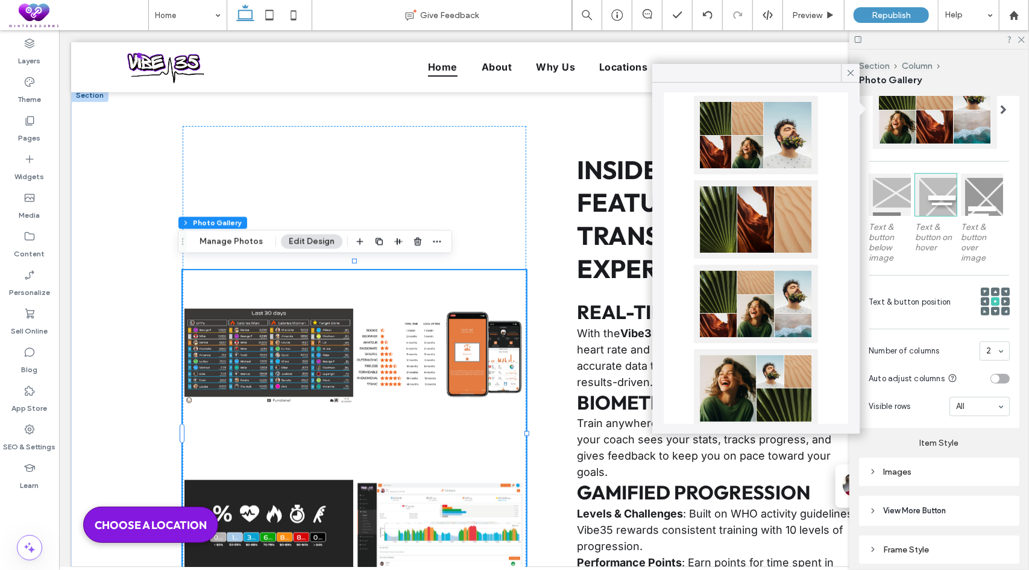
scroll to position [121, 0]
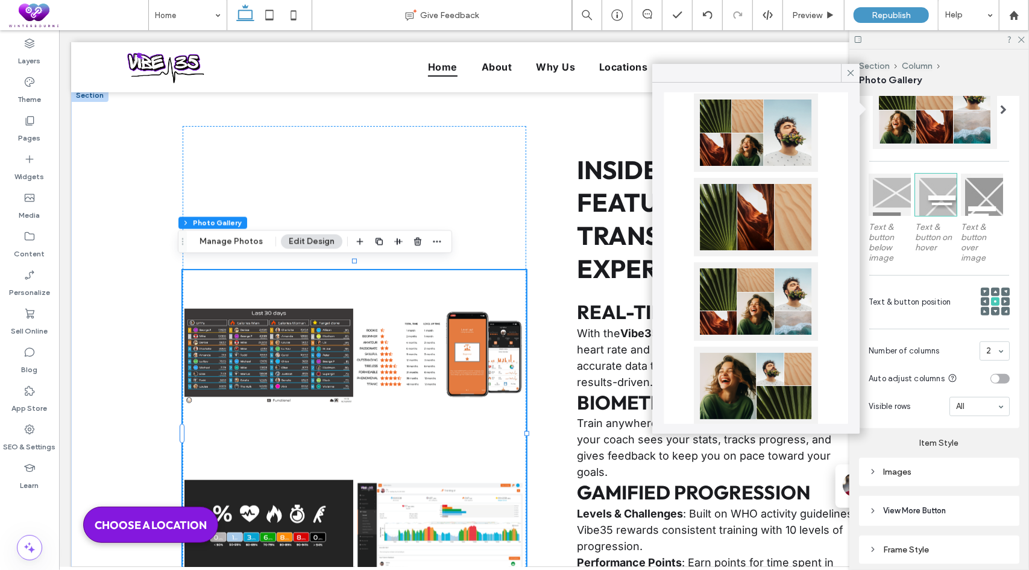
click at [758, 235] on div at bounding box center [756, 217] width 124 height 78
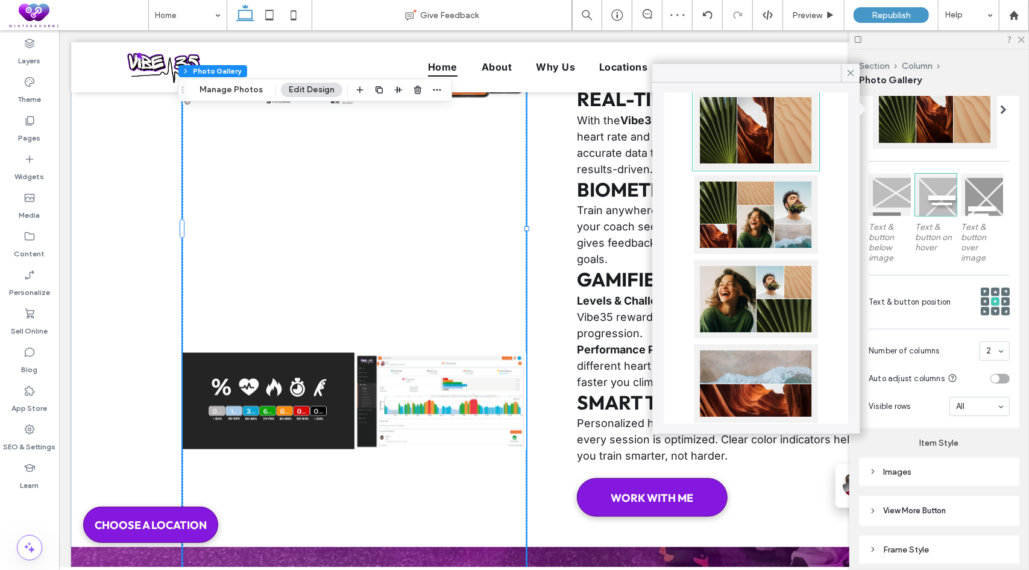
scroll to position [241, 0]
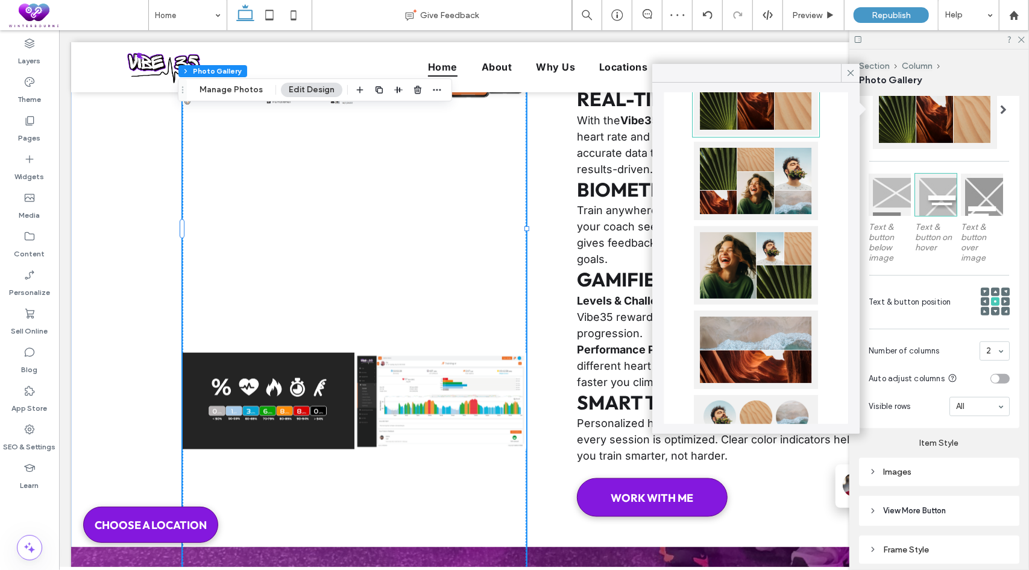
click at [760, 258] on div at bounding box center [756, 265] width 124 height 78
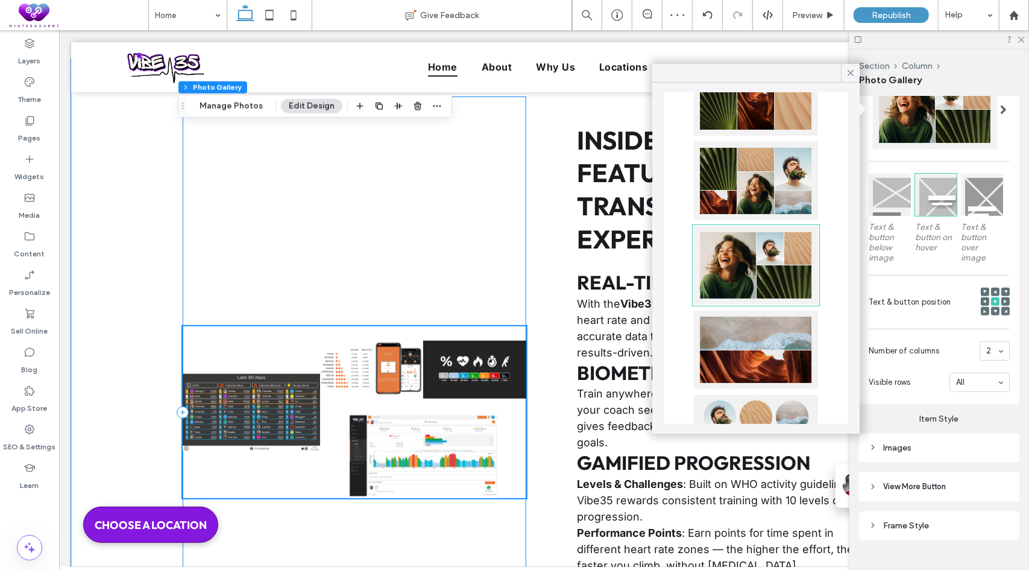
scroll to position [3895, 0]
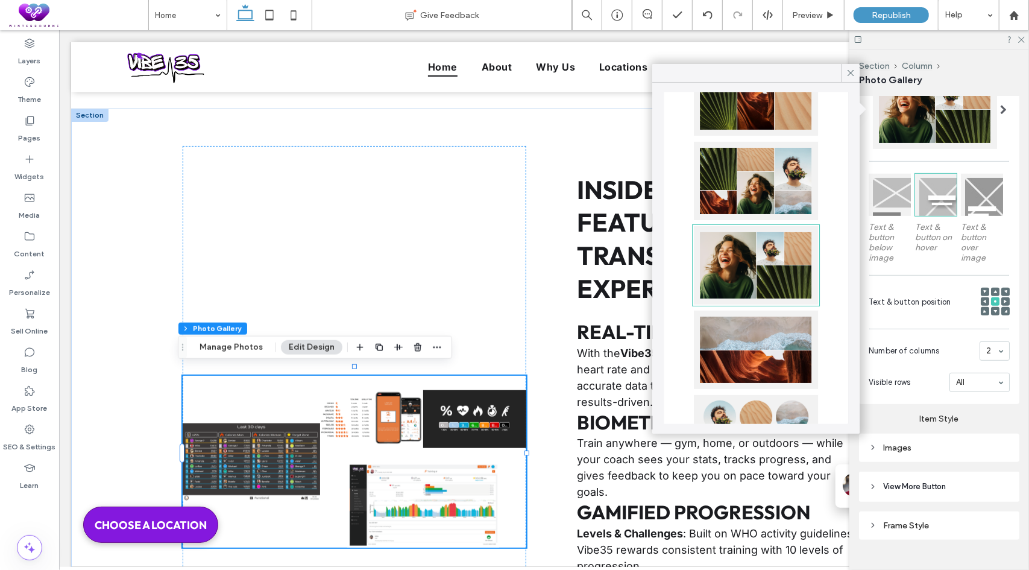
click at [722, 336] on div at bounding box center [756, 350] width 124 height 78
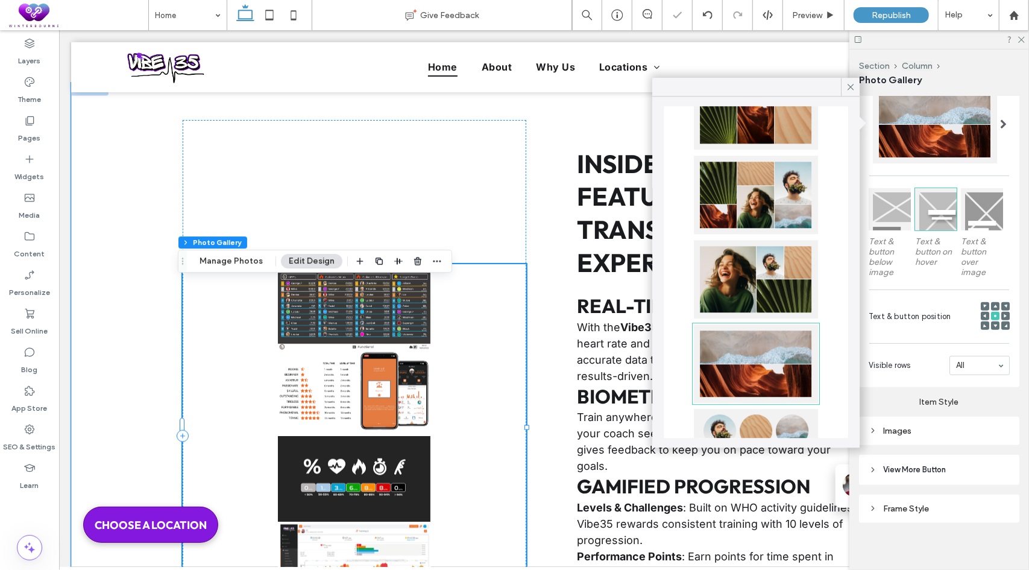
scroll to position [4016, 0]
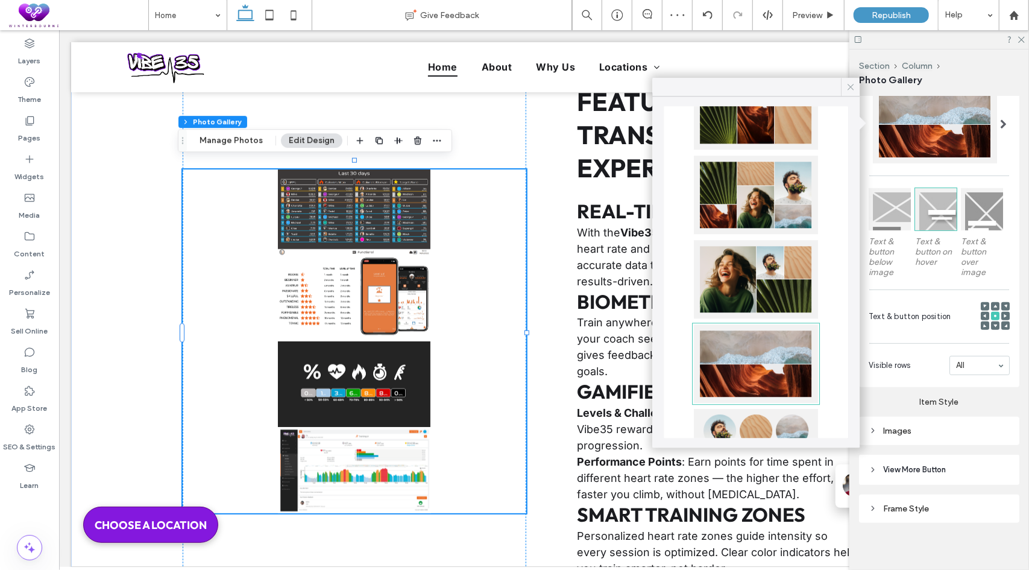
click at [853, 85] on use at bounding box center [851, 87] width 6 height 6
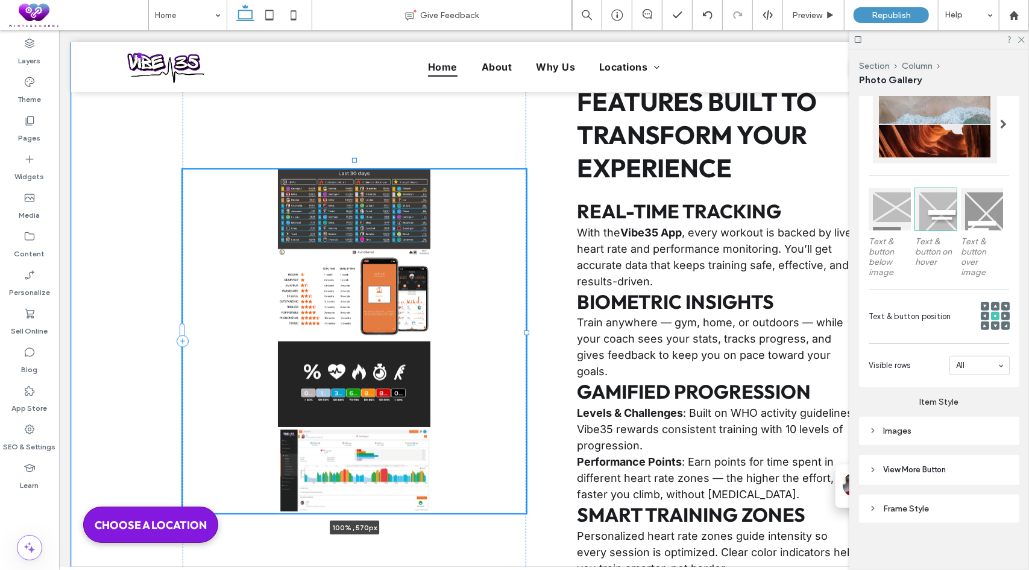
drag, startPoint x: 348, startPoint y: 159, endPoint x: 350, endPoint y: 136, distance: 22.9
click at [350, 136] on div "Nature's Symphony Breathtaking colors of our planet Button Faces of Humanity Po…" at bounding box center [544, 321] width 724 height 669
click at [472, 288] on link at bounding box center [354, 297] width 344 height 86
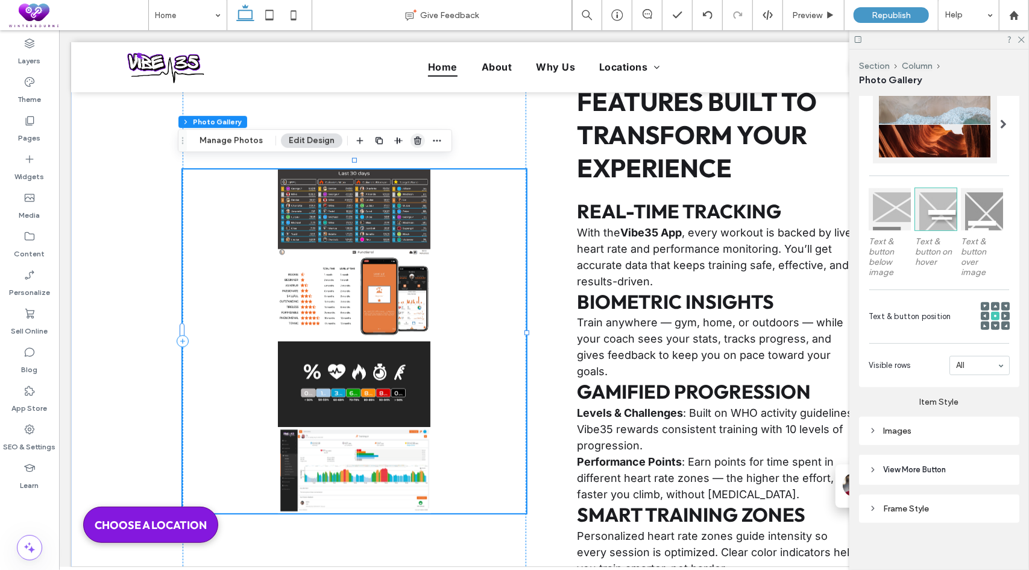
click at [415, 140] on use "button" at bounding box center [417, 140] width 7 height 8
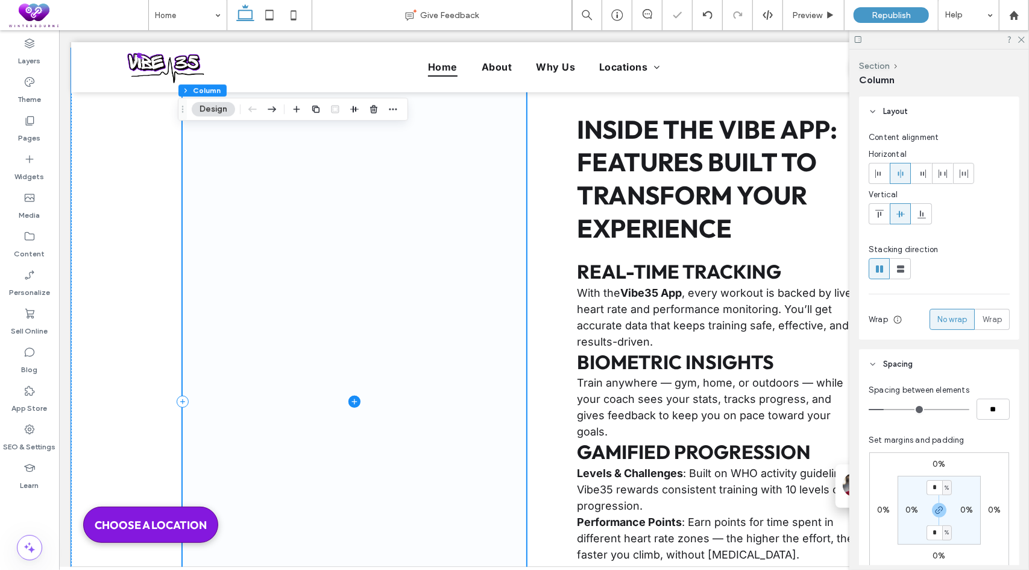
scroll to position [3955, 0]
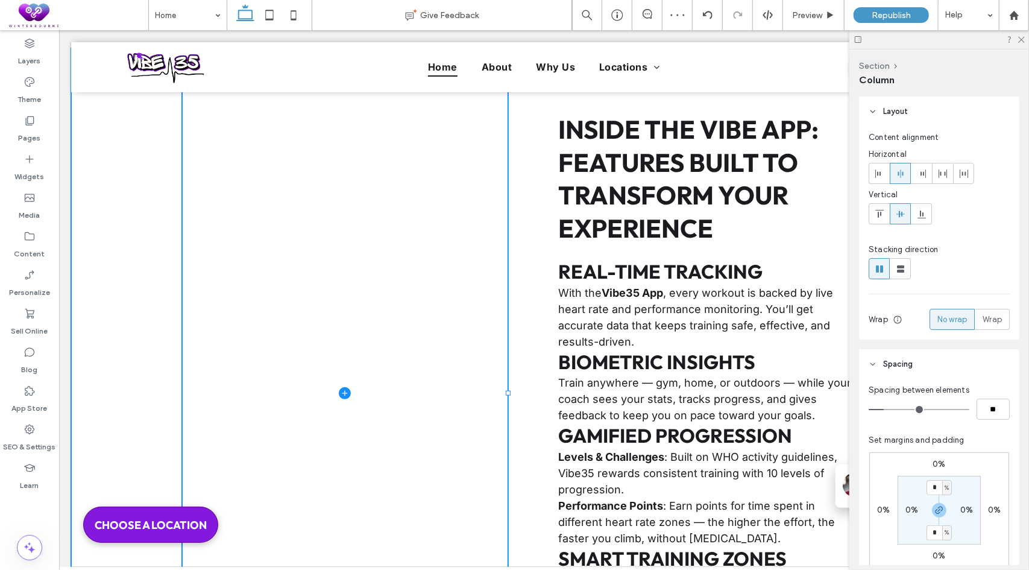
drag, startPoint x: 522, startPoint y: 392, endPoint x: 503, endPoint y: 392, distance: 18.7
click at [505, 392] on div at bounding box center [507, 392] width 5 height 5
type input "**"
type input "*****"
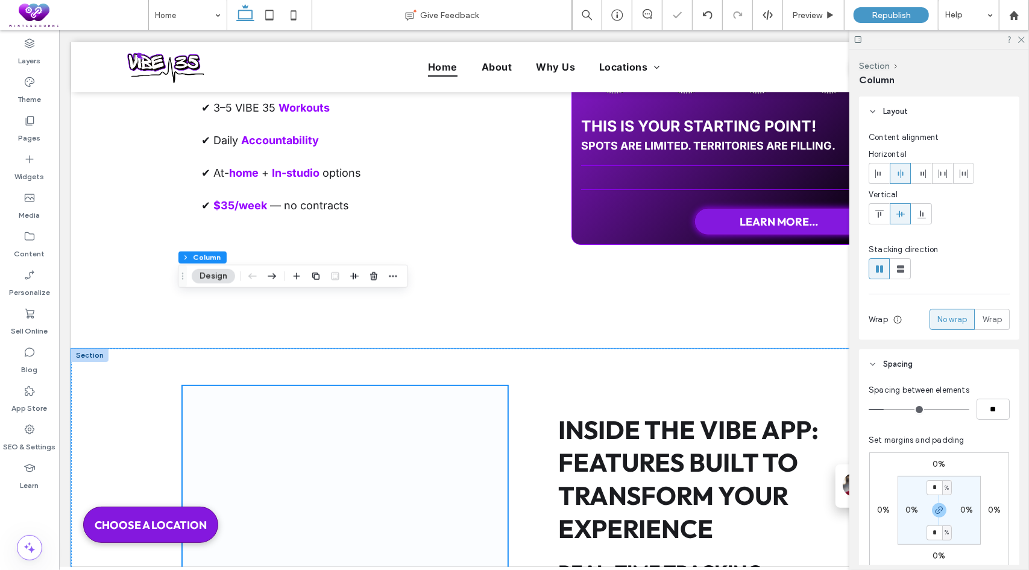
scroll to position [3654, 0]
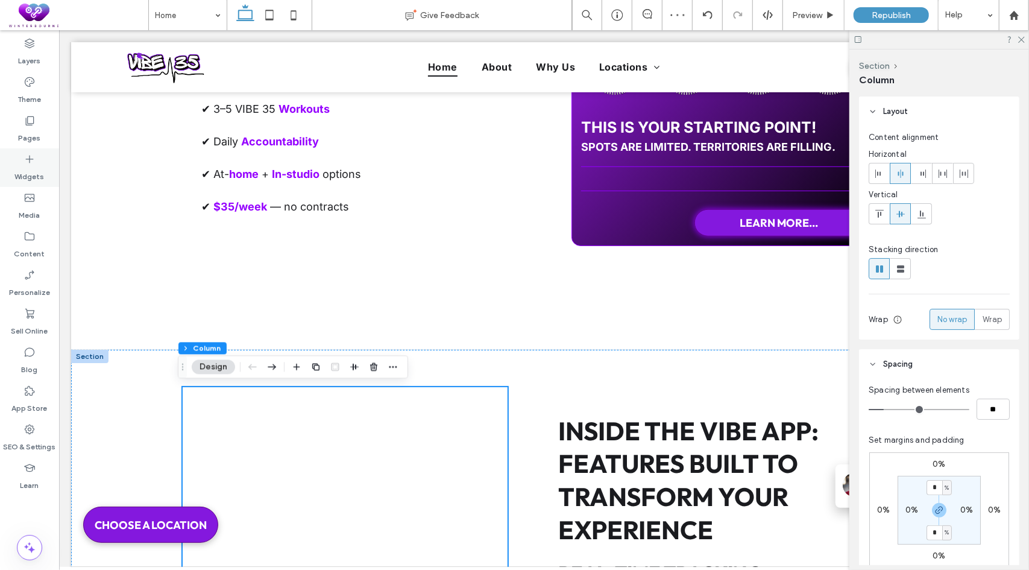
click at [22, 161] on div "Widgets" at bounding box center [29, 167] width 59 height 39
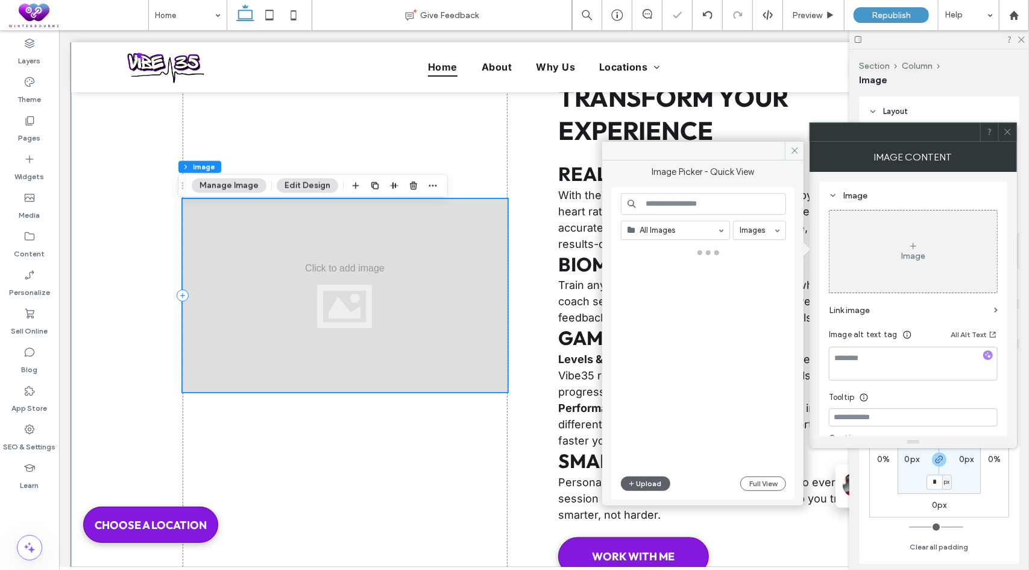
scroll to position [4055, 0]
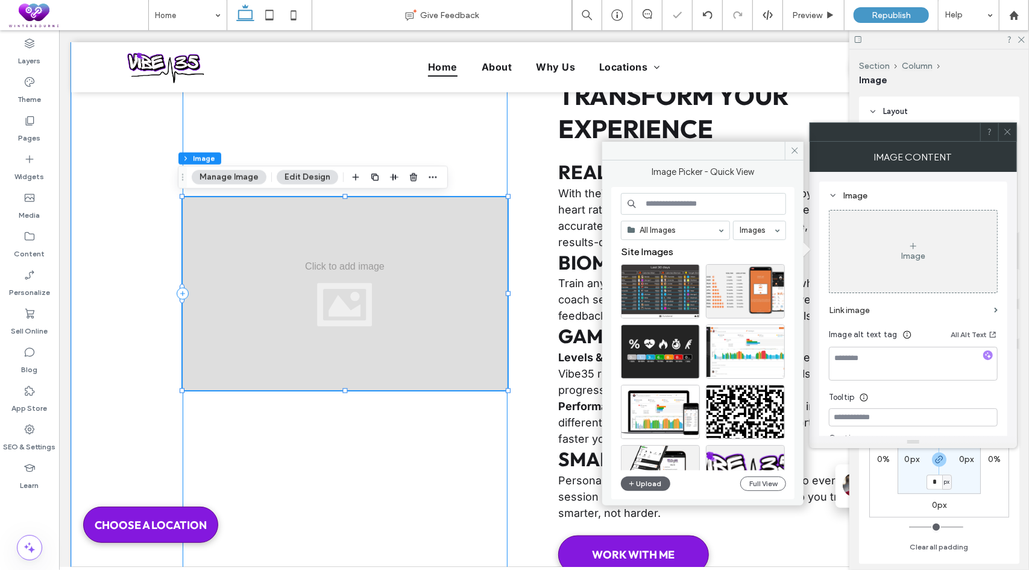
click at [383, 141] on div at bounding box center [344, 293] width 325 height 615
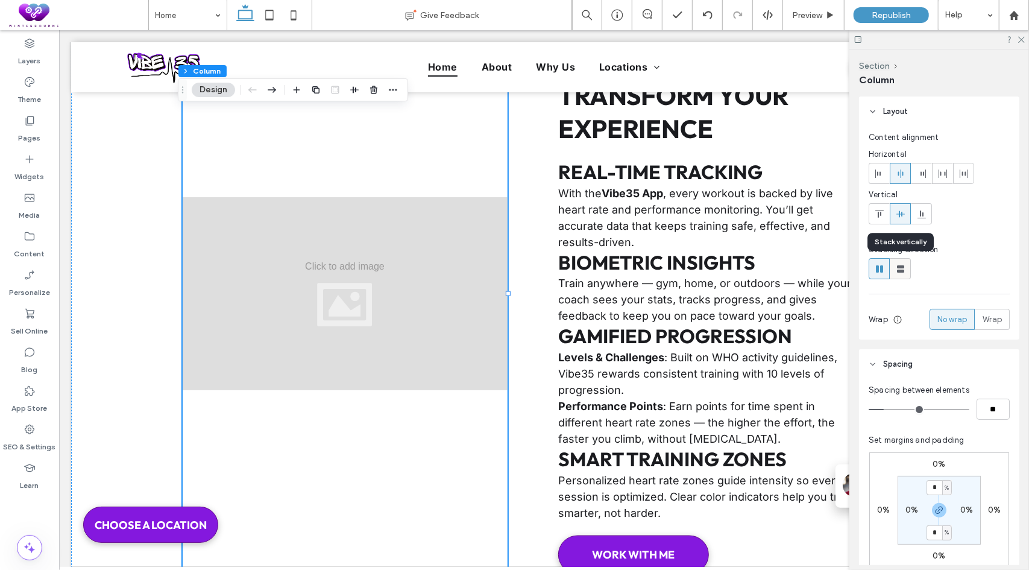
click at [903, 266] on use at bounding box center [900, 268] width 7 height 7
type input "**"
type input "****"
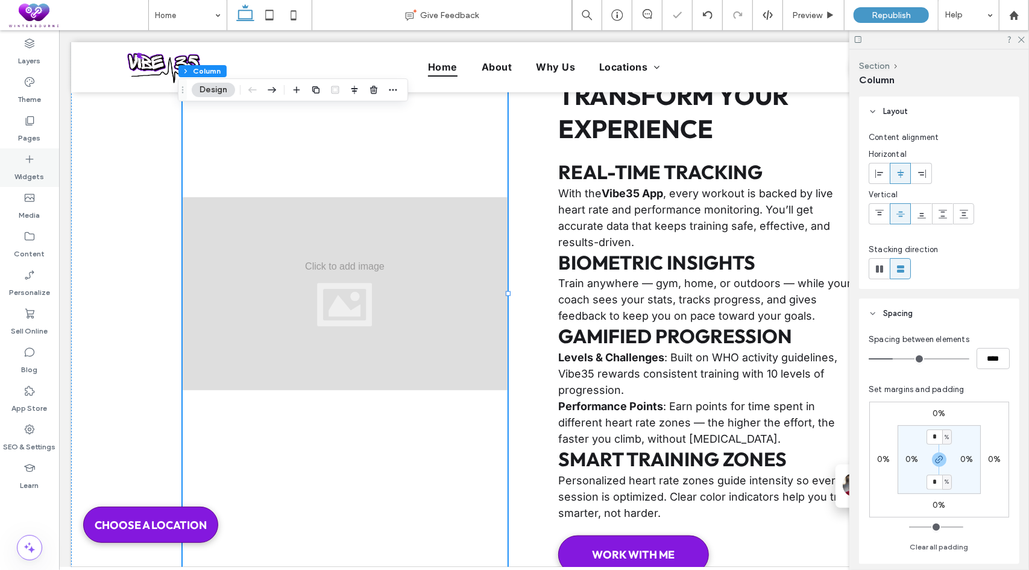
click at [40, 166] on label "Widgets" at bounding box center [30, 173] width 30 height 17
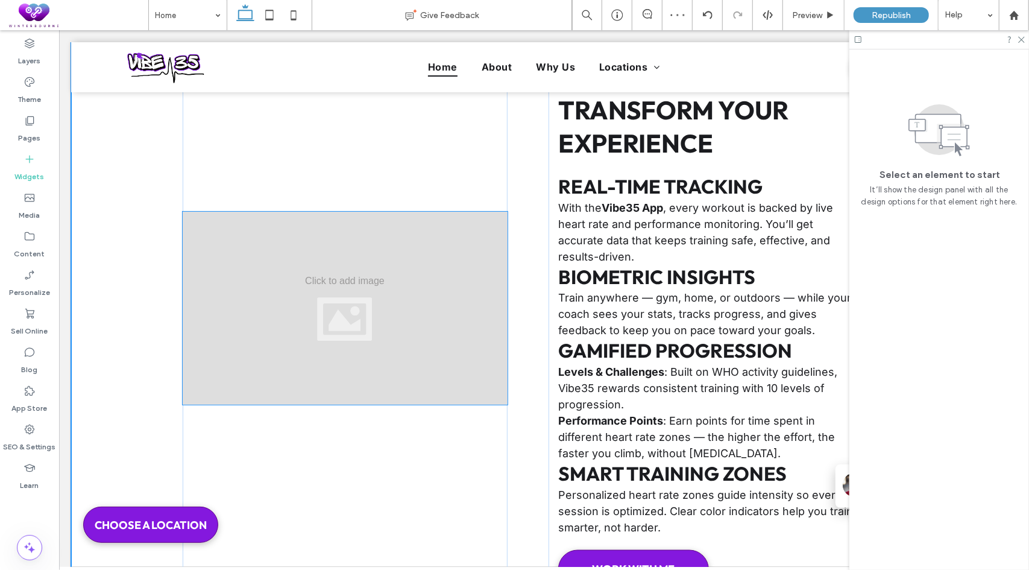
scroll to position [3951, 0]
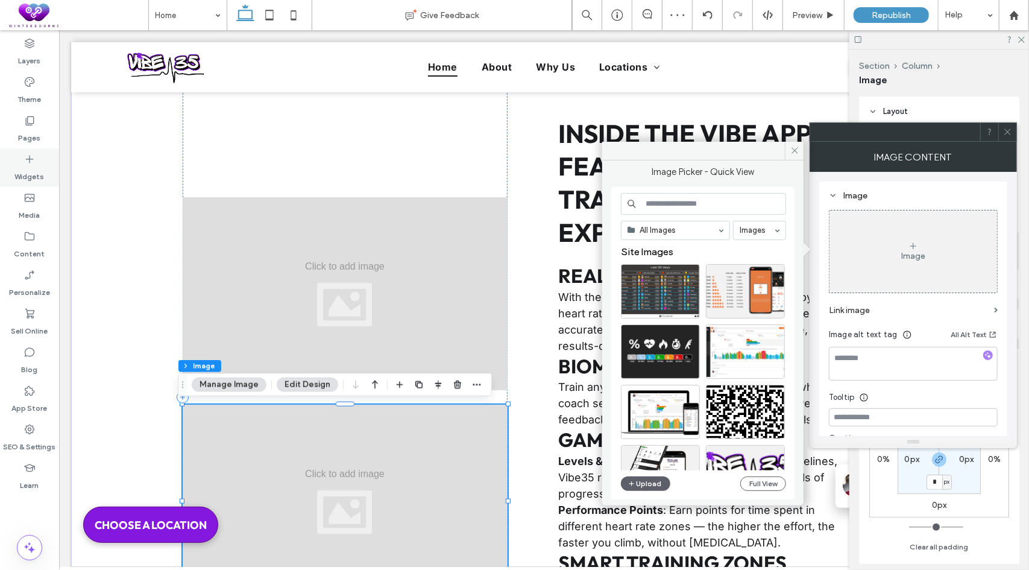
click at [29, 163] on icon at bounding box center [30, 159] width 12 height 12
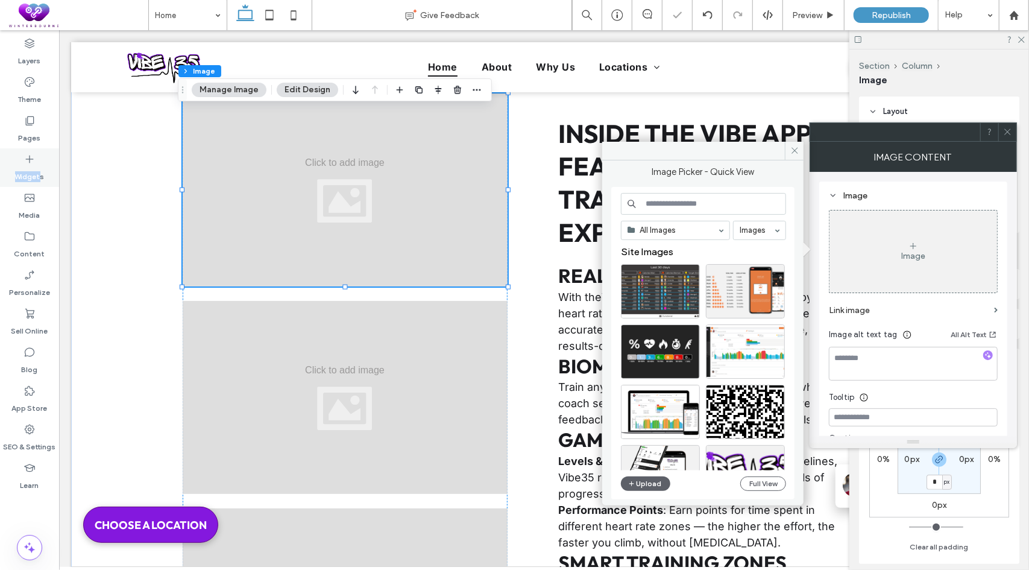
drag, startPoint x: 31, startPoint y: 163, endPoint x: 27, endPoint y: 159, distance: 6.4
click at [40, 161] on div "Widgets" at bounding box center [29, 167] width 59 height 39
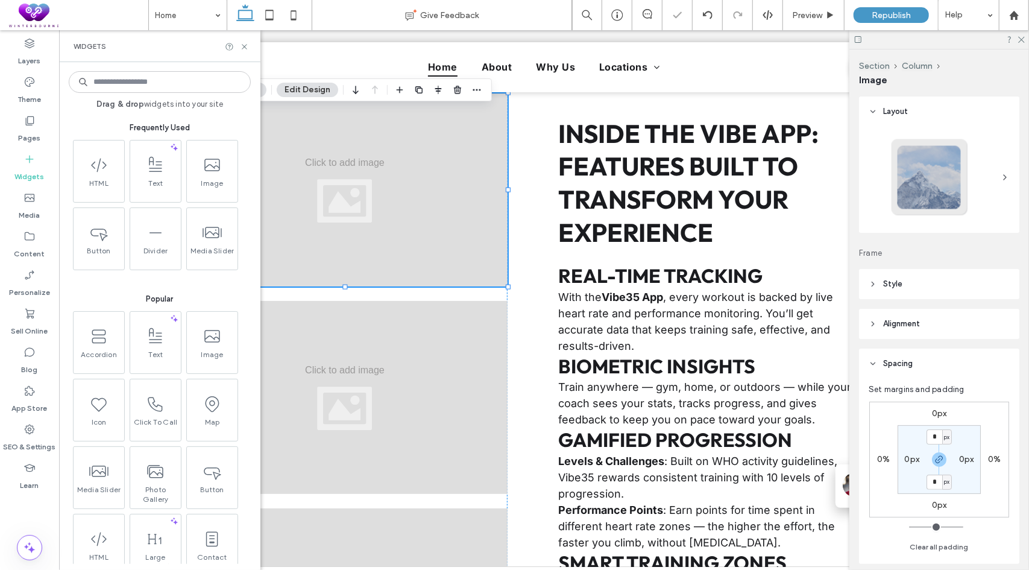
click at [27, 159] on icon at bounding box center [30, 159] width 12 height 12
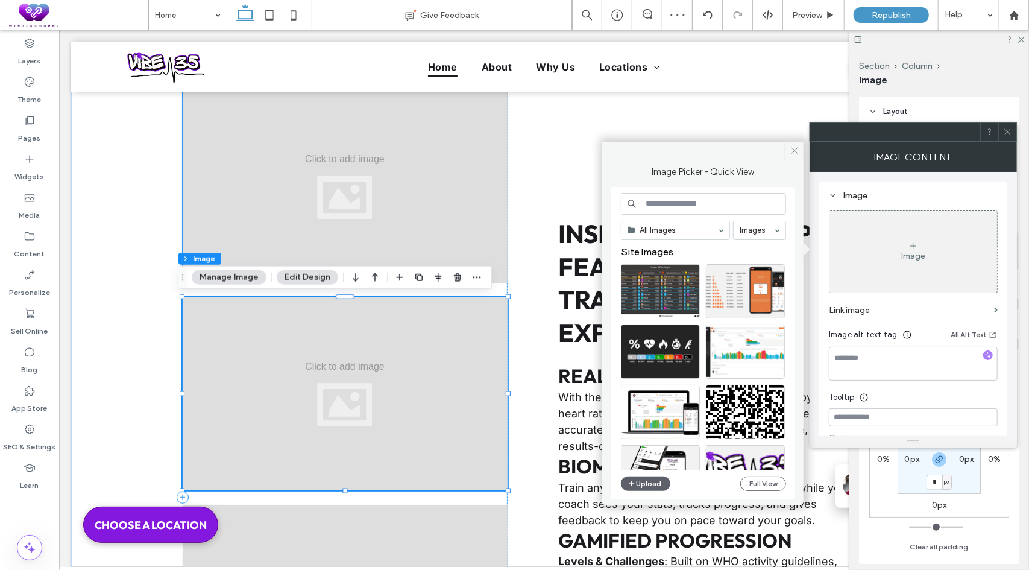
click at [384, 196] on div at bounding box center [344, 185] width 325 height 193
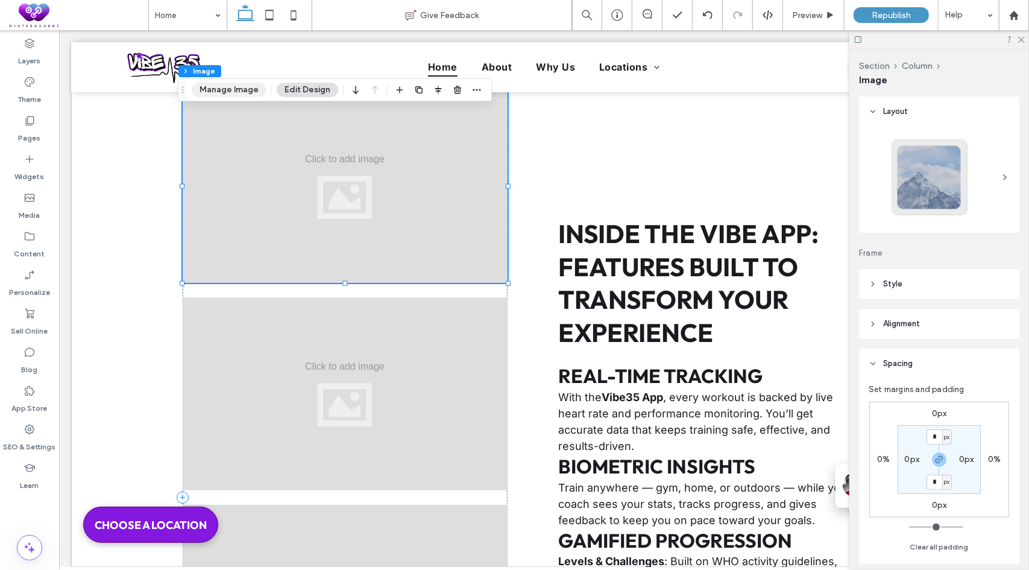
click at [244, 86] on button "Manage Image" at bounding box center [229, 90] width 75 height 14
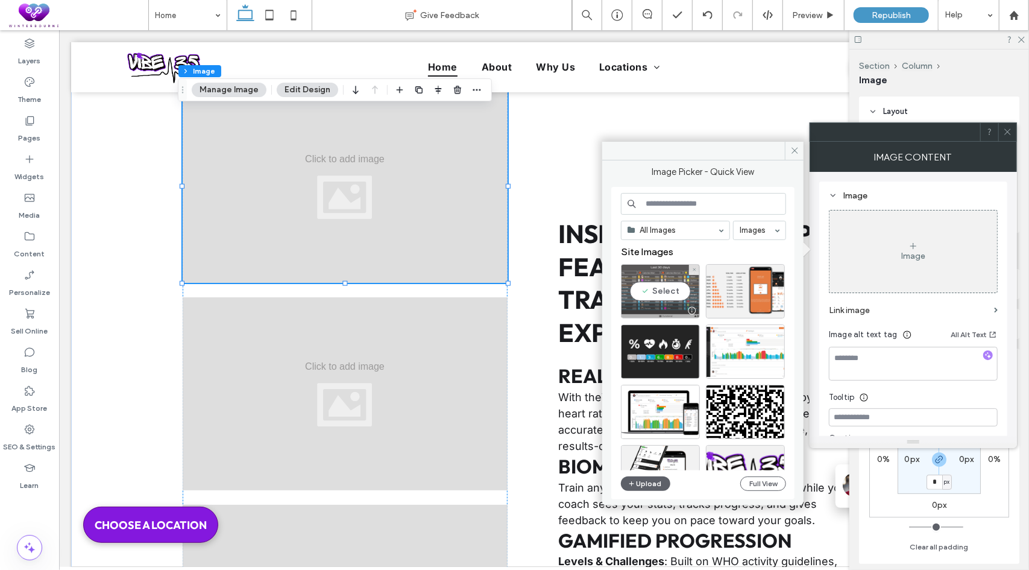
click at [670, 288] on div "Select" at bounding box center [660, 291] width 79 height 54
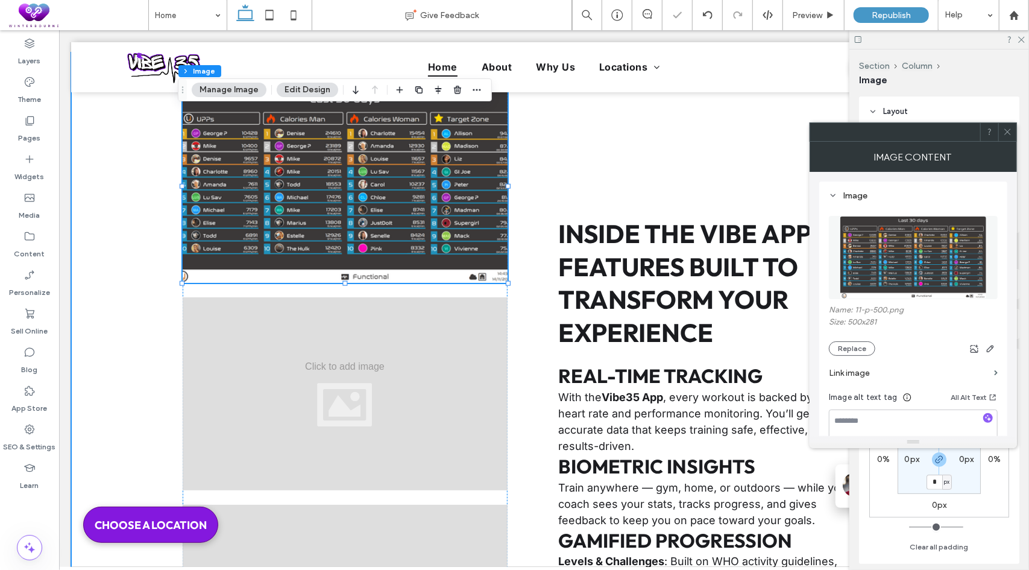
click at [391, 349] on div at bounding box center [344, 393] width 325 height 193
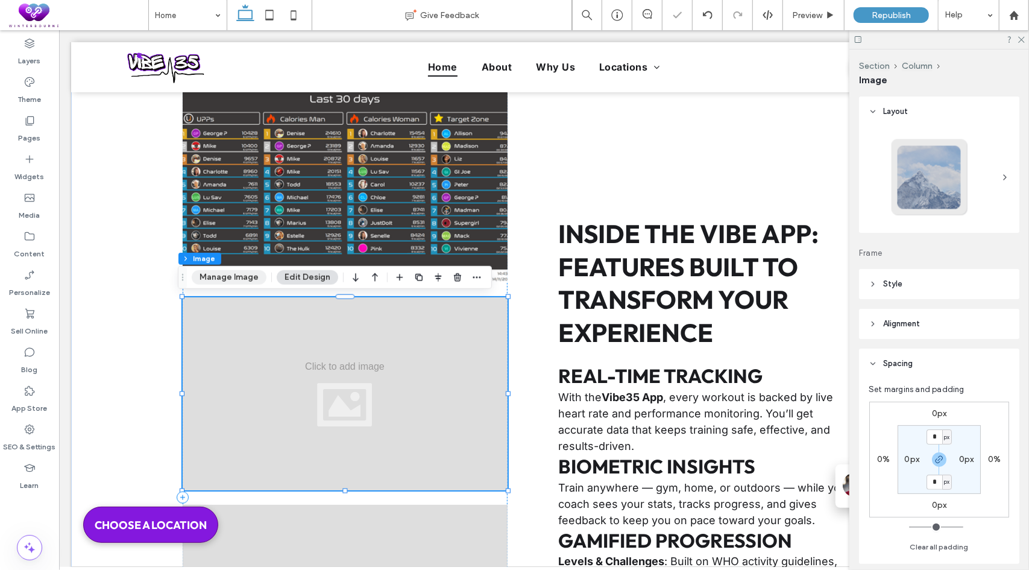
click at [253, 277] on button "Manage Image" at bounding box center [229, 277] width 75 height 14
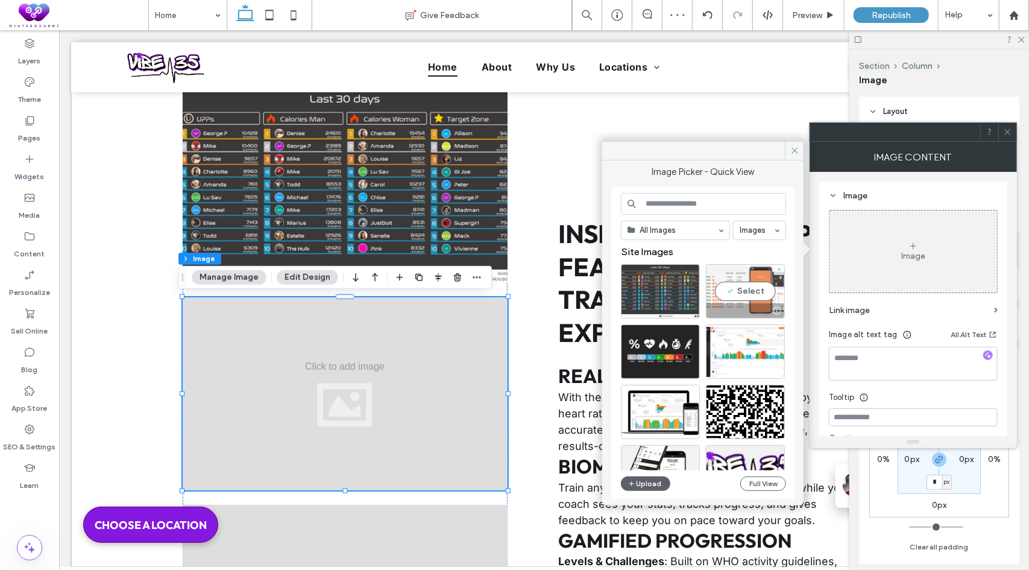
click at [730, 289] on div "Select" at bounding box center [745, 291] width 79 height 54
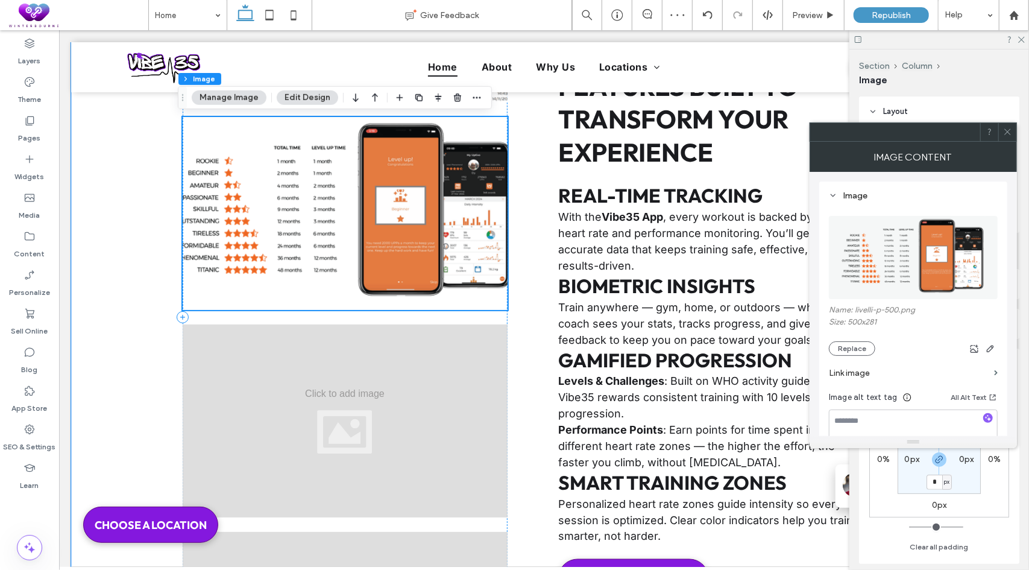
scroll to position [4132, 0]
click at [308, 389] on div at bounding box center [344, 419] width 325 height 193
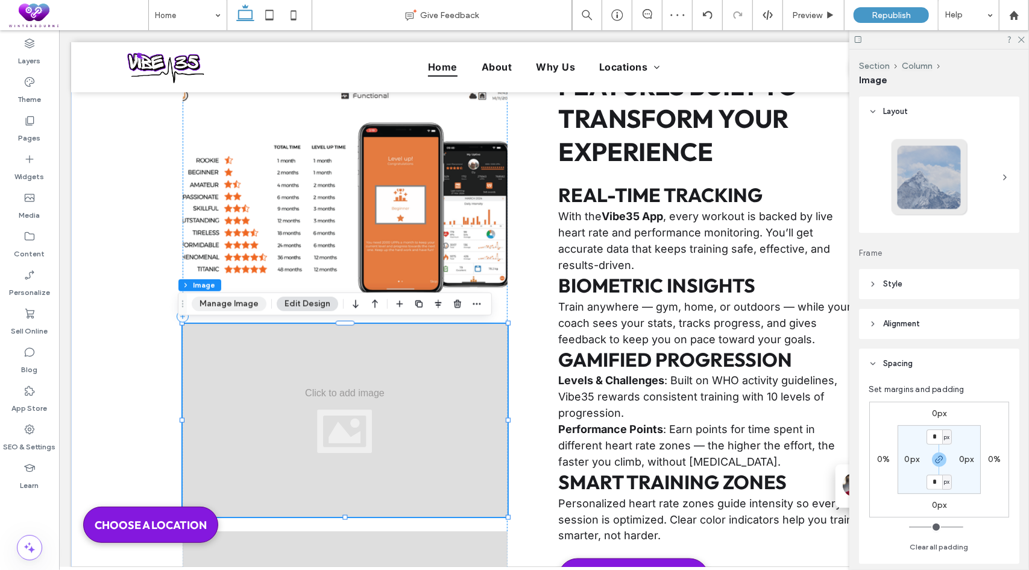
click at [228, 306] on button "Manage Image" at bounding box center [229, 304] width 75 height 14
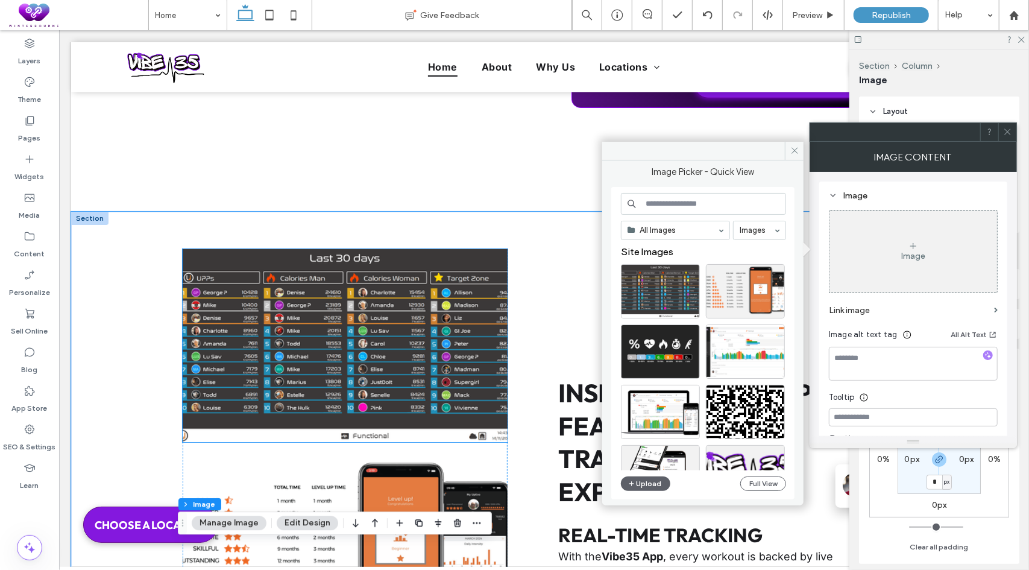
scroll to position [3830, 0]
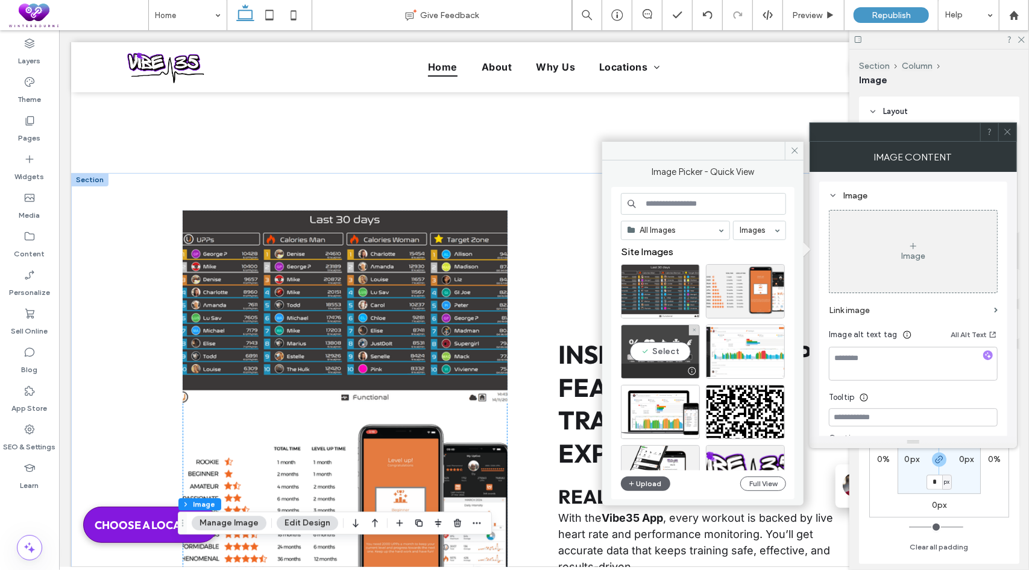
click at [662, 350] on div "Select" at bounding box center [660, 351] width 79 height 54
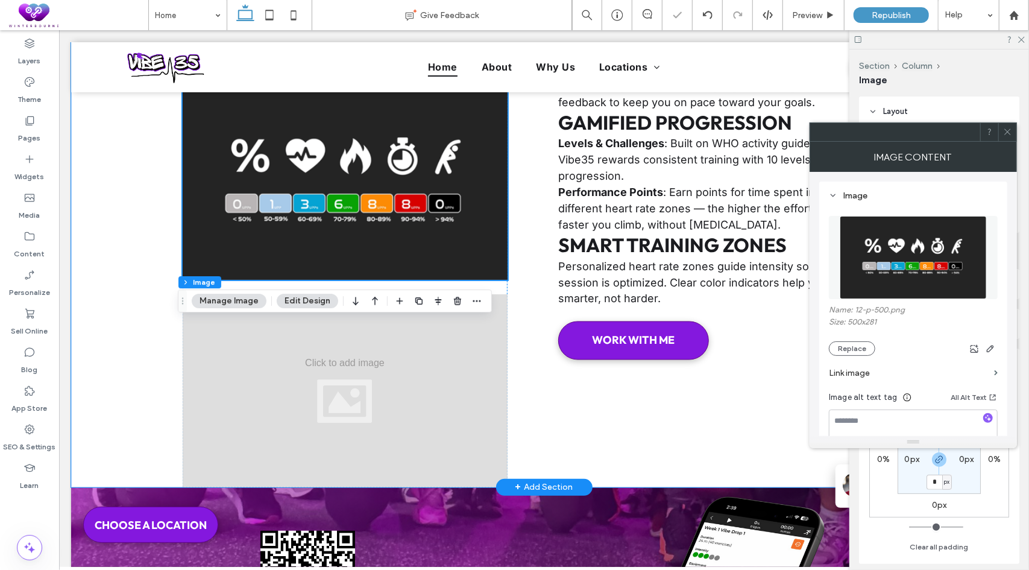
scroll to position [4373, 0]
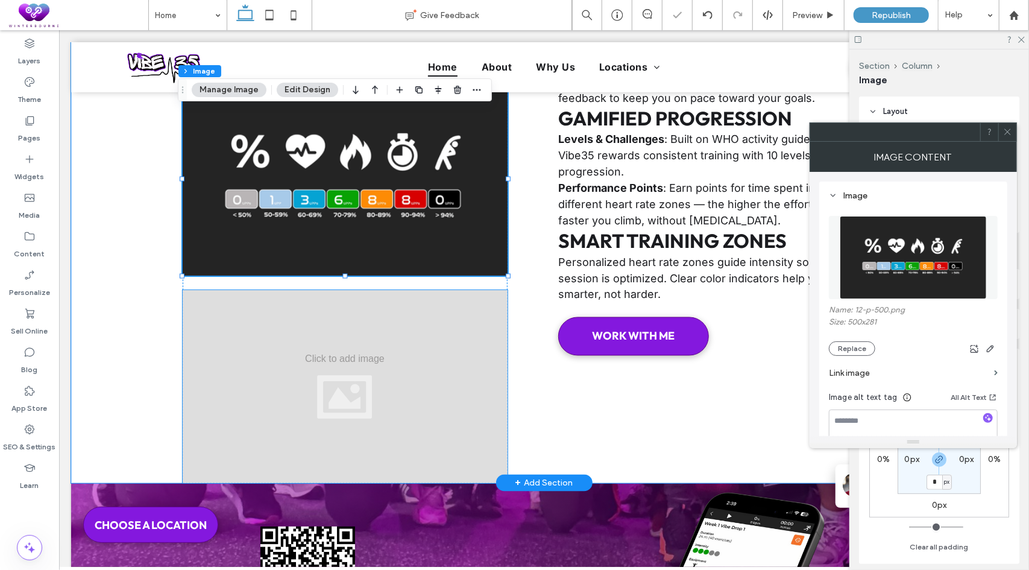
click at [326, 381] on div at bounding box center [344, 385] width 325 height 193
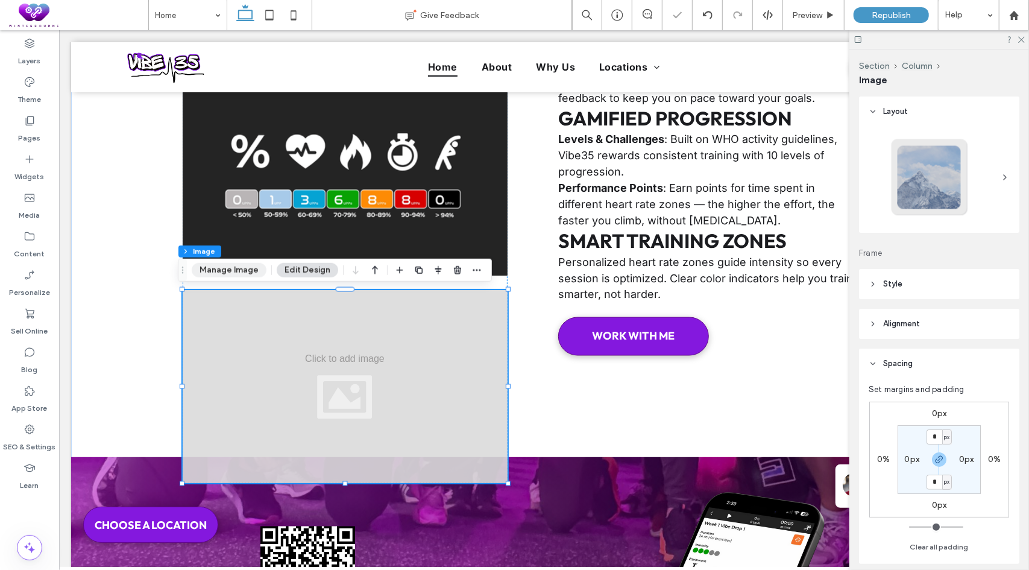
click at [245, 265] on button "Manage Image" at bounding box center [229, 270] width 75 height 14
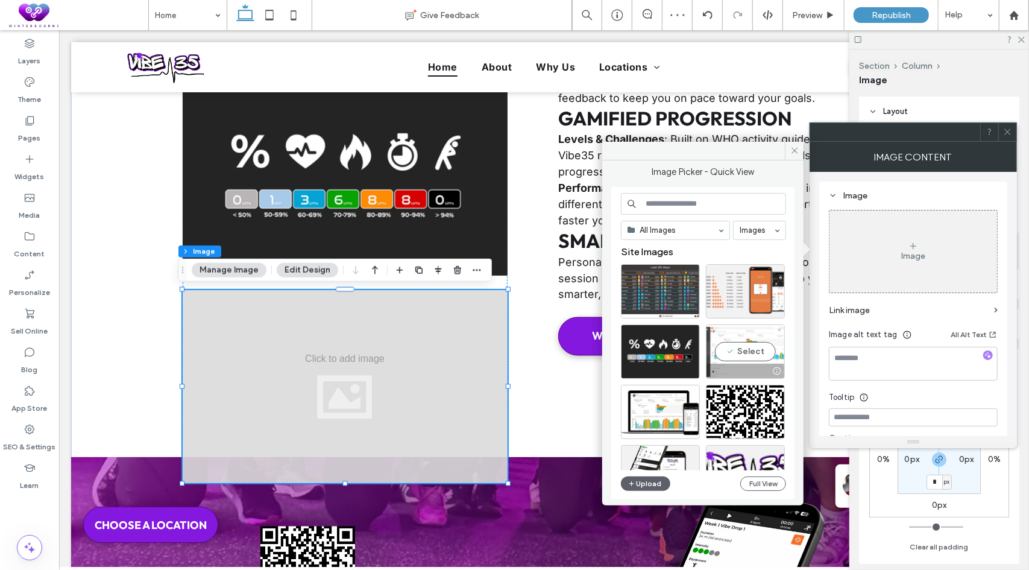
click at [748, 349] on div "Select" at bounding box center [745, 351] width 79 height 54
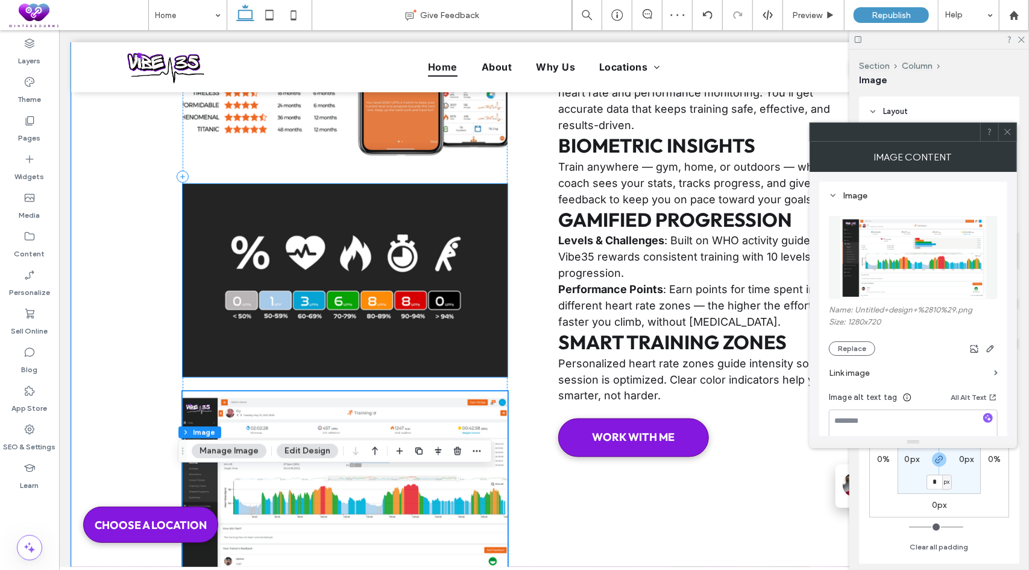
scroll to position [4433, 0]
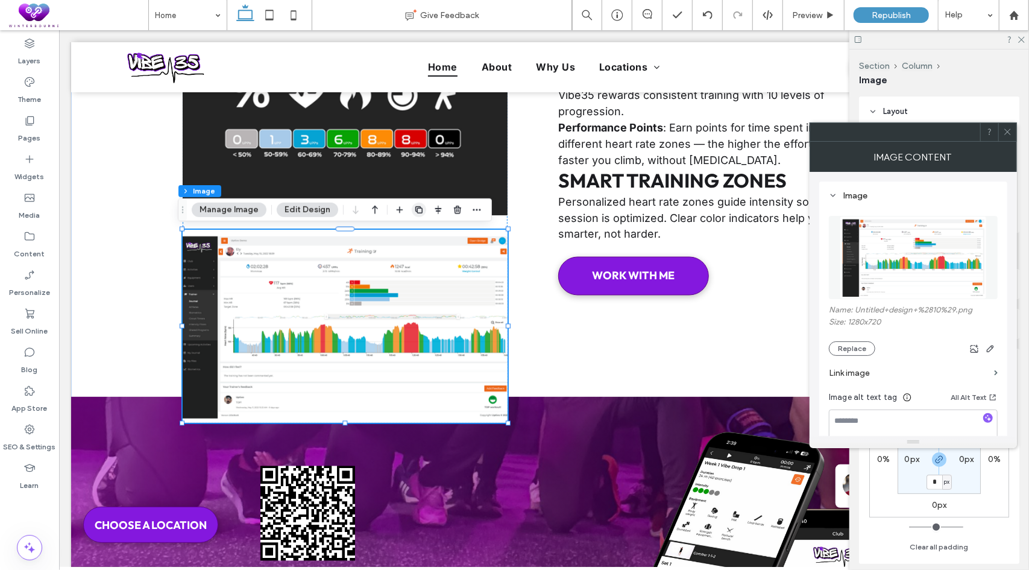
click at [415, 211] on use "button" at bounding box center [418, 209] width 7 height 7
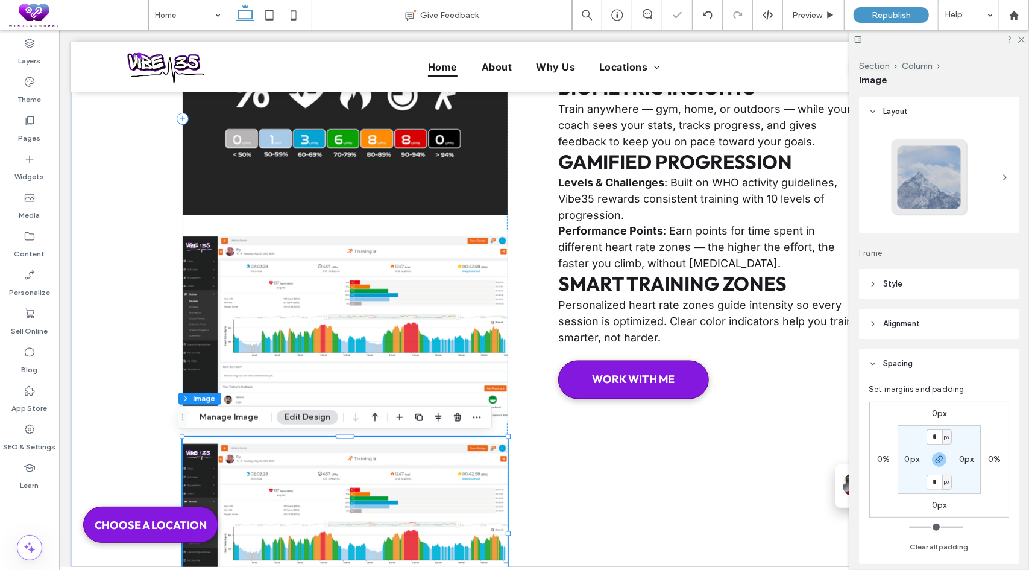
click at [330, 483] on img at bounding box center [344, 533] width 325 height 193
click at [217, 414] on button "Manage Image" at bounding box center [229, 417] width 75 height 14
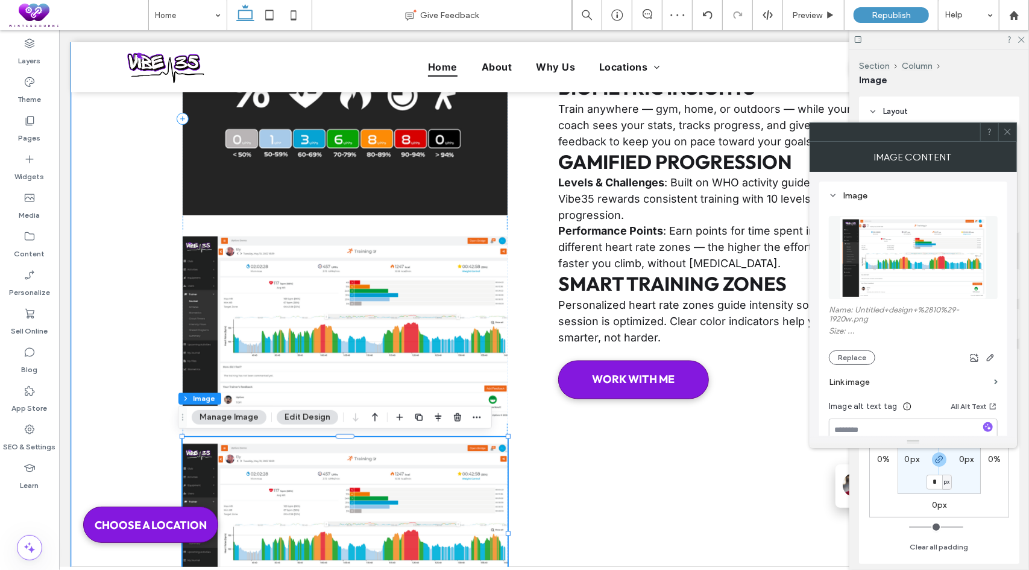
click at [253, 484] on img at bounding box center [344, 533] width 325 height 193
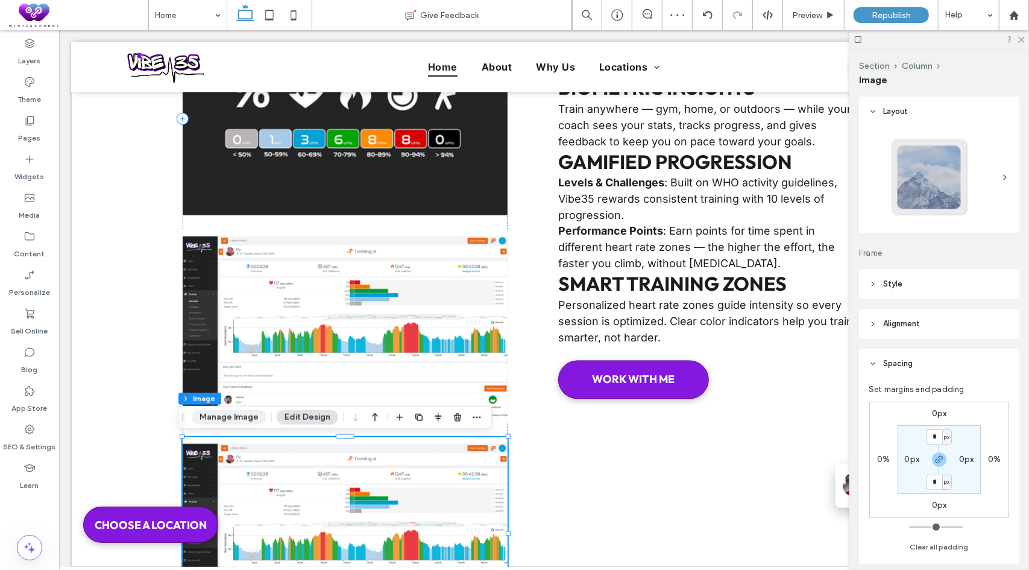
click at [241, 415] on button "Manage Image" at bounding box center [229, 417] width 75 height 14
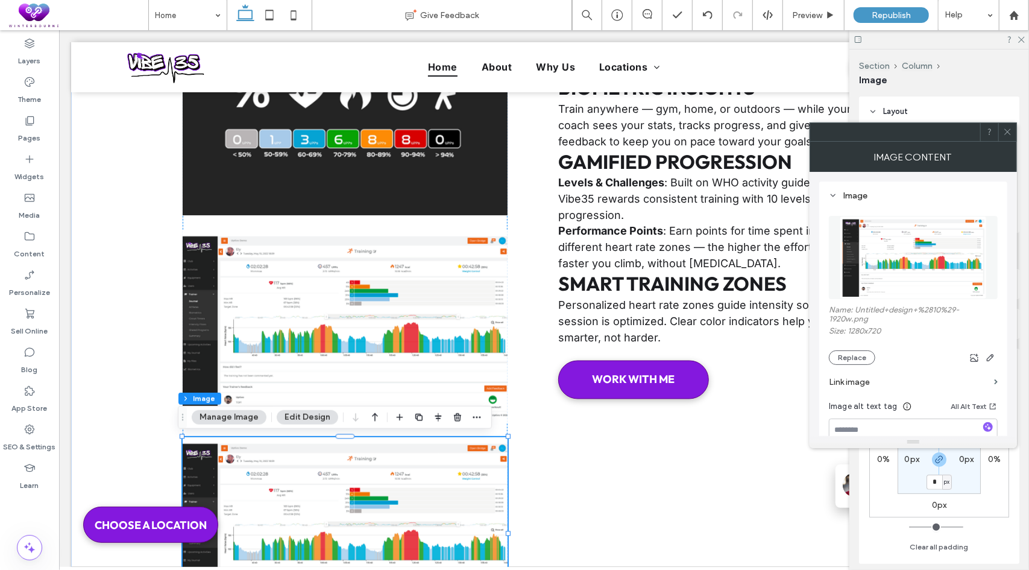
click at [843, 348] on div "Name: Untitled+design+%2810%29-1920w.png Size: 1280x720 Replace" at bounding box center [913, 335] width 169 height 60
click at [843, 357] on button "Replace" at bounding box center [852, 357] width 46 height 14
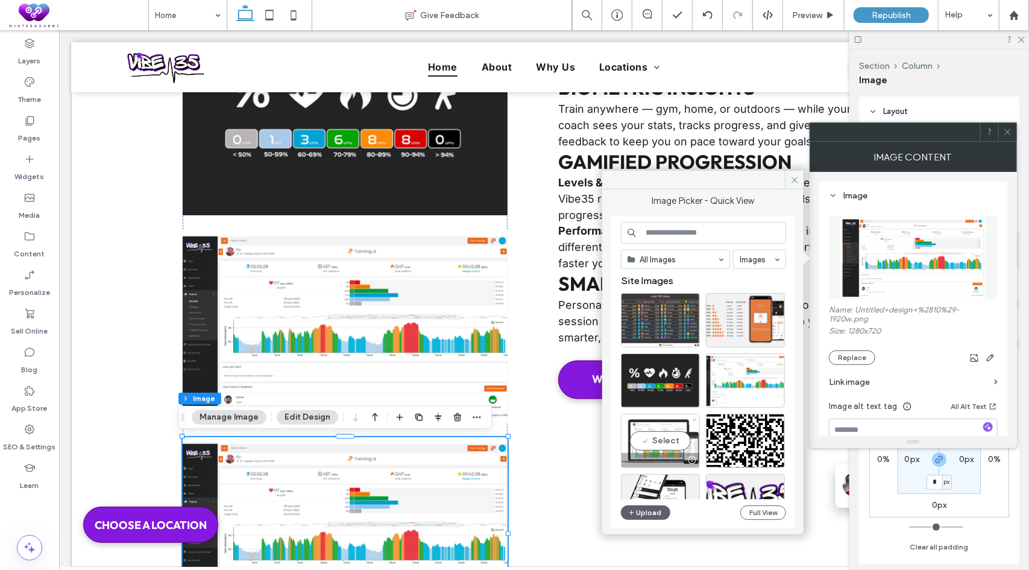
click at [669, 436] on div "Select" at bounding box center [660, 441] width 79 height 54
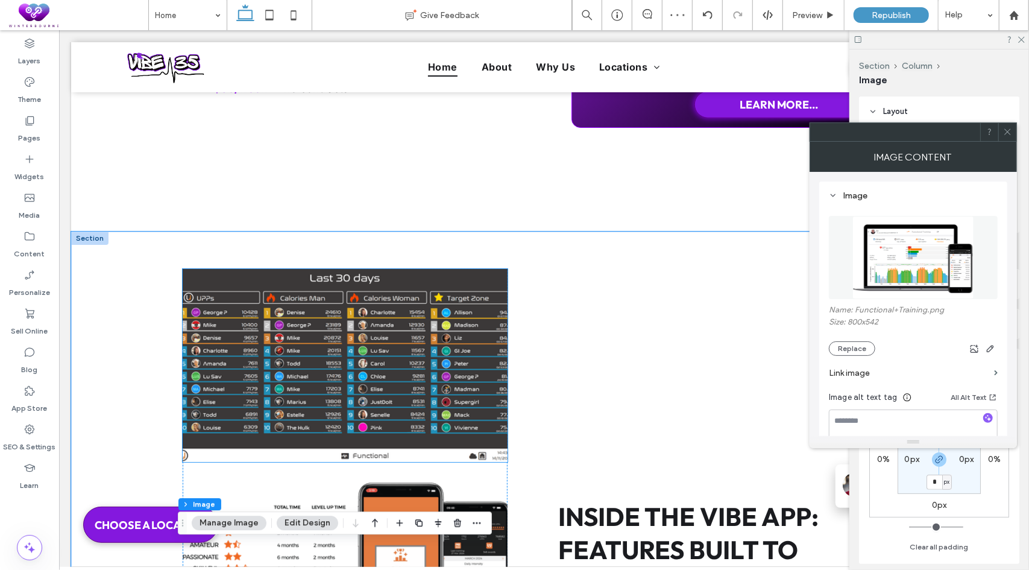
scroll to position [3770, 0]
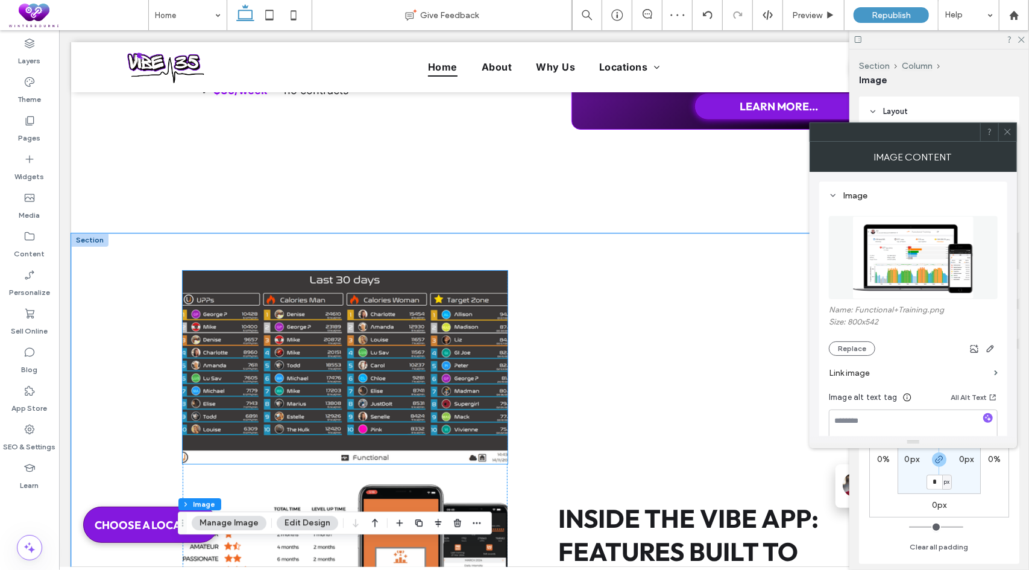
click at [362, 330] on img at bounding box center [344, 366] width 325 height 193
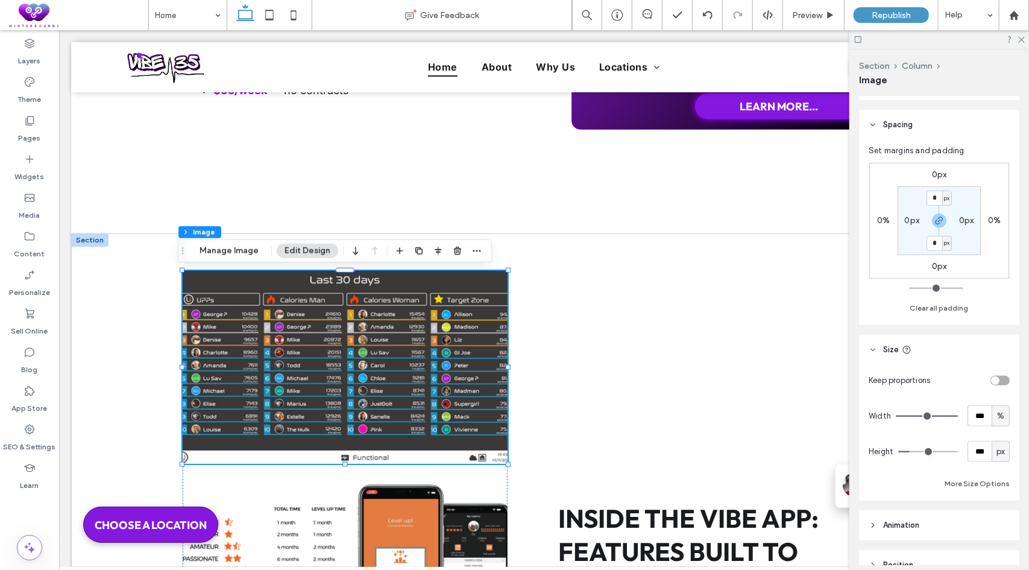
scroll to position [241, 0]
click at [992, 378] on div "toggle" at bounding box center [995, 378] width 8 height 8
type input "*"
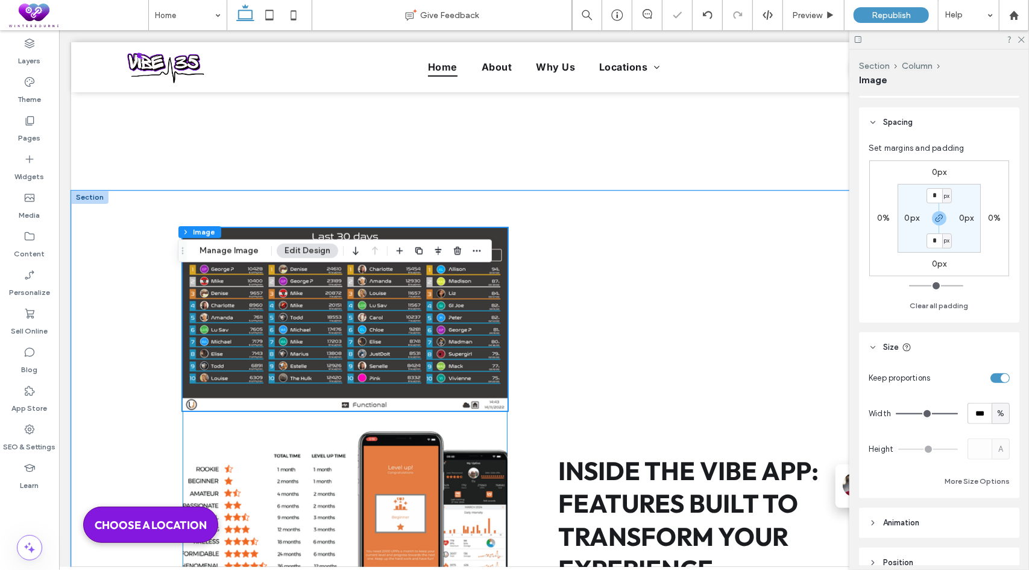
scroll to position [3951, 0]
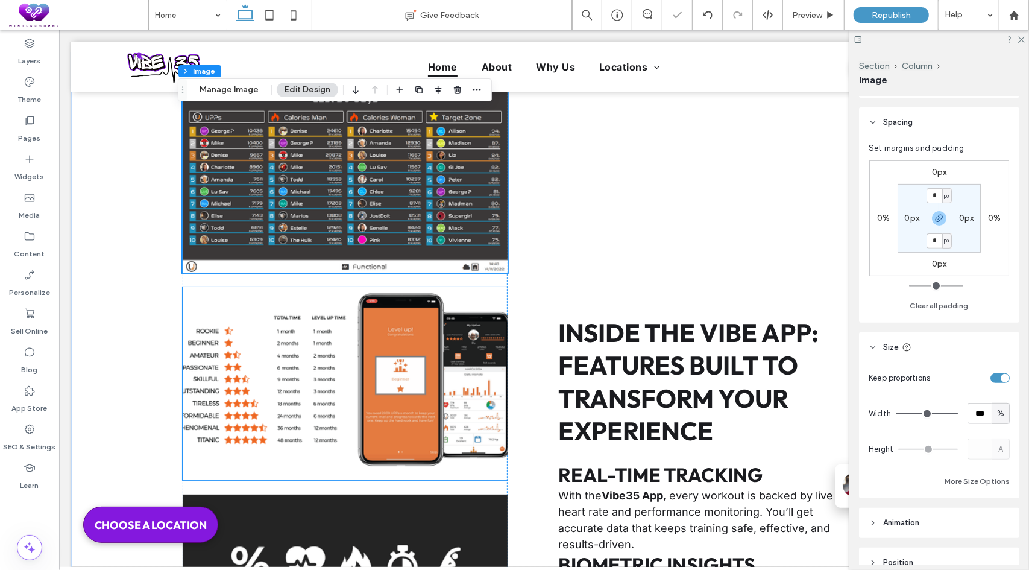
click at [386, 377] on img at bounding box center [344, 382] width 325 height 193
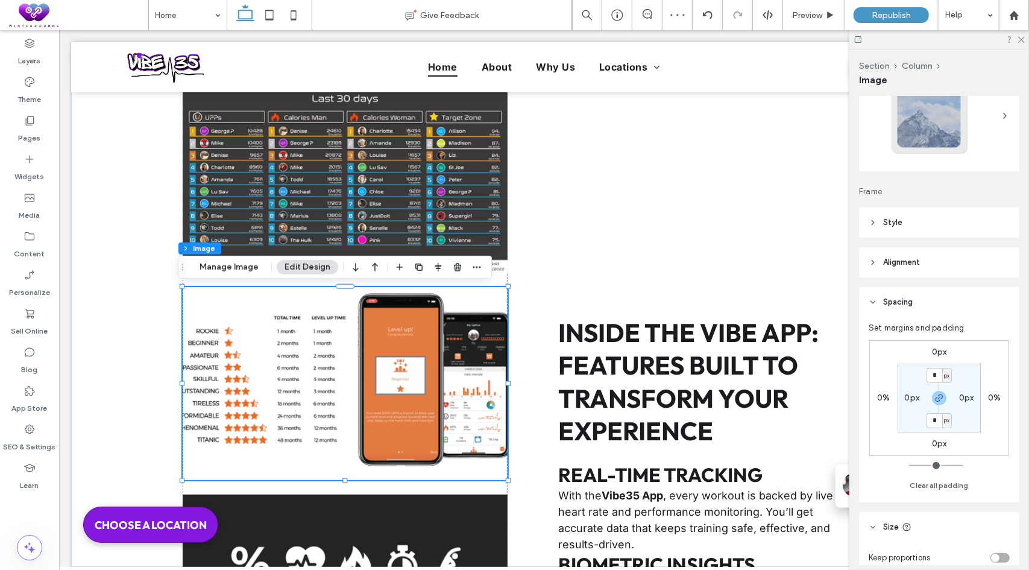
scroll to position [241, 0]
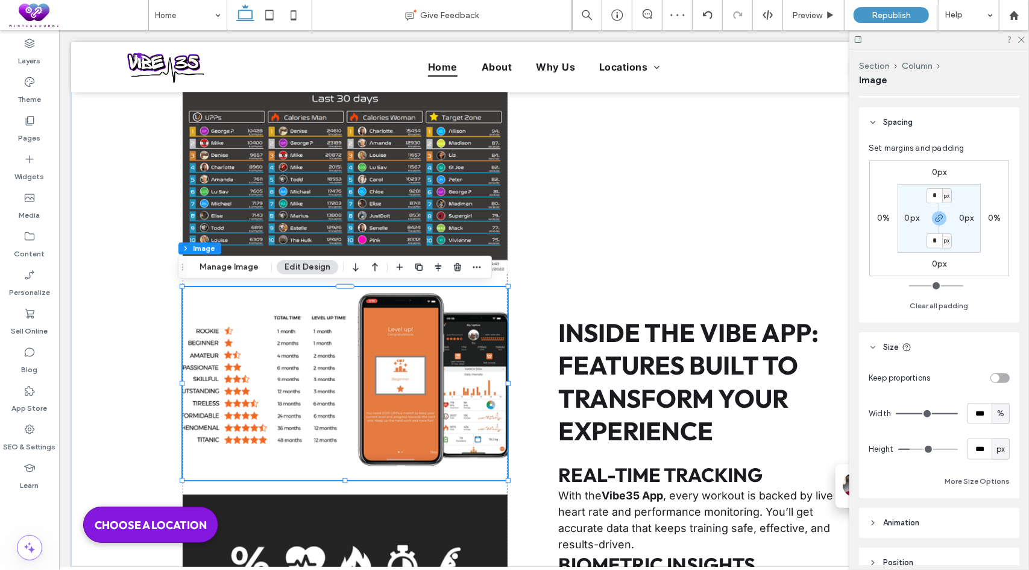
click at [996, 378] on div "toggle" at bounding box center [1000, 378] width 19 height 10
type input "*"
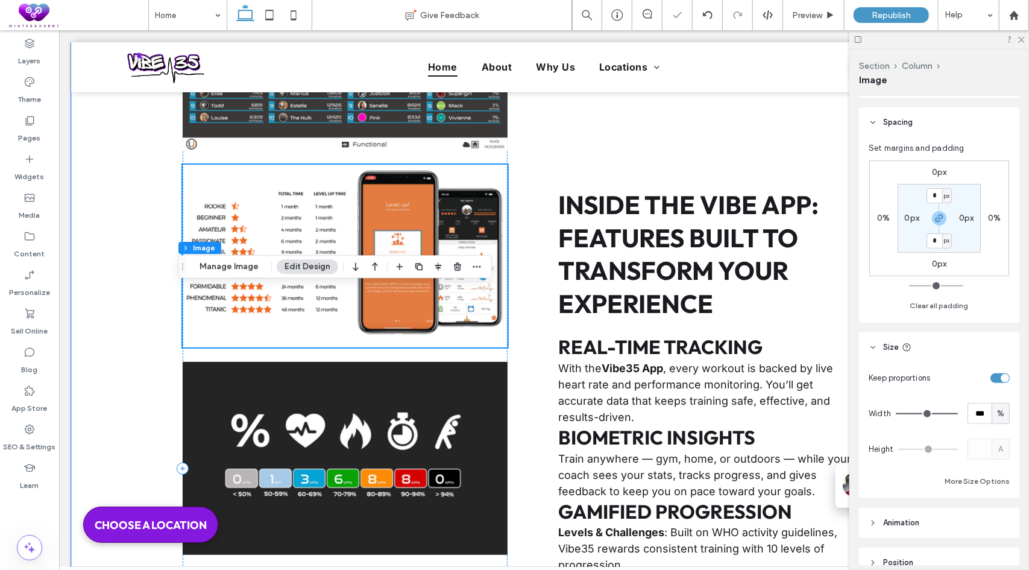
scroll to position [4132, 0]
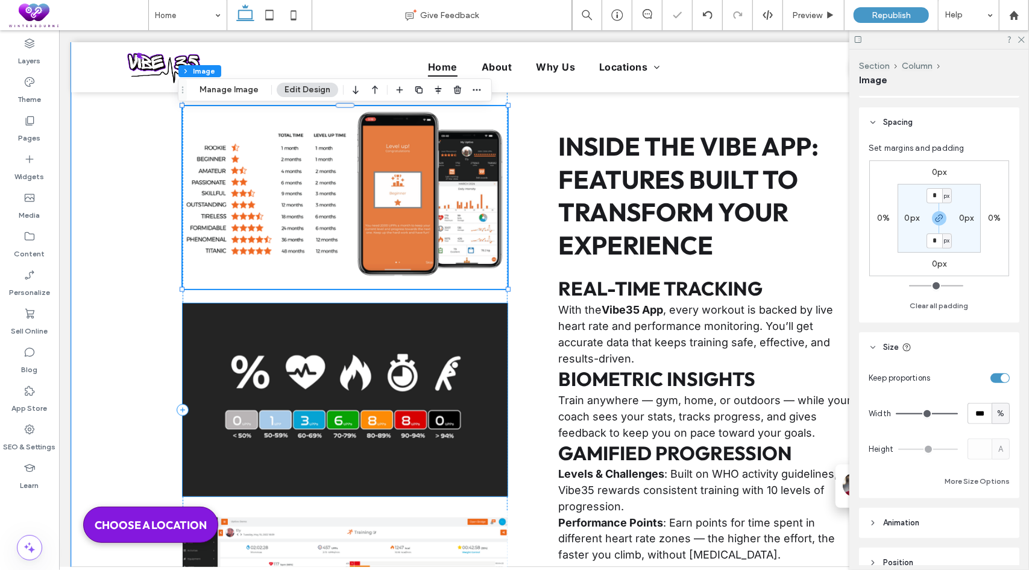
click at [353, 414] on img at bounding box center [344, 399] width 325 height 193
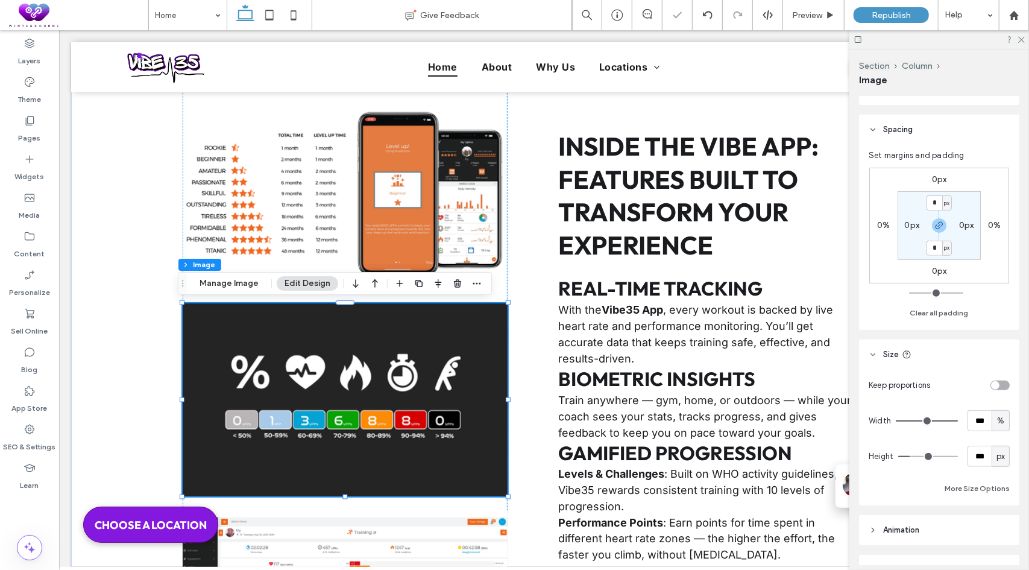
scroll to position [241, 0]
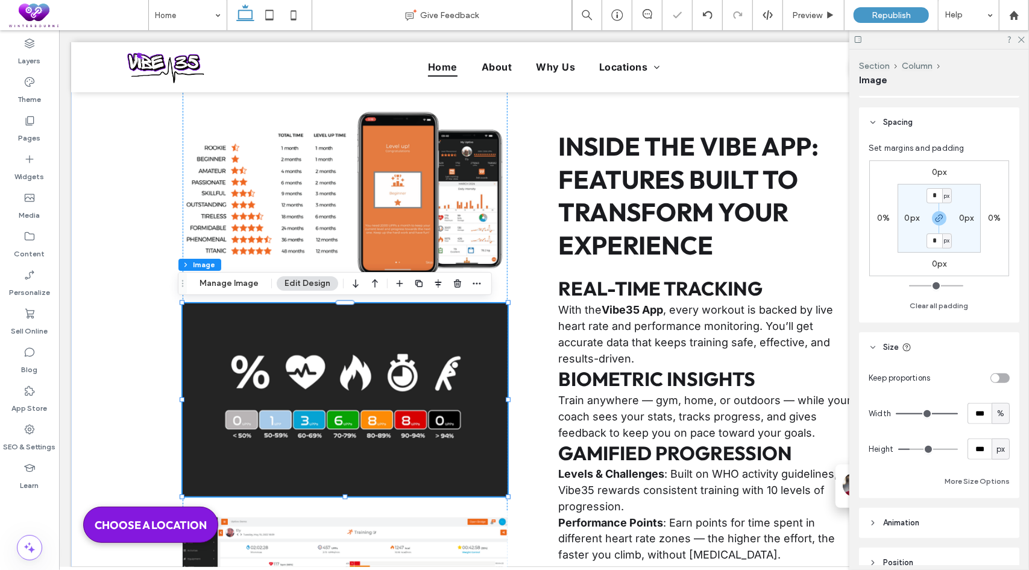
click at [994, 368] on div "Keep proportions" at bounding box center [939, 377] width 141 height 21
click at [996, 374] on div "toggle" at bounding box center [1000, 378] width 19 height 10
type input "*"
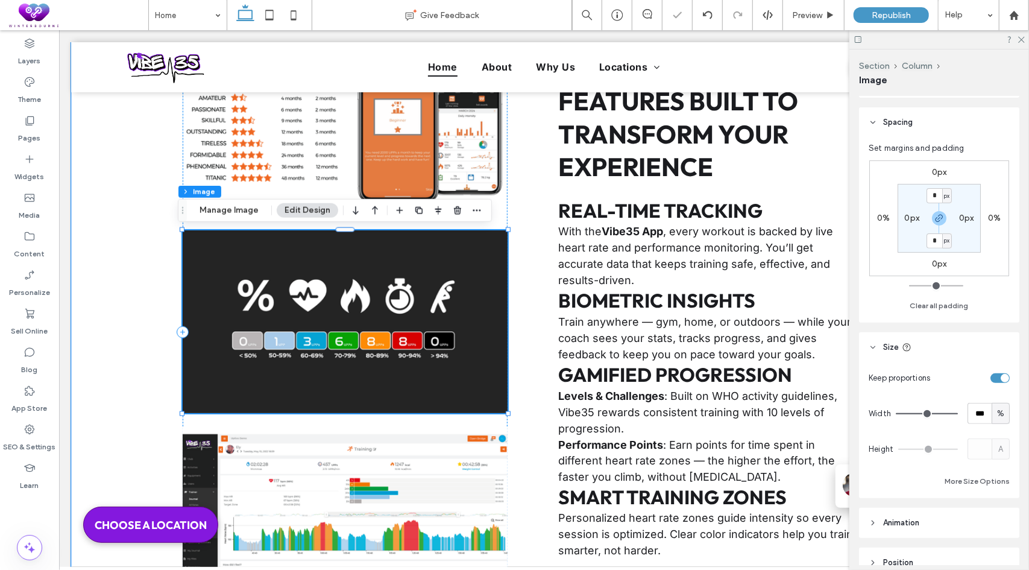
scroll to position [4373, 0]
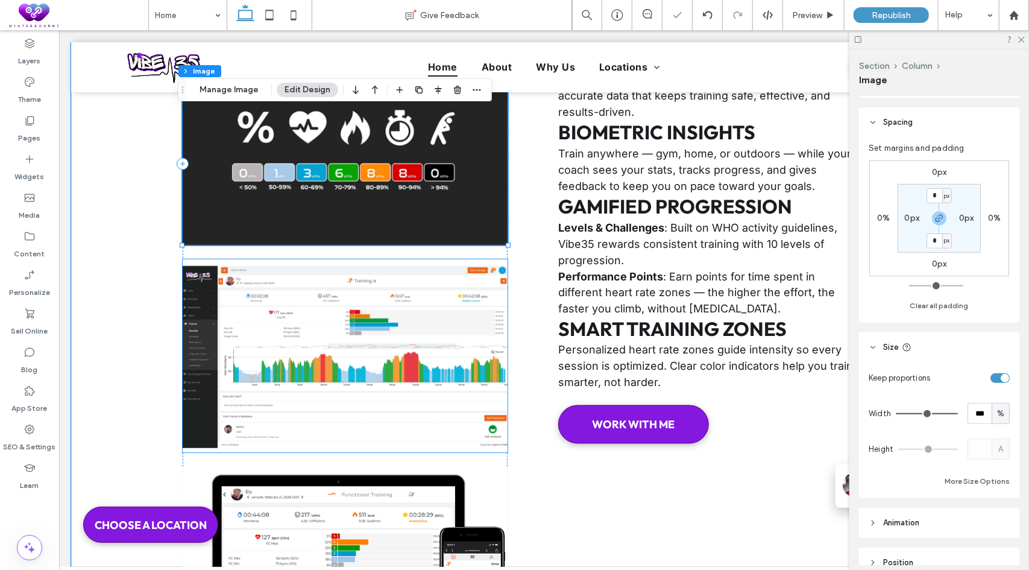
click at [350, 350] on img at bounding box center [344, 355] width 325 height 193
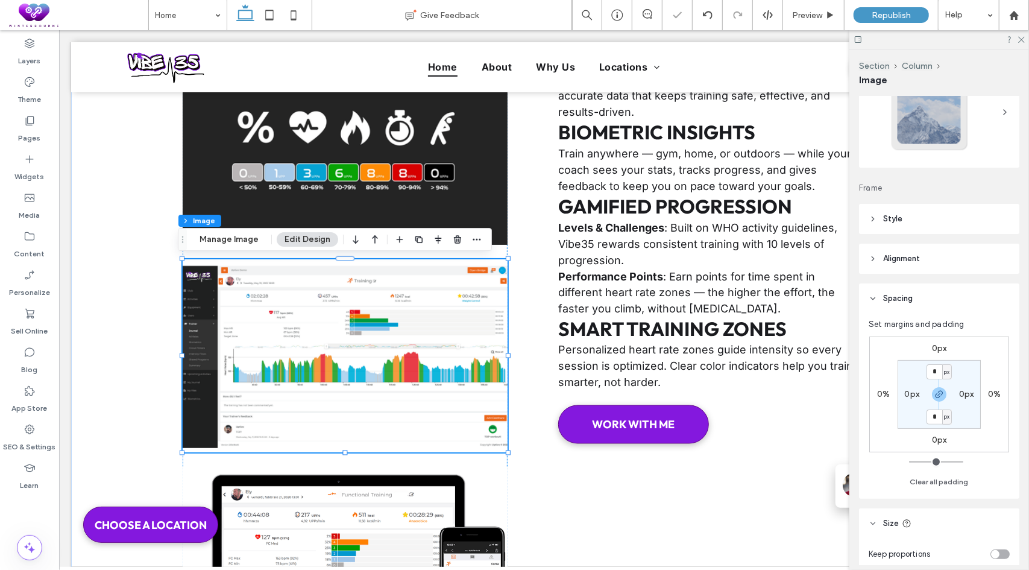
scroll to position [241, 0]
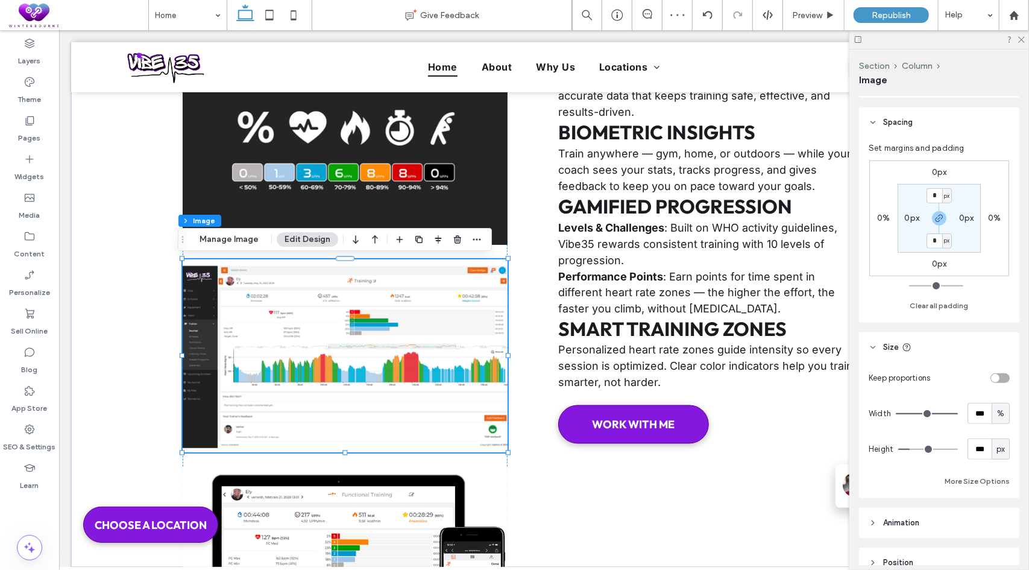
click at [995, 373] on div "toggle" at bounding box center [1000, 378] width 19 height 10
type input "*"
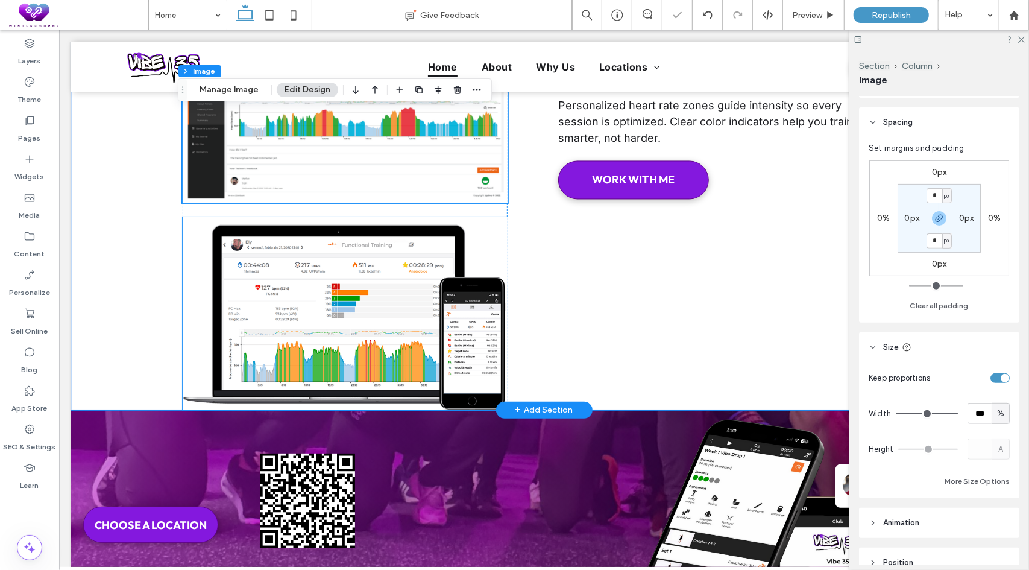
scroll to position [4614, 0]
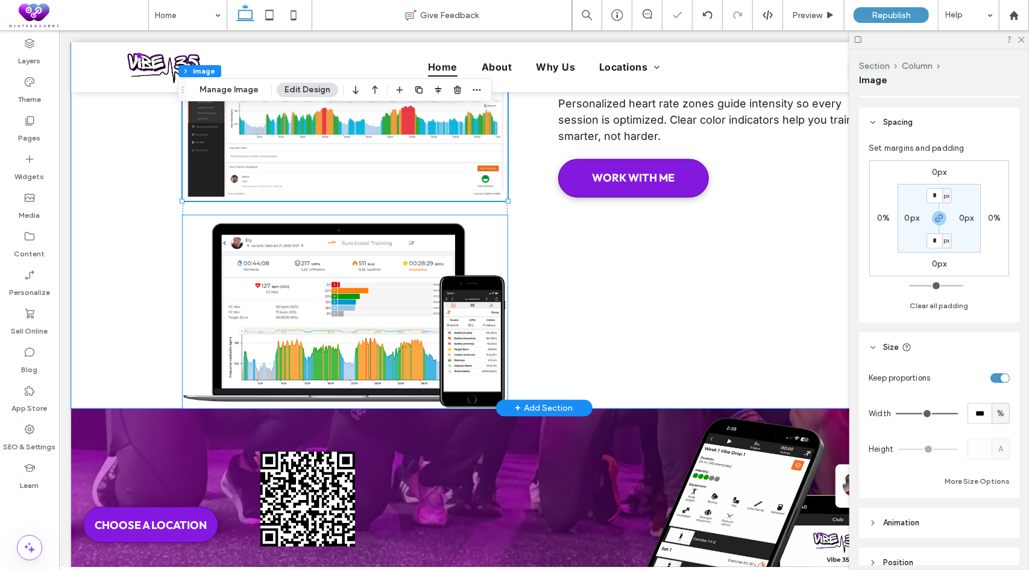
click at [373, 311] on img at bounding box center [344, 311] width 325 height 193
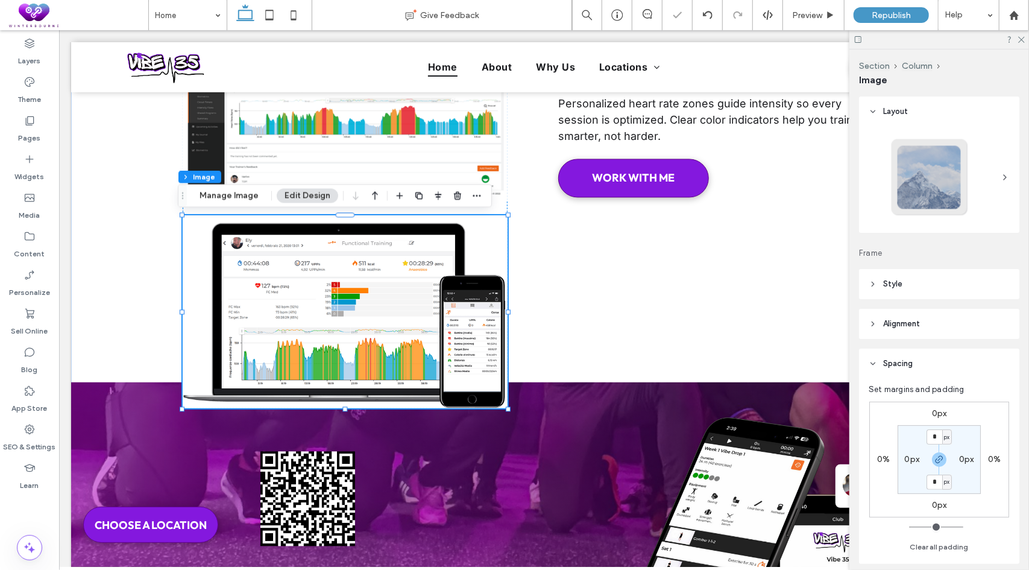
scroll to position [241, 0]
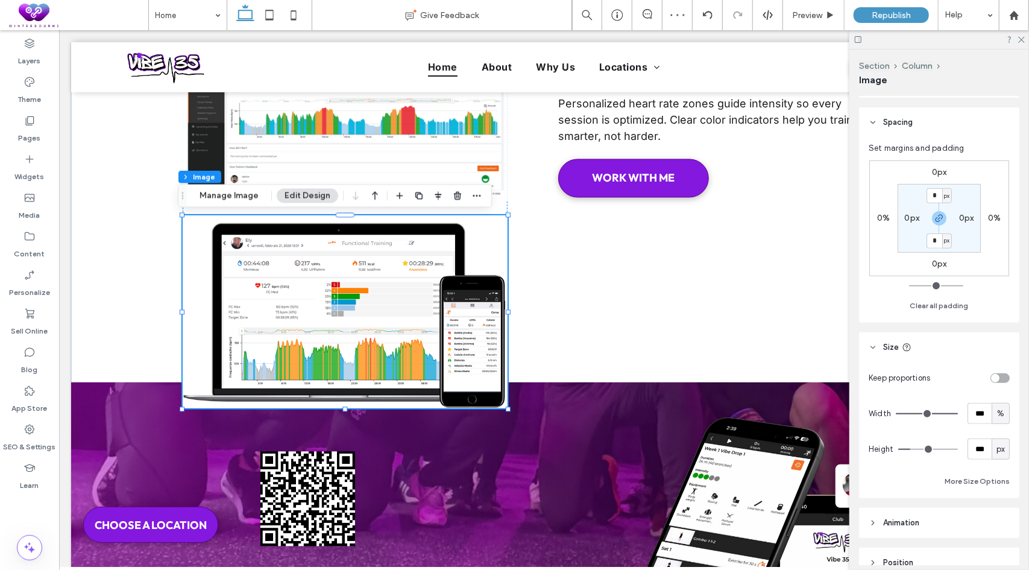
click at [994, 376] on div "toggle" at bounding box center [1000, 378] width 19 height 10
type input "*"
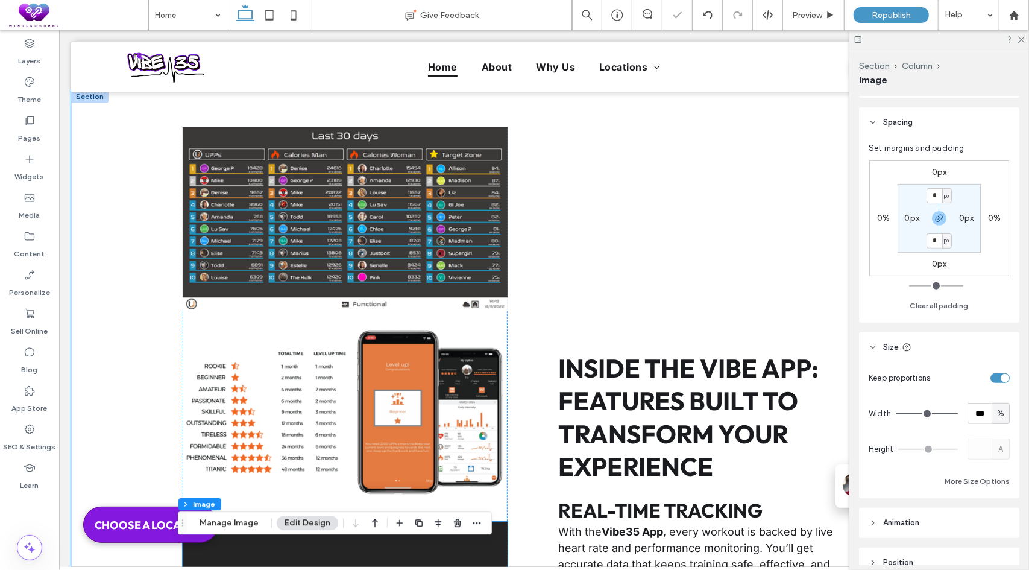
scroll to position [3891, 0]
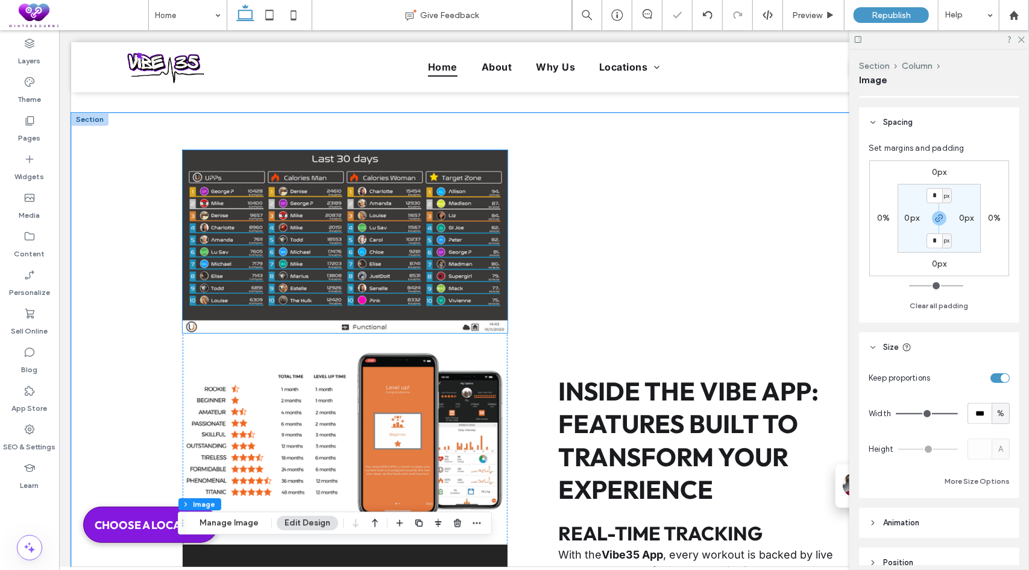
click at [430, 253] on img at bounding box center [344, 241] width 325 height 183
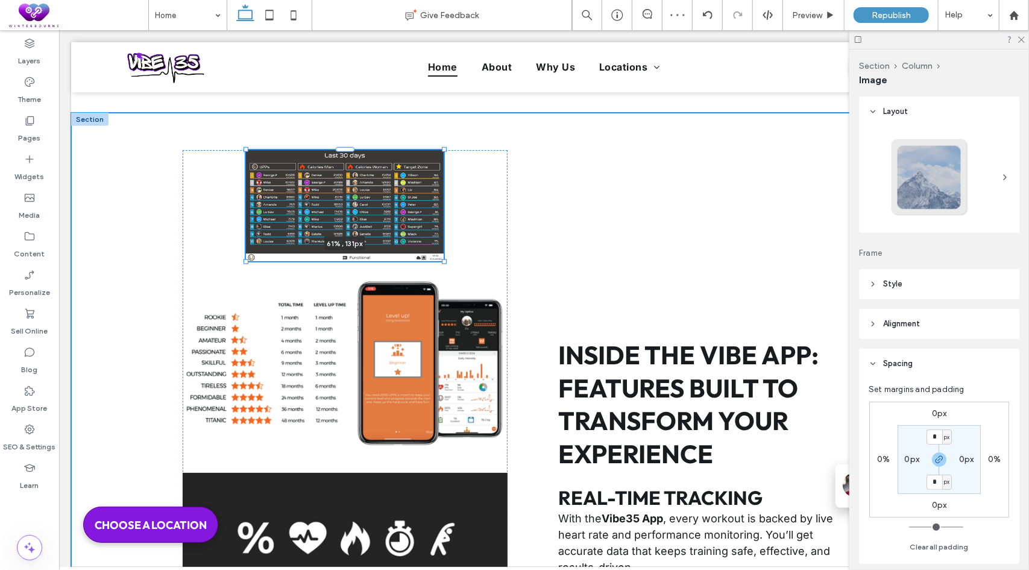
drag, startPoint x: 502, startPoint y: 332, endPoint x: 454, endPoint y: 274, distance: 75.3
type input "**"
type input "****"
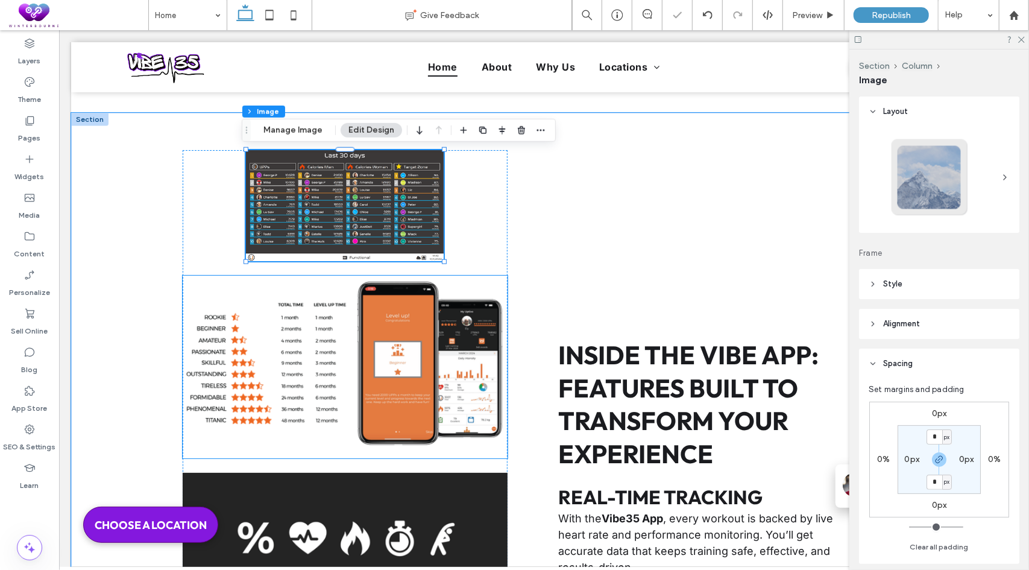
click at [457, 347] on img at bounding box center [344, 366] width 325 height 183
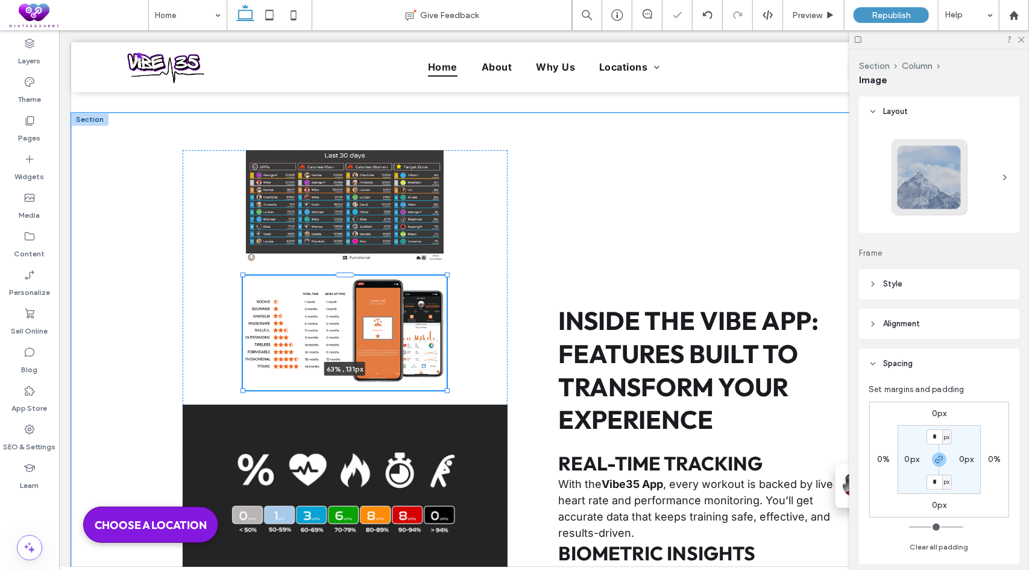
drag, startPoint x: 502, startPoint y: 459, endPoint x: 454, endPoint y: 406, distance: 71.7
click at [454, 406] on div "63% , 131px Inside the VIBE App: Features Built to Transform Your Experience Re…" at bounding box center [544, 565] width 724 height 907
type input "**"
type input "****"
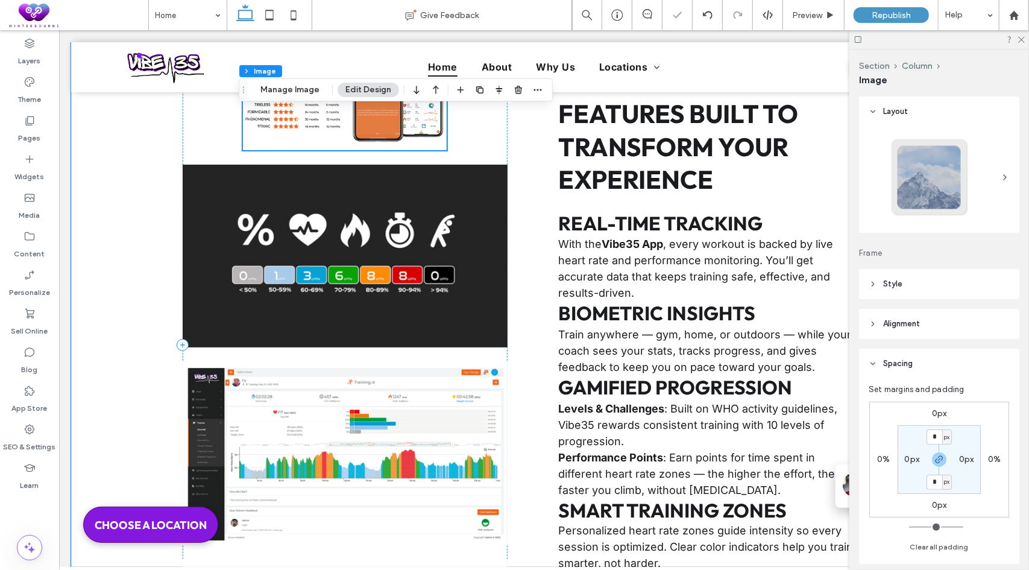
scroll to position [4132, 0]
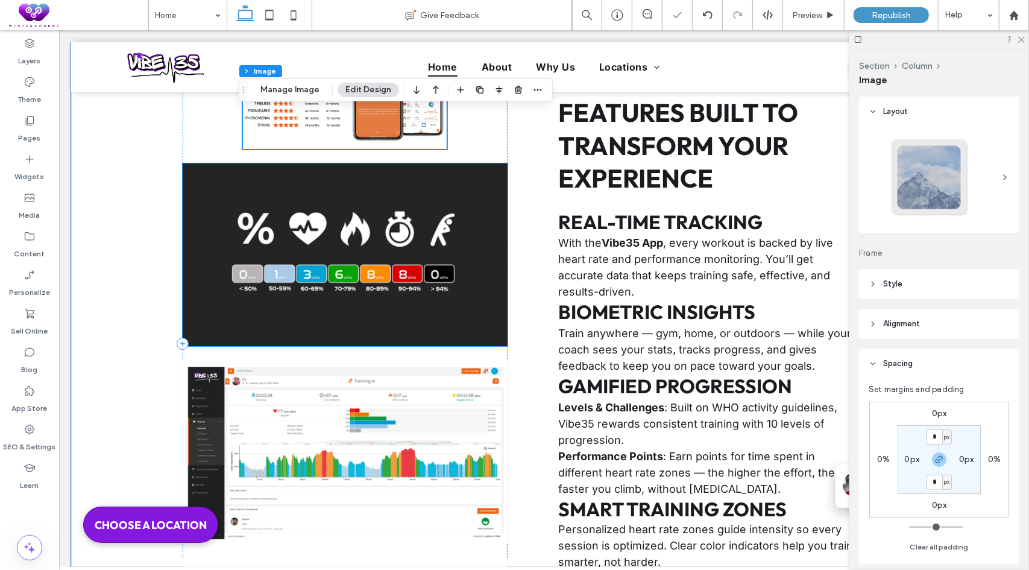
click at [361, 277] on img at bounding box center [344, 254] width 325 height 183
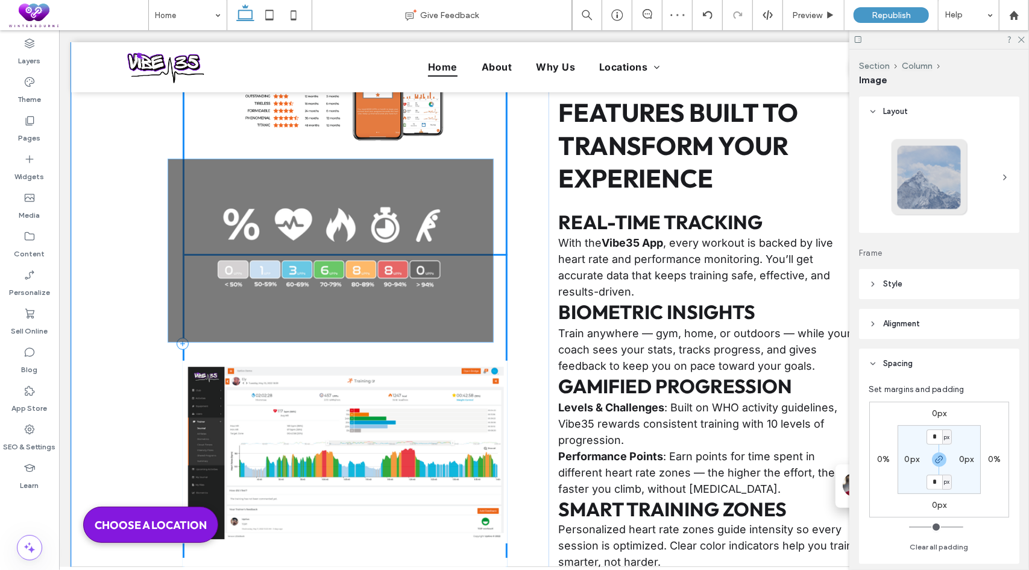
drag, startPoint x: 501, startPoint y: 342, endPoint x: 502, endPoint y: 352, distance: 9.7
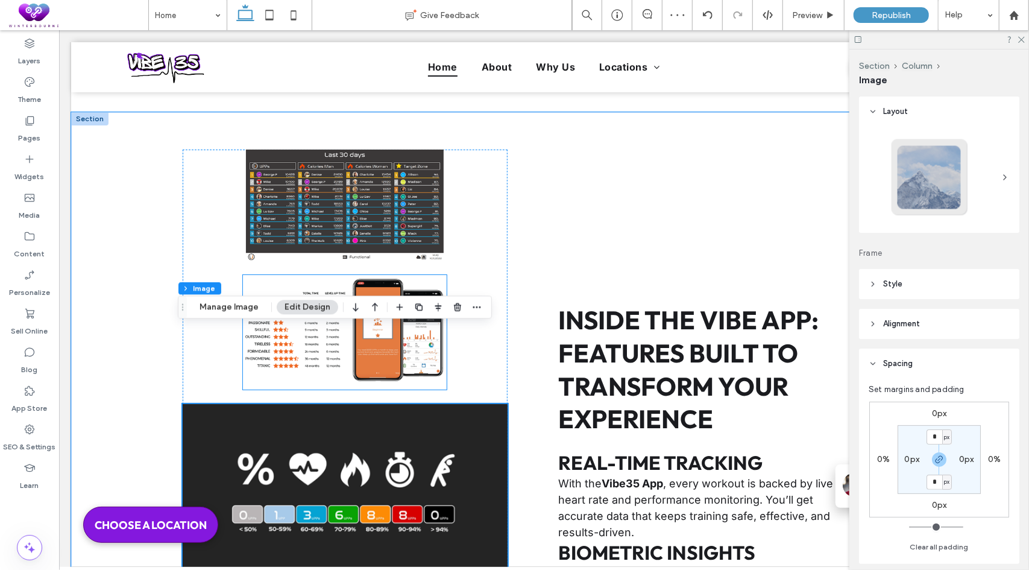
scroll to position [3891, 0]
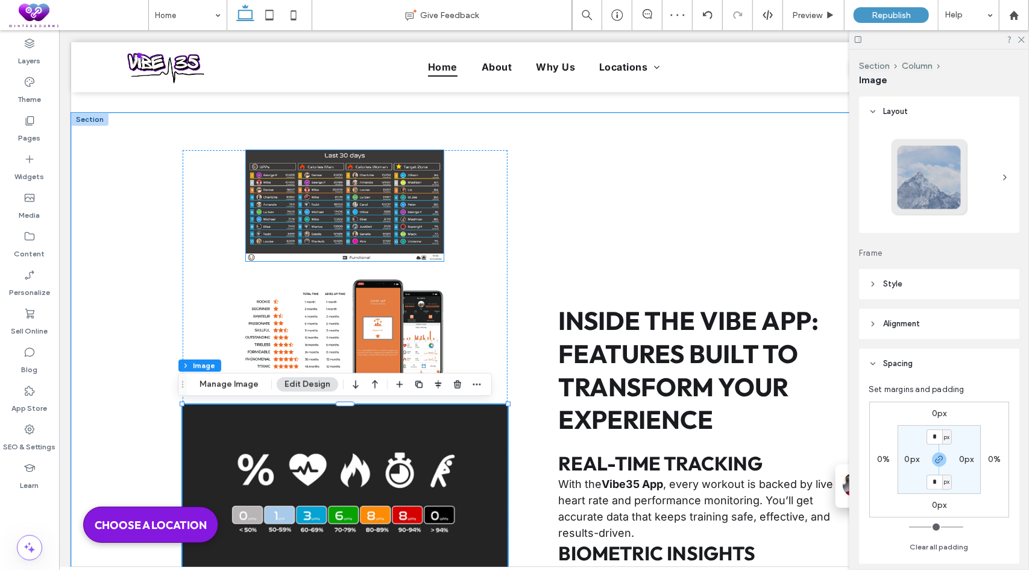
click at [396, 232] on img at bounding box center [343, 205] width 197 height 111
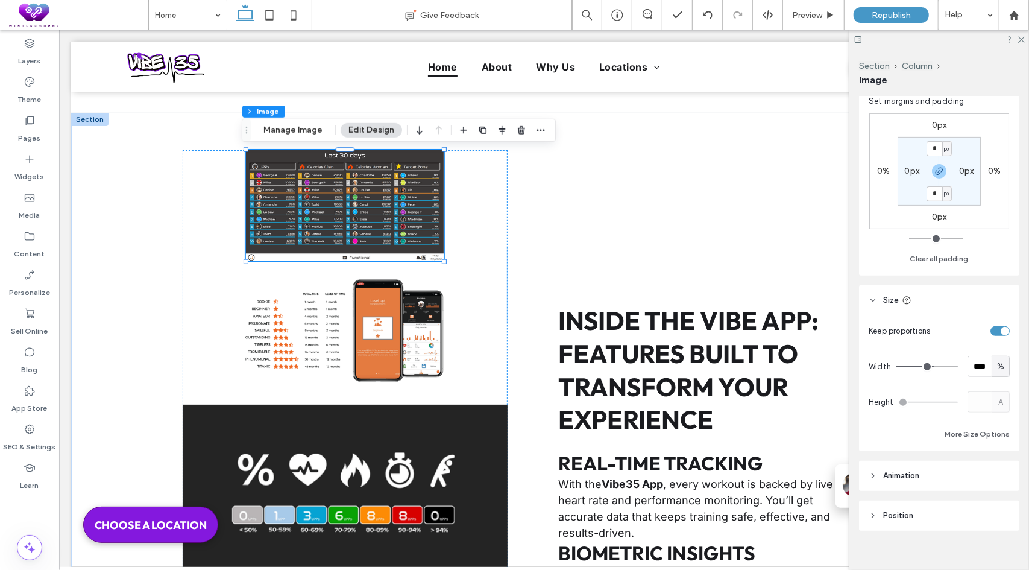
scroll to position [301, 0]
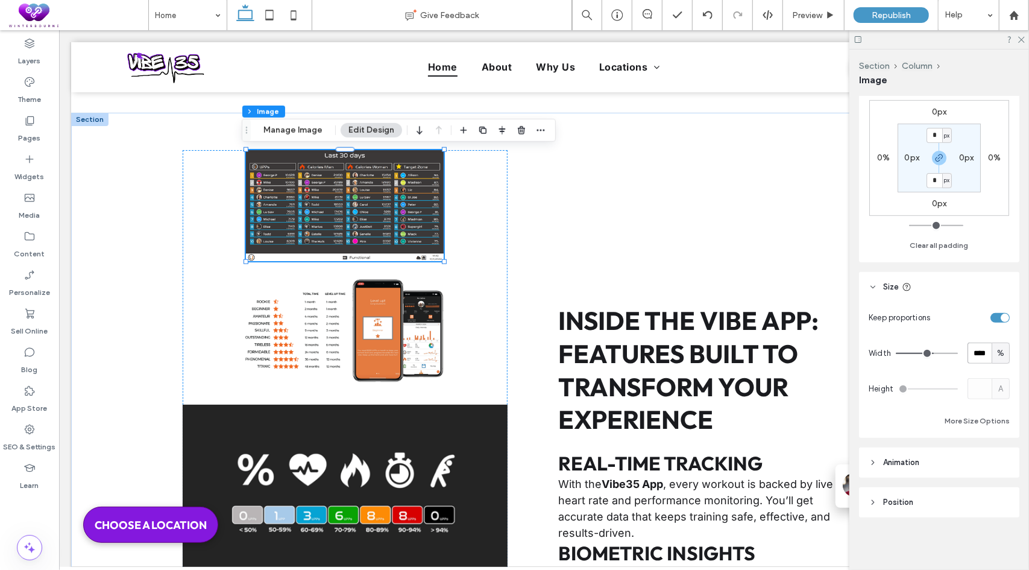
drag, startPoint x: 982, startPoint y: 354, endPoint x: 958, endPoint y: 349, distance: 24.0
click at [958, 349] on div "Width **** %" at bounding box center [939, 352] width 141 height 21
type input "**"
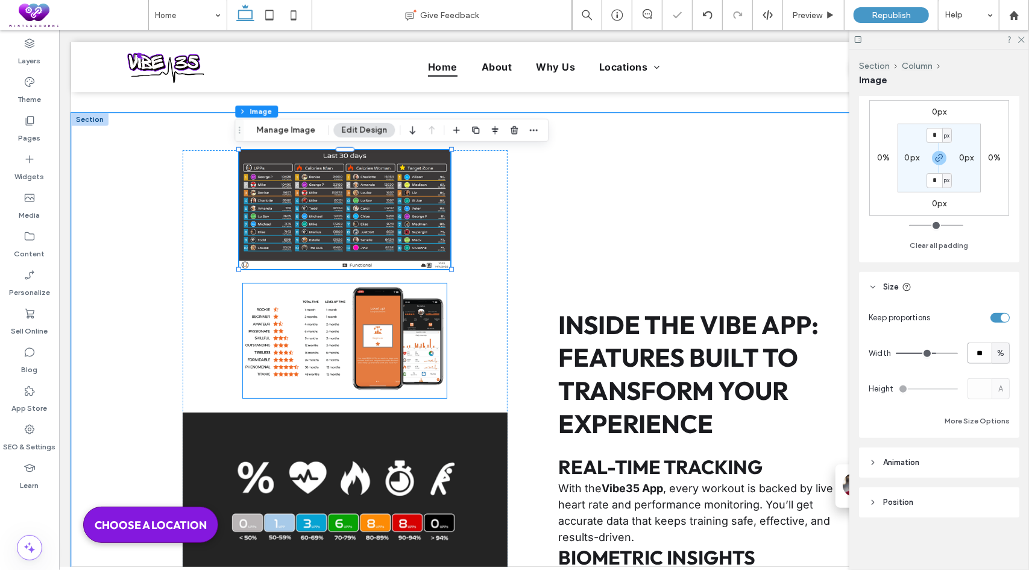
click at [324, 335] on img at bounding box center [343, 340] width 203 height 114
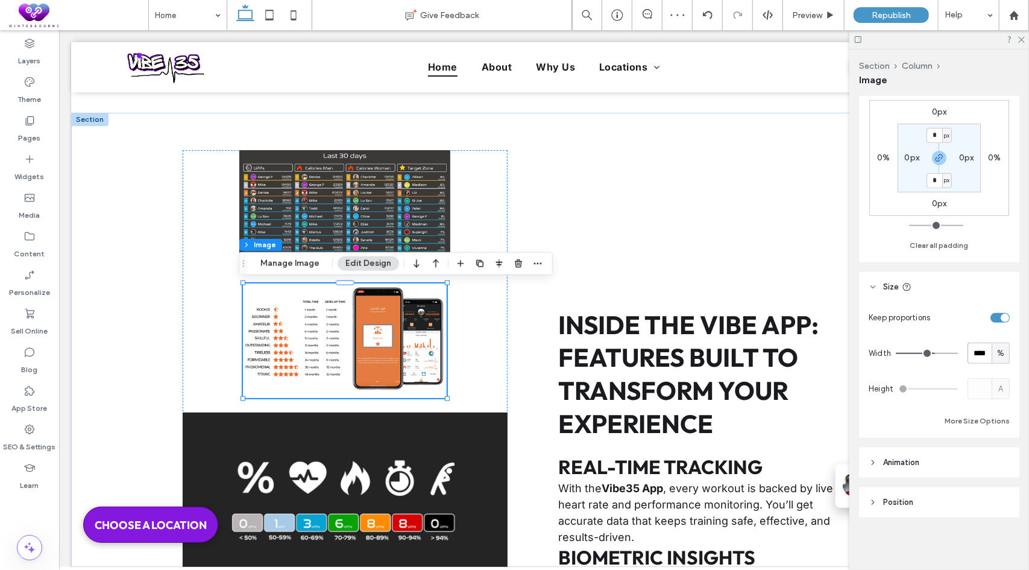
click at [978, 353] on input "****" at bounding box center [980, 352] width 24 height 21
type input "**"
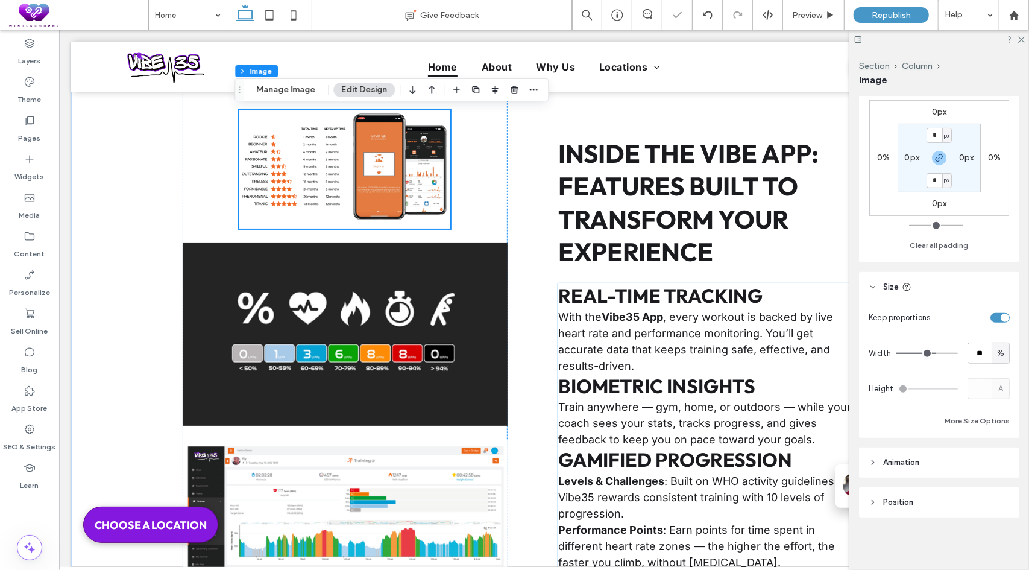
scroll to position [4072, 0]
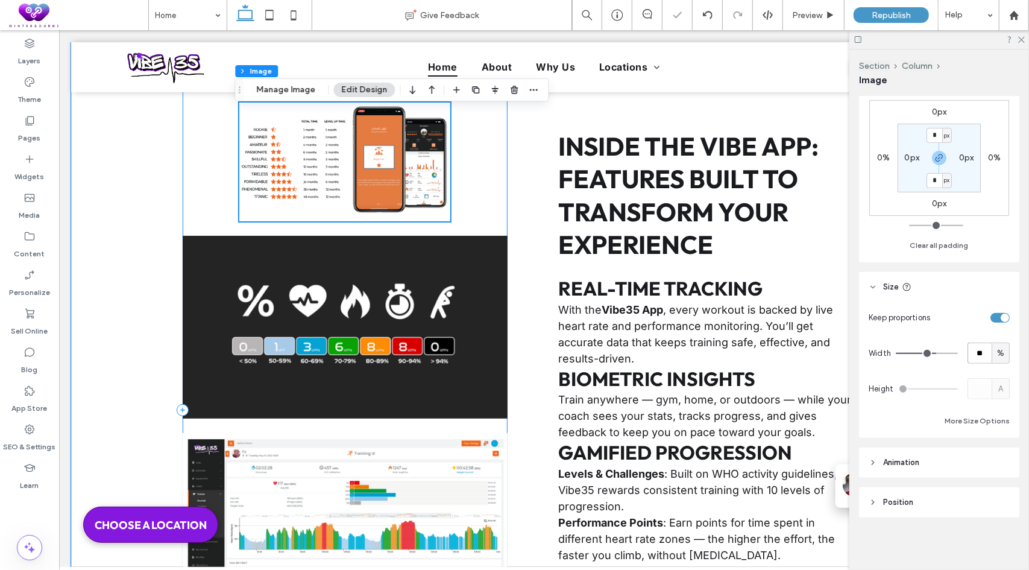
click at [386, 417] on img at bounding box center [344, 326] width 325 height 183
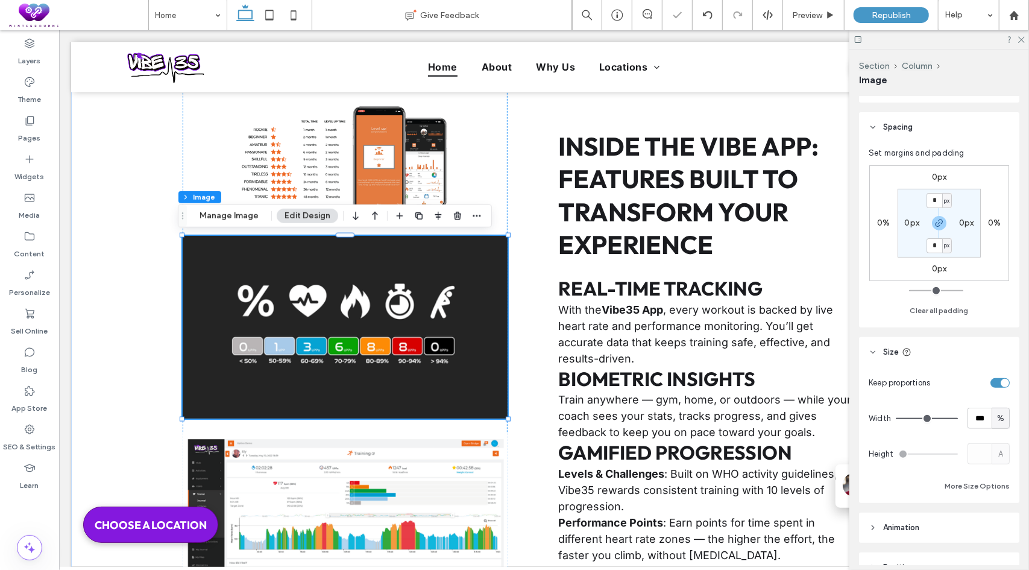
scroll to position [241, 0]
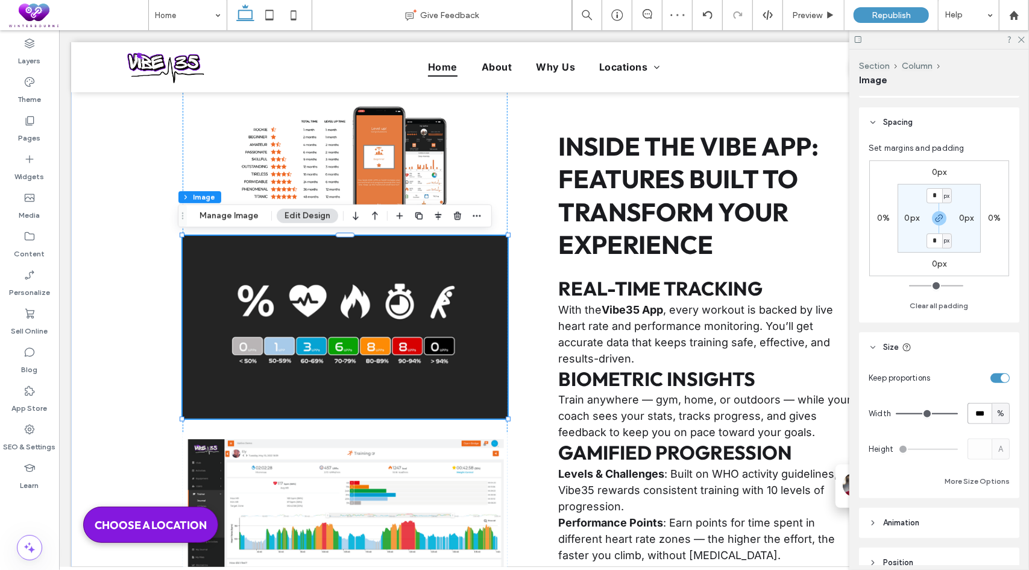
drag, startPoint x: 977, startPoint y: 414, endPoint x: 951, endPoint y: 410, distance: 26.2
click at [951, 410] on div "Width *** %" at bounding box center [939, 413] width 141 height 21
type input "**"
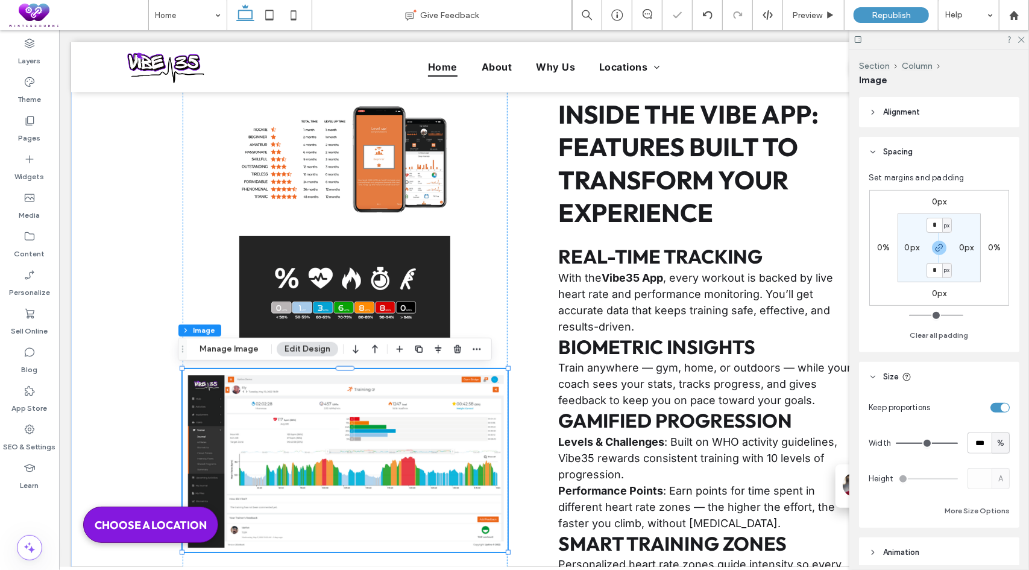
scroll to position [212, 0]
drag, startPoint x: 979, startPoint y: 439, endPoint x: 943, endPoint y: 440, distance: 36.2
click at [943, 440] on div "Width *** %" at bounding box center [939, 442] width 141 height 21
type input "**"
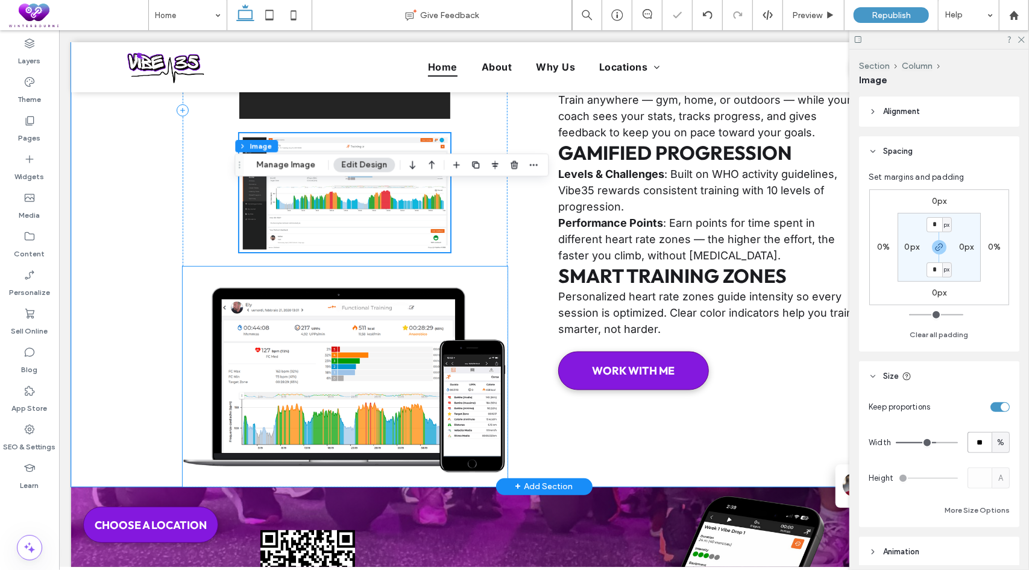
scroll to position [4313, 0]
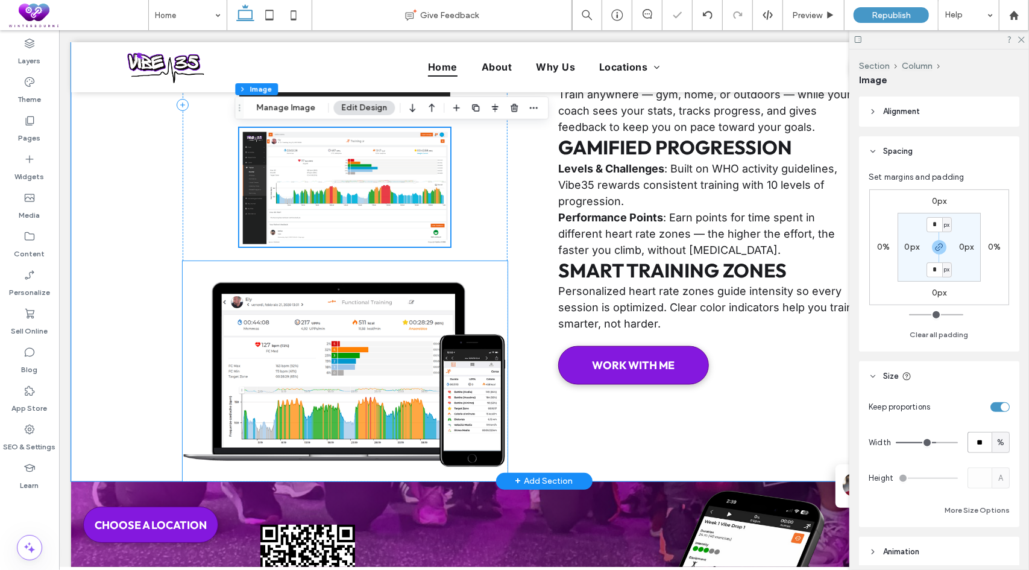
click at [352, 430] on img at bounding box center [344, 370] width 325 height 220
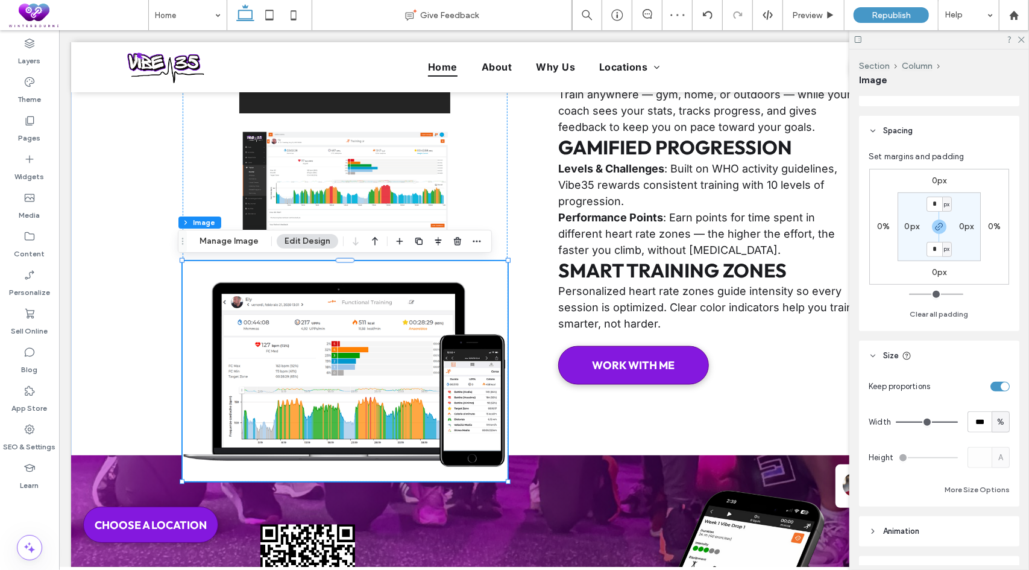
scroll to position [241, 0]
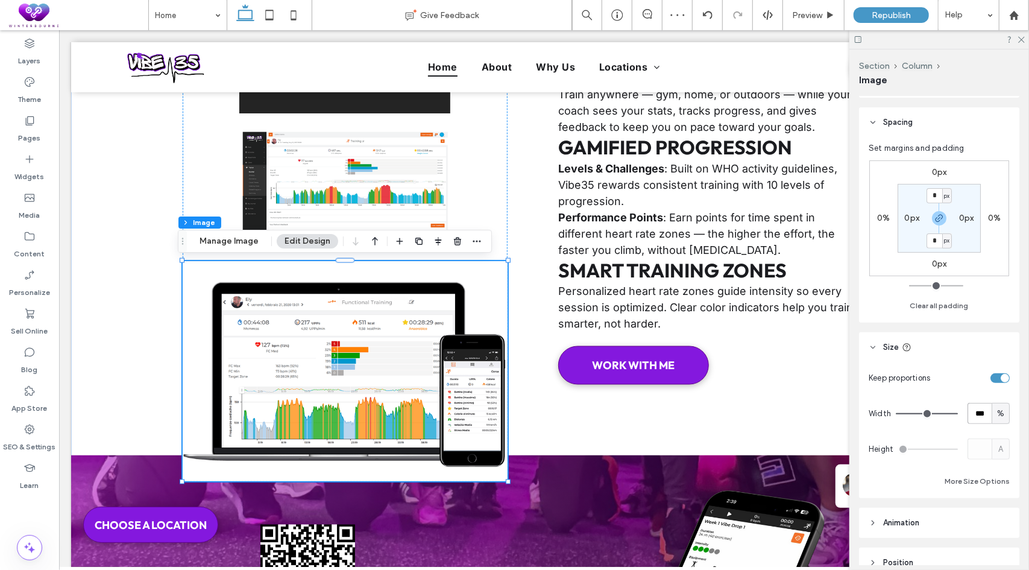
drag, startPoint x: 977, startPoint y: 415, endPoint x: 951, endPoint y: 412, distance: 25.6
click at [951, 412] on div "Width *** %" at bounding box center [939, 413] width 141 height 21
type input "**"
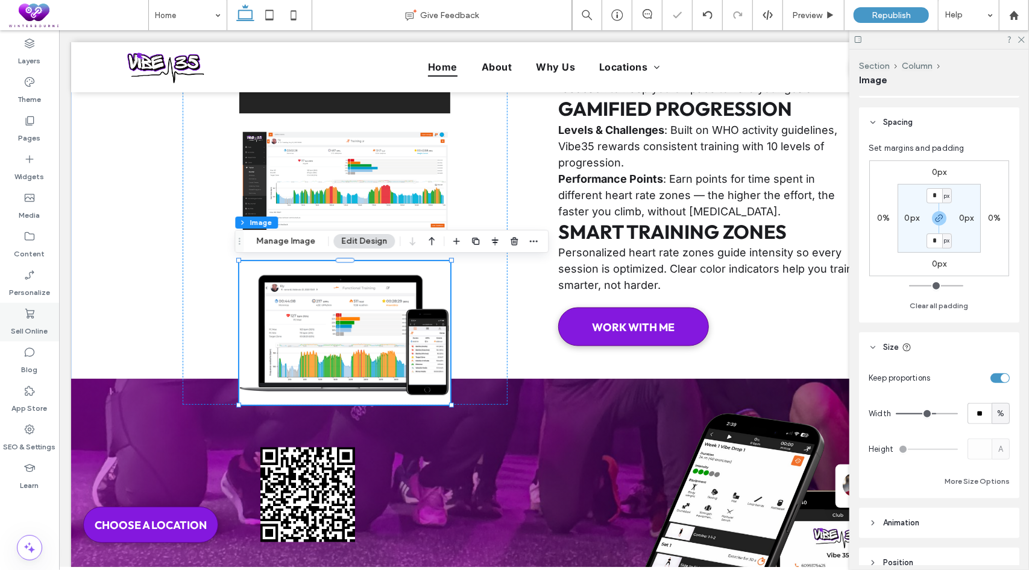
click at [57, 308] on div "Sell Online" at bounding box center [29, 322] width 59 height 39
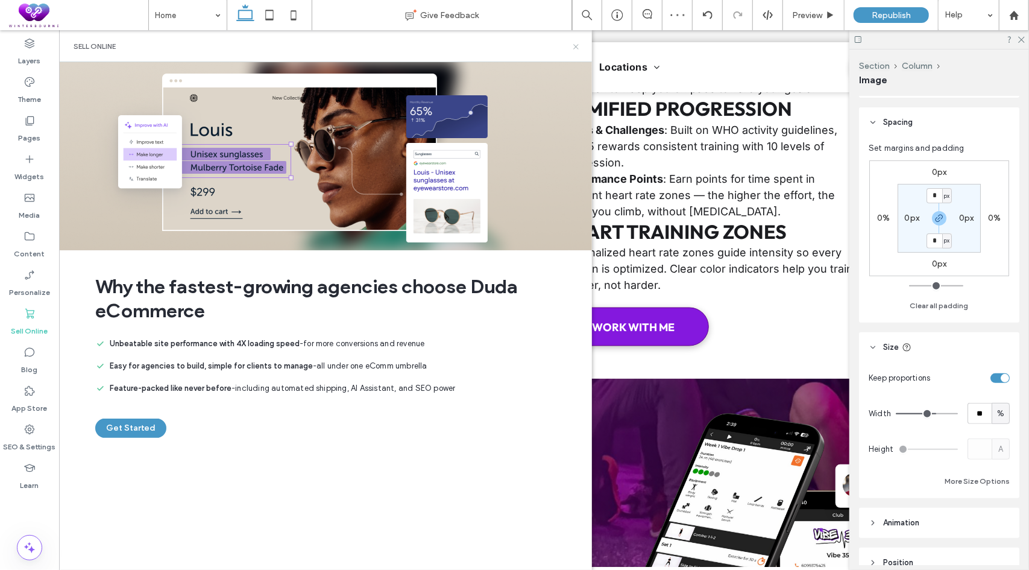
click at [578, 47] on icon at bounding box center [576, 46] width 9 height 9
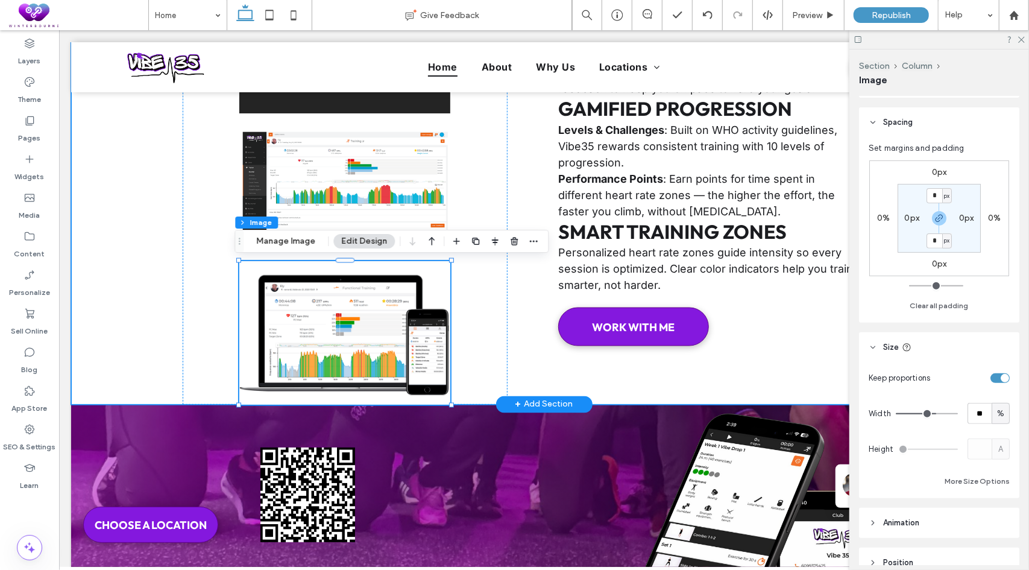
click at [128, 383] on div "Inside the VIBE App: Features Built to Transform Your Experience Real-Time Trac…" at bounding box center [544, 47] width 946 height 714
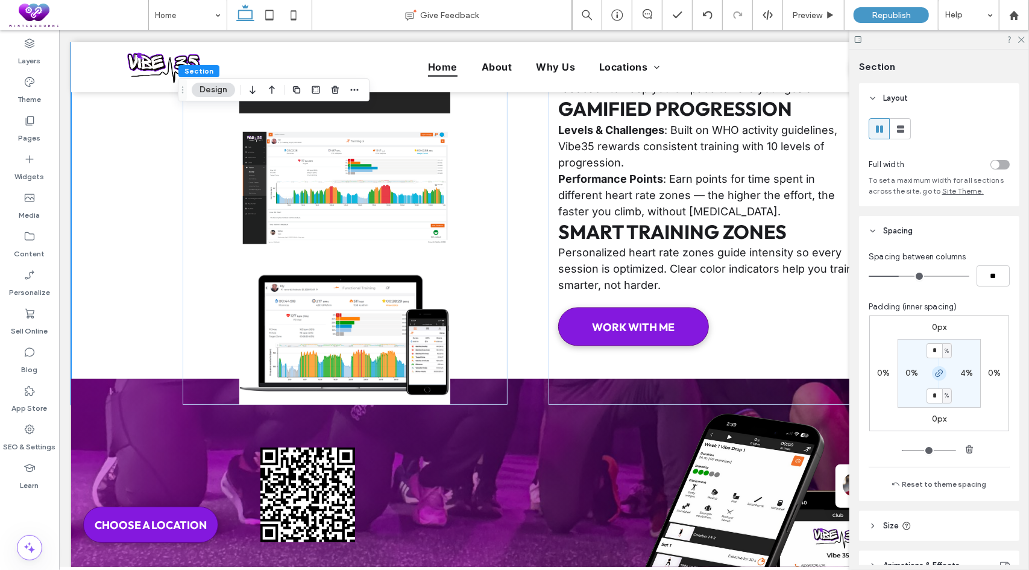
click at [937, 373] on icon "button" at bounding box center [940, 373] width 10 height 10
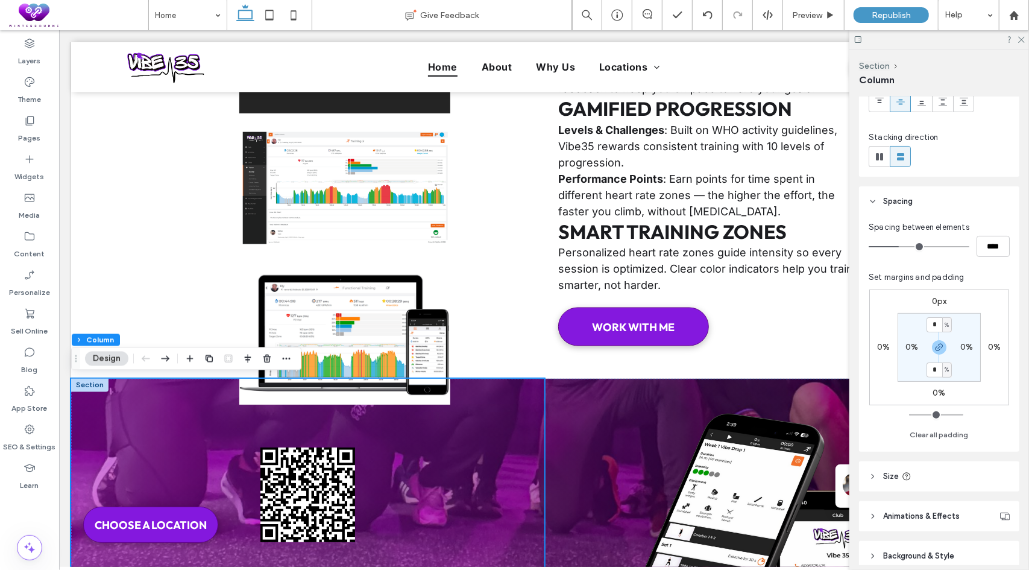
scroll to position [121, 0]
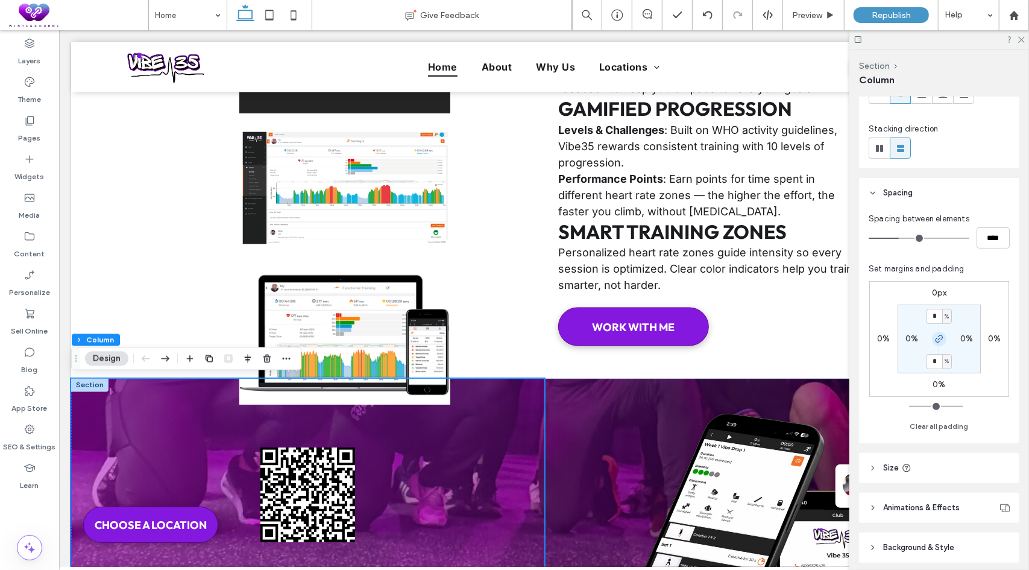
click at [940, 341] on icon "button" at bounding box center [940, 339] width 10 height 10
click at [938, 297] on label "0px" at bounding box center [939, 293] width 15 height 10
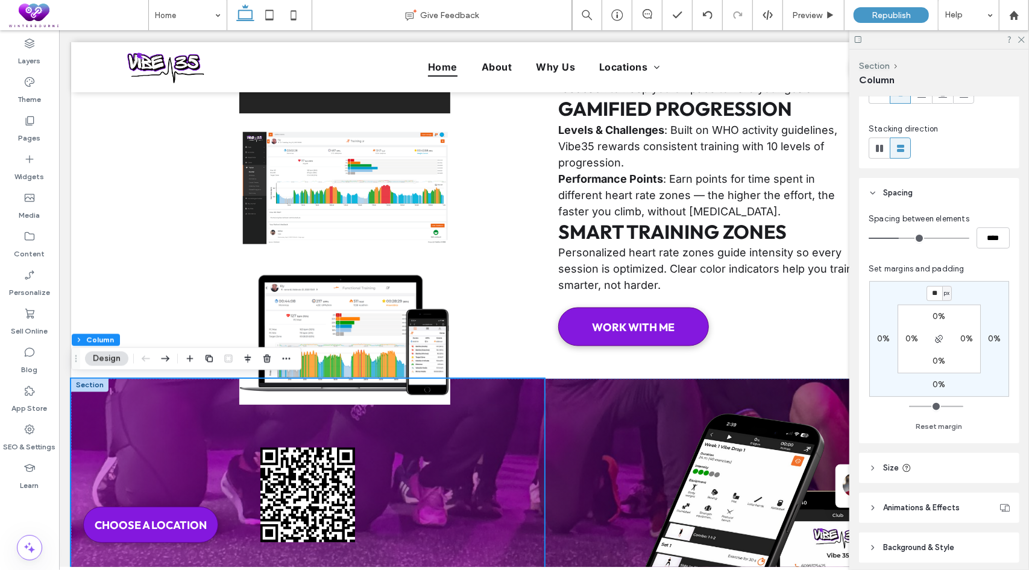
type input "**"
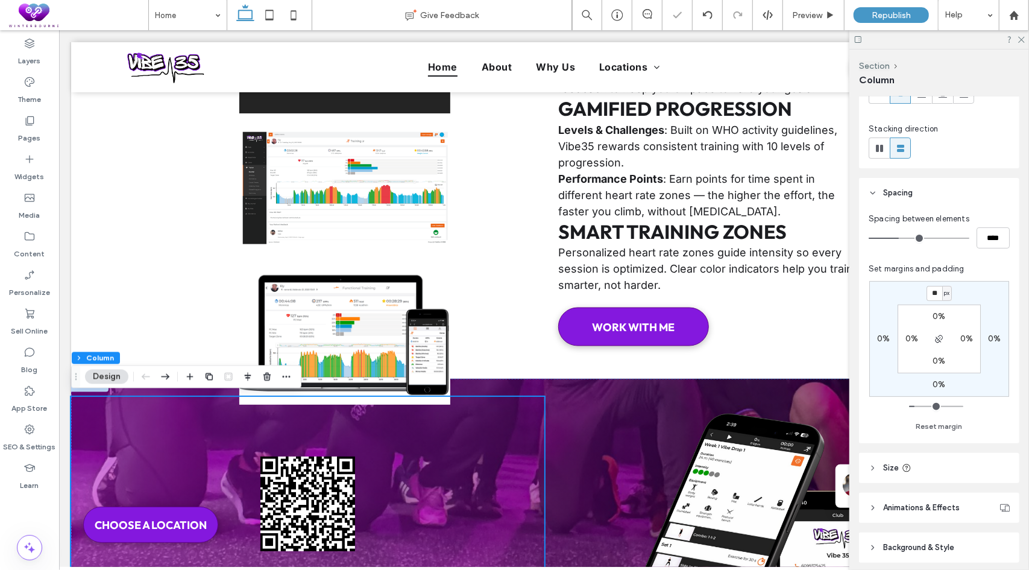
drag, startPoint x: 932, startPoint y: 291, endPoint x: 910, endPoint y: 290, distance: 21.7
click at [910, 290] on div "** px 0% 0% 0% 0% 0% 0% 0%" at bounding box center [939, 339] width 140 height 116
type input "*"
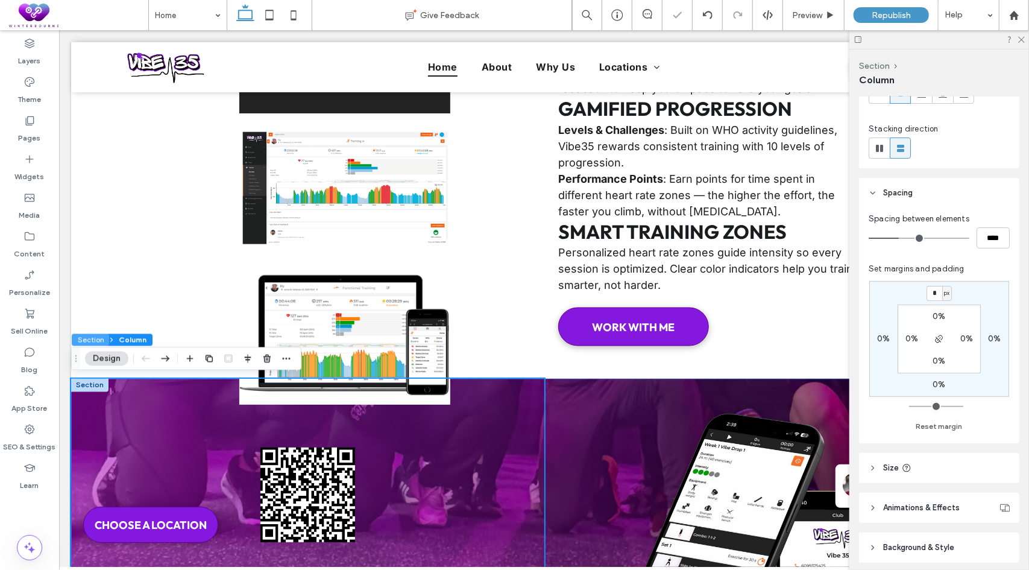
drag, startPoint x: 96, startPoint y: 337, endPoint x: 69, endPoint y: 307, distance: 40.1
click at [96, 337] on button "Section" at bounding box center [90, 340] width 37 height 12
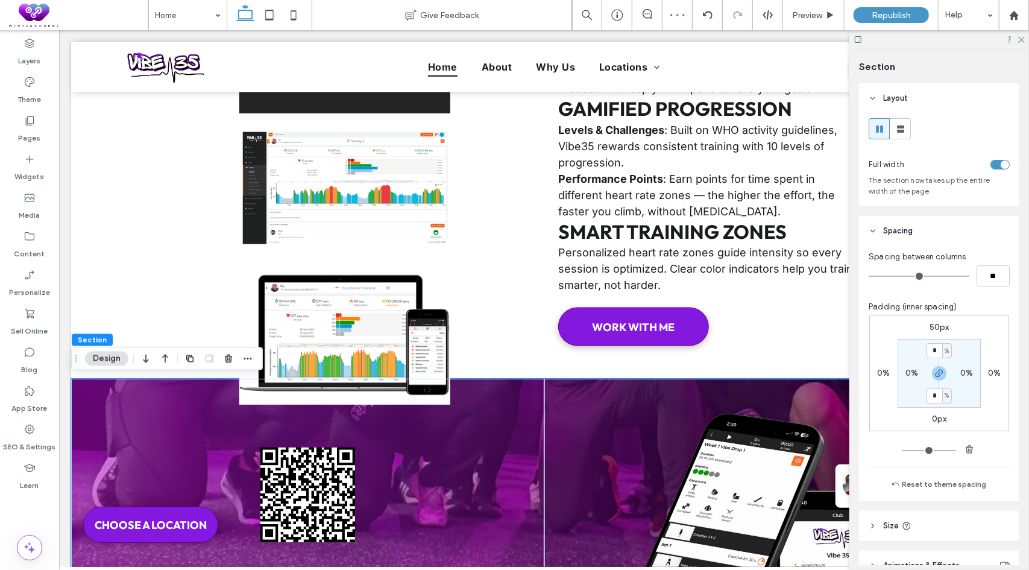
click at [938, 327] on label "50px" at bounding box center [940, 327] width 20 height 10
type input "**"
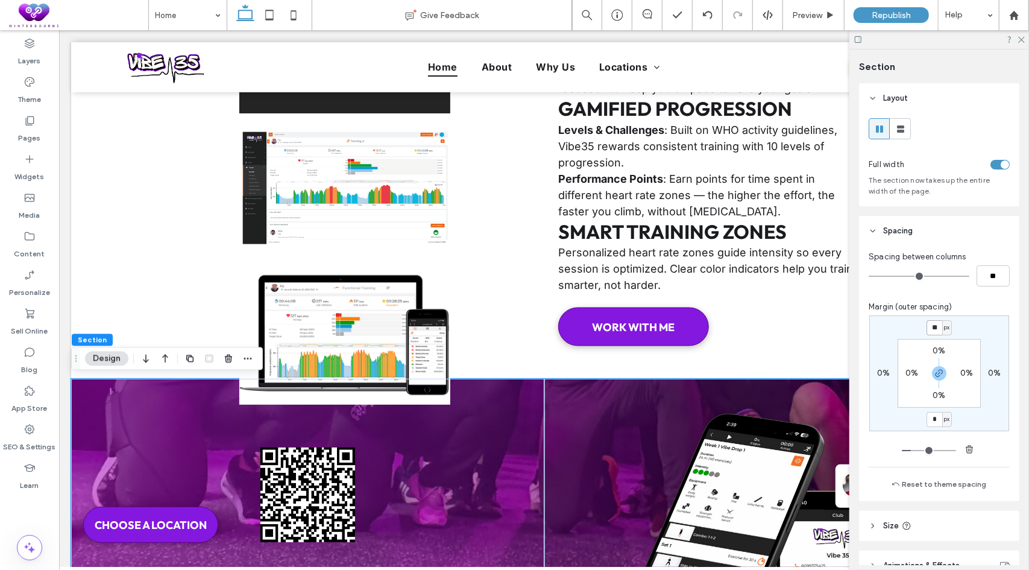
click at [936, 327] on input "**" at bounding box center [935, 327] width 16 height 15
type input "*"
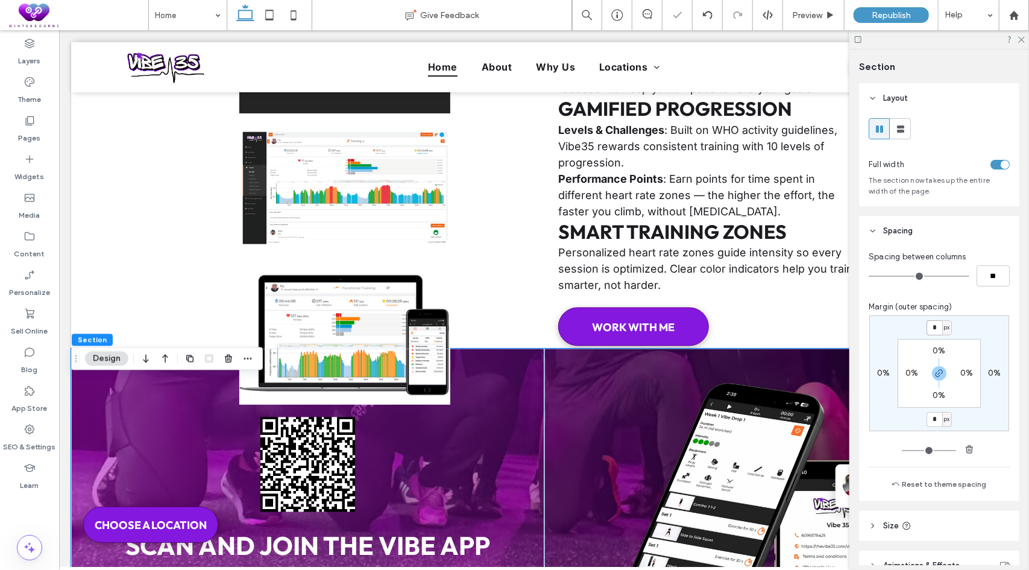
drag, startPoint x: 937, startPoint y: 325, endPoint x: 921, endPoint y: 325, distance: 15.7
click at [921, 325] on div "* px 0% * px 0% 0% 0% 0% 0%" at bounding box center [939, 373] width 140 height 116
type input "**"
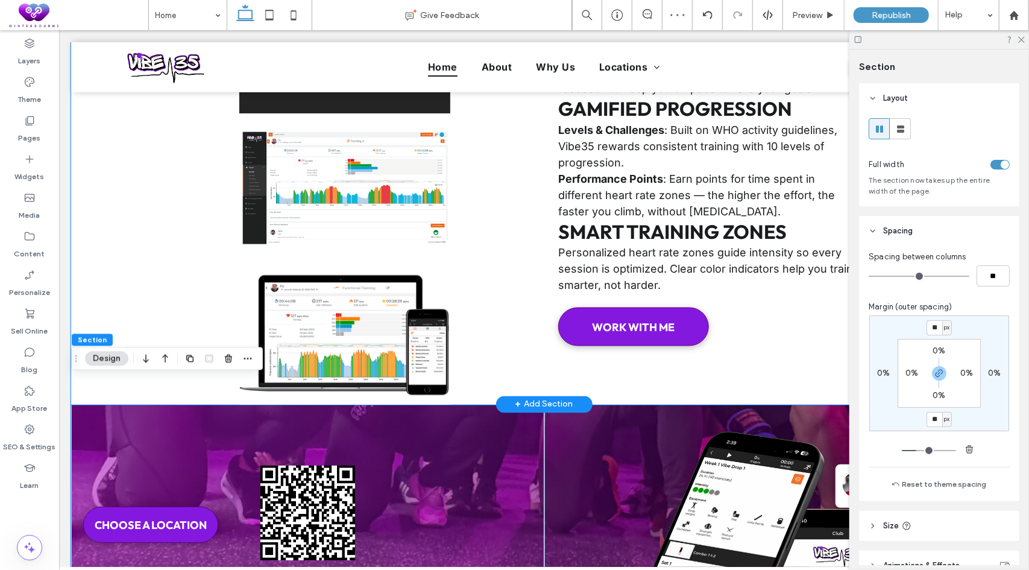
click at [167, 248] on div "Inside the VIBE App: Features Built to Transform Your Experience Real-Time Trac…" at bounding box center [544, 47] width 946 height 714
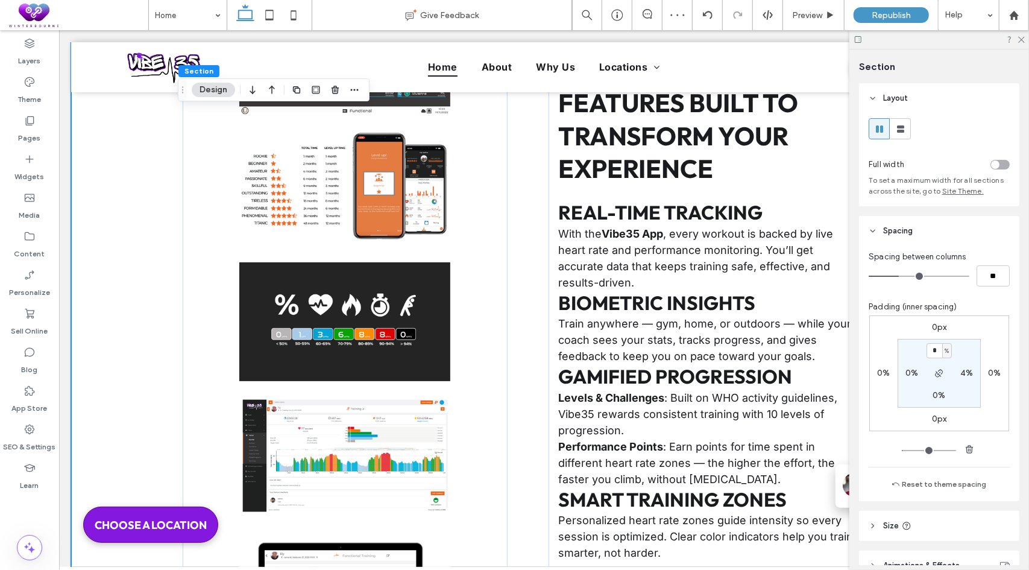
scroll to position [4011, 0]
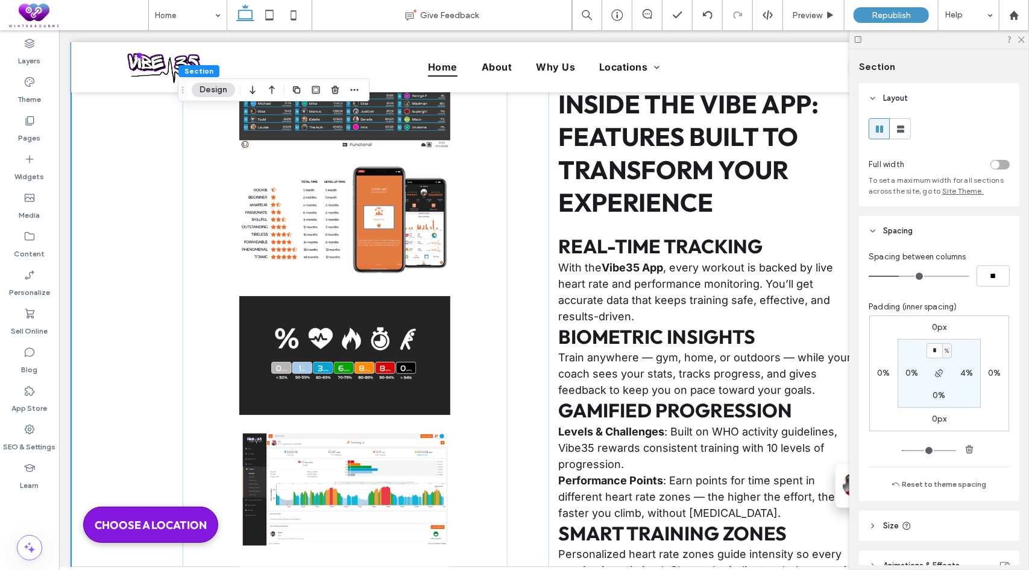
click at [1022, 42] on icon at bounding box center [1021, 39] width 8 height 8
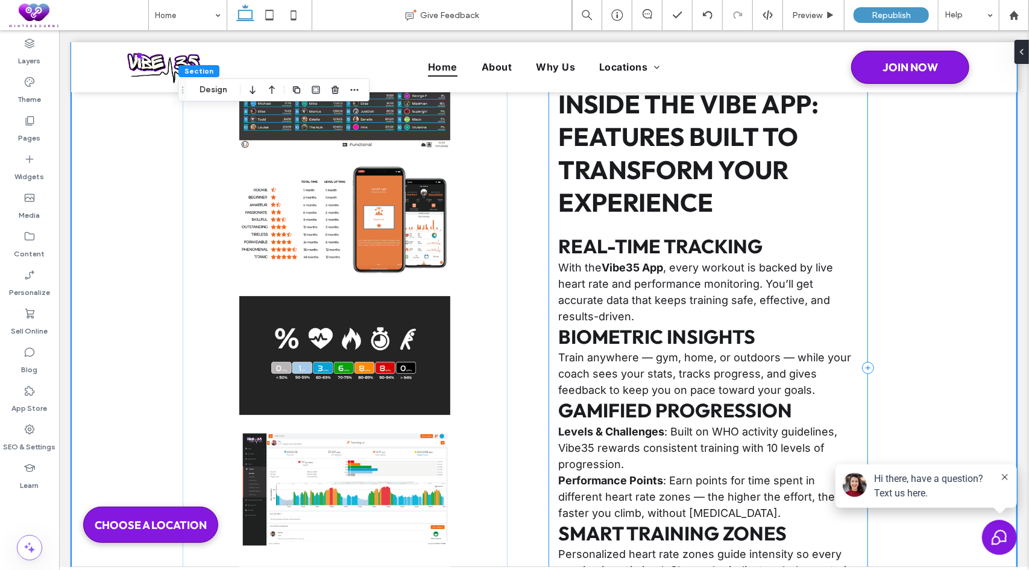
click at [858, 219] on div "Inside the VIBE App: Features Built to Transform Your Experience Real-Time Trac…" at bounding box center [708, 367] width 320 height 676
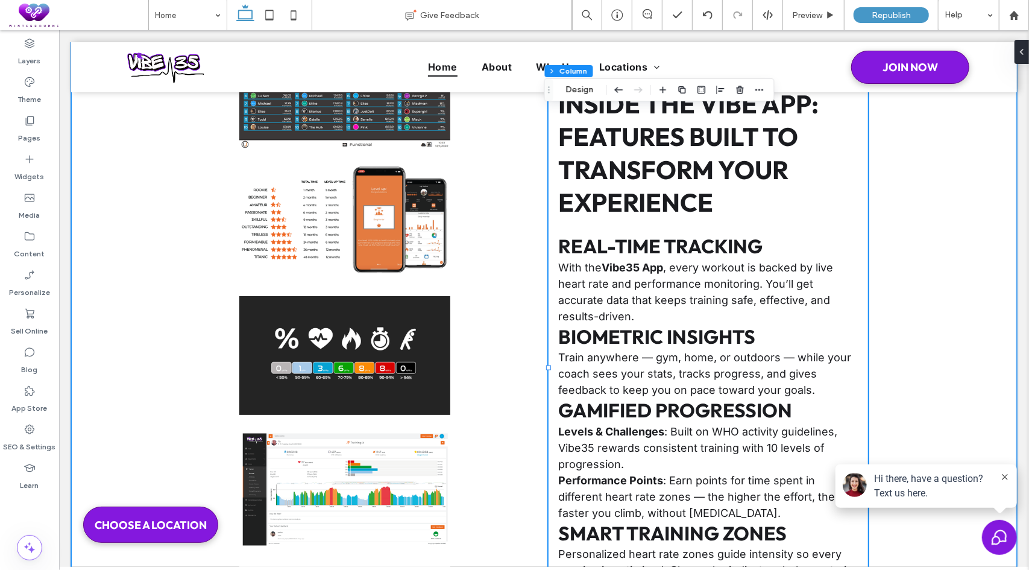
click at [915, 222] on div "Inside the VIBE App: Features Built to Transform Your Experience Real-Time Trac…" at bounding box center [544, 349] width 946 height 714
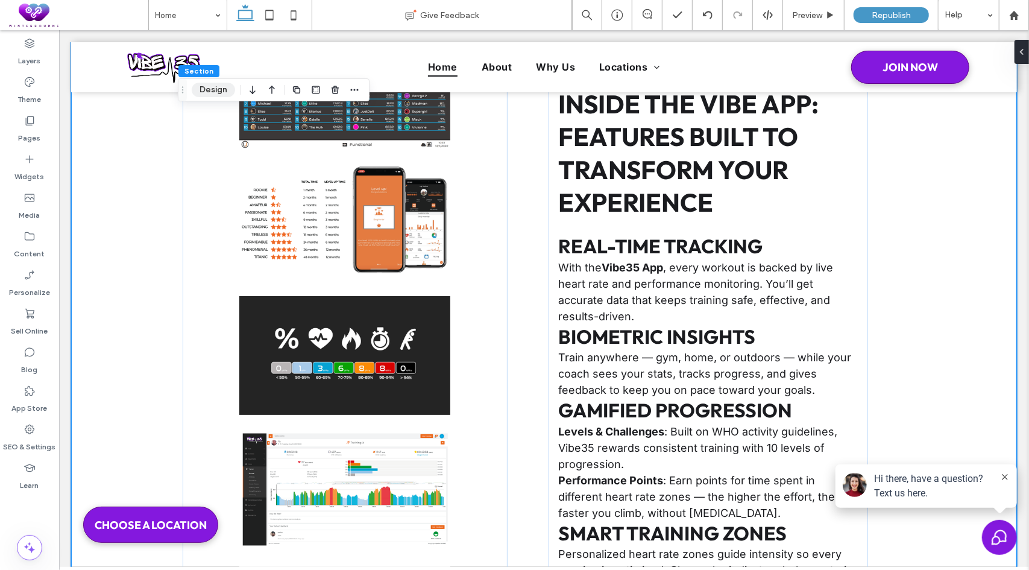
click at [223, 87] on button "Design" at bounding box center [213, 90] width 43 height 14
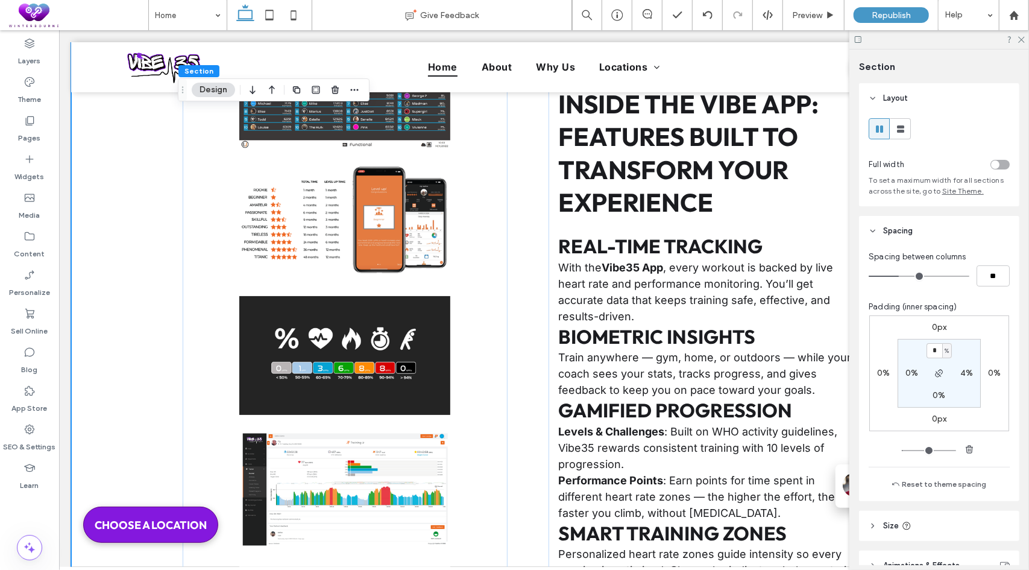
click at [965, 373] on label "4%" at bounding box center [966, 373] width 13 height 10
type input "*"
click at [968, 365] on section "4% * % 0% * %" at bounding box center [939, 373] width 83 height 69
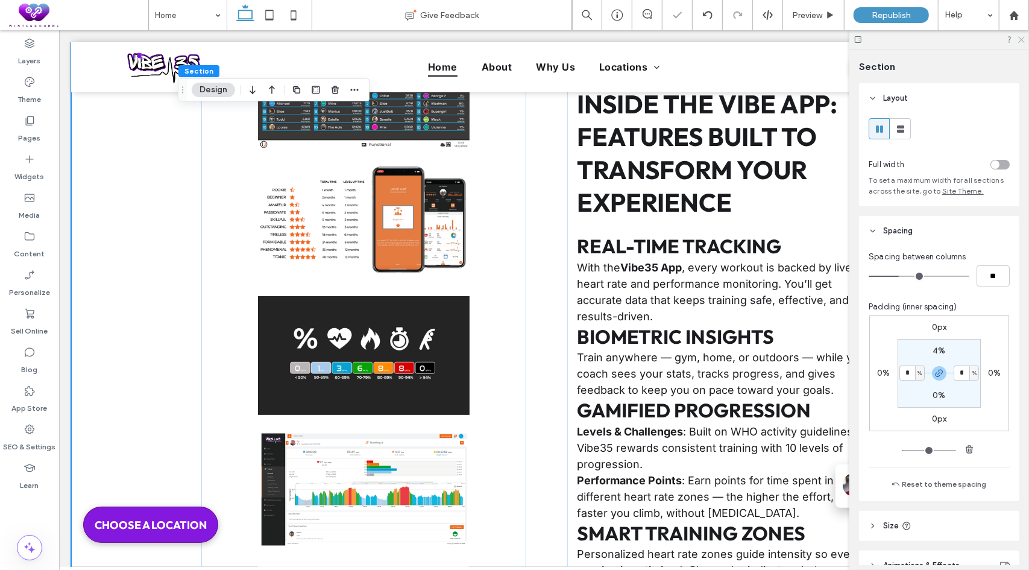
click at [1020, 41] on use at bounding box center [1021, 40] width 7 height 7
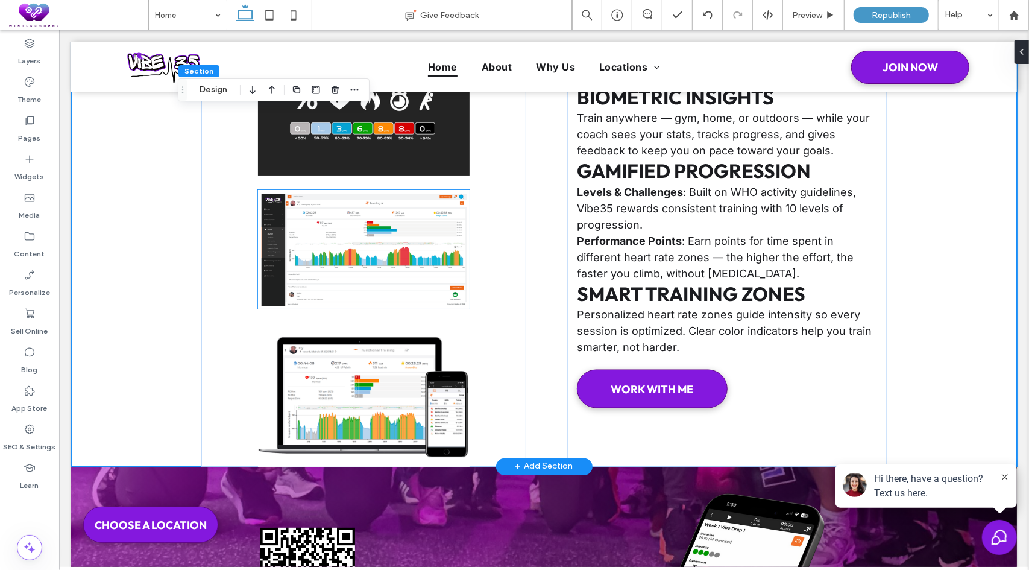
scroll to position [4252, 0]
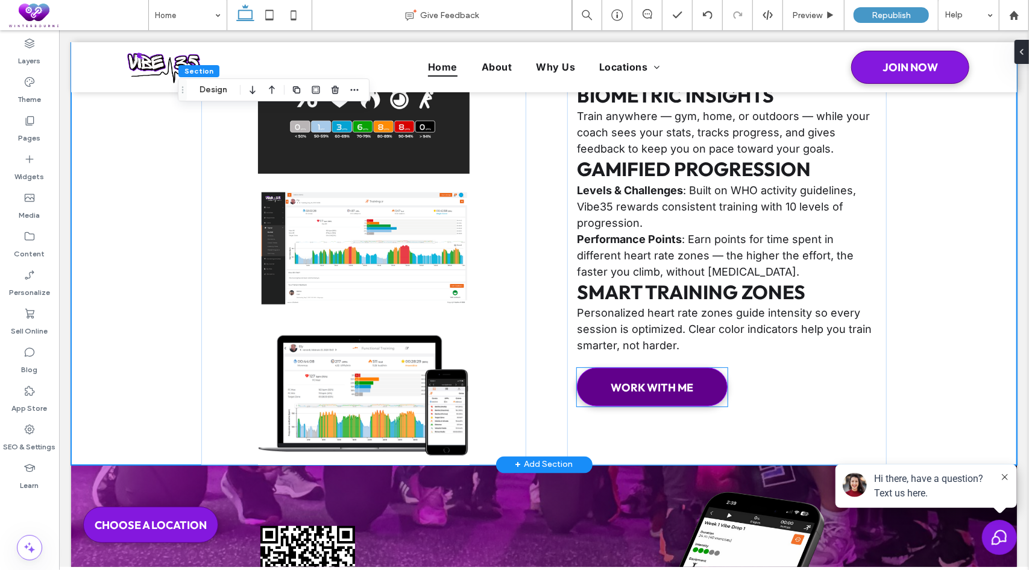
click at [689, 392] on link "WORK WITH ME" at bounding box center [651, 386] width 151 height 39
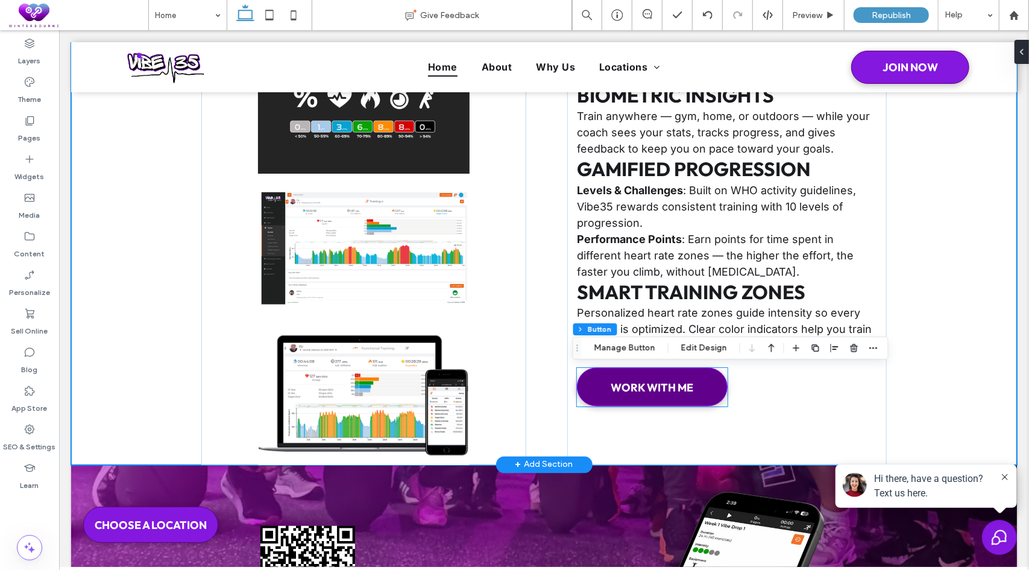
type input "**"
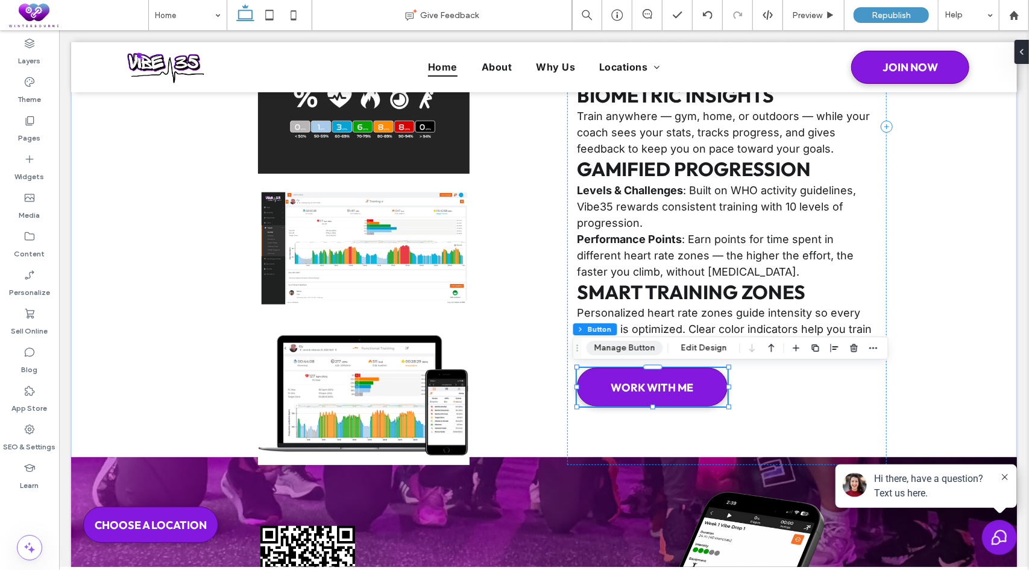
click at [621, 349] on button "Manage Button" at bounding box center [625, 348] width 77 height 14
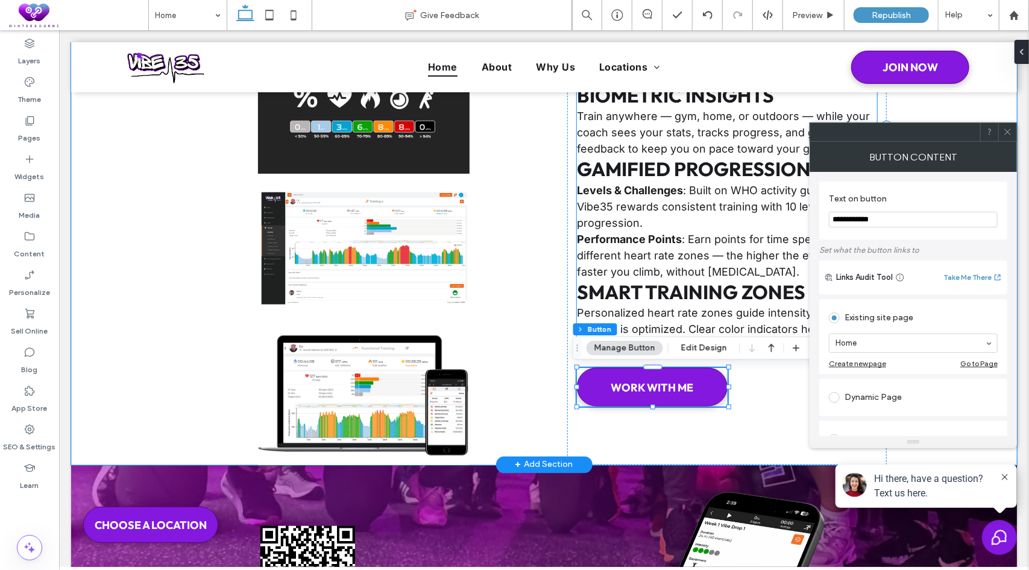
drag, startPoint x: 958, startPoint y: 253, endPoint x: 806, endPoint y: 223, distance: 154.9
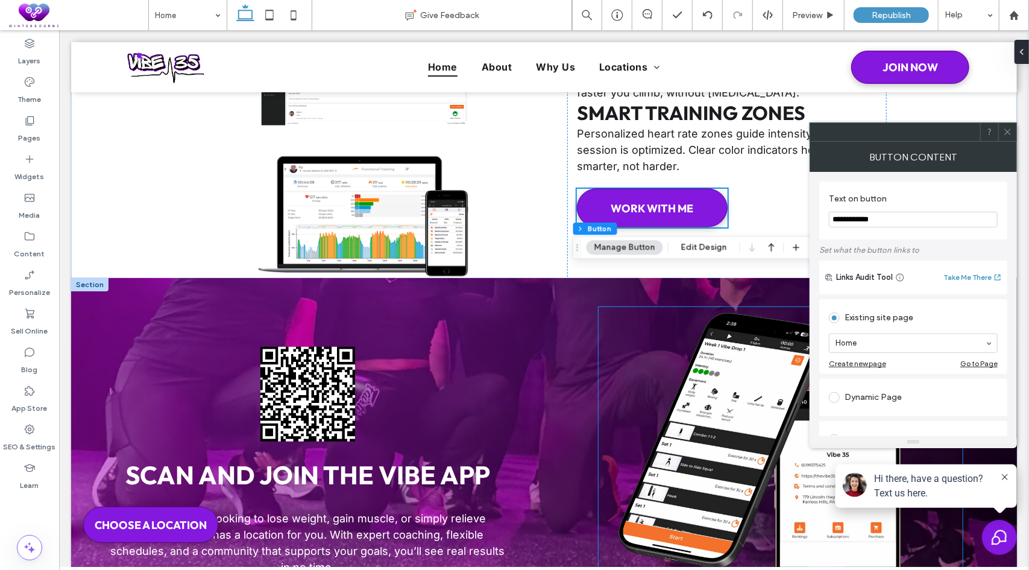
scroll to position [4494, 0]
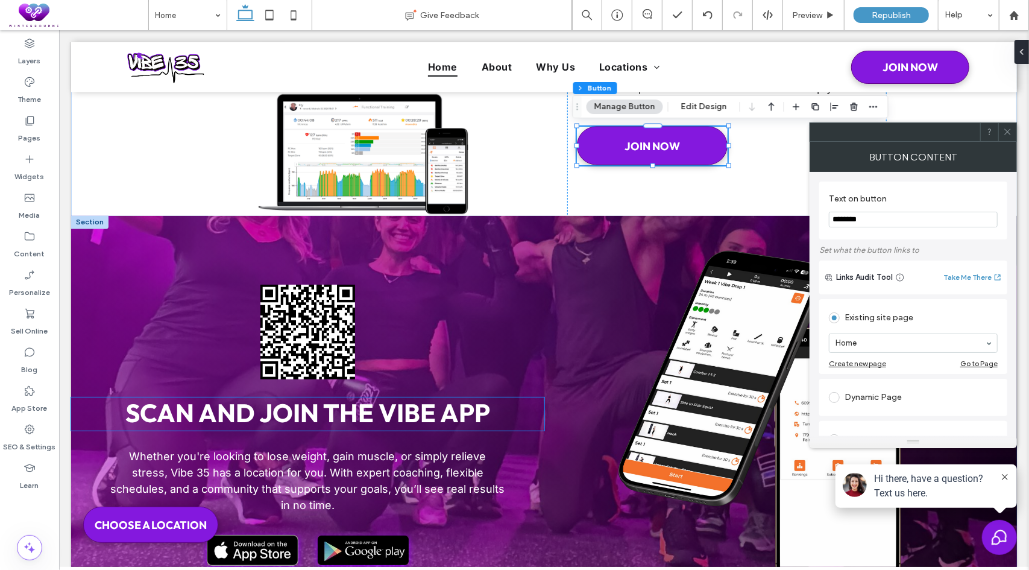
type input "********"
click at [423, 359] on div "SCAN and Join the Vibe app Whether you're looking to lose weight, gain muscle, …" at bounding box center [307, 426] width 473 height 423
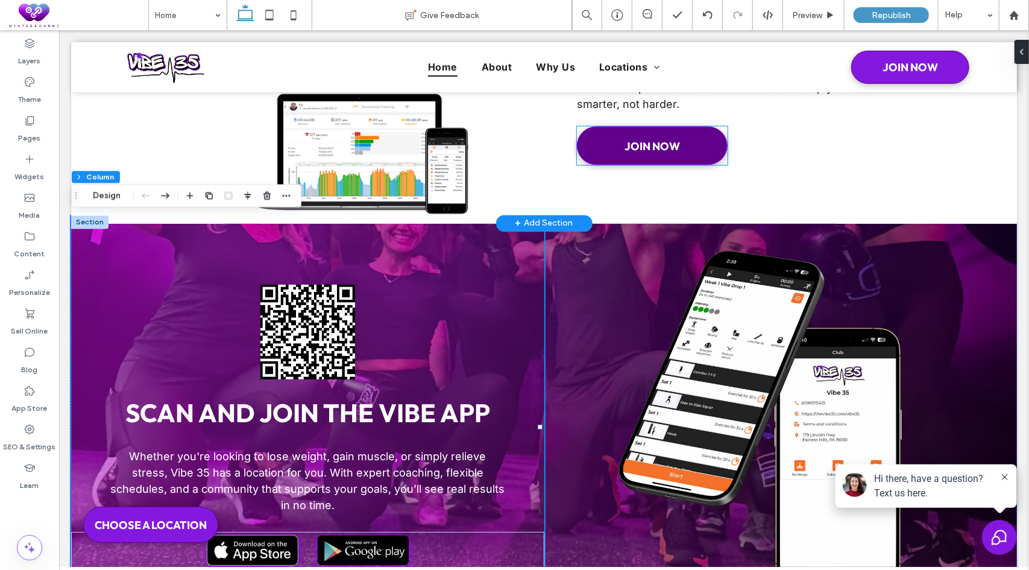
click at [629, 136] on link "JOIN NOW" at bounding box center [651, 145] width 151 height 39
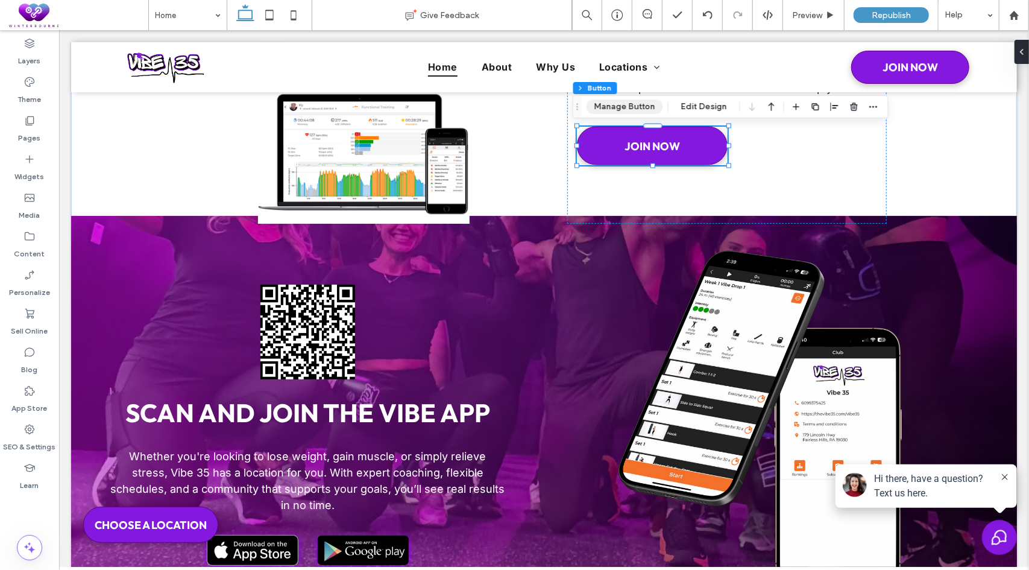
click at [637, 108] on button "Manage Button" at bounding box center [625, 106] width 77 height 14
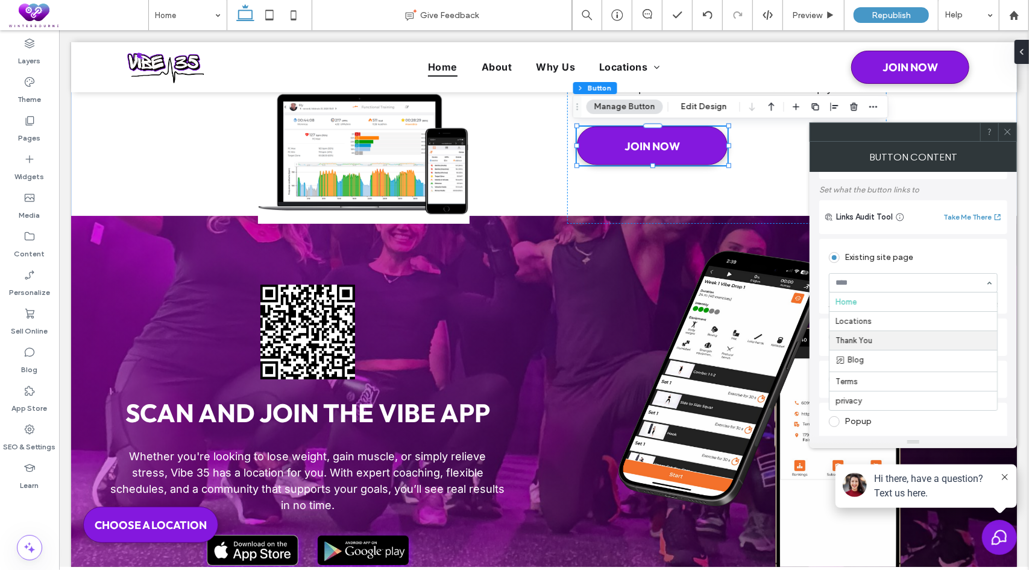
scroll to position [0, 0]
click at [1009, 134] on icon at bounding box center [1007, 131] width 9 height 9
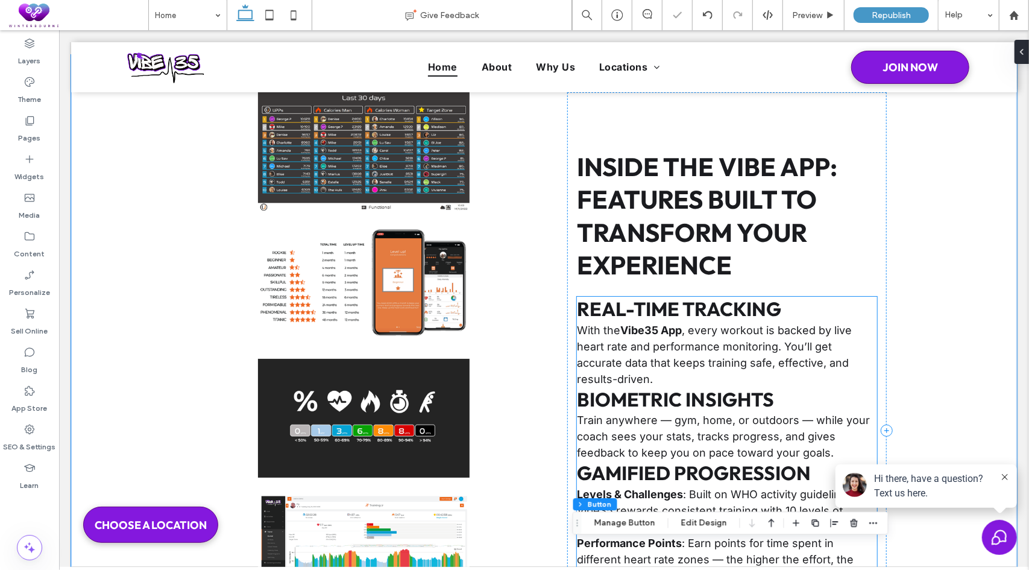
scroll to position [3891, 0]
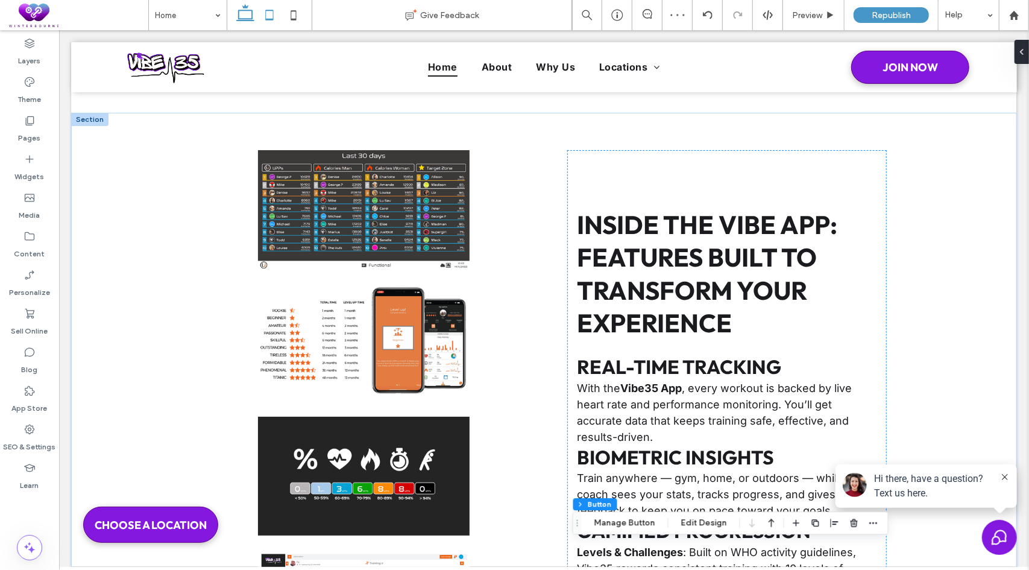
click at [260, 14] on icon at bounding box center [269, 15] width 24 height 24
type input "*"
type input "***"
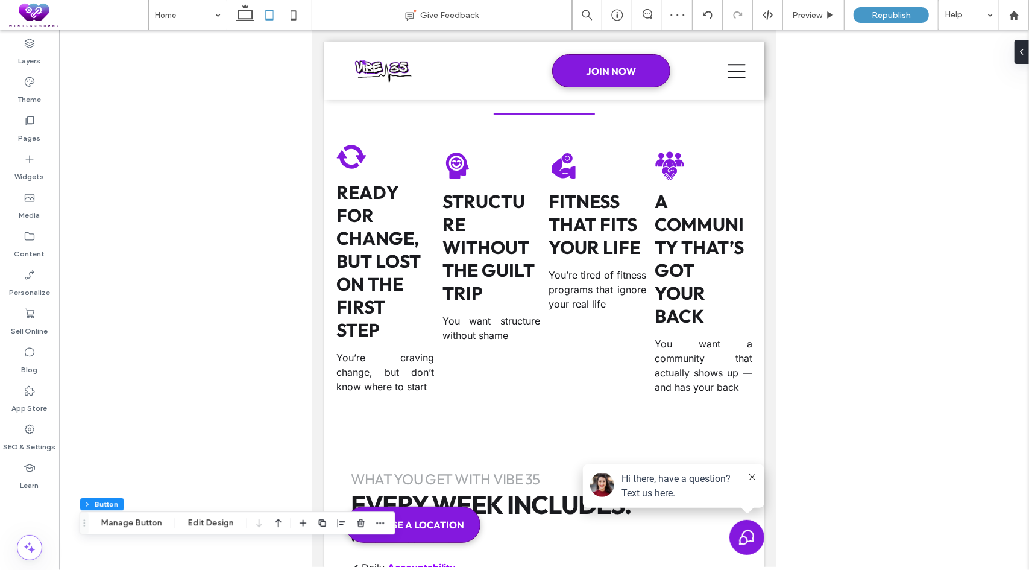
type input "*"
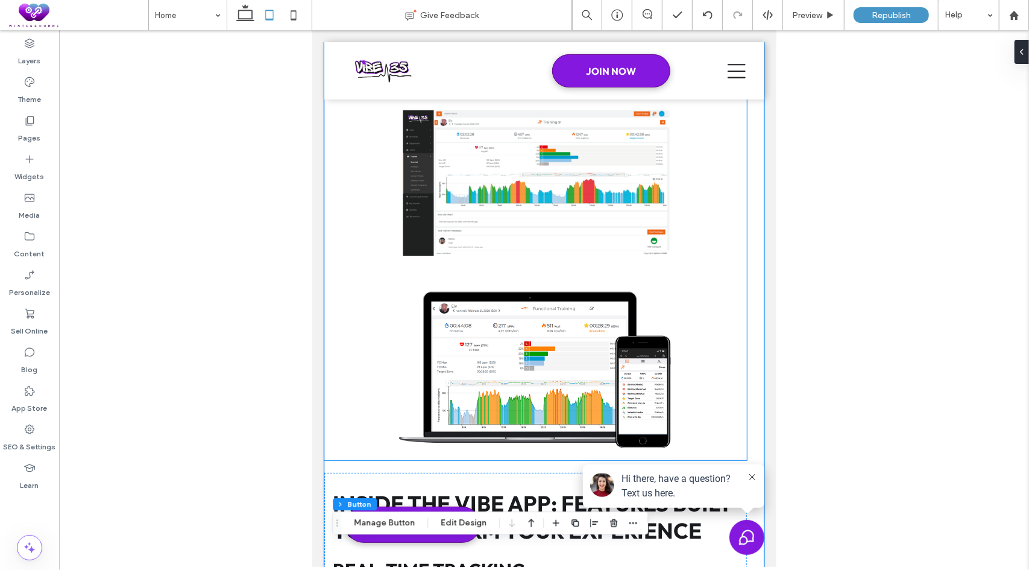
scroll to position [6092, 0]
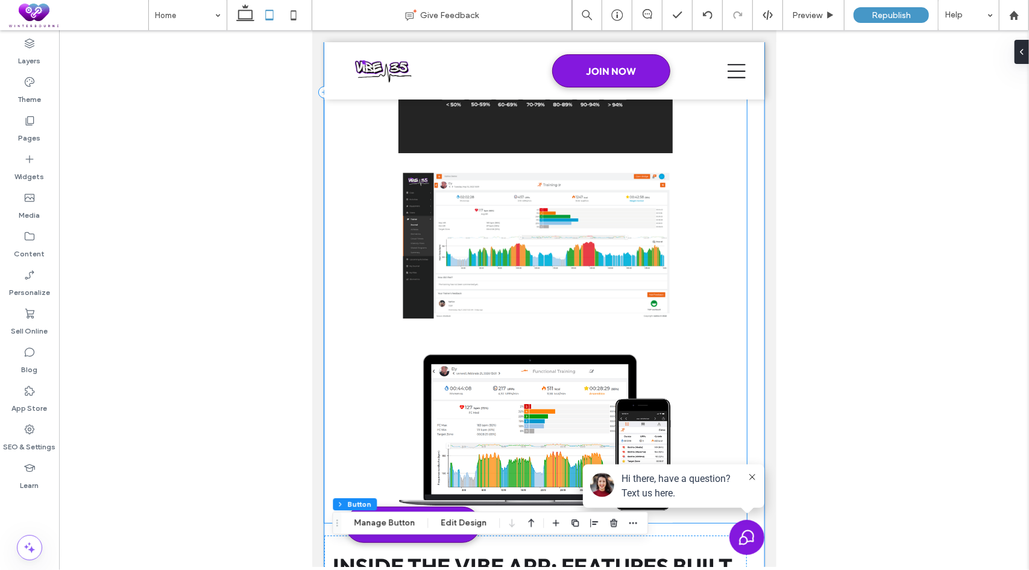
click at [347, 229] on div at bounding box center [535, 92] width 423 height 862
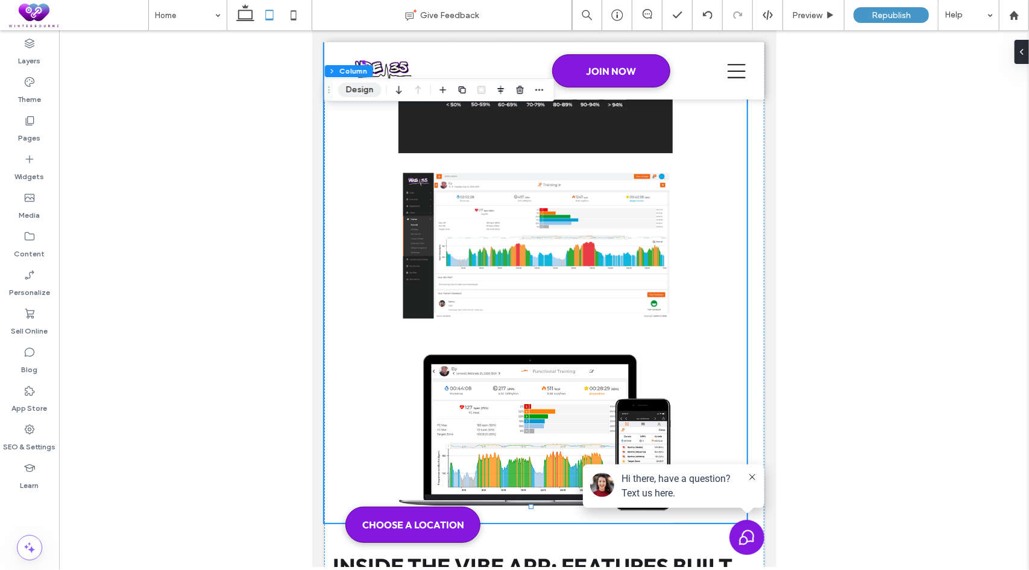
click at [364, 89] on button "Design" at bounding box center [359, 90] width 43 height 14
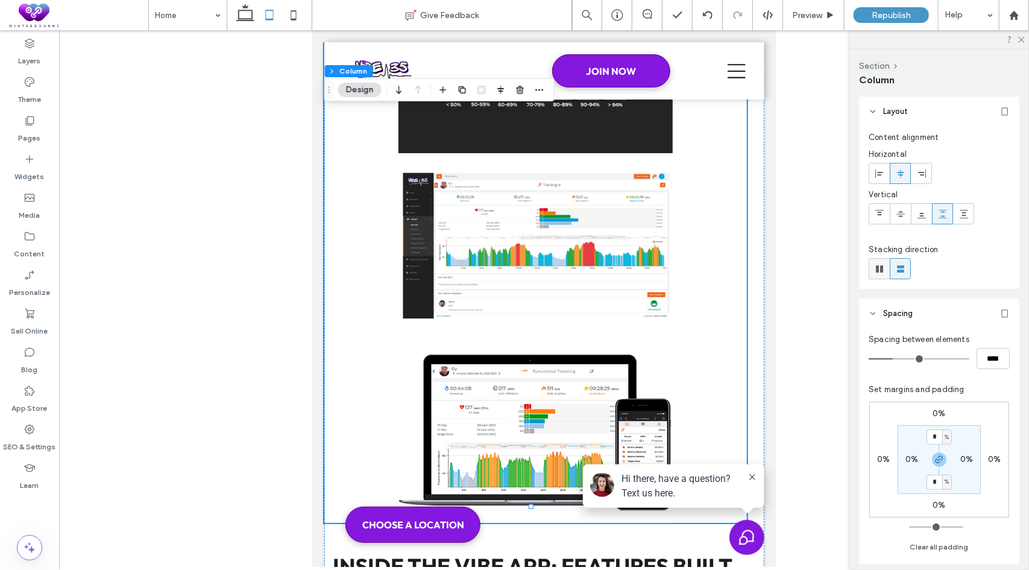
click at [880, 270] on use at bounding box center [879, 268] width 7 height 7
type input "*"
type input "**"
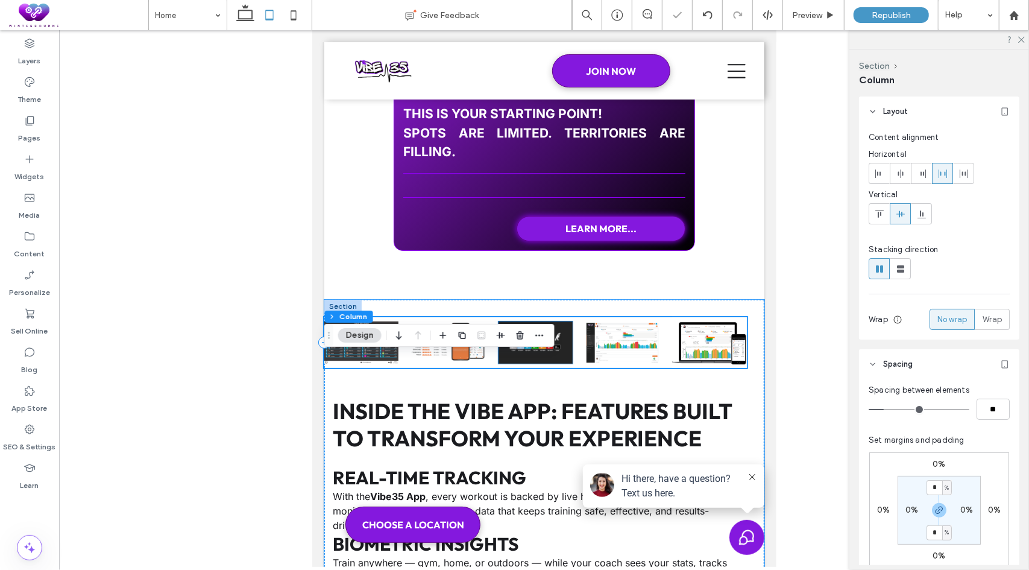
scroll to position [5464, 0]
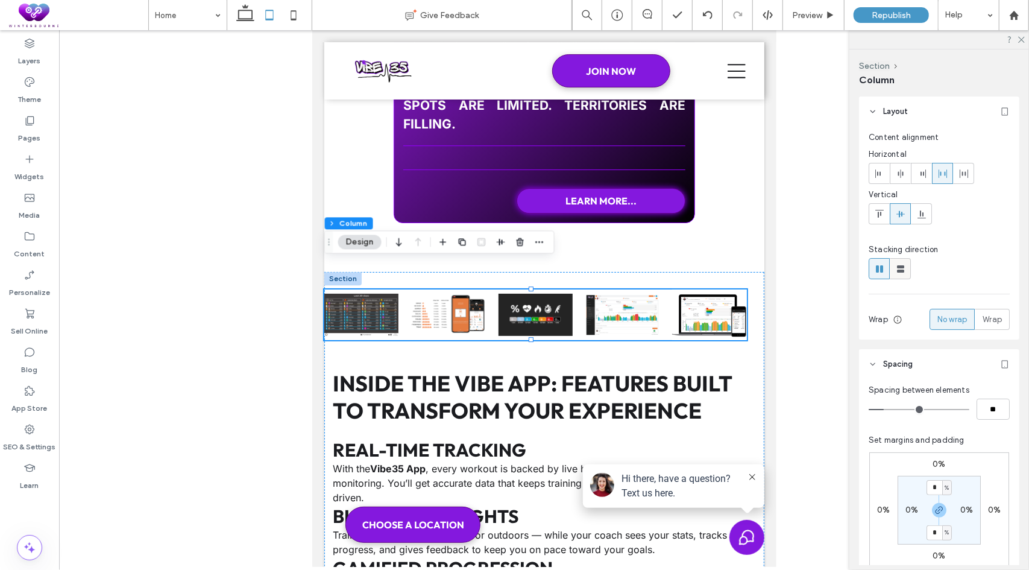
click at [902, 270] on use at bounding box center [900, 268] width 7 height 7
type input "**"
type input "****"
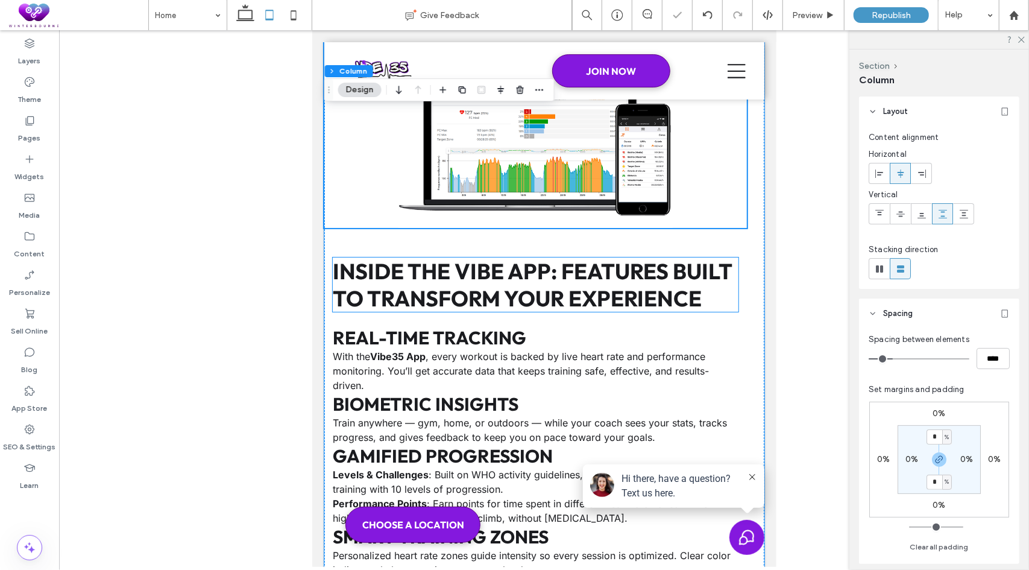
scroll to position [6549, 0]
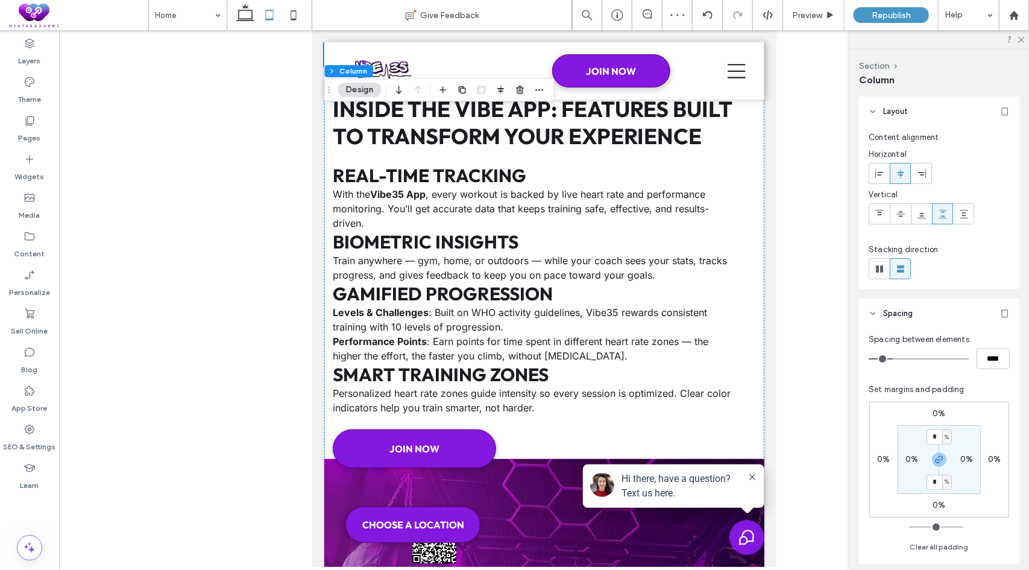
click at [291, 14] on icon at bounding box center [294, 15] width 24 height 24
type input "**"
type input "***"
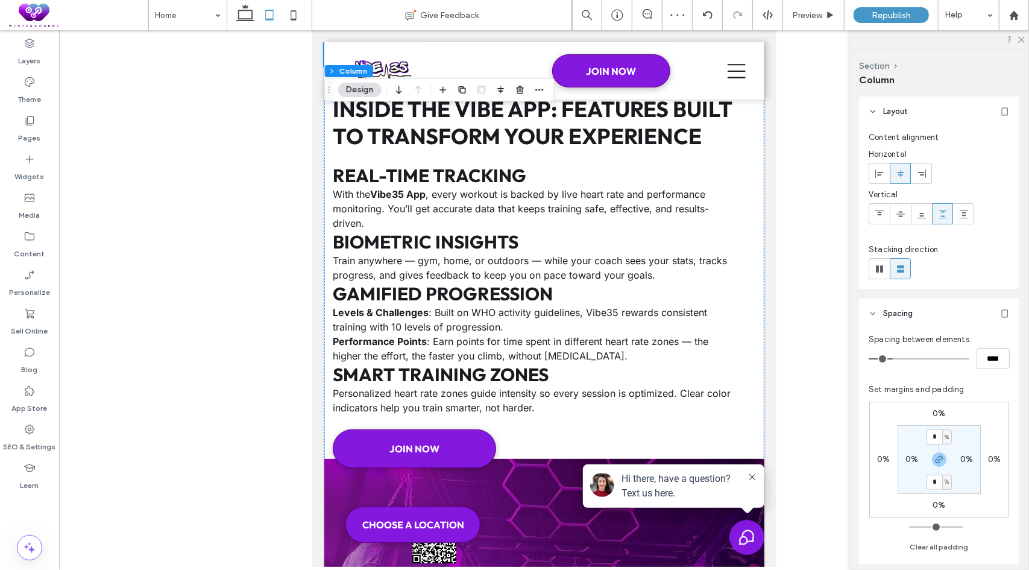
type input "***"
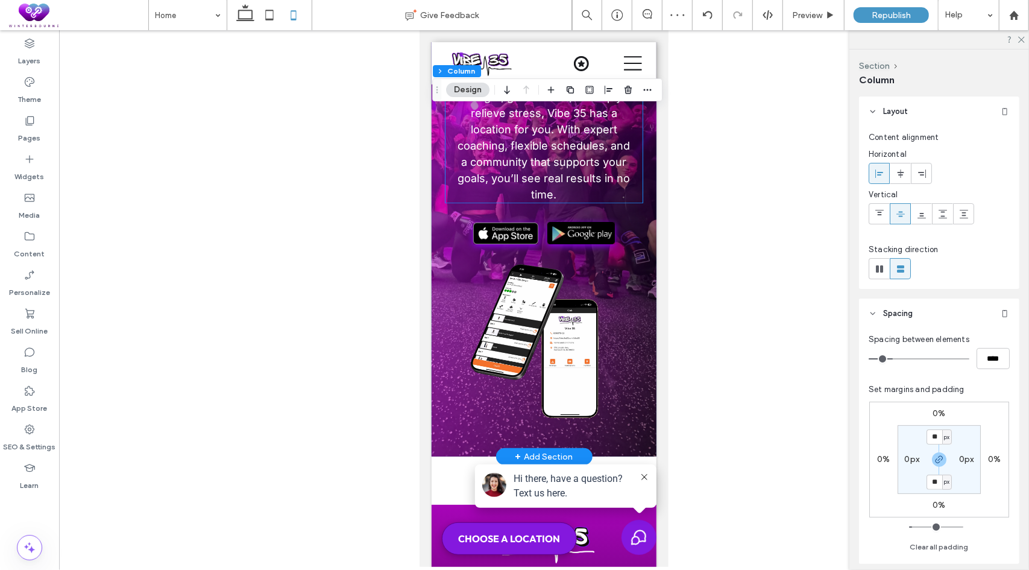
scroll to position [8611, 0]
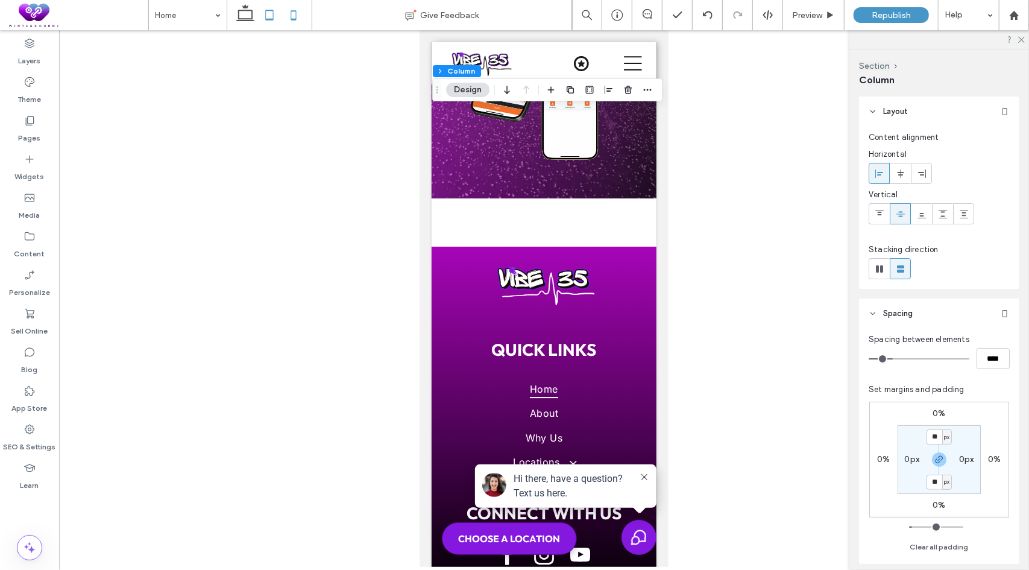
click at [269, 11] on icon at bounding box center [269, 15] width 24 height 24
type input "*"
type input "**"
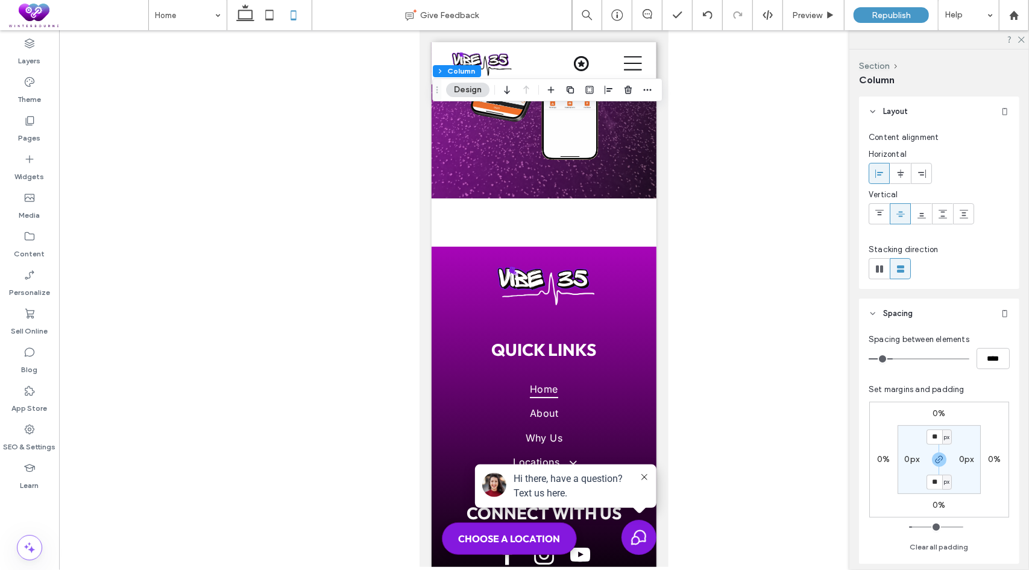
type input "**"
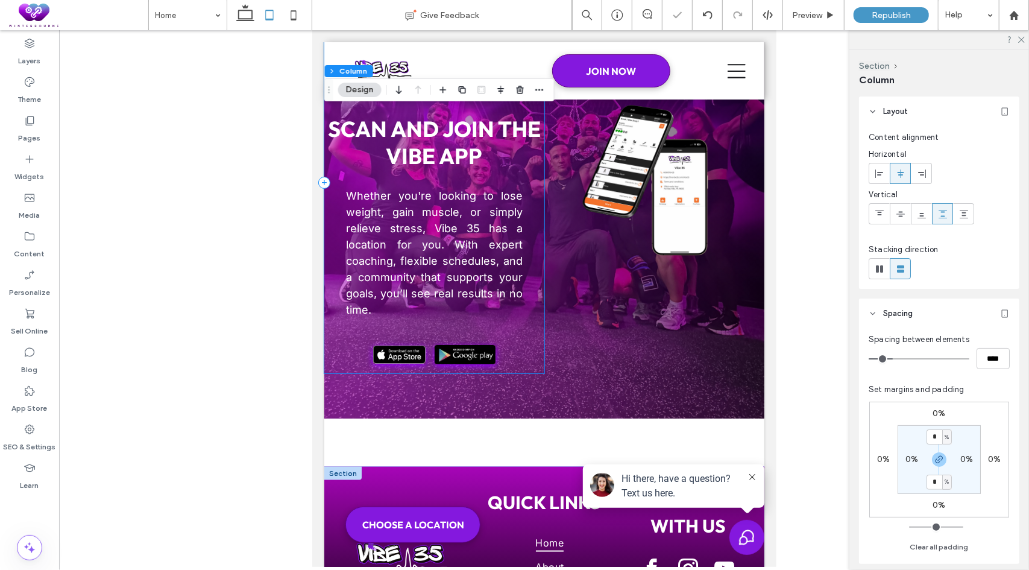
scroll to position [7186, 0]
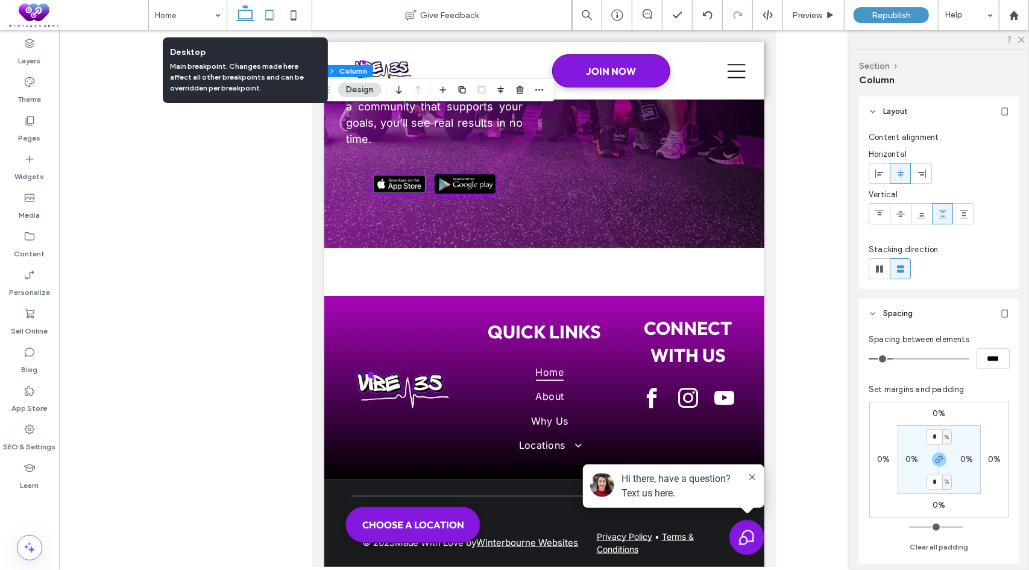
click at [247, 14] on icon at bounding box center [245, 15] width 24 height 24
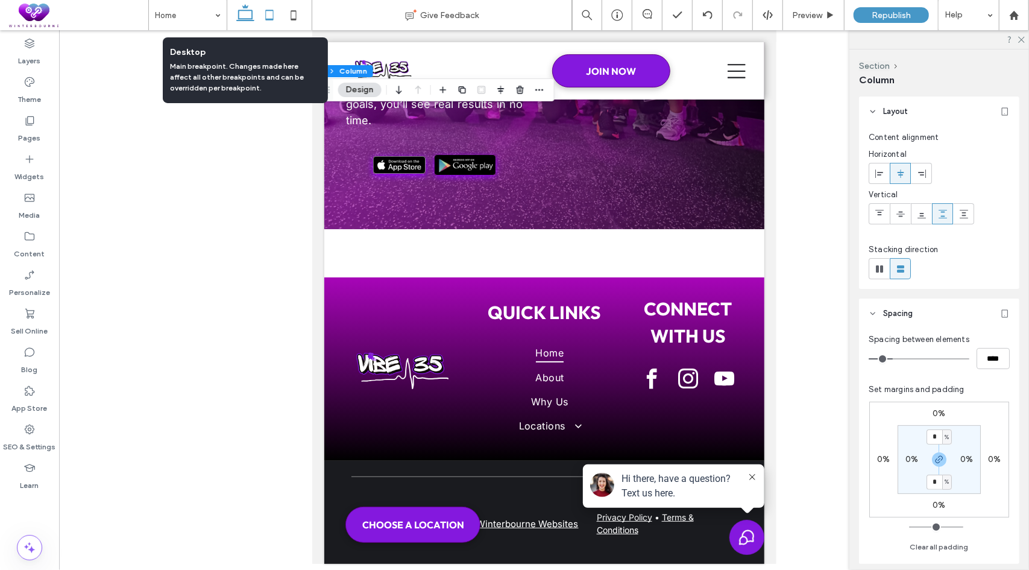
type input "**"
type input "*****"
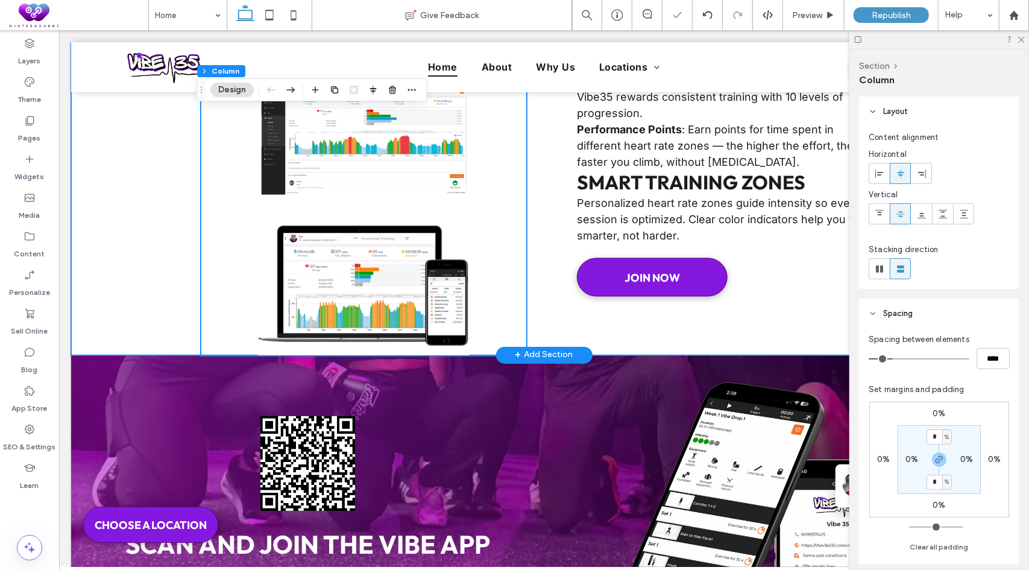
scroll to position [4333, 0]
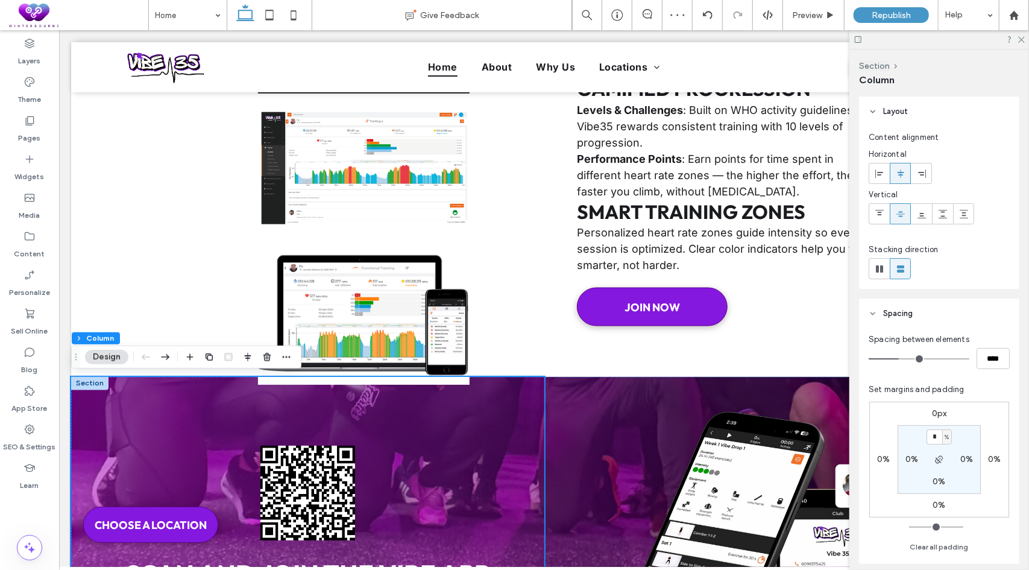
click at [113, 355] on button "Design" at bounding box center [106, 357] width 43 height 14
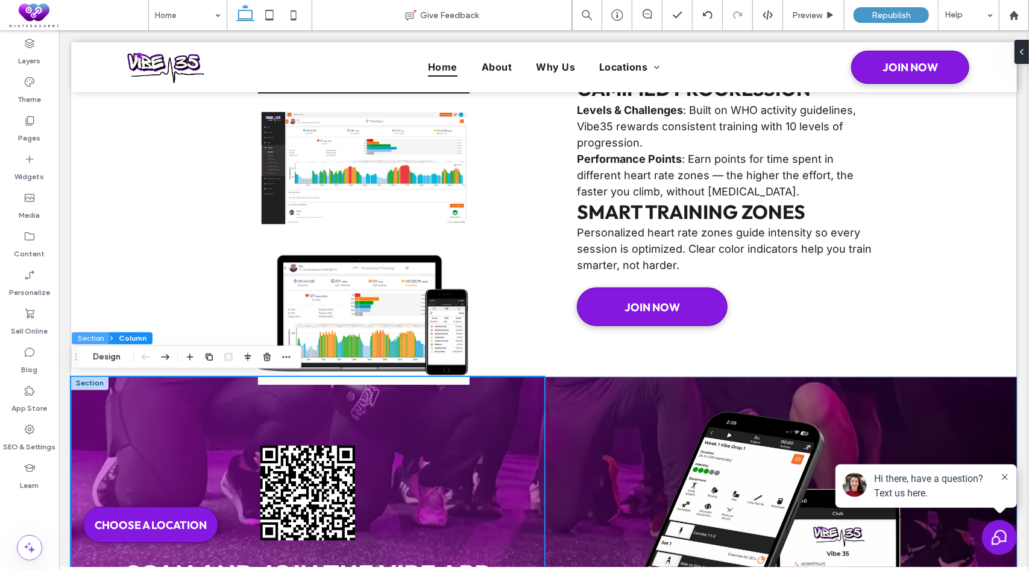
drag, startPoint x: 90, startPoint y: 335, endPoint x: 63, endPoint y: 318, distance: 32.0
click at [90, 335] on button "Section" at bounding box center [90, 338] width 37 height 12
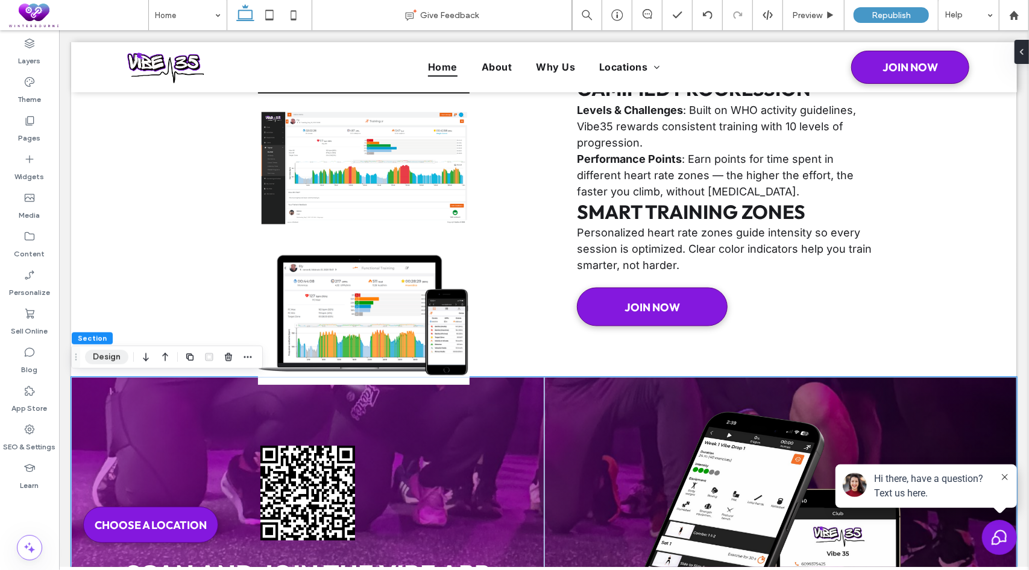
click at [93, 360] on button "Design" at bounding box center [106, 357] width 43 height 14
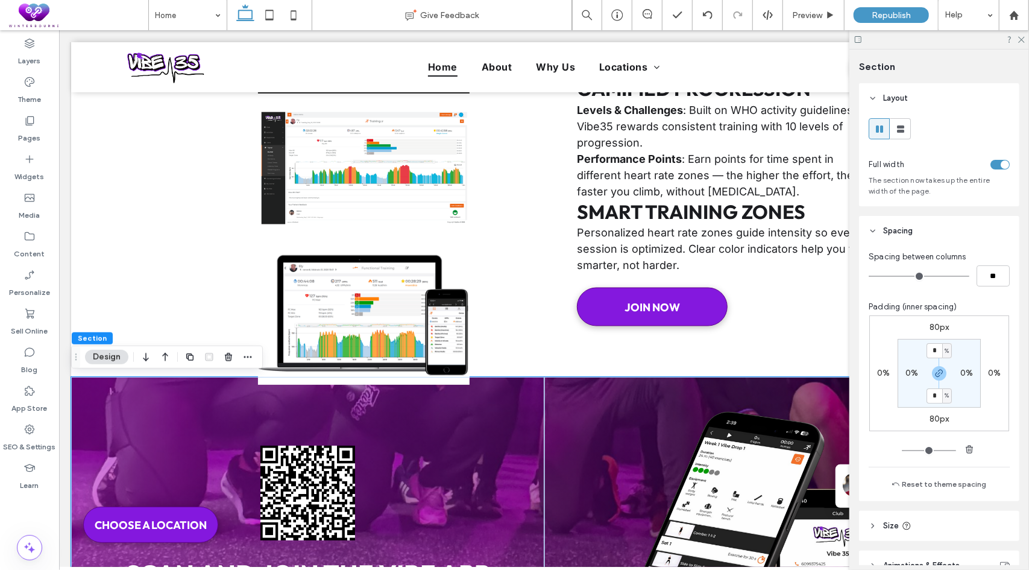
click at [931, 324] on label "80px" at bounding box center [940, 327] width 20 height 10
type input "**"
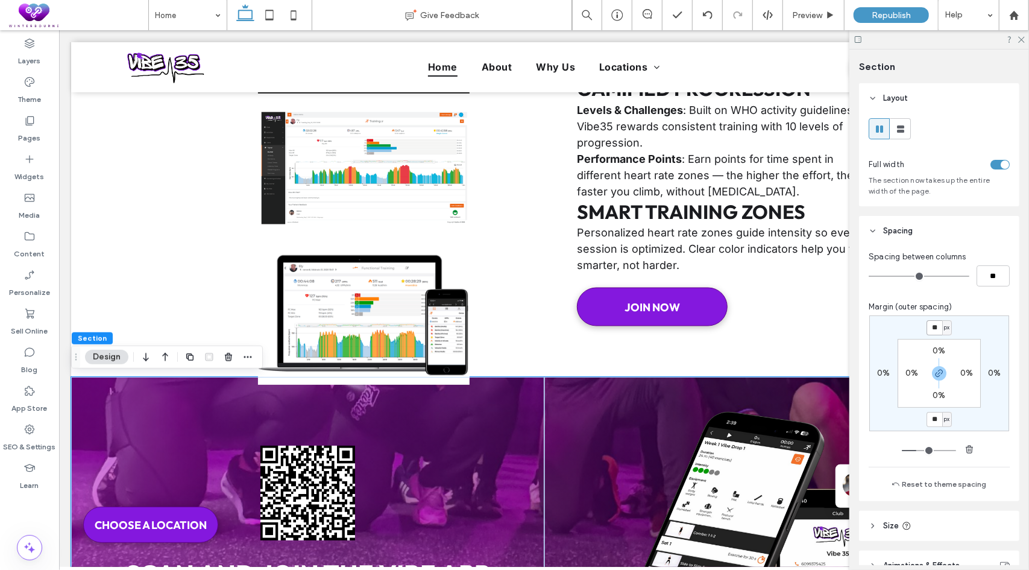
click at [936, 326] on input "**" at bounding box center [935, 327] width 16 height 15
type input "*"
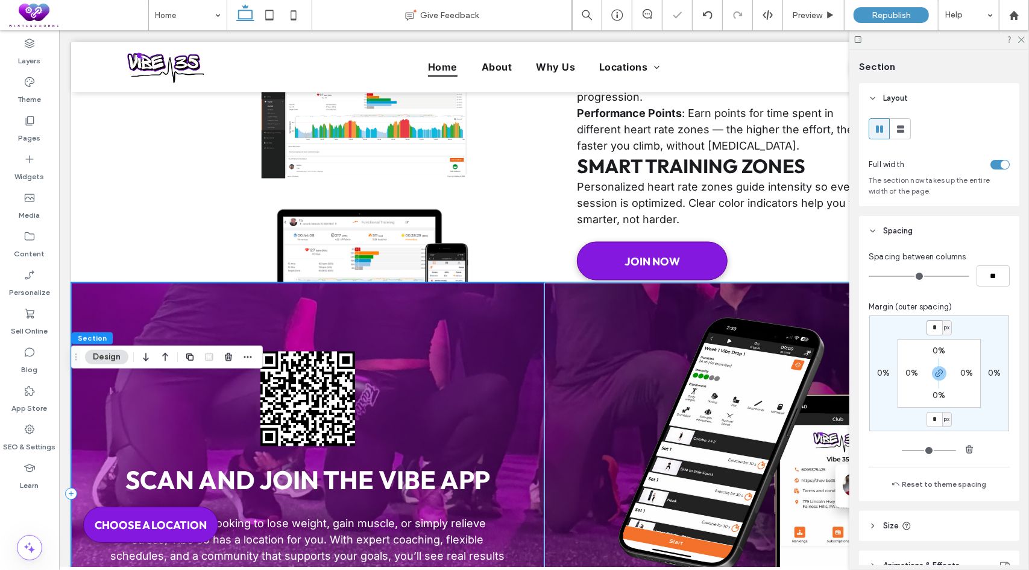
scroll to position [4531, 0]
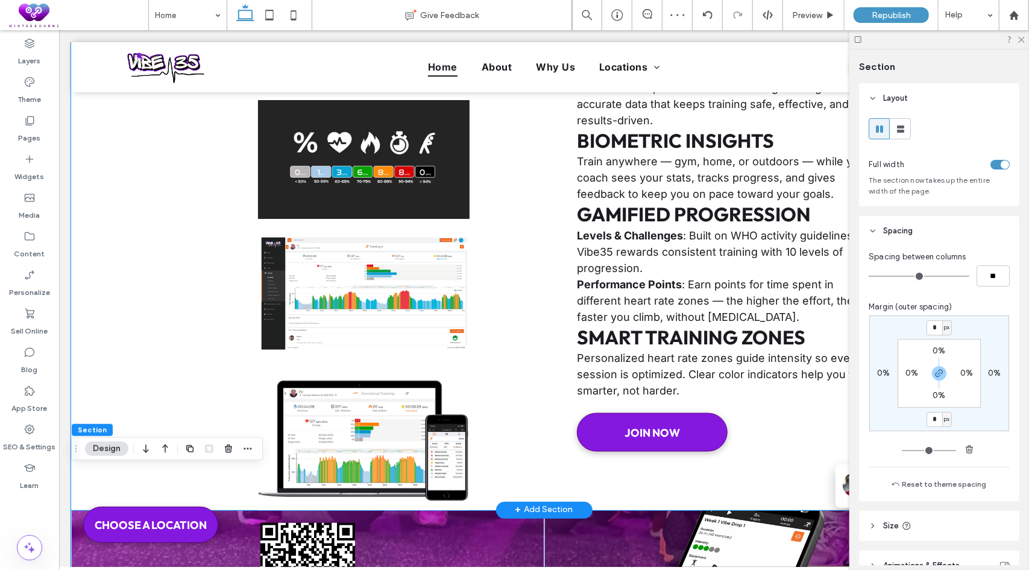
scroll to position [4152, 0]
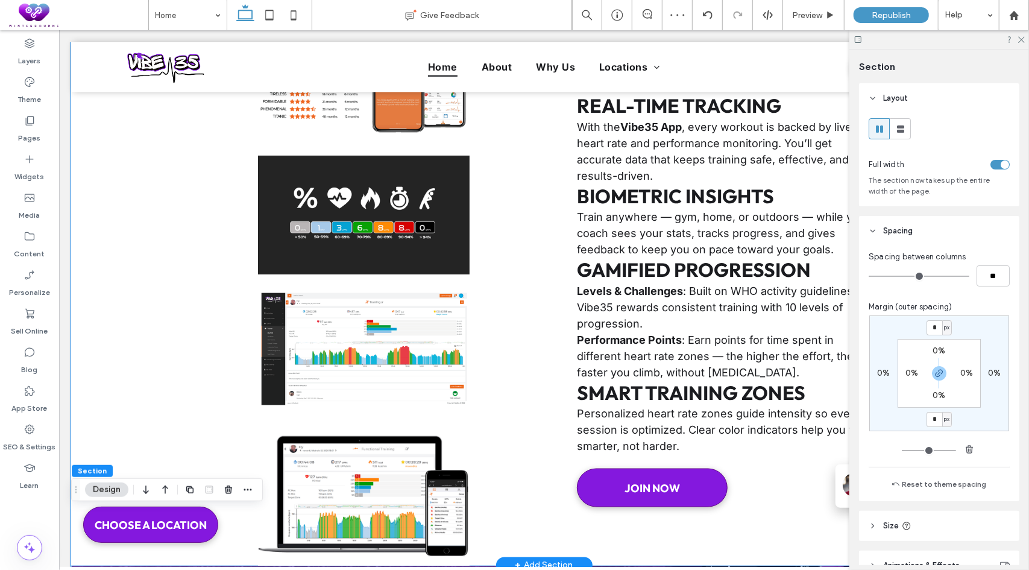
click at [83, 295] on div "Inside the VIBE App: Features Built to Transform Your Experience Real-Time Trac…" at bounding box center [544, 208] width 946 height 714
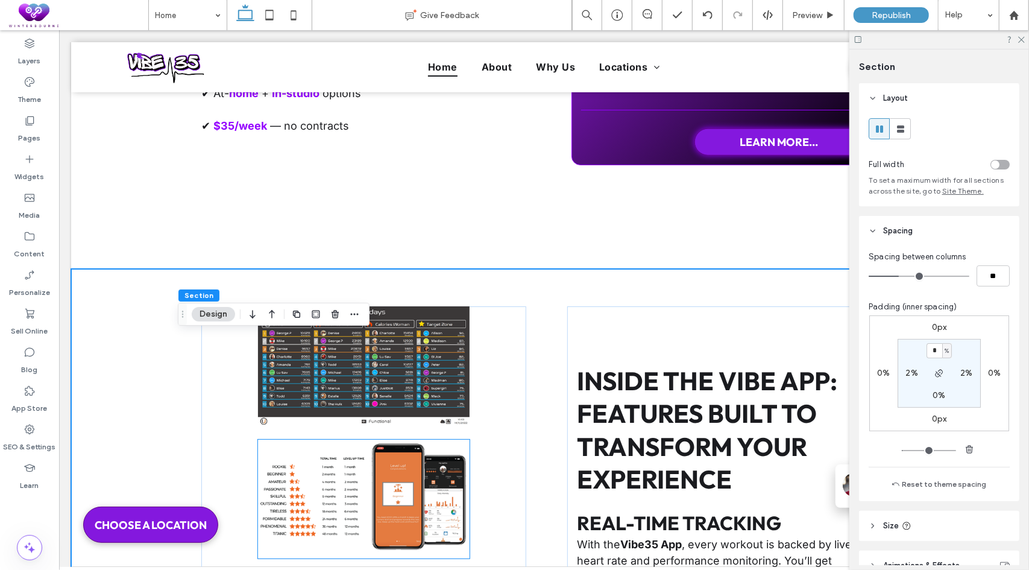
scroll to position [3669, 0]
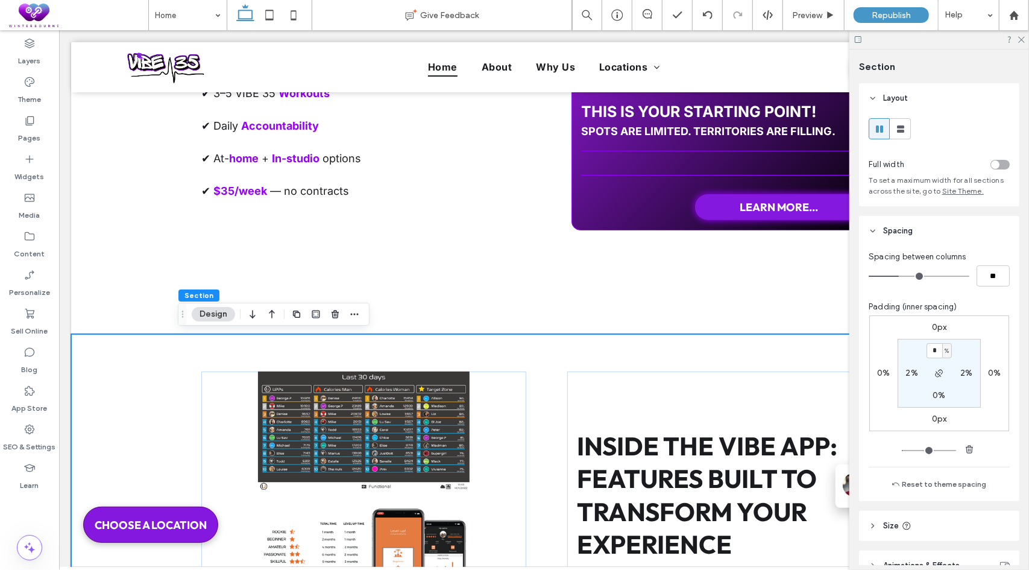
type input "*"
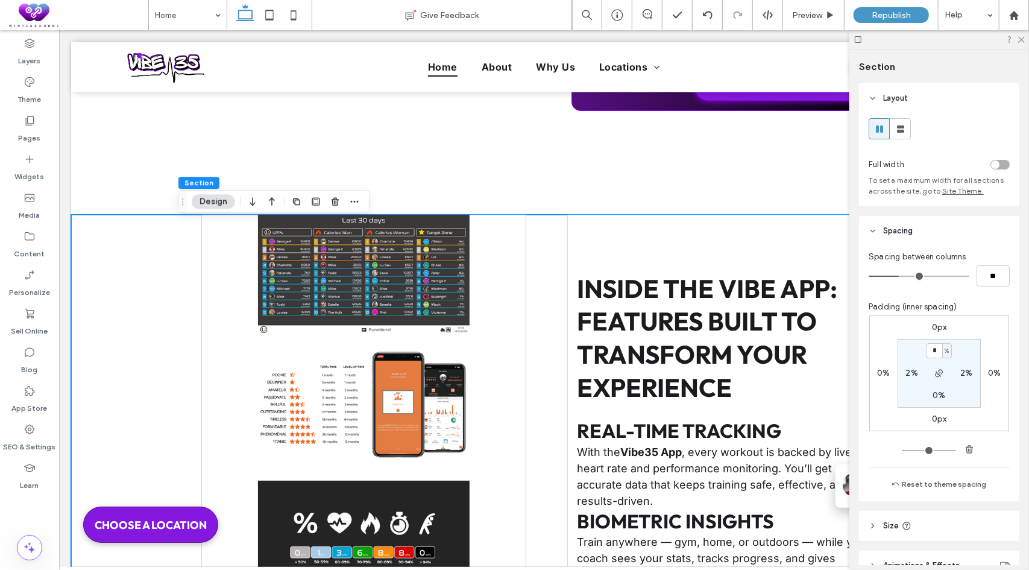
scroll to position [3850, 0]
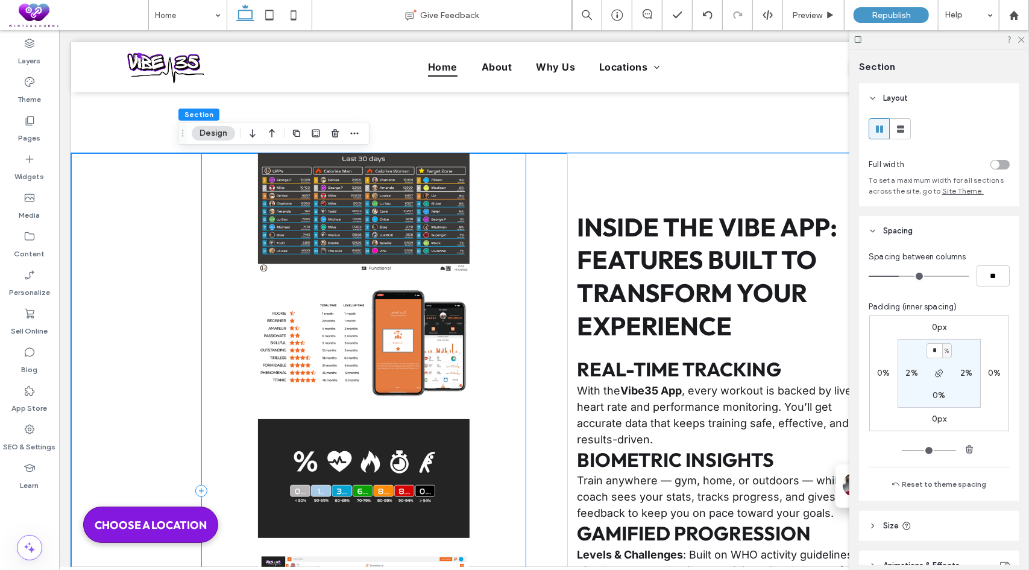
click at [205, 283] on div at bounding box center [363, 491] width 325 height 676
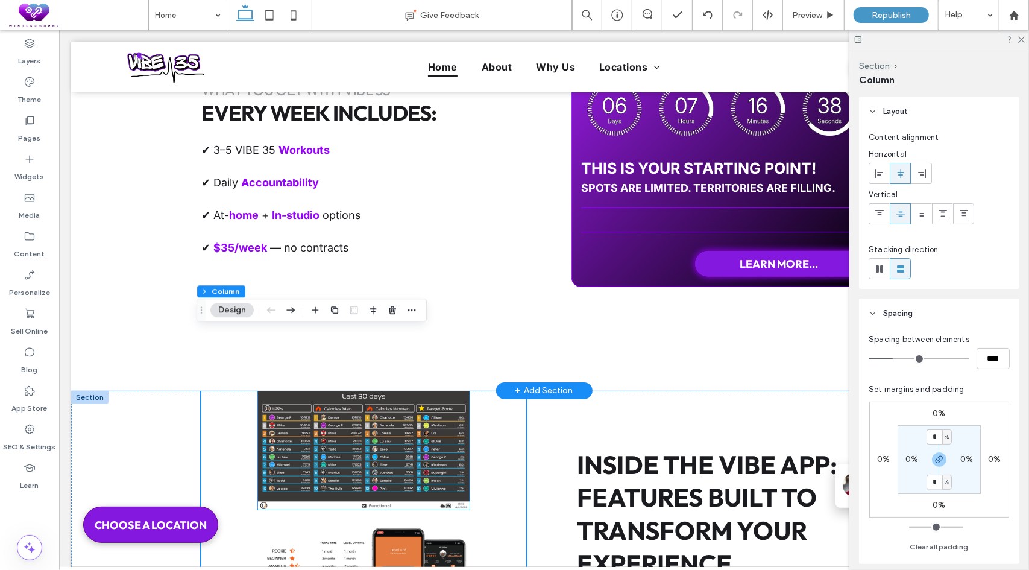
scroll to position [3609, 0]
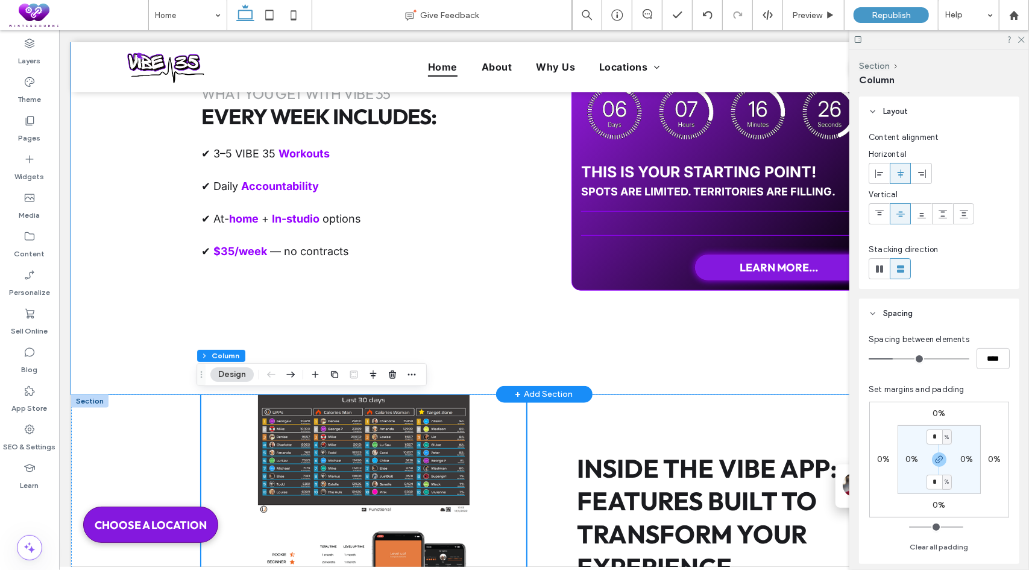
click at [149, 346] on div "what you get with vibe 35 Every Week Includes: ✔ 3–5 VIBE 35 Workouts ✔ Daily A…" at bounding box center [544, 179] width 946 height 429
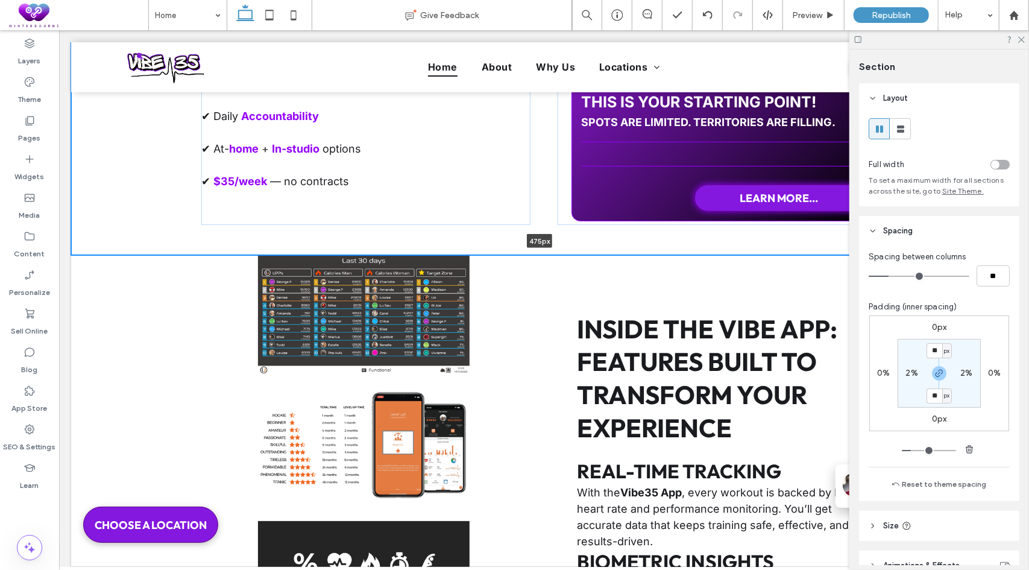
drag, startPoint x: 448, startPoint y: 394, endPoint x: 475, endPoint y: 250, distance: 146.5
click at [476, 250] on div "what you get with vibe 35 Every Week Includes: ✔ 3–5 VIBE 35 Workouts ✔ Daily A…" at bounding box center [544, 109] width 946 height 289
type input "***"
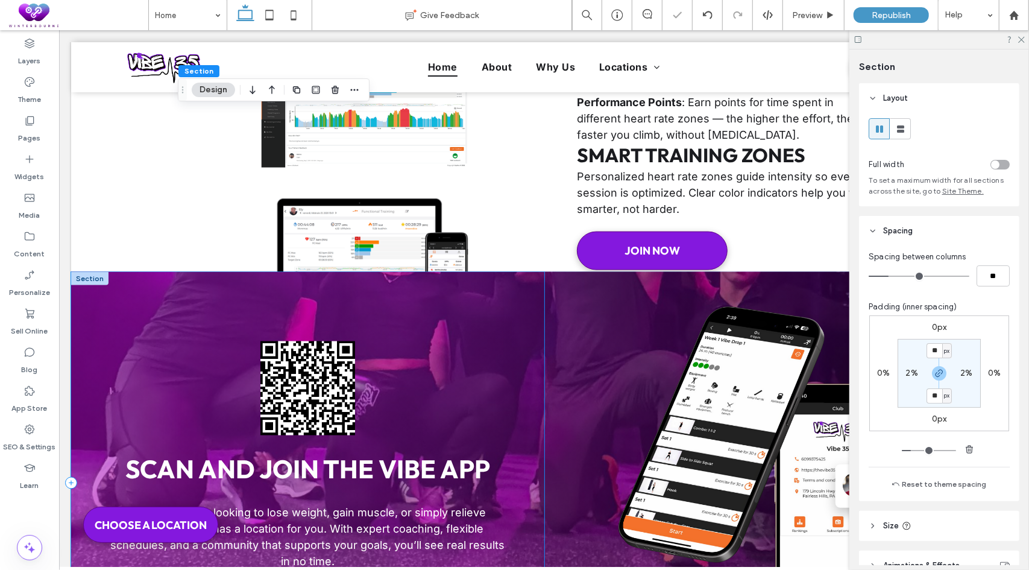
scroll to position [3971, 0]
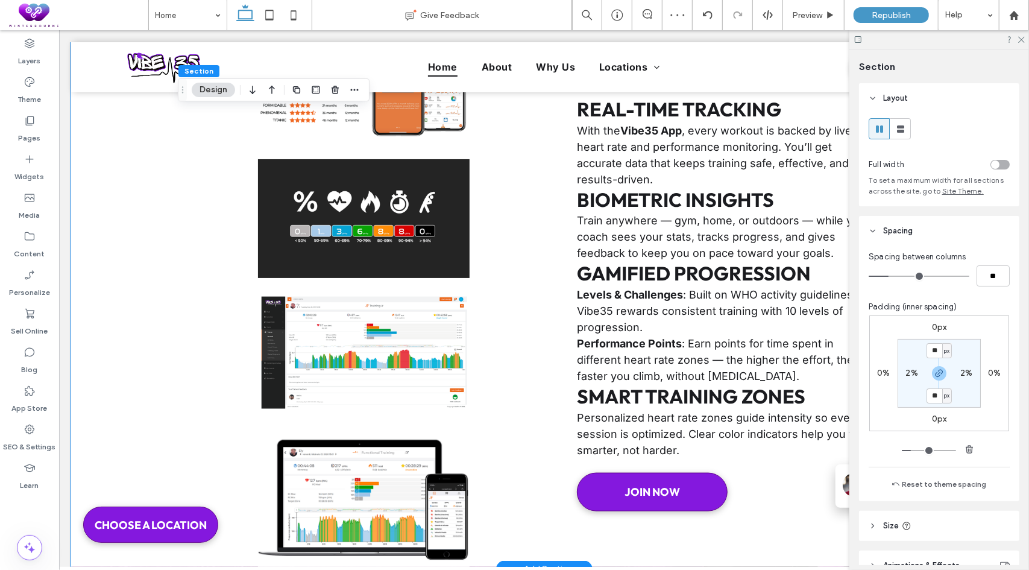
click at [93, 379] on div "Inside the VIBE App: Features Built to Transform Your Experience Real-Time Trac…" at bounding box center [544, 231] width 946 height 676
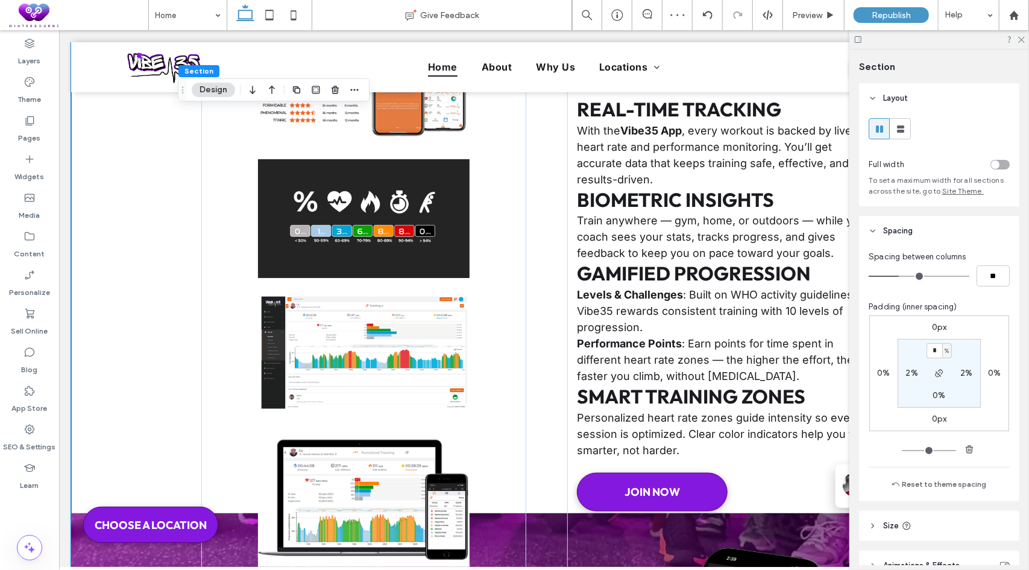
click at [932, 417] on label "0px" at bounding box center [939, 419] width 15 height 10
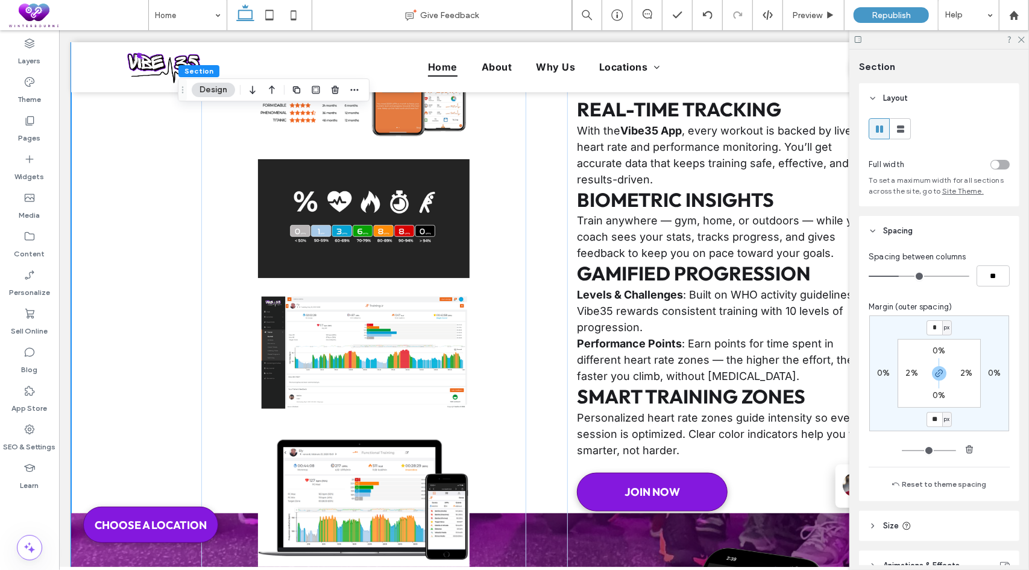
type input "**"
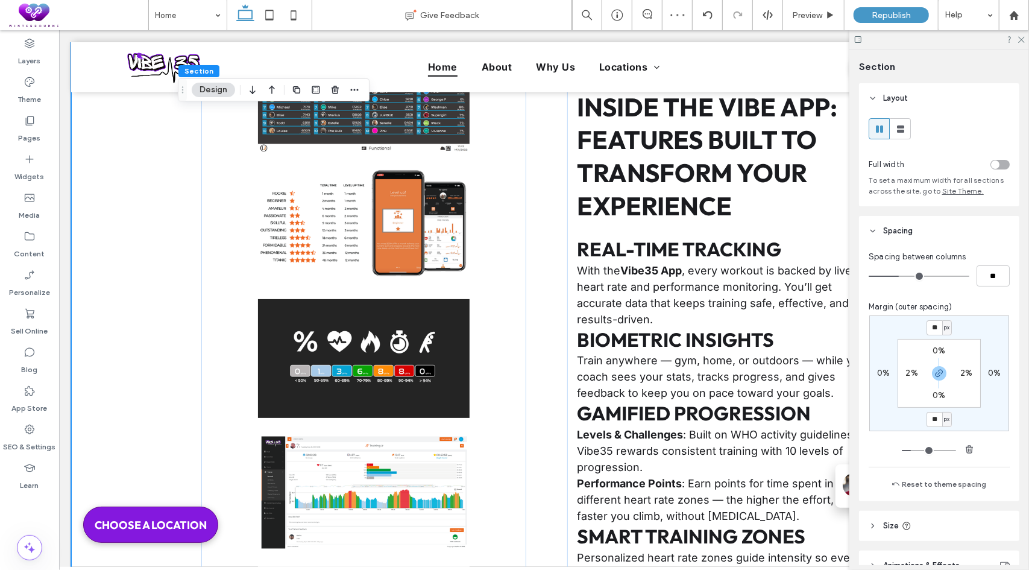
scroll to position [3669, 0]
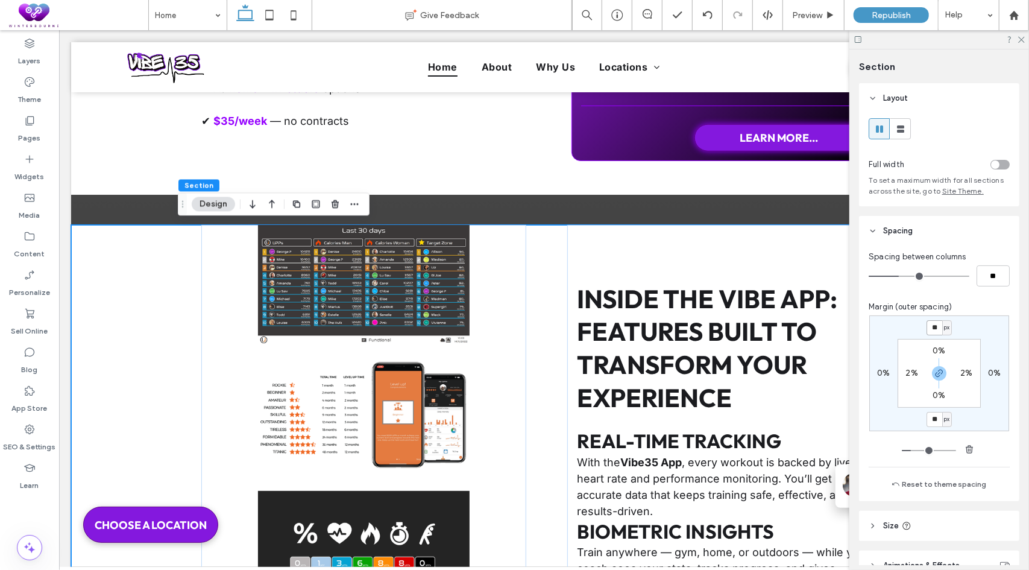
drag, startPoint x: 938, startPoint y: 324, endPoint x: 924, endPoint y: 324, distance: 14.5
click at [927, 324] on input "**" at bounding box center [935, 327] width 16 height 15
click at [936, 370] on icon "button" at bounding box center [940, 373] width 10 height 10
click at [936, 332] on label "50px" at bounding box center [940, 327] width 20 height 10
type input "*"
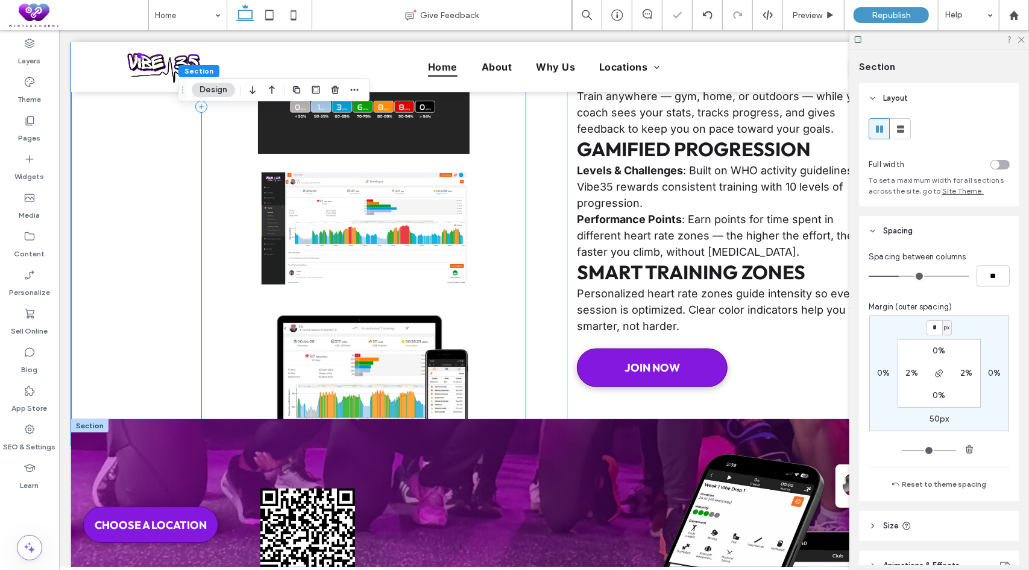
scroll to position [4272, 0]
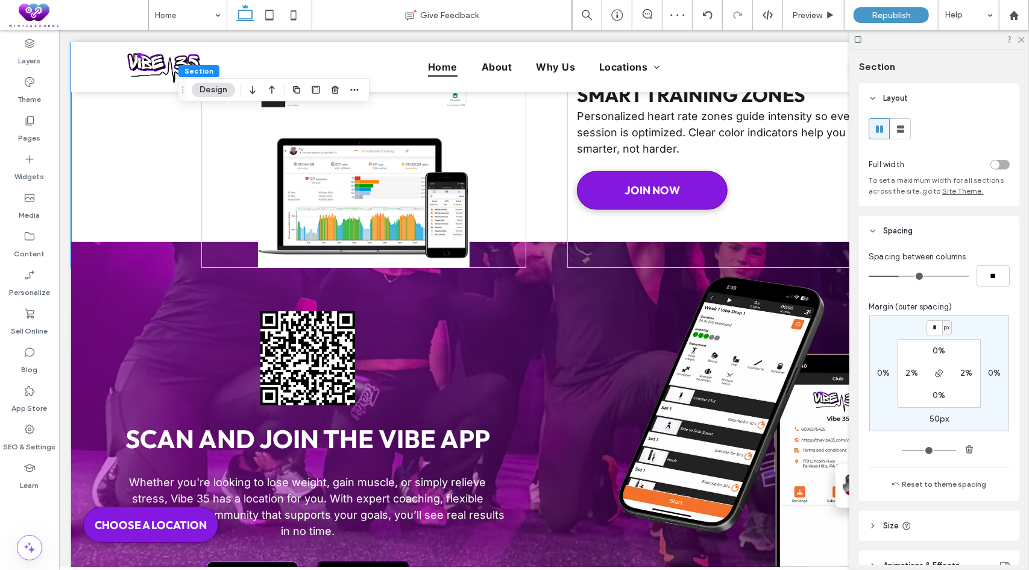
click at [938, 421] on label "50px" at bounding box center [940, 419] width 20 height 10
type input "**"
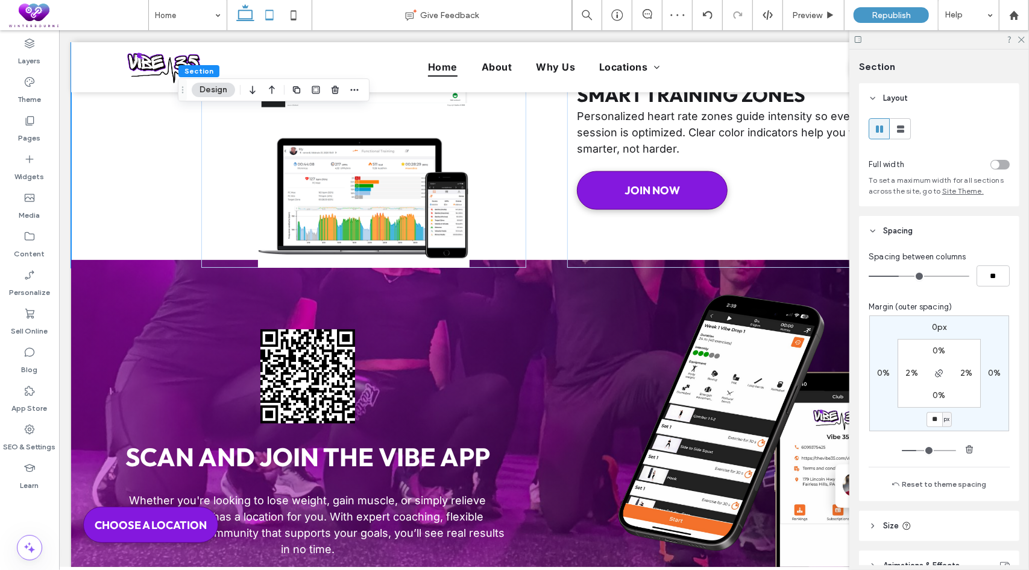
click at [270, 19] on icon at bounding box center [269, 15] width 24 height 24
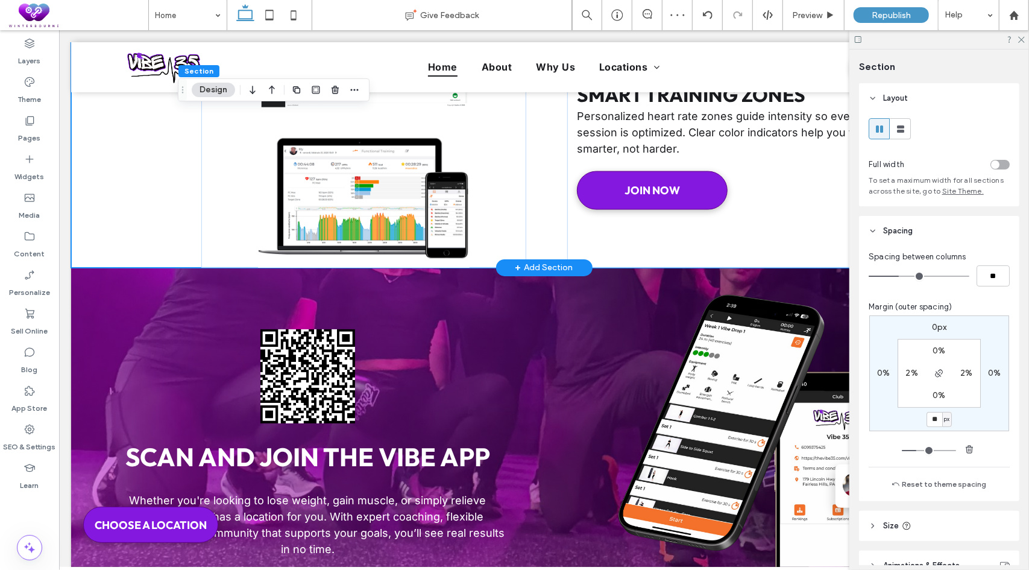
type input "*"
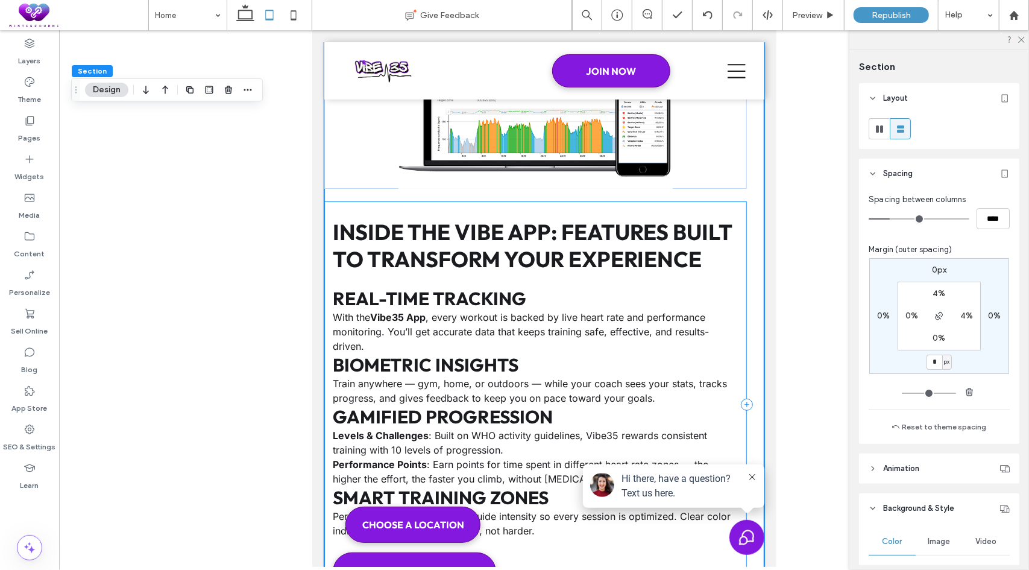
scroll to position [6667, 0]
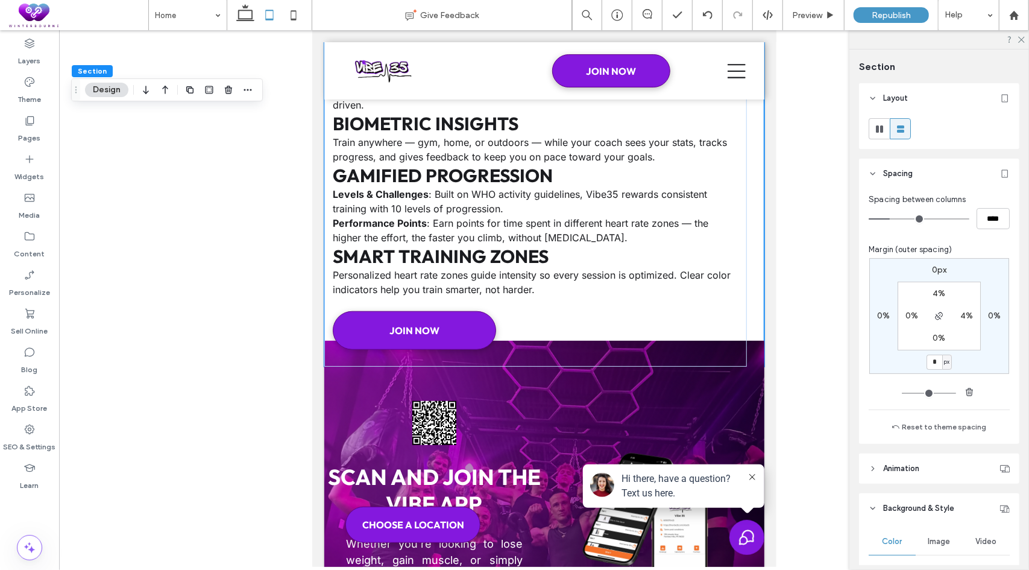
click at [936, 295] on label "4%" at bounding box center [939, 293] width 13 height 10
type input "*"
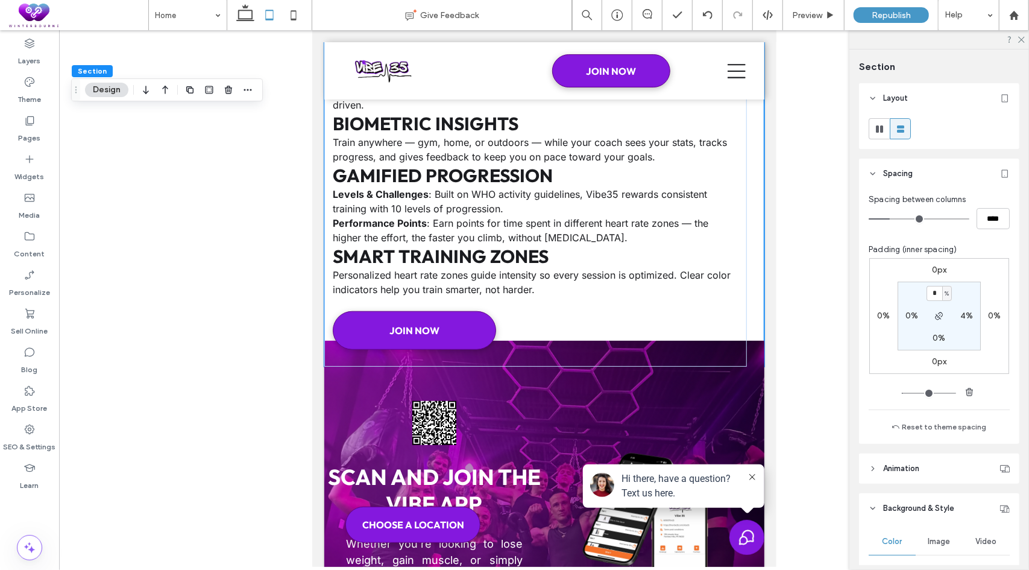
type input "*"
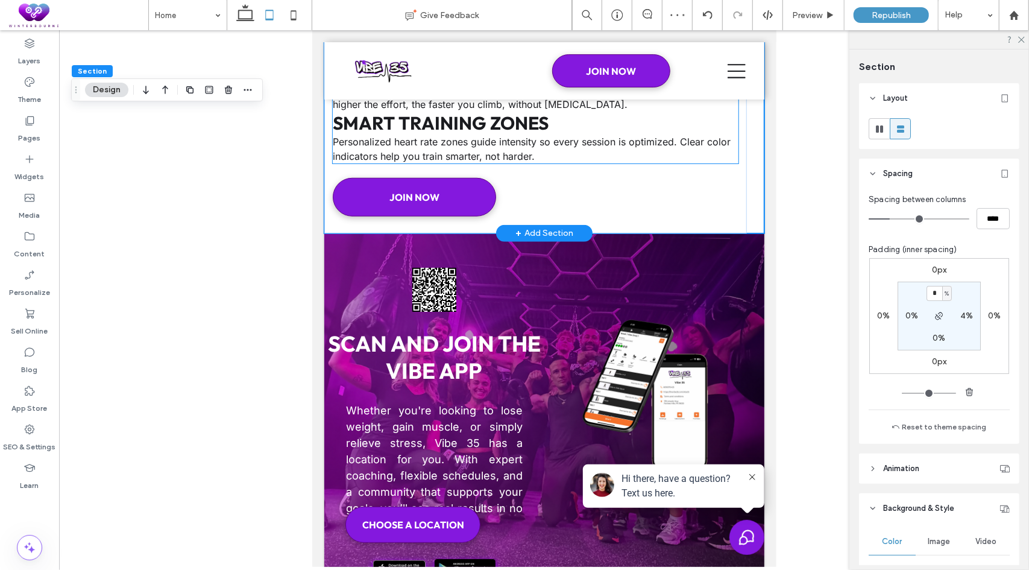
scroll to position [6788, 0]
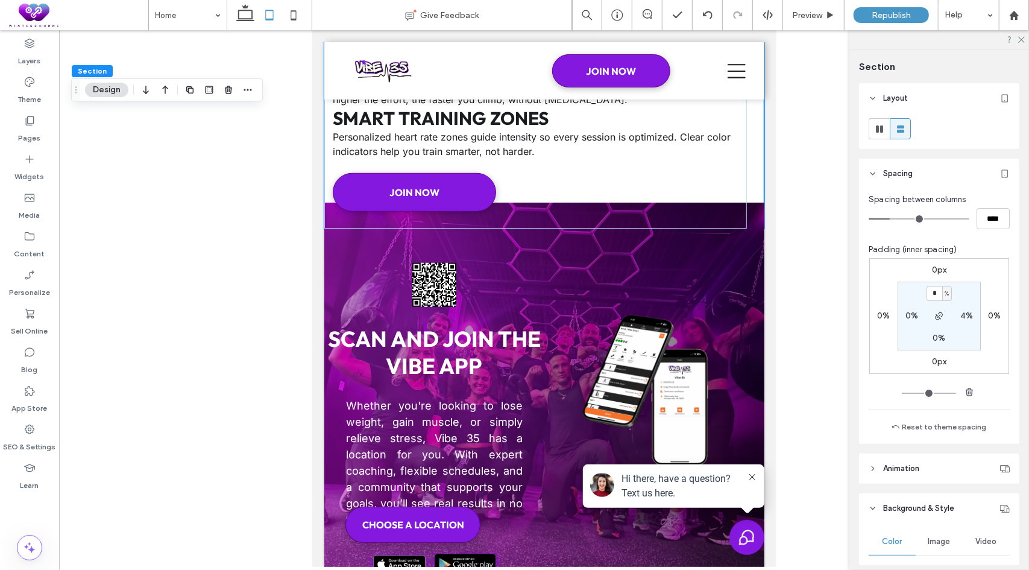
click at [936, 359] on label "0px" at bounding box center [939, 361] width 15 height 10
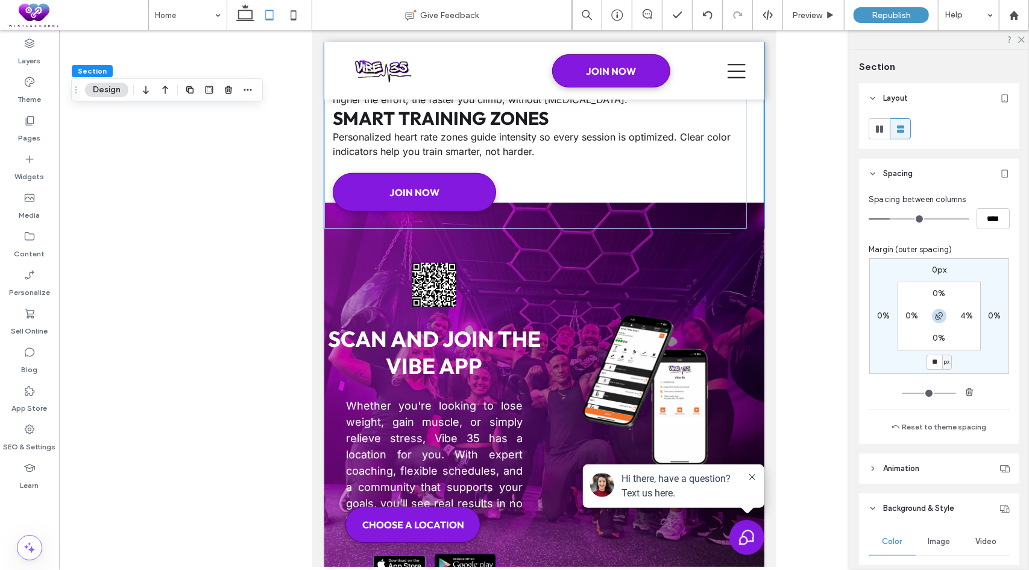
type input "**"
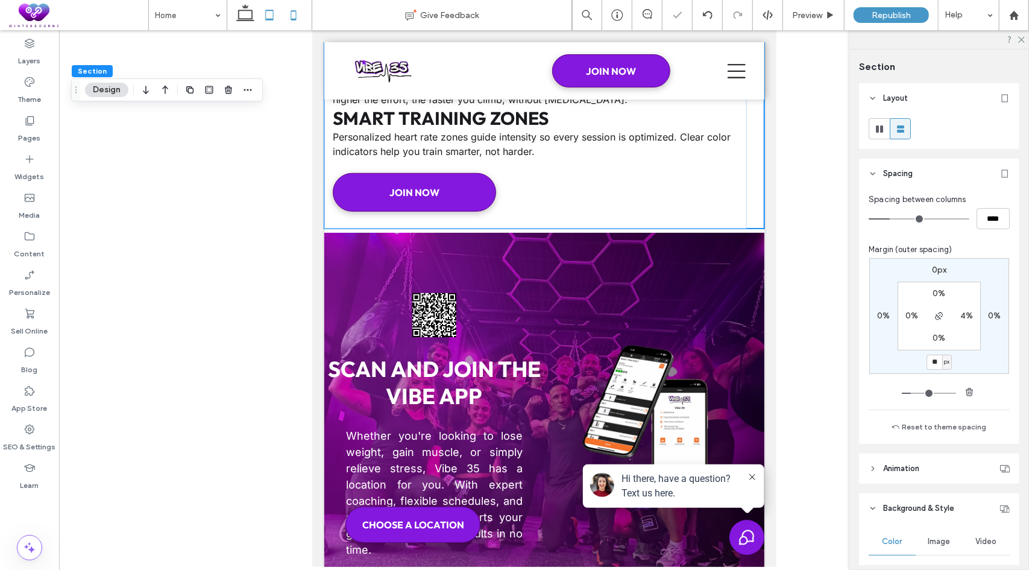
click at [298, 19] on icon at bounding box center [294, 15] width 24 height 24
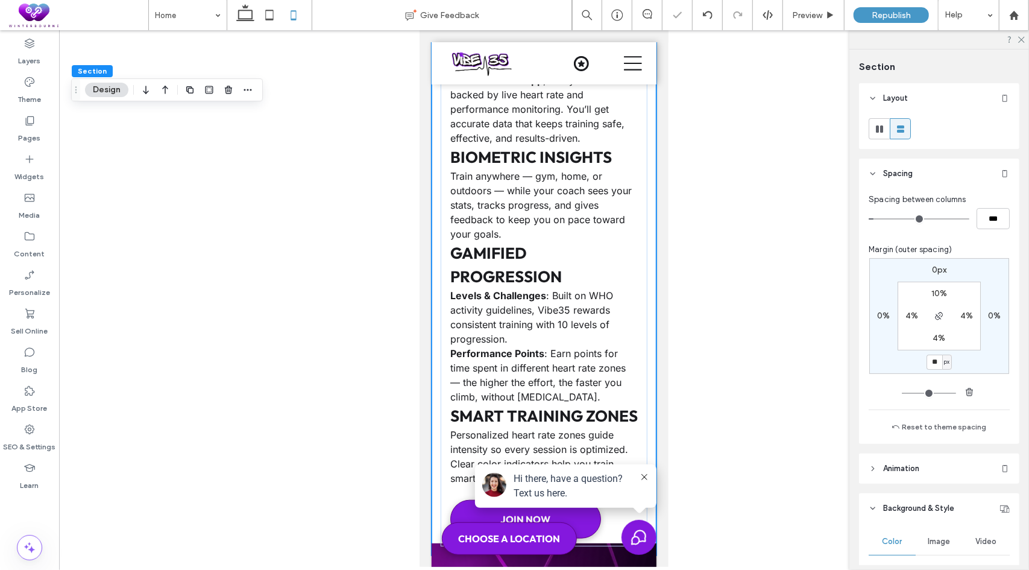
type input "*"
type input "***"
type input "*"
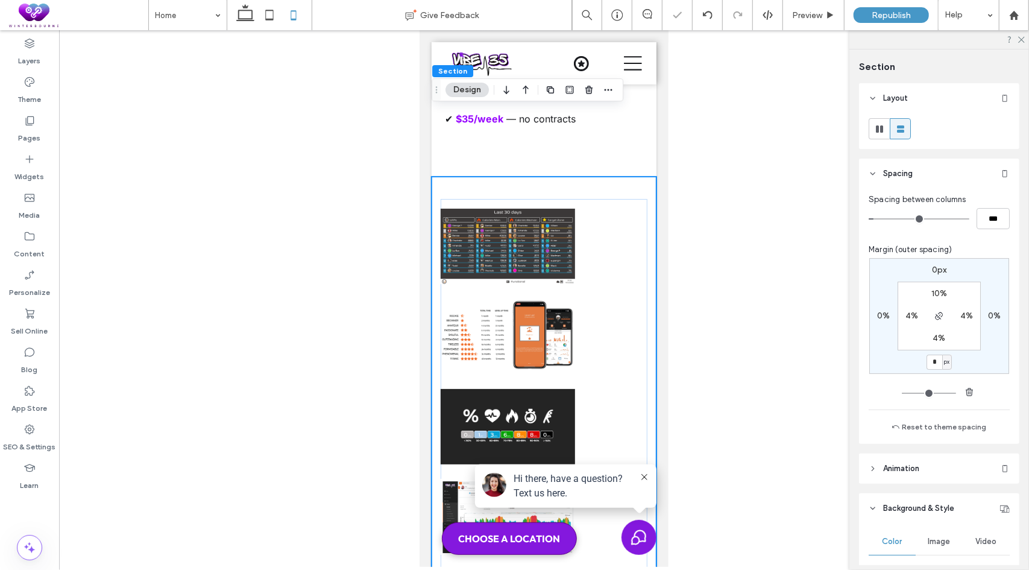
scroll to position [6965, 0]
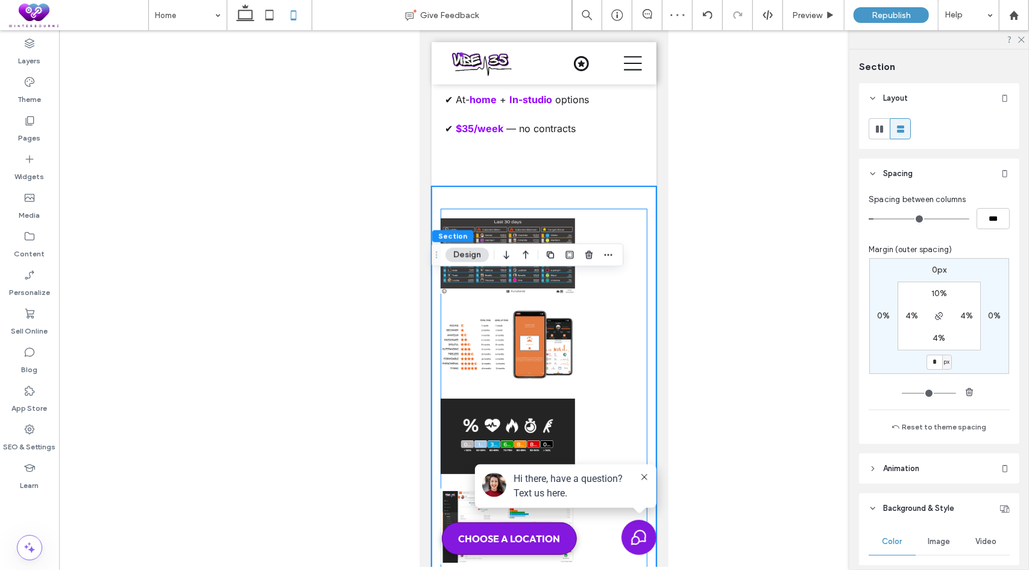
click at [613, 339] on div at bounding box center [543, 443] width 207 height 471
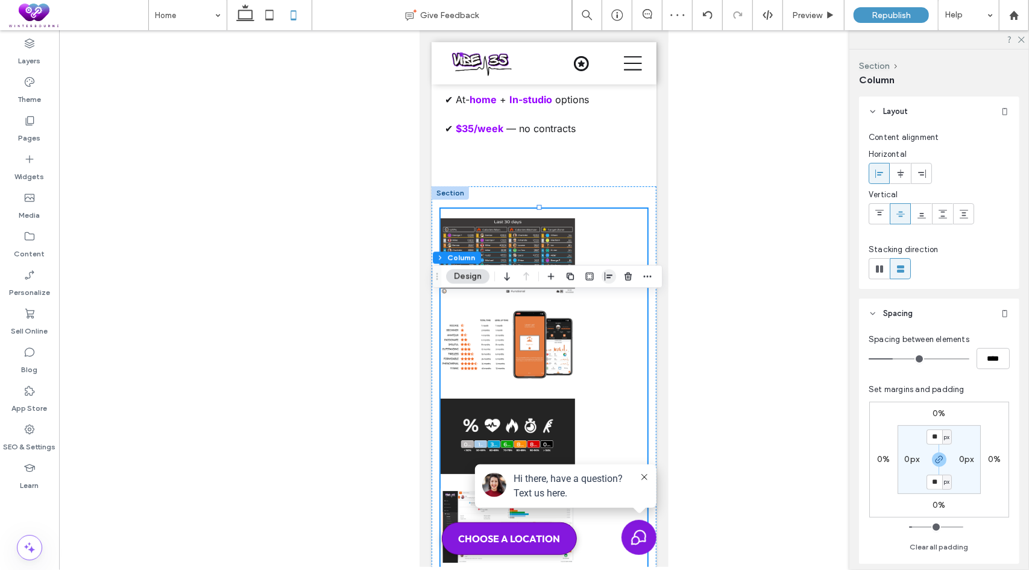
click at [604, 276] on icon "button" at bounding box center [609, 276] width 10 height 10
click at [613, 298] on icon "center" at bounding box center [609, 300] width 10 height 10
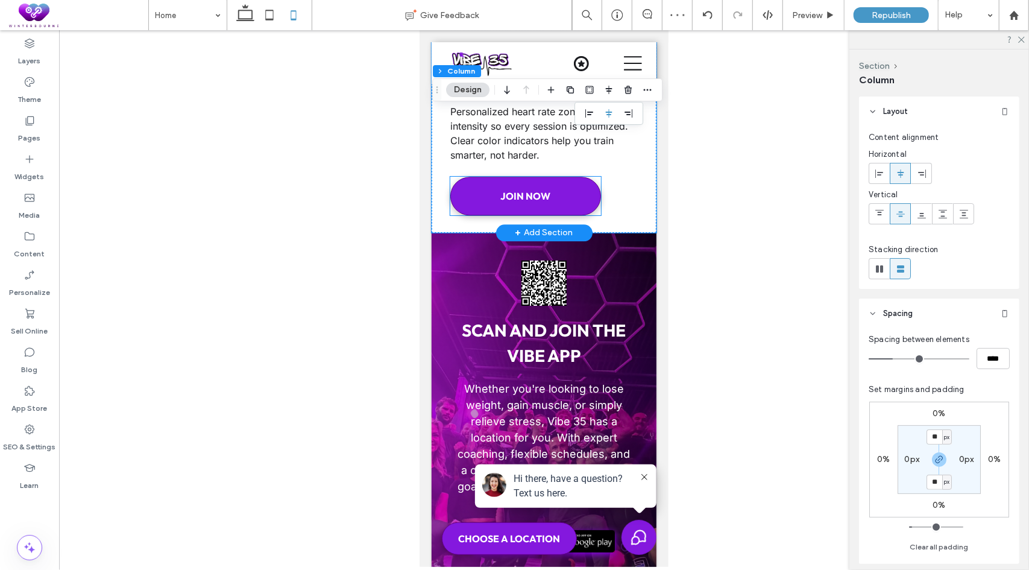
scroll to position [8050, 0]
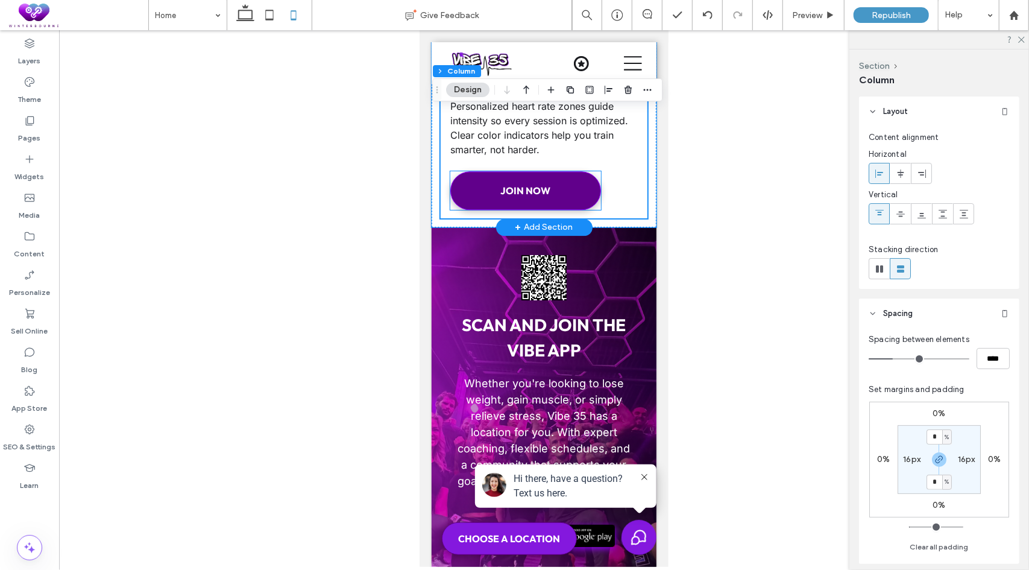
click at [587, 209] on link "JOIN NOW" at bounding box center [525, 190] width 151 height 39
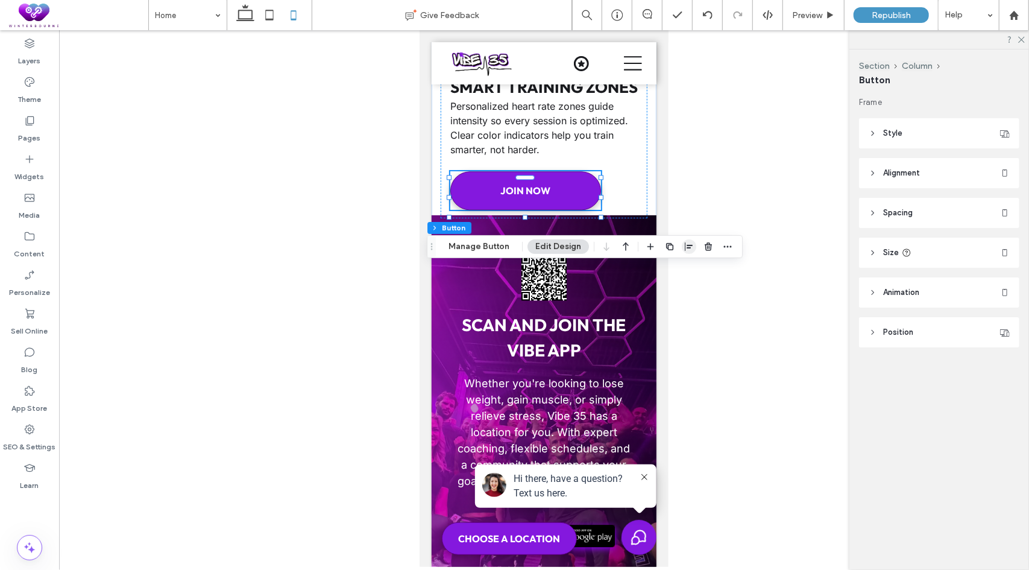
click at [687, 248] on use "button" at bounding box center [689, 246] width 8 height 8
click at [680, 268] on span "center" at bounding box center [677, 270] width 14 height 14
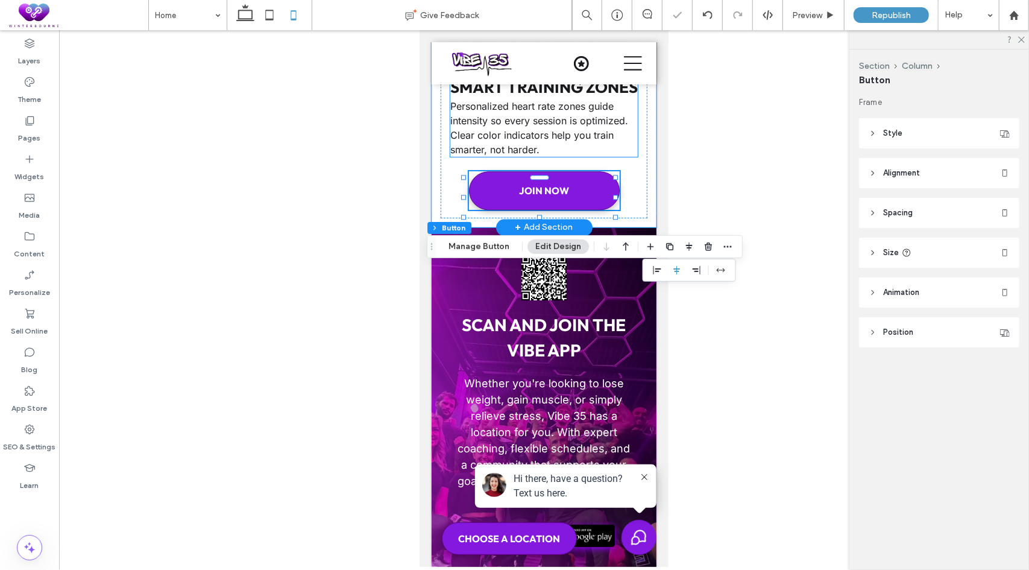
click at [612, 98] on h3 "Smart Training Zones" at bounding box center [544, 87] width 188 height 24
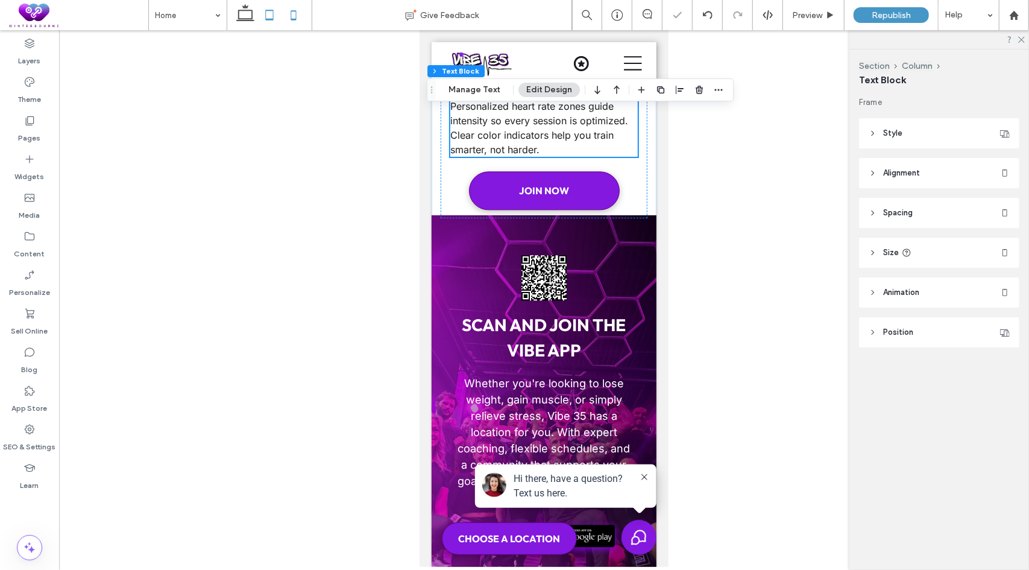
click at [273, 11] on icon at bounding box center [269, 15] width 24 height 24
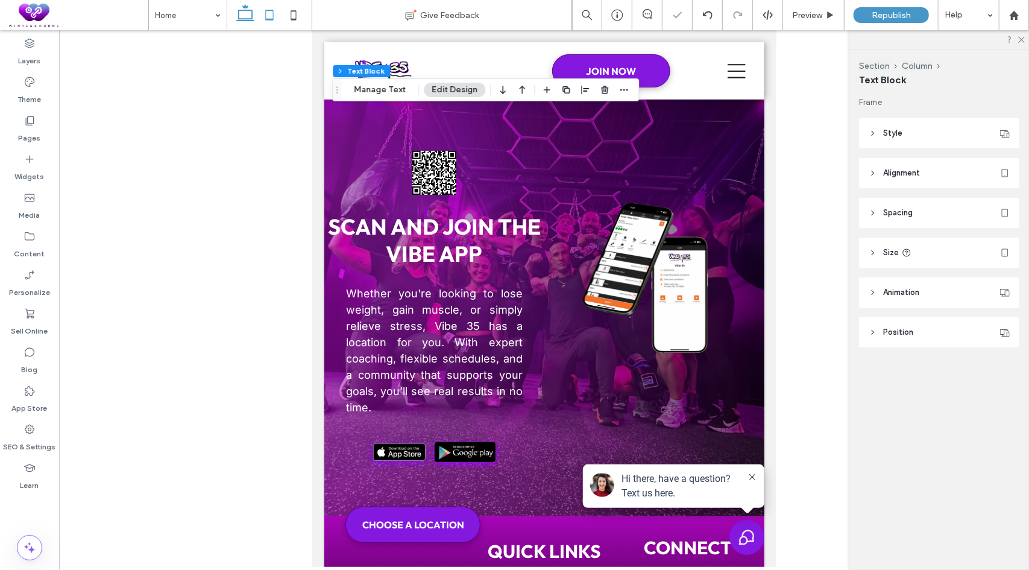
click at [238, 17] on icon at bounding box center [245, 15] width 24 height 24
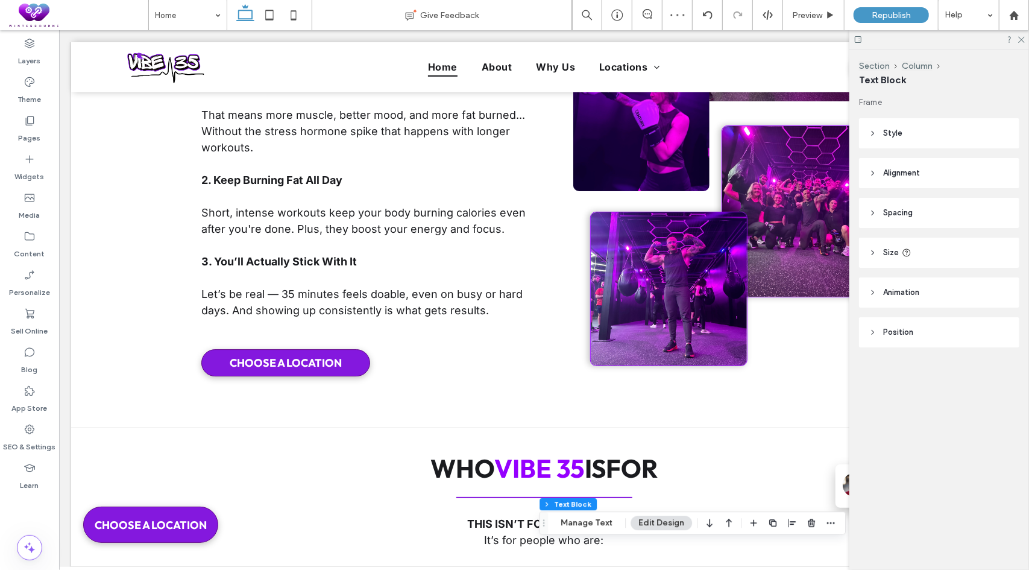
scroll to position [2445, 0]
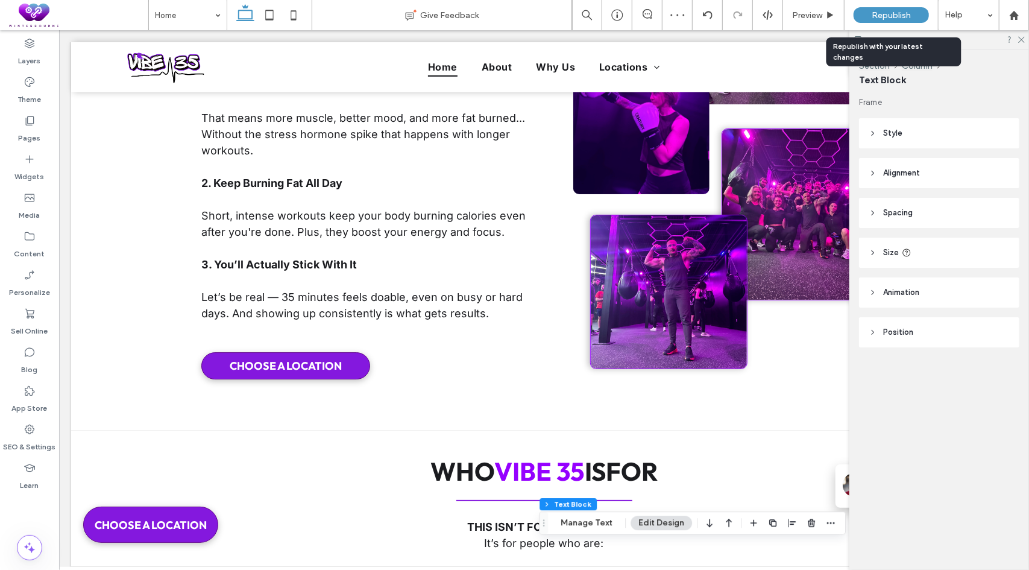
click at [899, 13] on span "Republish" at bounding box center [891, 15] width 39 height 10
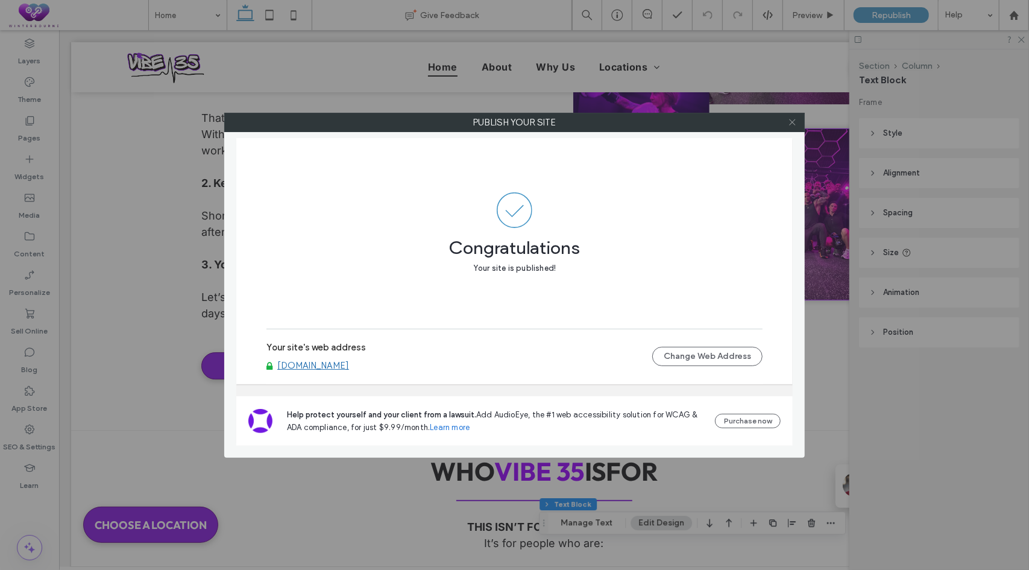
click at [791, 125] on icon at bounding box center [792, 122] width 9 height 9
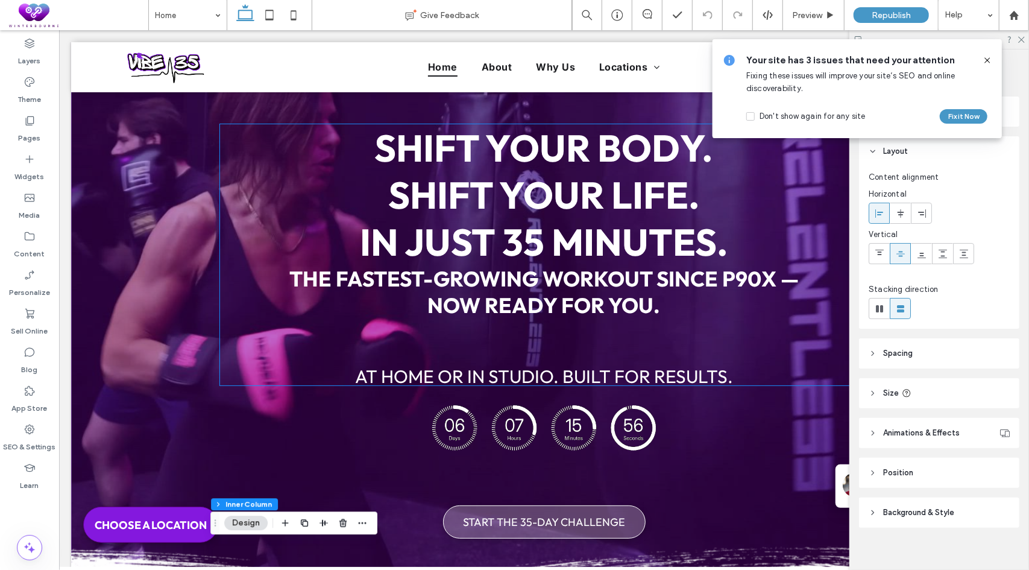
scroll to position [0, 0]
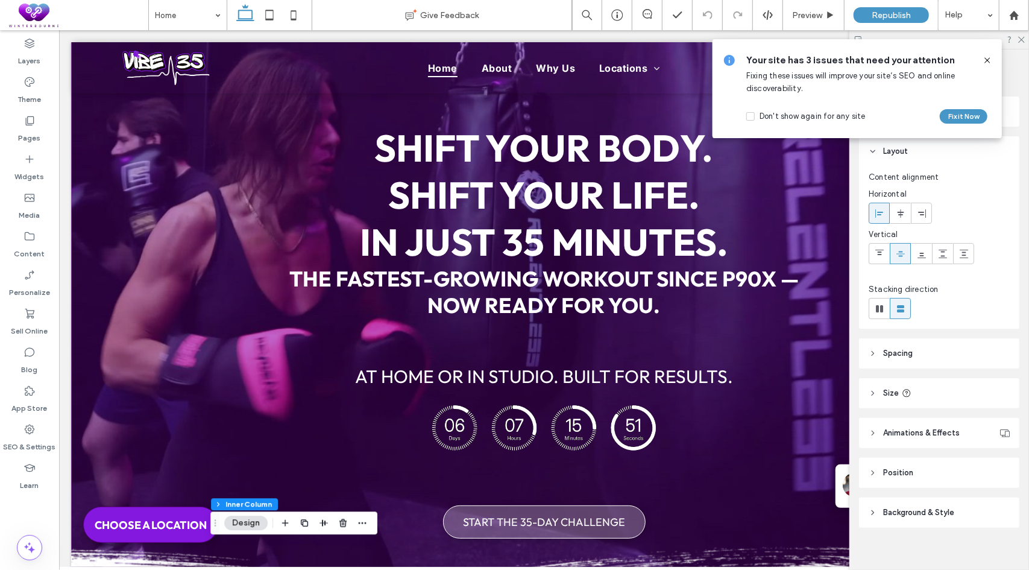
click at [985, 58] on icon at bounding box center [988, 60] width 10 height 10
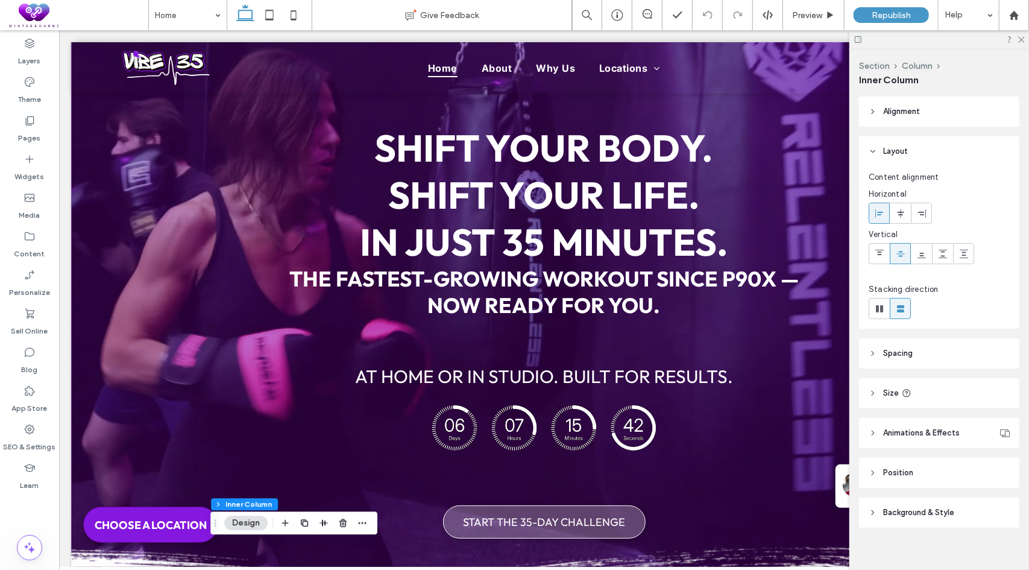
click at [93, 9] on span at bounding box center [78, 15] width 139 height 24
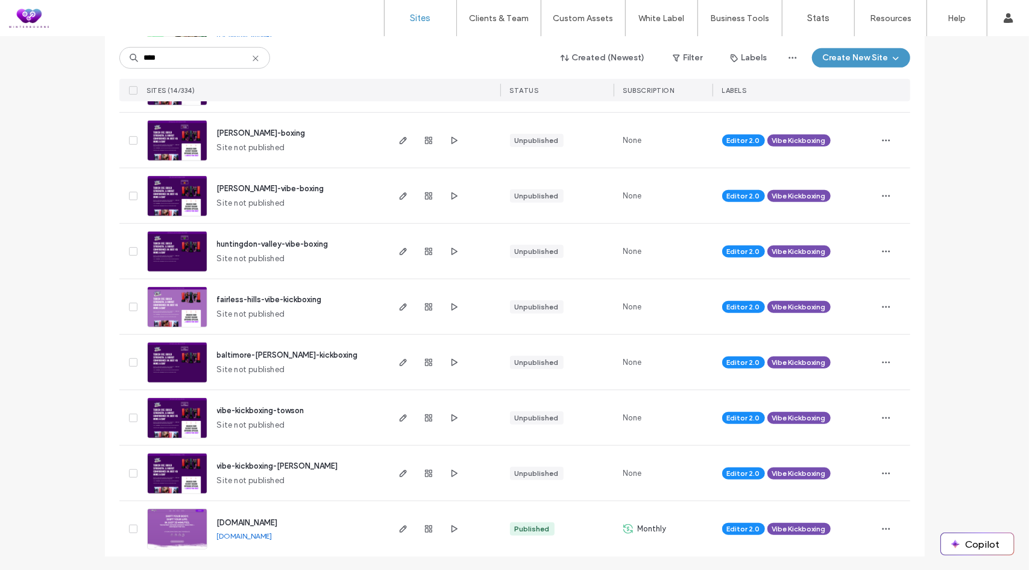
scroll to position [458, 0]
type input "****"
click at [402, 525] on use "button" at bounding box center [402, 528] width 7 height 7
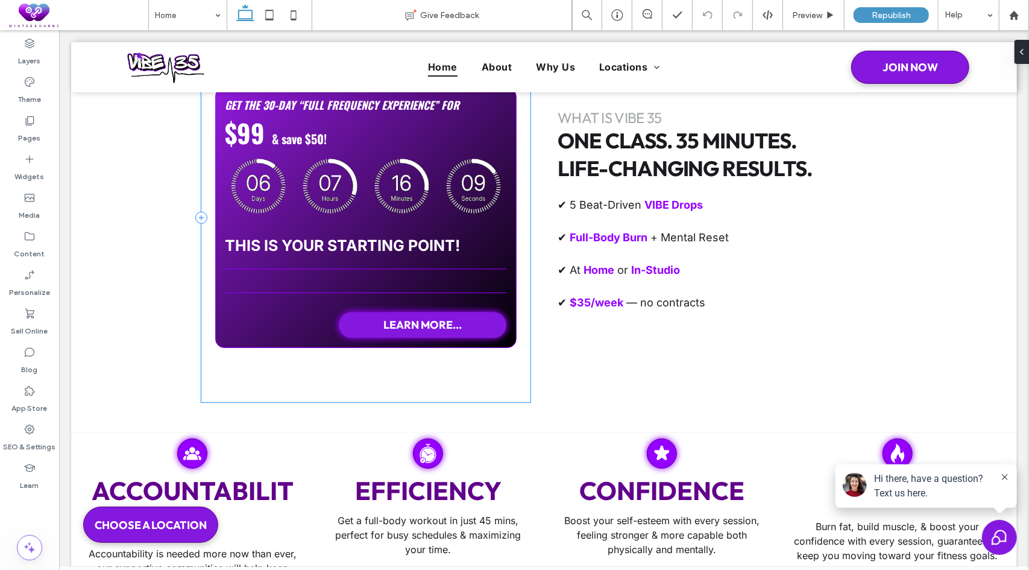
scroll to position [2050, 0]
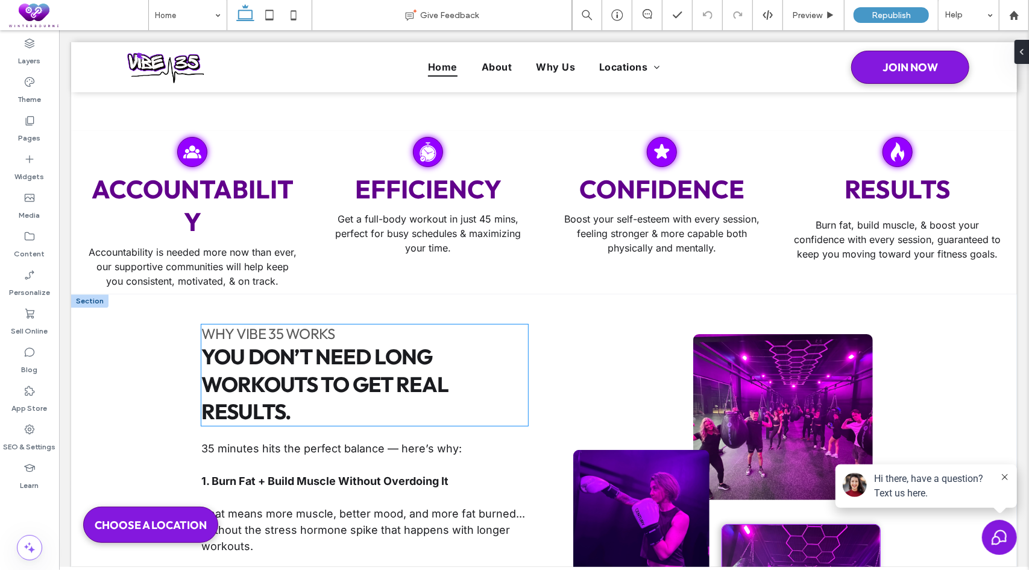
click at [520, 352] on h2 "You don’t need long workouts to get real results." at bounding box center [364, 383] width 327 height 83
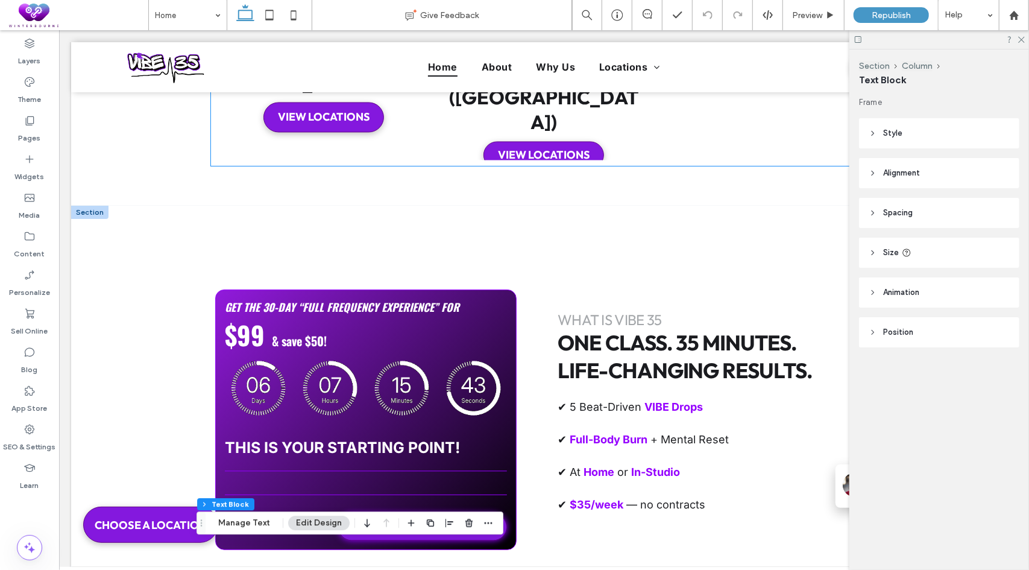
scroll to position [1568, 0]
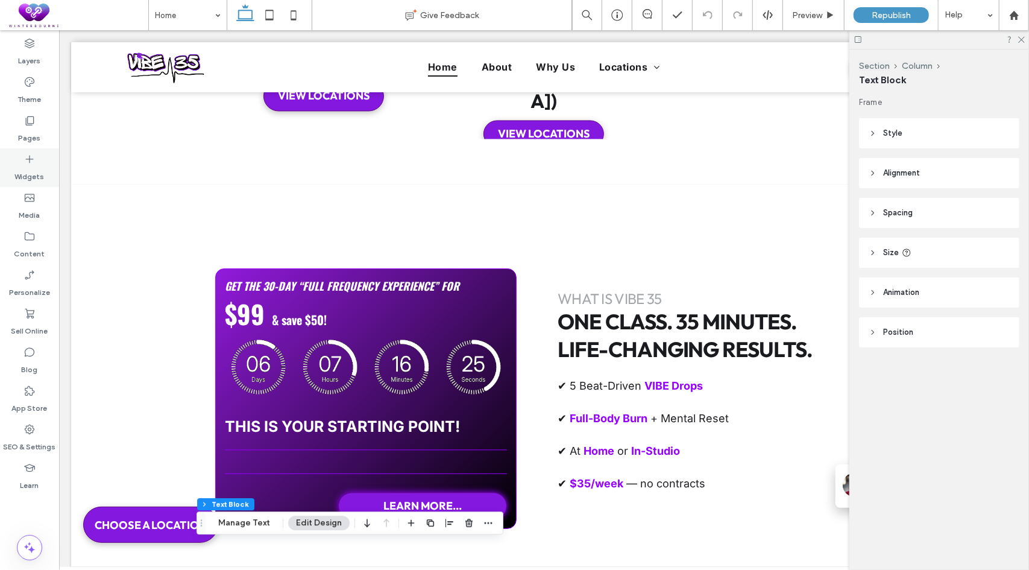
click at [10, 172] on div "Widgets" at bounding box center [29, 167] width 59 height 39
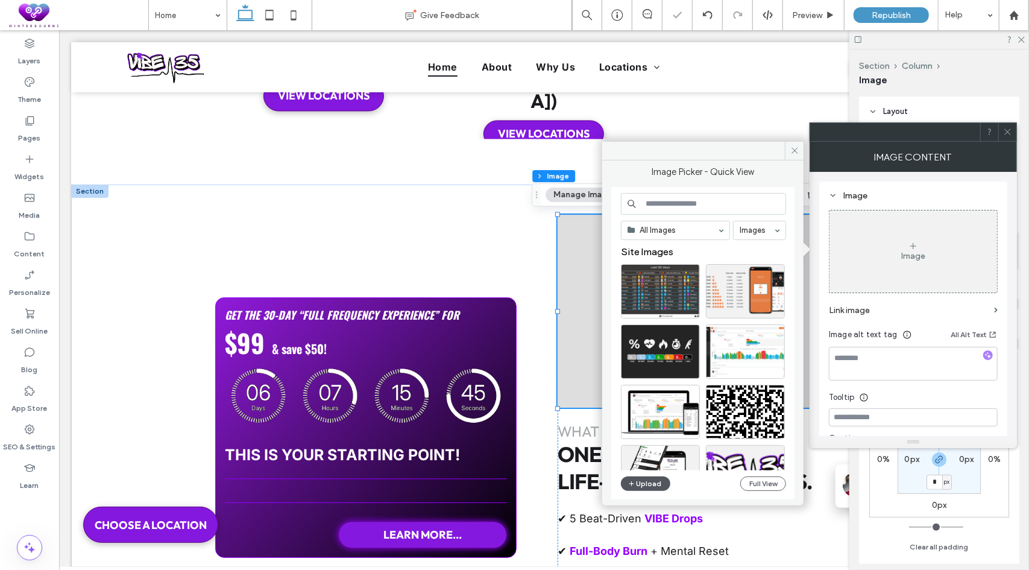
click at [644, 485] on button "Upload" at bounding box center [645, 483] width 49 height 14
click at [647, 488] on button "Upload" at bounding box center [645, 483] width 49 height 14
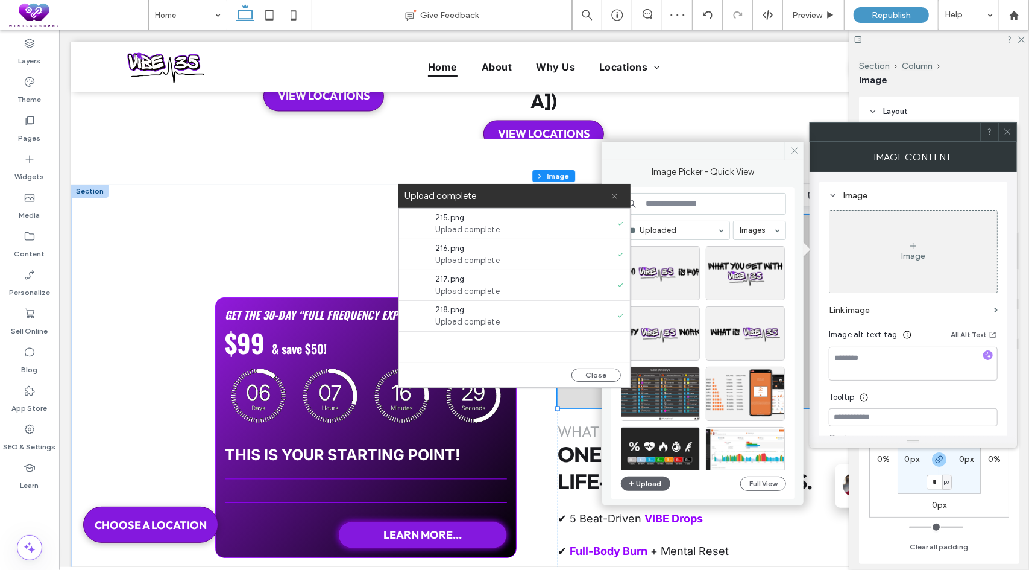
click at [616, 197] on icon at bounding box center [615, 196] width 8 height 8
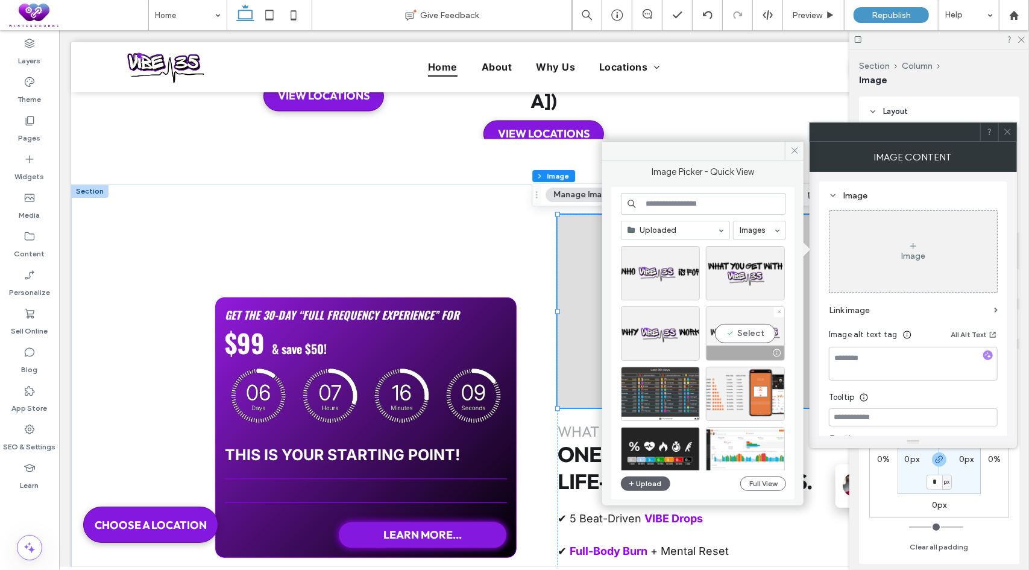
click at [740, 333] on div "Select" at bounding box center [745, 333] width 79 height 54
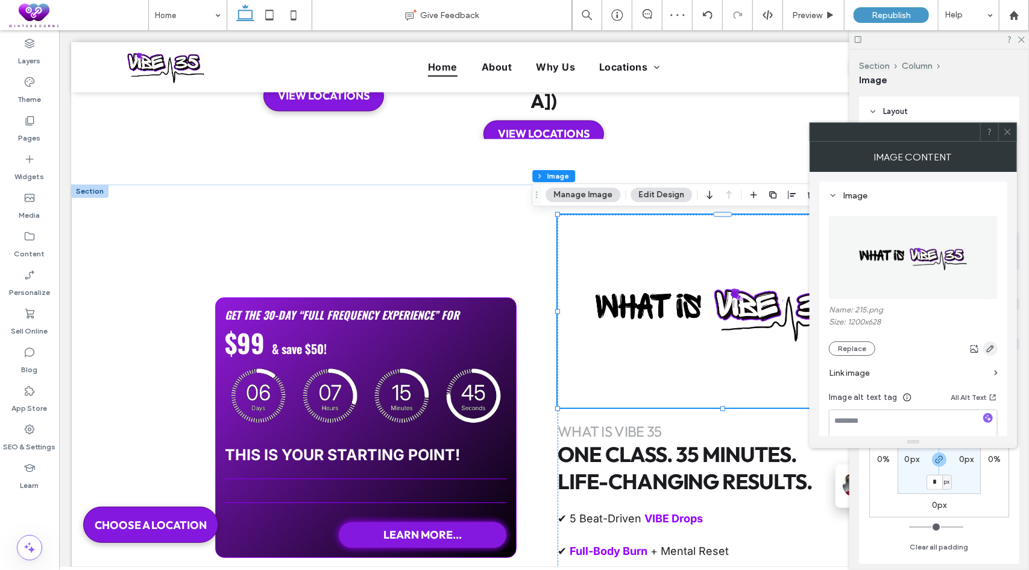
click at [991, 352] on icon "button" at bounding box center [991, 349] width 10 height 10
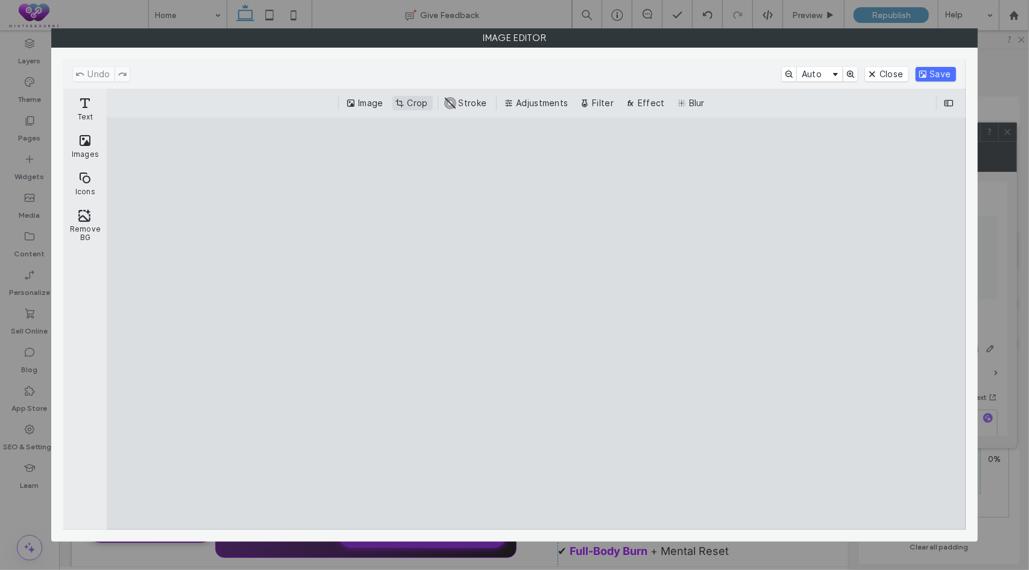
click at [411, 103] on button "Crop" at bounding box center [413, 103] width 40 height 14
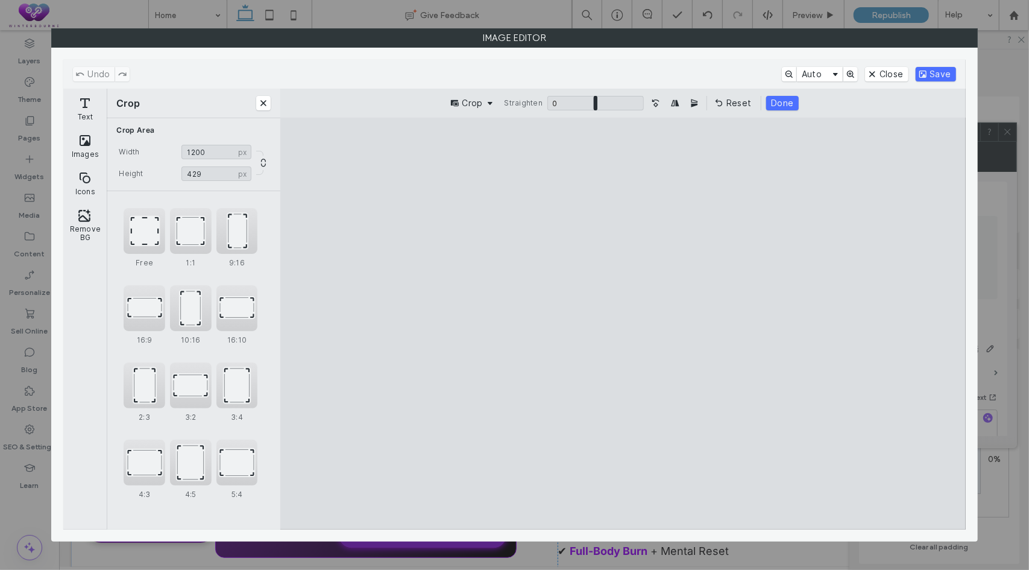
drag, startPoint x: 622, startPoint y: 168, endPoint x: 620, endPoint y: 271, distance: 102.5
click at [623, 324] on cesdk-canvas "Editor canvas" at bounding box center [623, 324] width 0 height 0
type input "***"
drag, startPoint x: 627, startPoint y: 443, endPoint x: 626, endPoint y: 353, distance: 90.4
click at [623, 324] on cesdk-canvas "Editor canvas" at bounding box center [623, 324] width 0 height 0
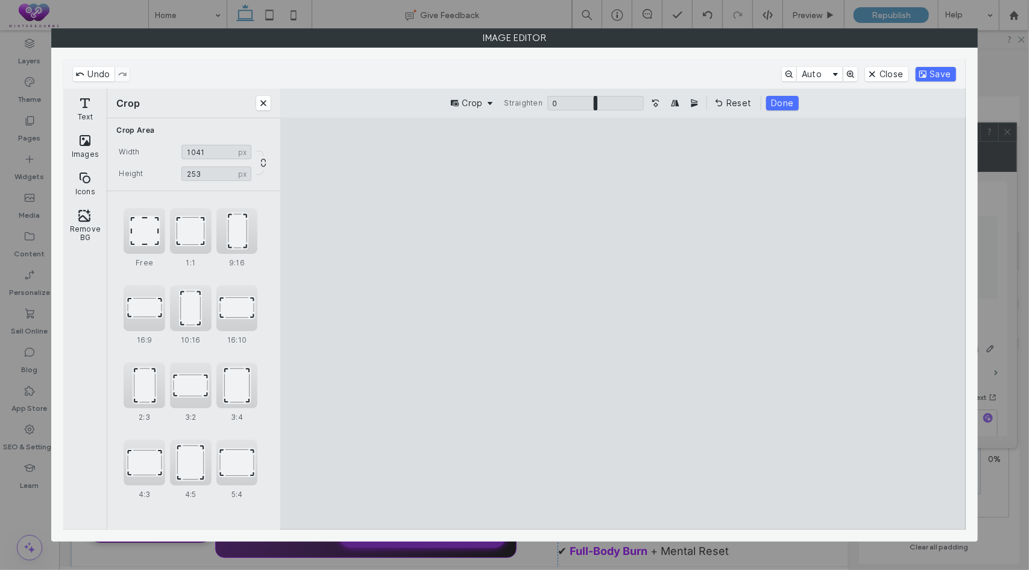
drag, startPoint x: 315, startPoint y: 324, endPoint x: 394, endPoint y: 325, distance: 78.4
click at [623, 324] on cesdk-canvas "Editor canvas" at bounding box center [623, 324] width 0 height 0
type input "***"
drag, startPoint x: 932, startPoint y: 331, endPoint x: 839, endPoint y: 330, distance: 92.9
click at [623, 324] on cesdk-canvas "Editor canvas" at bounding box center [623, 324] width 0 height 0
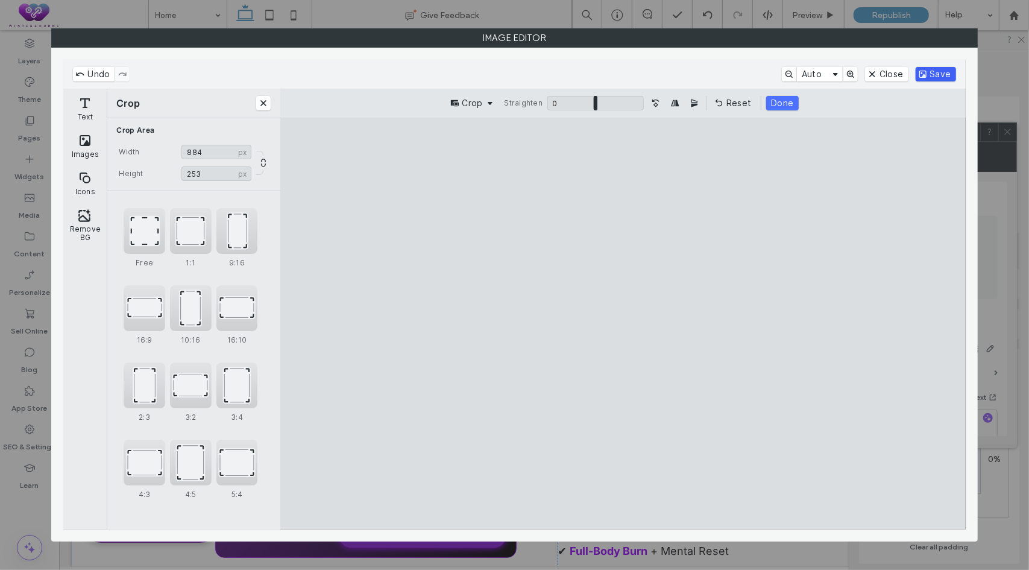
click at [930, 71] on button "Save" at bounding box center [936, 74] width 40 height 14
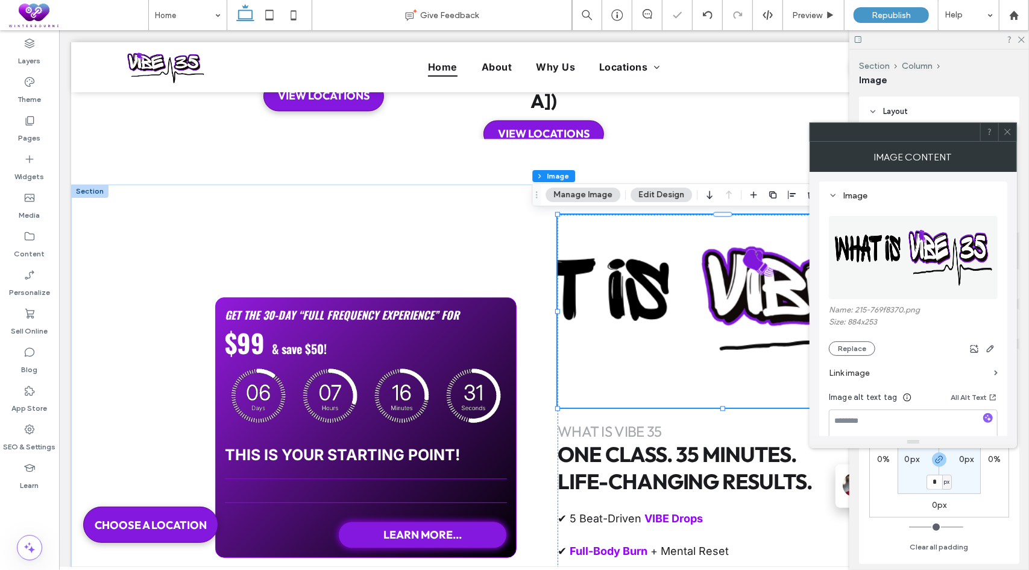
click at [1008, 130] on icon at bounding box center [1007, 131] width 9 height 9
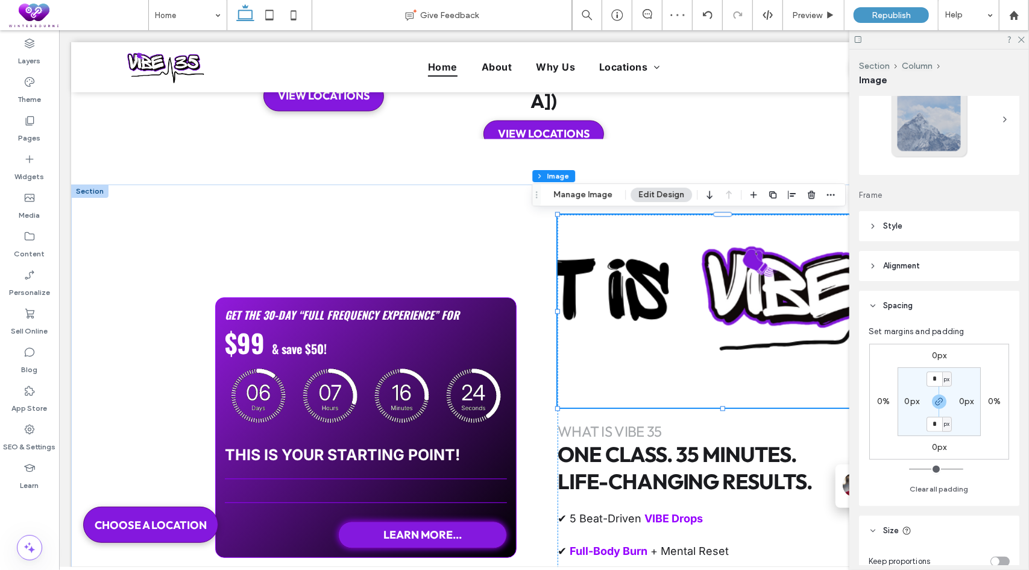
scroll to position [241, 0]
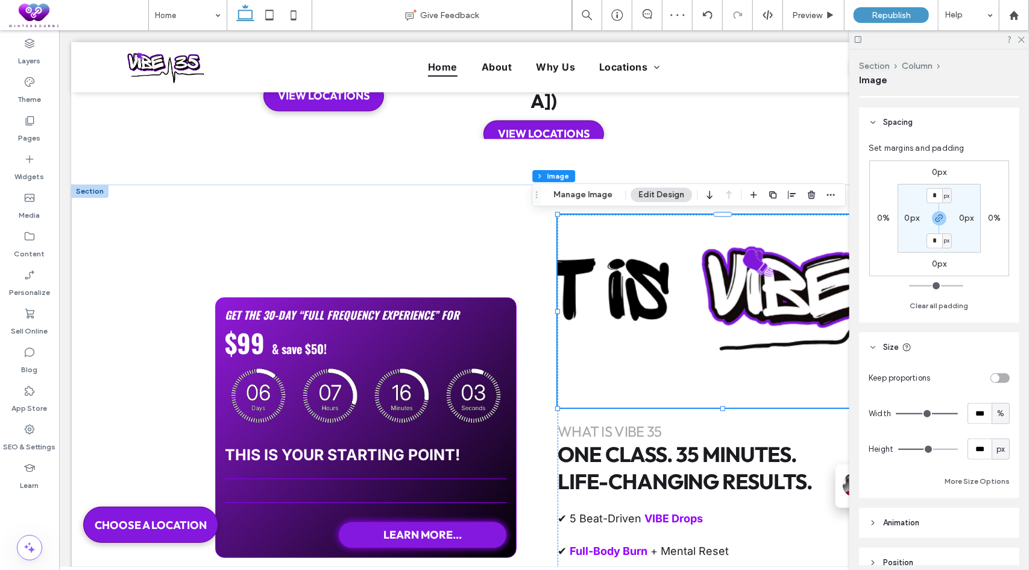
click at [997, 374] on div "toggle" at bounding box center [1000, 378] width 19 height 10
type input "*"
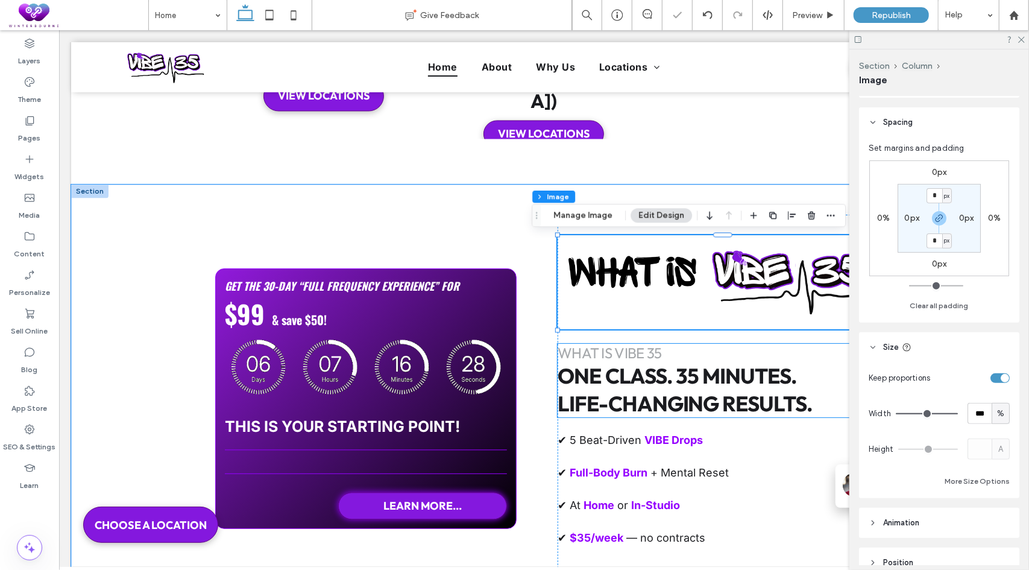
click at [641, 348] on span "what is Vibe 35" at bounding box center [609, 352] width 104 height 18
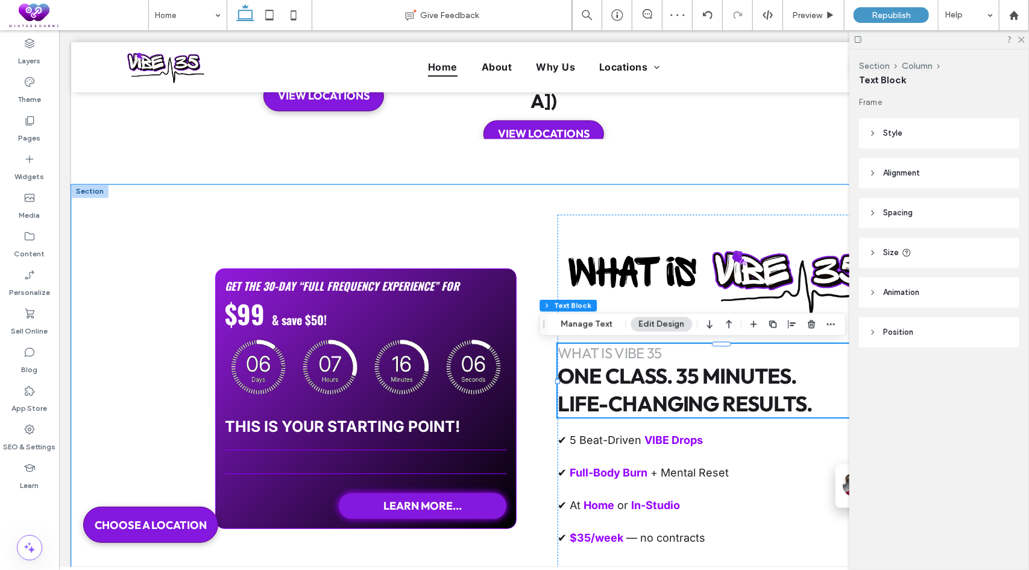
click at [640, 353] on span "what is Vibe 35" at bounding box center [609, 352] width 104 height 18
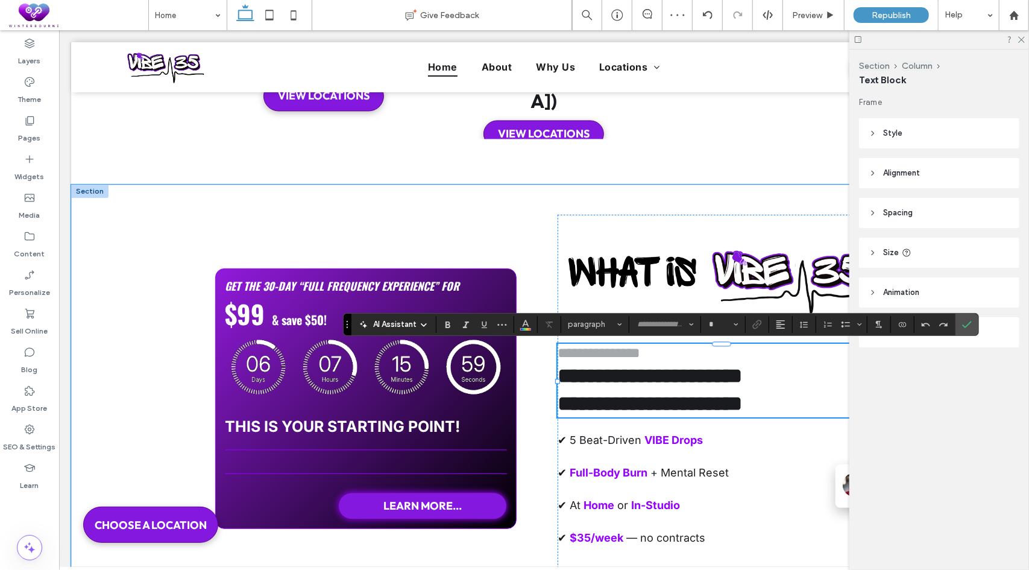
type input "******"
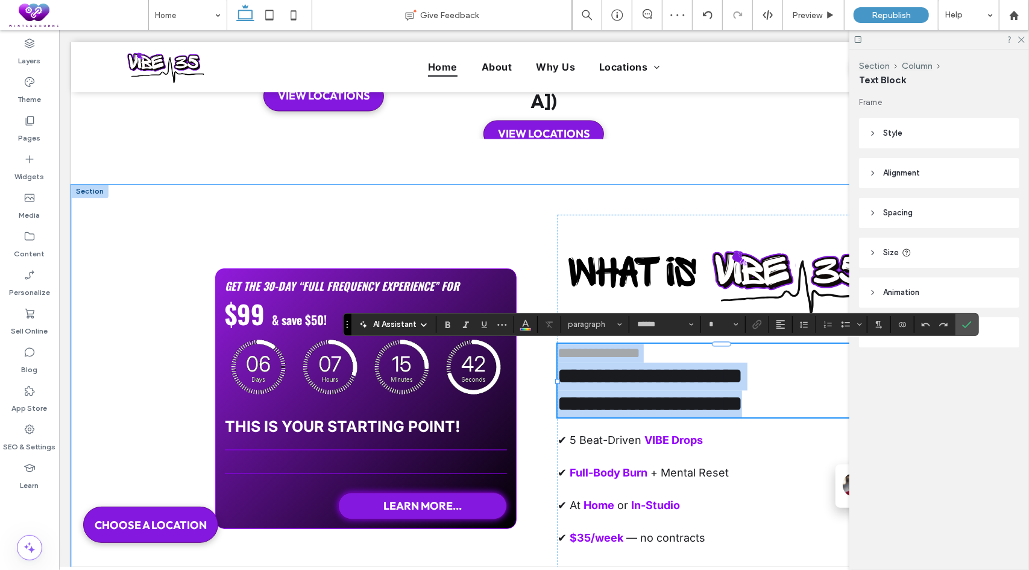
click at [637, 357] on span "**********" at bounding box center [598, 352] width 83 height 14
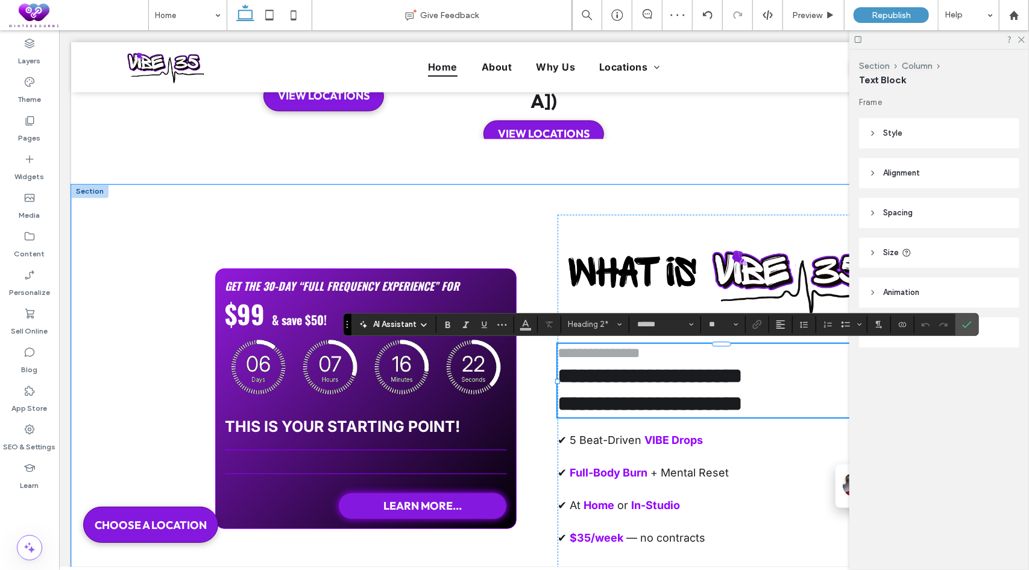
click at [640, 356] on span "**********" at bounding box center [598, 352] width 83 height 14
drag, startPoint x: 661, startPoint y: 353, endPoint x: 553, endPoint y: 356, distance: 108.6
click at [553, 356] on div "**********" at bounding box center [544, 398] width 724 height 429
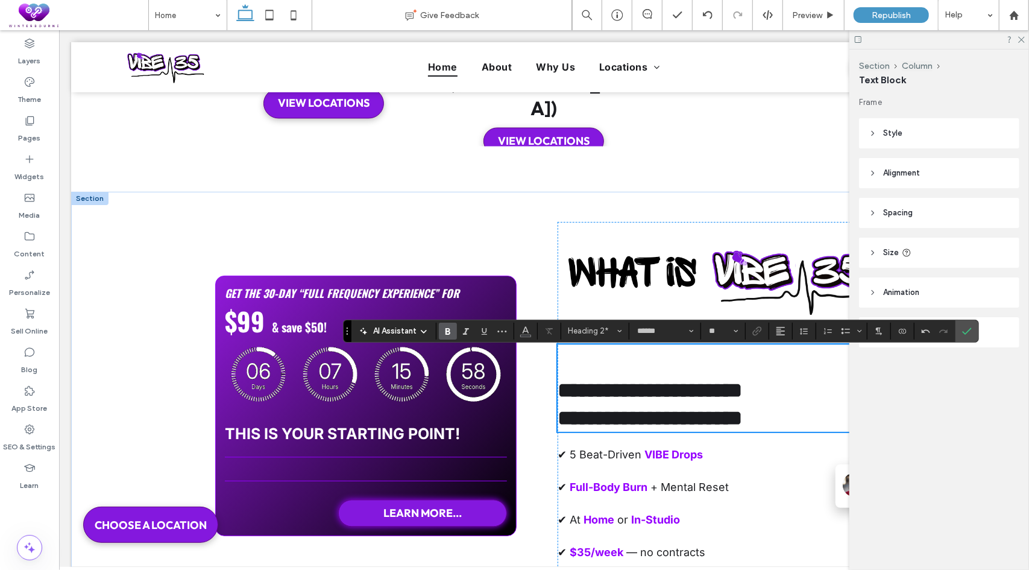
type input "**"
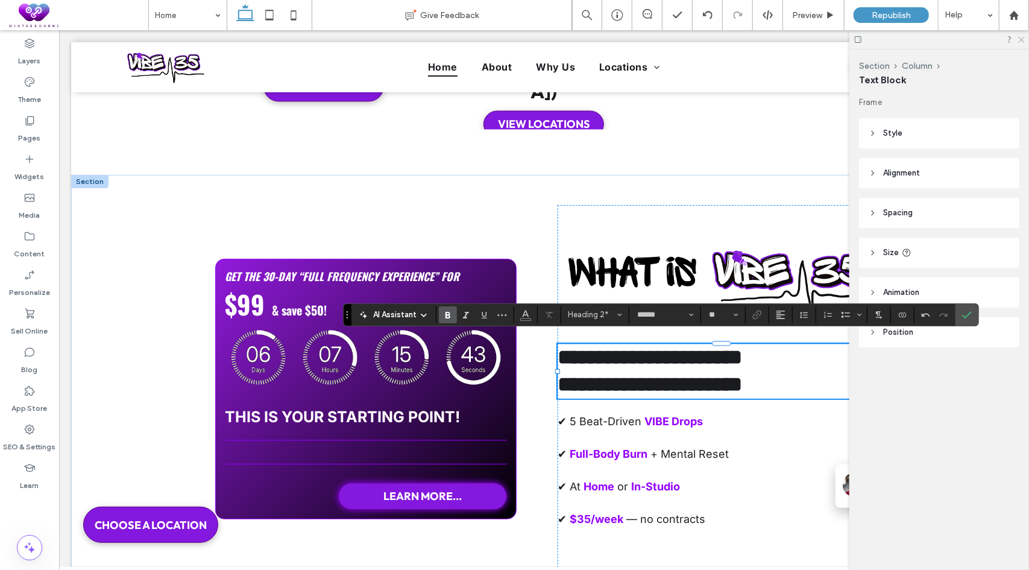
drag, startPoint x: 1022, startPoint y: 39, endPoint x: 872, endPoint y: 106, distance: 164.1
click at [1022, 39] on use at bounding box center [1021, 40] width 7 height 7
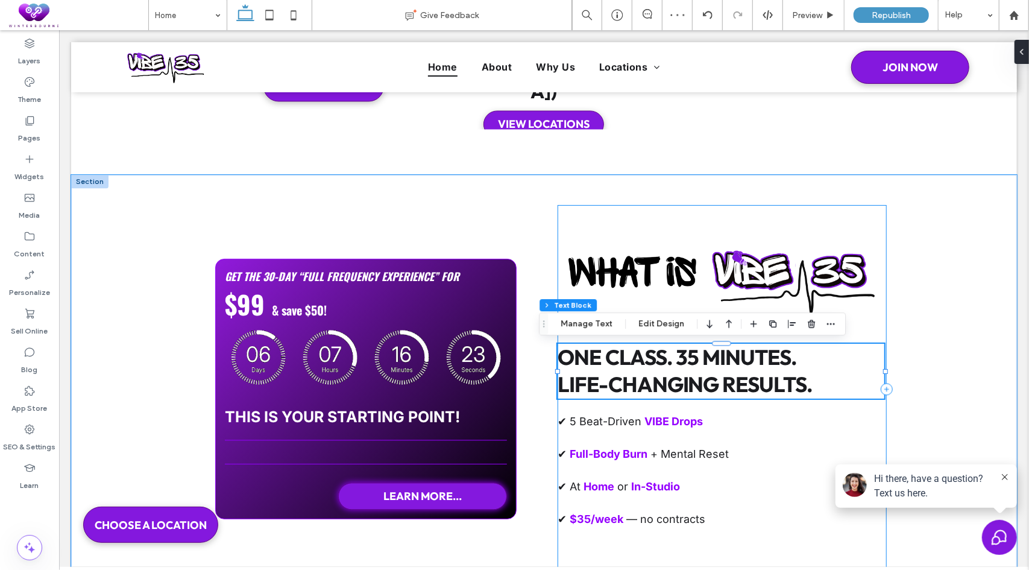
click at [831, 224] on div "One Class. 35 Minutes. Life-Changing Results. ✔ 5 Beat-Driven VIBE Drops ✔ Full…" at bounding box center [721, 388] width 329 height 368
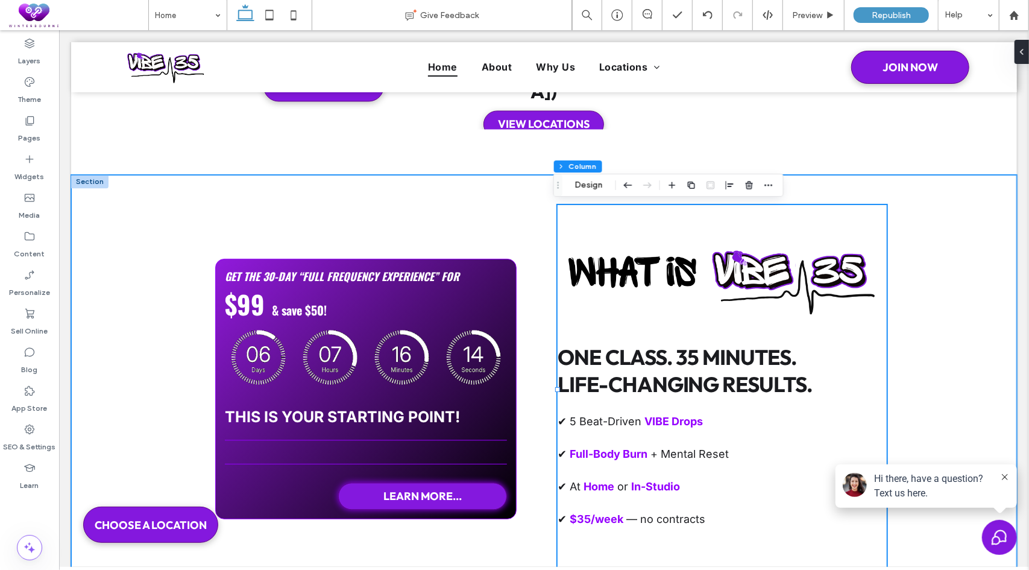
click at [970, 306] on div "get The 30-Day “Full Frequency Experience” for $99 & save $50! THIS IS YOUR STA…" at bounding box center [544, 388] width 946 height 429
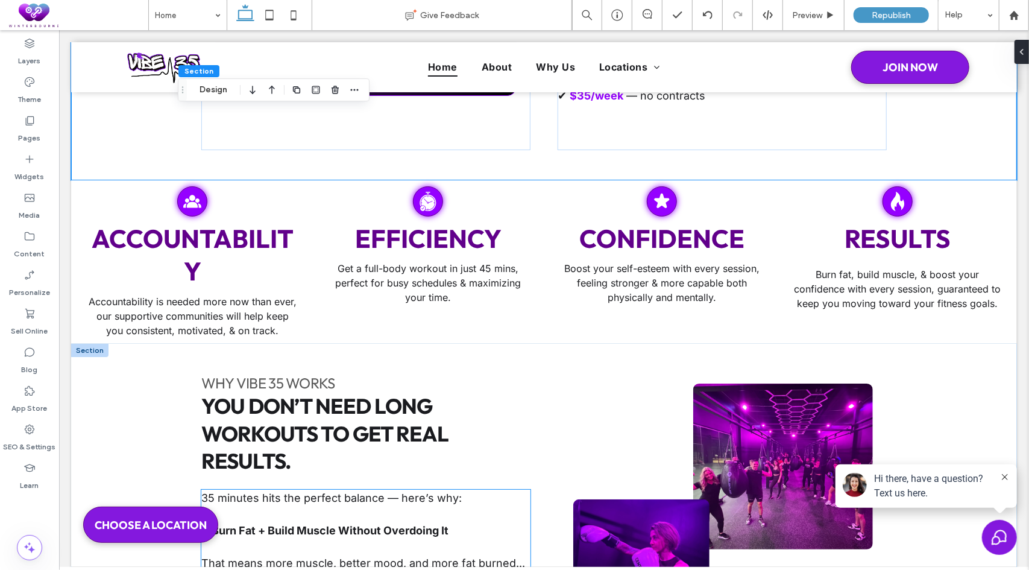
scroll to position [1939, 0]
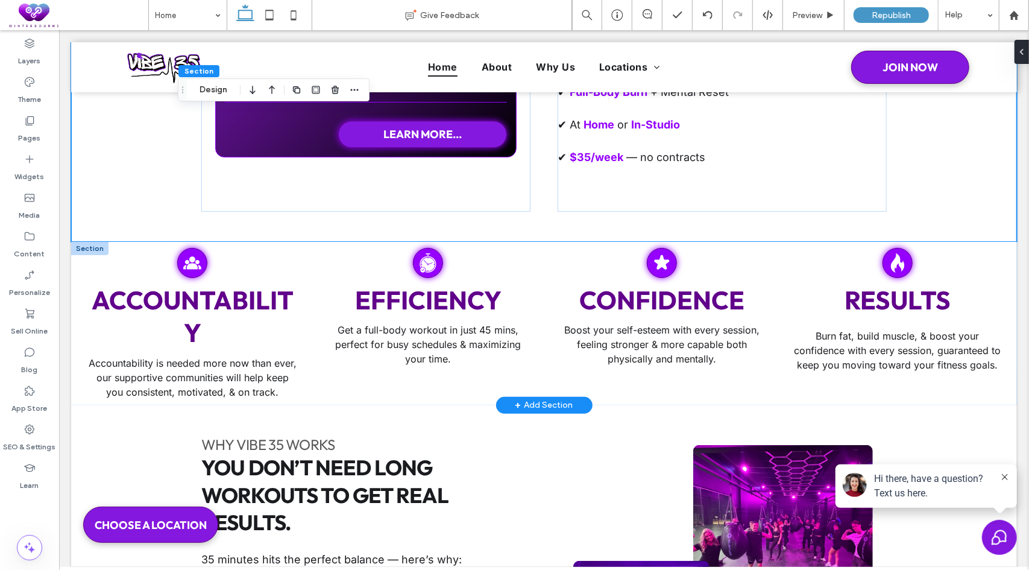
click at [86, 248] on div at bounding box center [89, 247] width 37 height 13
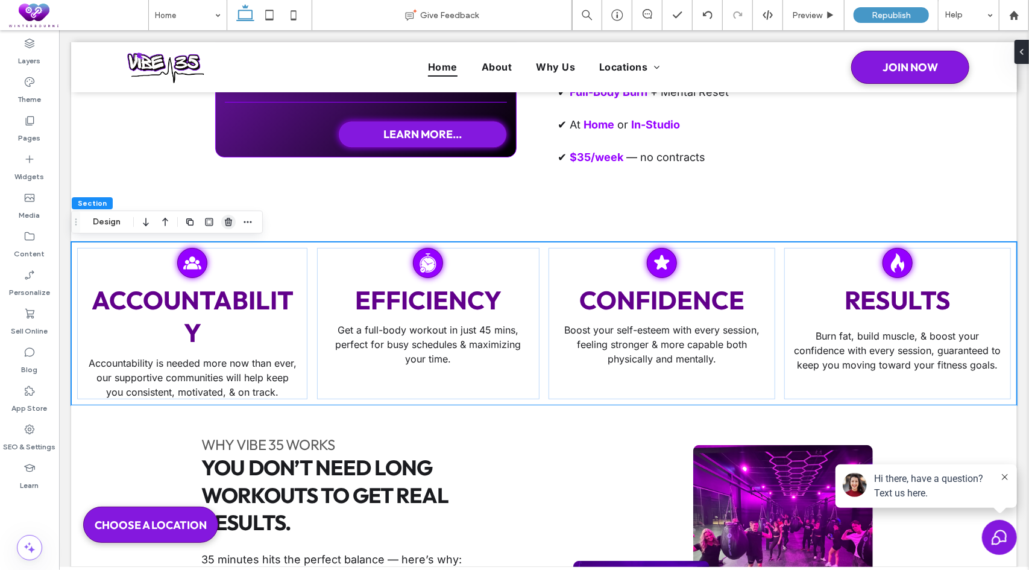
click at [230, 221] on icon "button" at bounding box center [229, 222] width 10 height 10
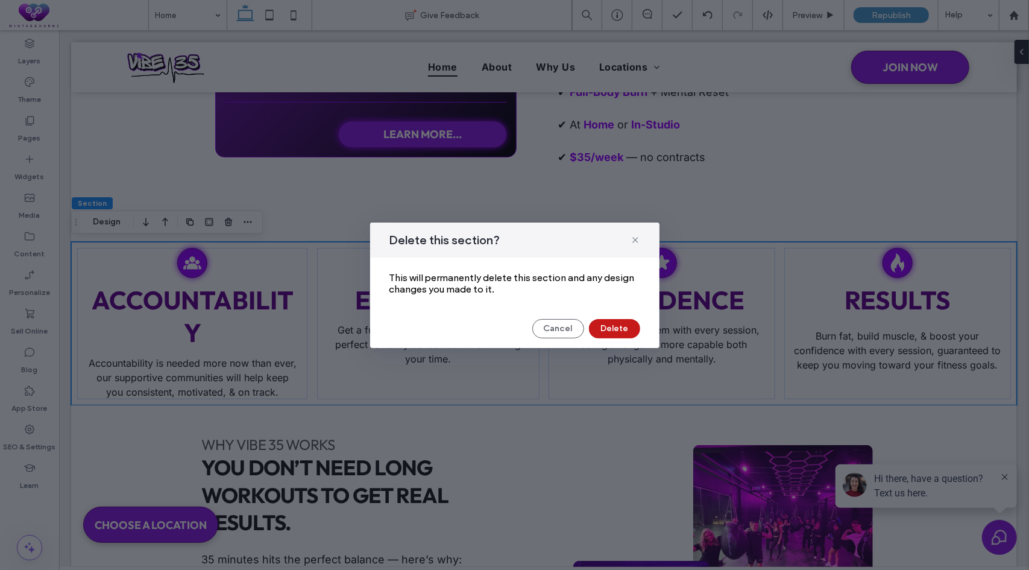
click at [605, 325] on button "Delete" at bounding box center [614, 328] width 51 height 19
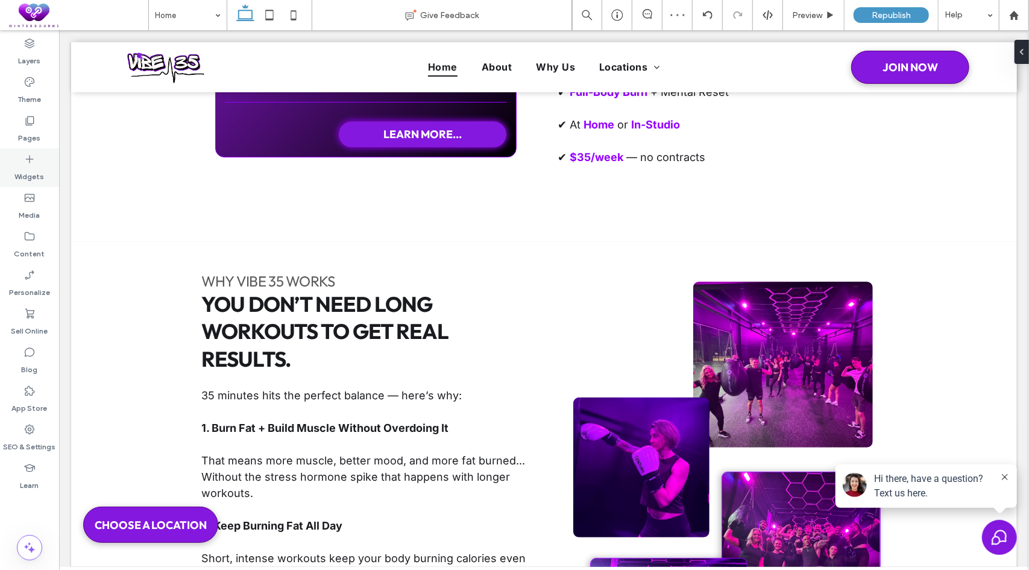
click at [41, 167] on label "Widgets" at bounding box center [30, 173] width 30 height 17
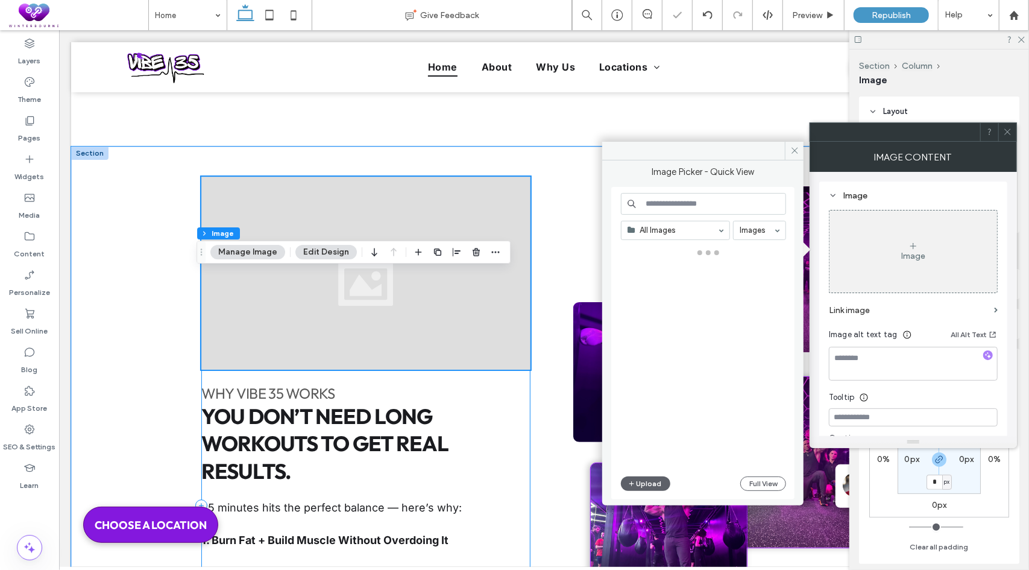
scroll to position [2060, 0]
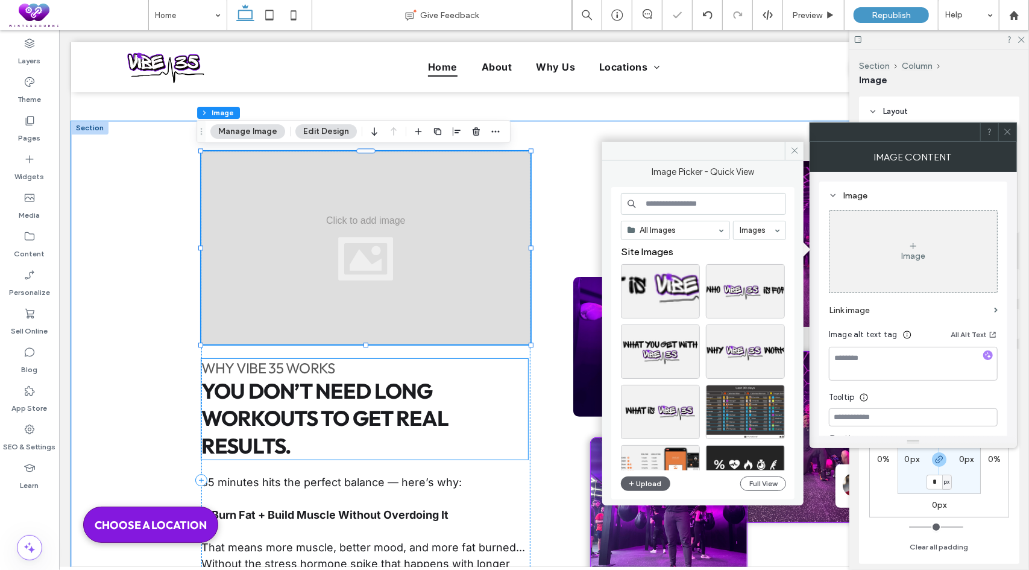
click at [329, 365] on span "why Vibe 35 works" at bounding box center [268, 367] width 134 height 18
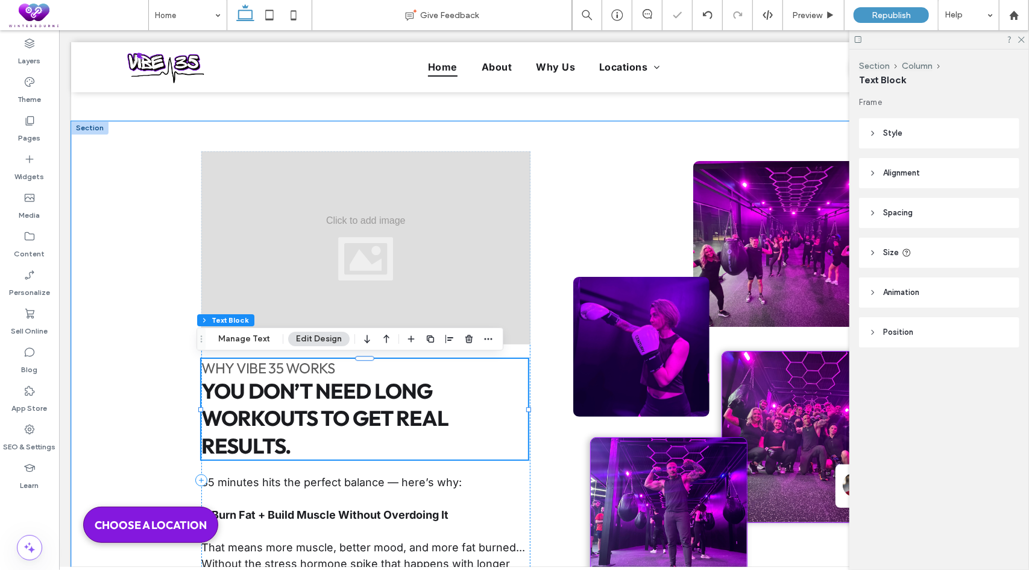
click at [345, 370] on h2 "why Vibe 35 works" at bounding box center [364, 367] width 327 height 19
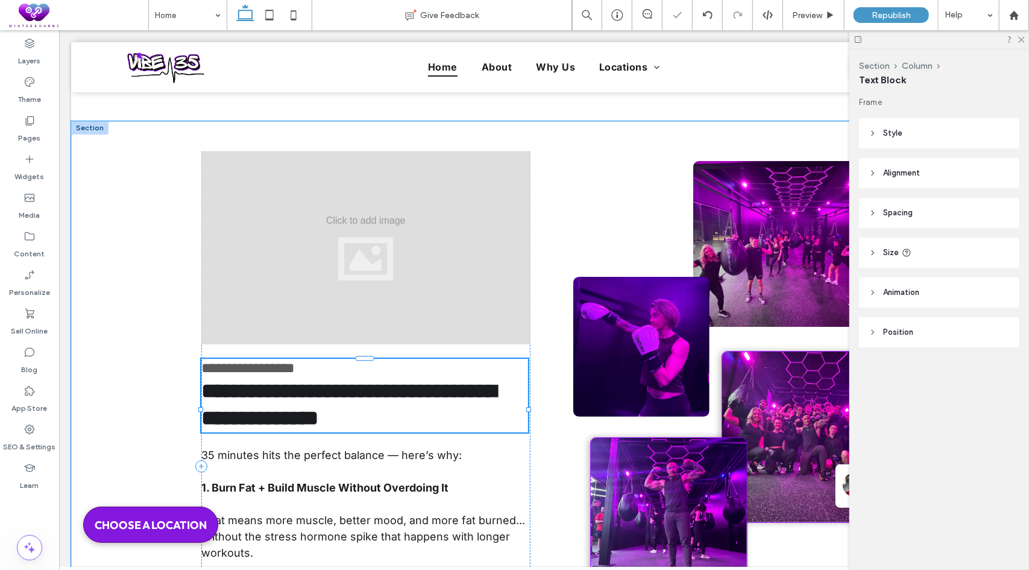
type input "******"
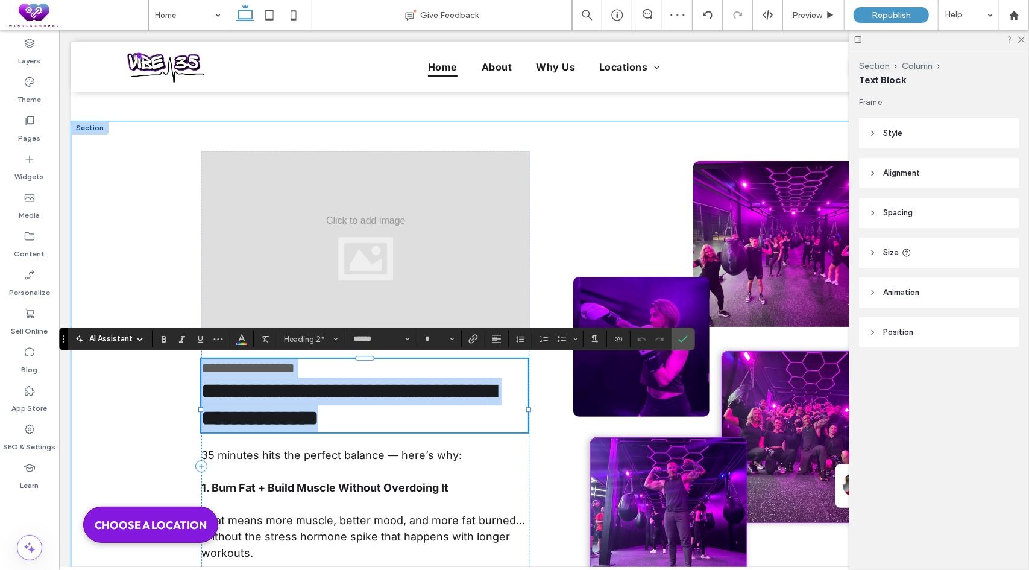
click at [338, 367] on h2 "**********" at bounding box center [364, 367] width 327 height 19
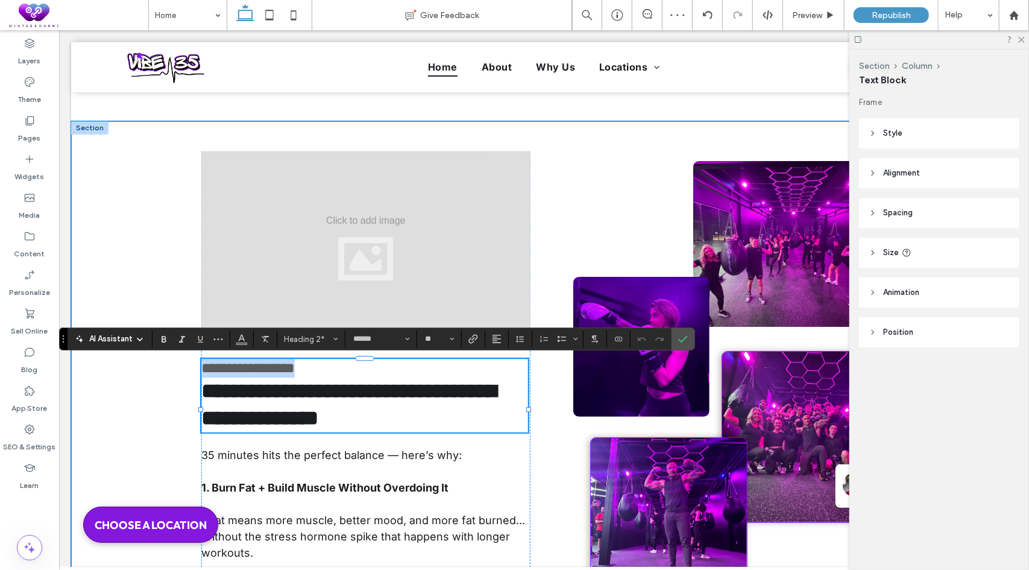
drag, startPoint x: 341, startPoint y: 367, endPoint x: 194, endPoint y: 364, distance: 146.5
click at [194, 364] on div "**********" at bounding box center [544, 466] width 724 height 690
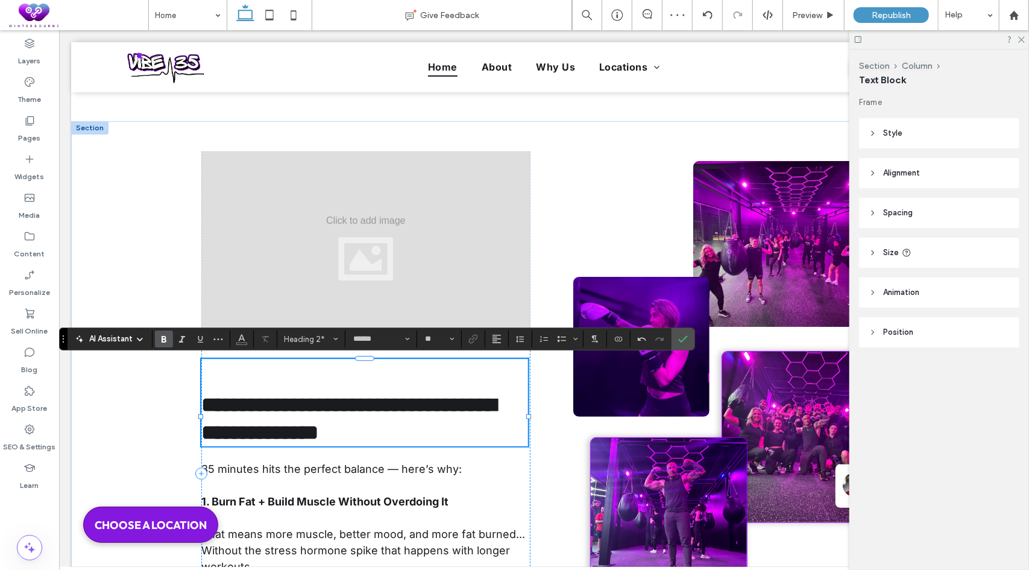
type input "**"
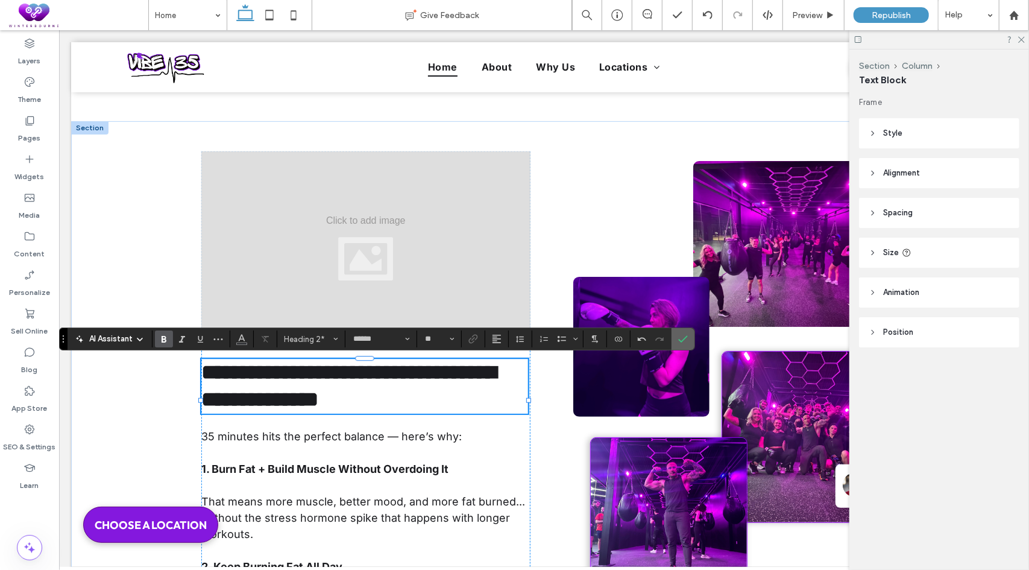
drag, startPoint x: 599, startPoint y: 304, endPoint x: 687, endPoint y: 334, distance: 92.3
click at [687, 334] on label "Confirm" at bounding box center [683, 339] width 18 height 22
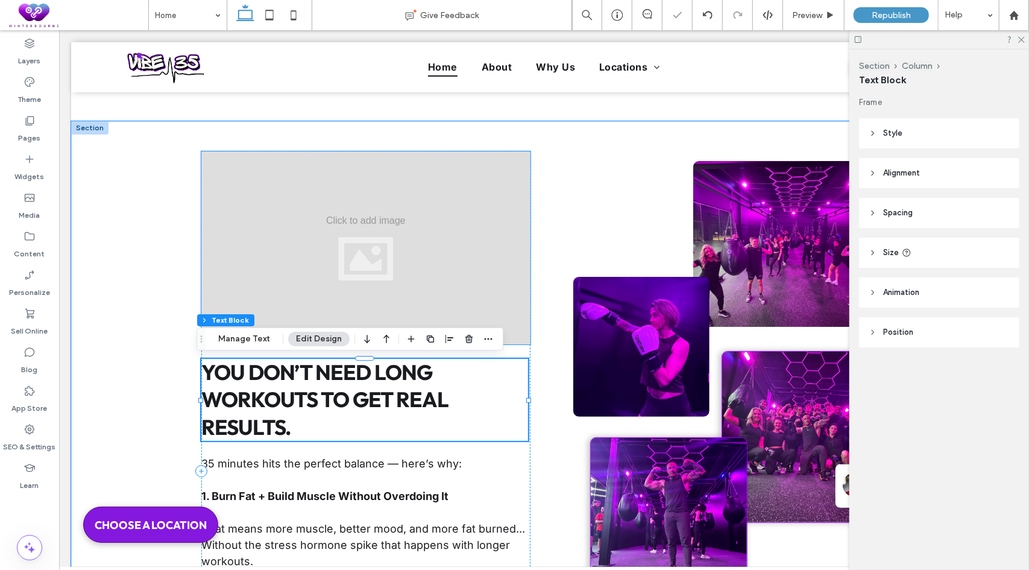
click at [487, 265] on div at bounding box center [365, 247] width 329 height 193
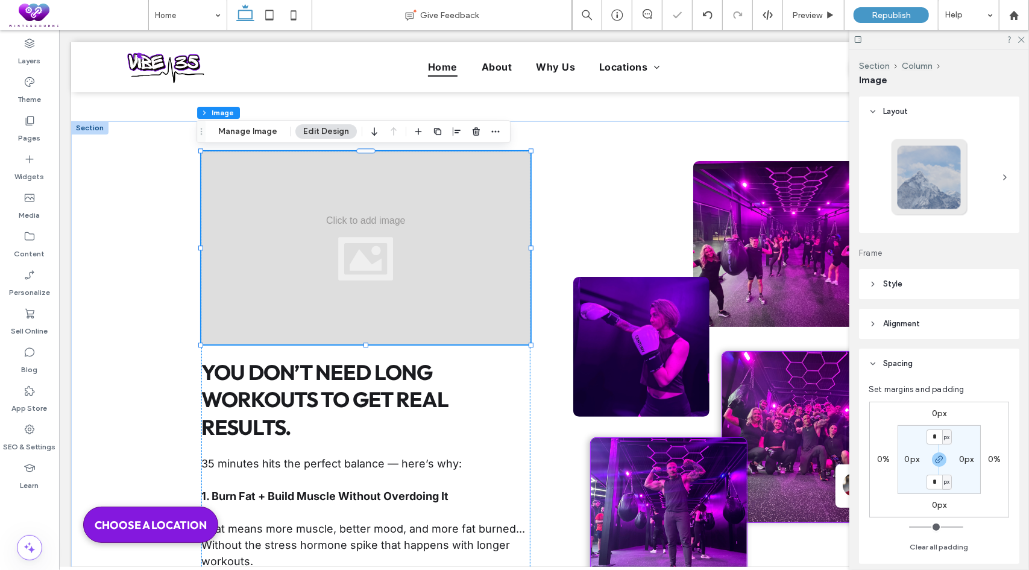
click at [259, 139] on div "Section Column Image Manage Image Edit Design" at bounding box center [354, 131] width 314 height 23
click at [248, 136] on button "Manage Image" at bounding box center [247, 131] width 75 height 14
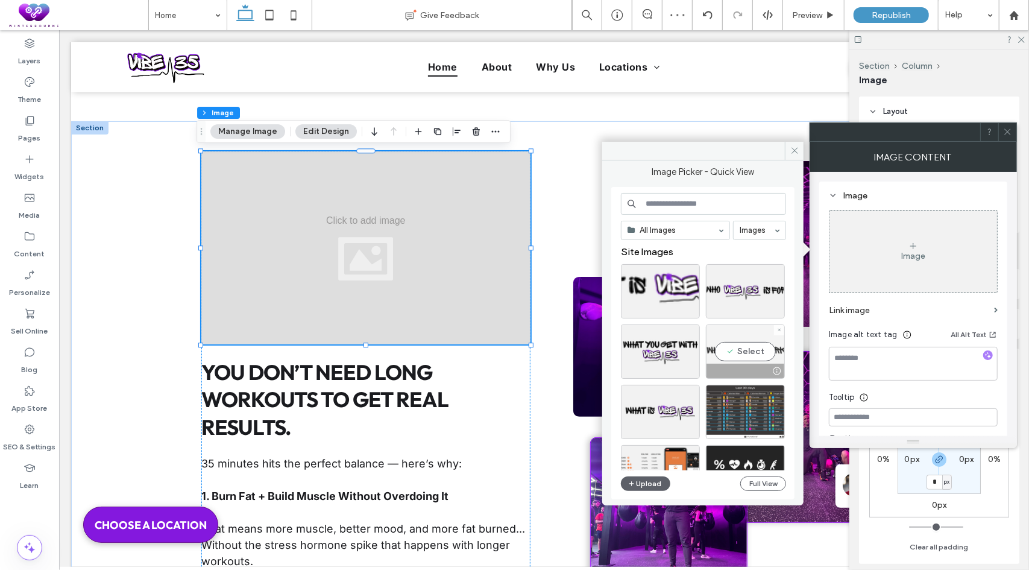
click at [746, 348] on div "Select" at bounding box center [745, 351] width 79 height 54
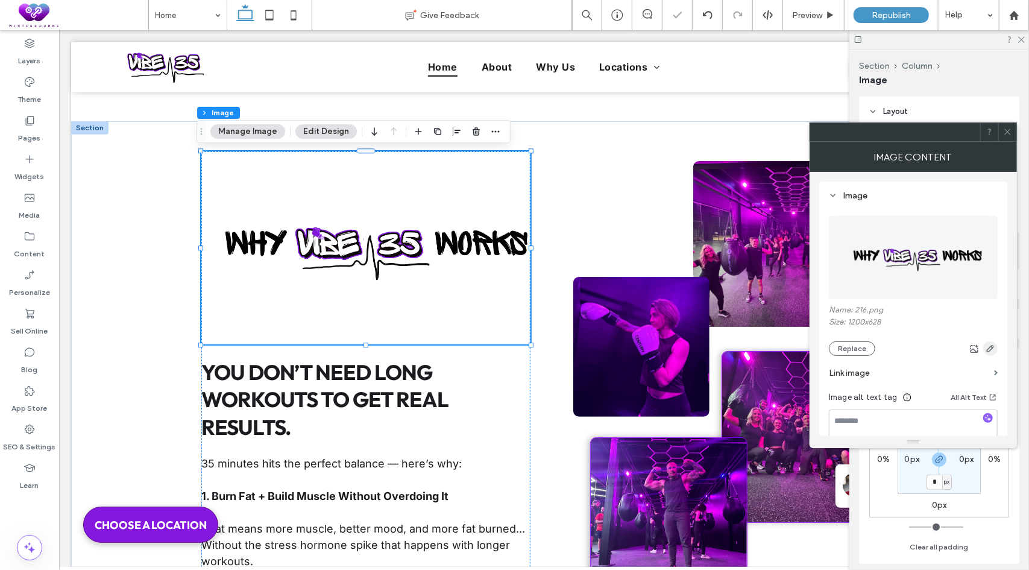
click at [987, 349] on icon "button" at bounding box center [991, 349] width 10 height 10
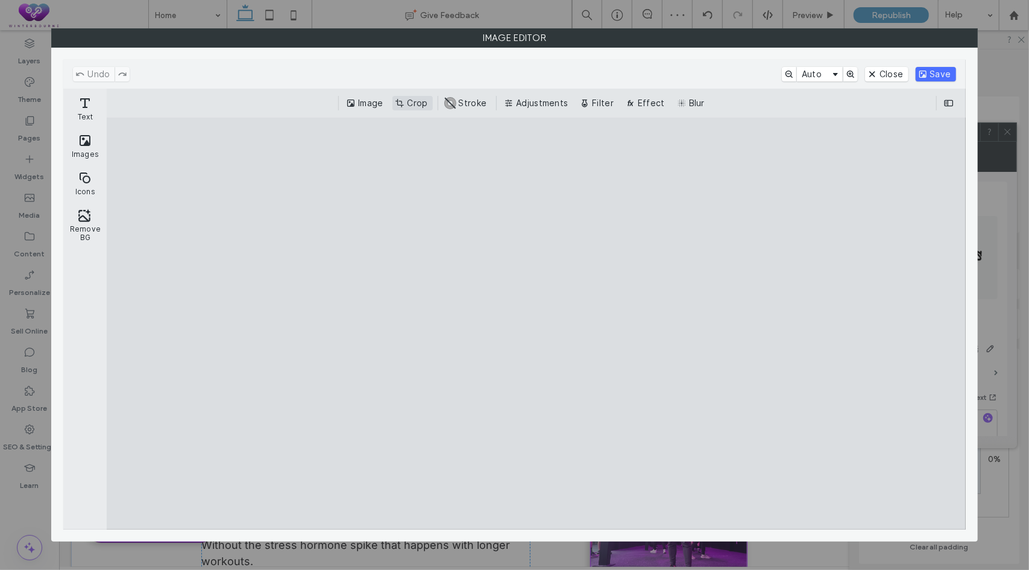
click at [407, 98] on button "Crop" at bounding box center [413, 103] width 40 height 14
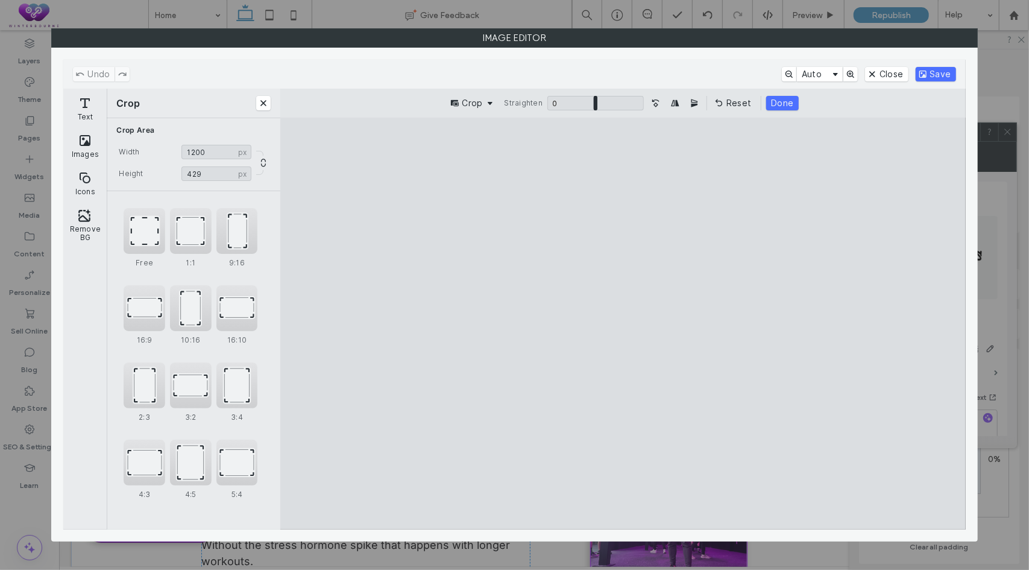
drag, startPoint x: 621, startPoint y: 171, endPoint x: 633, endPoint y: 273, distance: 103.2
click at [623, 324] on cesdk-canvas "Editor canvas" at bounding box center [623, 324] width 0 height 0
type input "***"
drag, startPoint x: 625, startPoint y: 439, endPoint x: 636, endPoint y: 350, distance: 89.4
click at [623, 324] on cesdk-canvas "Editor canvas" at bounding box center [623, 324] width 0 height 0
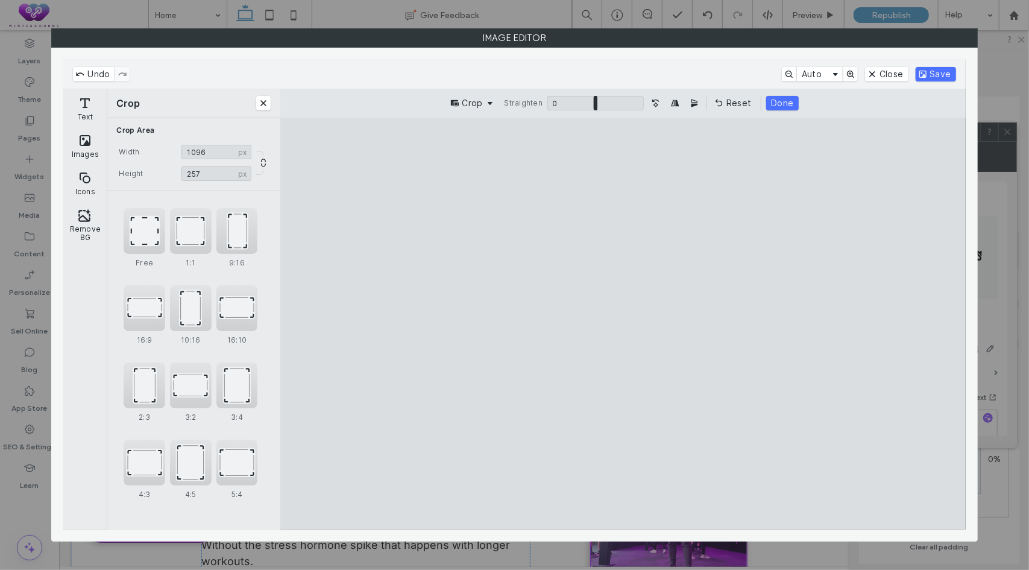
drag, startPoint x: 316, startPoint y: 323, endPoint x: 369, endPoint y: 318, distance: 53.2
click at [623, 324] on cesdk-canvas "Editor canvas" at bounding box center [623, 324] width 0 height 0
drag, startPoint x: 931, startPoint y: 330, endPoint x: 916, endPoint y: 332, distance: 15.1
click at [623, 324] on cesdk-canvas "Editor canvas" at bounding box center [623, 324] width 0 height 0
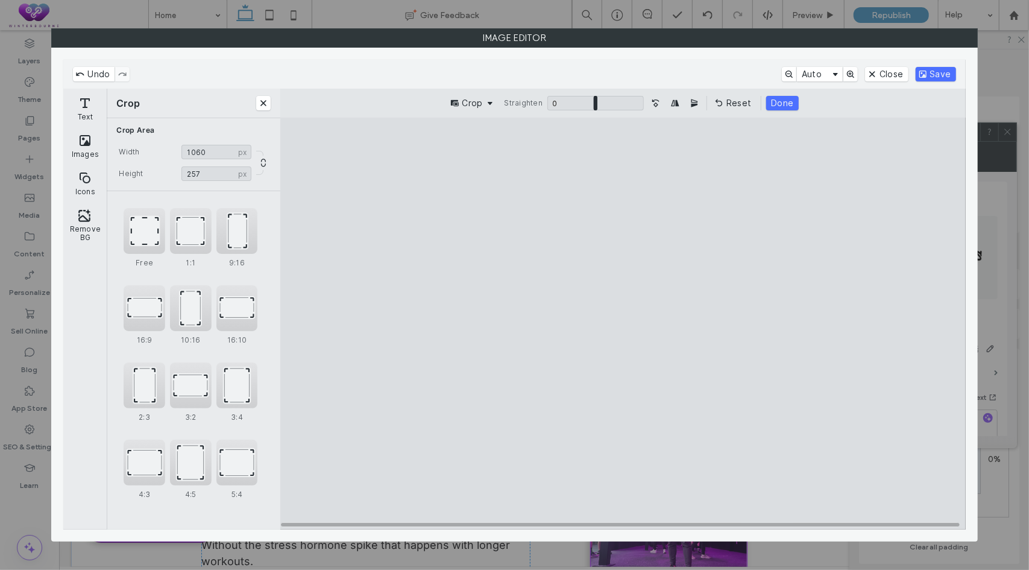
type input "****"
drag, startPoint x: 931, startPoint y: 331, endPoint x: 925, endPoint y: 330, distance: 6.1
click at [623, 324] on cesdk-canvas "Editor canvas" at bounding box center [623, 324] width 0 height 0
click at [933, 74] on button "Save" at bounding box center [936, 74] width 40 height 14
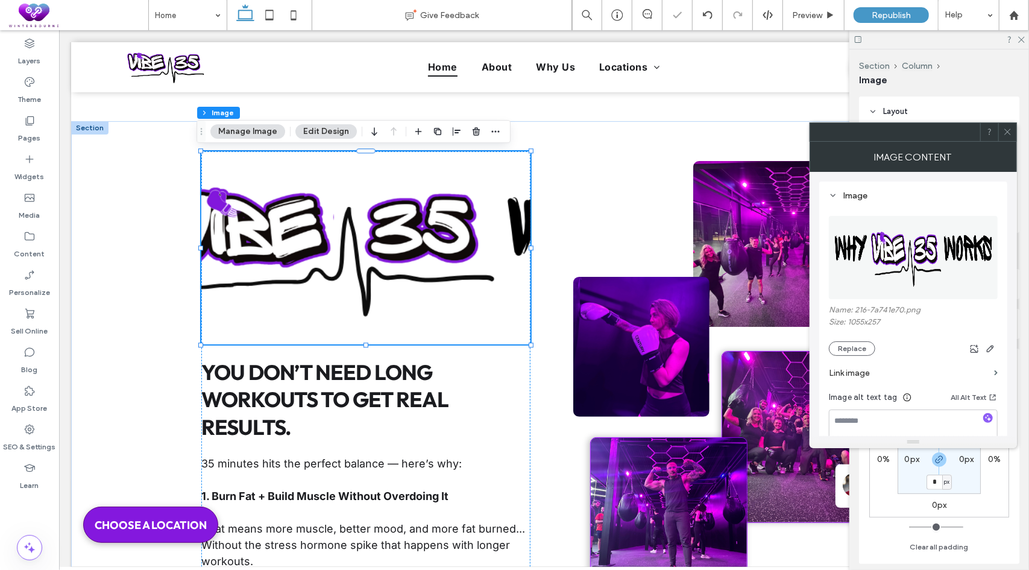
click at [1007, 127] on icon at bounding box center [1007, 131] width 9 height 9
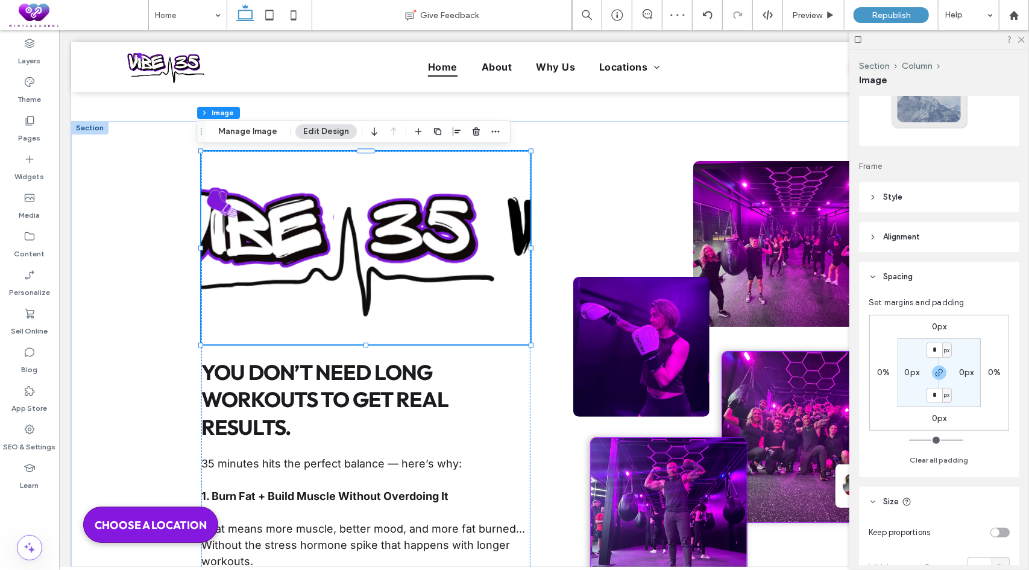
scroll to position [241, 0]
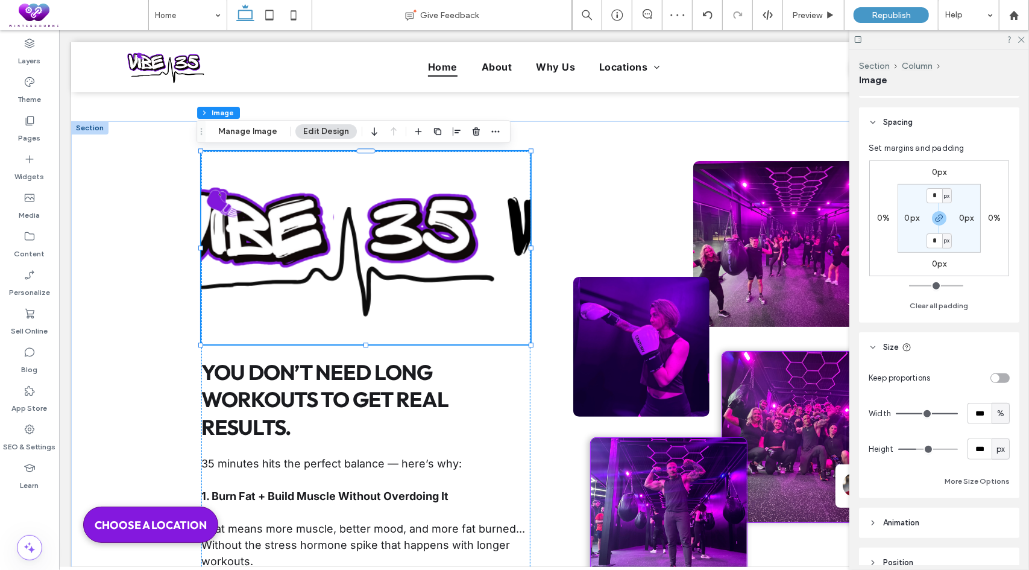
click at [1000, 373] on div "toggle" at bounding box center [1000, 378] width 19 height 10
type input "*"
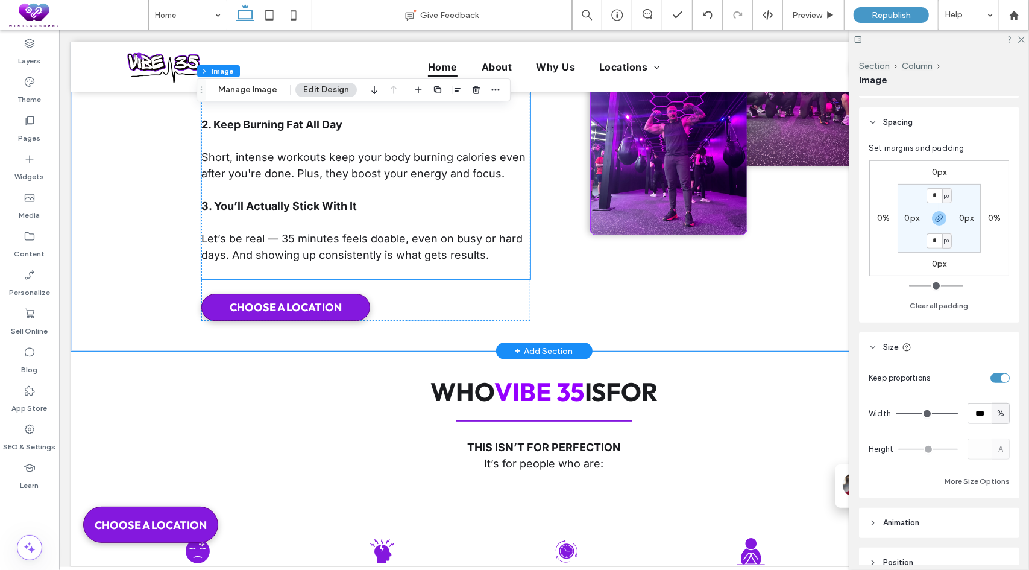
scroll to position [2421, 0]
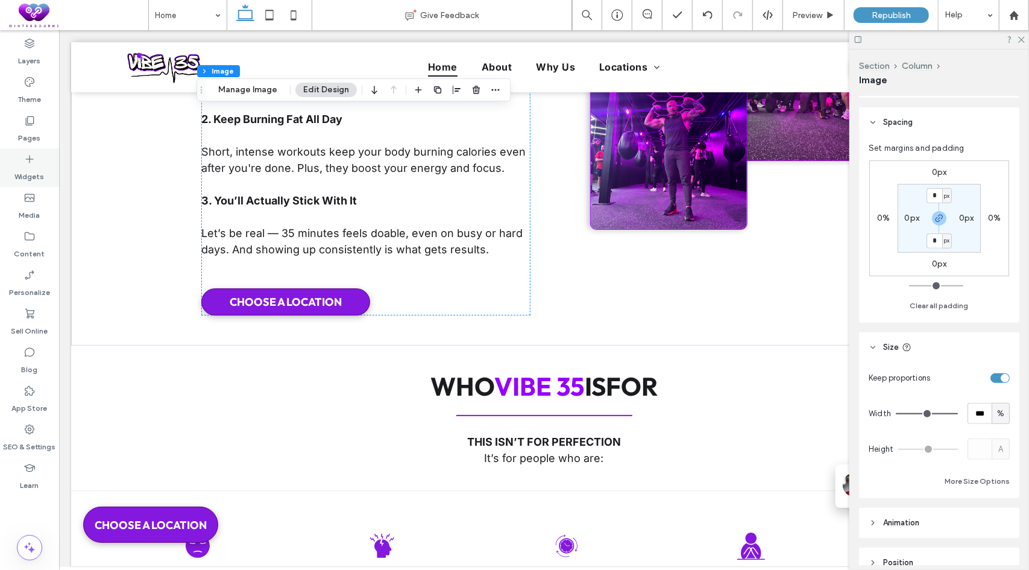
click at [27, 163] on icon at bounding box center [30, 159] width 12 height 12
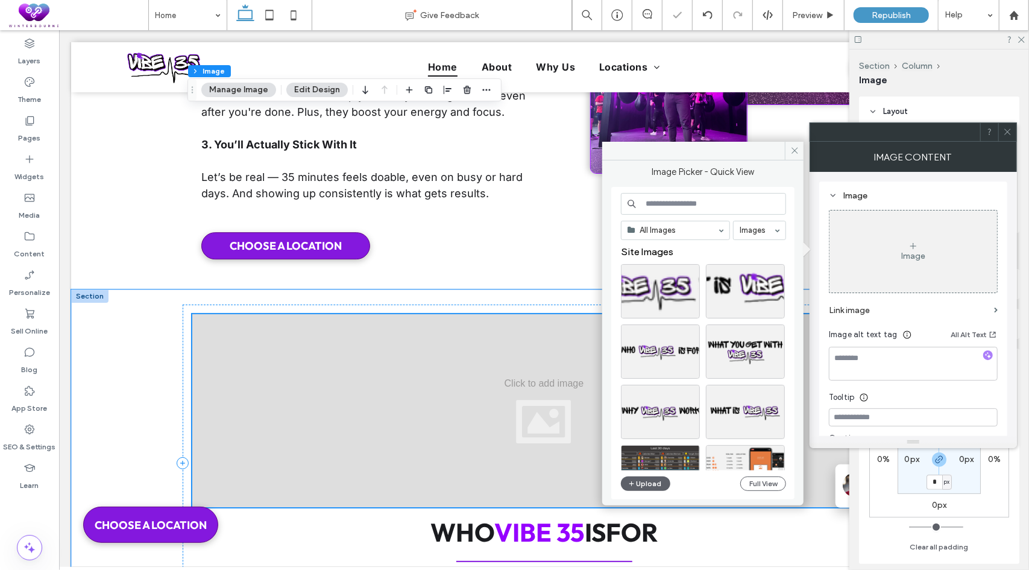
scroll to position [2723, 0]
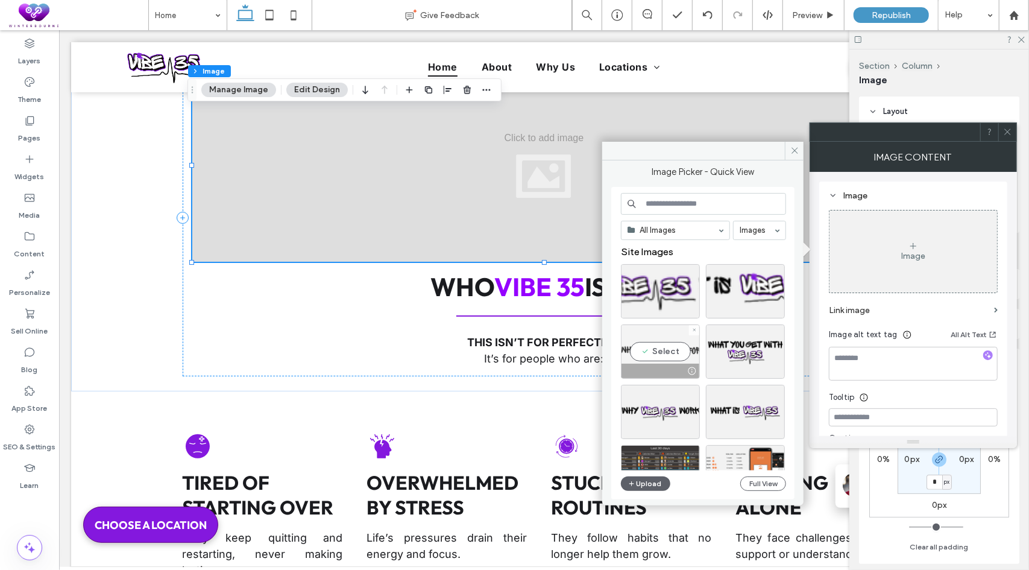
click at [666, 349] on div "Select" at bounding box center [660, 351] width 79 height 54
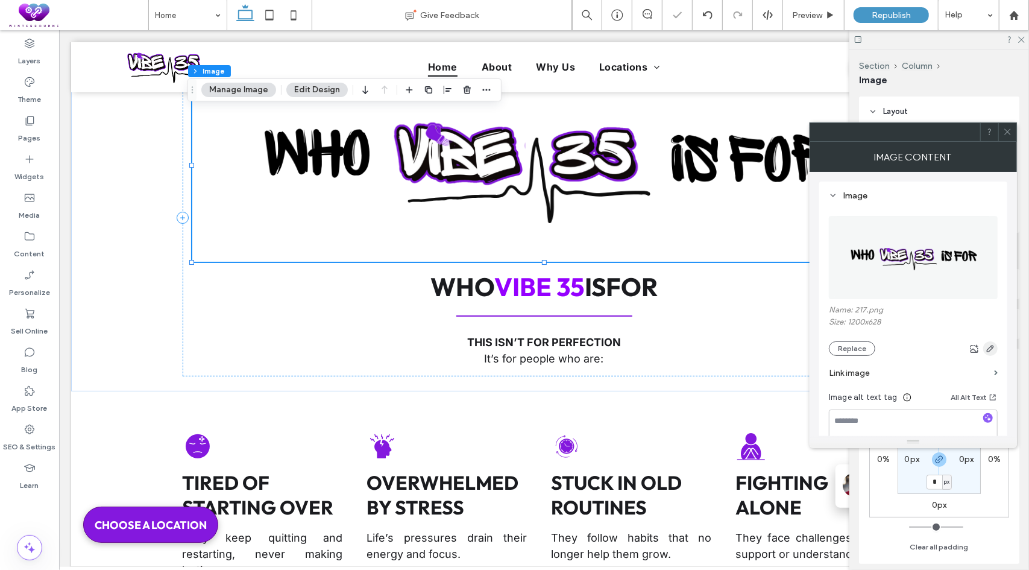
click at [990, 344] on icon "button" at bounding box center [991, 349] width 10 height 10
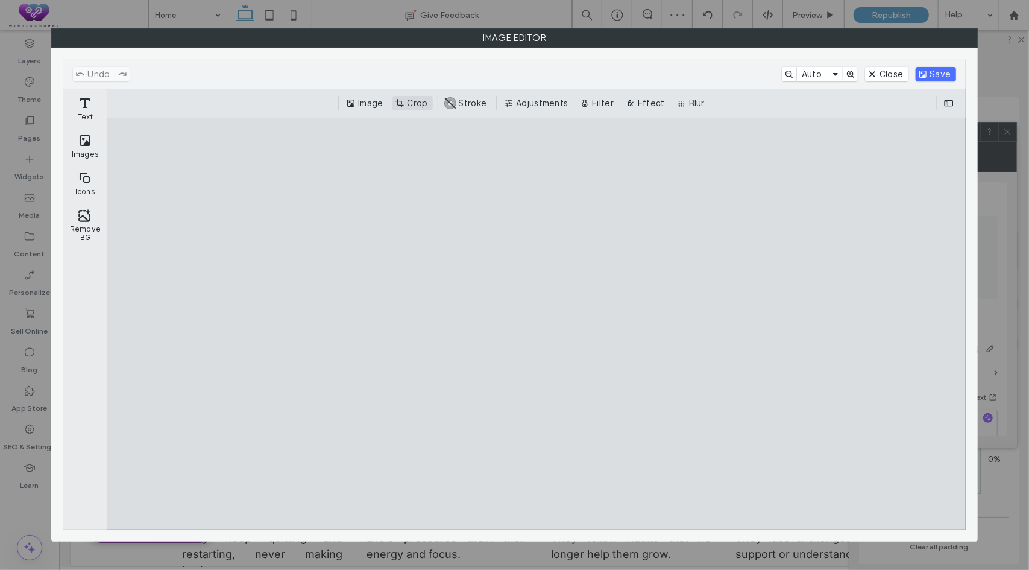
click at [414, 96] on button "Crop" at bounding box center [413, 103] width 40 height 14
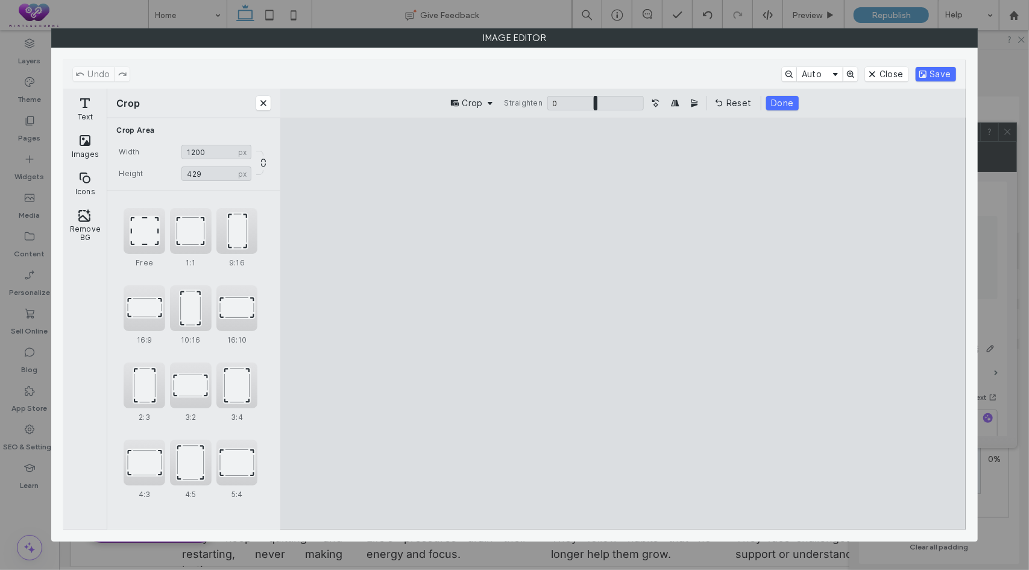
drag, startPoint x: 624, startPoint y: 169, endPoint x: 636, endPoint y: 272, distance: 103.2
click at [623, 324] on cesdk-canvas "Editor canvas" at bounding box center [623, 324] width 0 height 0
type input "***"
drag, startPoint x: 622, startPoint y: 441, endPoint x: 620, endPoint y: 352, distance: 89.9
click at [623, 324] on cesdk-canvas "Editor canvas" at bounding box center [623, 324] width 0 height 0
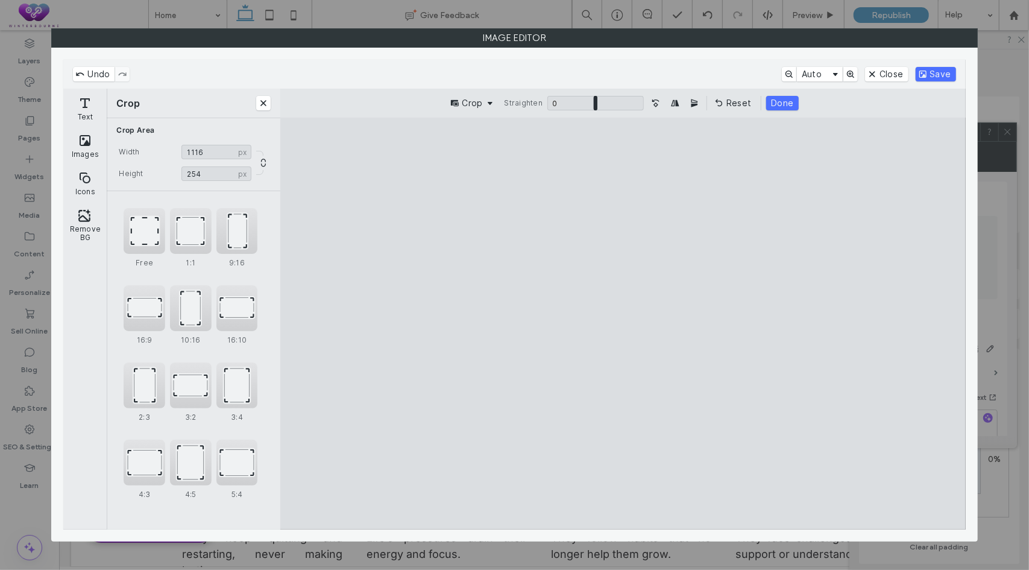
drag, startPoint x: 314, startPoint y: 324, endPoint x: 356, endPoint y: 324, distance: 42.8
click at [623, 324] on cesdk-canvas "Editor canvas" at bounding box center [623, 324] width 0 height 0
type input "****"
drag, startPoint x: 931, startPoint y: 326, endPoint x: 896, endPoint y: 321, distance: 35.3
click at [623, 324] on cesdk-canvas "Editor canvas" at bounding box center [623, 324] width 0 height 0
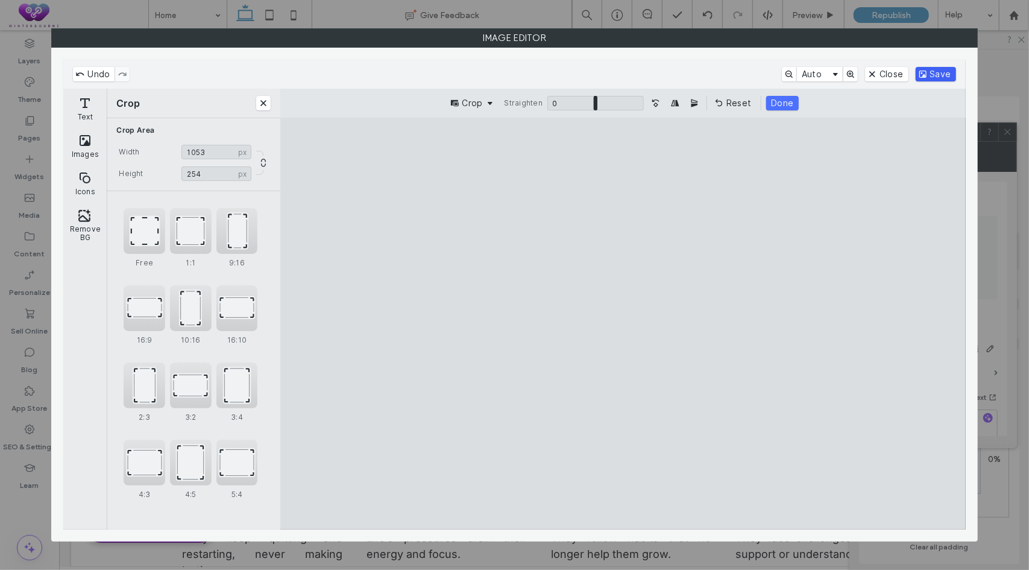
click at [932, 69] on button "Save" at bounding box center [936, 74] width 40 height 14
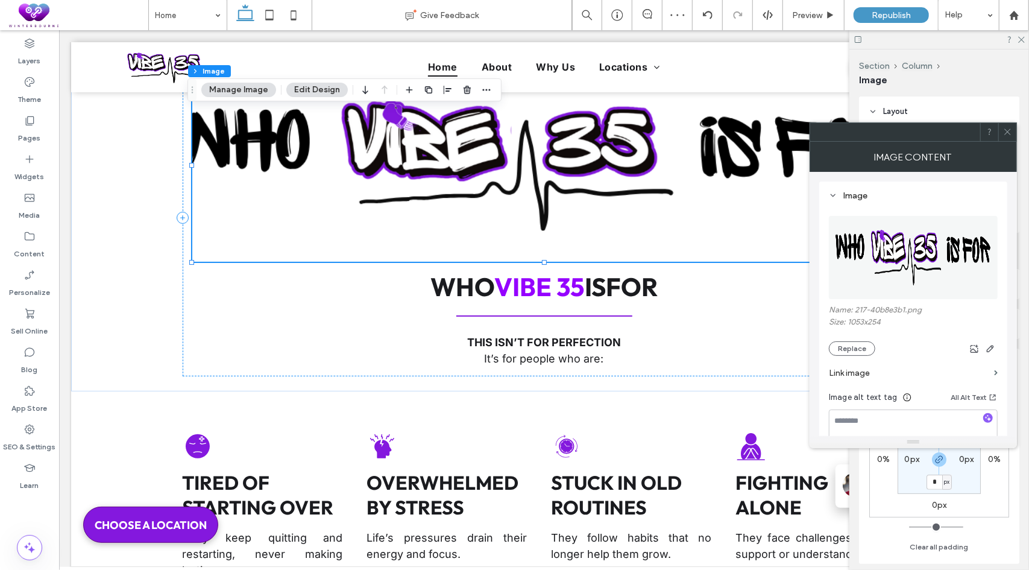
click at [1006, 134] on icon at bounding box center [1007, 131] width 9 height 9
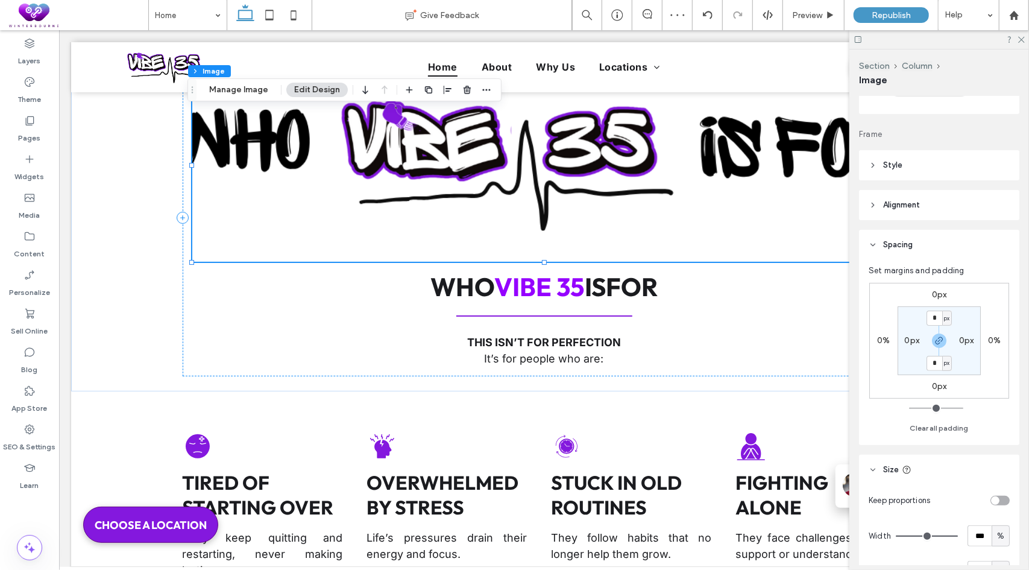
scroll to position [181, 0]
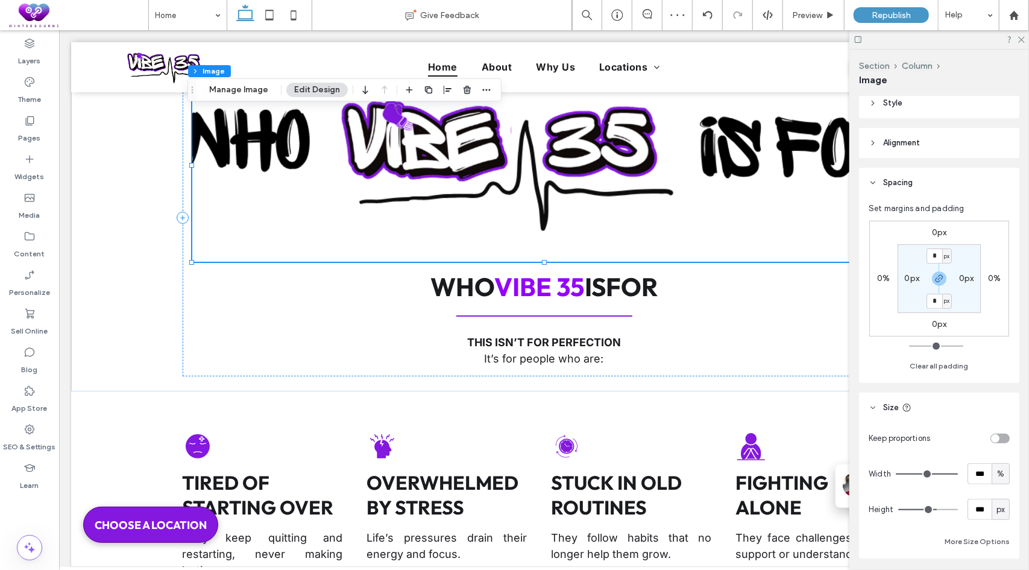
click at [998, 435] on div "toggle" at bounding box center [1000, 439] width 19 height 10
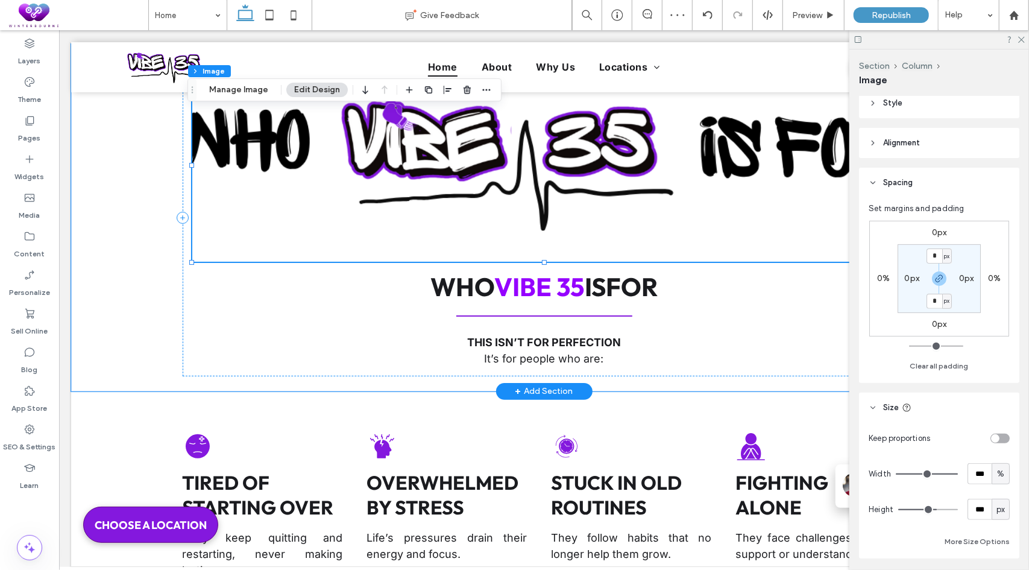
type input "*"
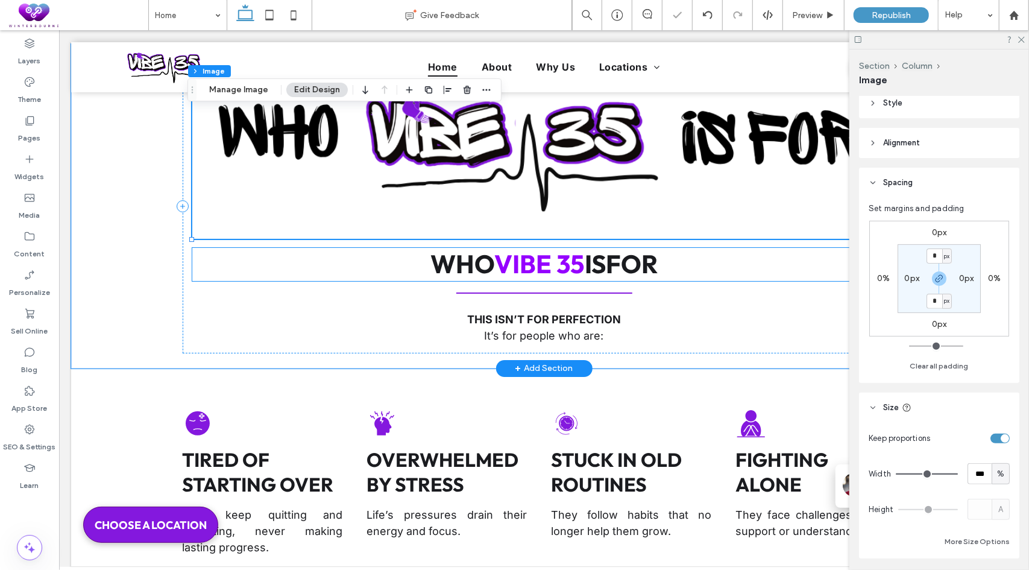
click at [571, 260] on span "﻿ vibe 35" at bounding box center [539, 263] width 90 height 32
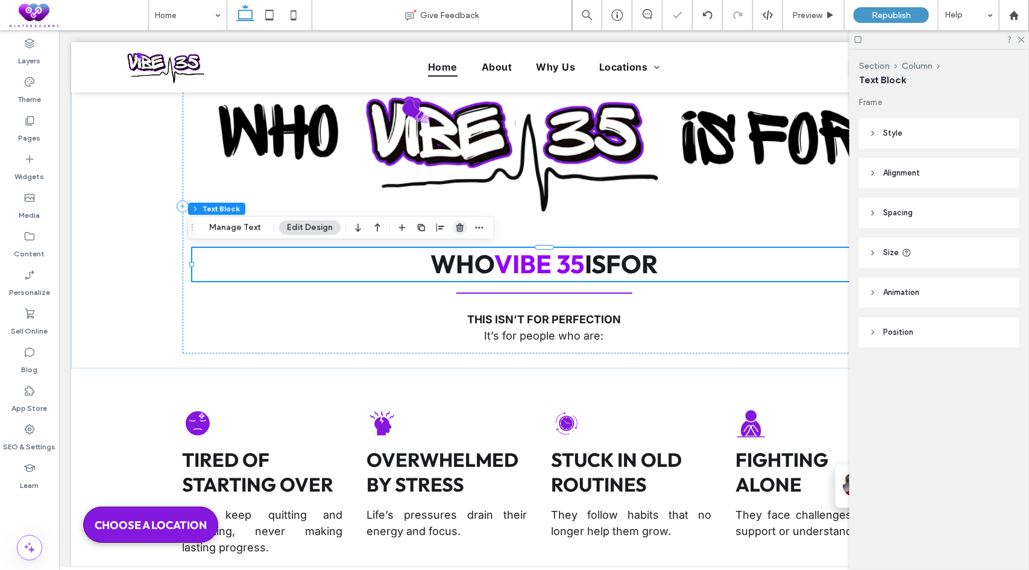
click at [460, 229] on use "button" at bounding box center [459, 228] width 7 height 8
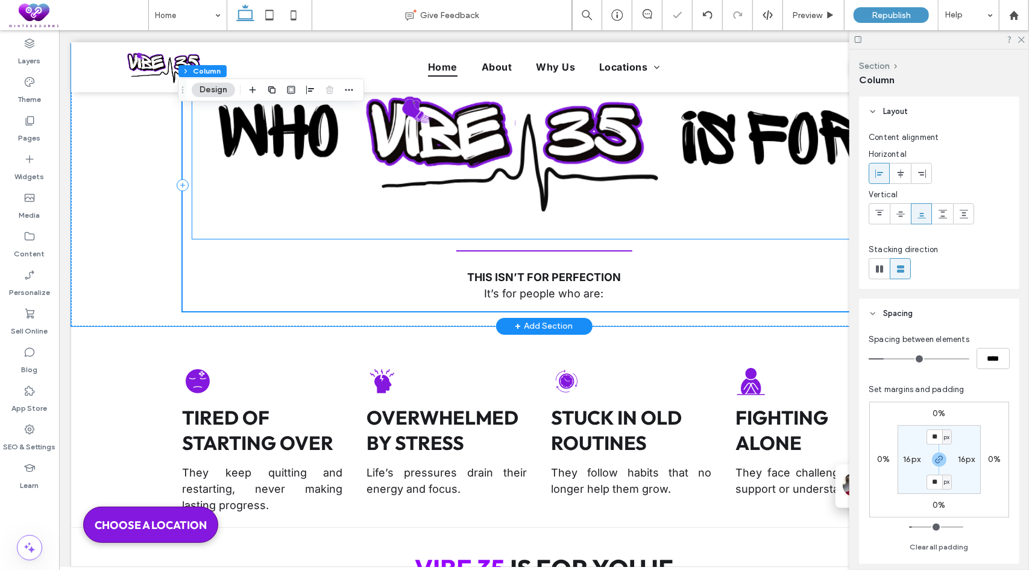
click at [703, 164] on img at bounding box center [544, 153] width 704 height 170
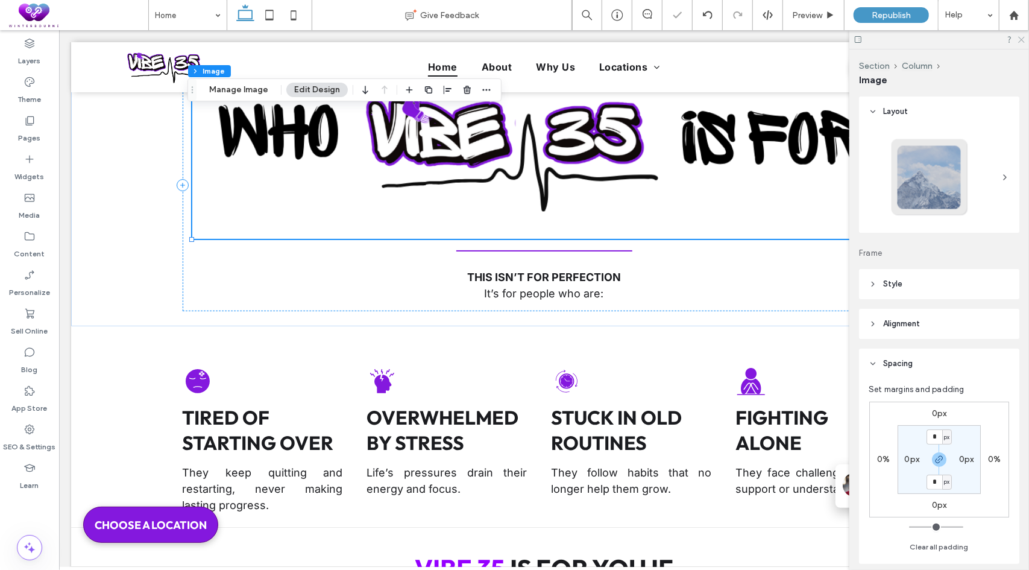
drag, startPoint x: 1023, startPoint y: 41, endPoint x: 927, endPoint y: 58, distance: 96.9
click at [1023, 41] on icon at bounding box center [1021, 39] width 8 height 8
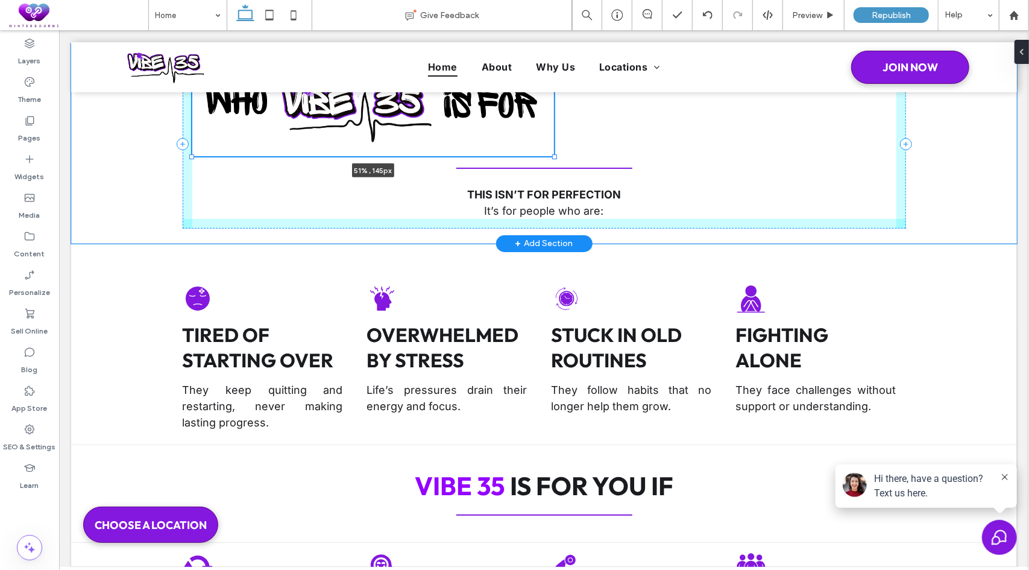
drag, startPoint x: 891, startPoint y: 238, endPoint x: 497, endPoint y: 131, distance: 408.7
click at [497, 131] on div "51% , 145px THIS ISN’T FOR PERFECTION It’s for people who are:" at bounding box center [544, 143] width 724 height 200
type input "**"
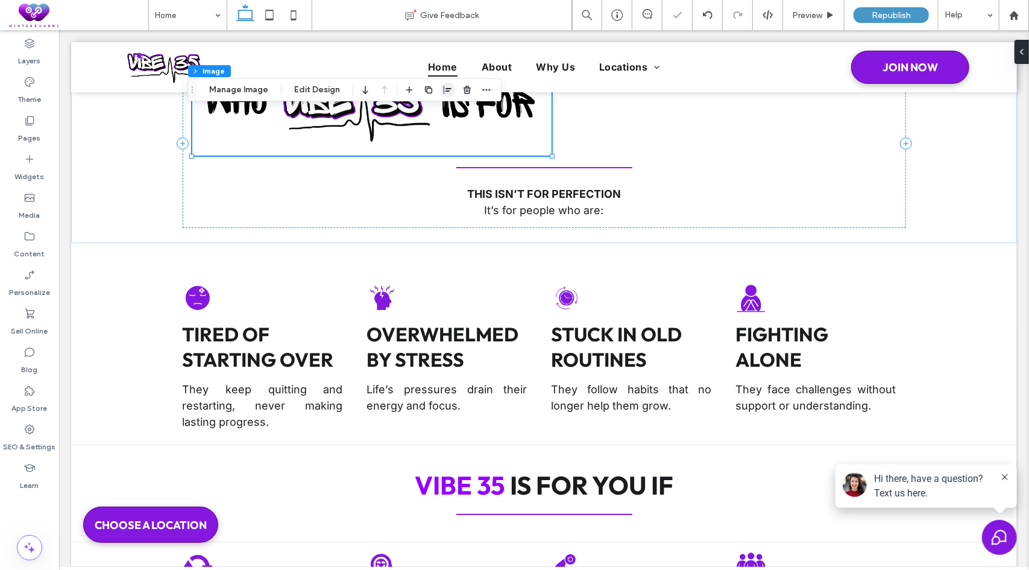
click at [444, 93] on icon "button" at bounding box center [448, 90] width 10 height 10
click at [444, 87] on icon "button" at bounding box center [448, 90] width 10 height 10
click at [446, 92] on icon "button" at bounding box center [448, 90] width 10 height 10
click at [435, 113] on use "center" at bounding box center [435, 113] width 7 height 8
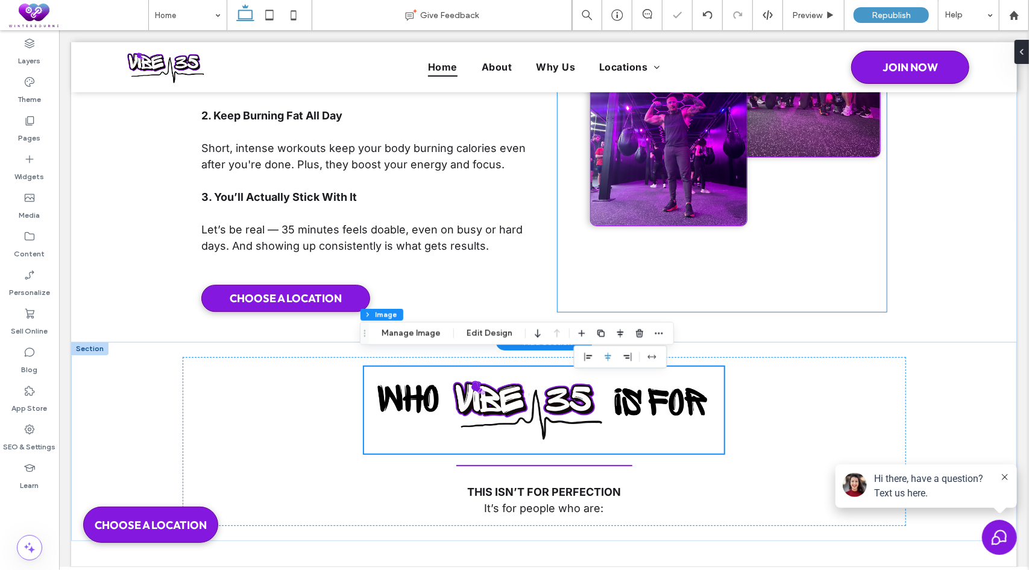
scroll to position [2421, 0]
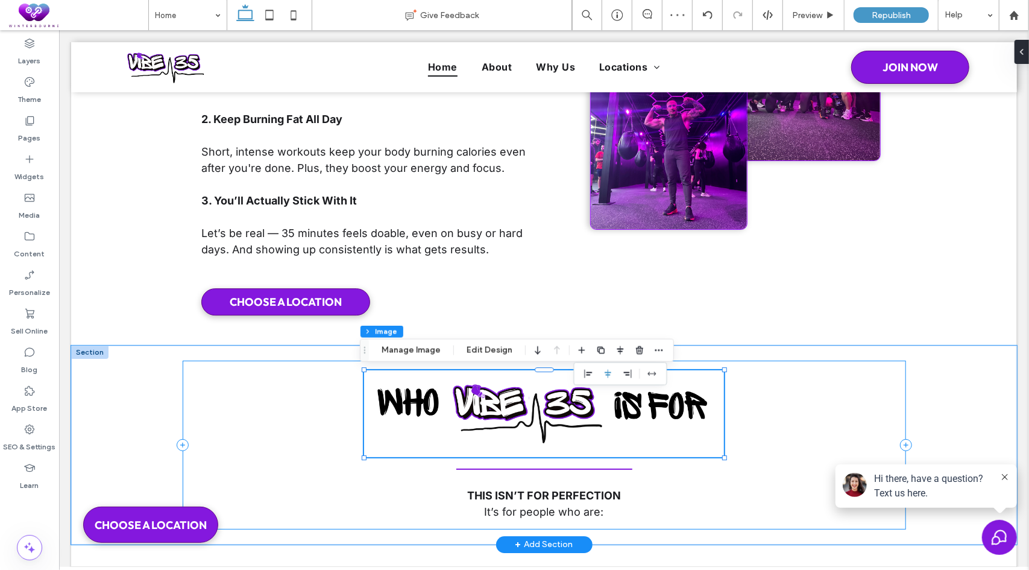
click at [588, 473] on div "51% , 144px THIS ISN’T FOR PERFECTION It’s for people who are:" at bounding box center [544, 444] width 724 height 169
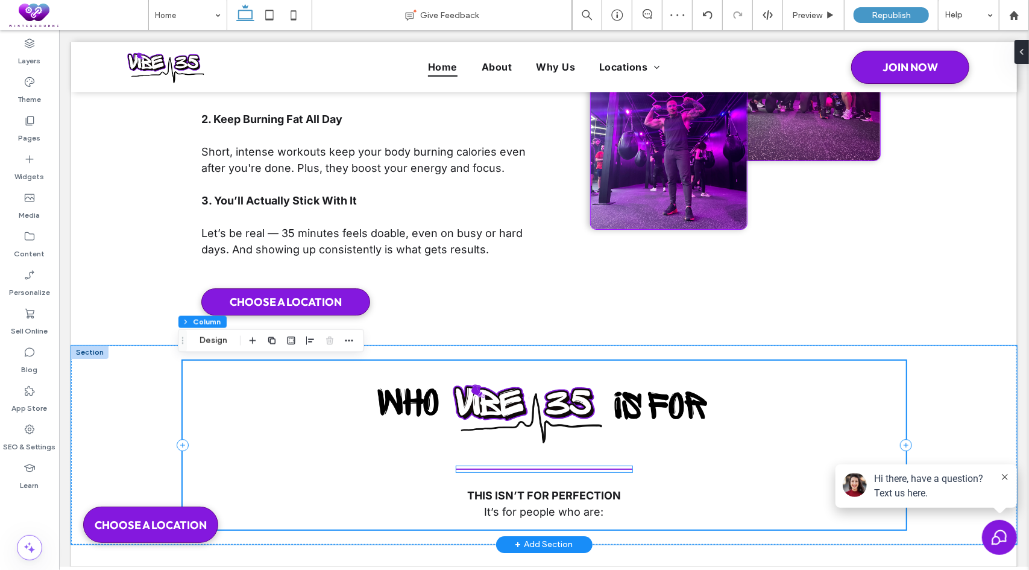
click at [594, 470] on div at bounding box center [544, 468] width 176 height 6
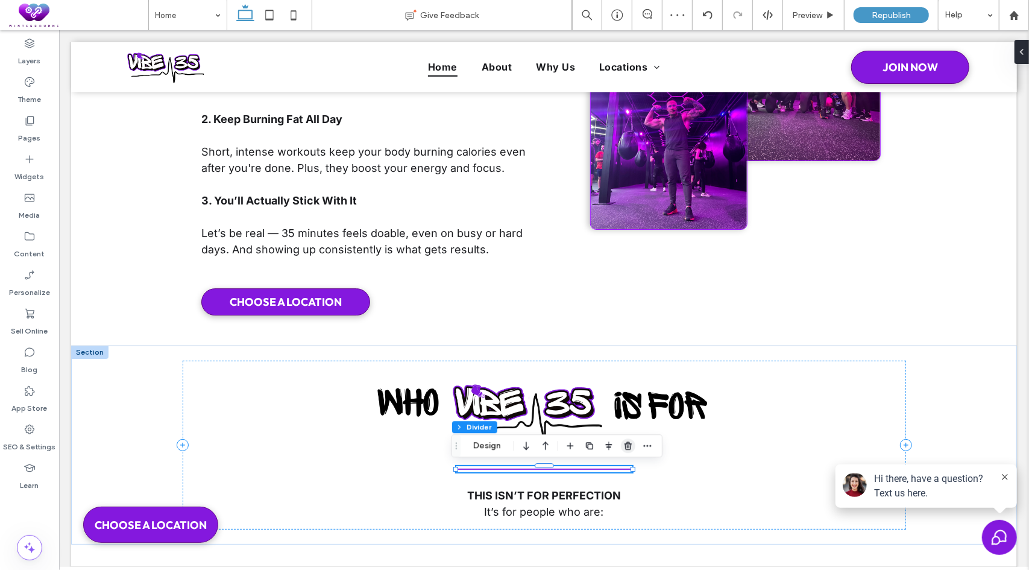
click at [628, 443] on icon "button" at bounding box center [628, 446] width 10 height 10
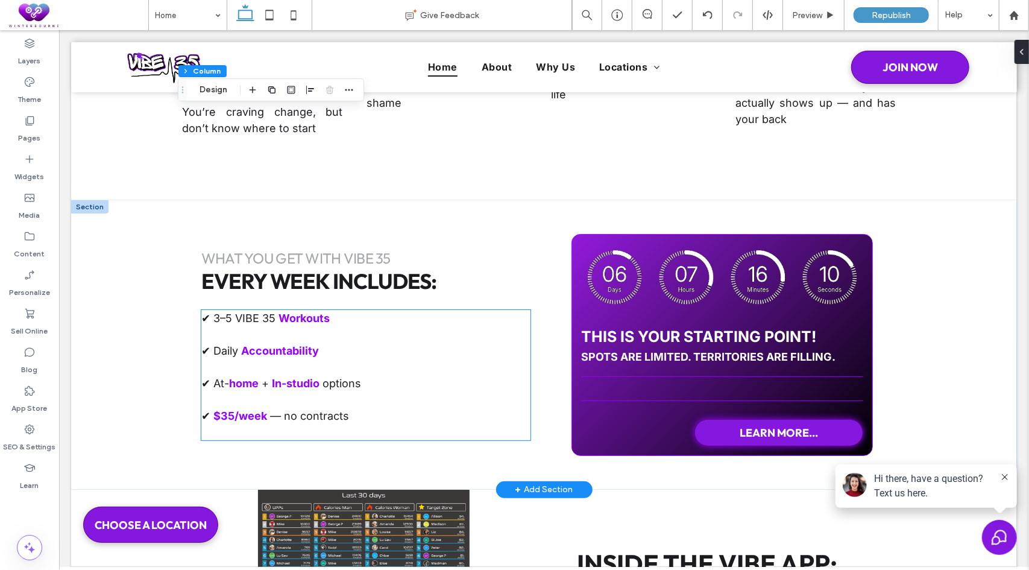
scroll to position [3386, 0]
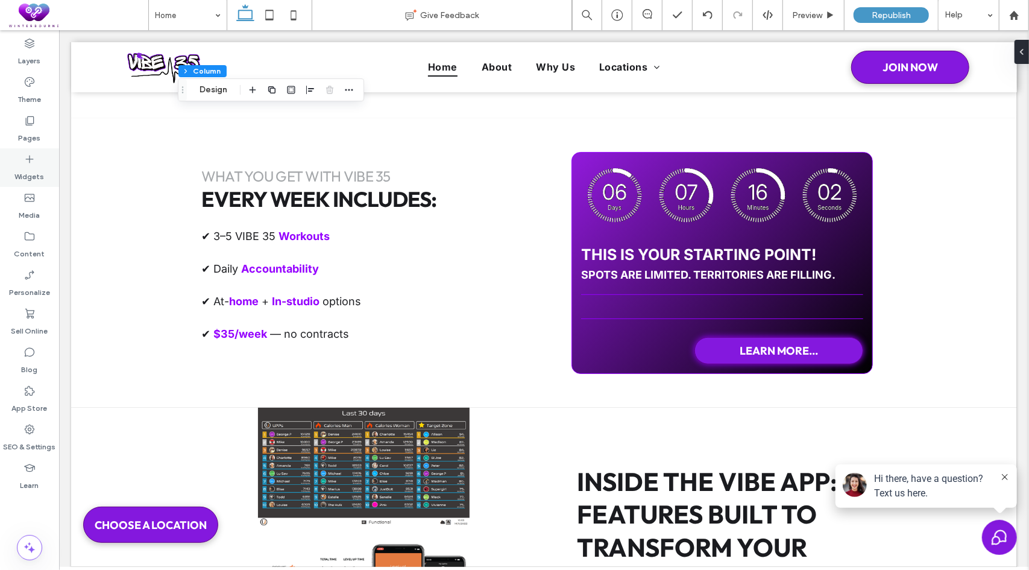
click at [33, 160] on icon at bounding box center [30, 159] width 12 height 12
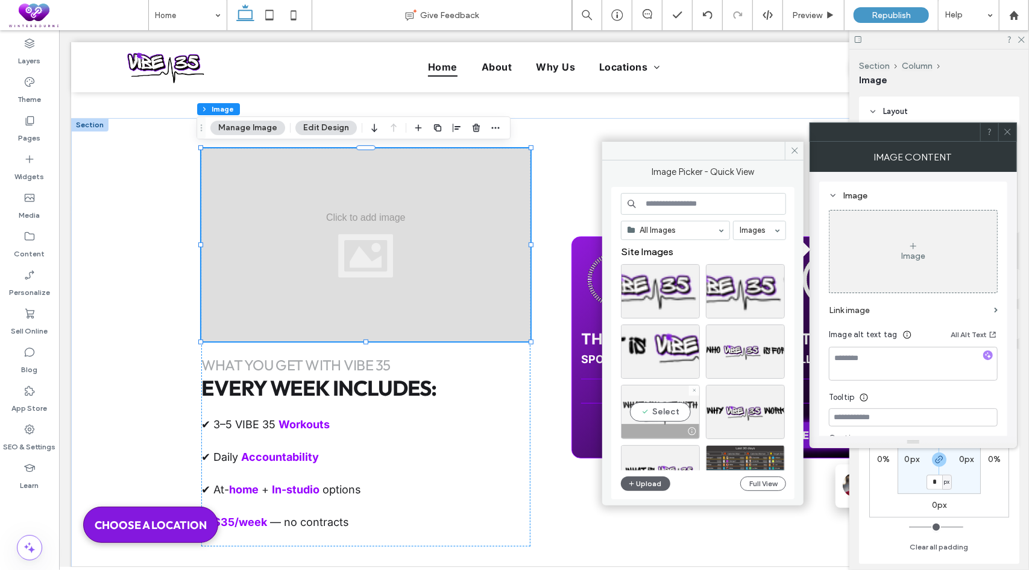
click at [660, 407] on div "Select" at bounding box center [660, 412] width 79 height 54
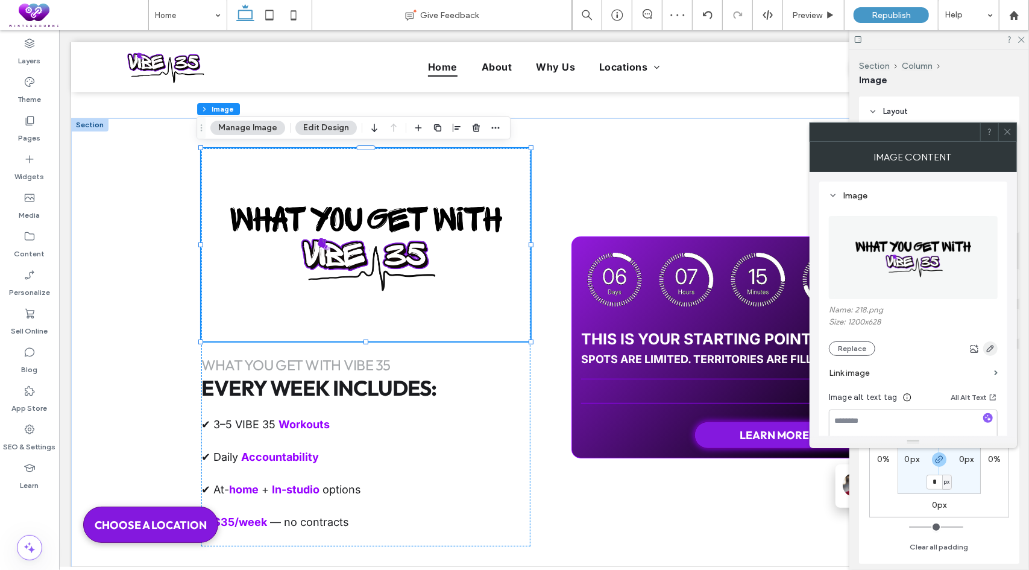
click at [992, 345] on use "button" at bounding box center [990, 348] width 7 height 7
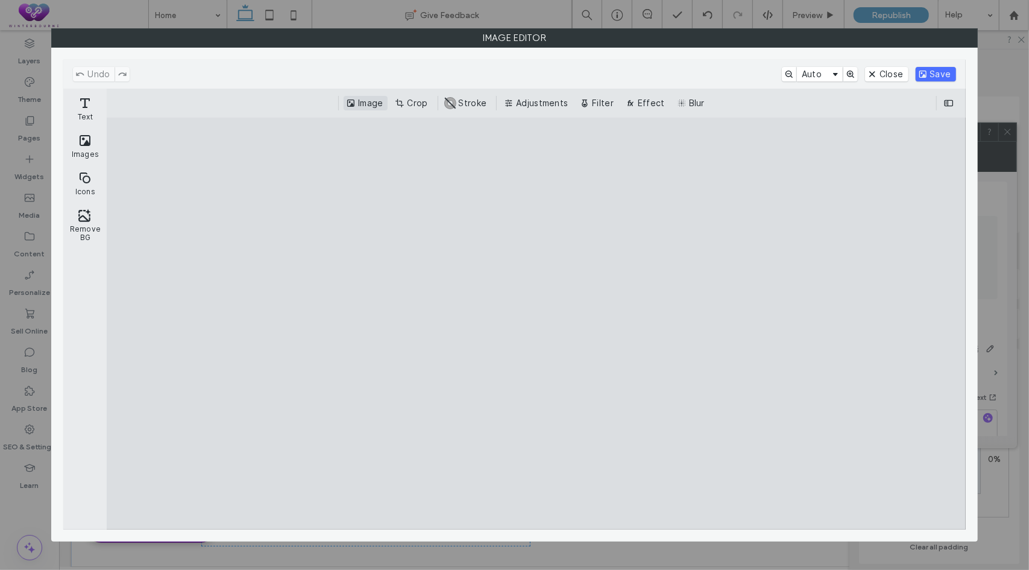
click at [388, 102] on button "Image" at bounding box center [366, 103] width 44 height 14
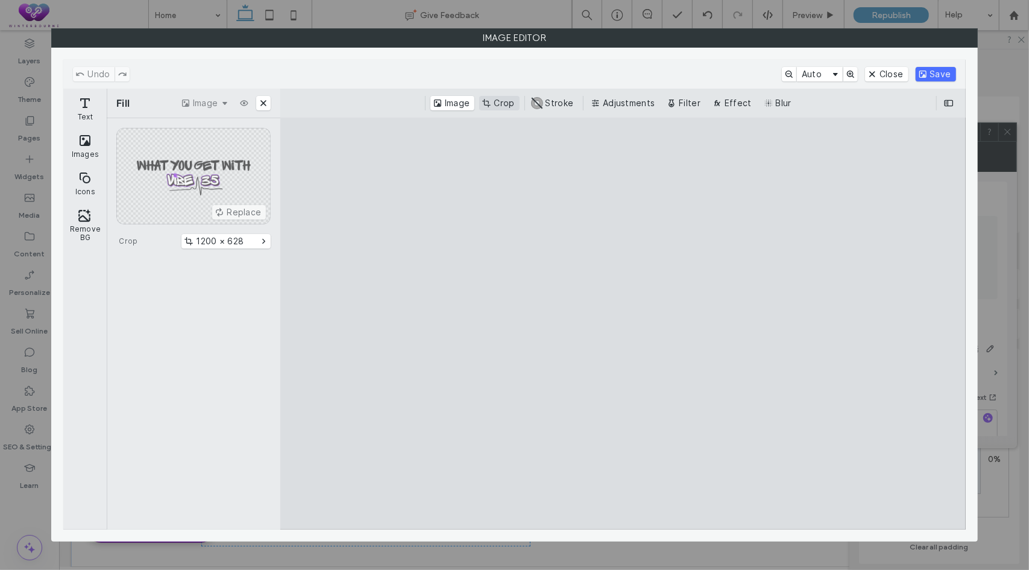
click at [492, 103] on button "Crop" at bounding box center [499, 103] width 40 height 14
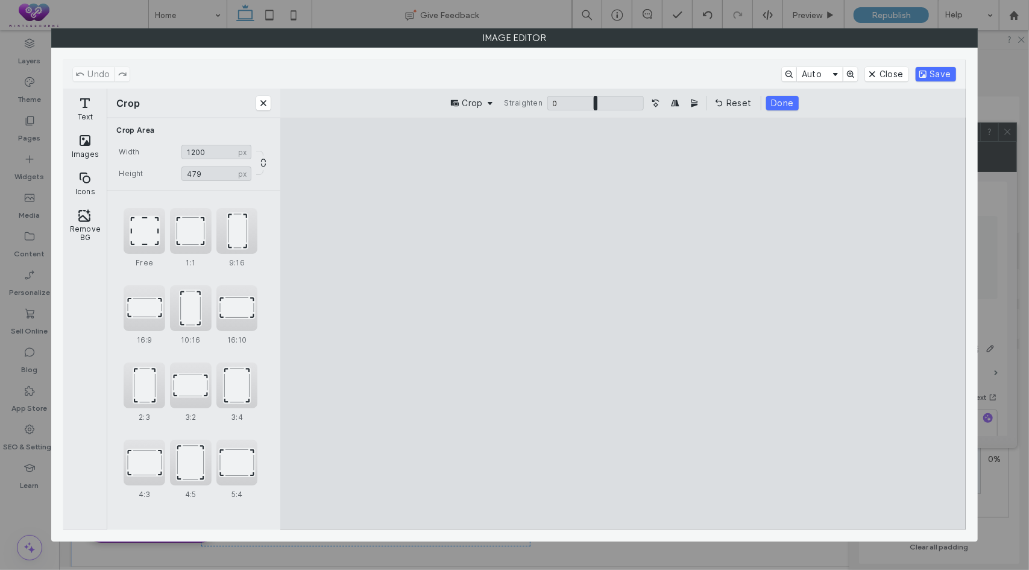
drag, startPoint x: 623, startPoint y: 171, endPoint x: 628, endPoint y: 247, distance: 76.8
click at [623, 324] on cesdk-canvas "Editor canvas" at bounding box center [623, 324] width 0 height 0
type input "***"
drag, startPoint x: 624, startPoint y: 450, endPoint x: 627, endPoint y: 384, distance: 66.4
click at [623, 324] on cesdk-canvas "Editor canvas" at bounding box center [623, 324] width 0 height 0
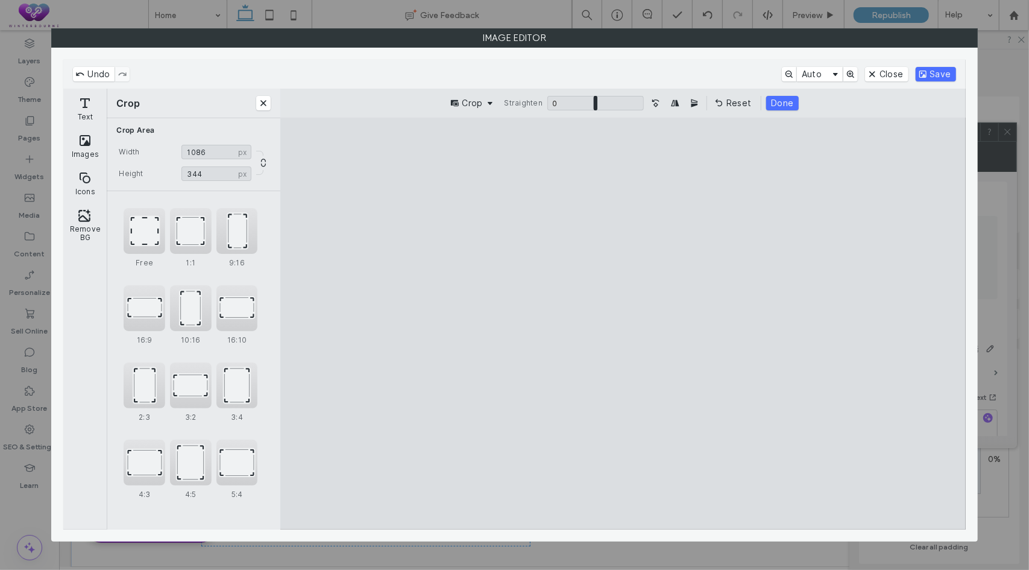
drag, startPoint x: 934, startPoint y: 327, endPoint x: 875, endPoint y: 318, distance: 59.2
click at [623, 324] on cesdk-canvas "Editor canvas" at bounding box center [623, 324] width 0 height 0
drag, startPoint x: 312, startPoint y: 329, endPoint x: 386, endPoint y: 329, distance: 73.6
click at [623, 324] on cesdk-canvas "Editor canvas" at bounding box center [623, 324] width 0 height 0
type input "***"
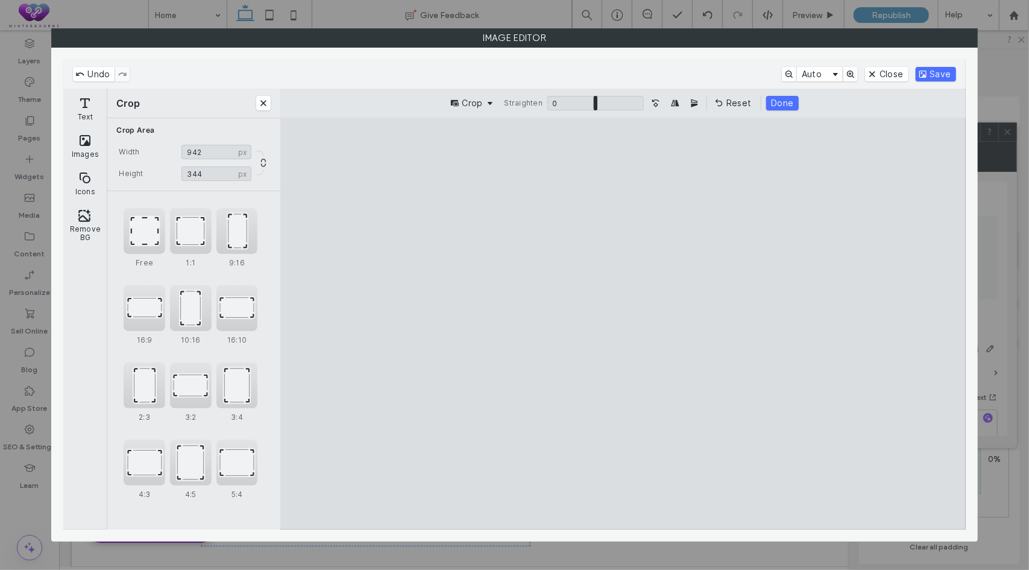
drag, startPoint x: 933, startPoint y: 329, endPoint x: 924, endPoint y: 329, distance: 9.0
click at [623, 324] on cesdk-canvas "Editor canvas" at bounding box center [623, 324] width 0 height 0
type input "***"
drag, startPoint x: 626, startPoint y: 445, endPoint x: 625, endPoint y: 438, distance: 6.9
click at [623, 324] on cesdk-canvas "Editor canvas" at bounding box center [623, 324] width 0 height 0
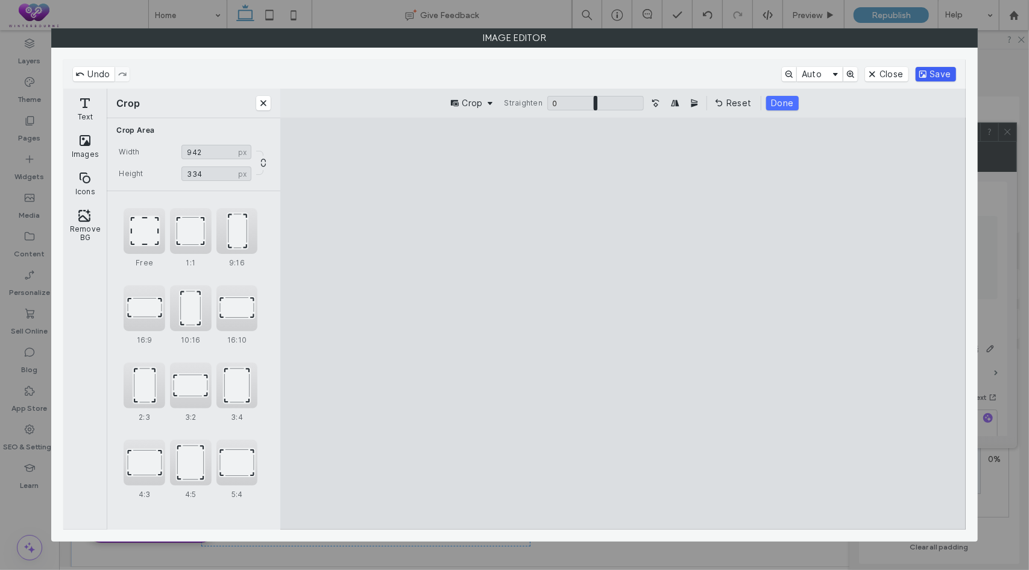
click at [928, 75] on button "Save" at bounding box center [936, 74] width 40 height 14
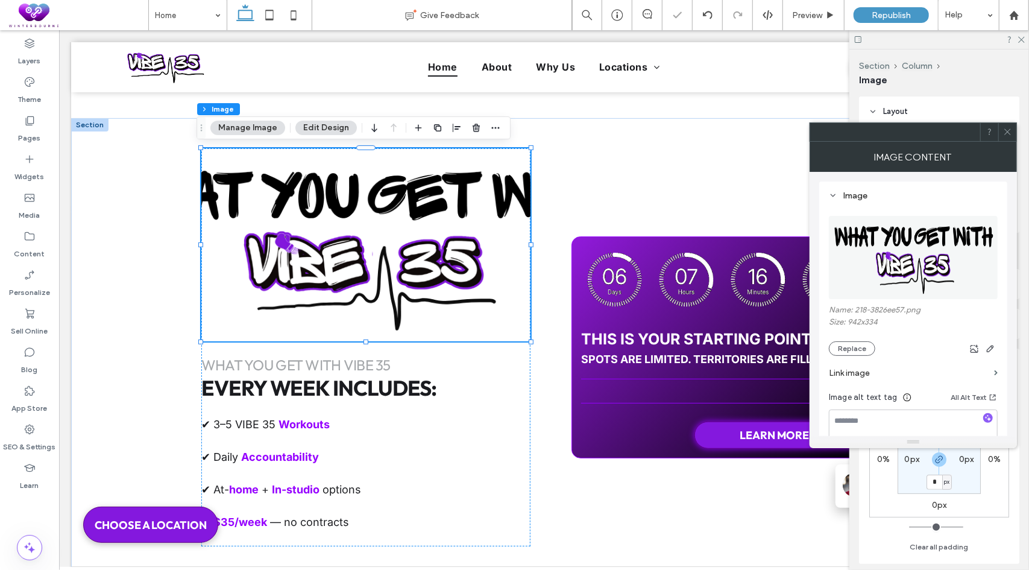
click at [1011, 129] on use at bounding box center [1007, 132] width 6 height 6
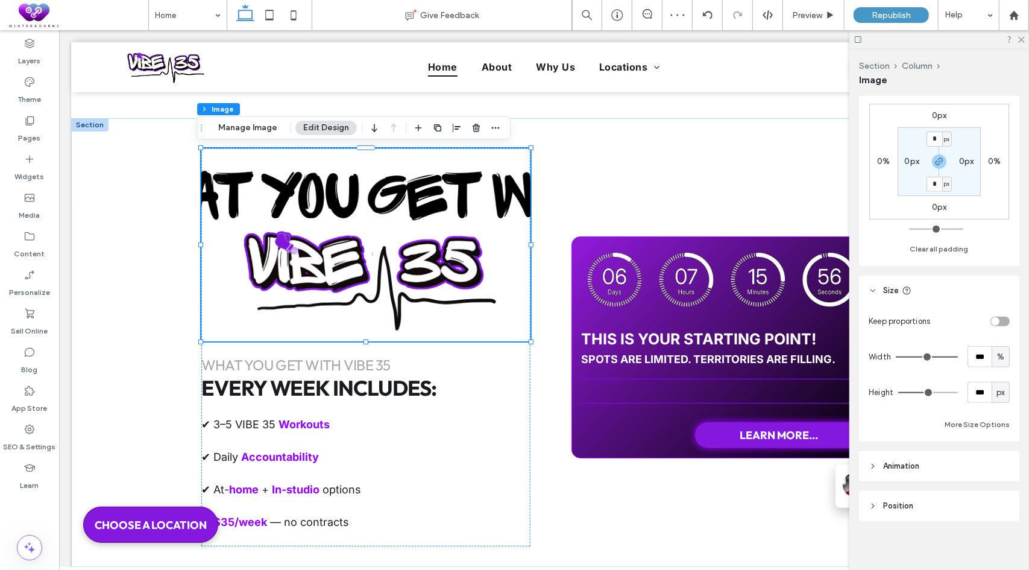
scroll to position [301, 0]
click at [995, 315] on div "toggle" at bounding box center [1000, 318] width 19 height 10
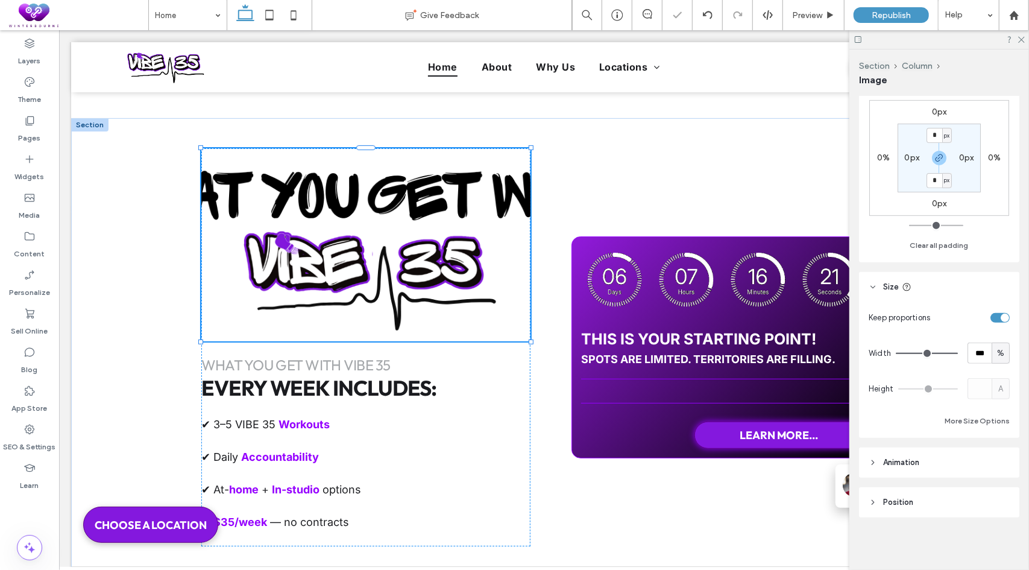
type input "*"
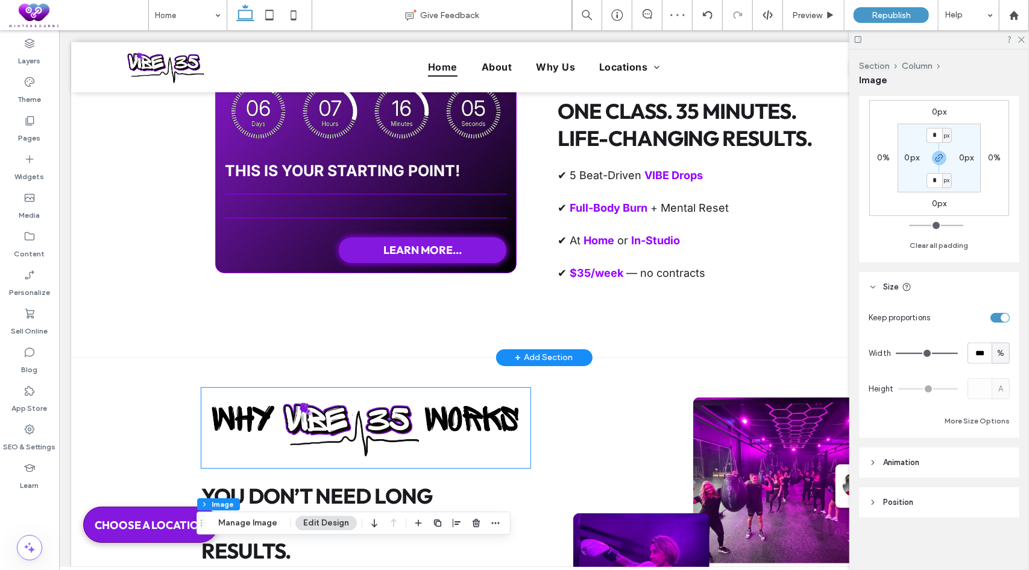
scroll to position [1818, 0]
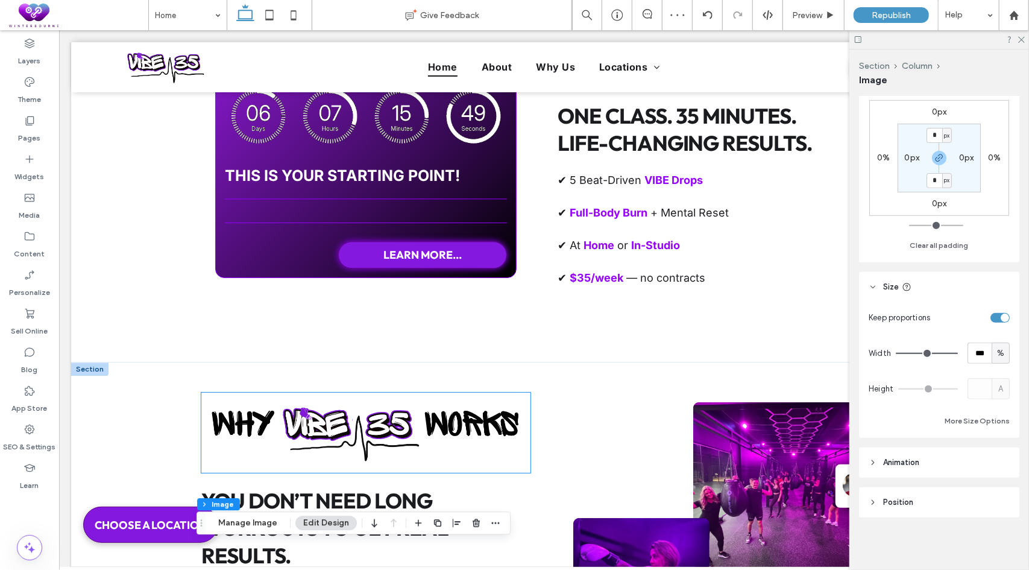
click at [353, 440] on img at bounding box center [365, 432] width 329 height 80
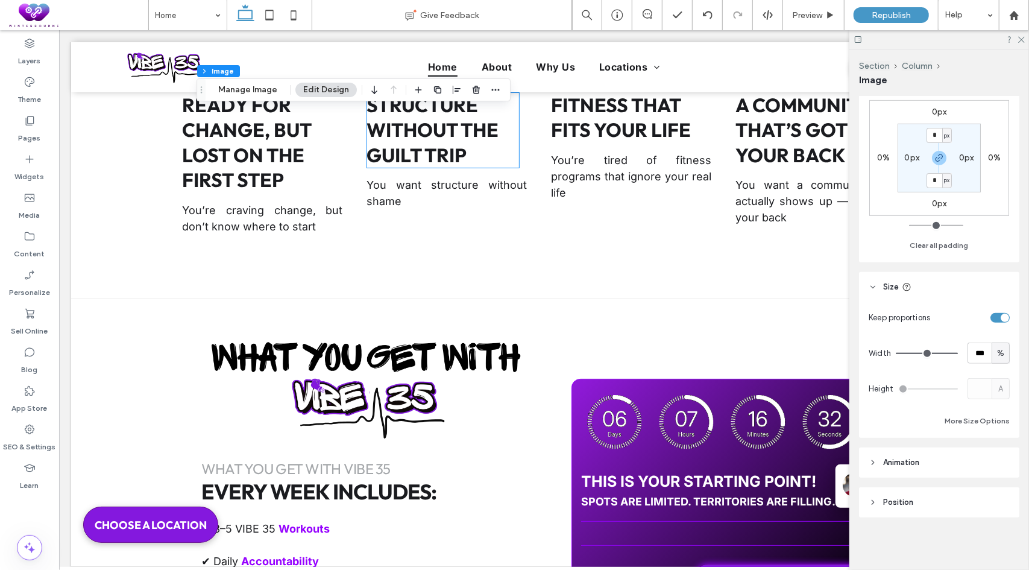
scroll to position [3326, 0]
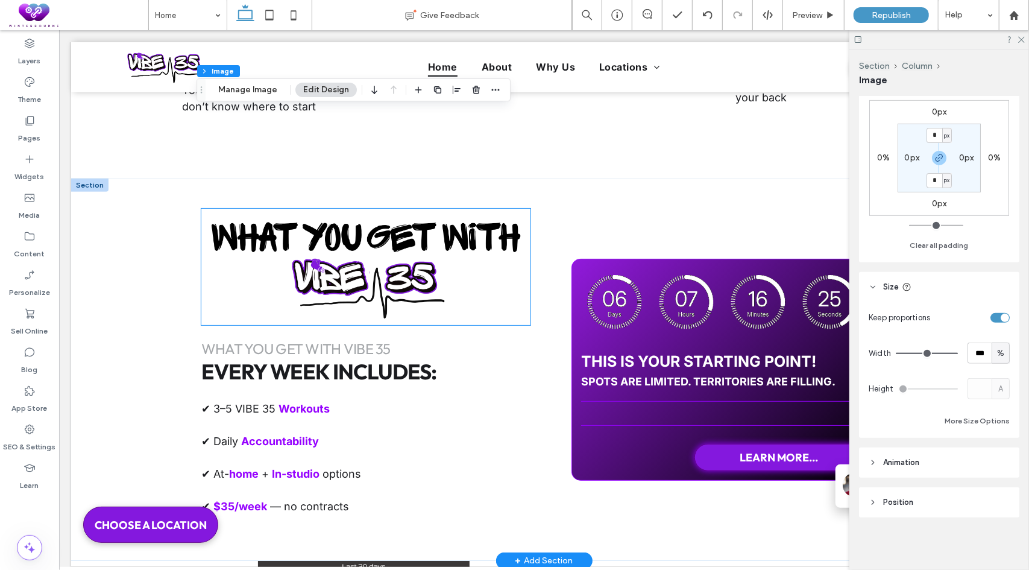
click at [421, 266] on img at bounding box center [365, 266] width 329 height 117
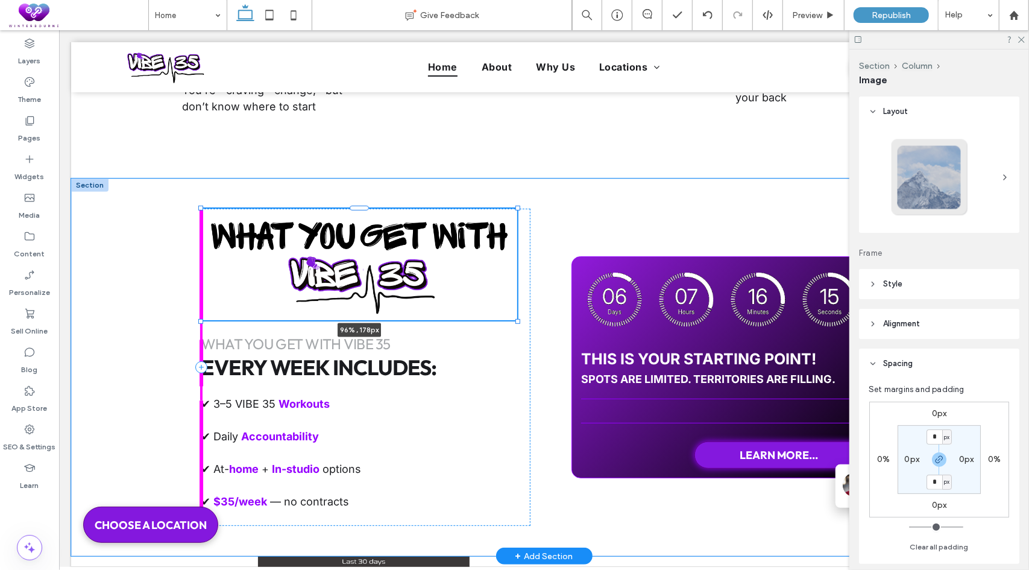
drag, startPoint x: 523, startPoint y: 323, endPoint x: 508, endPoint y: 318, distance: 15.8
click at [508, 318] on div "96% , 178px what you get with vibe 35 Every Week Includes: ✔ 3–5 VIBE 35 Workou…" at bounding box center [544, 367] width 724 height 378
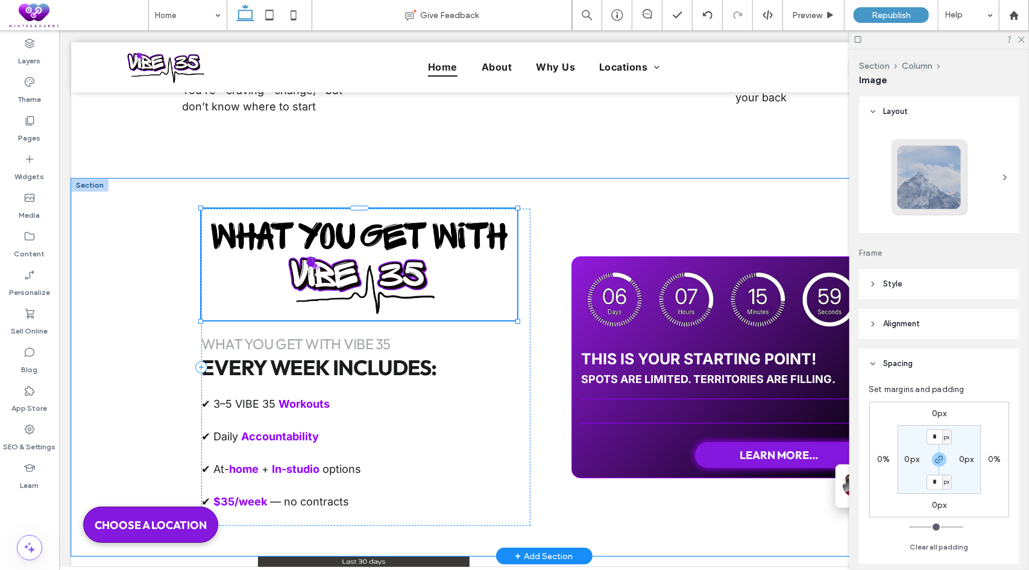
type input "**"
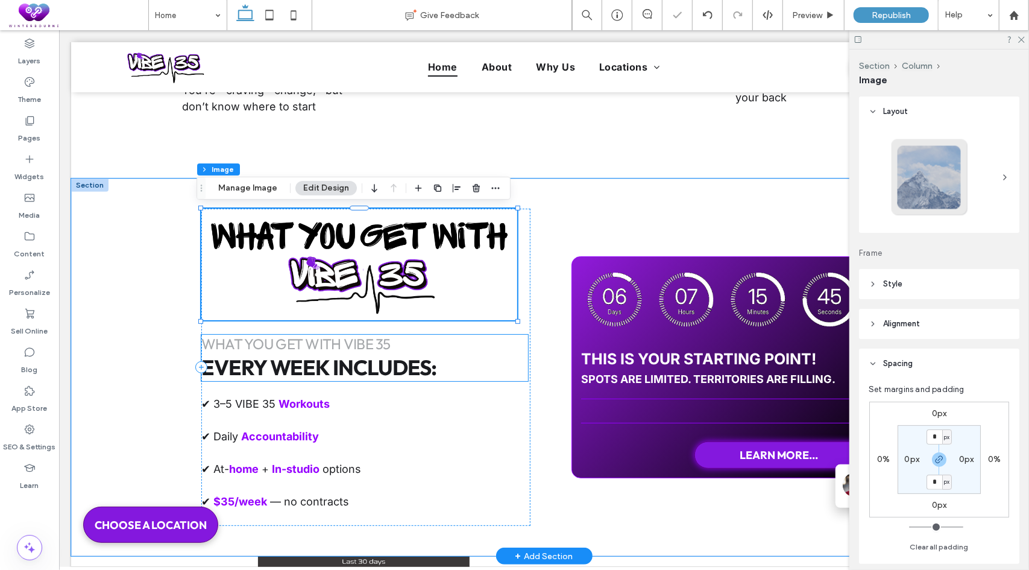
click at [356, 346] on span "what you get with vibe 35" at bounding box center [295, 343] width 189 height 18
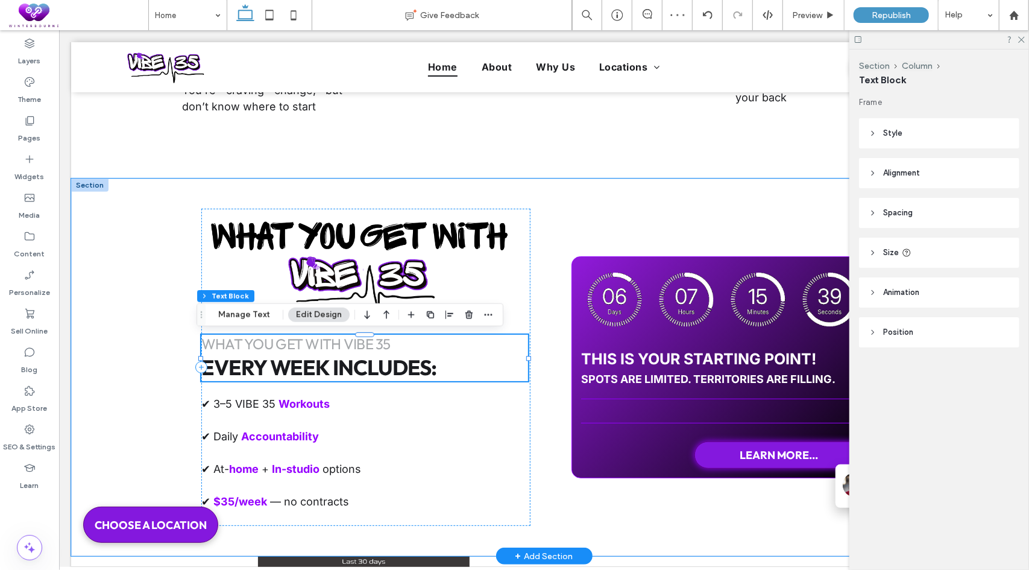
click at [400, 345] on h2 "what you get with vibe 35" at bounding box center [364, 343] width 327 height 19
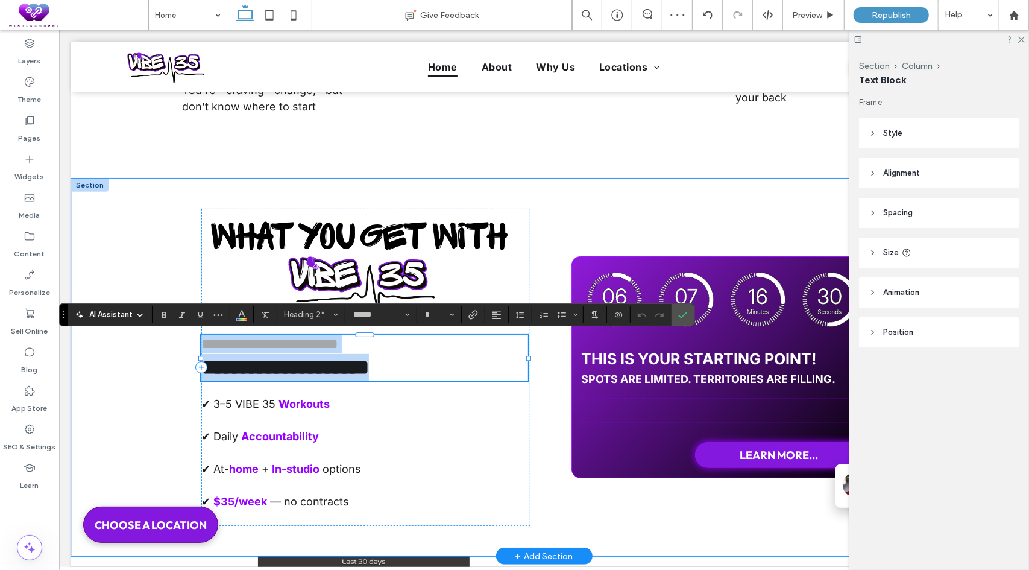
click at [405, 345] on h2 "**********" at bounding box center [364, 343] width 327 height 19
drag, startPoint x: 420, startPoint y: 344, endPoint x: 197, endPoint y: 347, distance: 222.5
click at [201, 347] on h2 "**********" at bounding box center [364, 343] width 327 height 19
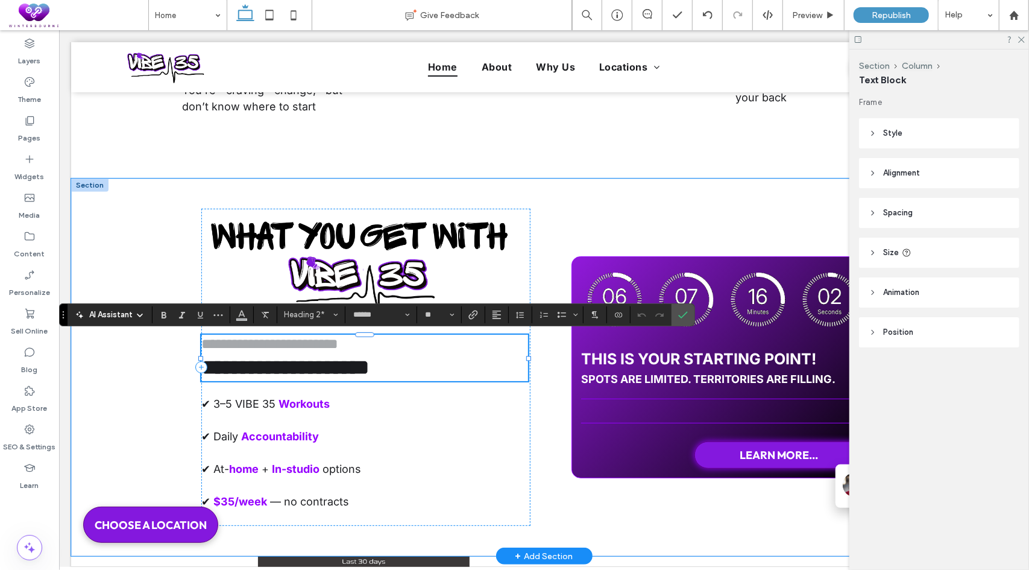
type input "**"
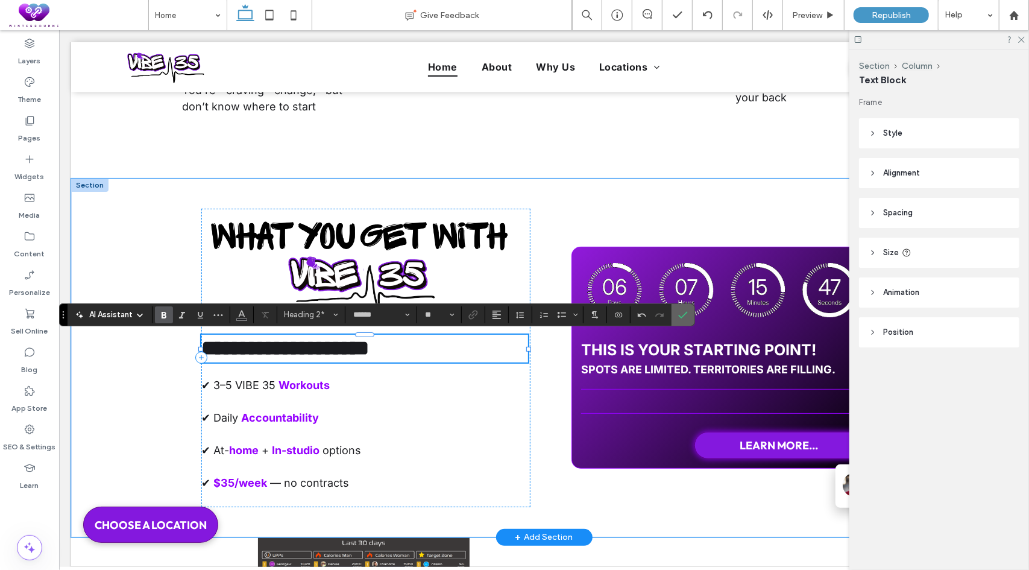
click at [678, 320] on span "Confirm" at bounding box center [680, 315] width 5 height 22
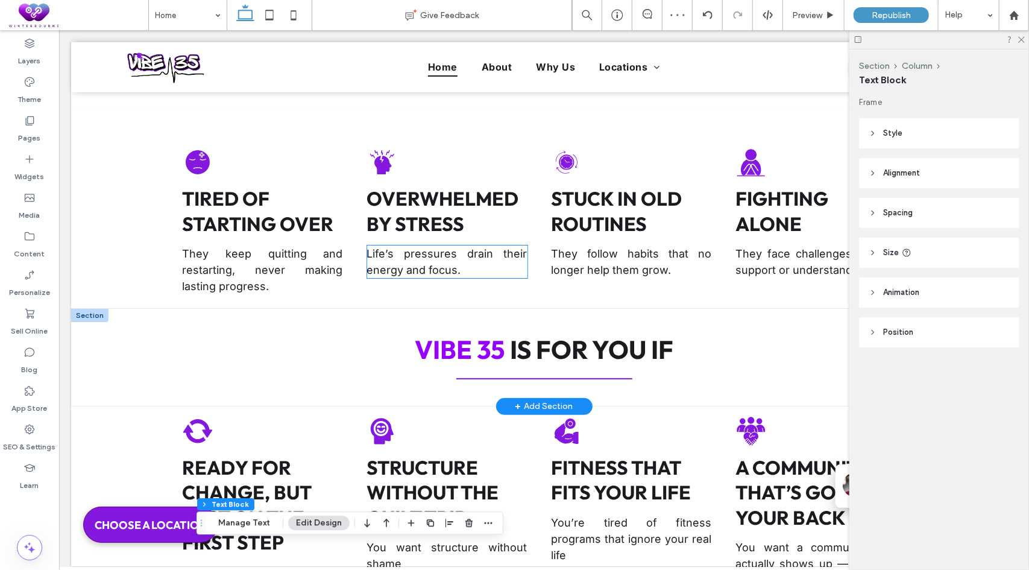
scroll to position [2602, 0]
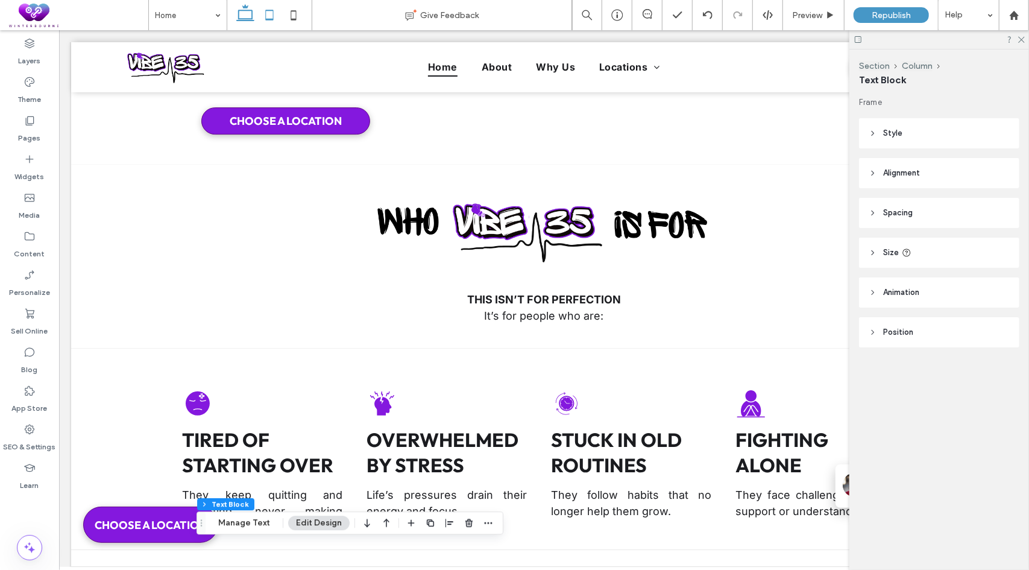
click at [271, 17] on icon at bounding box center [269, 15] width 24 height 24
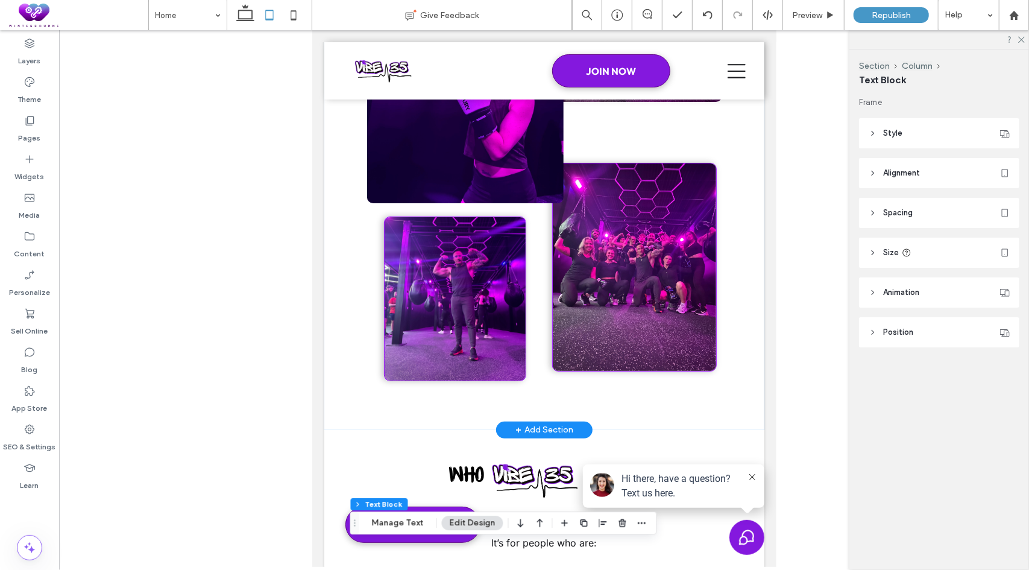
scroll to position [3987, 0]
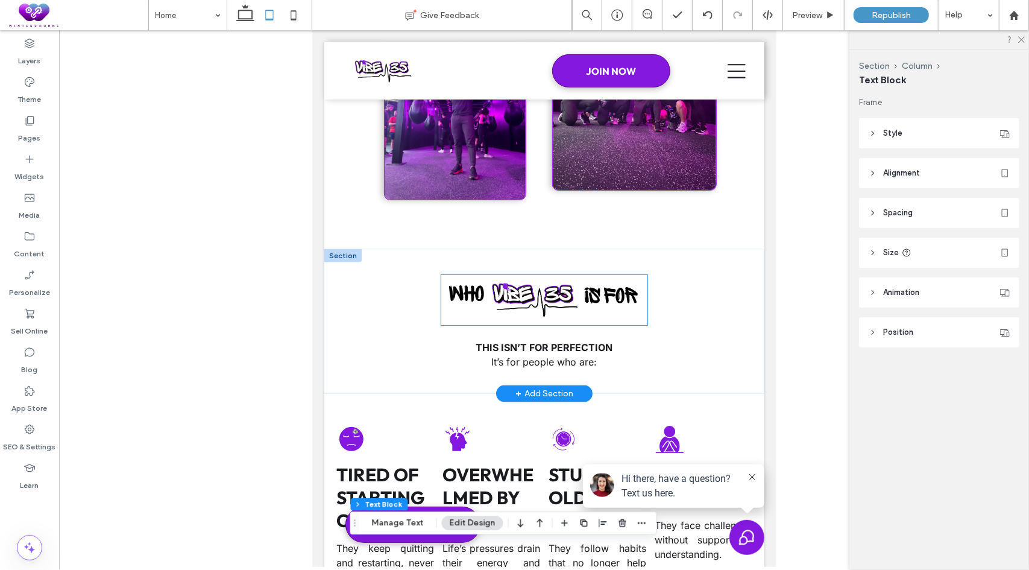
click at [557, 274] on img at bounding box center [544, 298] width 206 height 49
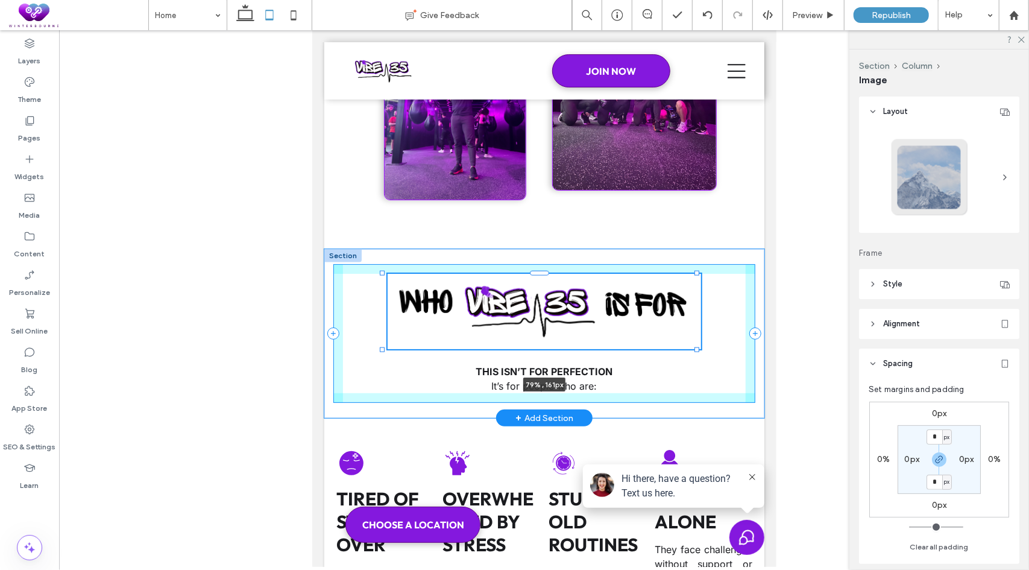
drag, startPoint x: 640, startPoint y: 294, endPoint x: 695, endPoint y: 327, distance: 63.6
click at [695, 327] on div "79% , 161px THIS ISN’T FOR PERFECTION It’s for people who are:" at bounding box center [544, 332] width 440 height 169
type input "**"
type input "****"
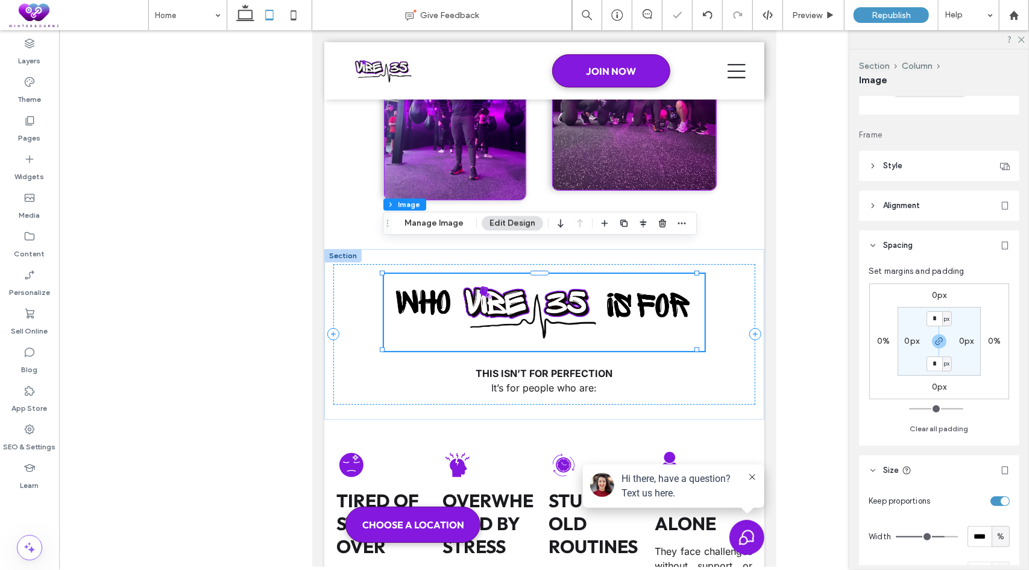
scroll to position [301, 0]
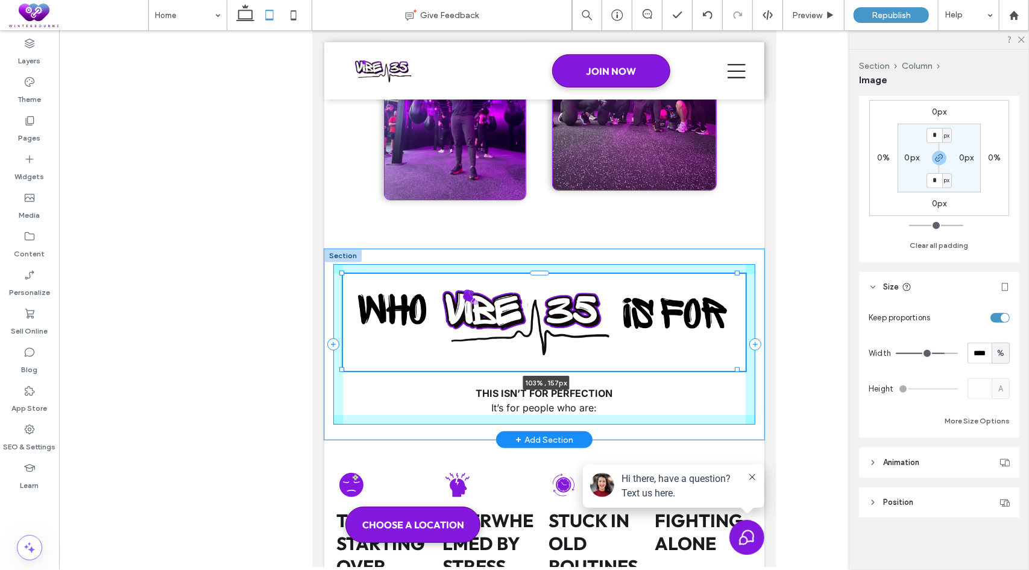
drag, startPoint x: 698, startPoint y: 320, endPoint x: 746, endPoint y: 339, distance: 52.0
click at [746, 339] on div "103% , 157px THIS ISN’T FOR PERFECTION It’s for people who are:" at bounding box center [544, 343] width 440 height 191
type input "***"
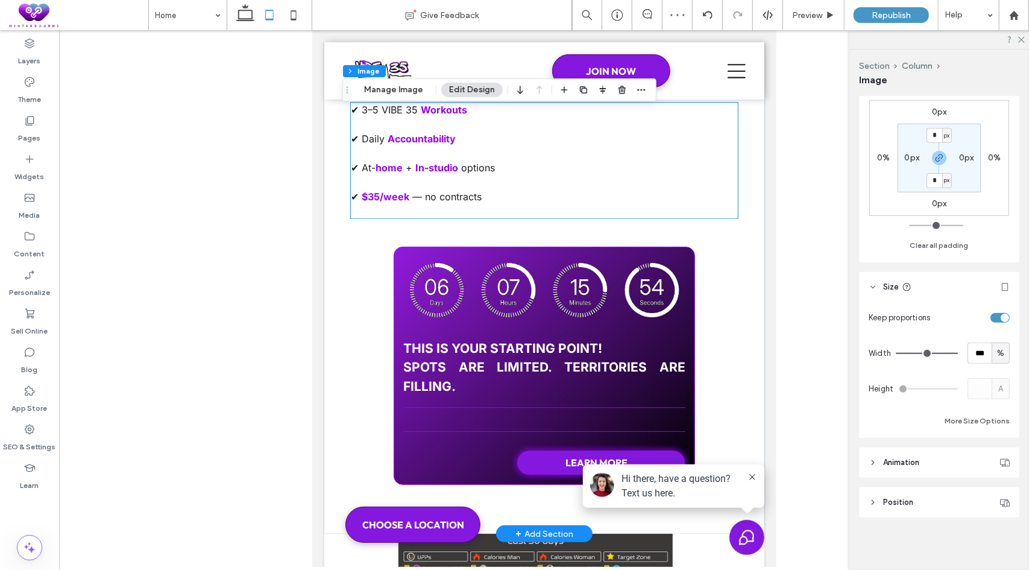
scroll to position [5193, 0]
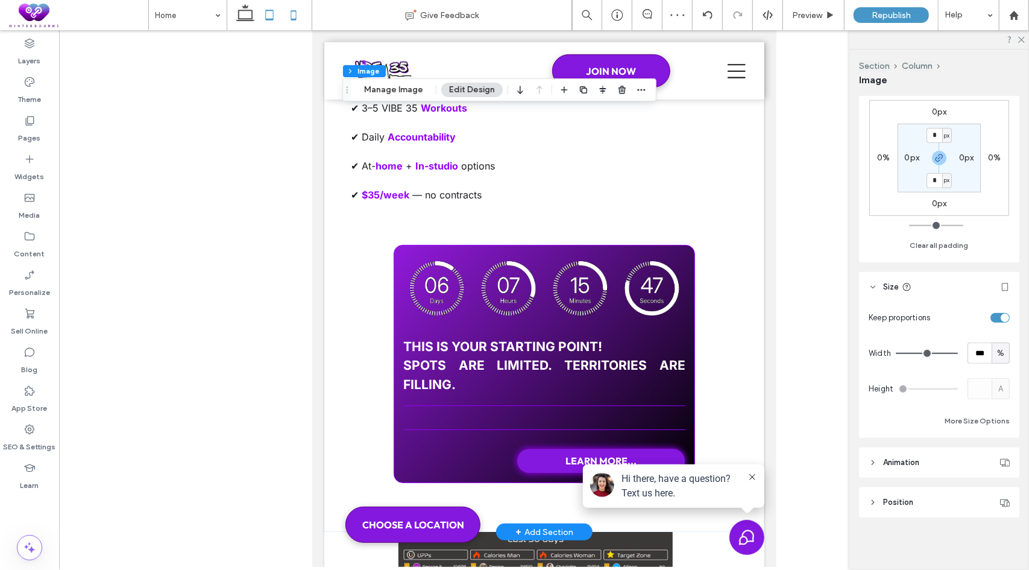
click at [292, 17] on icon at bounding box center [294, 15] width 24 height 24
type input "**"
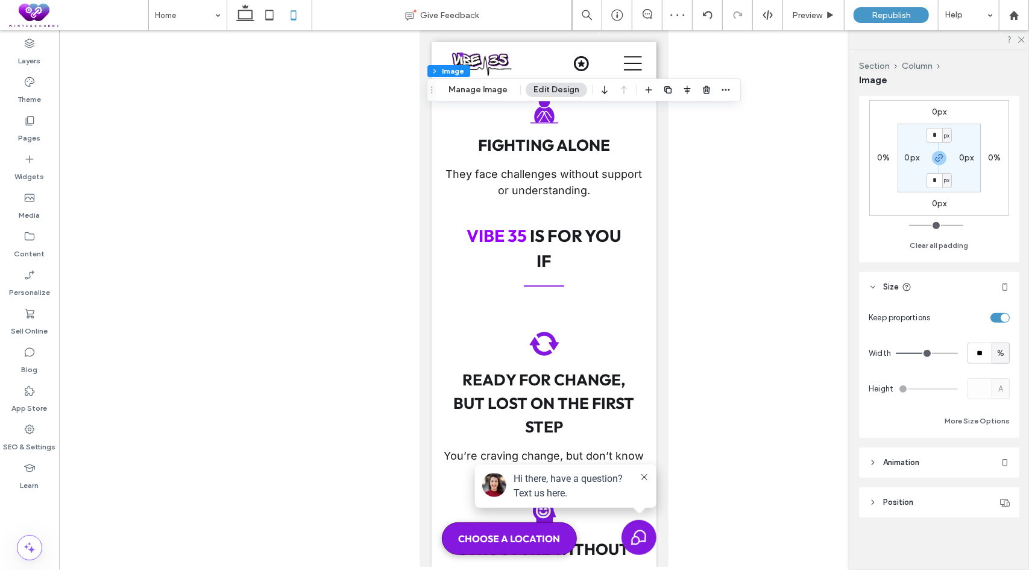
scroll to position [6099, 0]
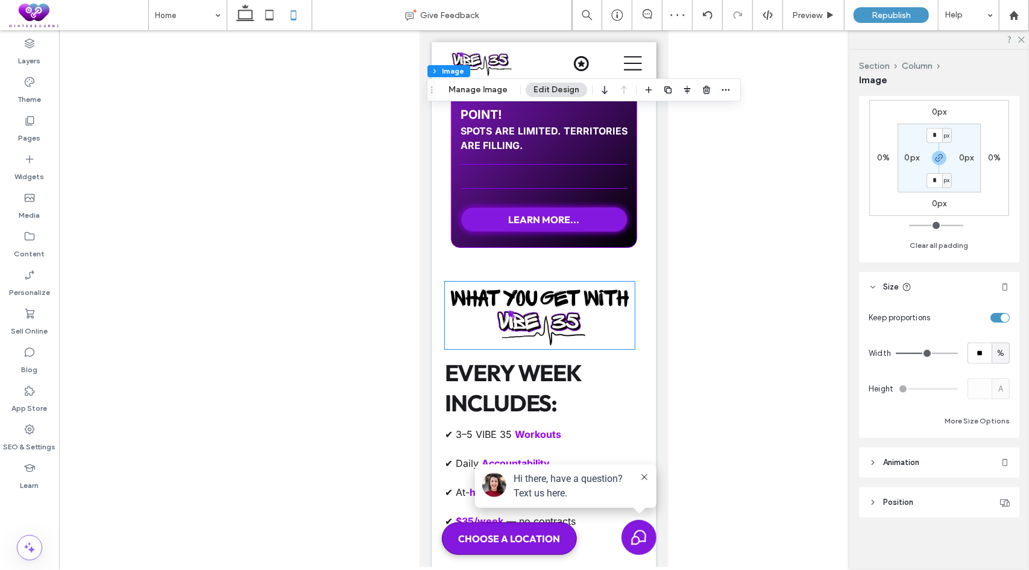
click at [599, 348] on img at bounding box center [539, 315] width 190 height 68
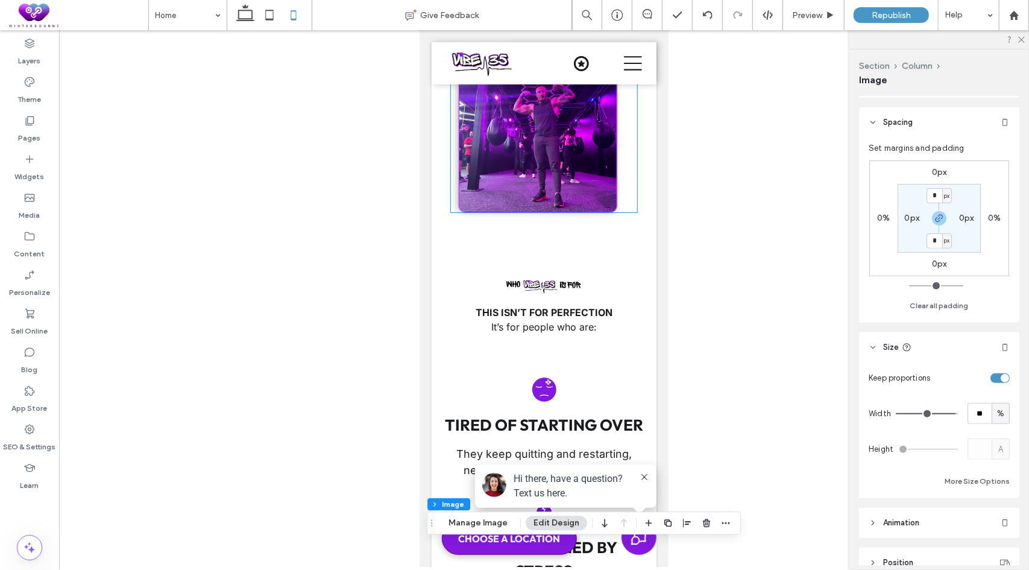
scroll to position [4532, 0]
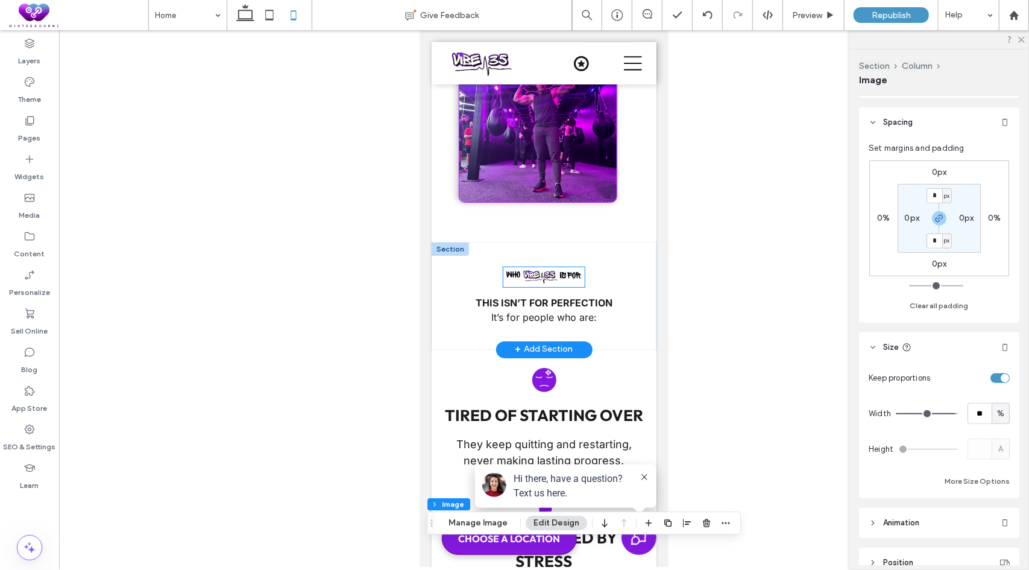
click at [541, 286] on img at bounding box center [544, 276] width 82 height 20
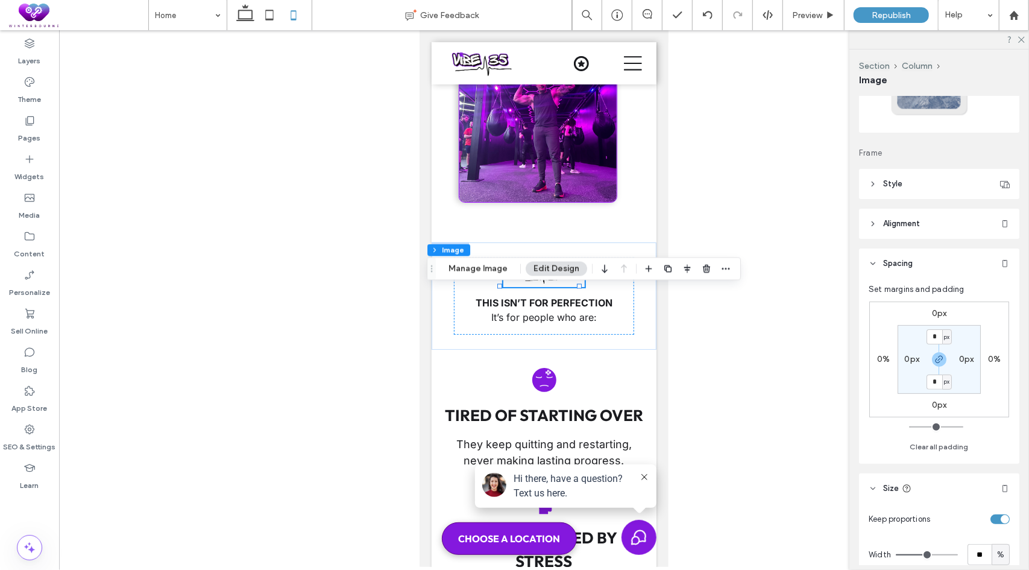
scroll to position [241, 0]
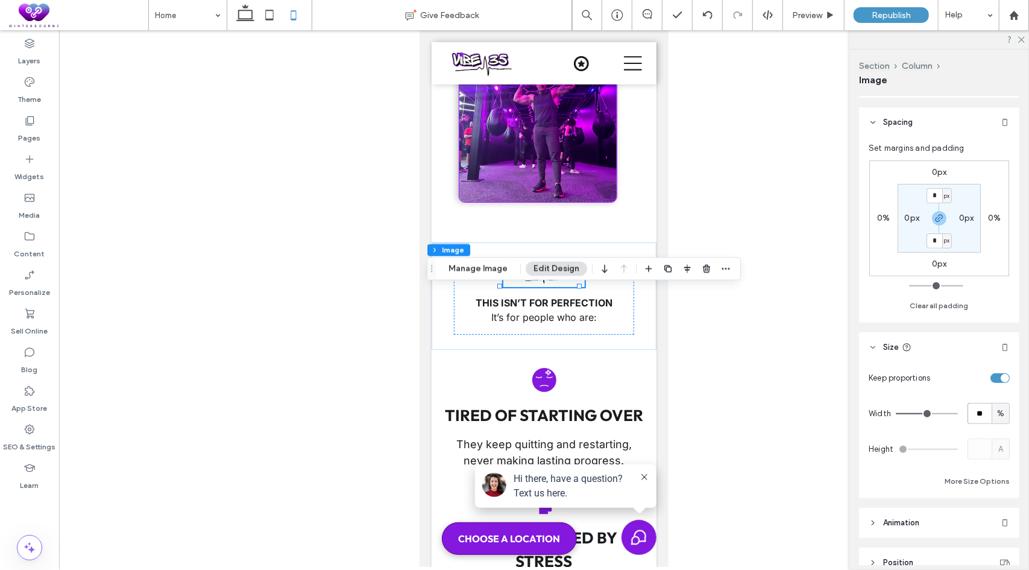
click at [958, 409] on div "Width ** %" at bounding box center [939, 413] width 141 height 21
type input "**"
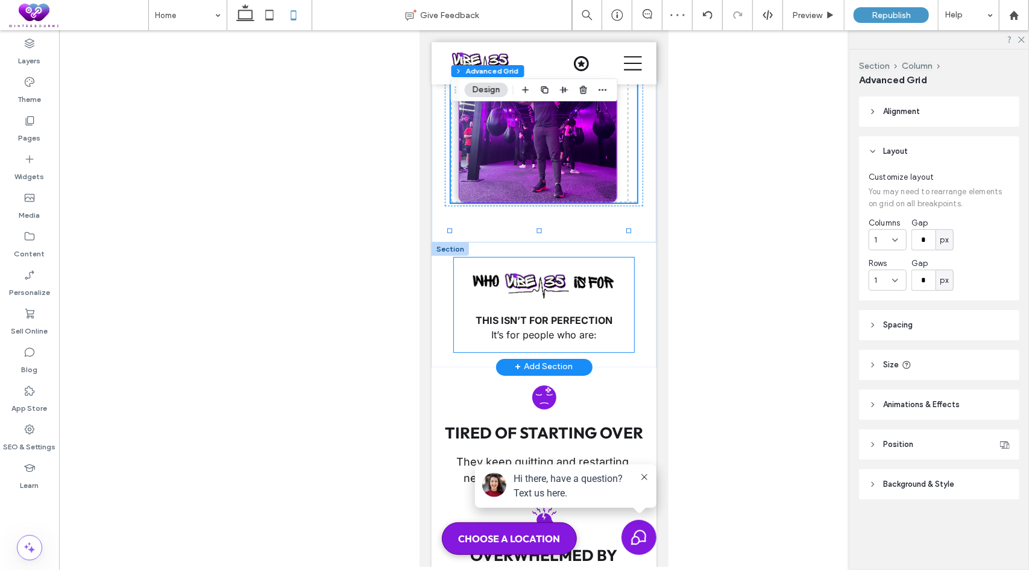
click at [620, 317] on div "THIS ISN’T FOR PERFECTION It’s for people who are:" at bounding box center [543, 304] width 180 height 95
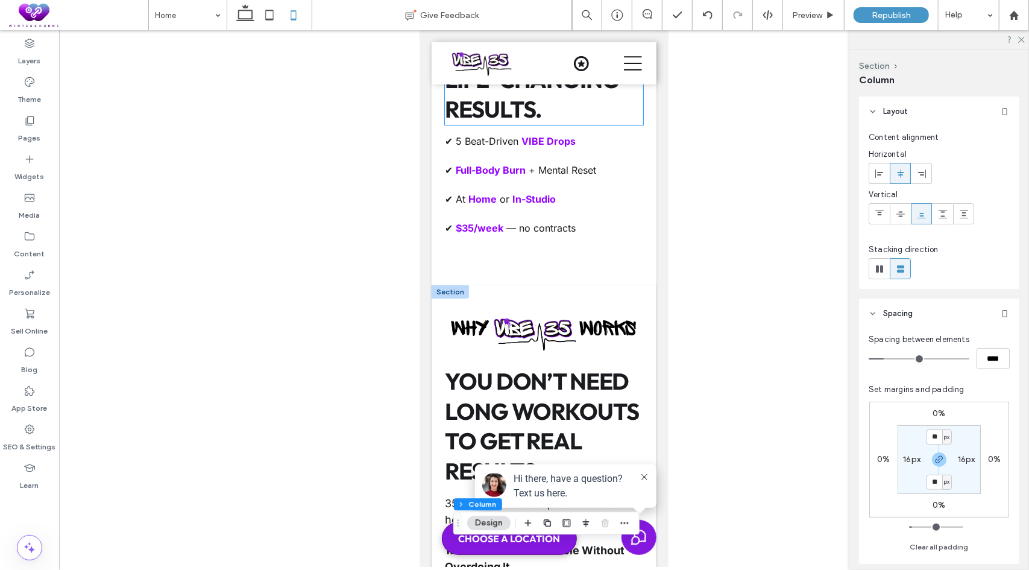
scroll to position [3326, 0]
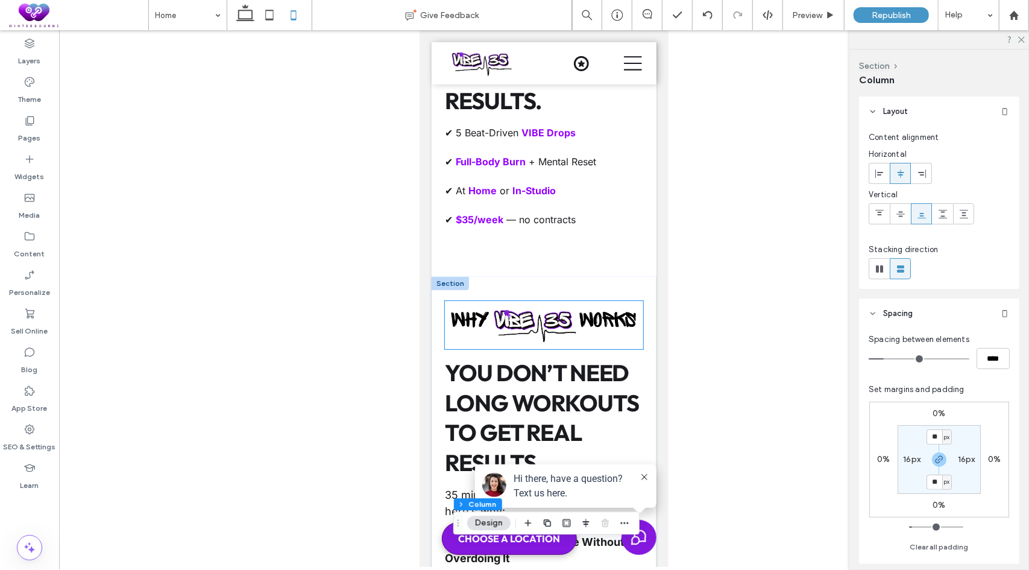
click at [560, 311] on img at bounding box center [543, 324] width 198 height 48
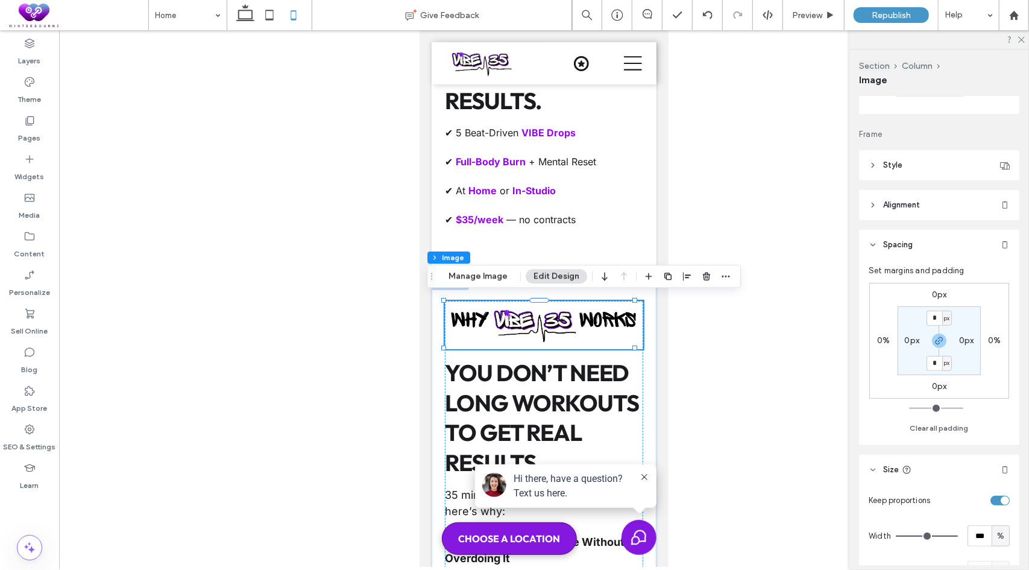
scroll to position [301, 0]
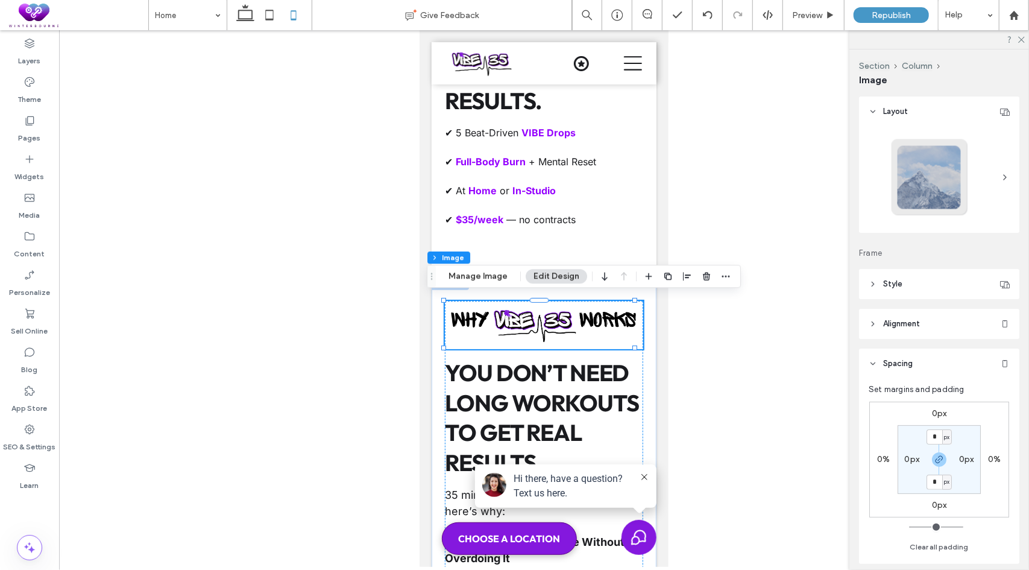
scroll to position [301, 0]
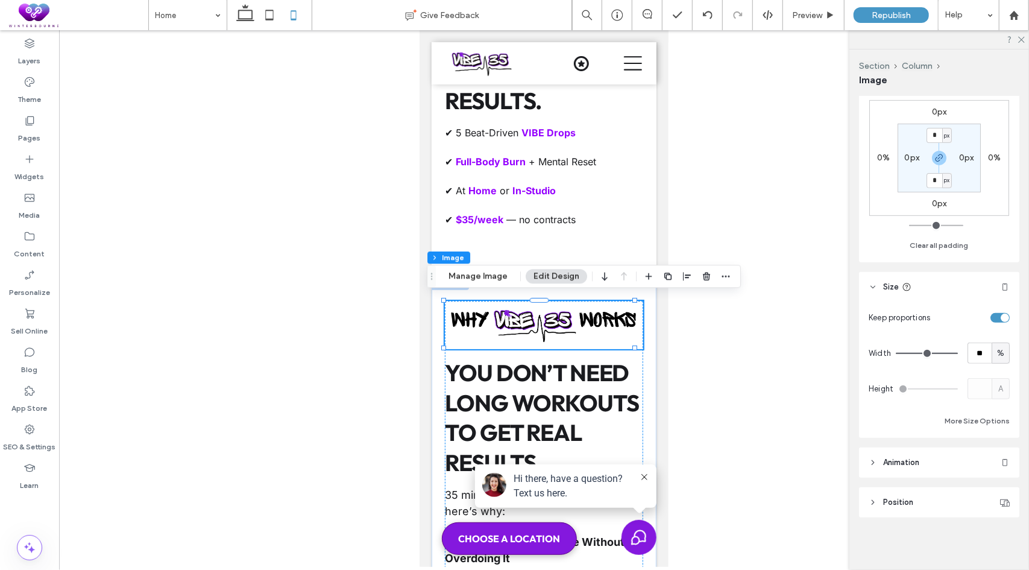
type input "**"
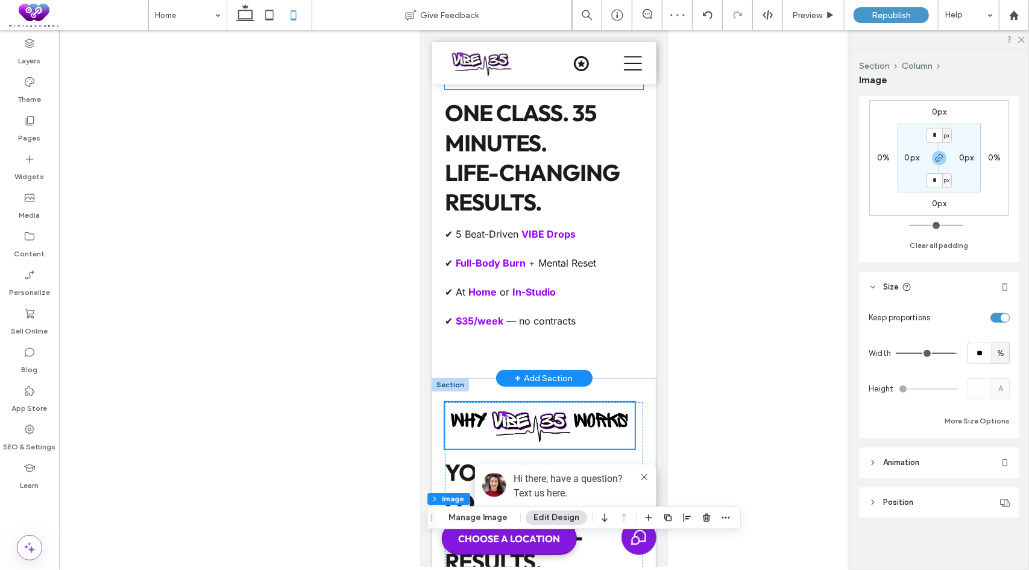
scroll to position [2945, 0]
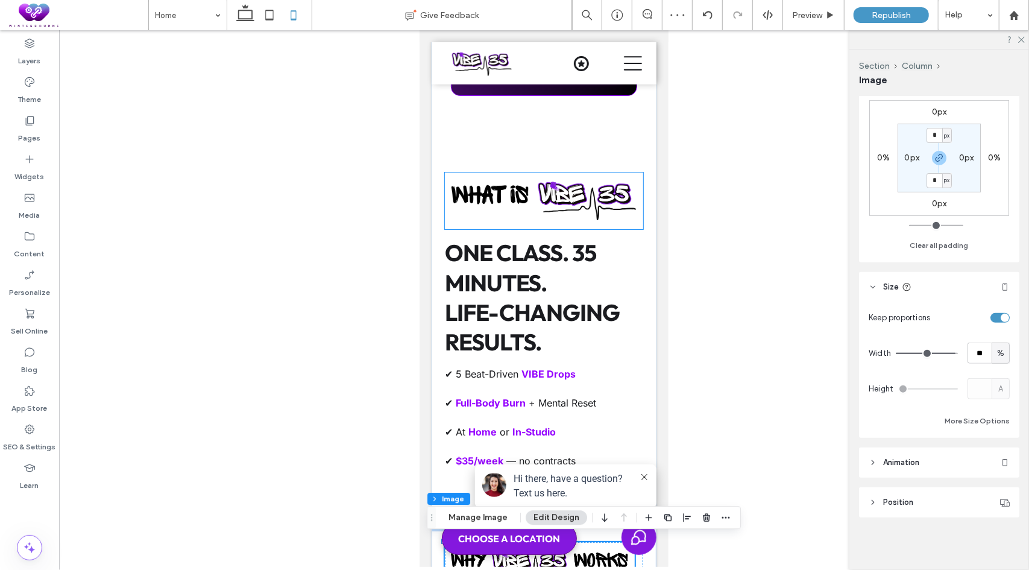
click at [538, 191] on img at bounding box center [543, 200] width 198 height 57
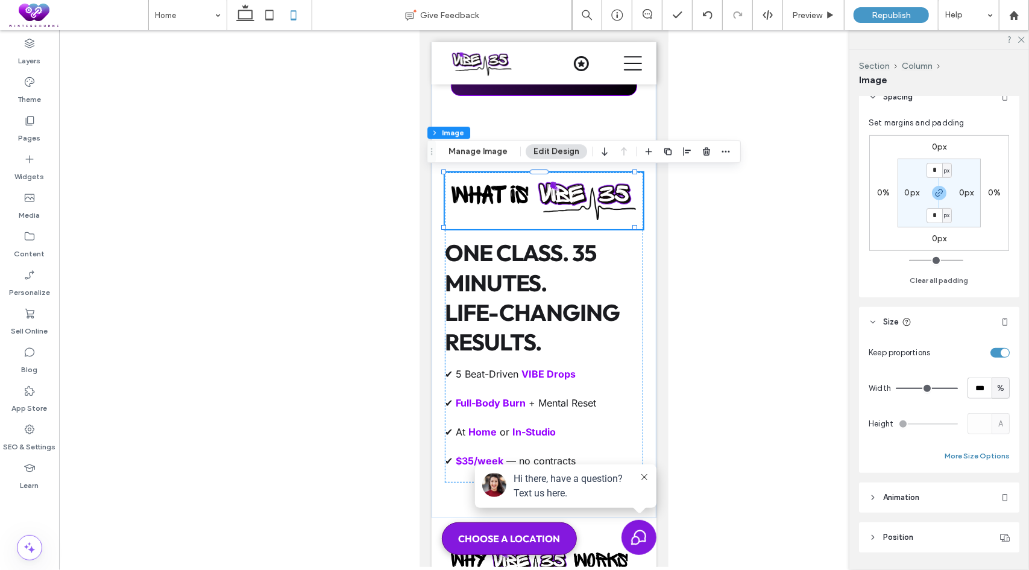
scroll to position [301, 0]
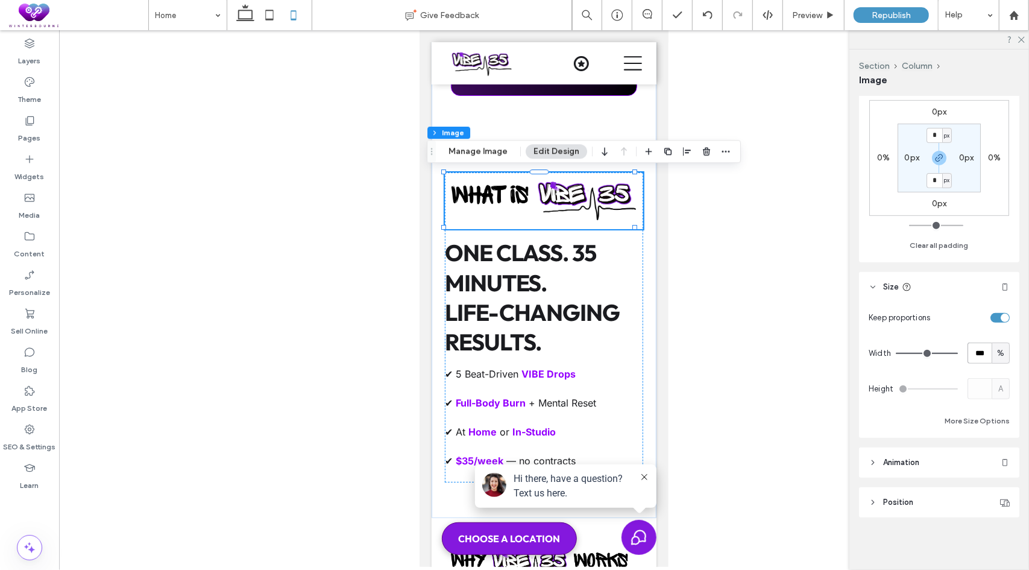
click at [978, 352] on input "***" at bounding box center [980, 352] width 24 height 21
type input "**"
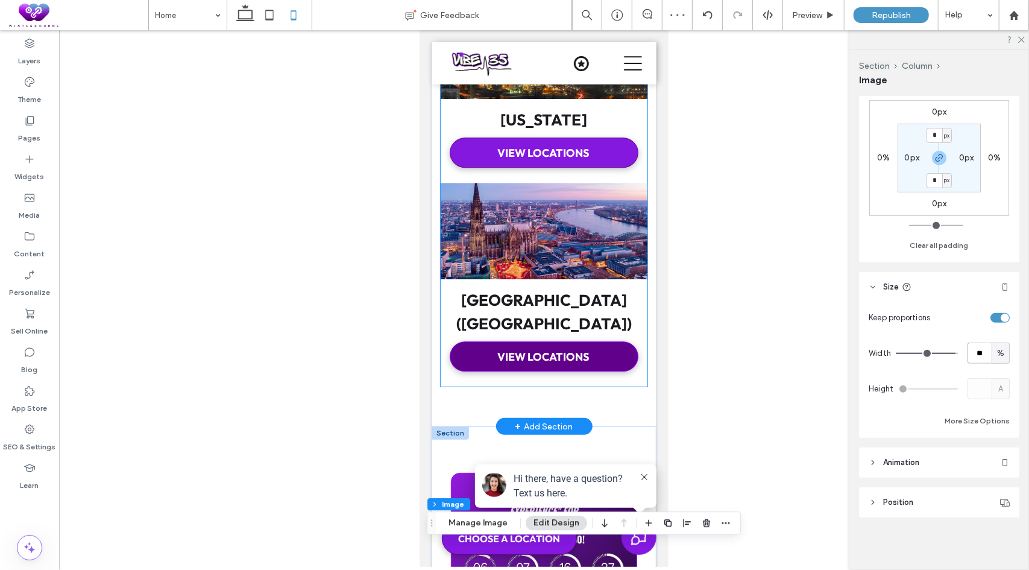
scroll to position [2583, 0]
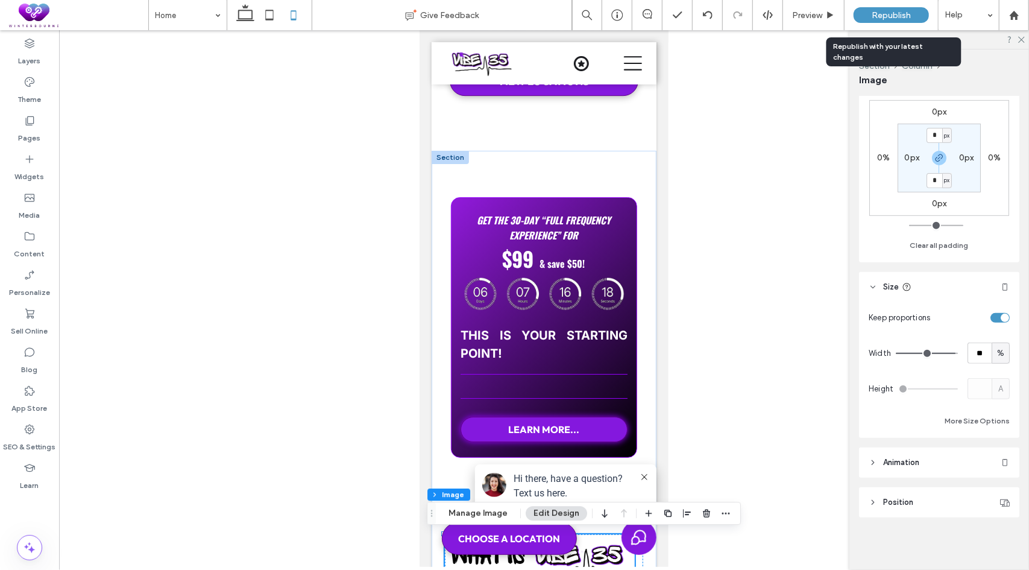
click at [880, 14] on span "Republish" at bounding box center [891, 15] width 39 height 10
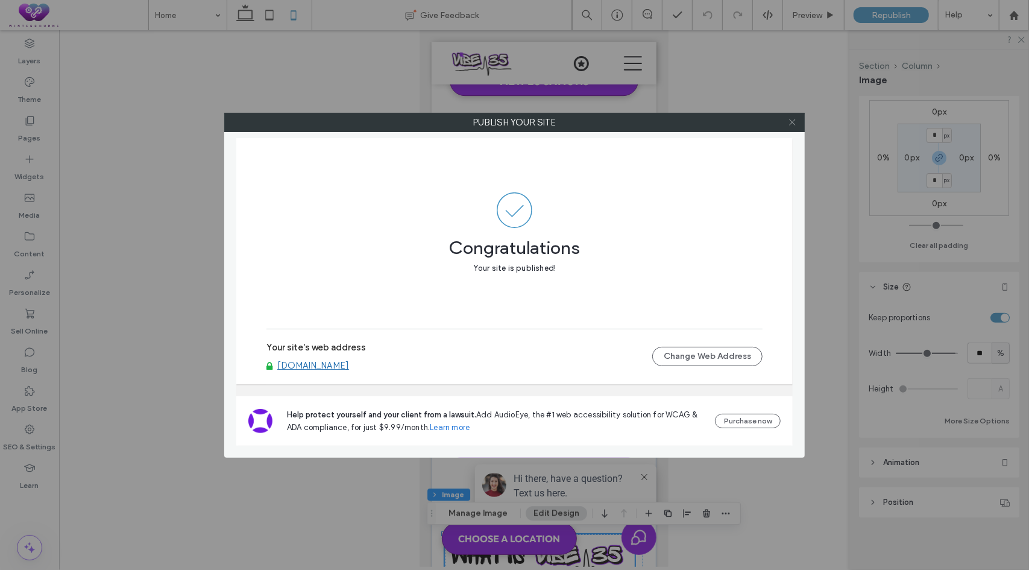
click at [790, 116] on span at bounding box center [792, 122] width 9 height 18
